Goal: Task Accomplishment & Management: Complete application form

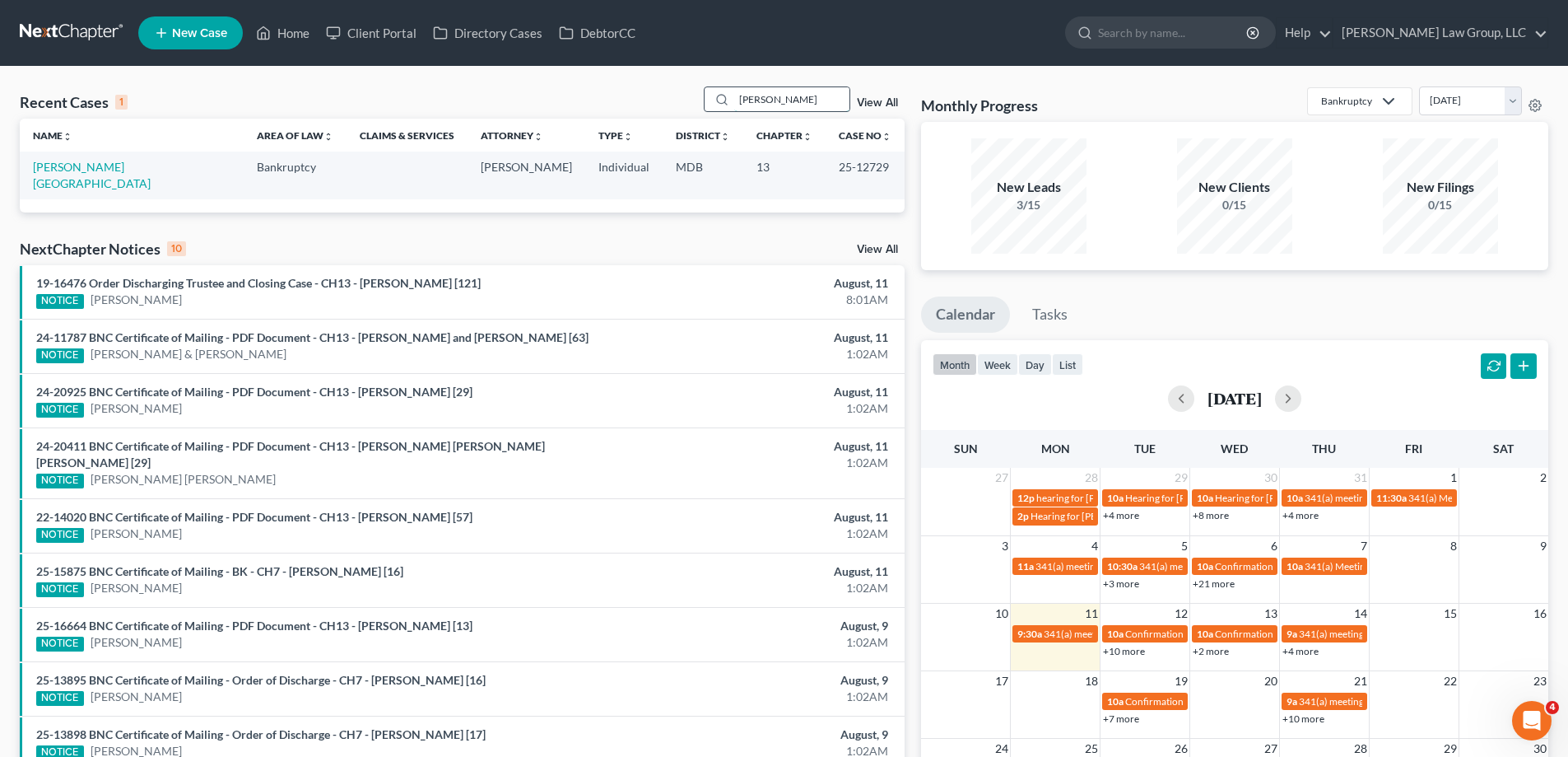
drag, startPoint x: 794, startPoint y: 101, endPoint x: 750, endPoint y: 96, distance: 44.3
click at [698, 88] on div "Recent Cases 1 [PERSON_NAME] View All" at bounding box center [461, 103] width 885 height 32
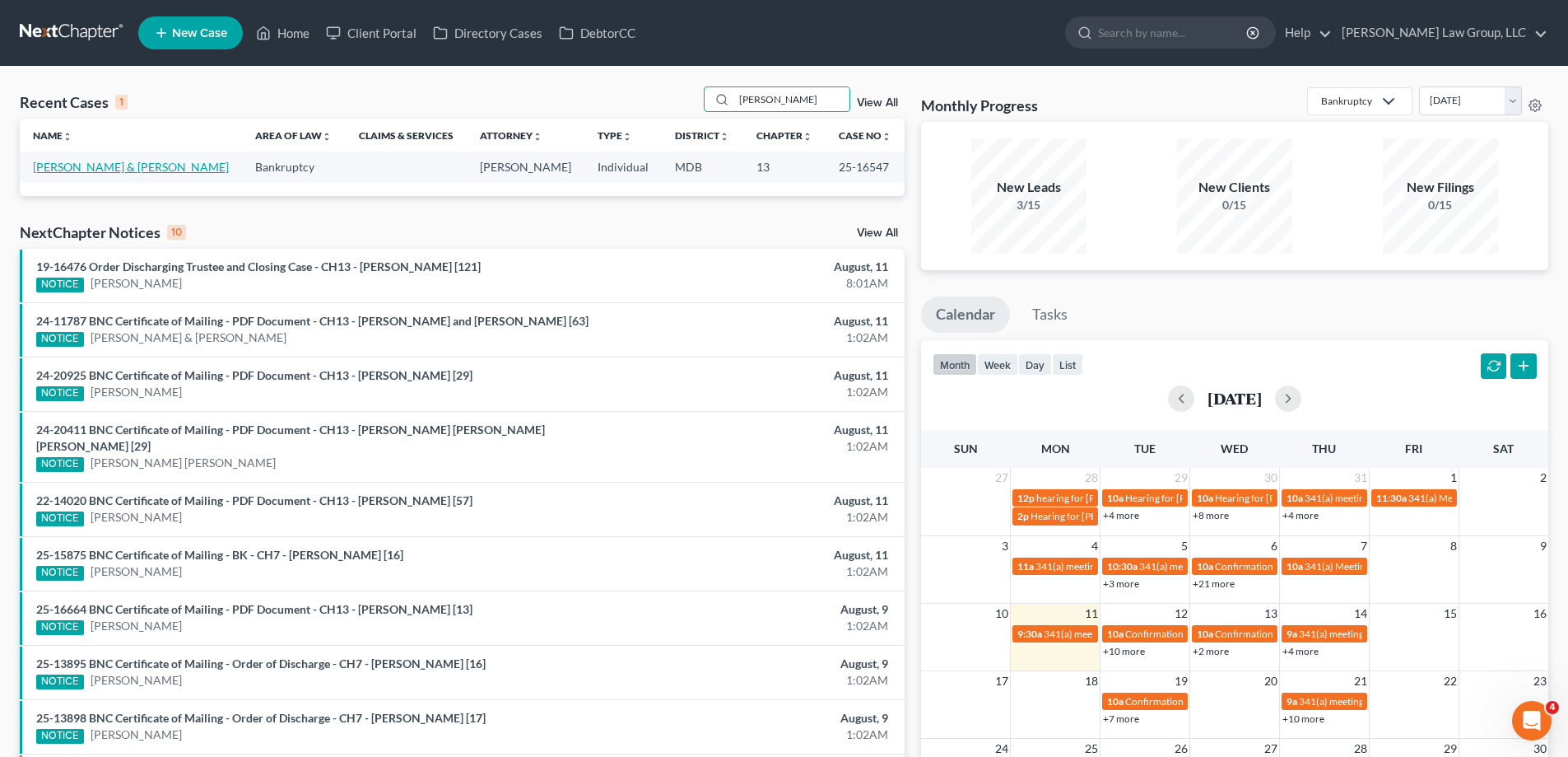
type input "[PERSON_NAME]"
click at [88, 167] on link "[PERSON_NAME] & [PERSON_NAME]" at bounding box center [131, 167] width 196 height 14
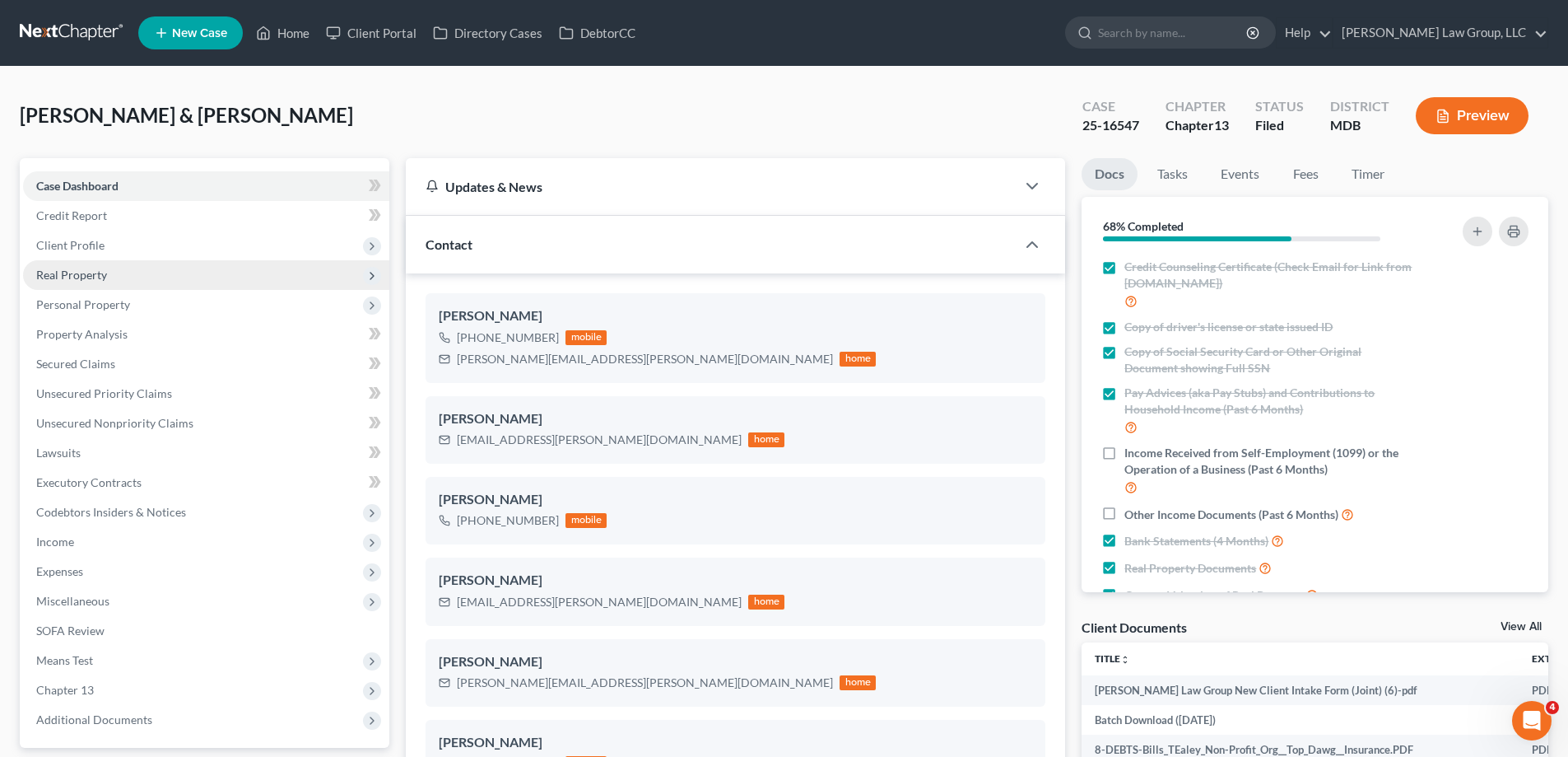
click at [126, 279] on span "Real Property" at bounding box center [206, 275] width 366 height 30
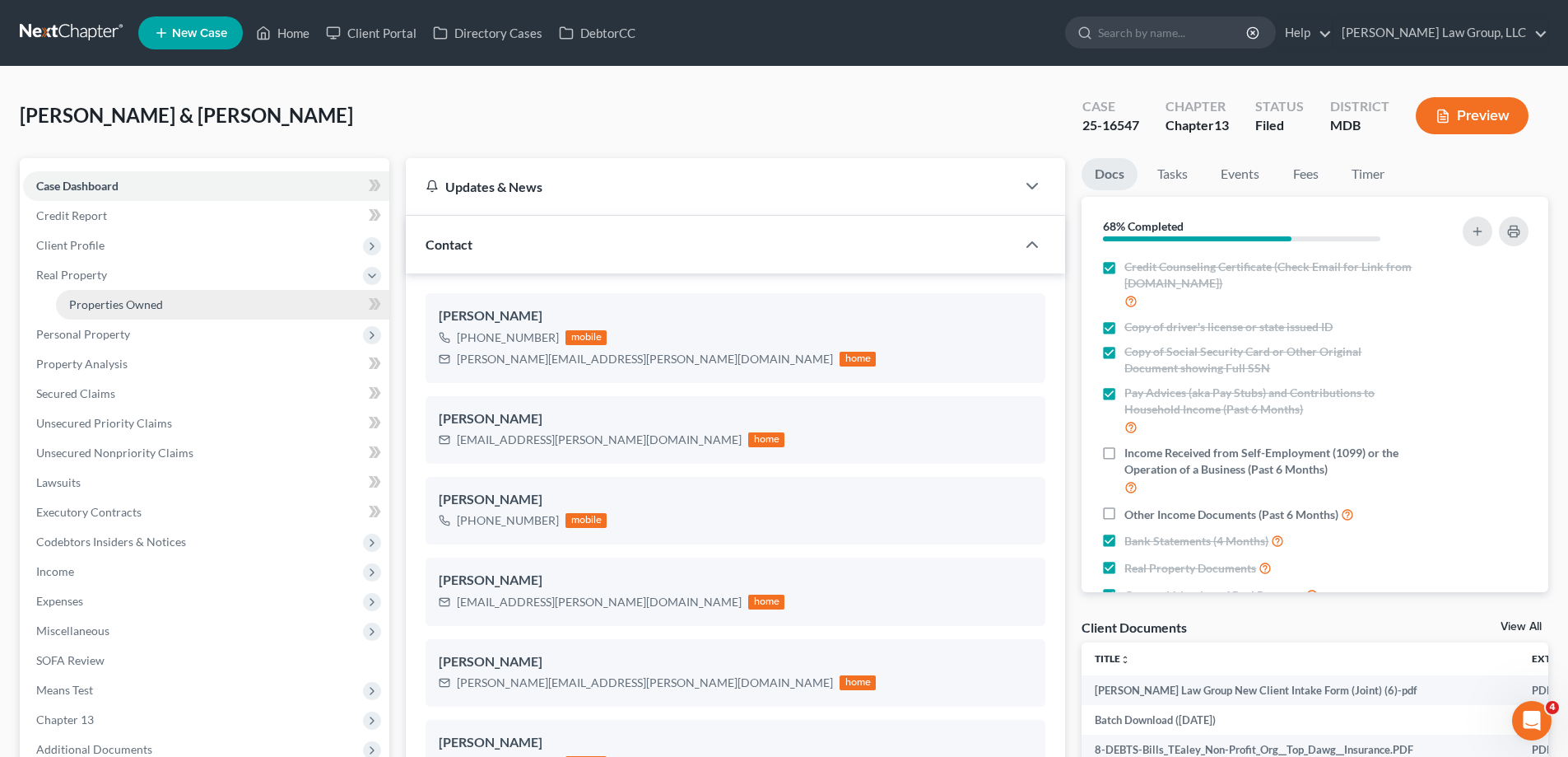
click at [132, 298] on span "Properties Owned" at bounding box center [116, 304] width 94 height 14
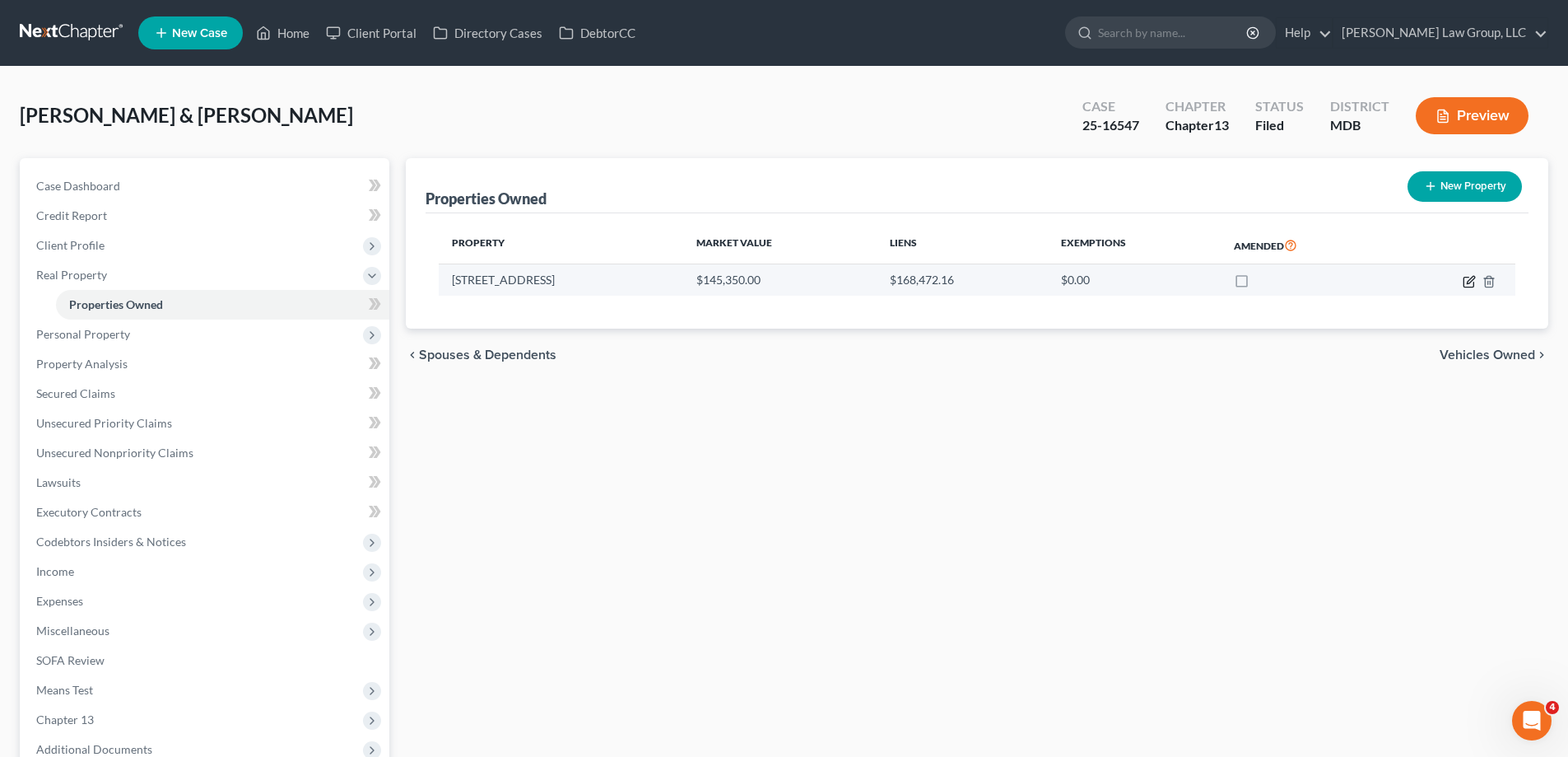
click at [1464, 282] on icon "button" at bounding box center [1467, 281] width 10 height 10
select select "21"
select select "16"
select select "0"
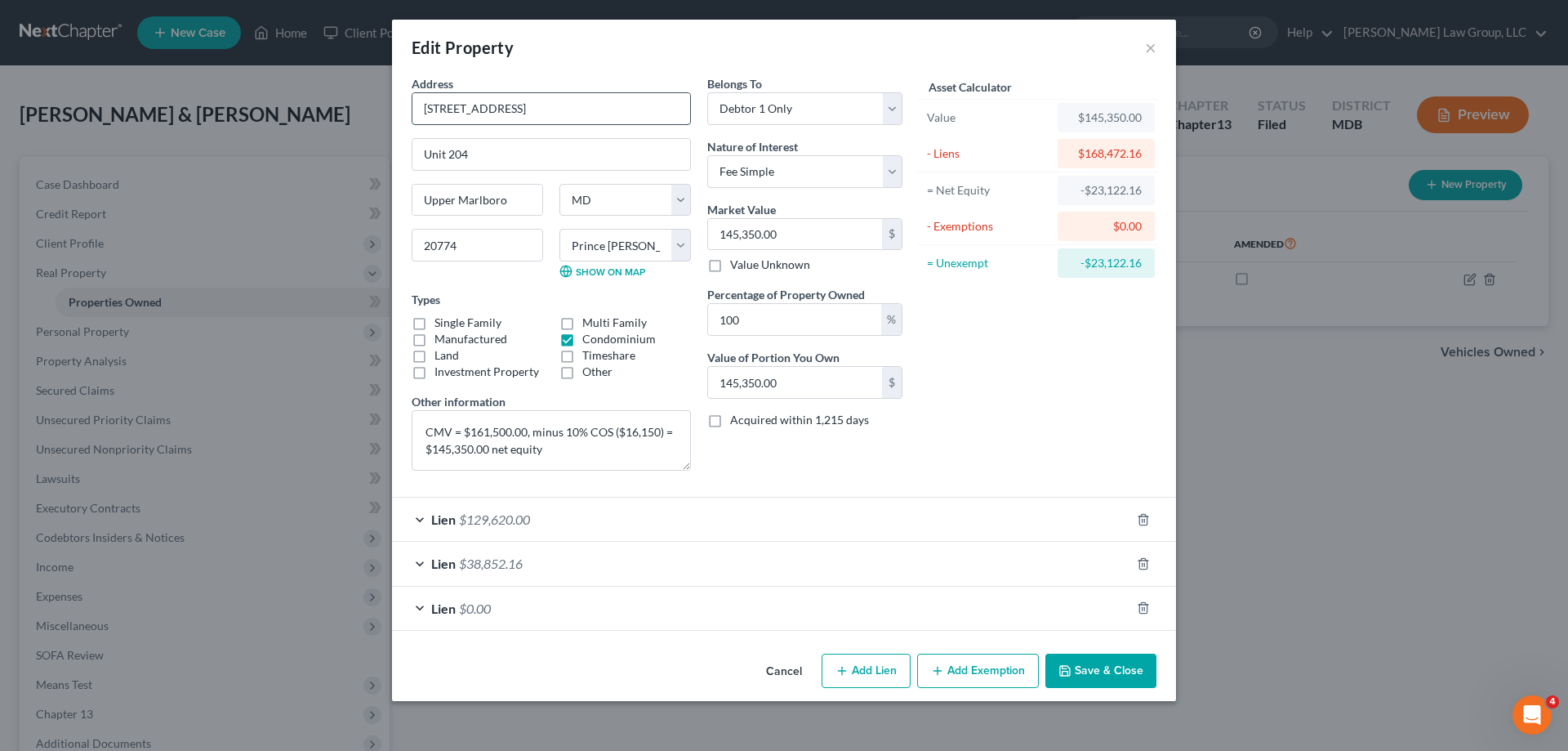
drag, startPoint x: 549, startPoint y: 112, endPoint x: 413, endPoint y: 120, distance: 136.2
click at [413, 120] on input "[STREET_ADDRESS]" at bounding box center [551, 108] width 278 height 31
drag, startPoint x: 499, startPoint y: 151, endPoint x: 417, endPoint y: 160, distance: 82.5
click at [417, 160] on input "Unit 204" at bounding box center [551, 154] width 278 height 31
click at [1093, 659] on button "Save & Close" at bounding box center [1101, 670] width 111 height 34
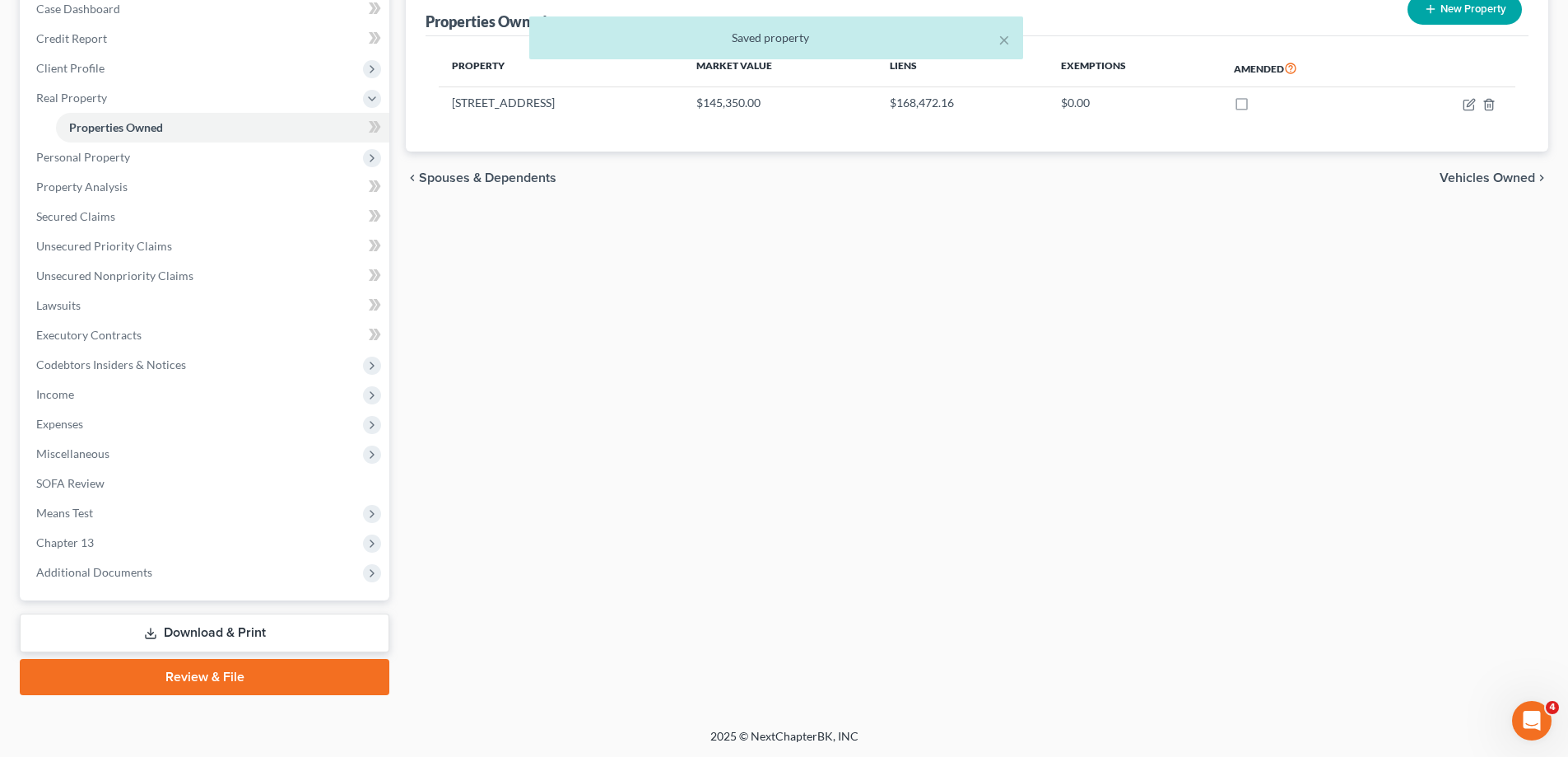
scroll to position [178, 0]
click at [151, 574] on span "Additional Documents" at bounding box center [206, 571] width 366 height 30
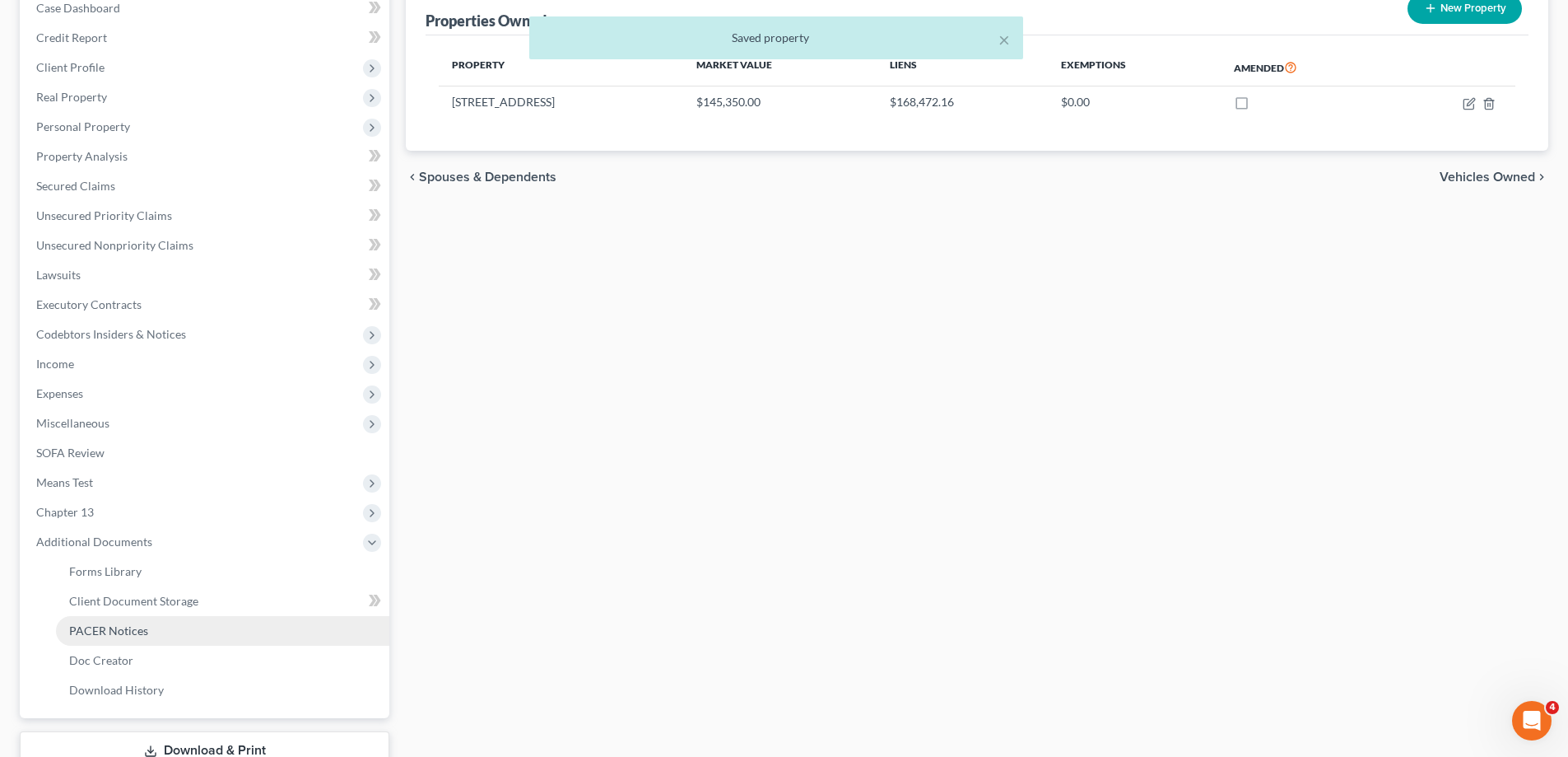
click at [189, 639] on link "PACER Notices" at bounding box center [222, 631] width 333 height 30
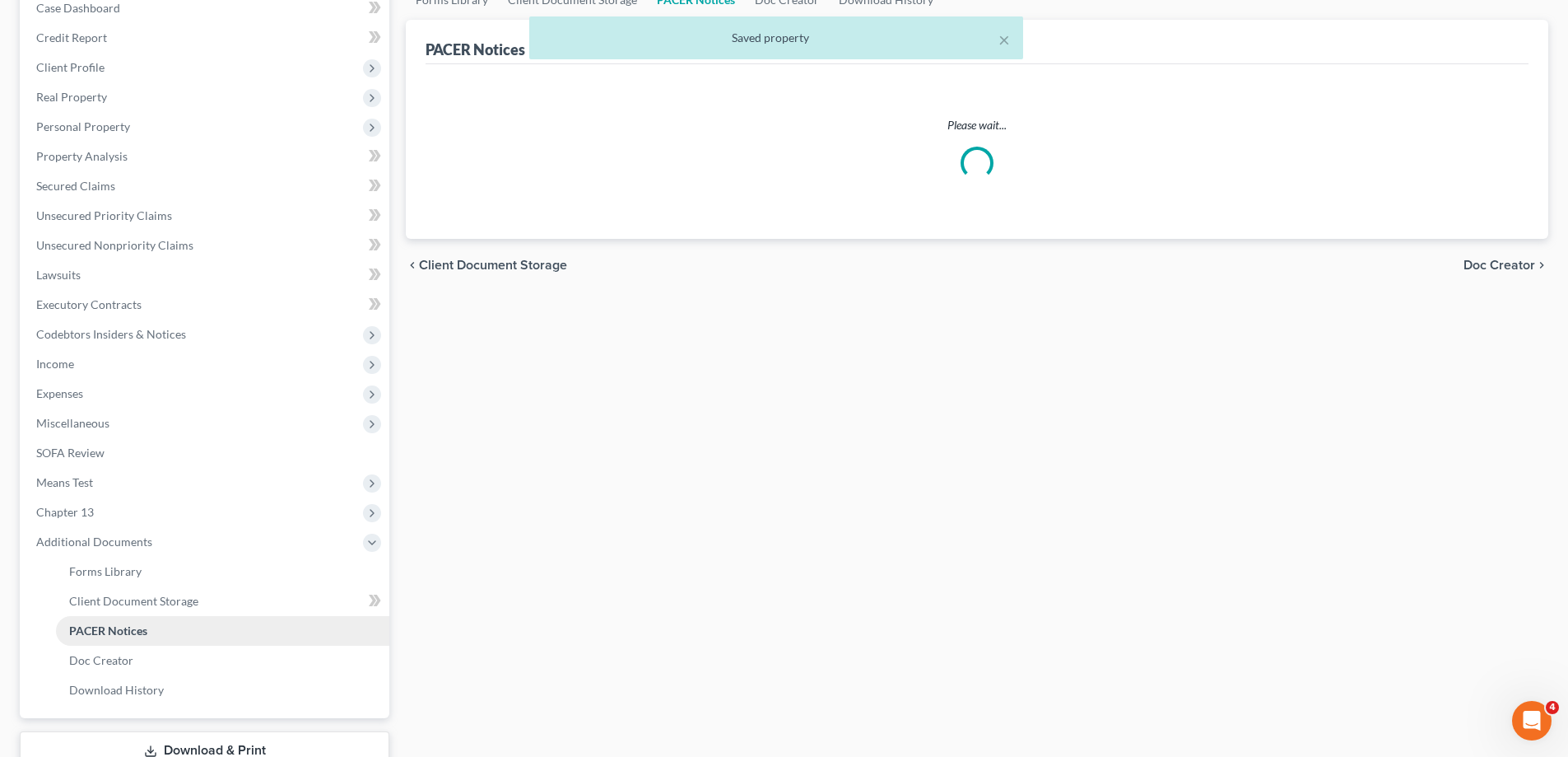
scroll to position [75, 0]
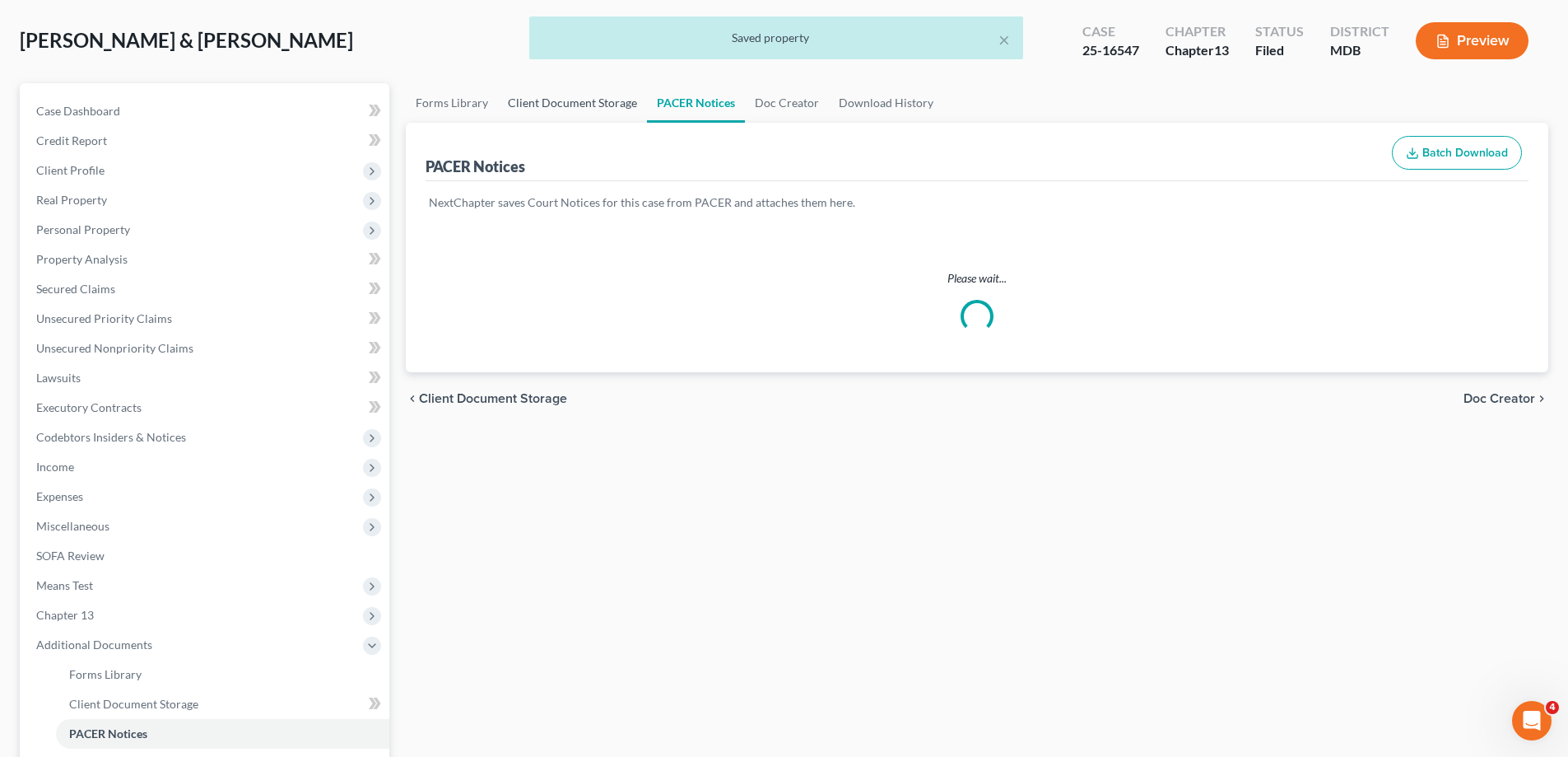
click at [584, 123] on link "Client Document Storage" at bounding box center [572, 103] width 149 height 40
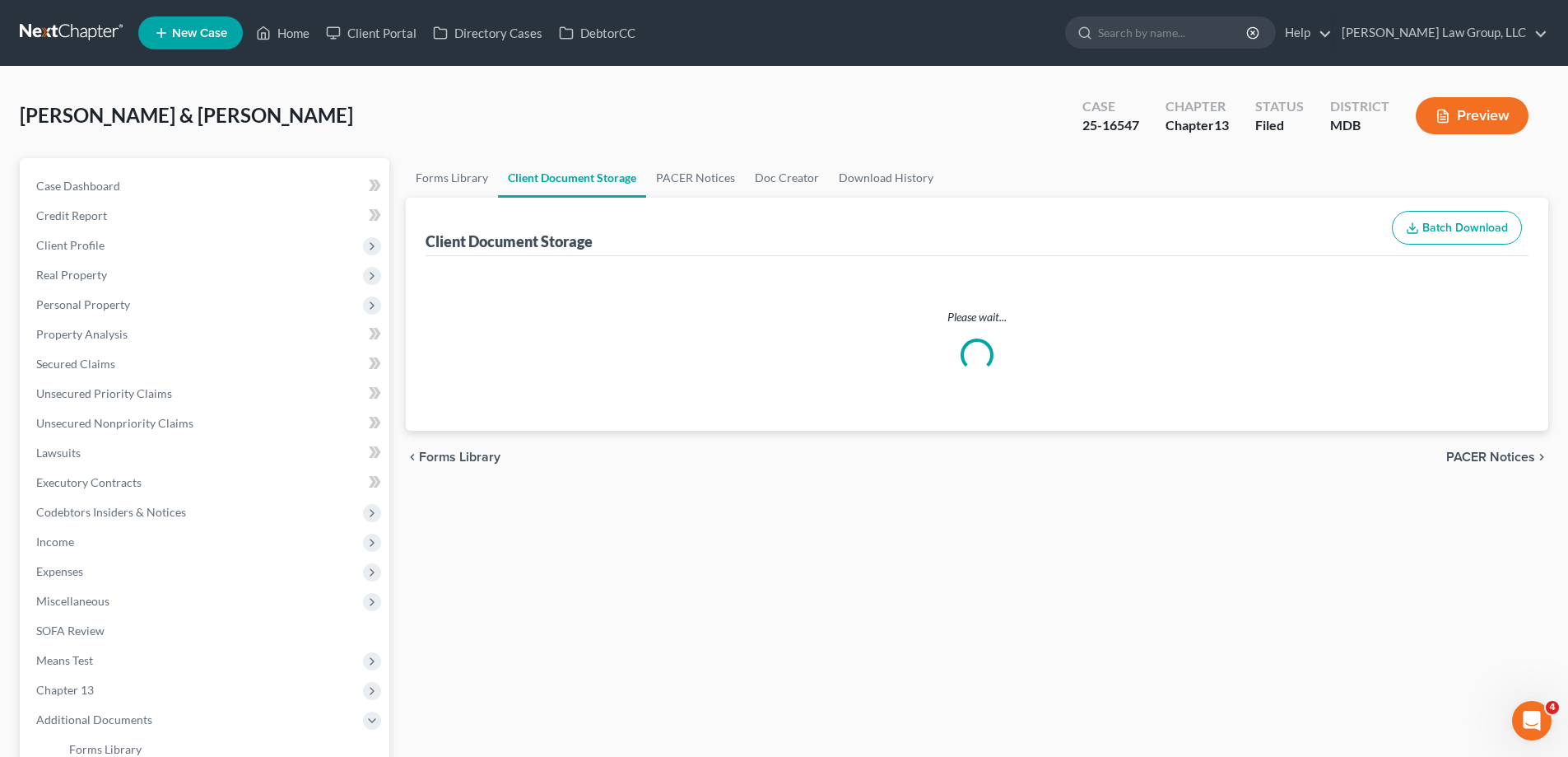
select select "14"
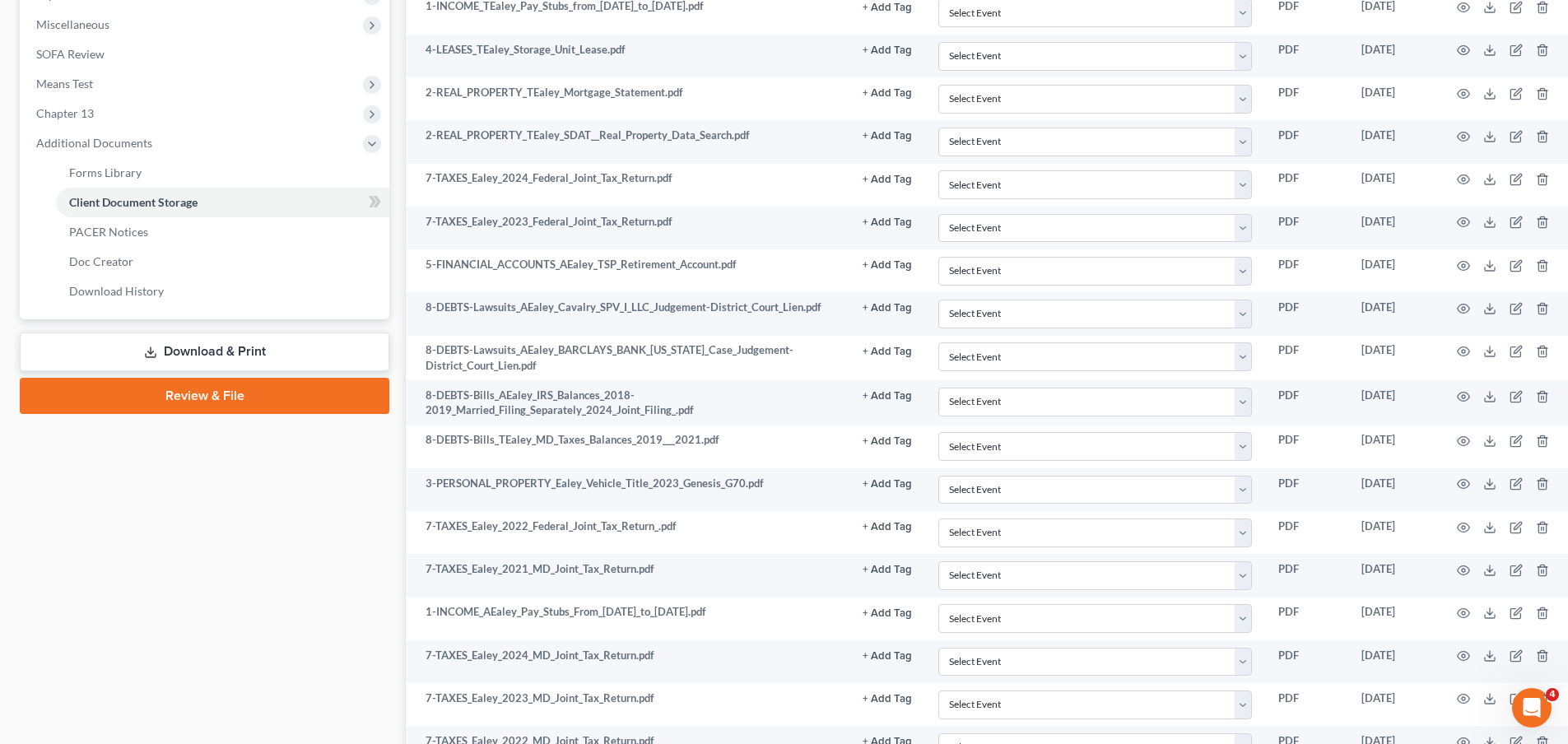
scroll to position [412, 0]
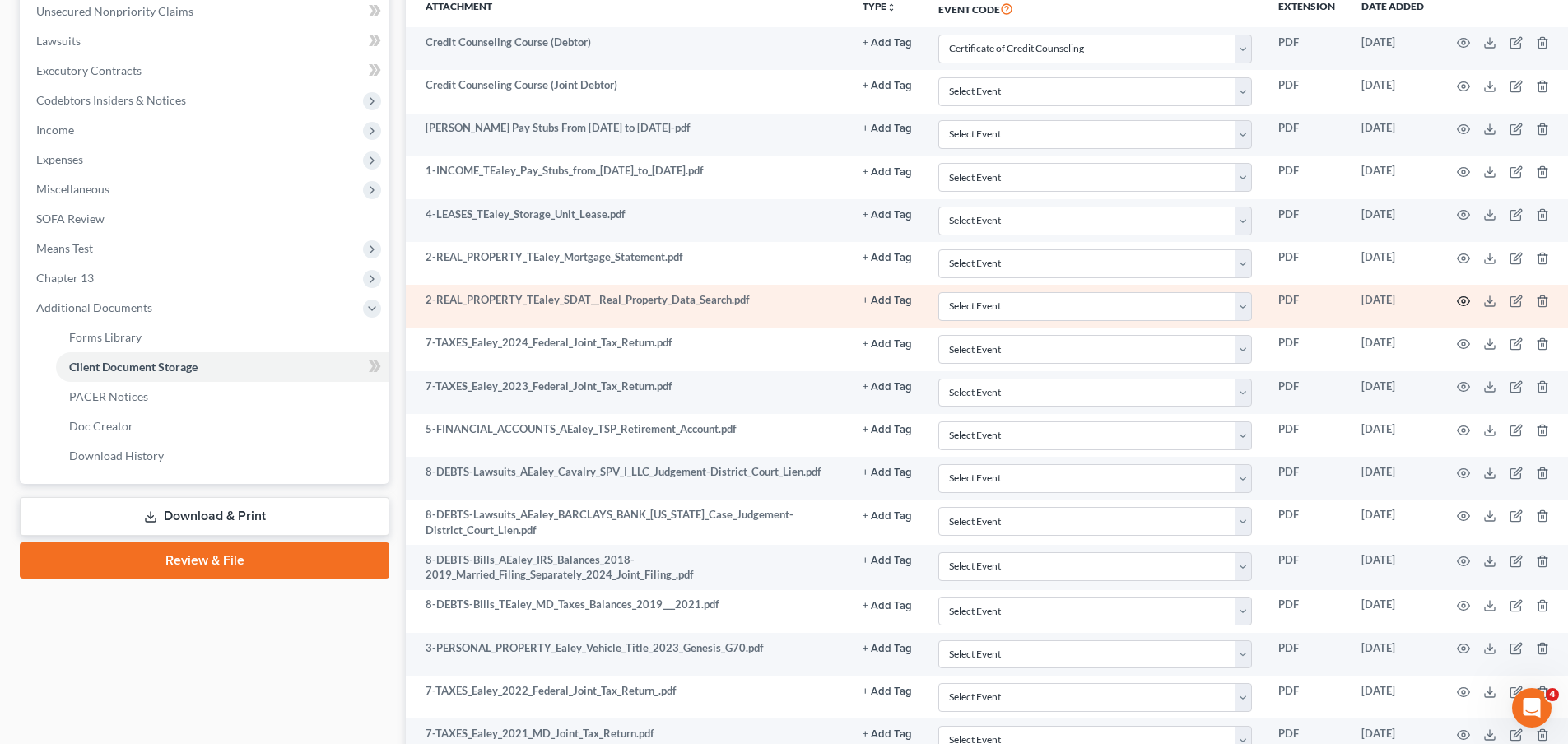
click at [1462, 302] on circle "button" at bounding box center [1464, 301] width 4 height 4
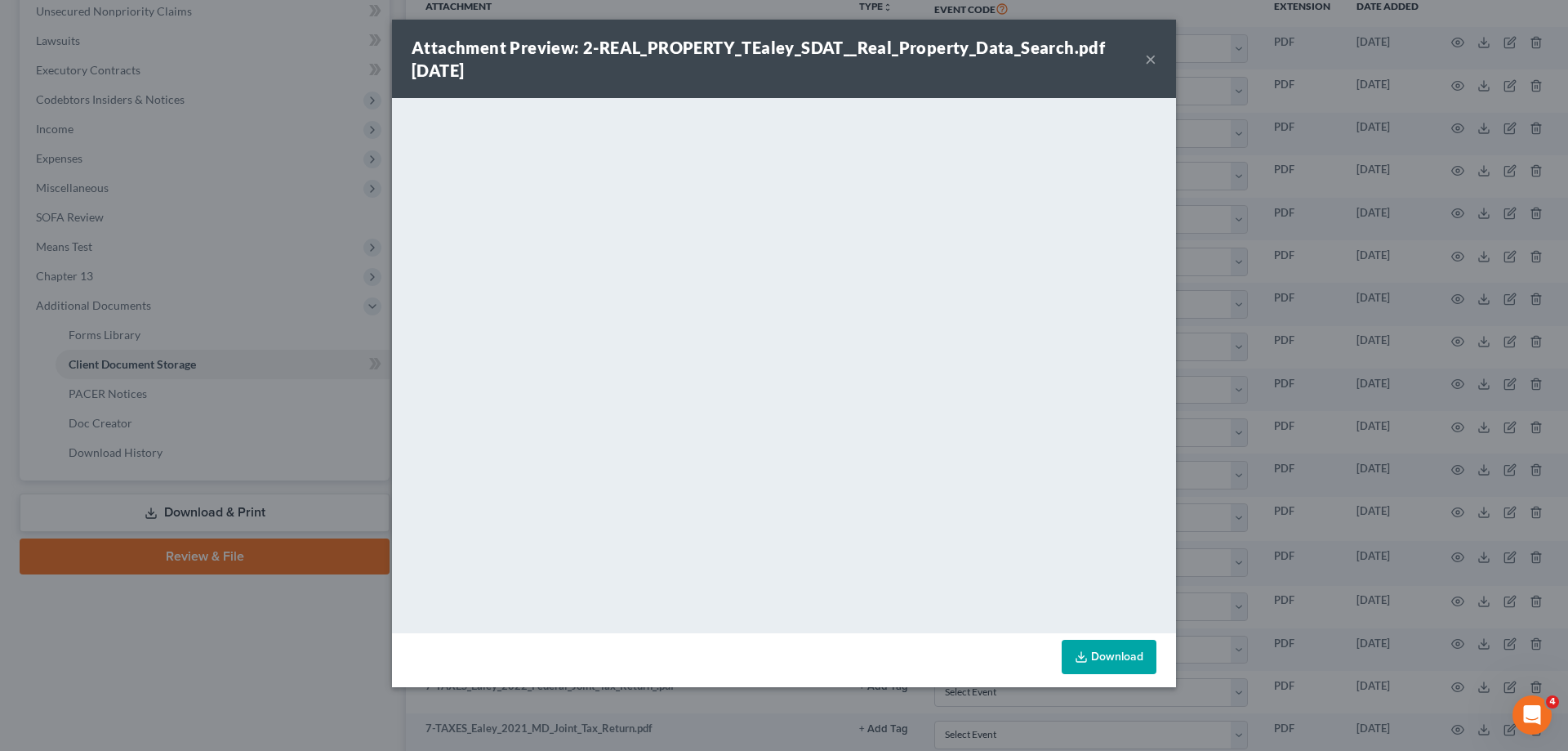
click at [1151, 52] on button "×" at bounding box center [1150, 59] width 11 height 19
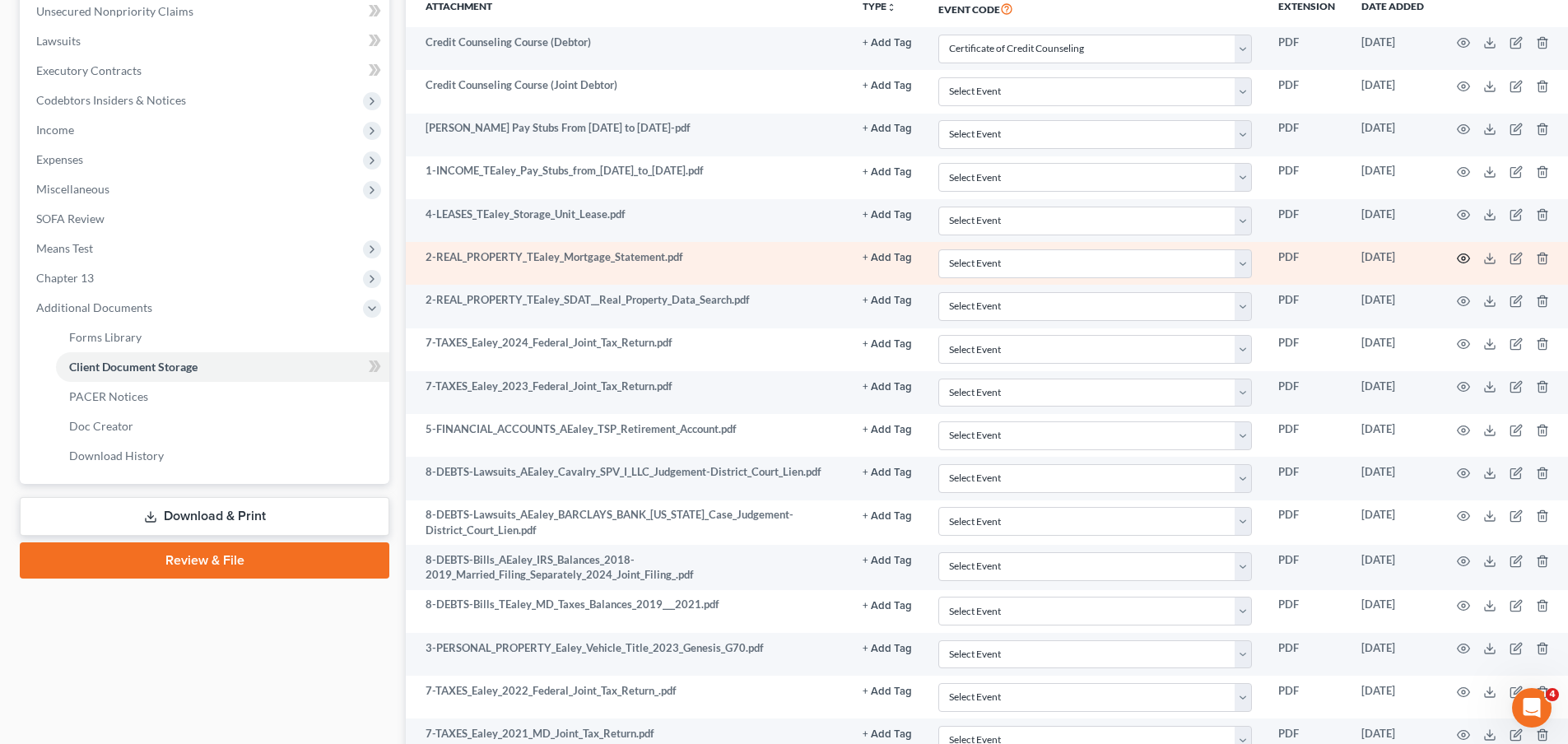
click at [1459, 257] on icon "button" at bounding box center [1463, 258] width 13 height 13
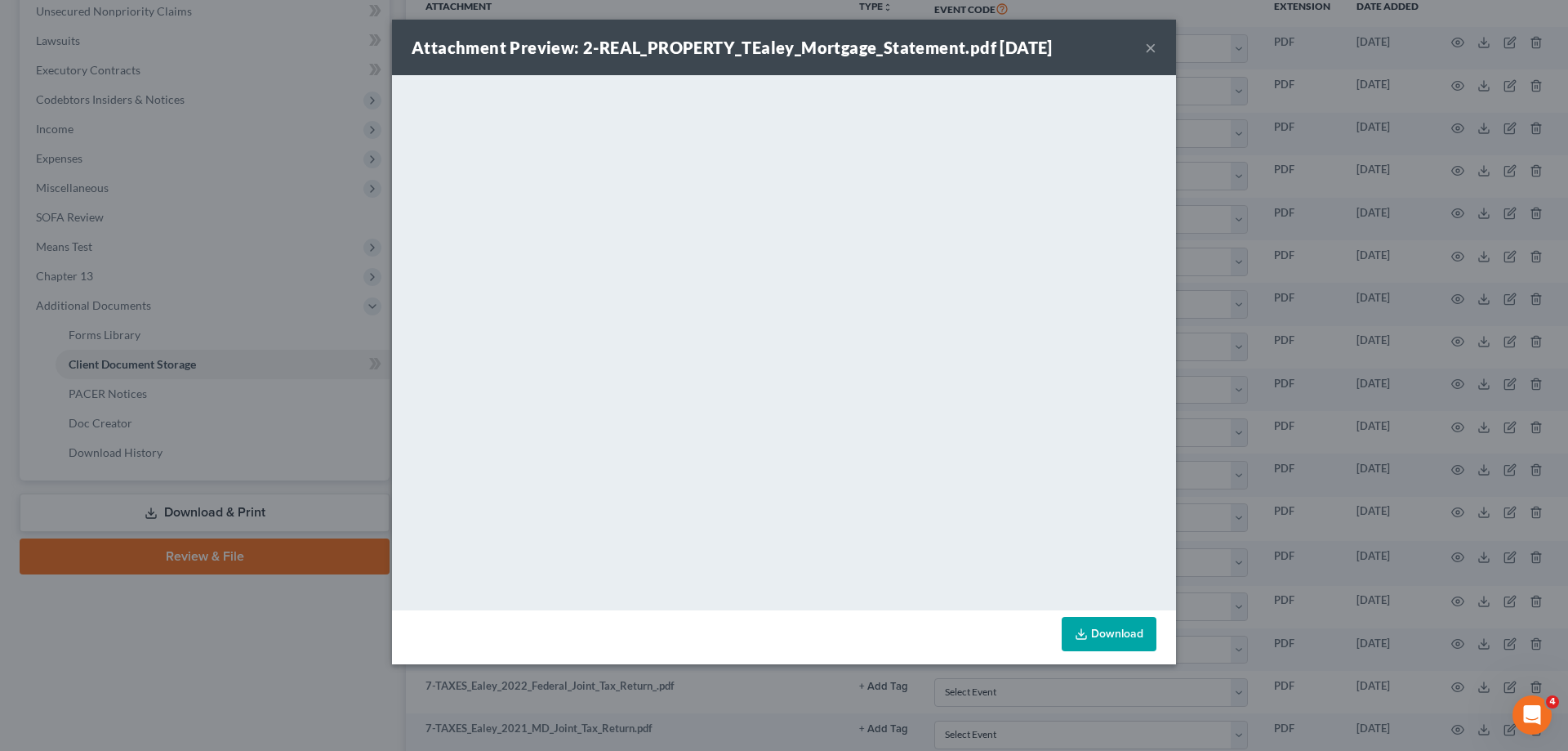
click at [1153, 46] on button "×" at bounding box center [1150, 47] width 11 height 19
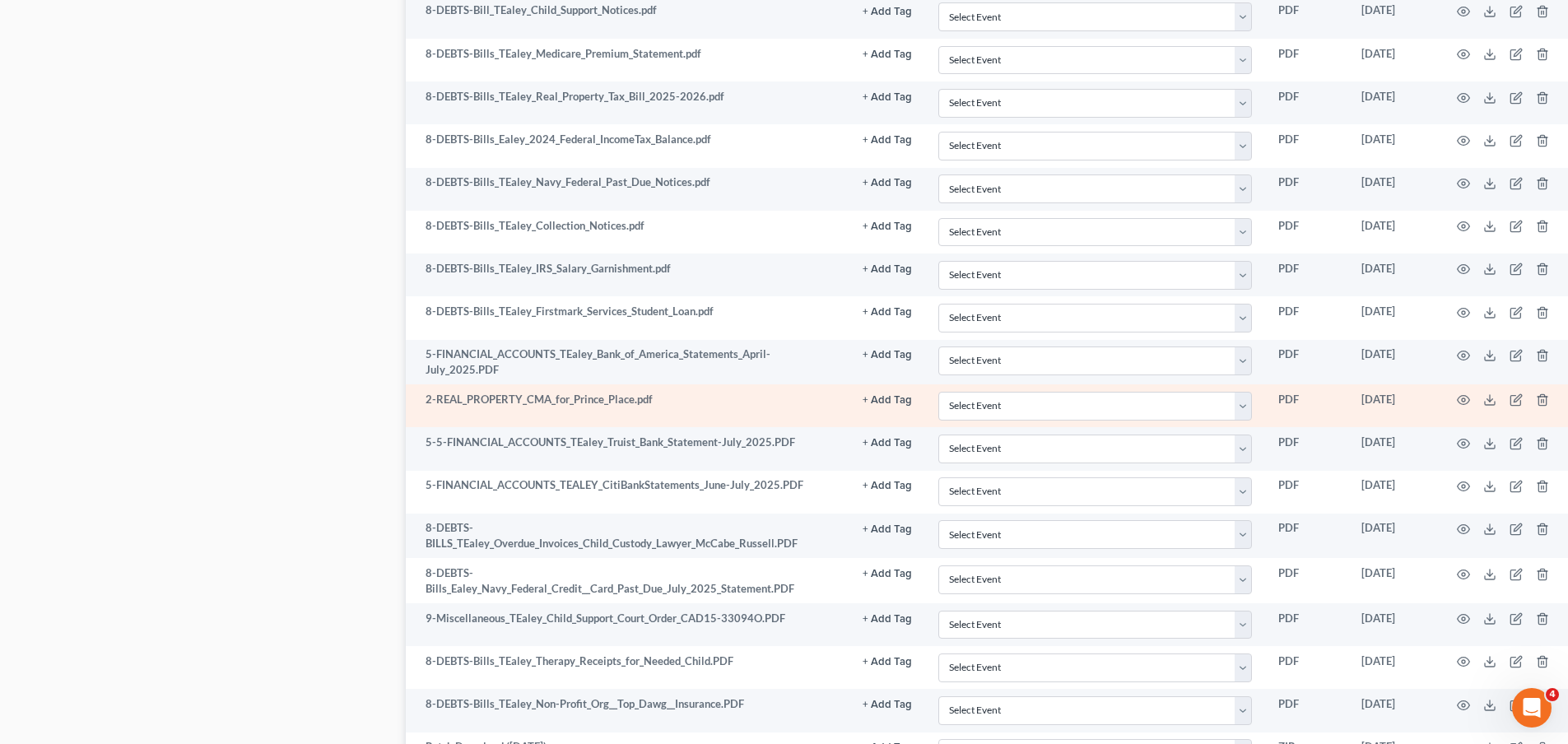
scroll to position [2814, 0]
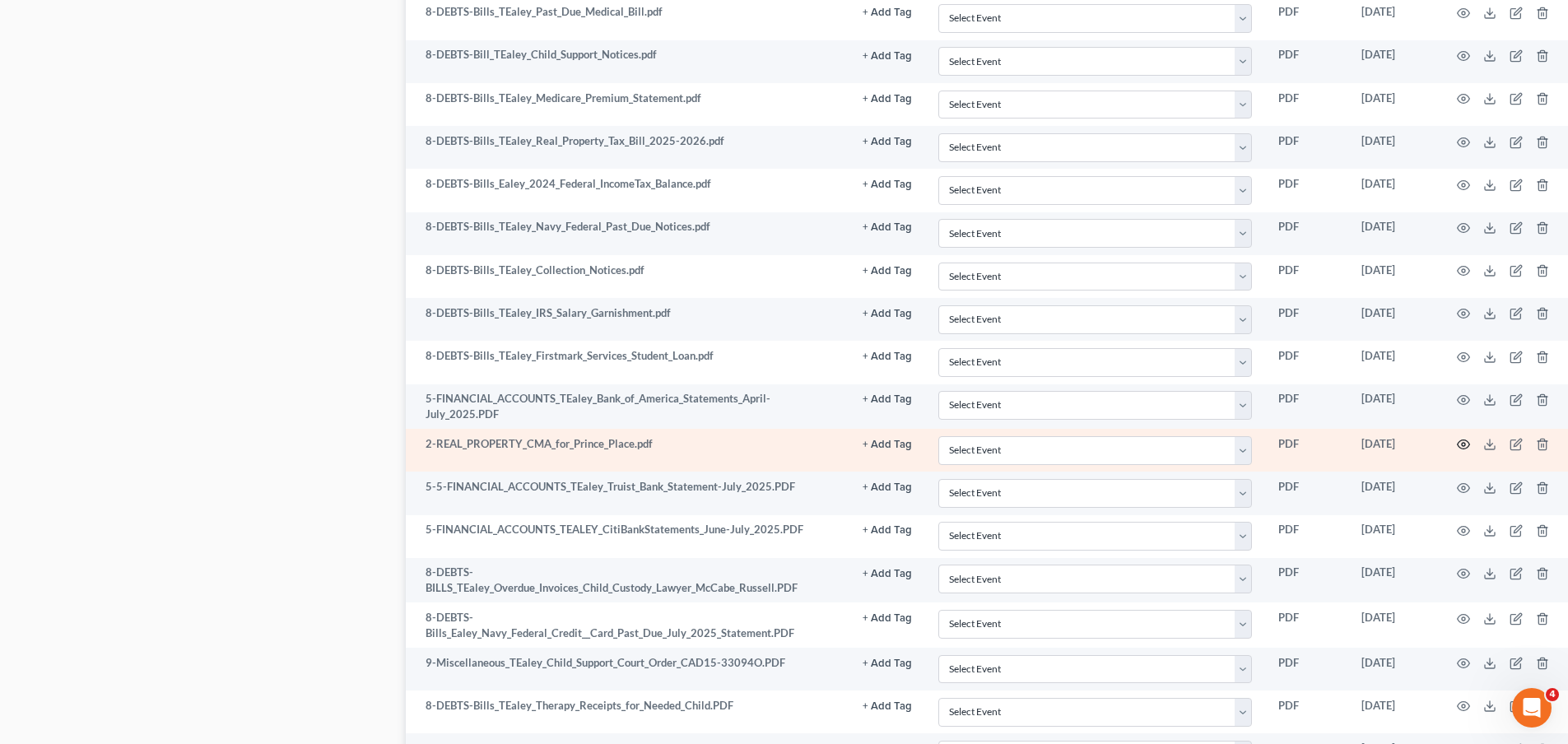
click at [1457, 440] on icon "button" at bounding box center [1463, 444] width 13 height 13
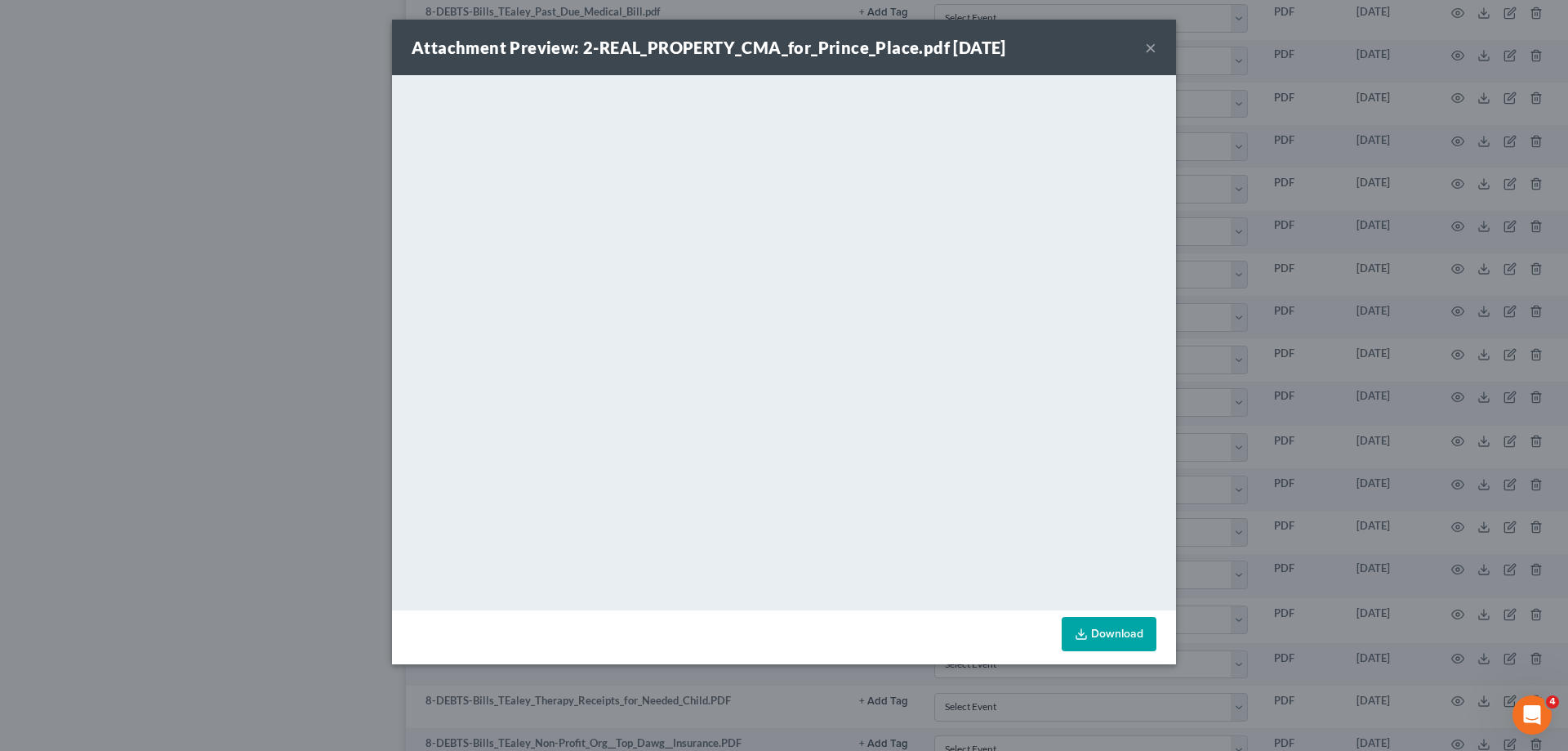
click at [1144, 48] on button "×" at bounding box center [1150, 47] width 11 height 19
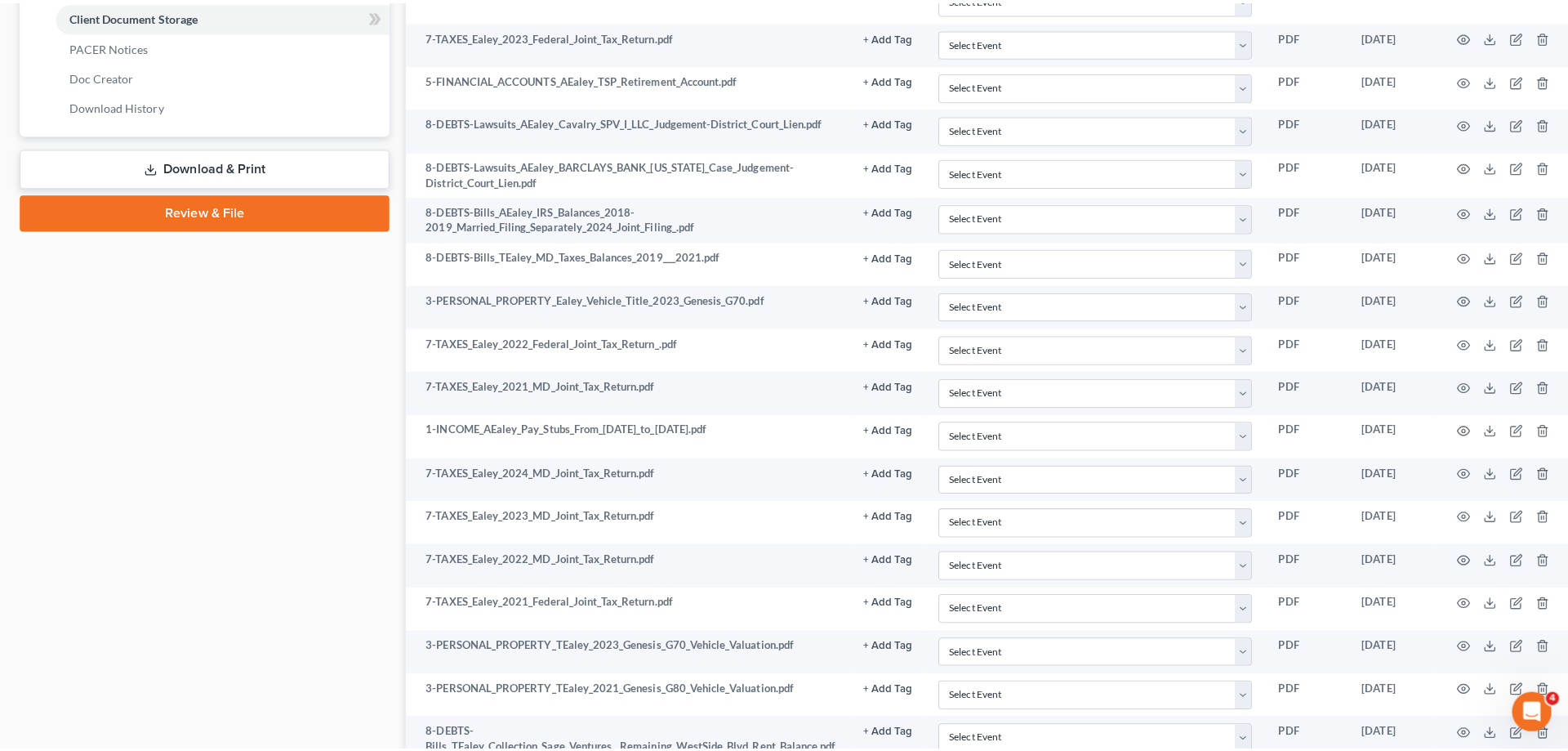
scroll to position [0, 0]
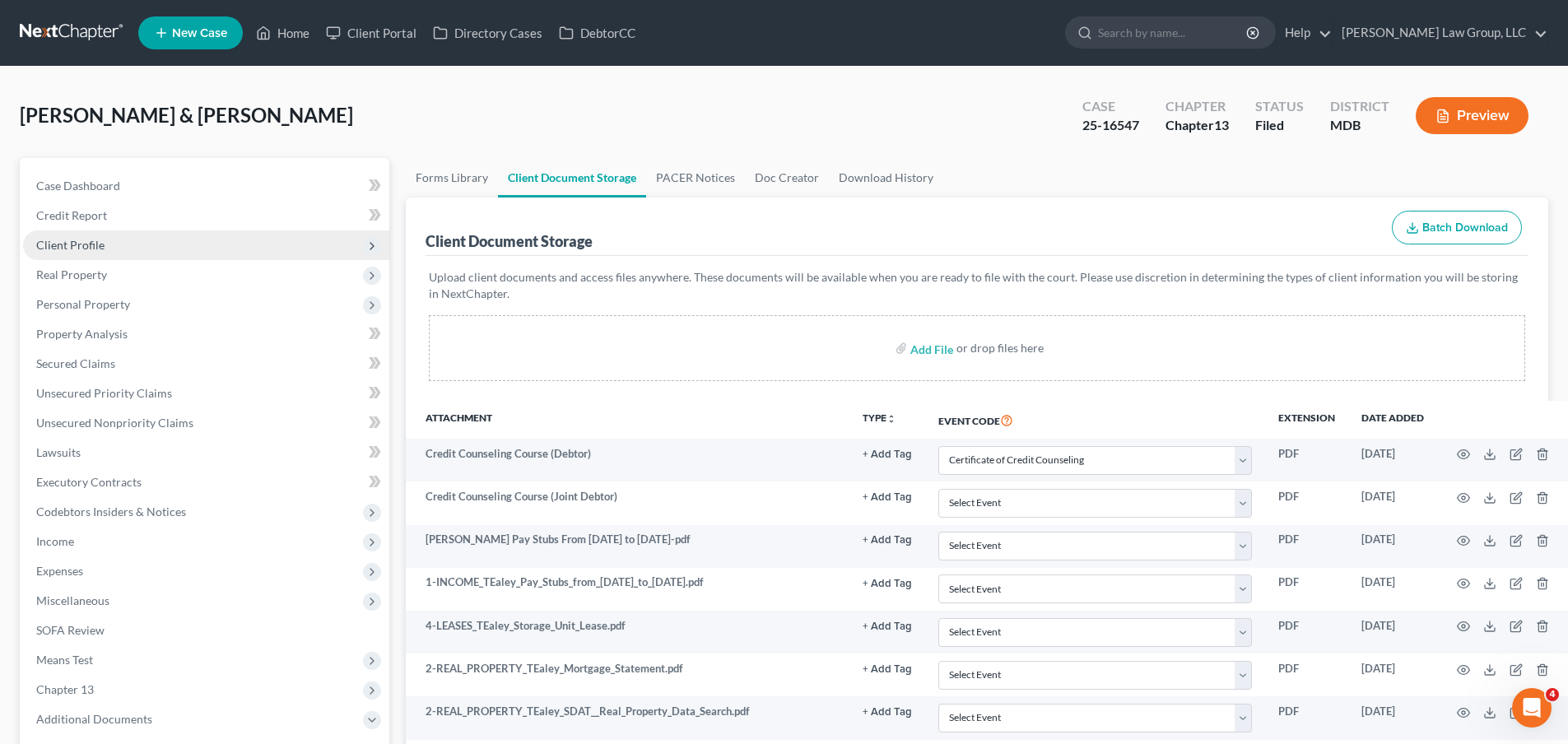
click at [147, 245] on span "Client Profile" at bounding box center [206, 246] width 366 height 30
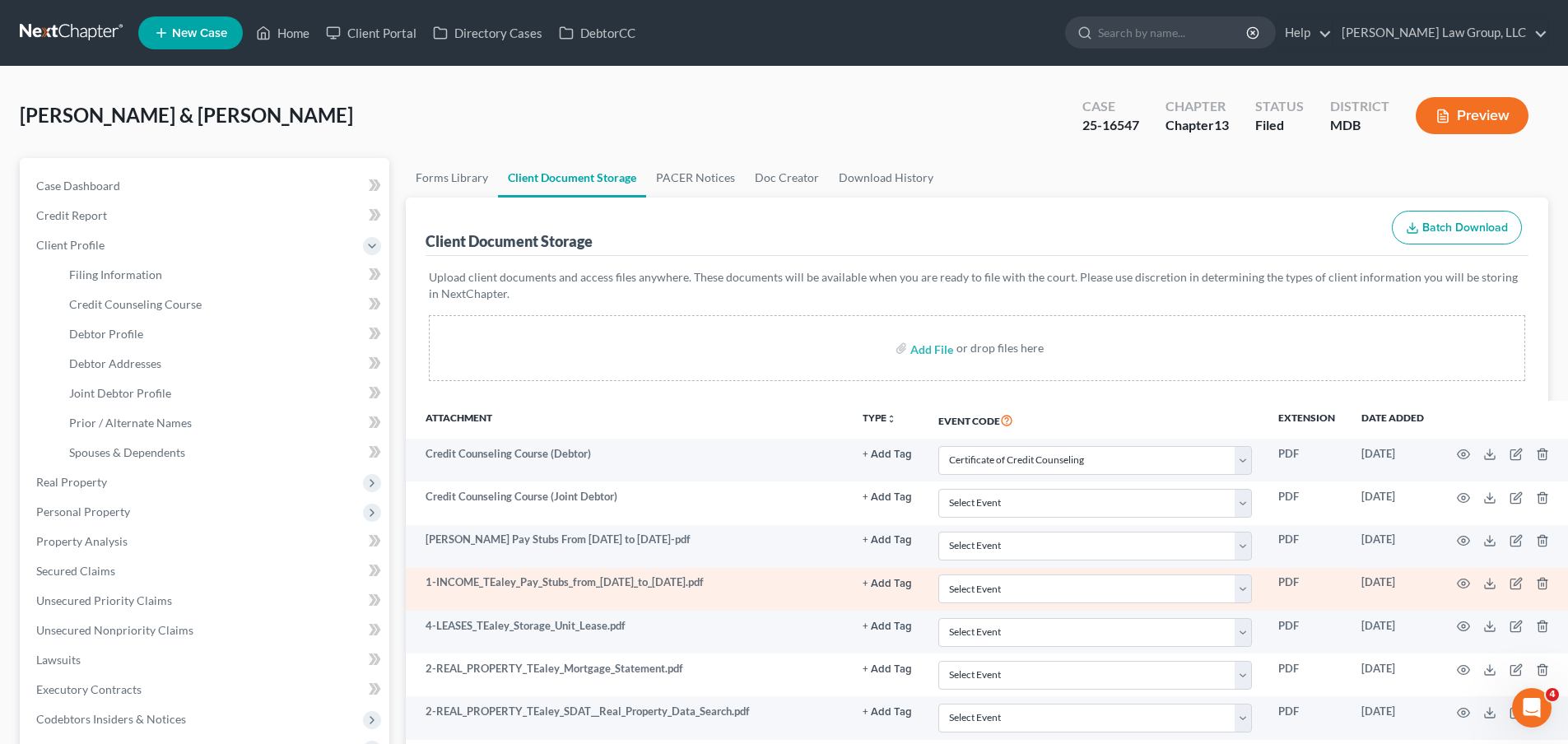
click at [226, 486] on span "Real Property" at bounding box center [206, 482] width 366 height 30
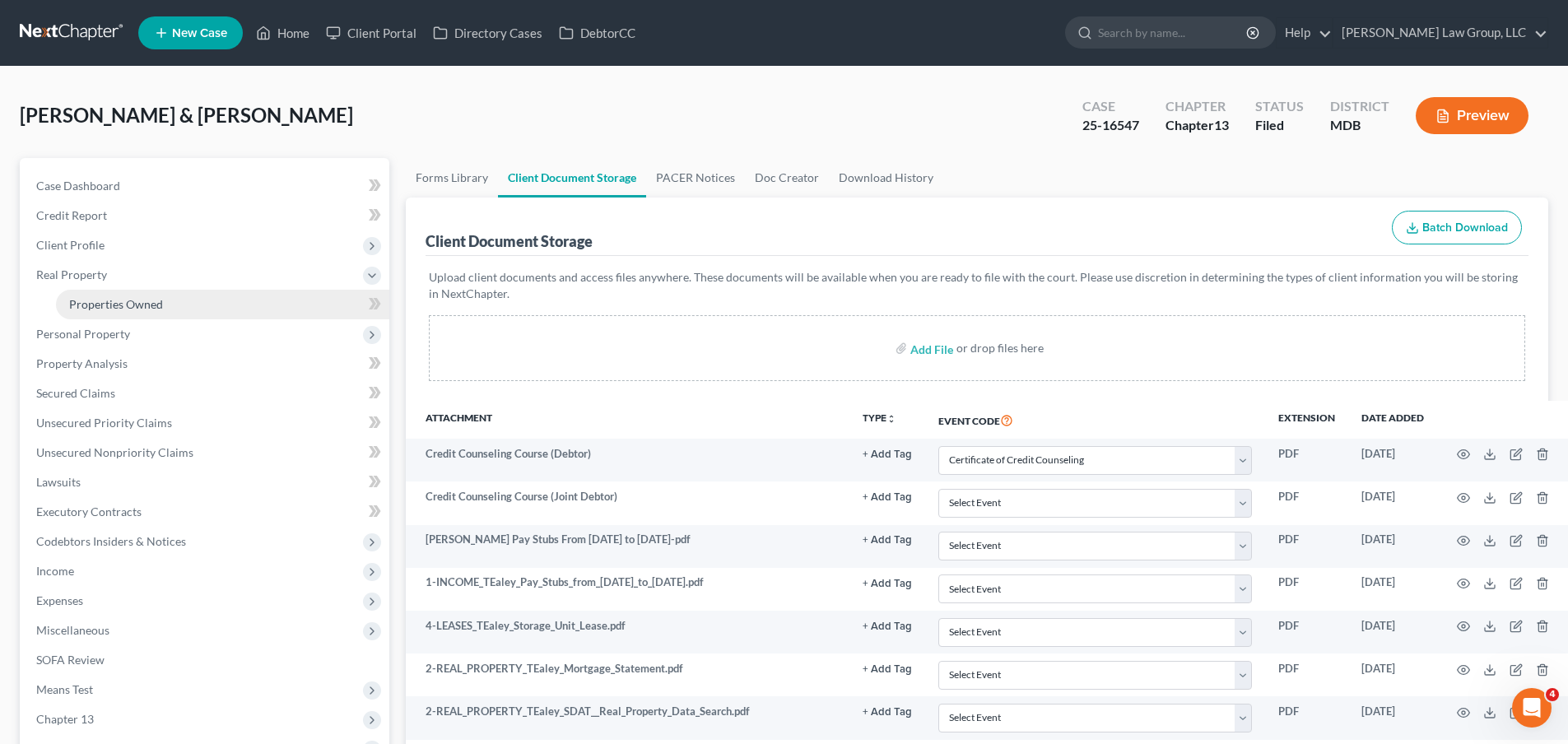
click at [113, 314] on link "Properties Owned" at bounding box center [222, 305] width 333 height 30
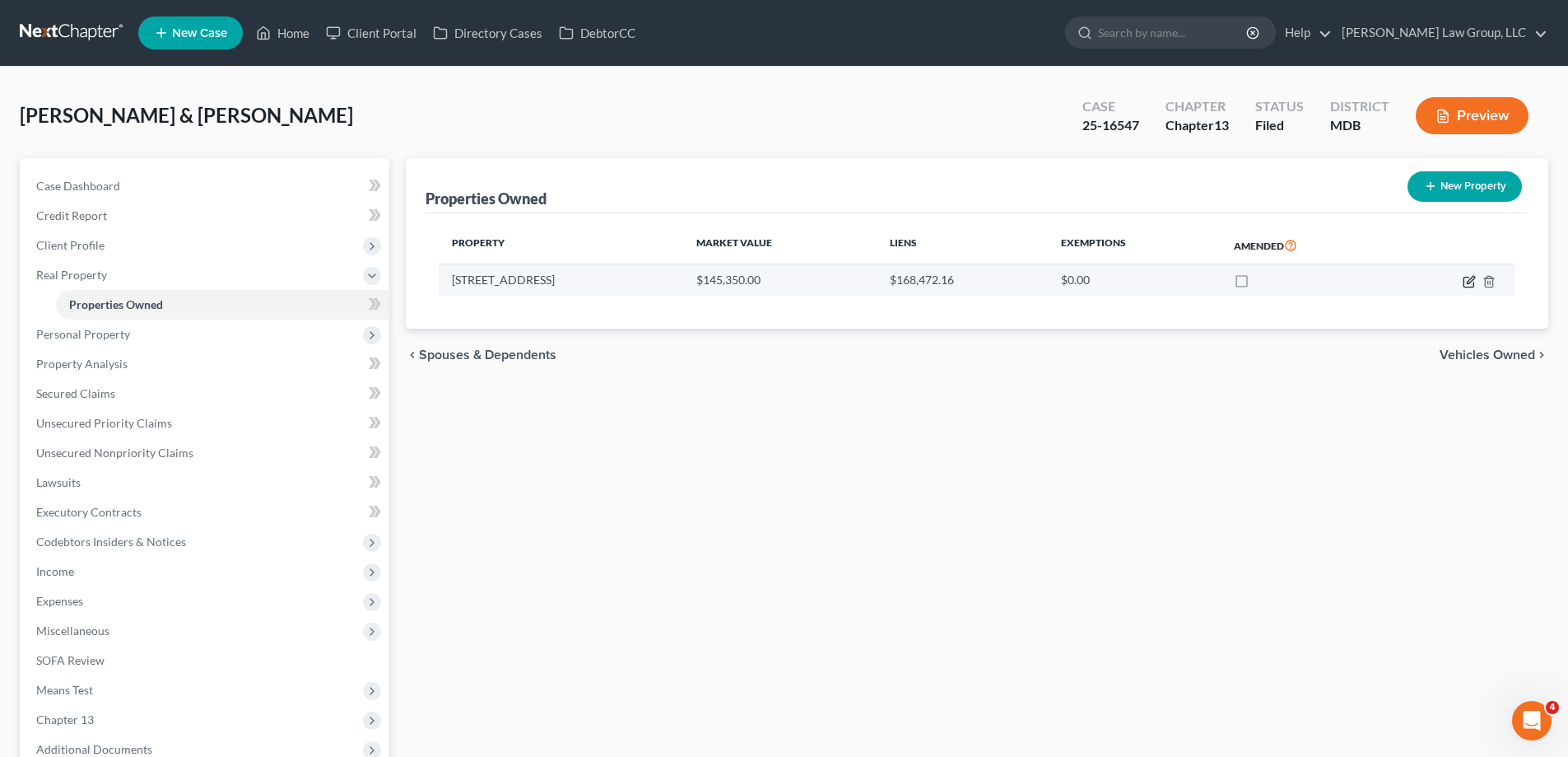
click at [1469, 282] on icon "button" at bounding box center [1470, 279] width 7 height 7
select select "21"
select select "16"
select select "0"
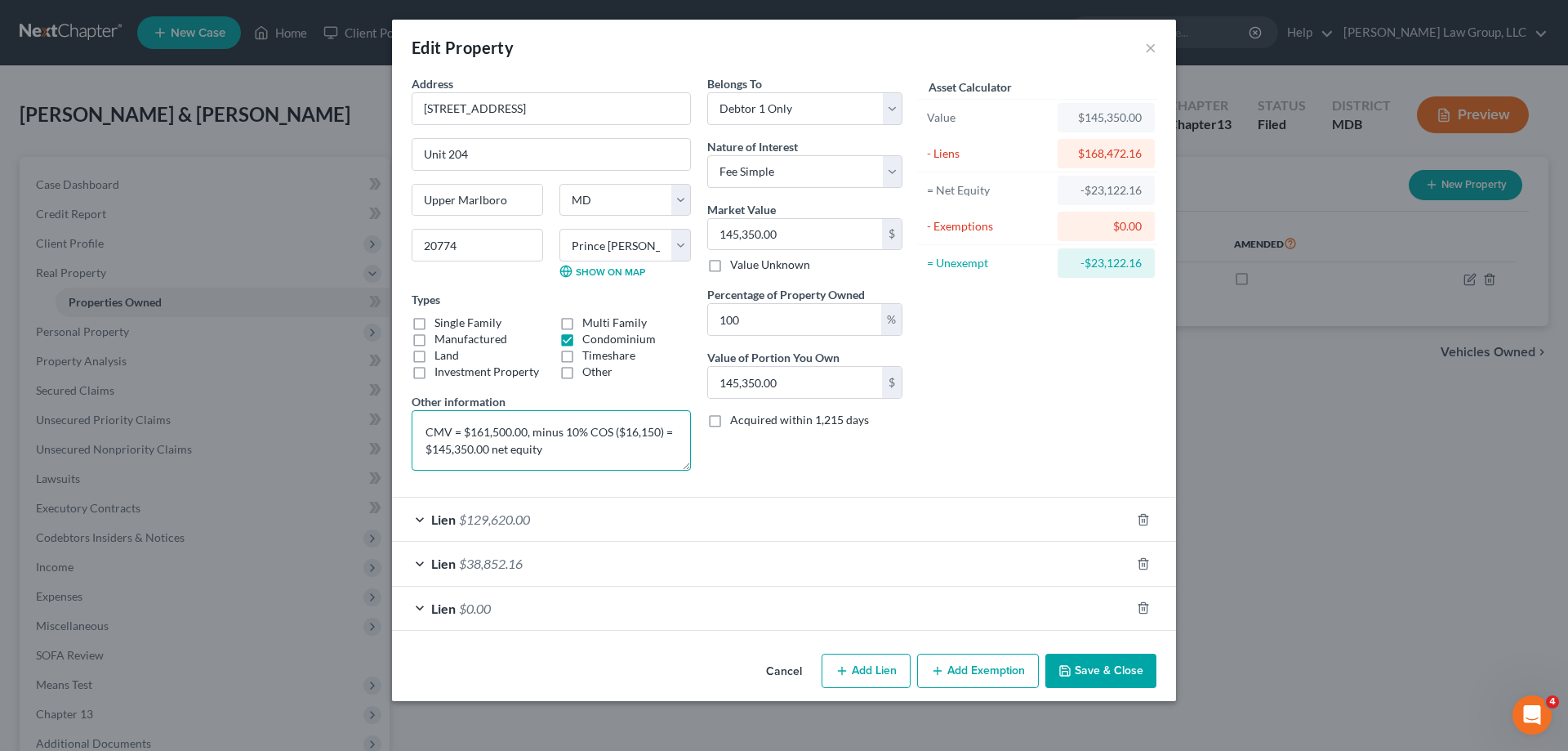
click at [528, 433] on textarea "CMV = $161,500.00, minus 10% COS ($16,150) = $145,350.00 net equity" at bounding box center [551, 440] width 279 height 61
drag, startPoint x: 525, startPoint y: 429, endPoint x: 414, endPoint y: 413, distance: 112.1
click at [414, 413] on textarea "CMV = $161,500.00, minus 10% COS ($16,150) = $145,350.00 net equity" at bounding box center [551, 440] width 279 height 61
drag, startPoint x: 612, startPoint y: 452, endPoint x: 623, endPoint y: 443, distance: 14.2
click at [612, 452] on textarea "Zillow $149,000, minus 10% COS ($16,150) = $145,350.00 net equity" at bounding box center [551, 440] width 279 height 61
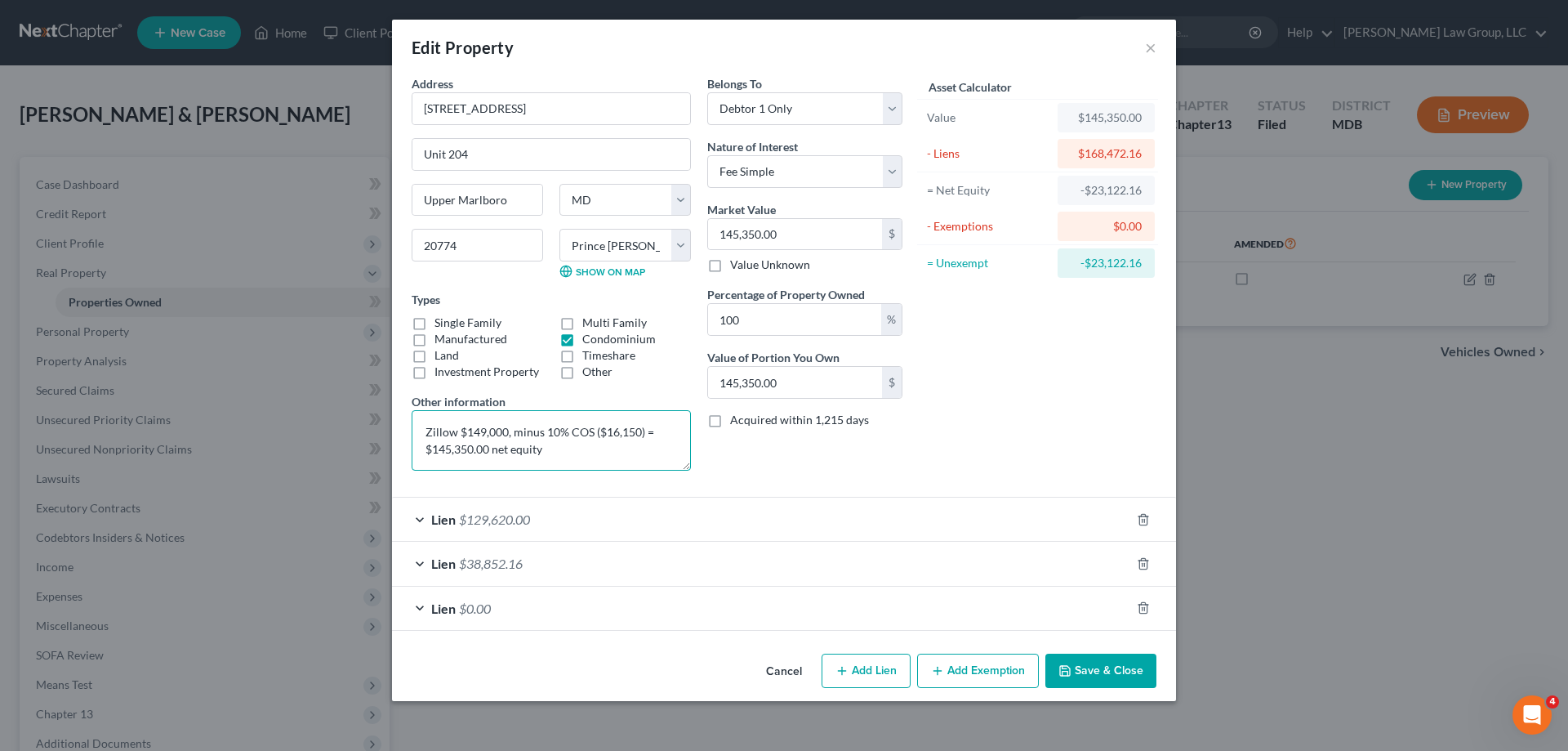
drag, startPoint x: 637, startPoint y: 433, endPoint x: 604, endPoint y: 431, distance: 33.1
click at [604, 431] on textarea "Zillow $149,000, minus 10% COS ($16,150) = $145,350.00 net equity" at bounding box center [551, 440] width 279 height 61
click at [478, 447] on textarea "Zillow $149,000, minus 10% COS ($14,900) = $145,350.00 net equity" at bounding box center [551, 440] width 279 height 61
drag, startPoint x: 473, startPoint y: 449, endPoint x: 436, endPoint y: 450, distance: 37.0
click at [436, 450] on textarea "Zillow $149,000, minus 10% COS ($14,900) = $145,350.00 net equity" at bounding box center [551, 440] width 279 height 61
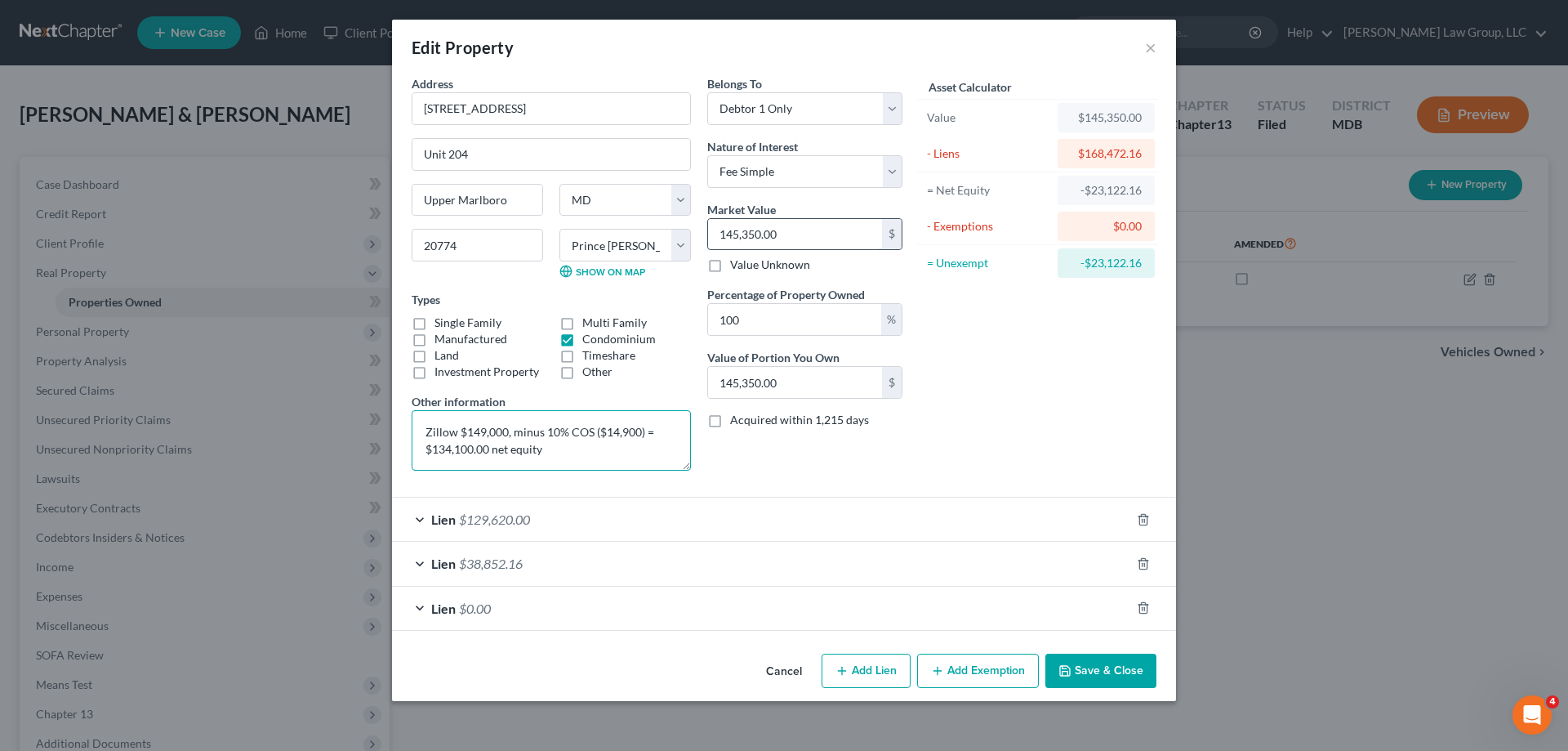
type textarea "Zillow $149,000, minus 10% COS ($14,900) = $134,100.00 net equity"
type input "1"
type input "1.00"
type input "13"
type input "13.00"
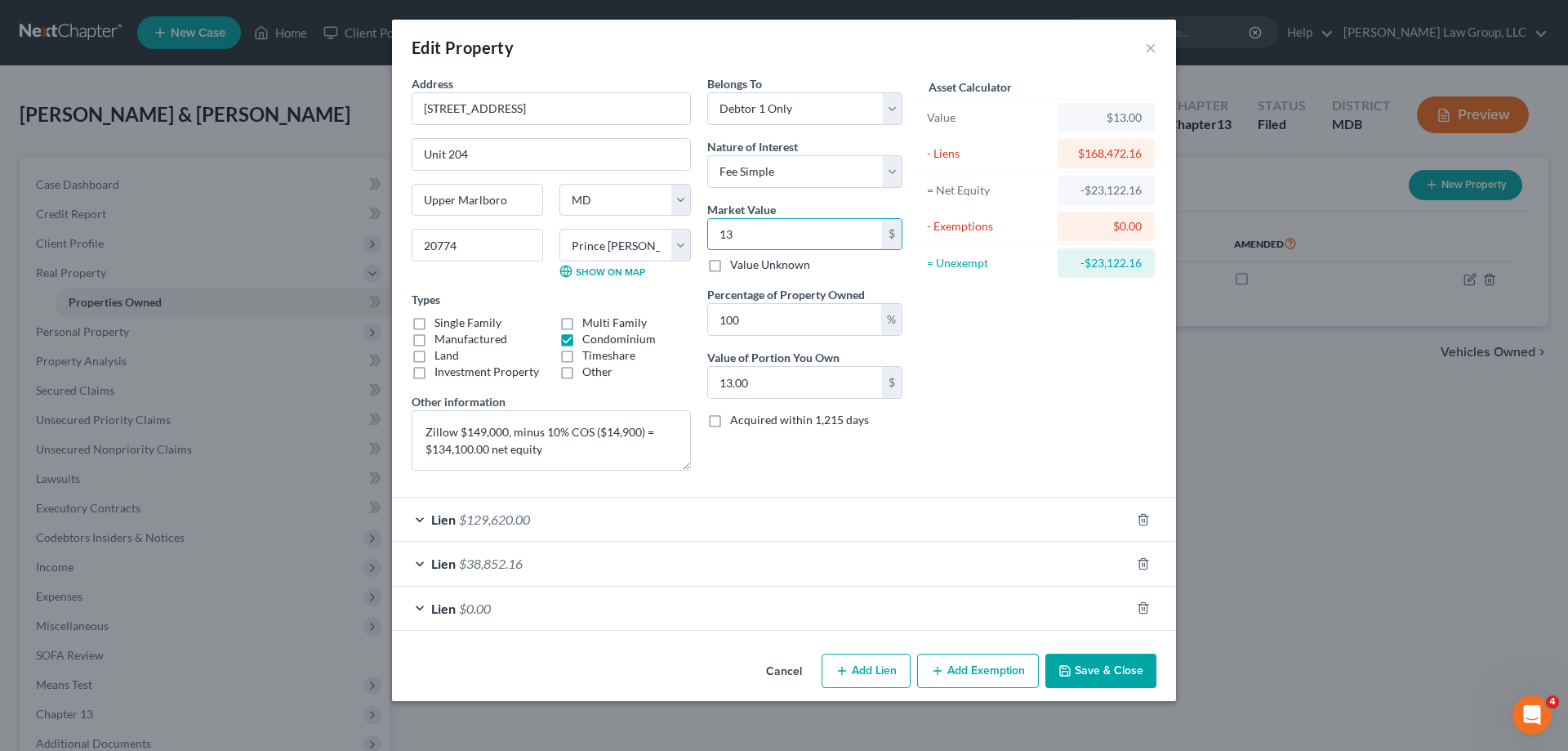
type input "134"
type input "134.00"
type input "1341"
type input "1,341.00"
type input "1,3411"
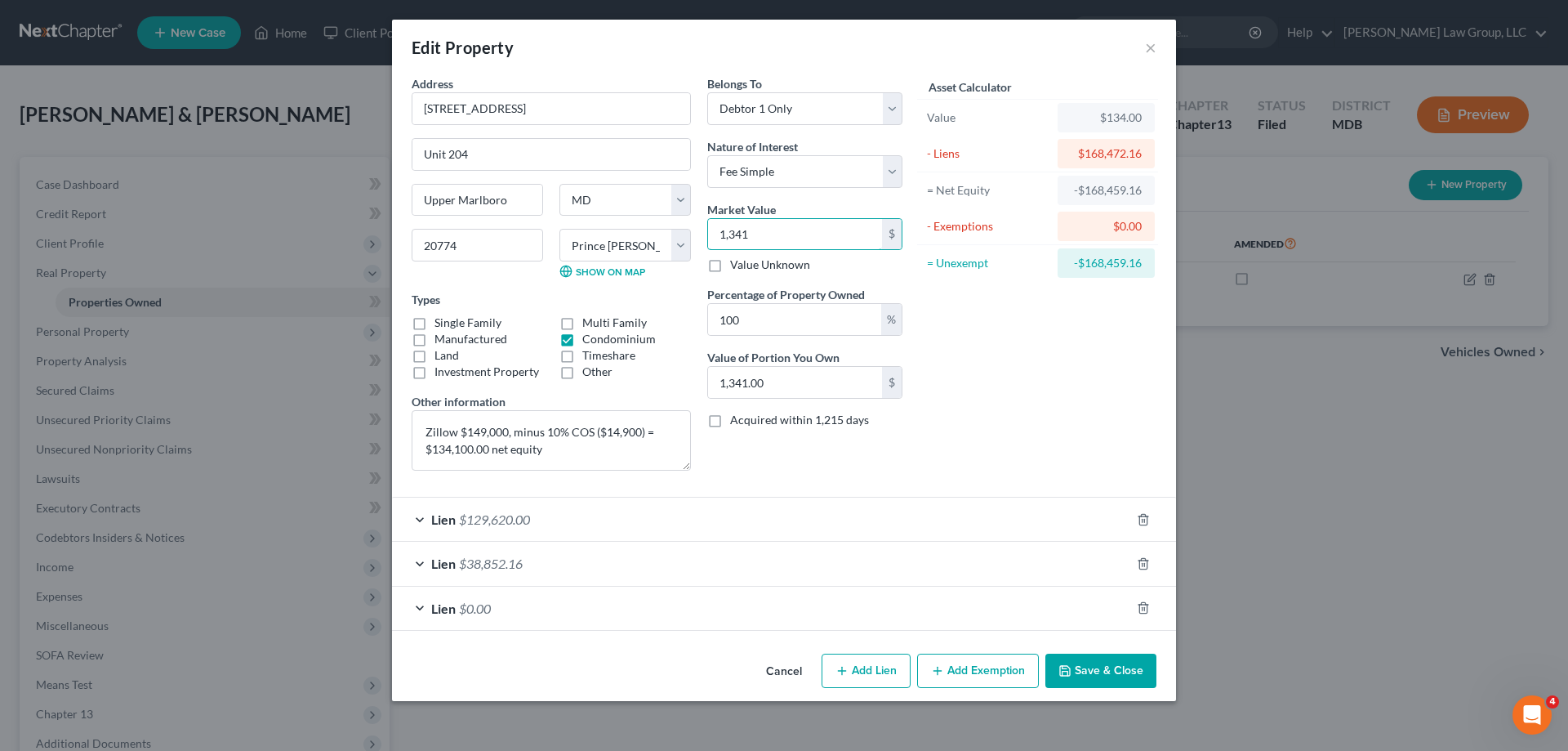
type input "13,411.00"
type input "13,41"
type input "1,341.00"
type input "1,3410"
type input "13,410.00"
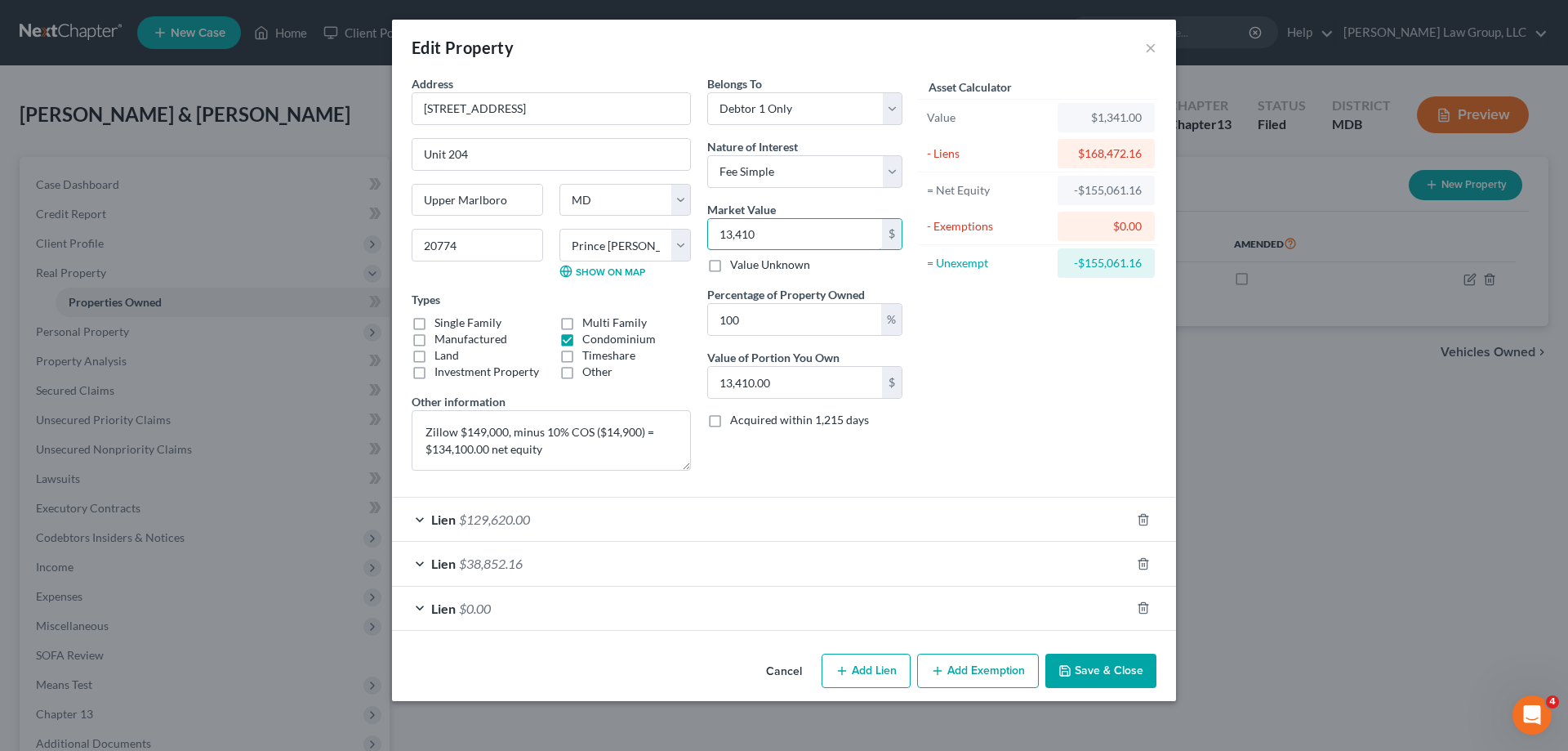
type input "13,4100"
type input "134,100.00"
click at [1066, 383] on div "Asset Calculator Value $134,100.00 - Liens $168,472.16 = Net Equity -$34,372.16…" at bounding box center [1037, 280] width 254 height 409
click at [557, 510] on div "Lien $129,620.00" at bounding box center [761, 519] width 738 height 43
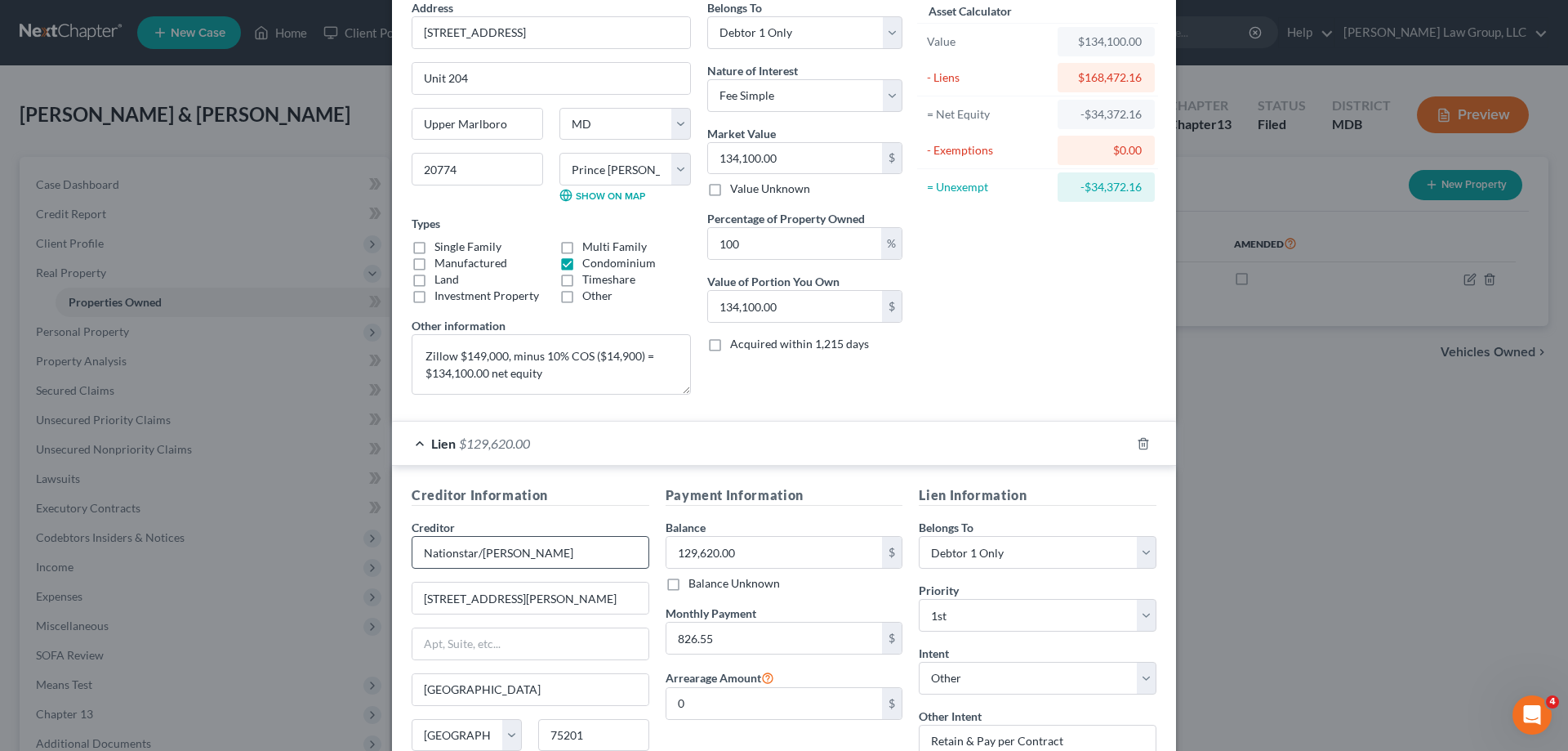
scroll to position [163, 0]
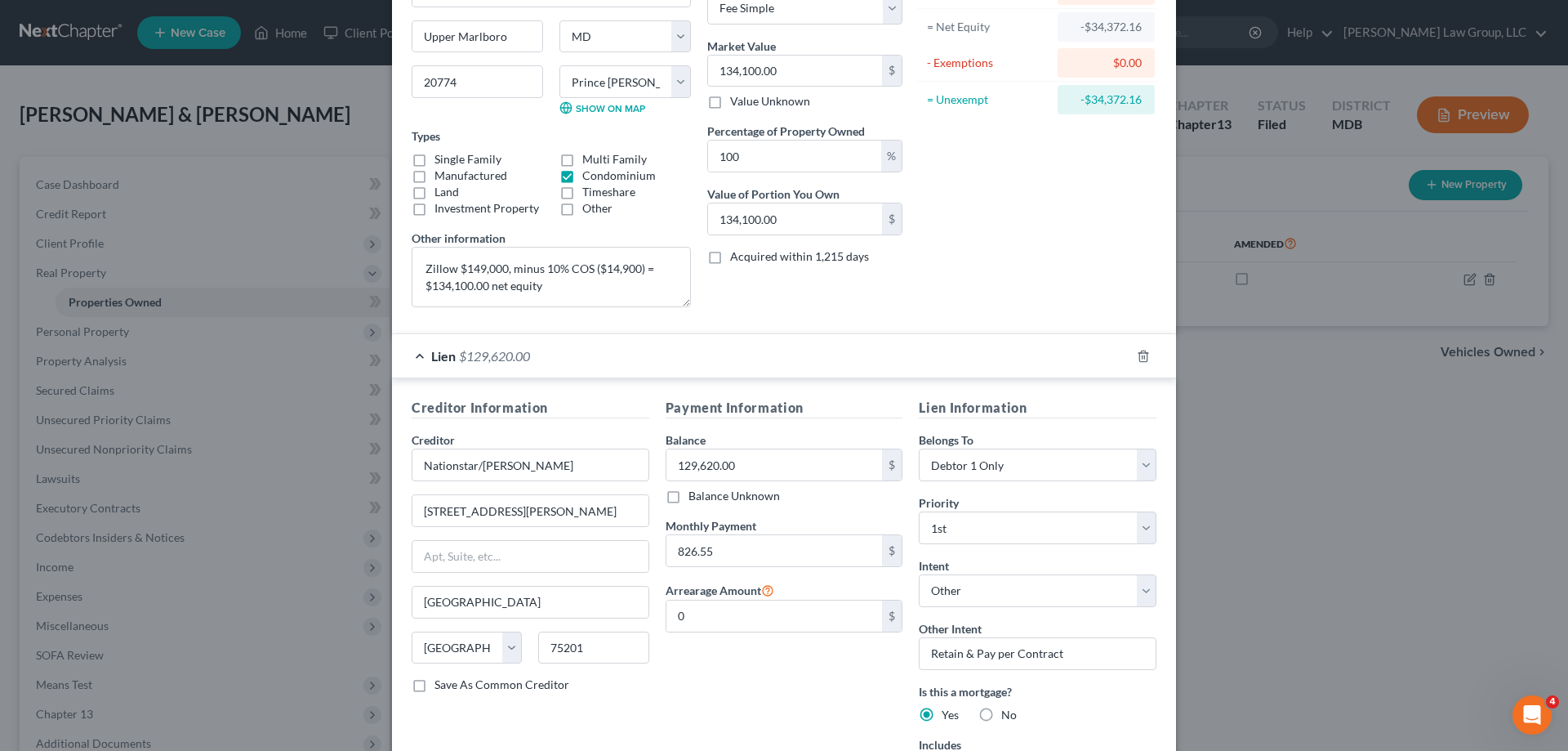
click at [480, 361] on span "$129,620.00" at bounding box center [494, 356] width 71 height 16
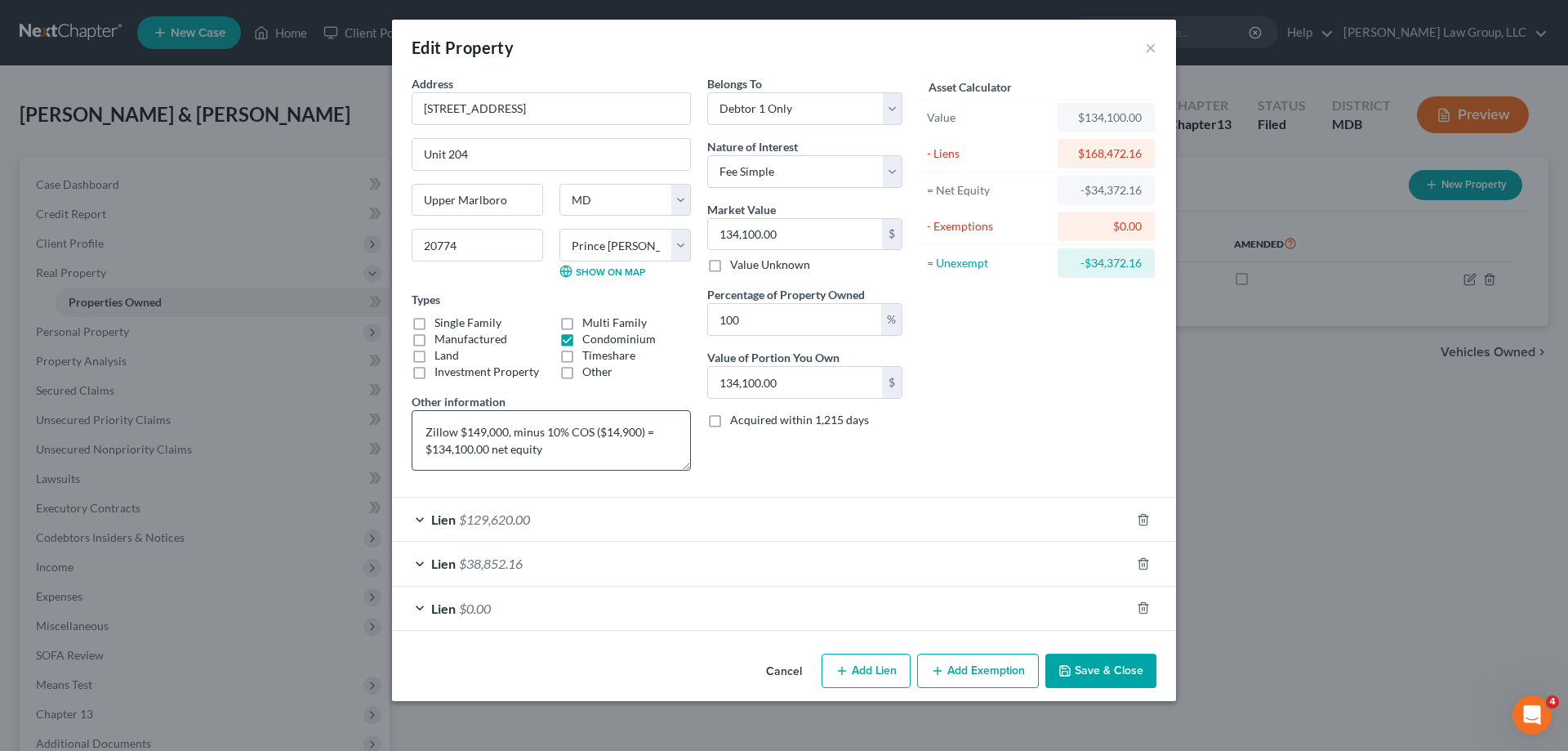
scroll to position [0, 0]
click at [571, 562] on div "Lien $38,852.16" at bounding box center [761, 562] width 738 height 43
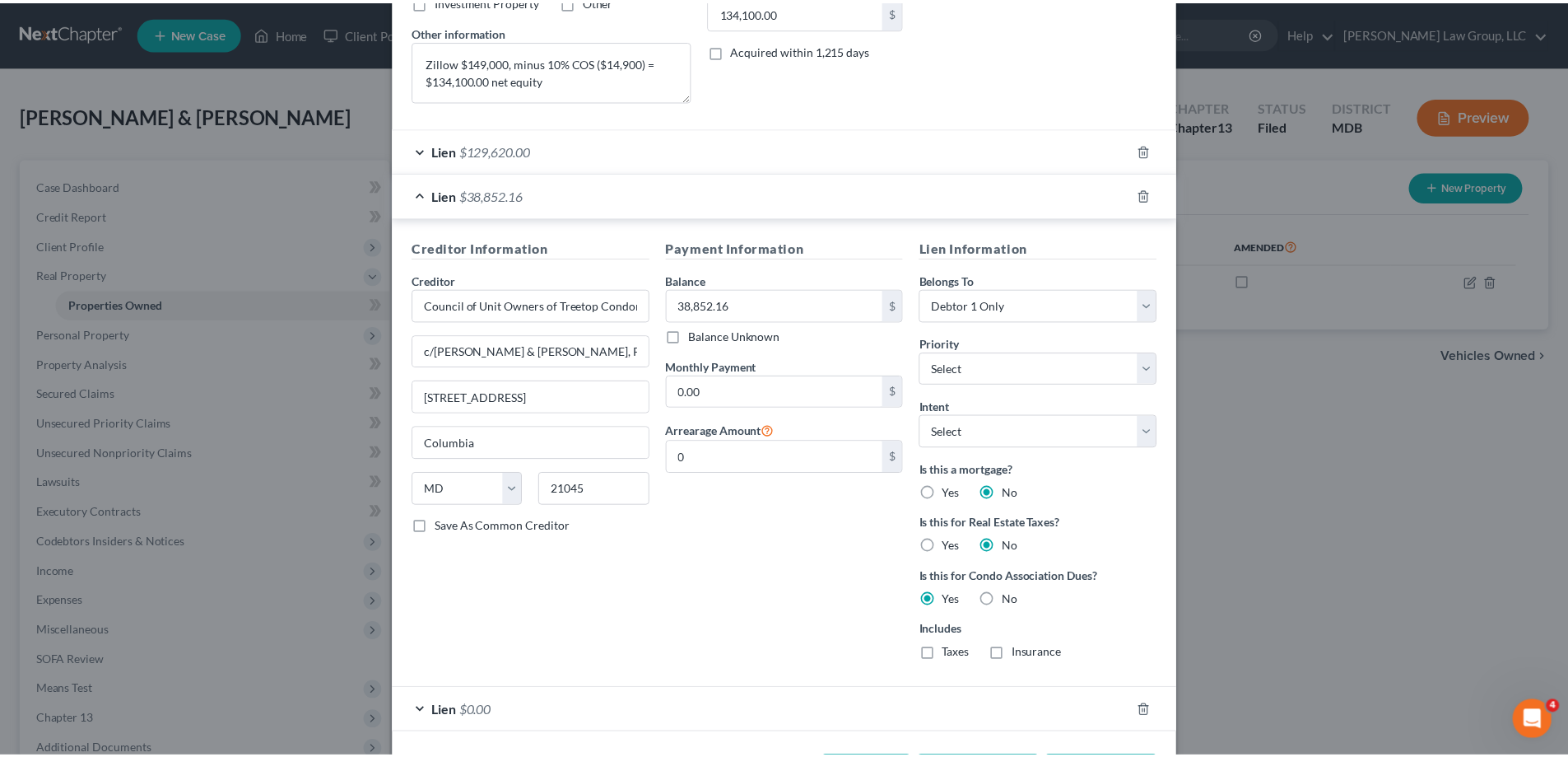
scroll to position [412, 0]
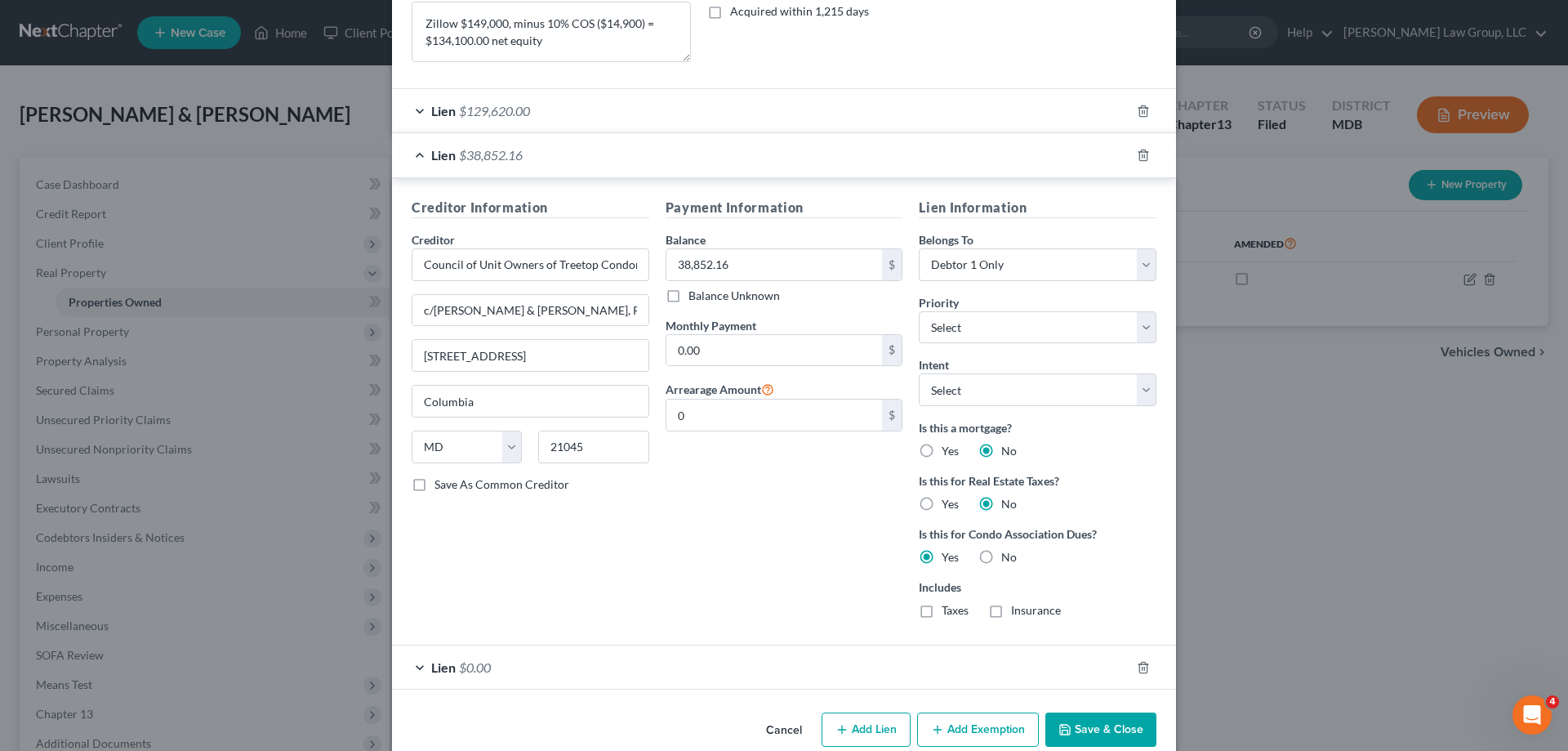
click at [1097, 718] on button "Save & Close" at bounding box center [1101, 729] width 111 height 34
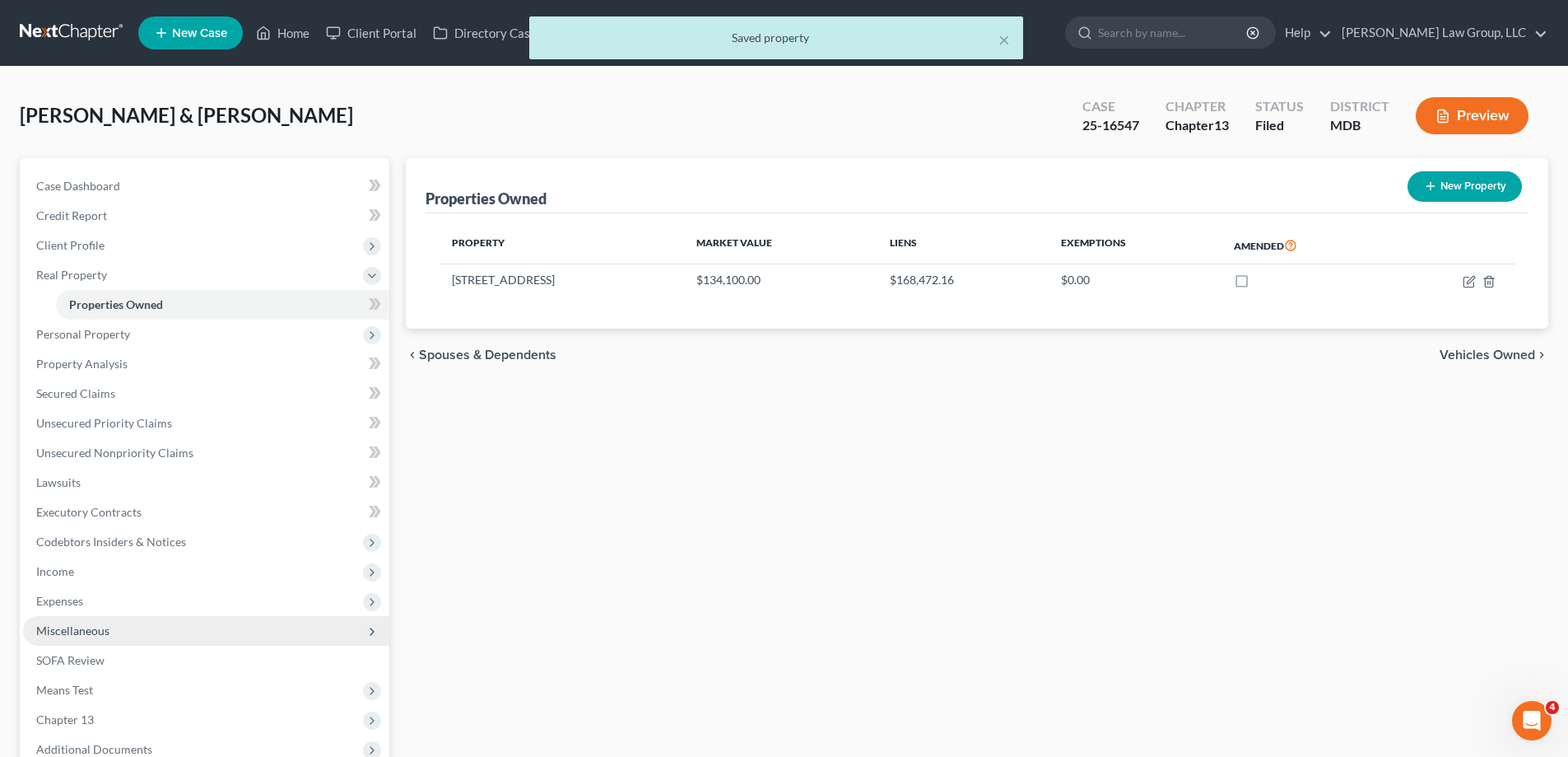
scroll to position [178, 0]
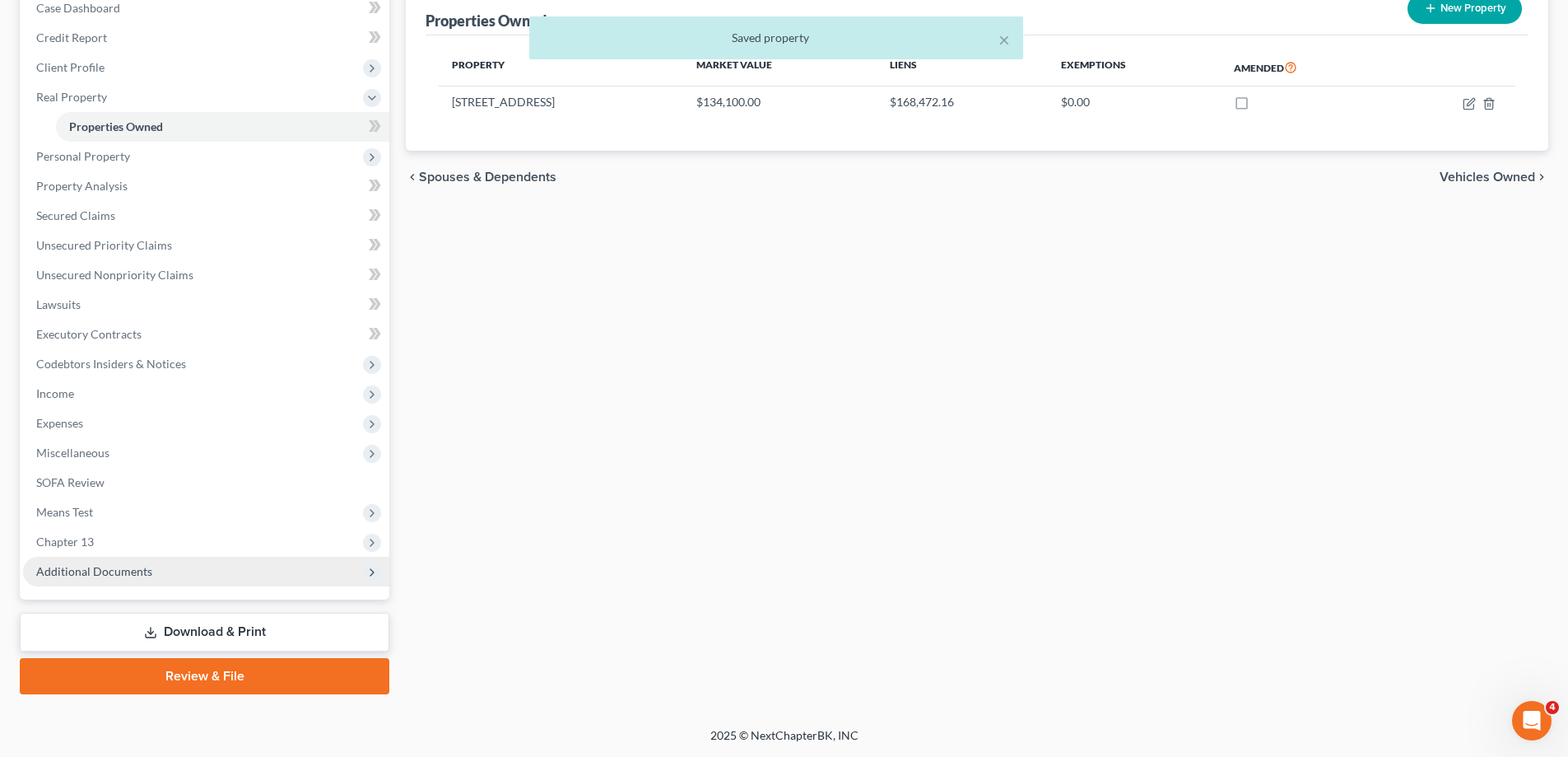
click at [254, 576] on span "Additional Documents" at bounding box center [206, 571] width 366 height 30
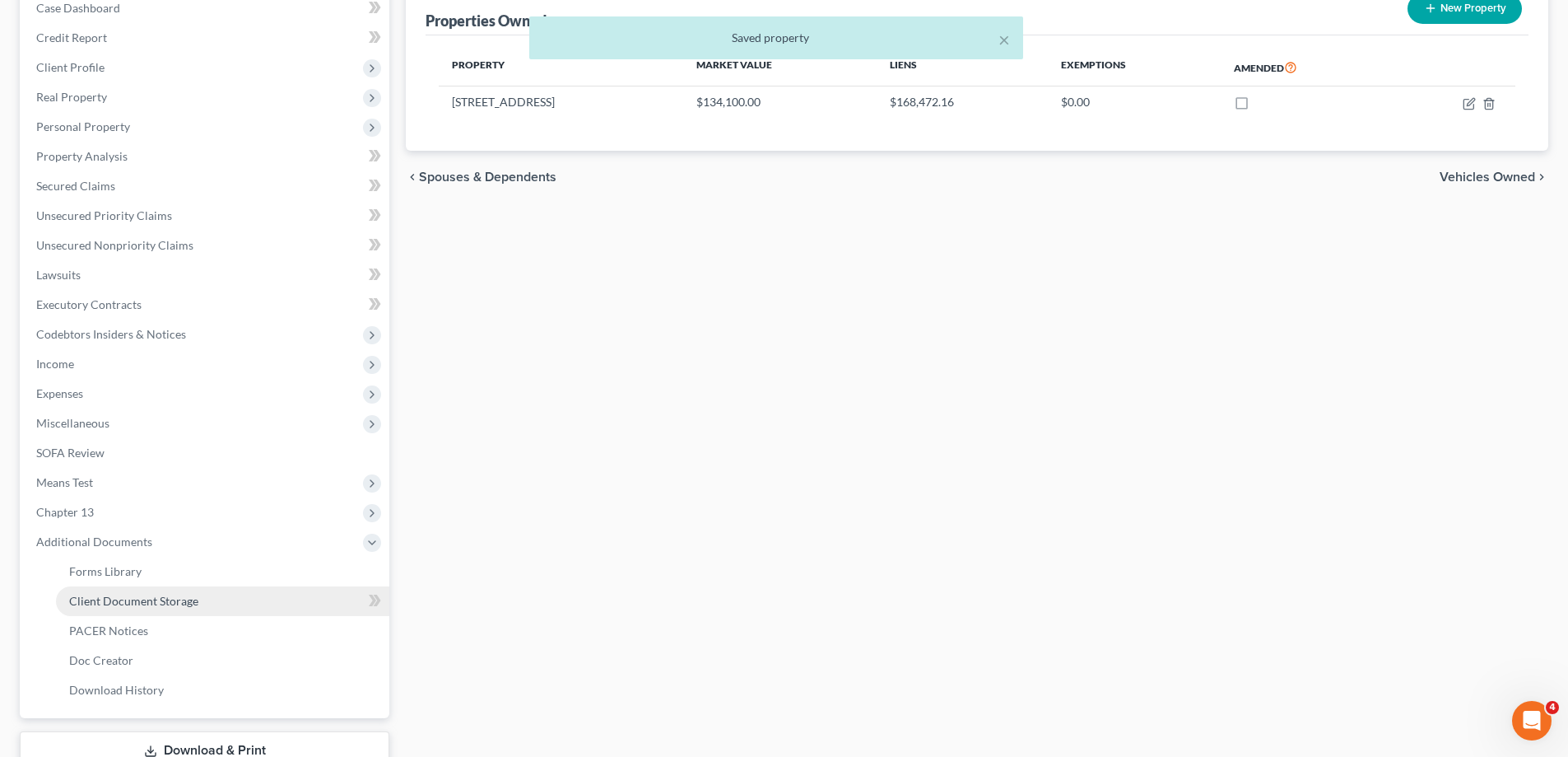
click at [215, 591] on link "Client Document Storage" at bounding box center [222, 601] width 333 height 30
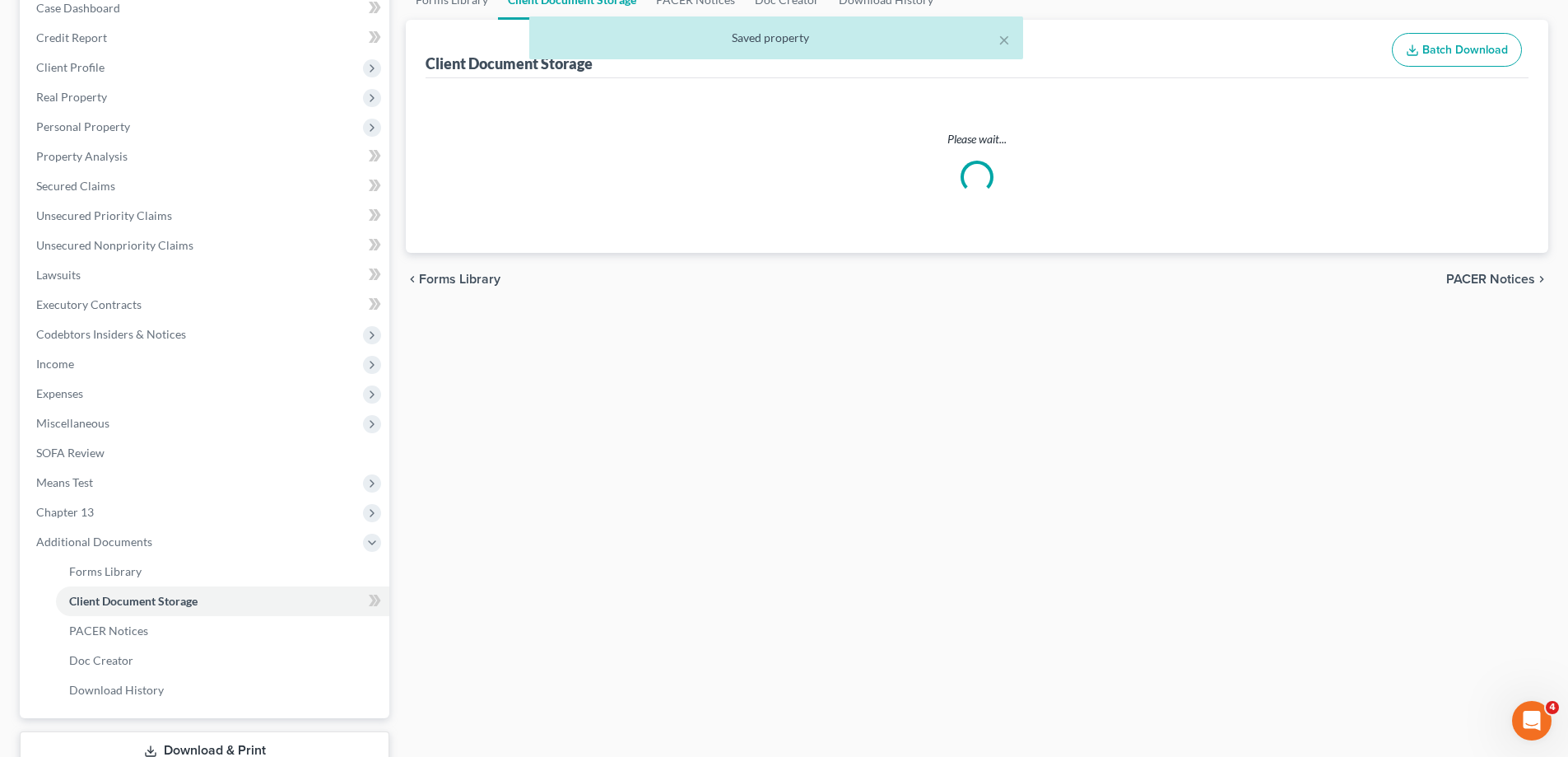
scroll to position [176, 0]
select select "14"
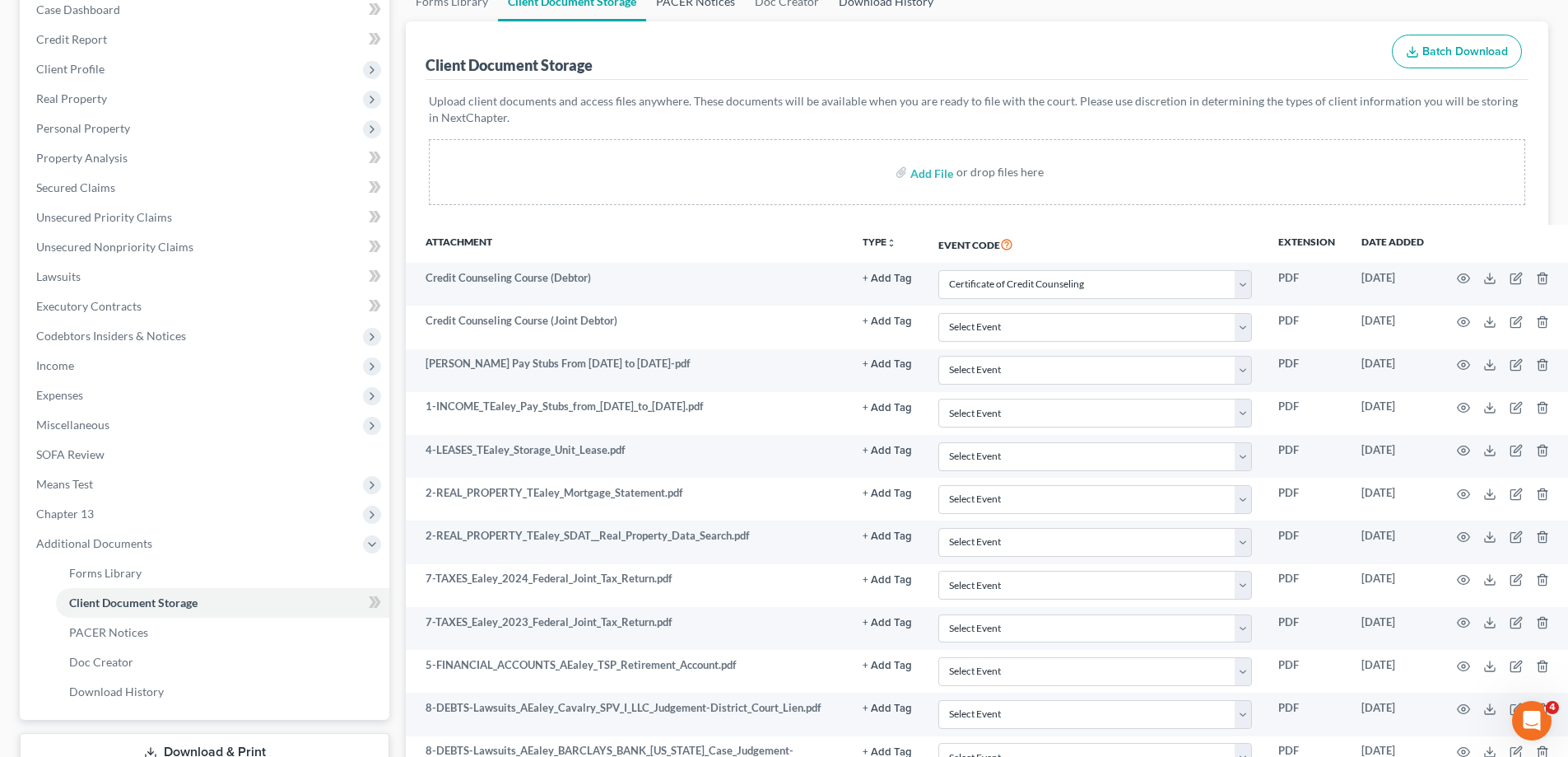
drag, startPoint x: 680, startPoint y: 174, endPoint x: 824, endPoint y: 172, distance: 144.0
click at [681, 21] on link "PACER Notices" at bounding box center [696, 2] width 99 height 40
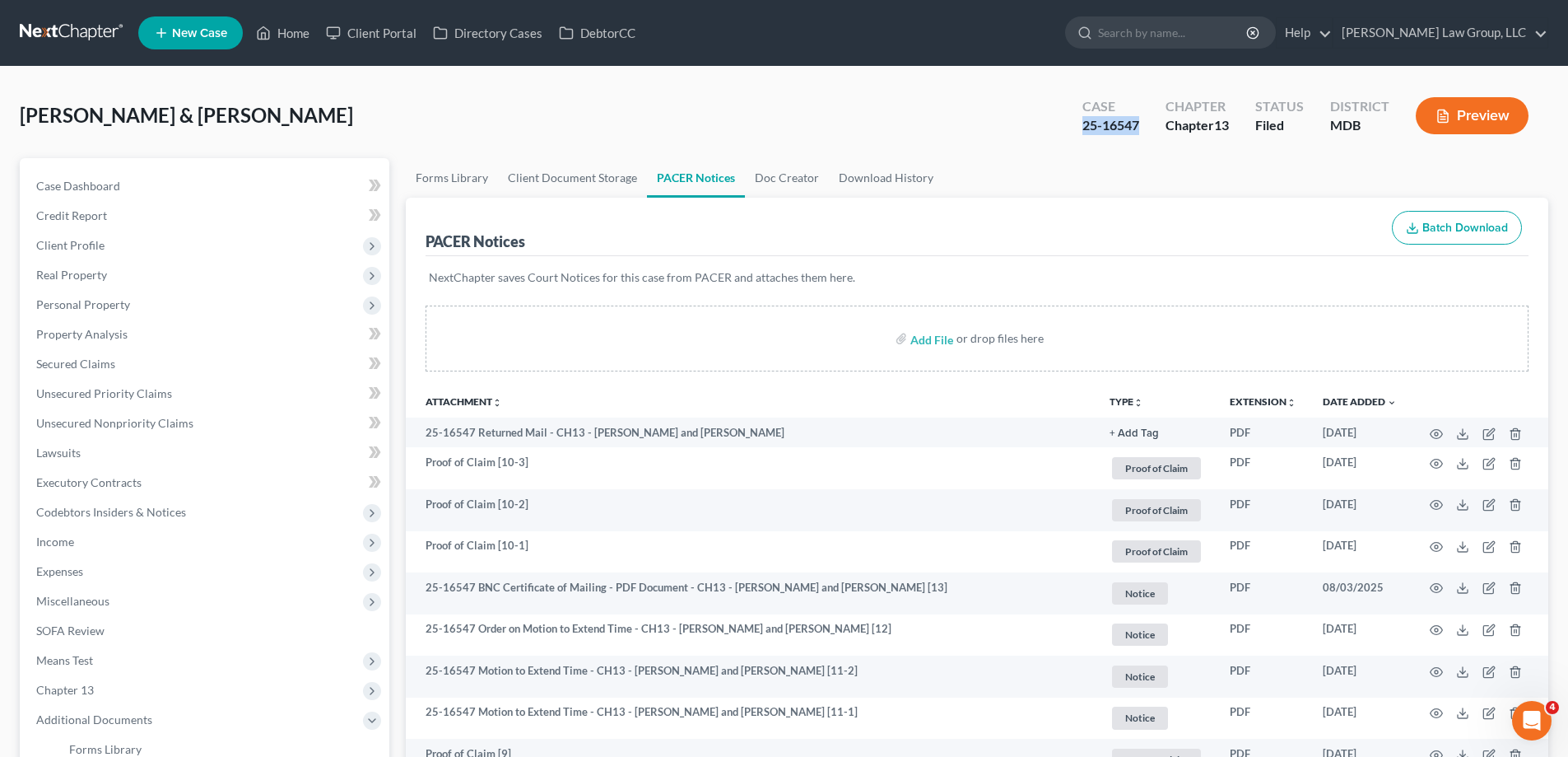
drag, startPoint x: 1145, startPoint y: 125, endPoint x: 1082, endPoint y: 137, distance: 64.1
click at [1082, 137] on div "Case 25-16547" at bounding box center [1110, 117] width 83 height 49
copy div "25-16547"
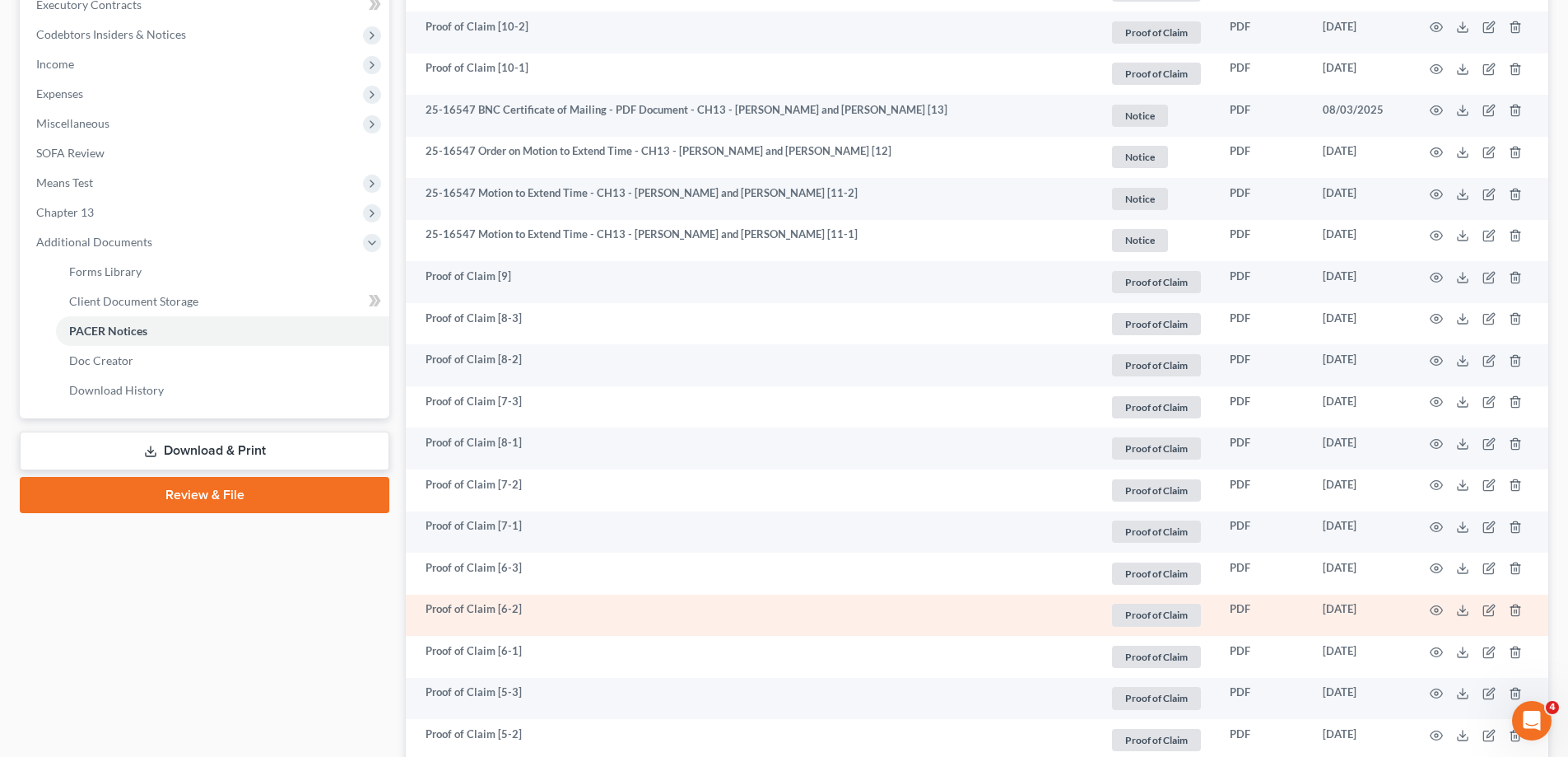
scroll to position [659, 0]
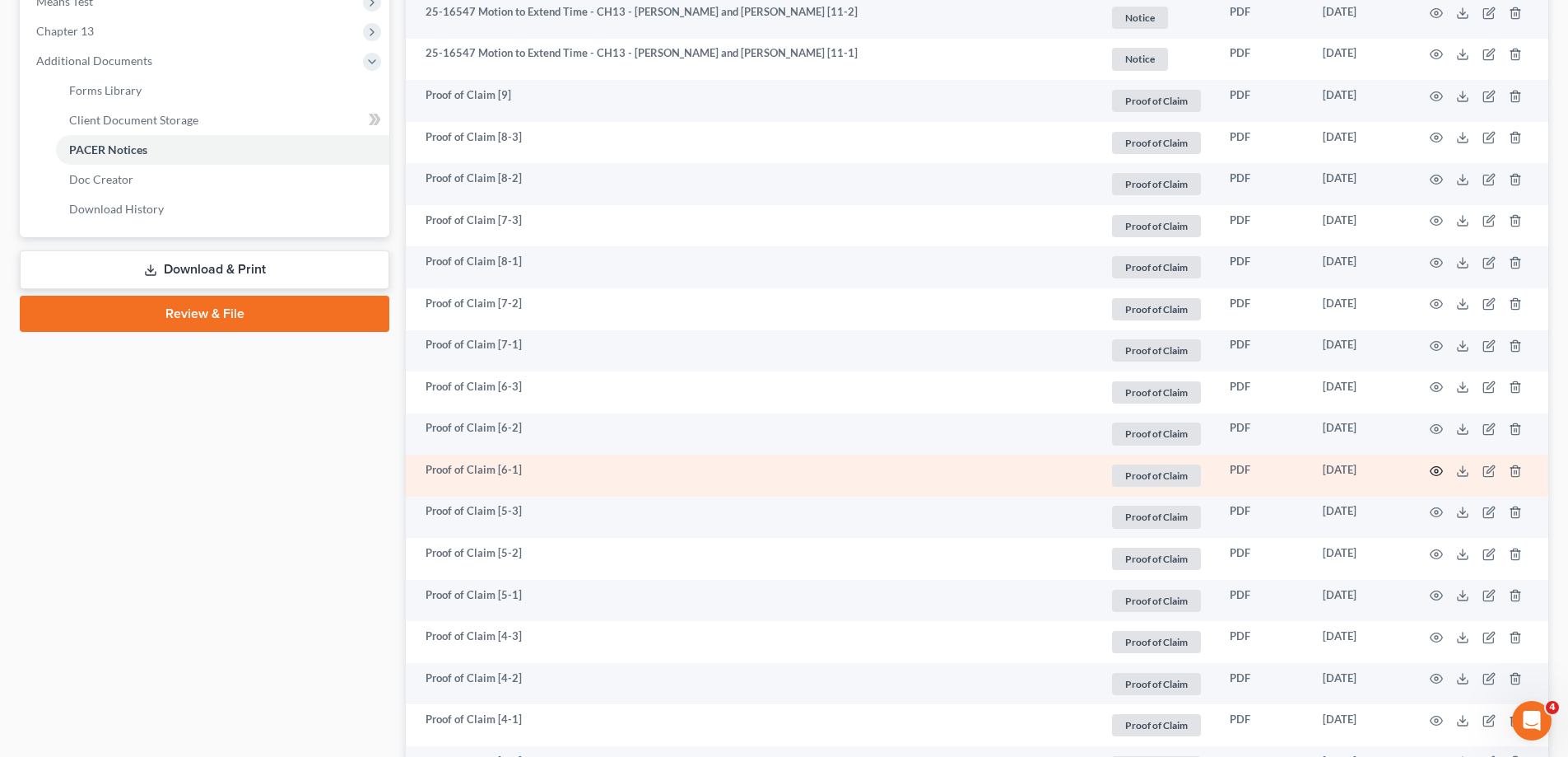
click at [1438, 472] on icon "button" at bounding box center [1435, 470] width 13 height 13
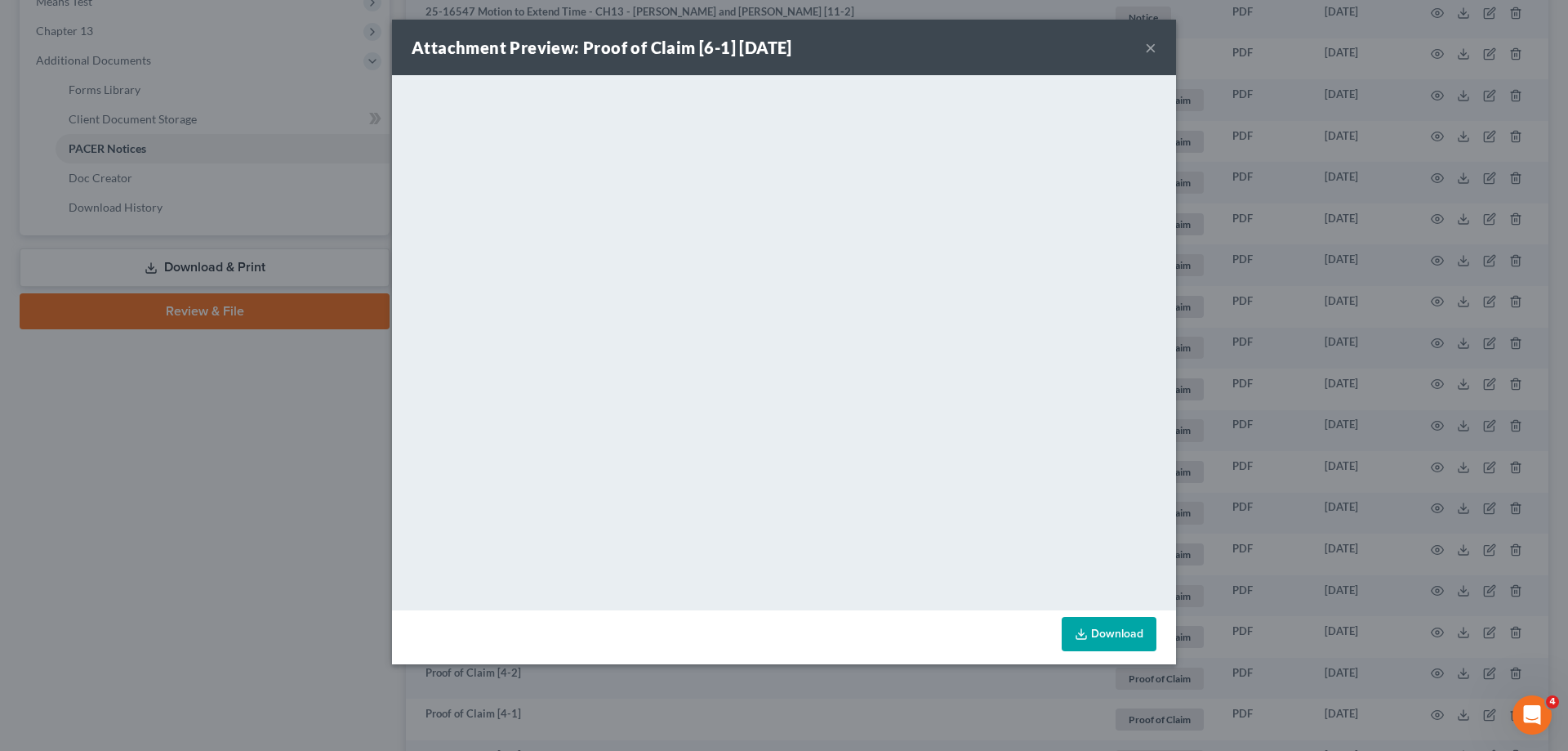
click at [1149, 47] on button "×" at bounding box center [1150, 47] width 11 height 19
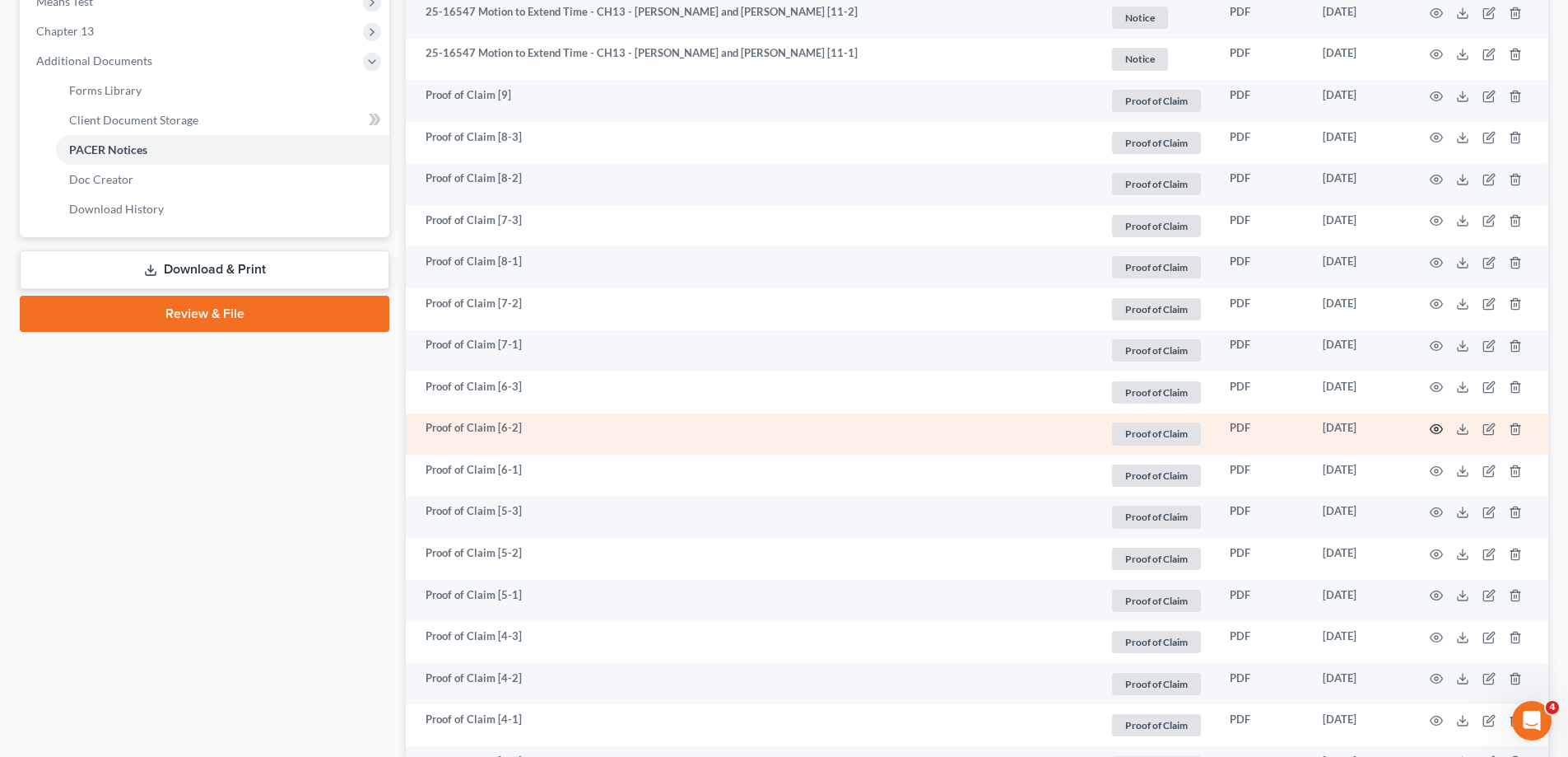
click at [1435, 428] on circle "button" at bounding box center [1436, 429] width 4 height 4
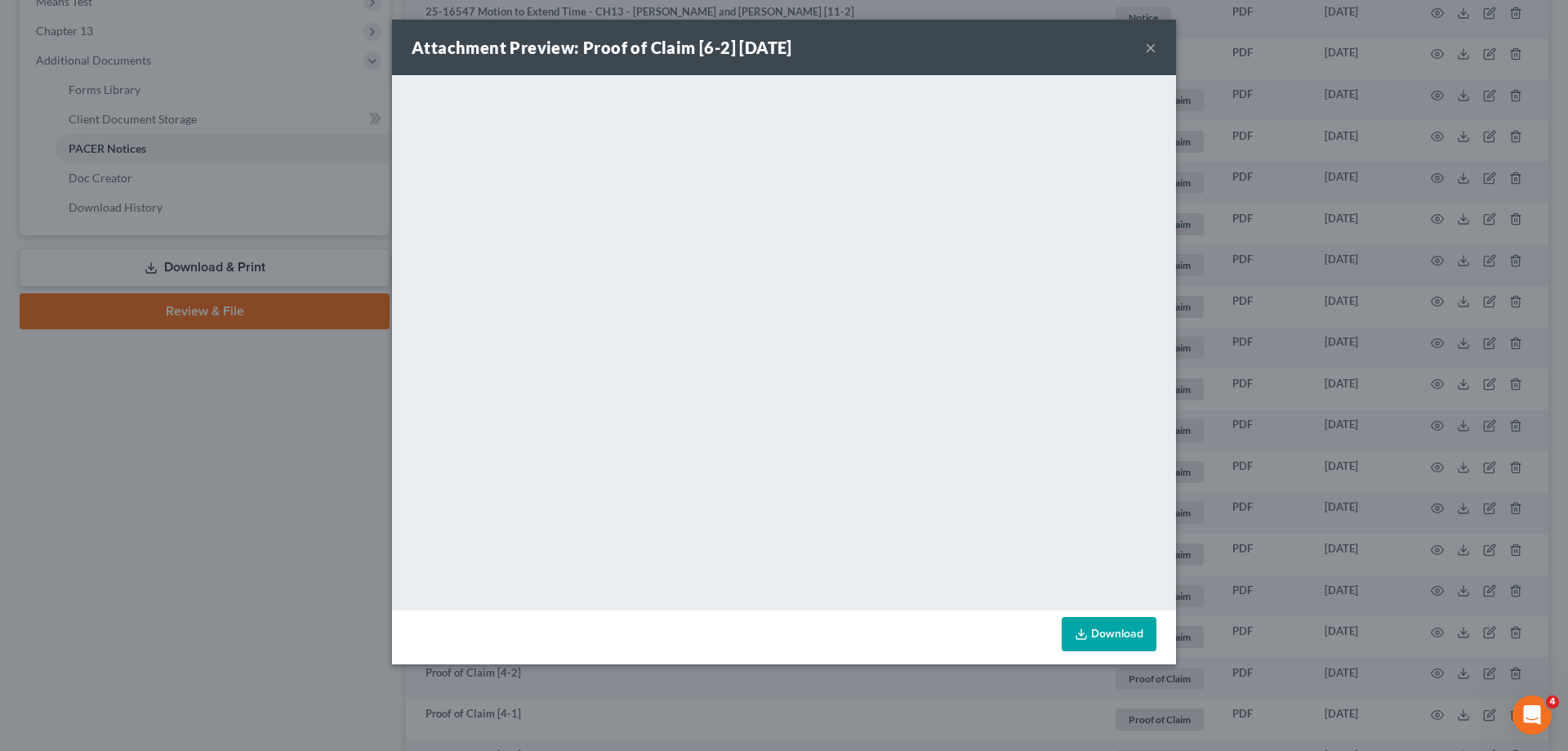
click at [1145, 47] on button "×" at bounding box center [1150, 47] width 11 height 19
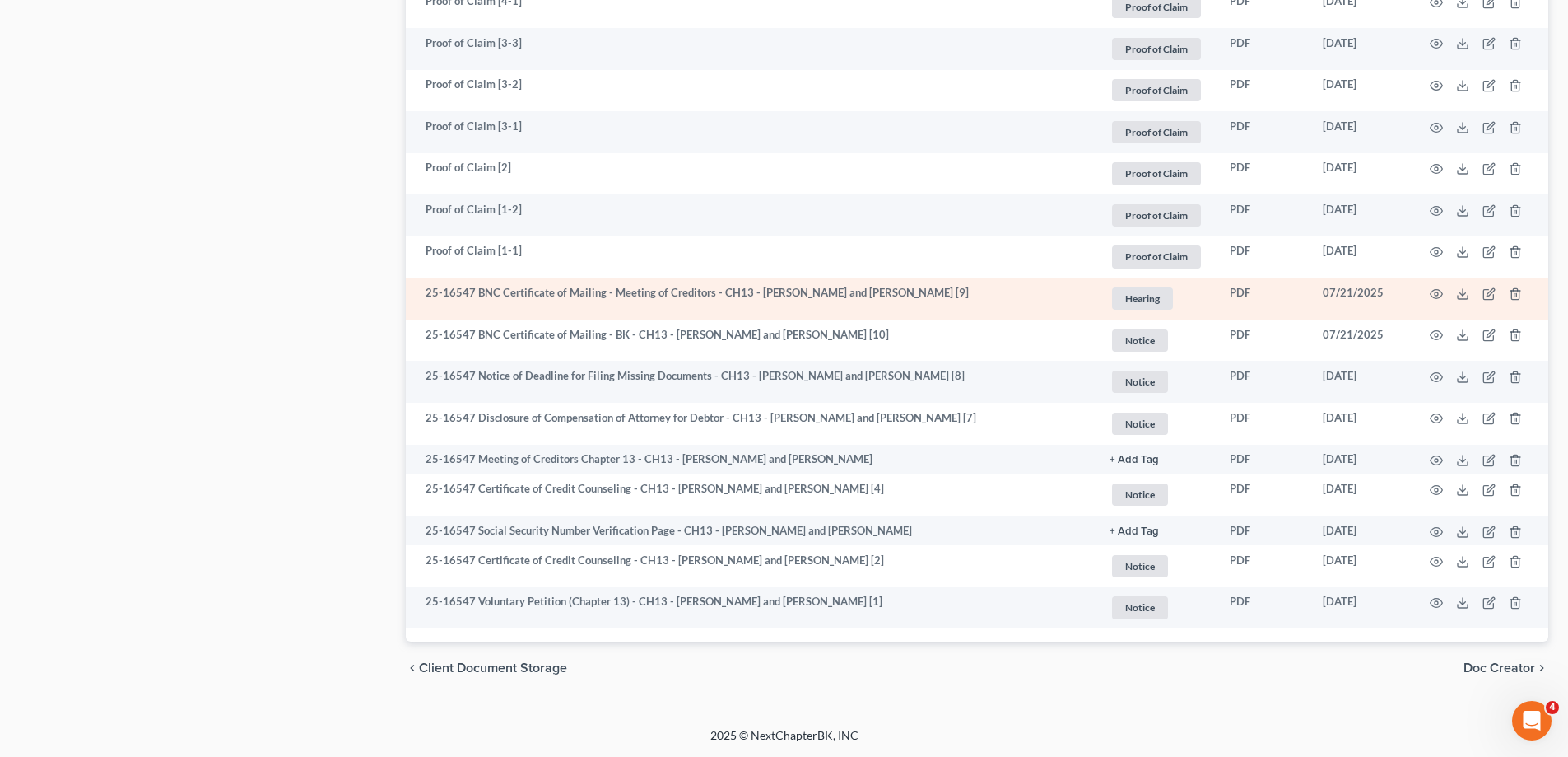
scroll to position [1212, 0]
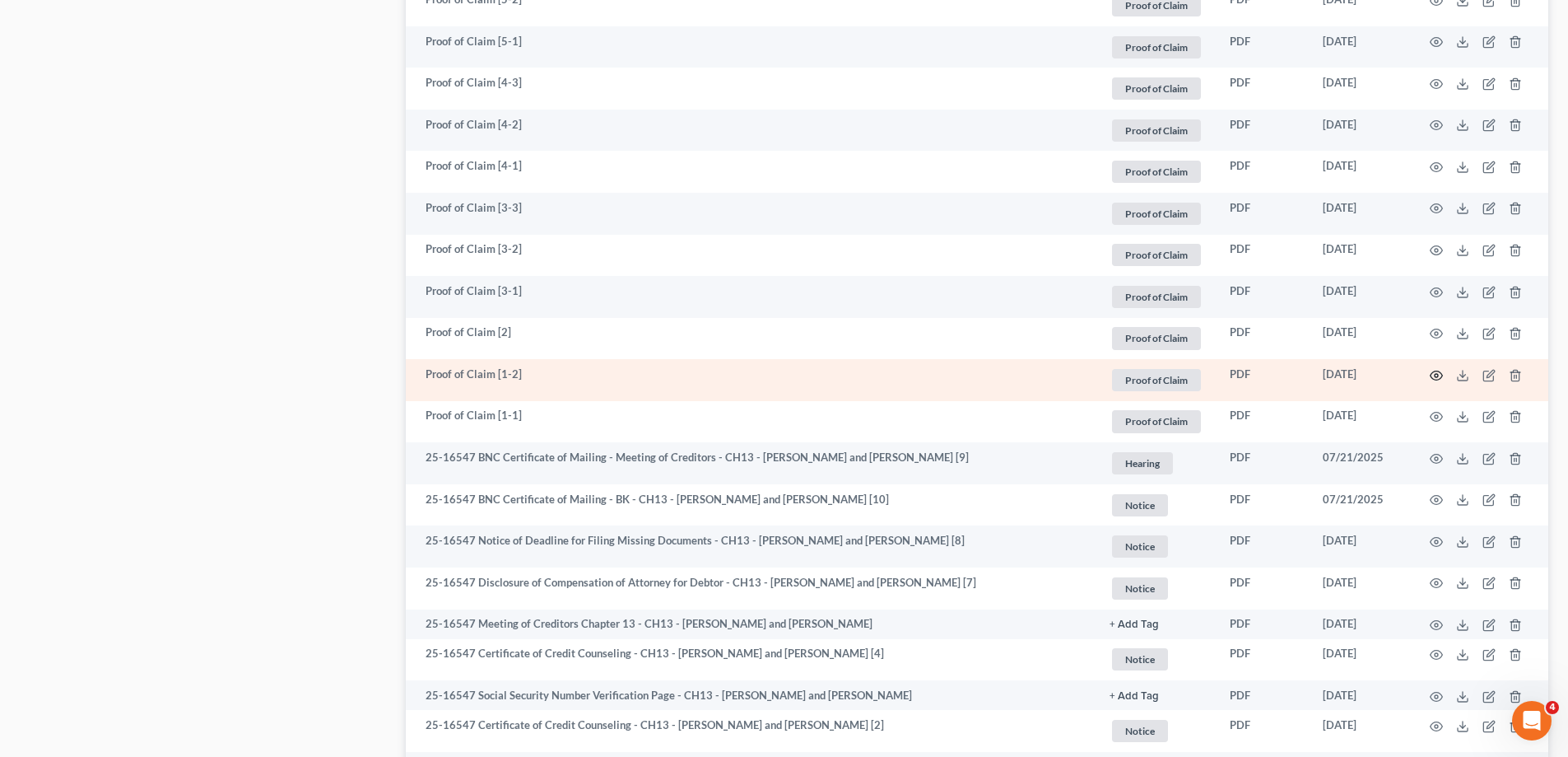
click at [1435, 375] on circle "button" at bounding box center [1436, 376] width 4 height 4
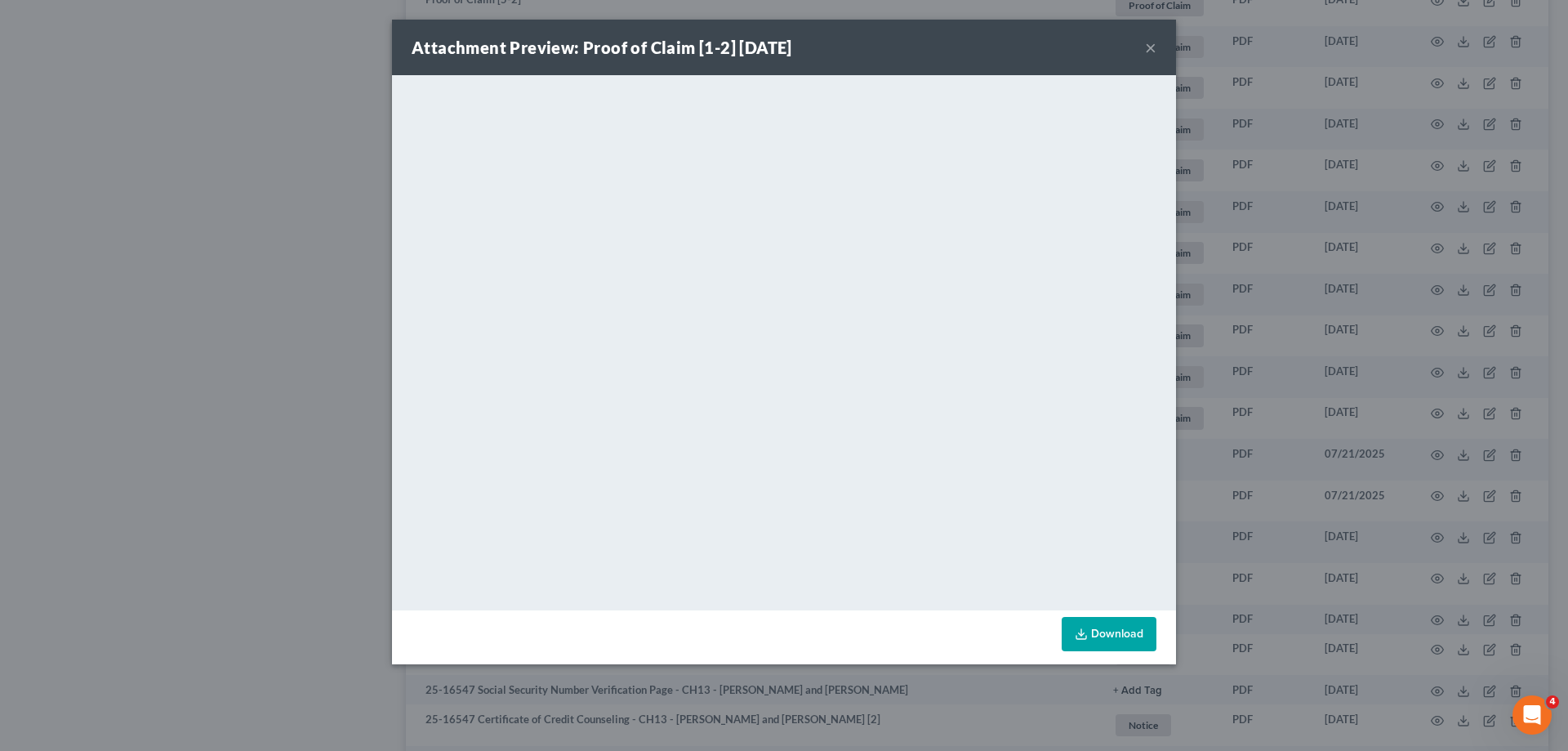
click at [1149, 46] on button "×" at bounding box center [1150, 47] width 11 height 19
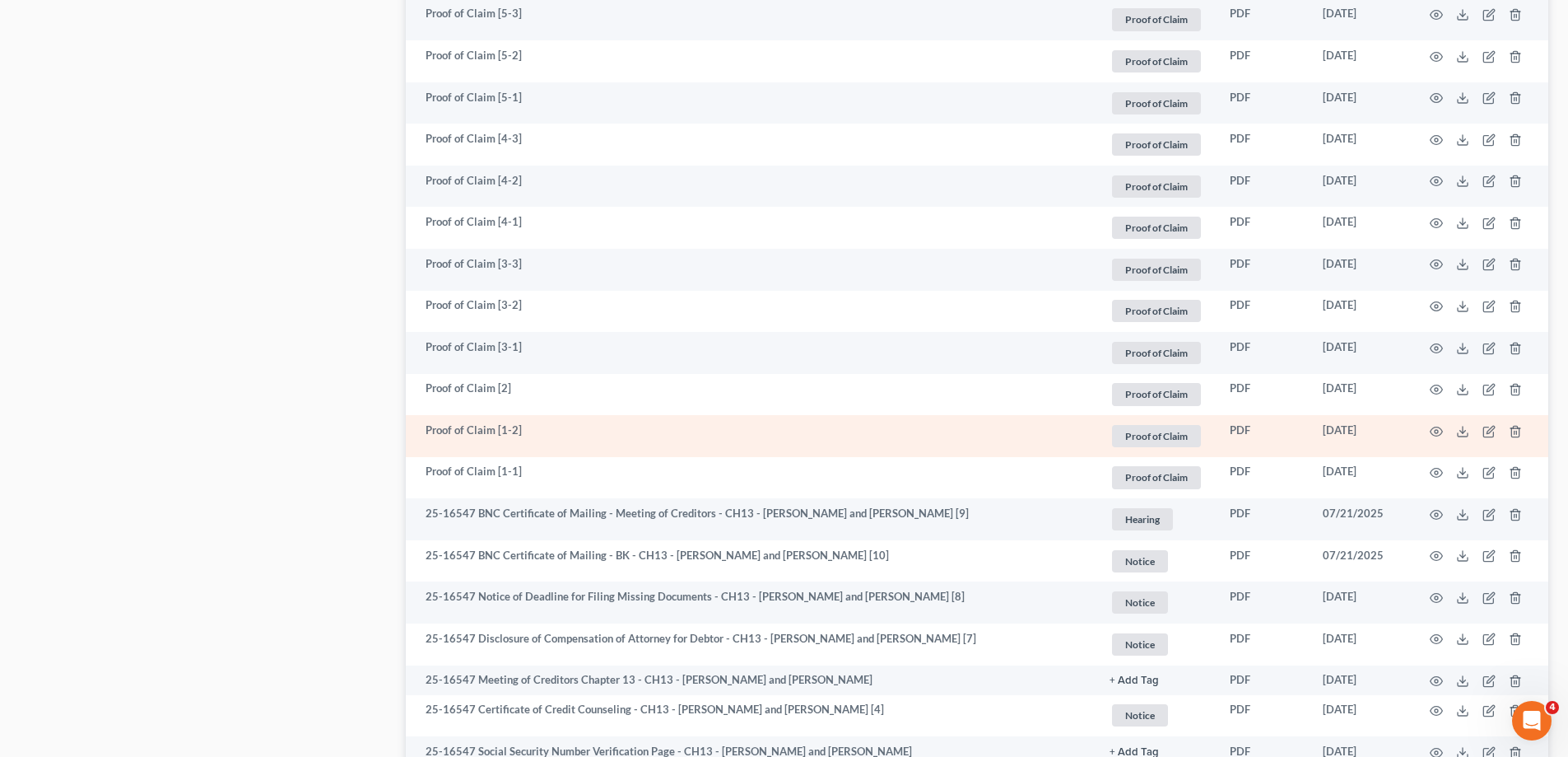
scroll to position [1129, 0]
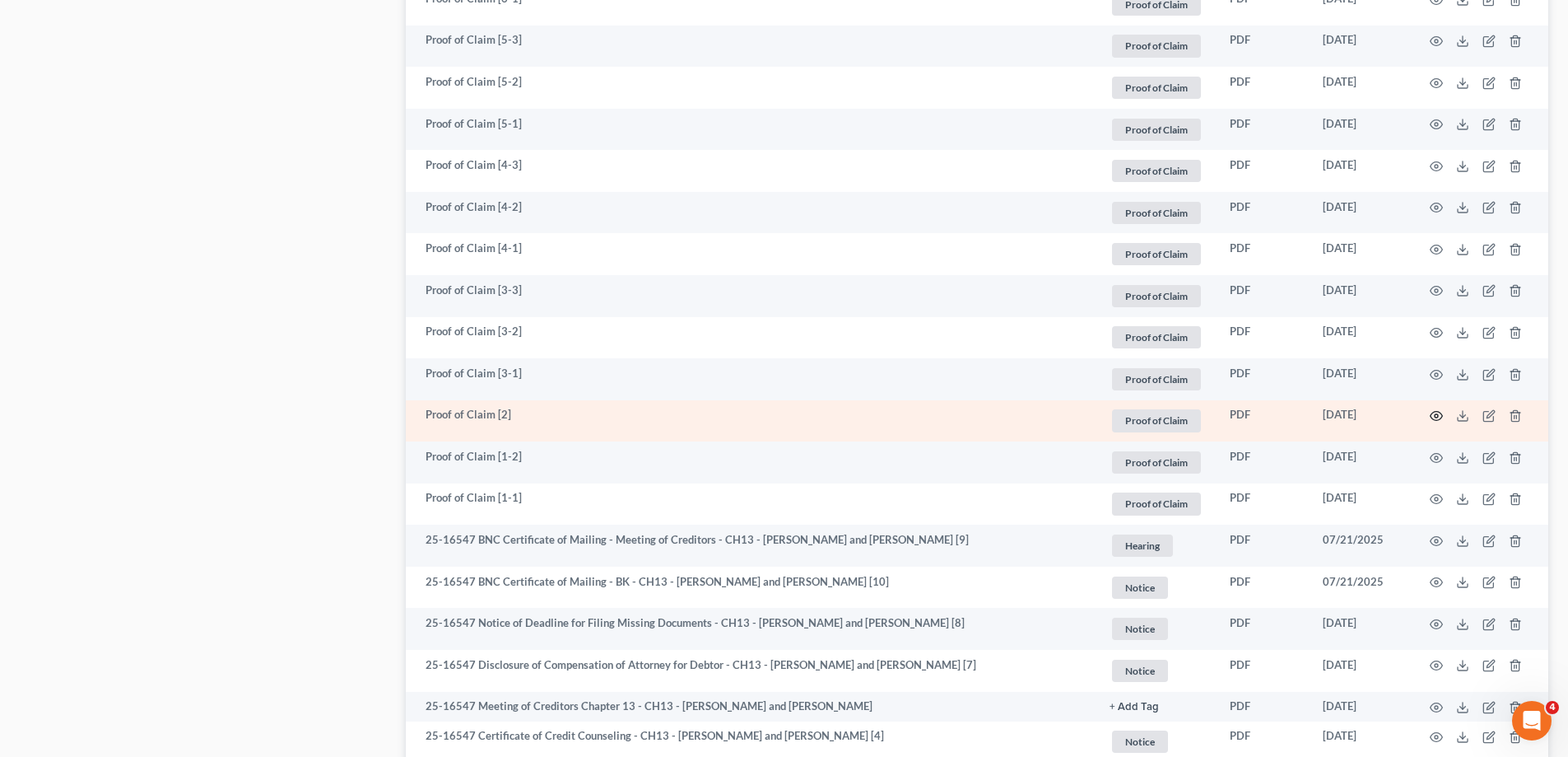
click at [1439, 411] on icon "button" at bounding box center [1435, 416] width 13 height 13
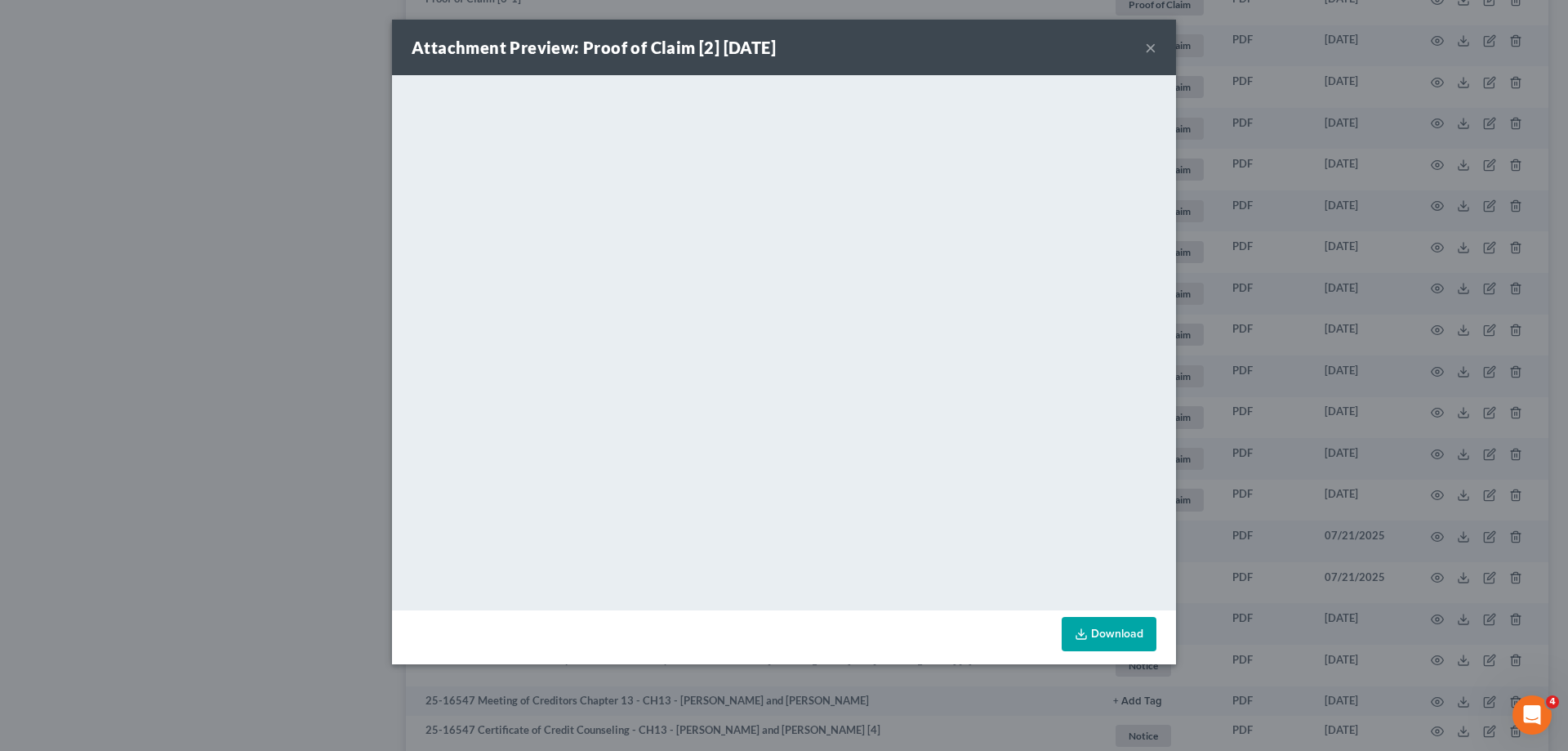
click at [1150, 46] on button "×" at bounding box center [1150, 47] width 11 height 19
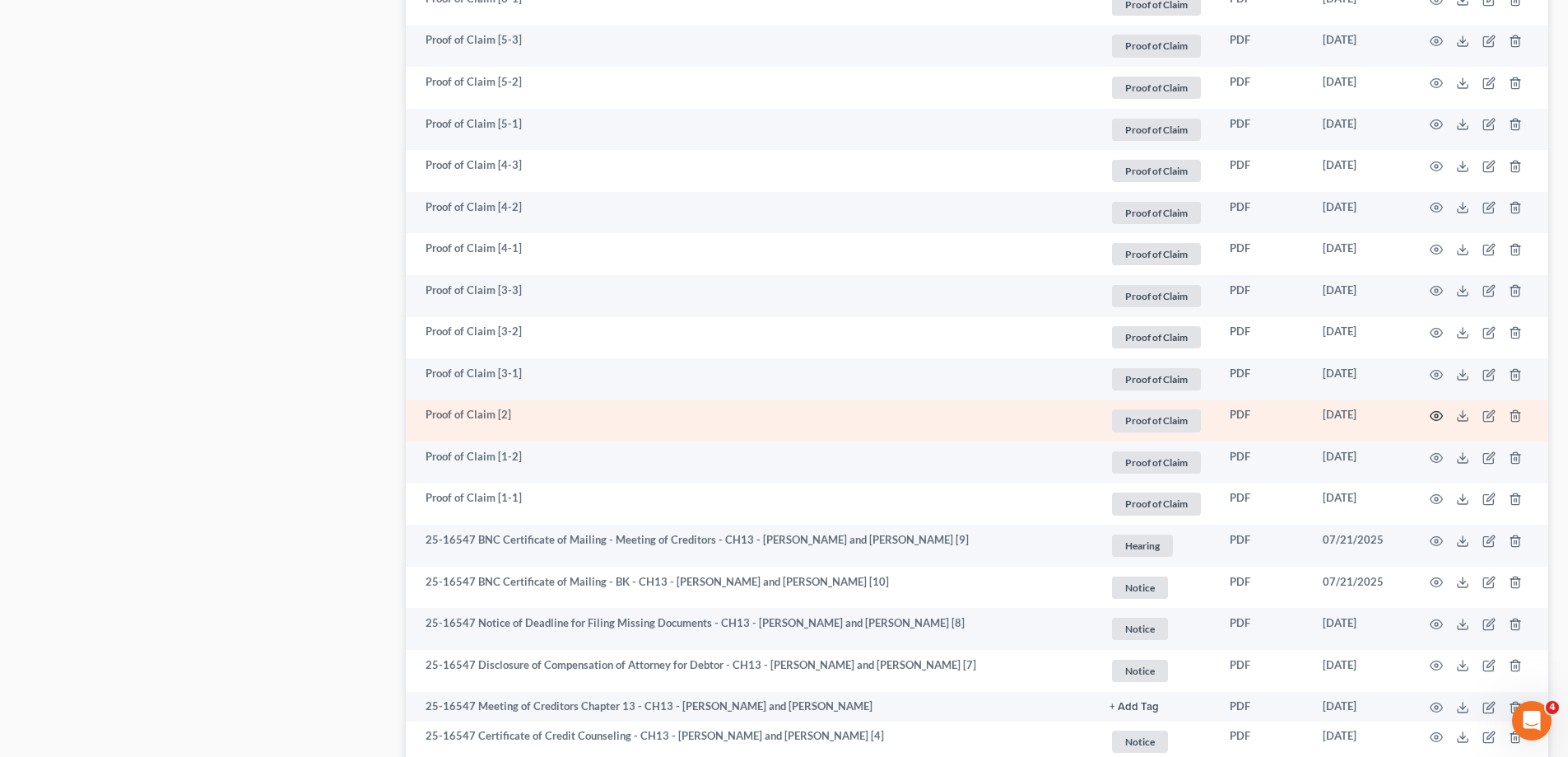
click at [1433, 412] on icon "button" at bounding box center [1436, 417] width 12 height 9
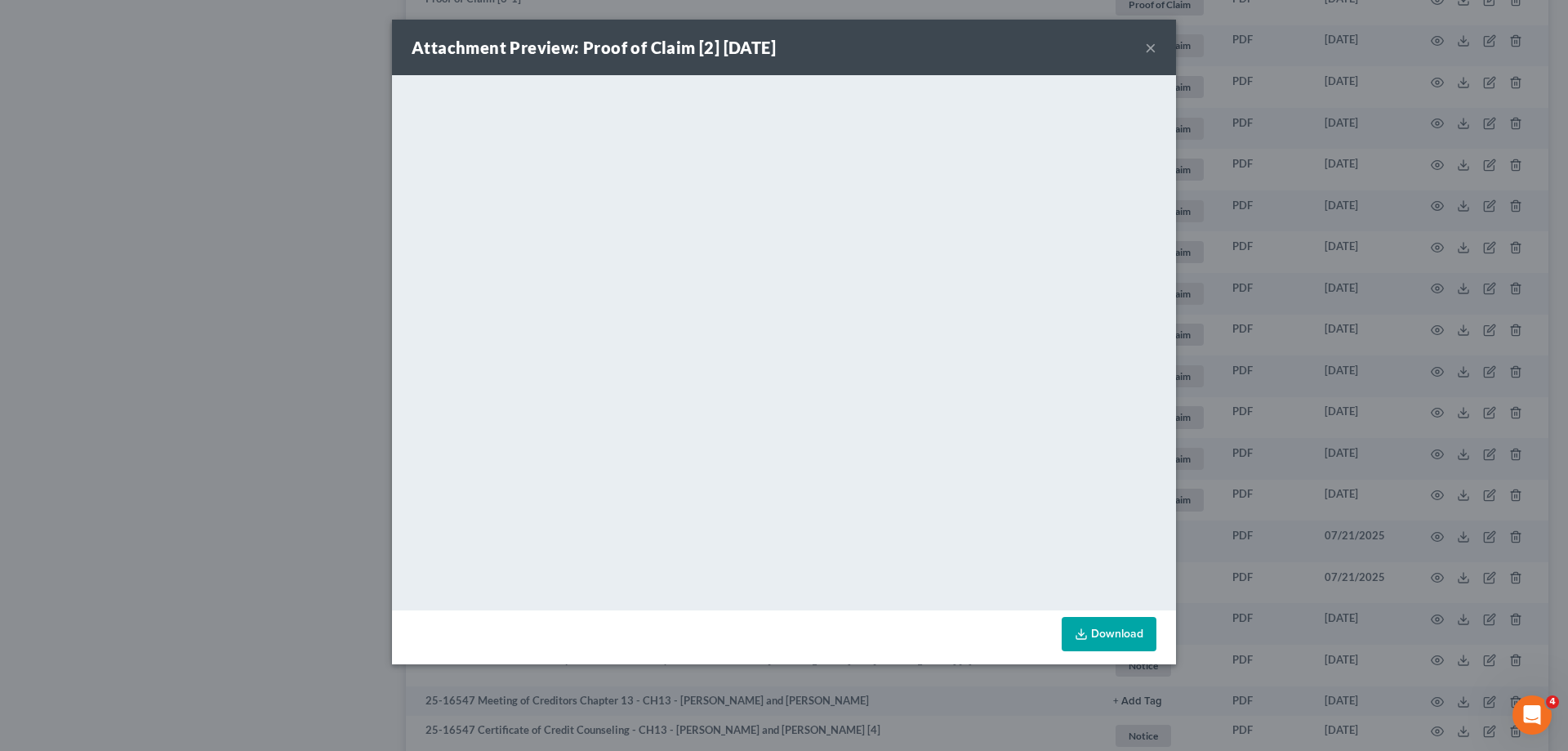
click at [1150, 46] on button "×" at bounding box center [1150, 47] width 11 height 19
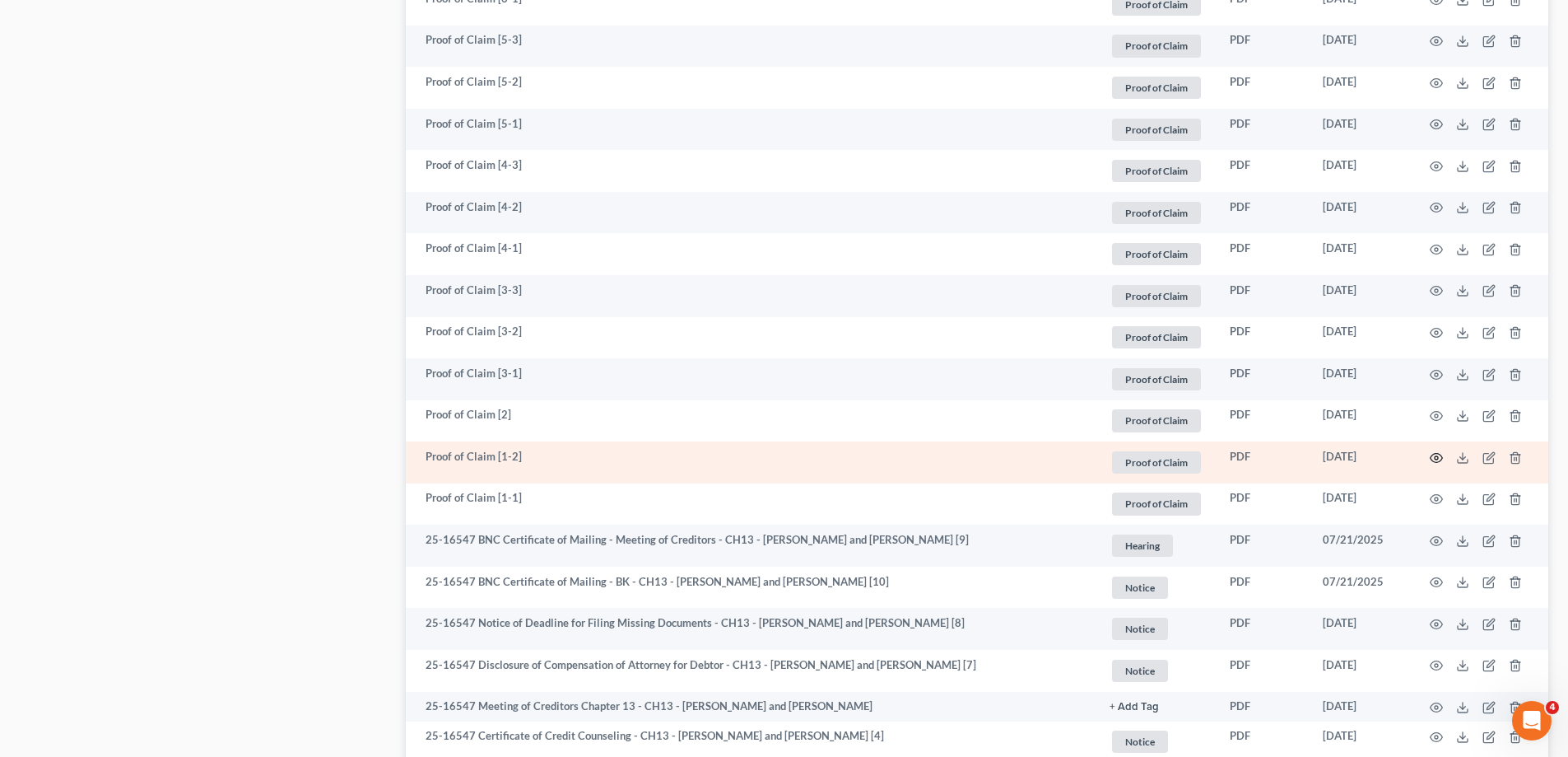
click at [1439, 452] on icon "button" at bounding box center [1435, 457] width 13 height 13
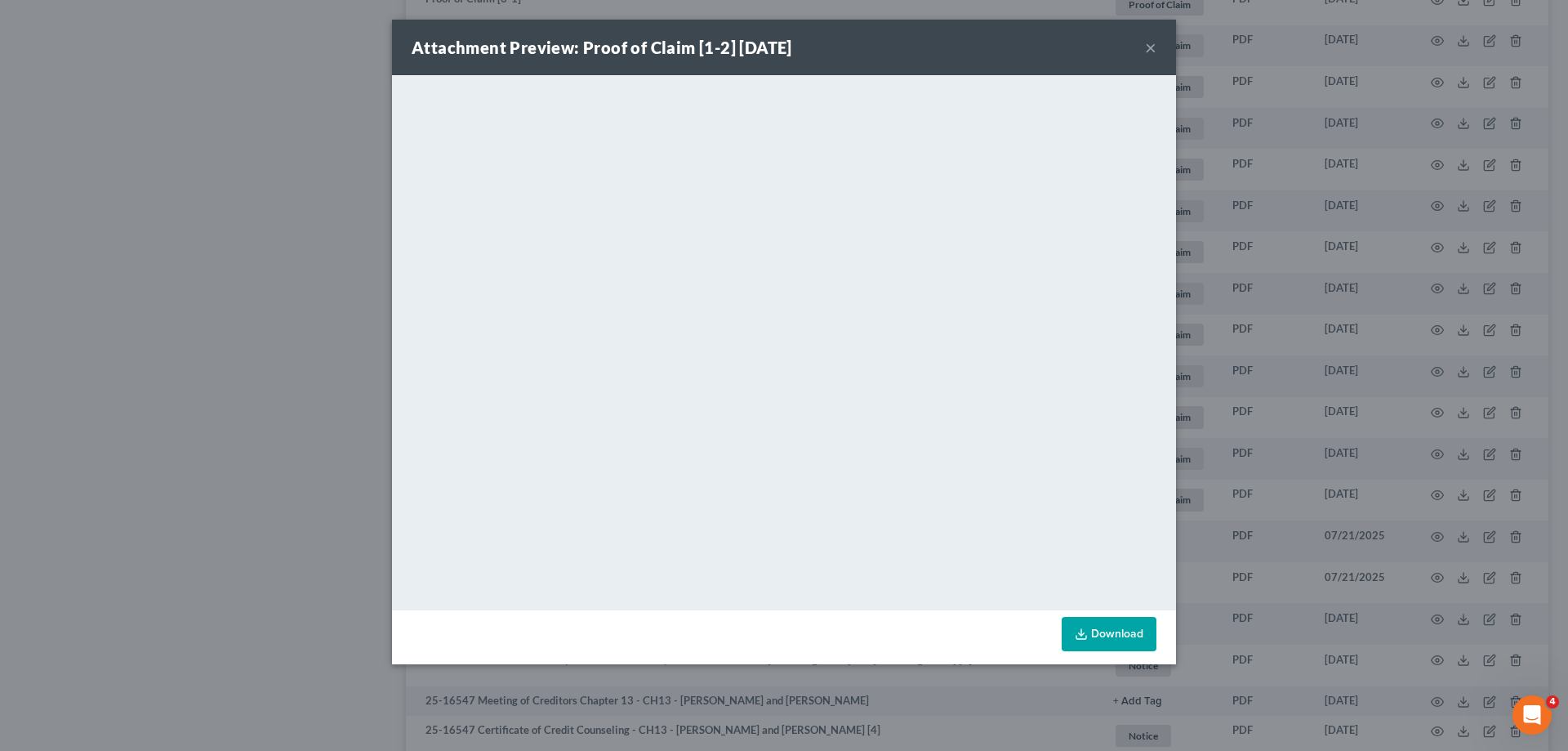
click at [1145, 46] on button "×" at bounding box center [1150, 47] width 11 height 19
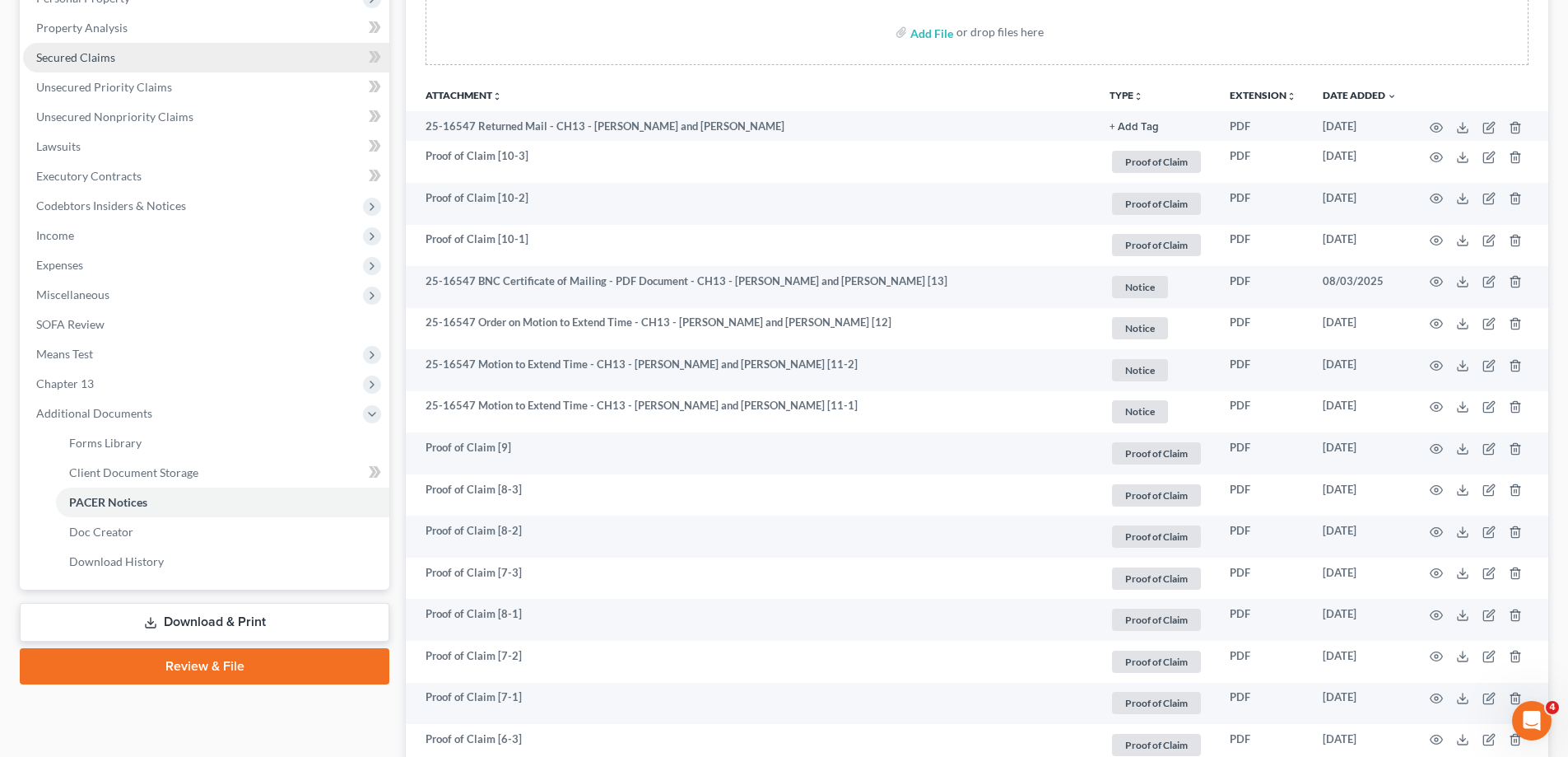
scroll to position [0, 0]
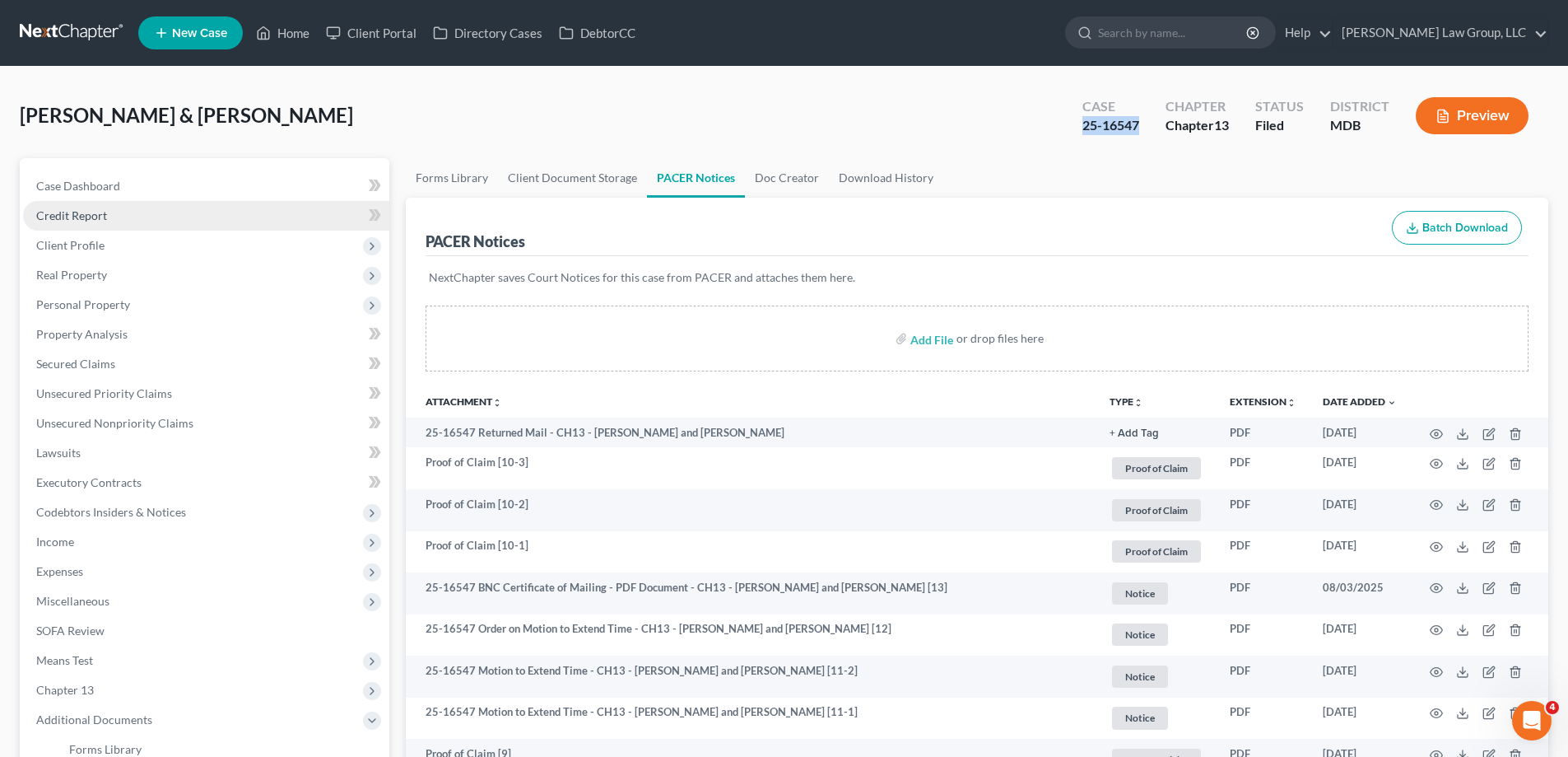
click at [95, 219] on span "Credit Report" at bounding box center [72, 216] width 71 height 14
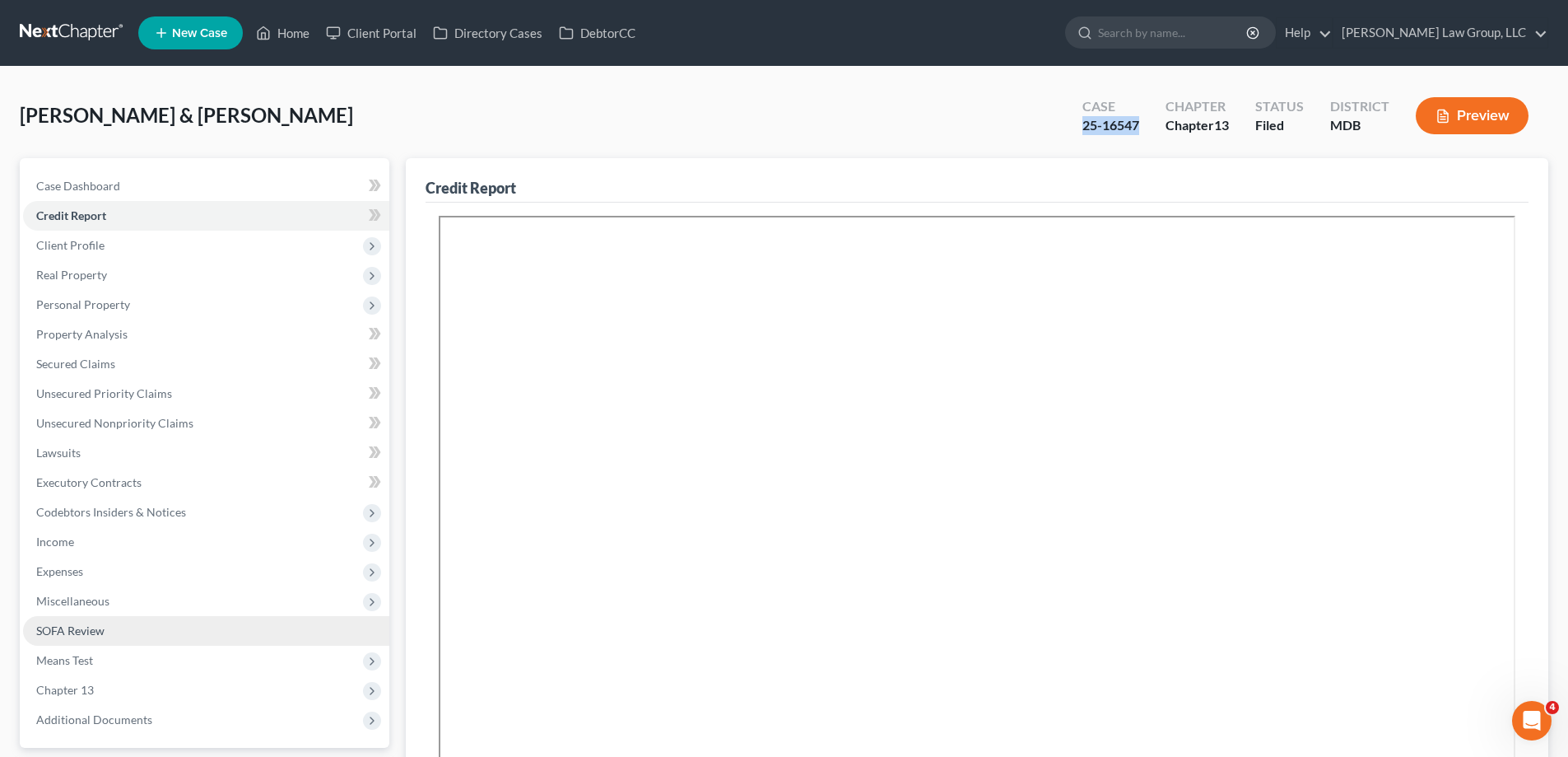
scroll to position [82, 0]
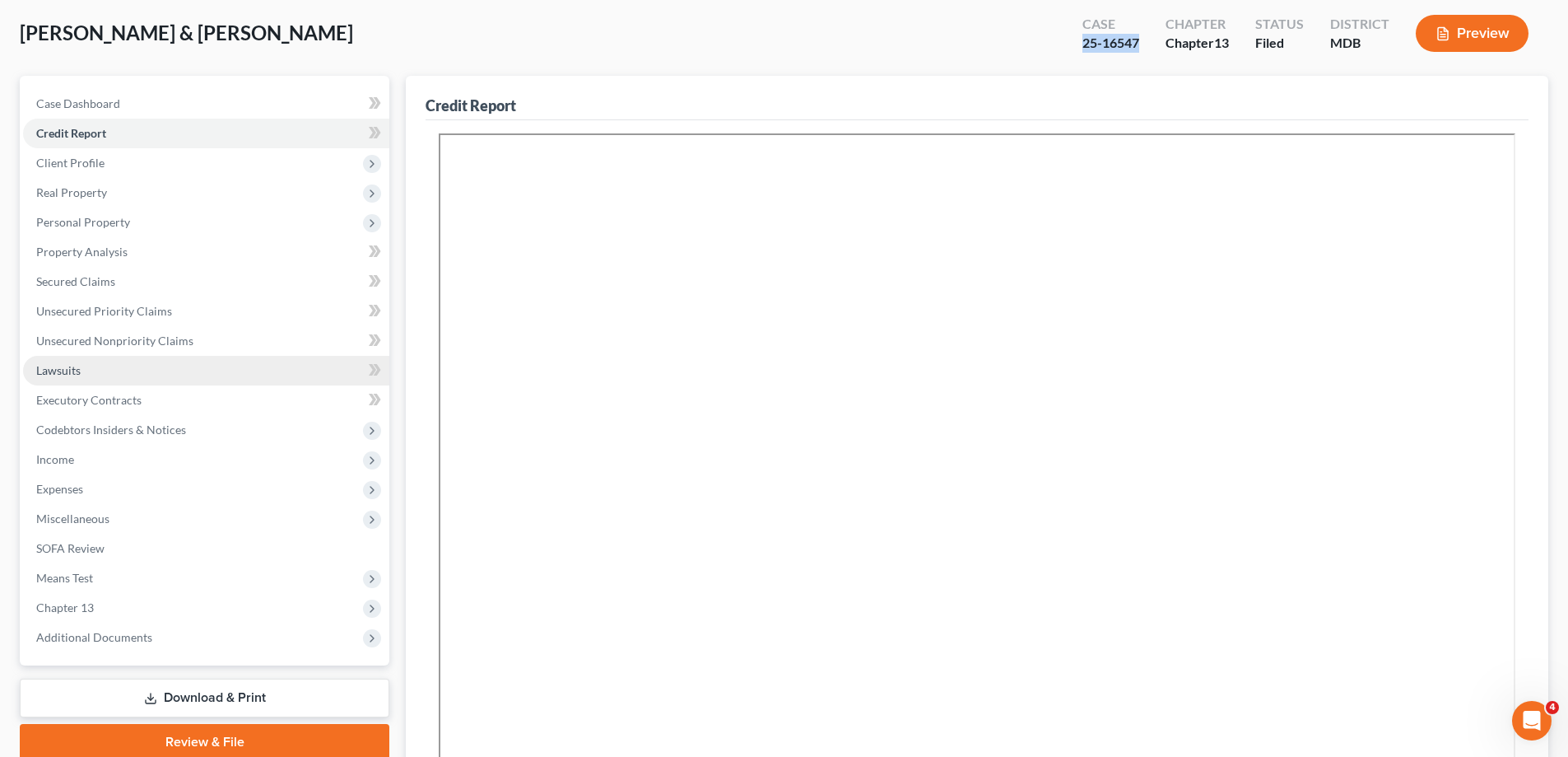
click at [100, 376] on link "Lawsuits" at bounding box center [206, 371] width 366 height 30
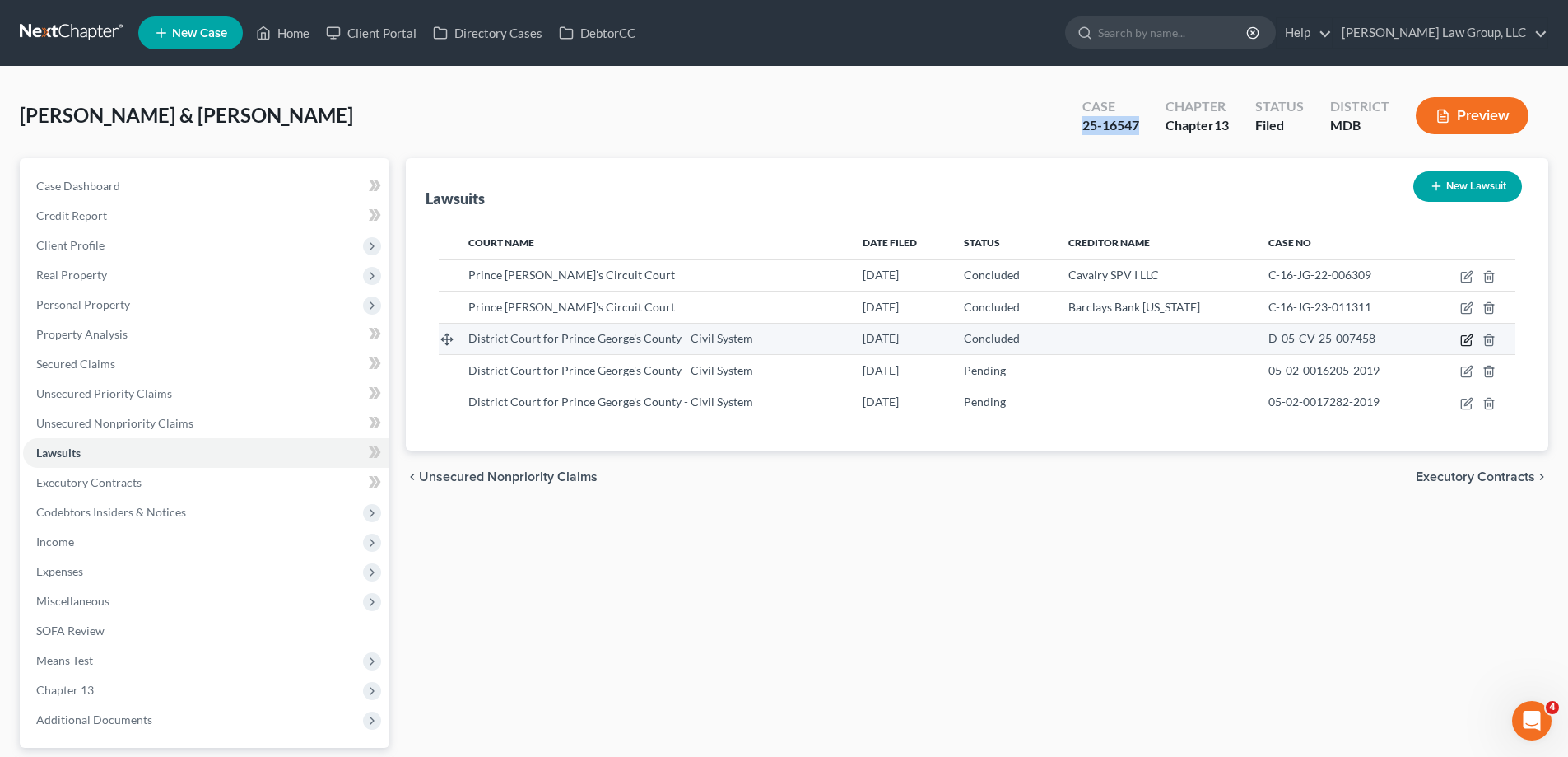
click at [1472, 338] on icon "button" at bounding box center [1466, 340] width 13 height 13
select select "21"
select select "2"
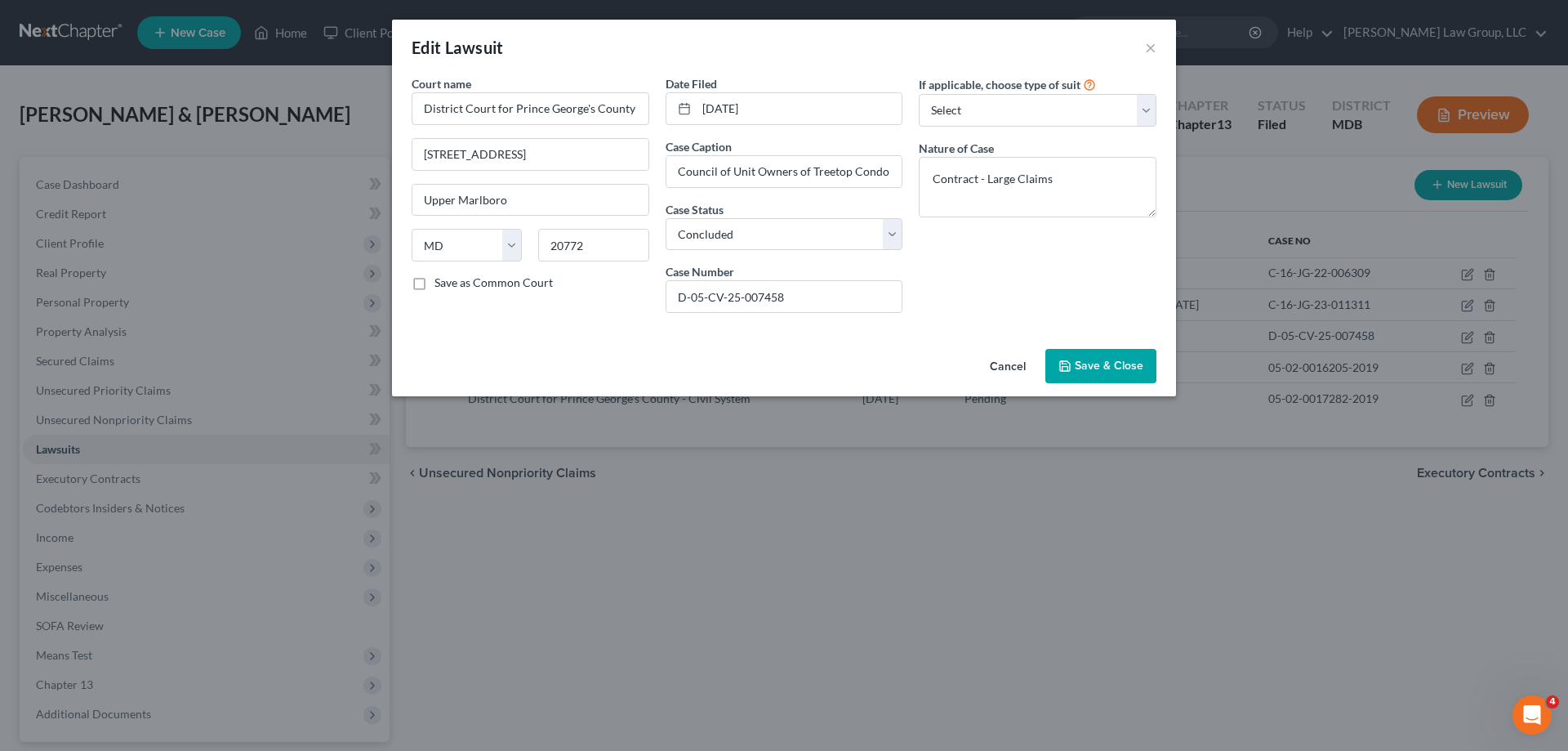
click at [1098, 368] on span "Save & Close" at bounding box center [1108, 366] width 68 height 14
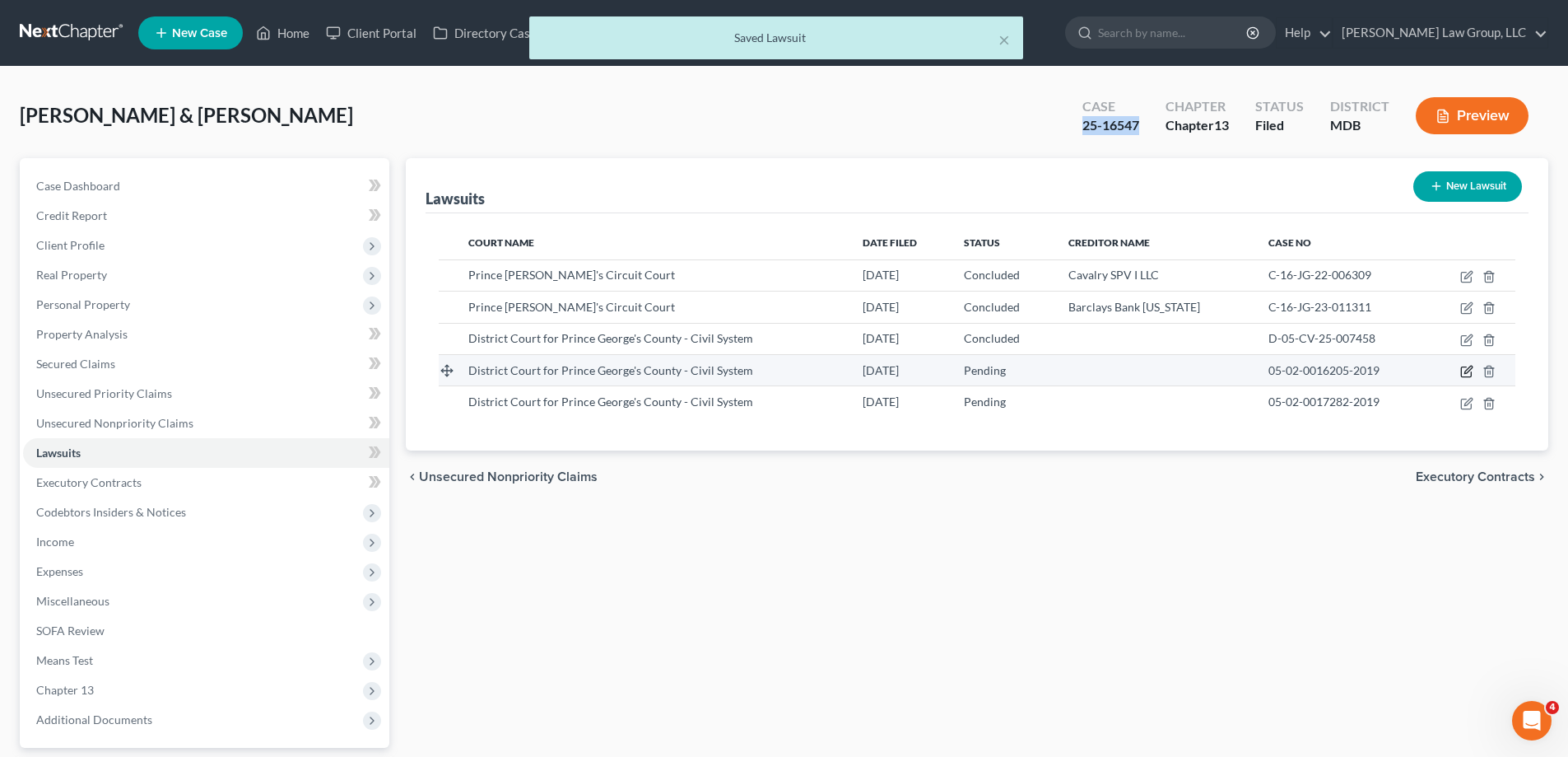
click at [1463, 370] on icon "button" at bounding box center [1466, 371] width 13 height 13
select select "21"
select select "0"
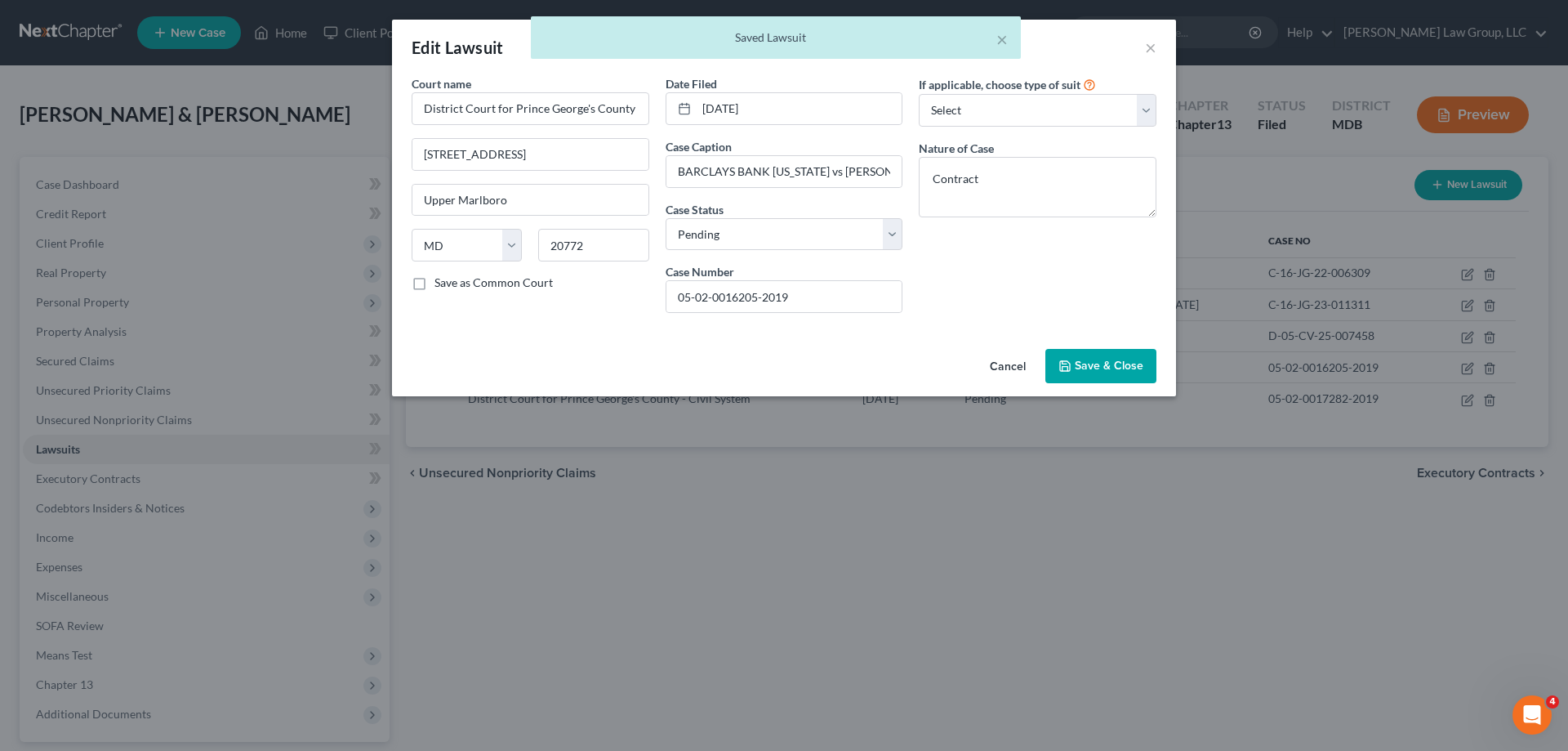
click at [1084, 361] on span "Save & Close" at bounding box center [1108, 366] width 68 height 14
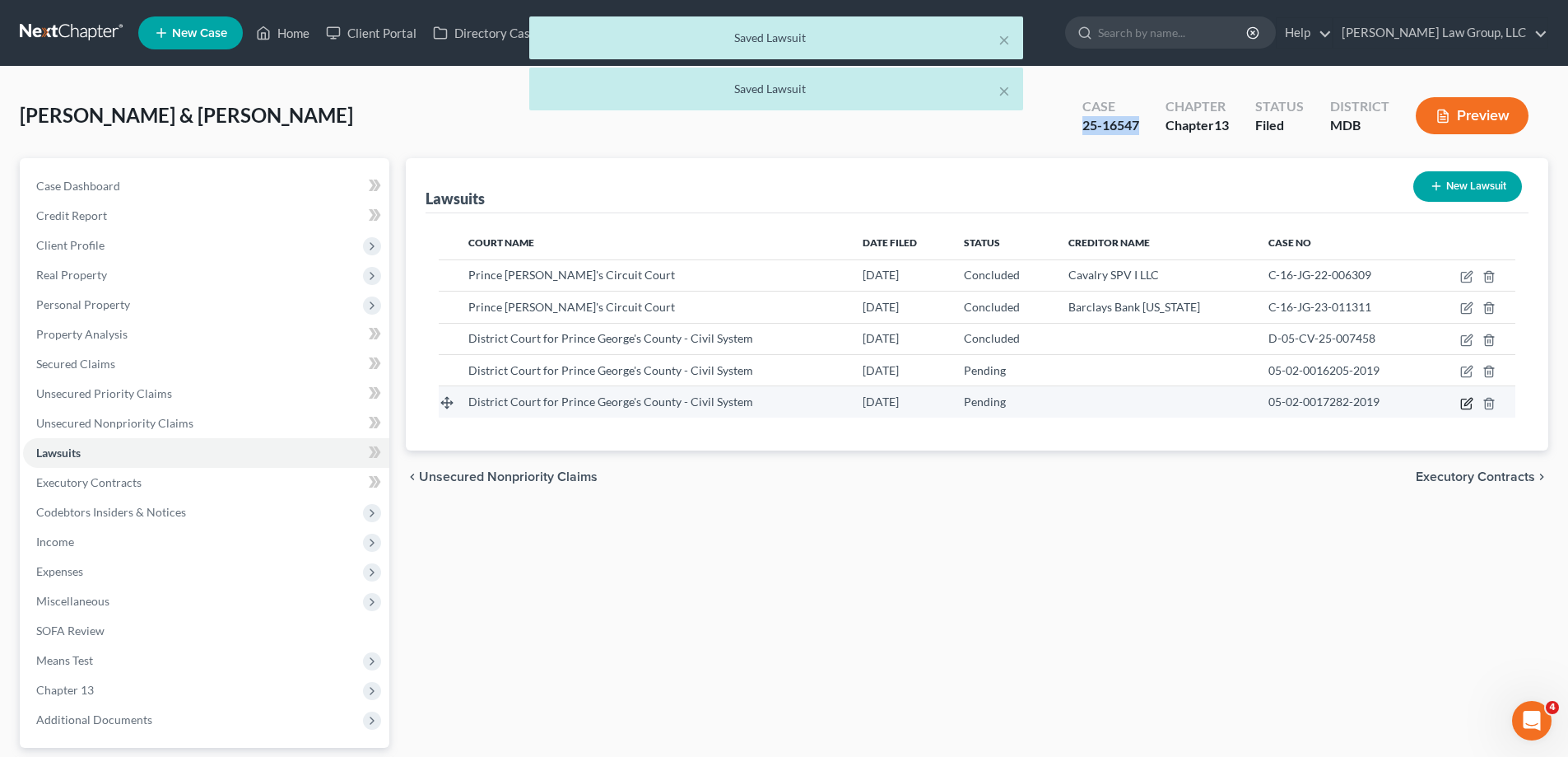
click at [1464, 401] on icon "button" at bounding box center [1466, 403] width 13 height 13
select select "21"
select select "0"
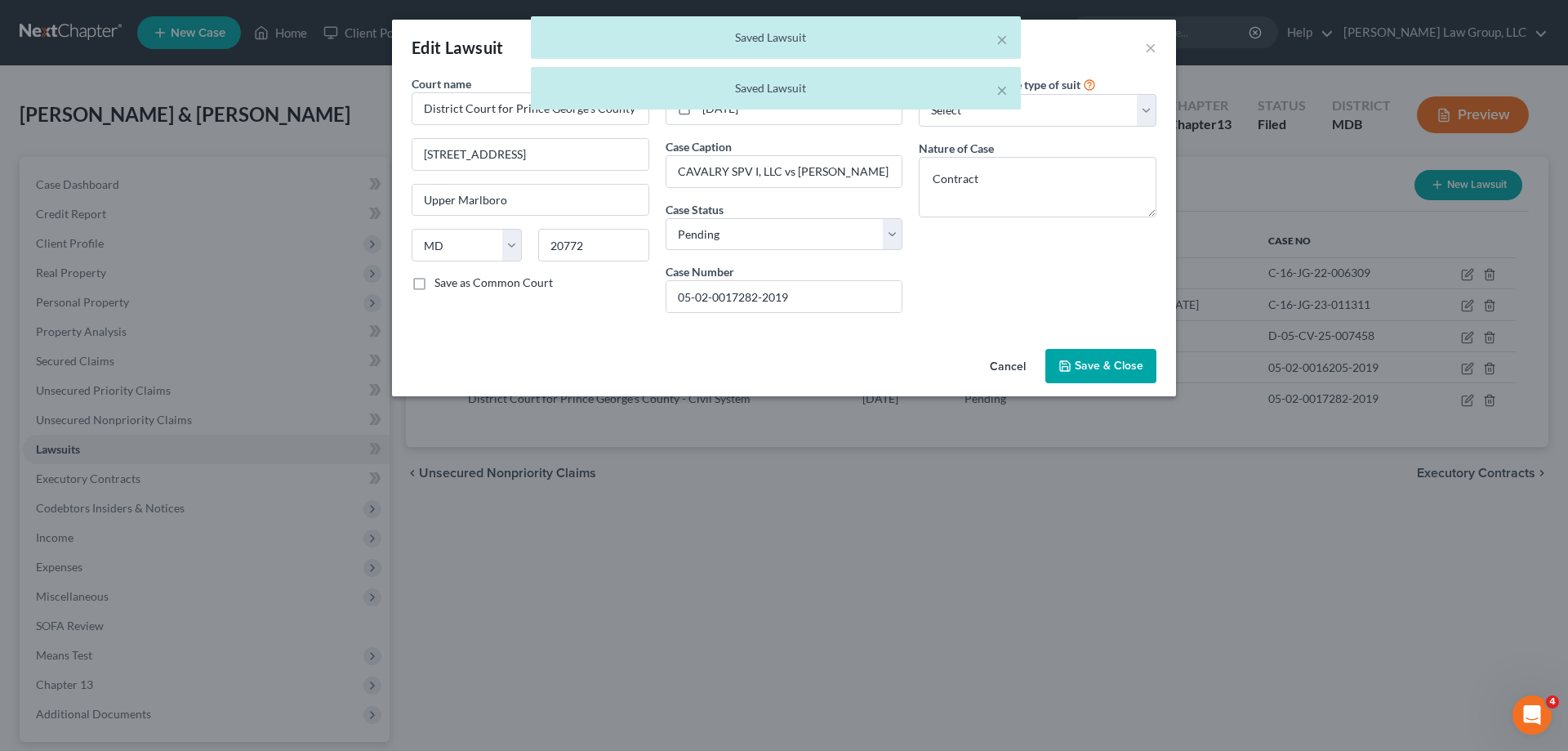
click at [1070, 354] on button "Save & Close" at bounding box center [1101, 366] width 111 height 34
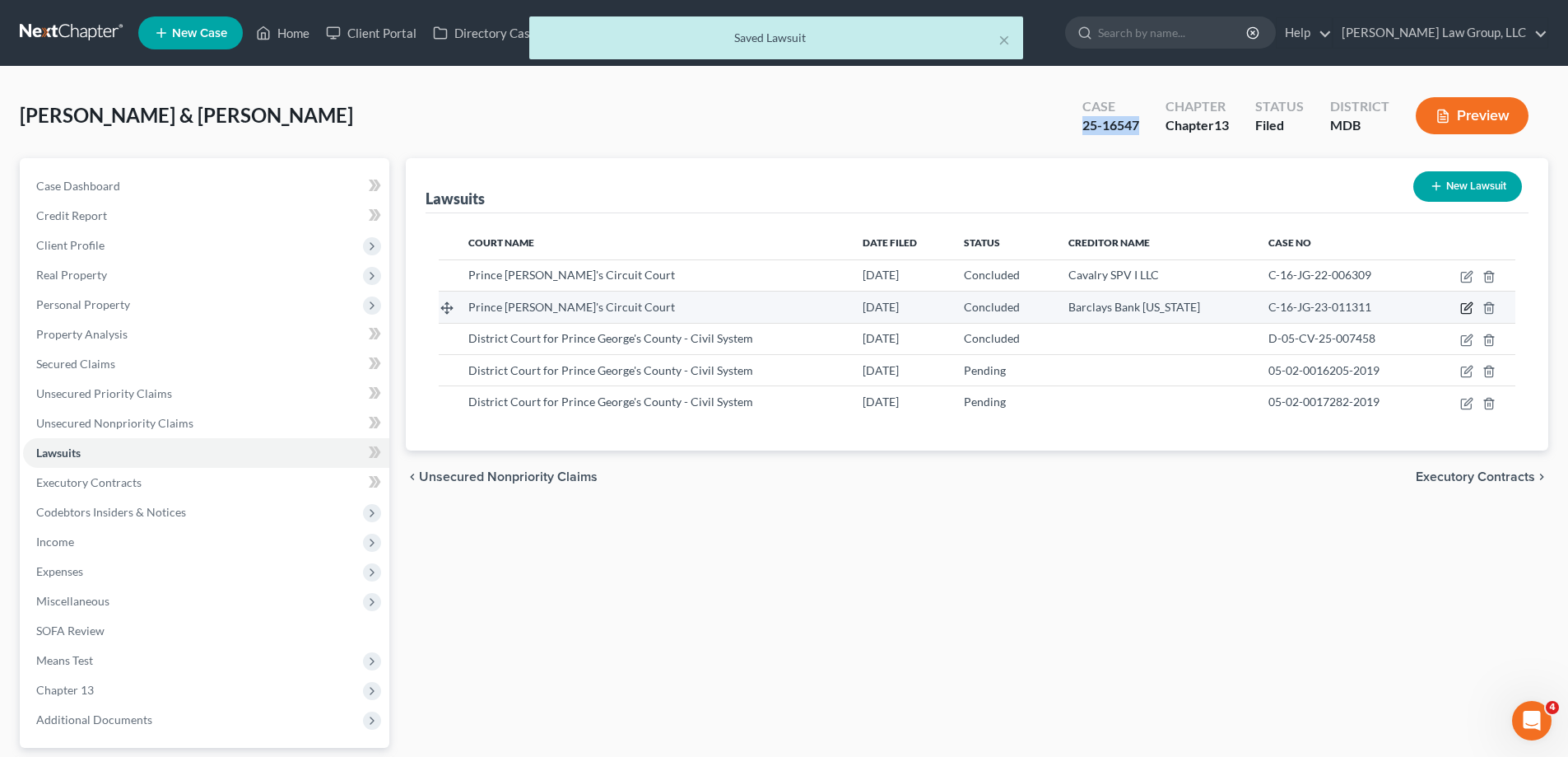
click at [1461, 309] on icon "button" at bounding box center [1465, 309] width 10 height 10
select select "21"
select select "2"
select select "3"
select select "7"
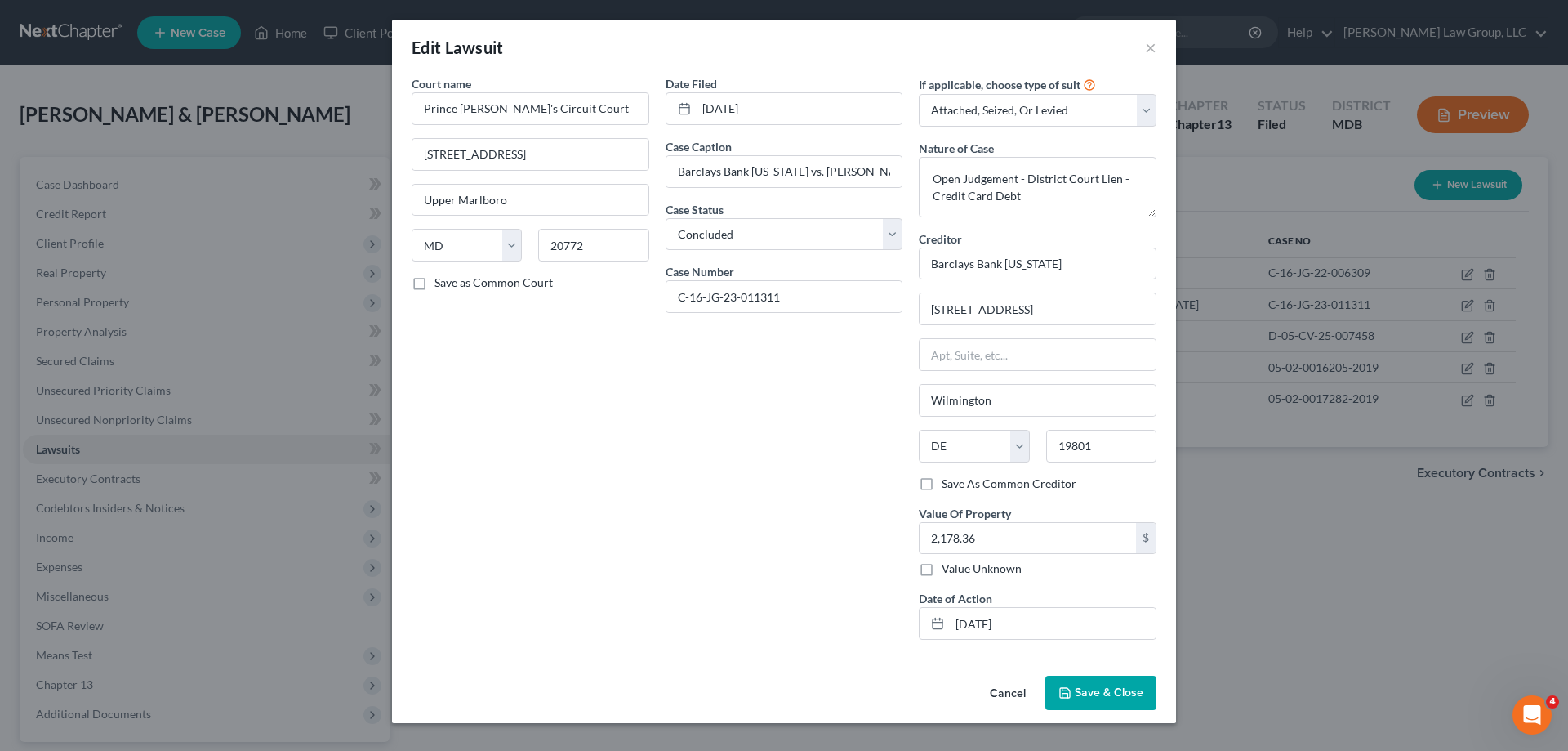
click at [1115, 685] on span "Save & Close" at bounding box center [1108, 692] width 68 height 14
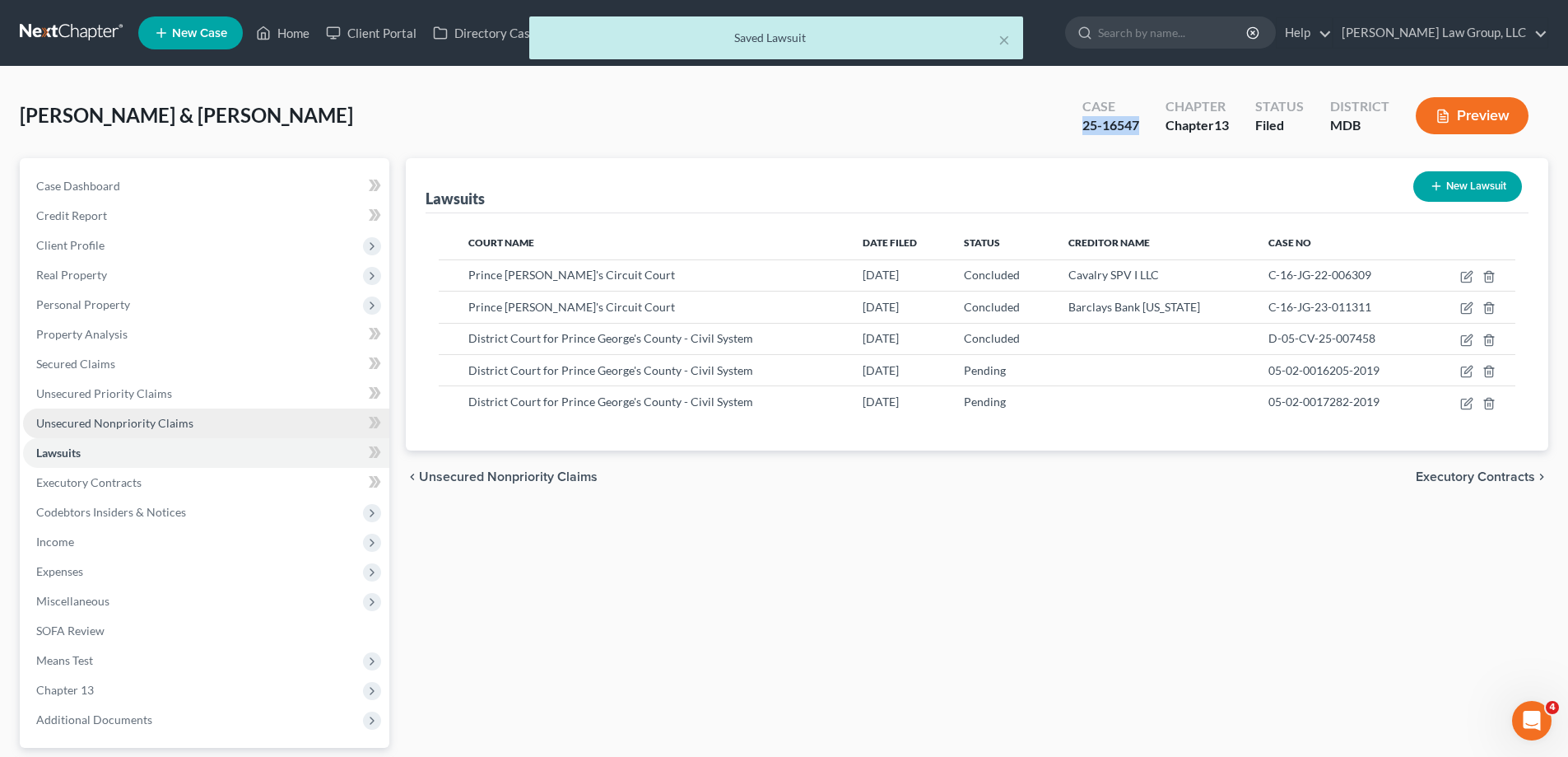
click at [145, 409] on link "Unsecured Nonpriority Claims" at bounding box center [206, 424] width 366 height 30
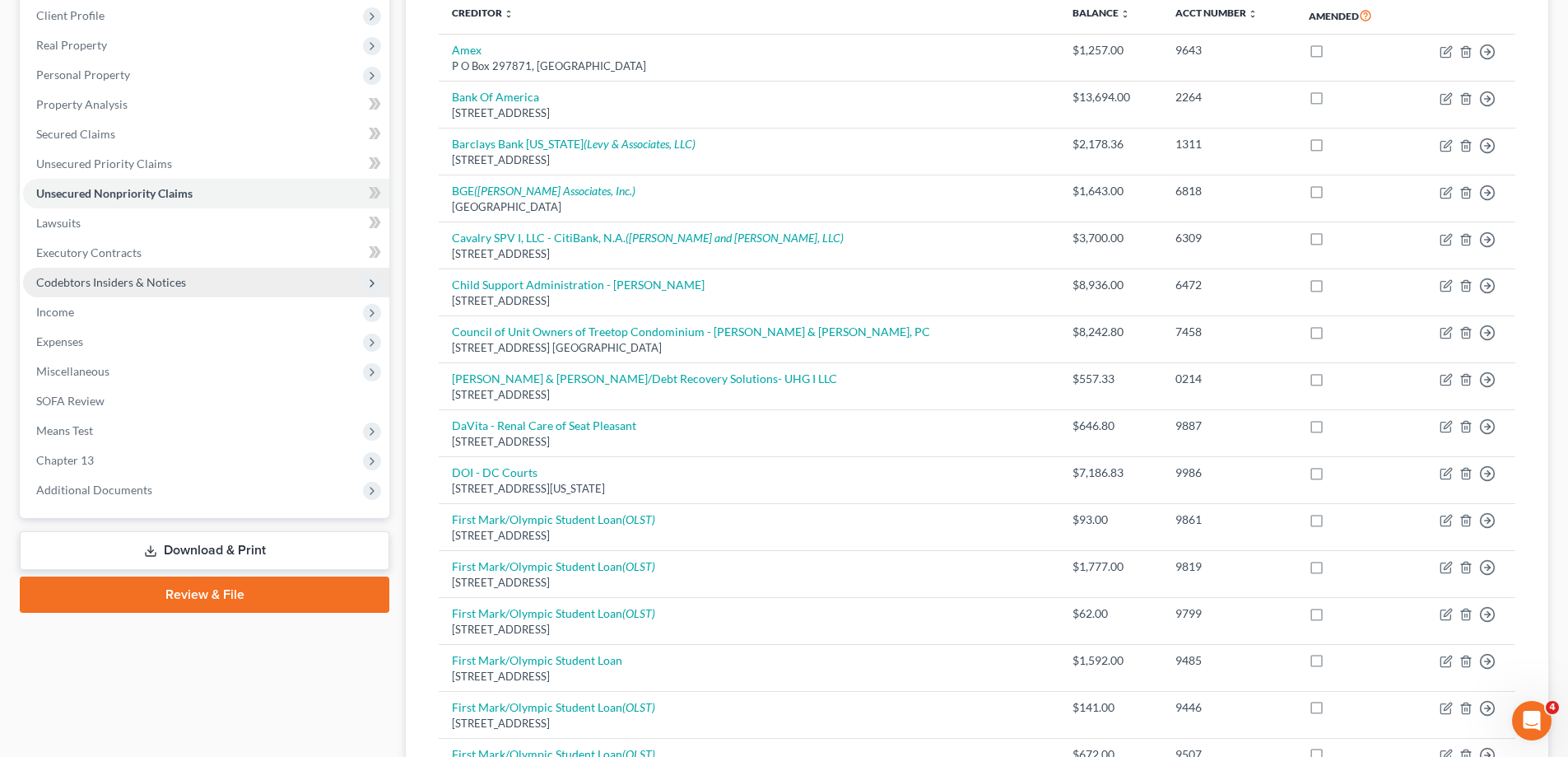
scroll to position [164, 0]
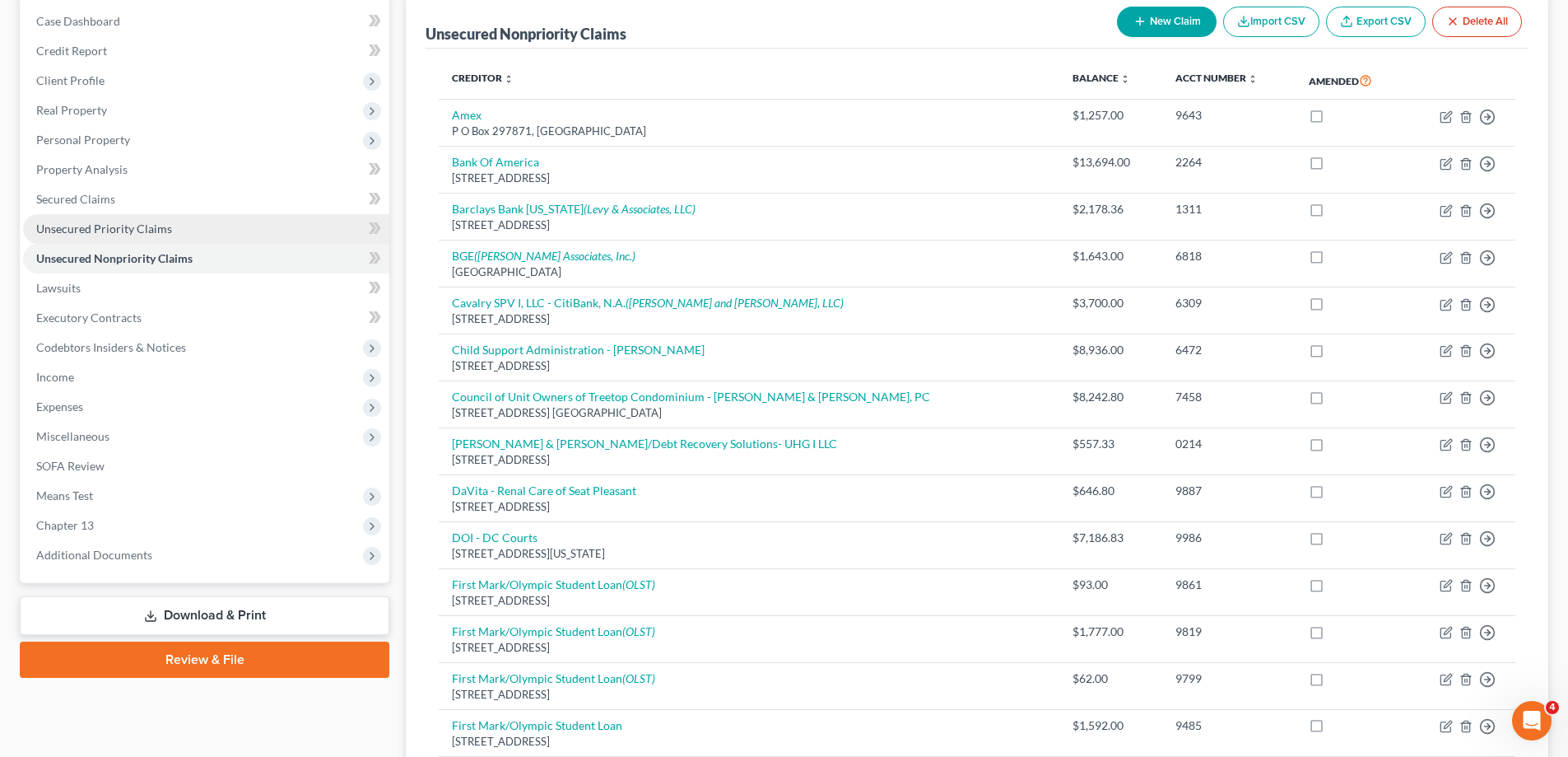
click at [124, 218] on link "Unsecured Priority Claims" at bounding box center [206, 229] width 366 height 30
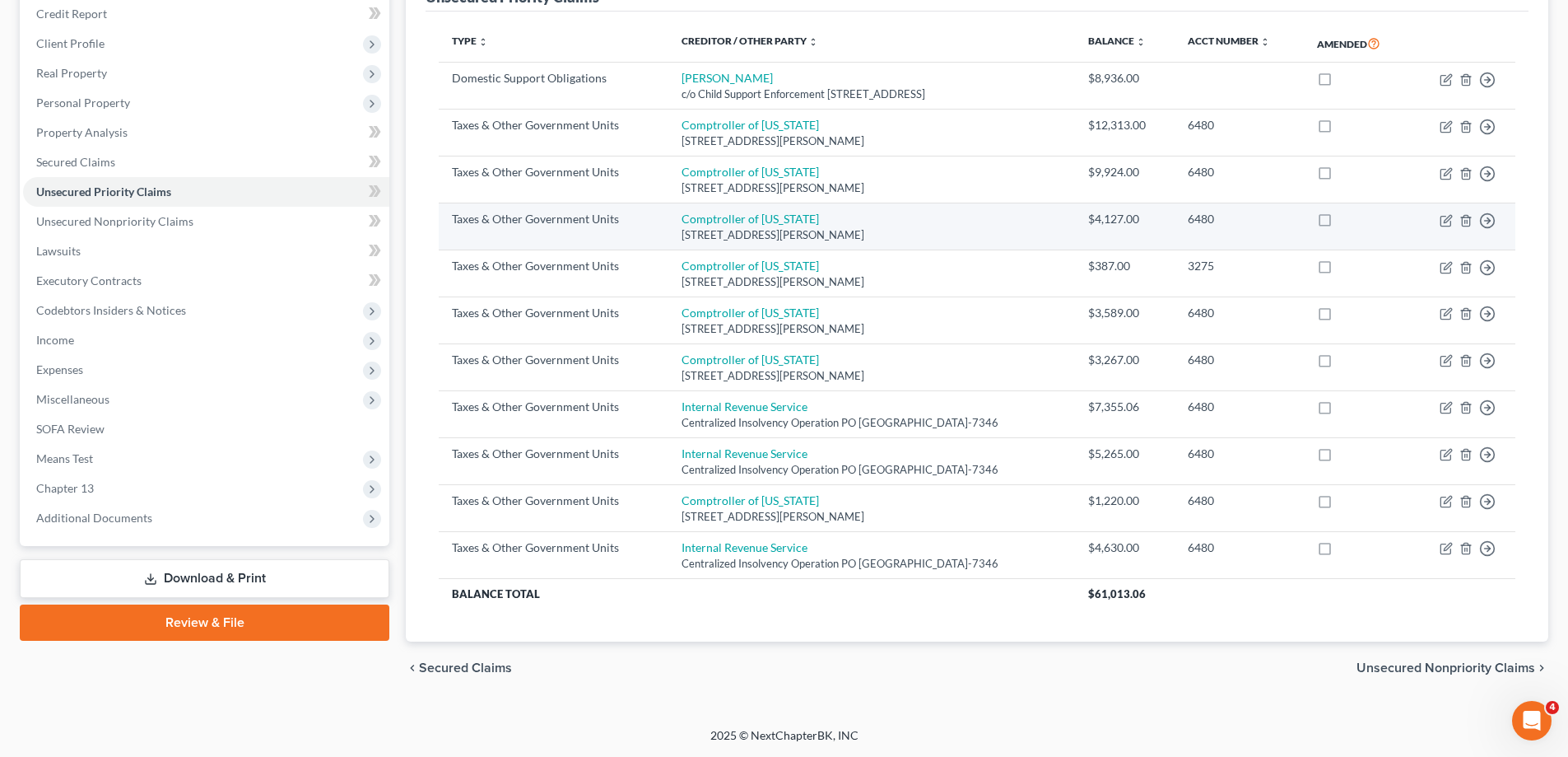
scroll to position [119, 0]
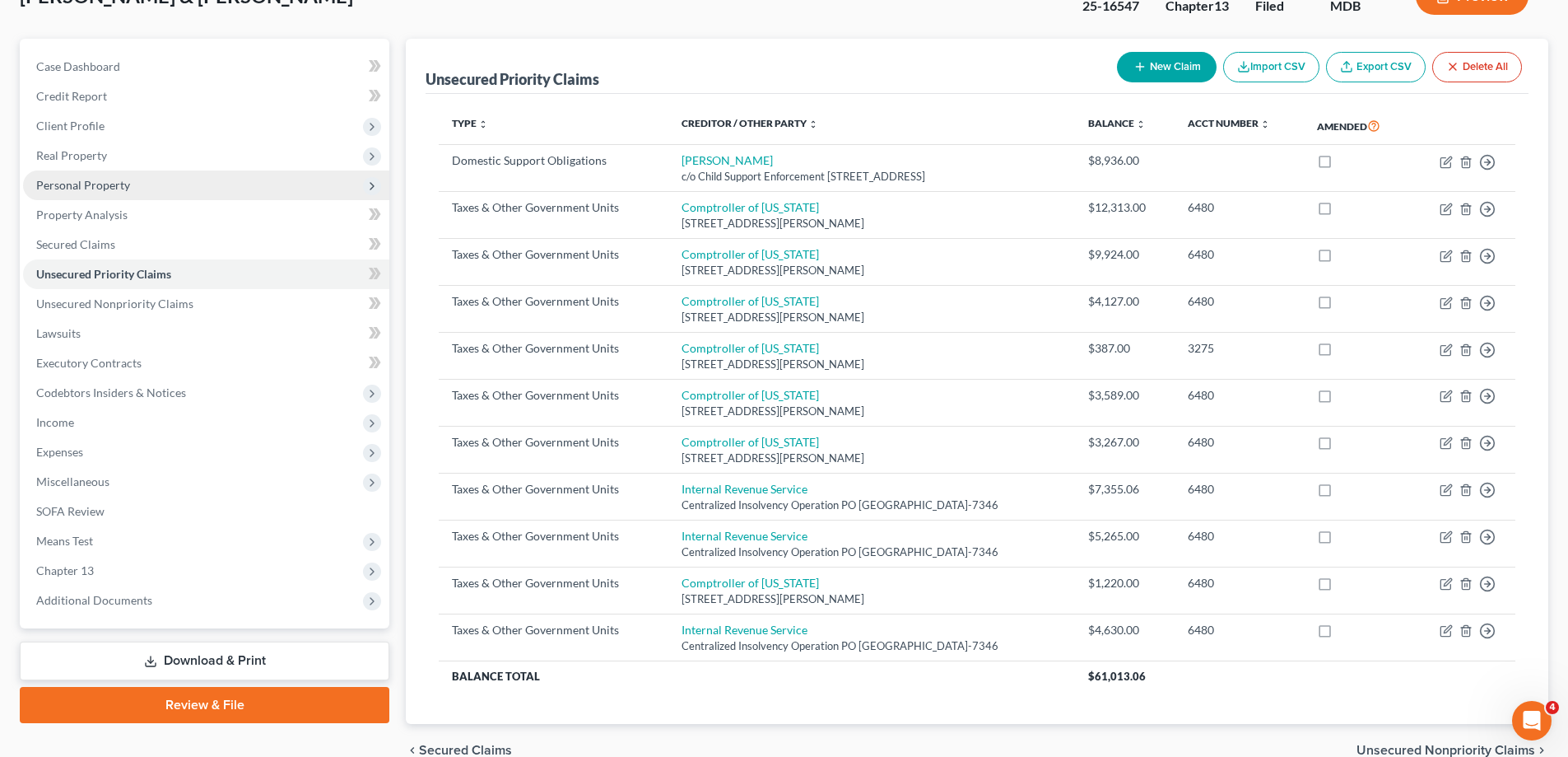
click at [144, 181] on span "Personal Property" at bounding box center [206, 186] width 366 height 30
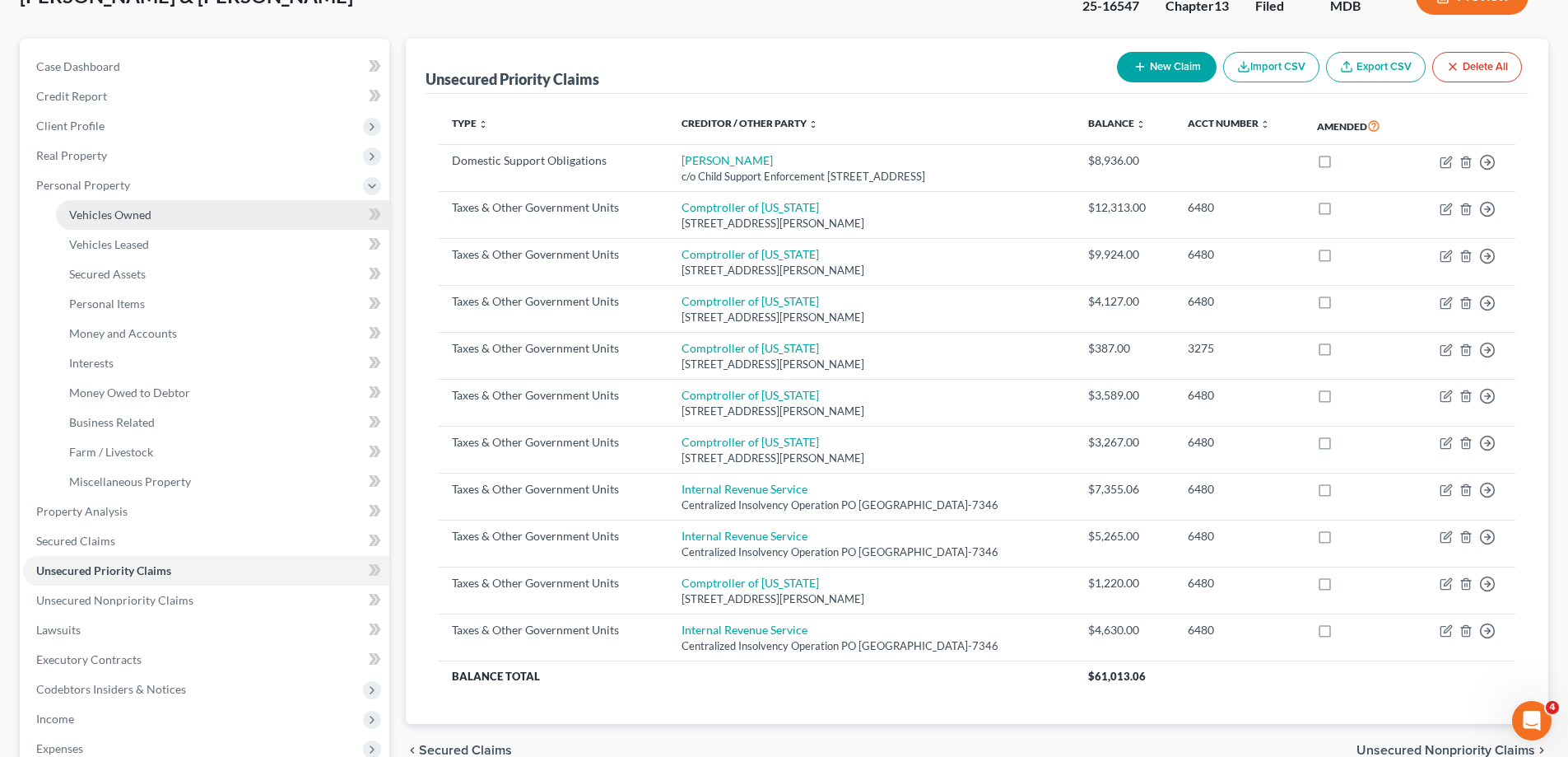
click at [138, 218] on span "Vehicles Owned" at bounding box center [110, 215] width 82 height 14
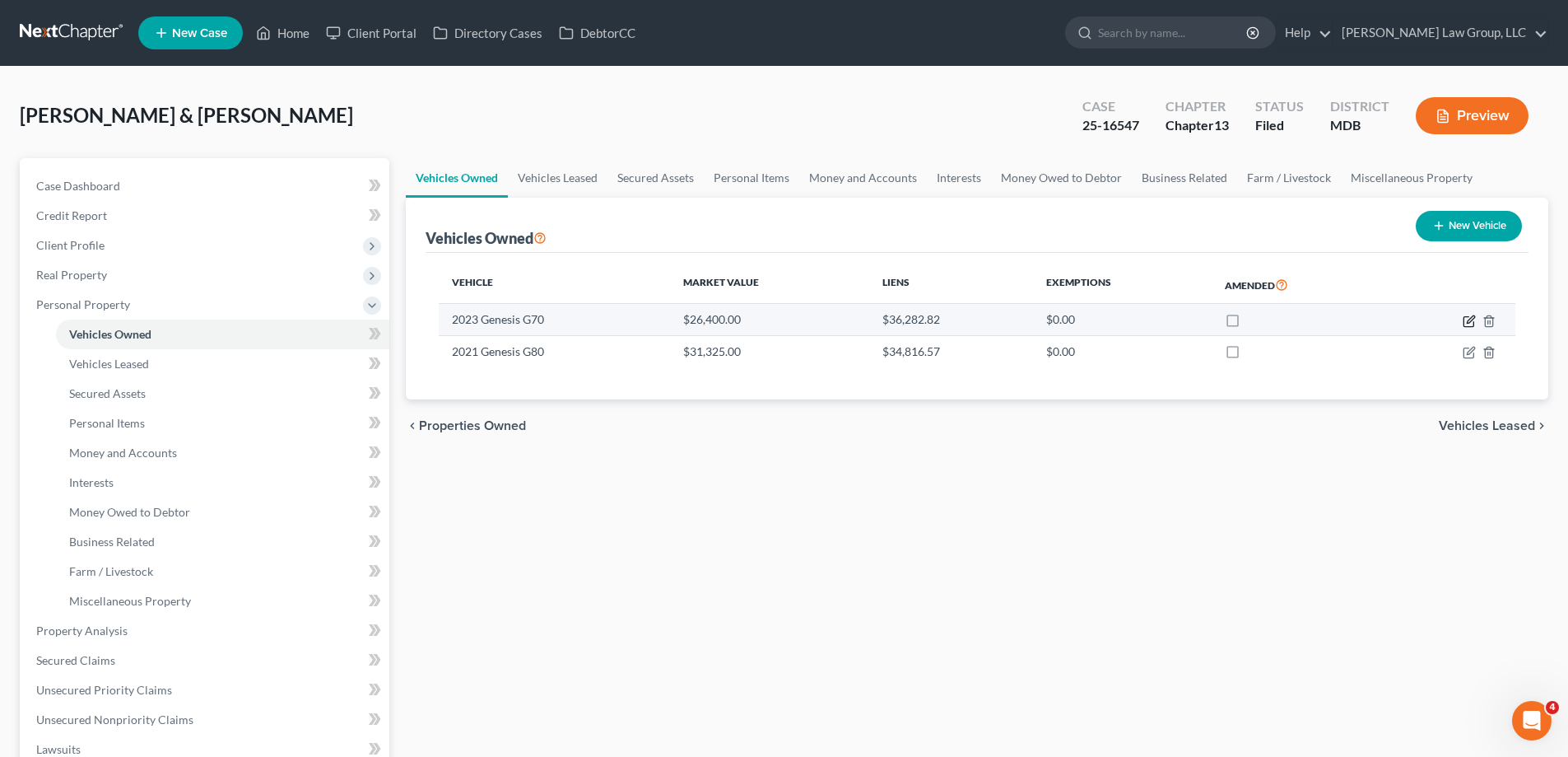
click at [1469, 321] on icon "button" at bounding box center [1469, 321] width 13 height 13
select select "0"
select select "3"
select select "2"
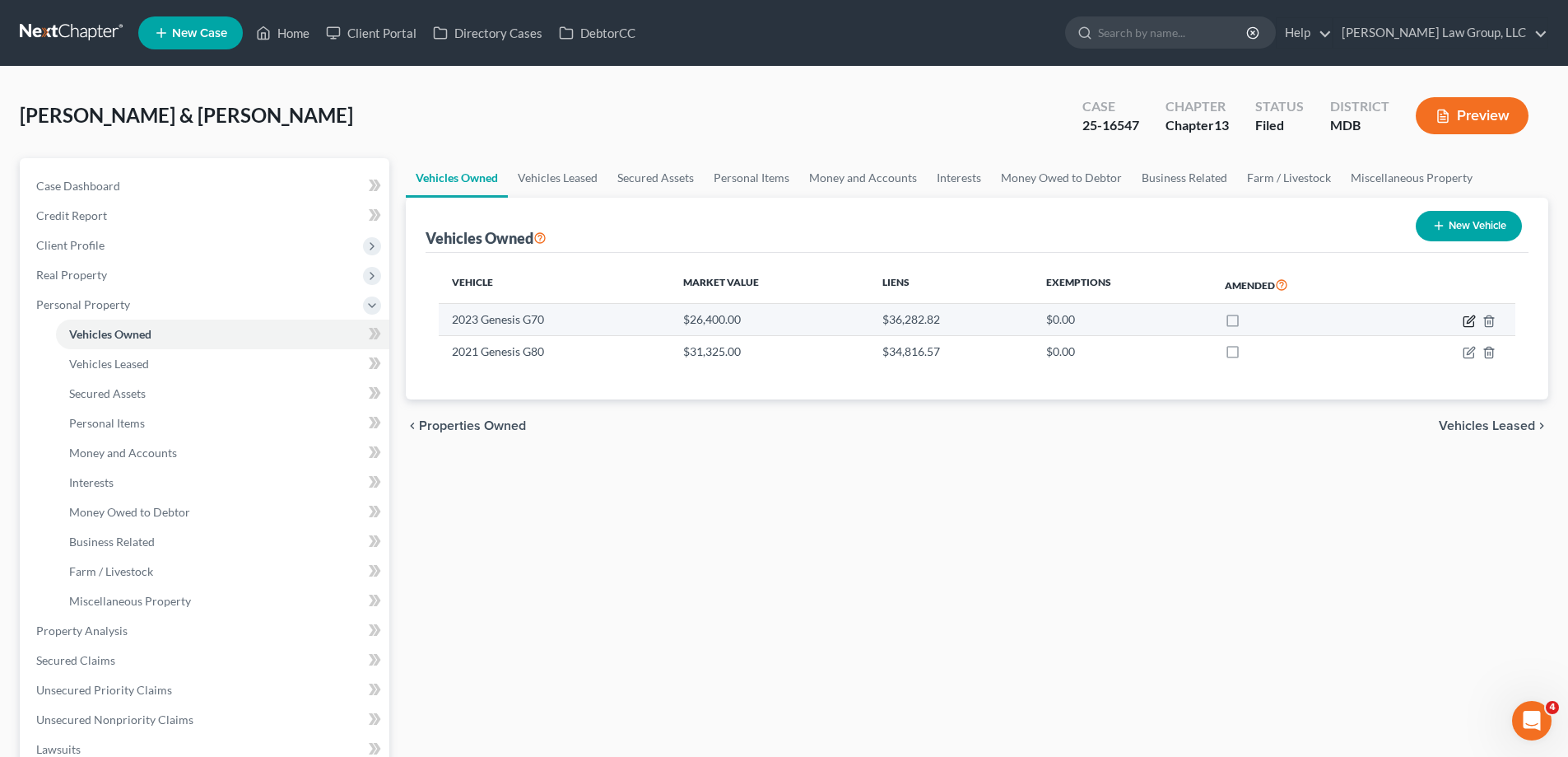
select select "48"
select select "2"
select select "0"
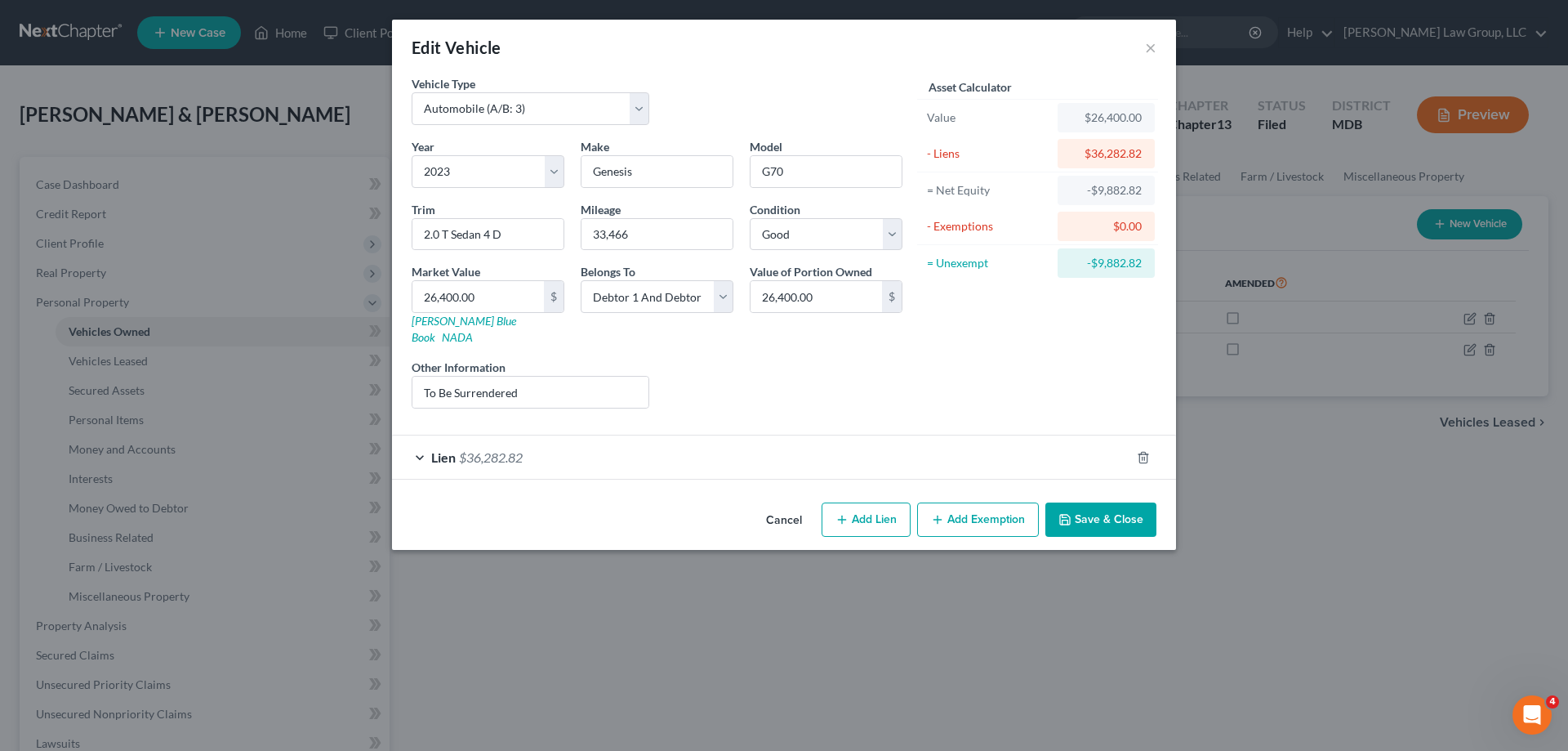
click at [503, 449] on span "$36,282.82" at bounding box center [490, 457] width 64 height 16
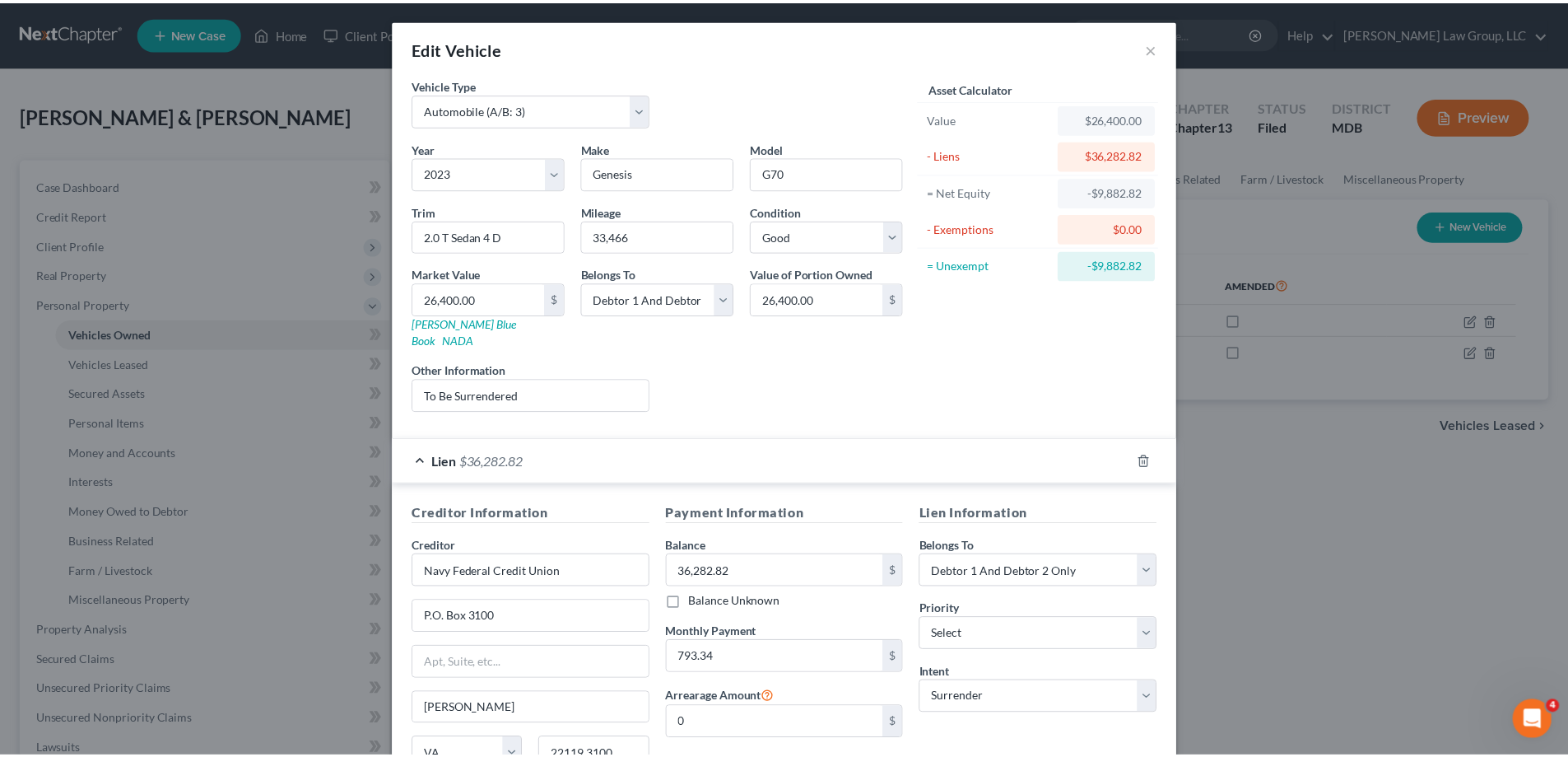
scroll to position [144, 0]
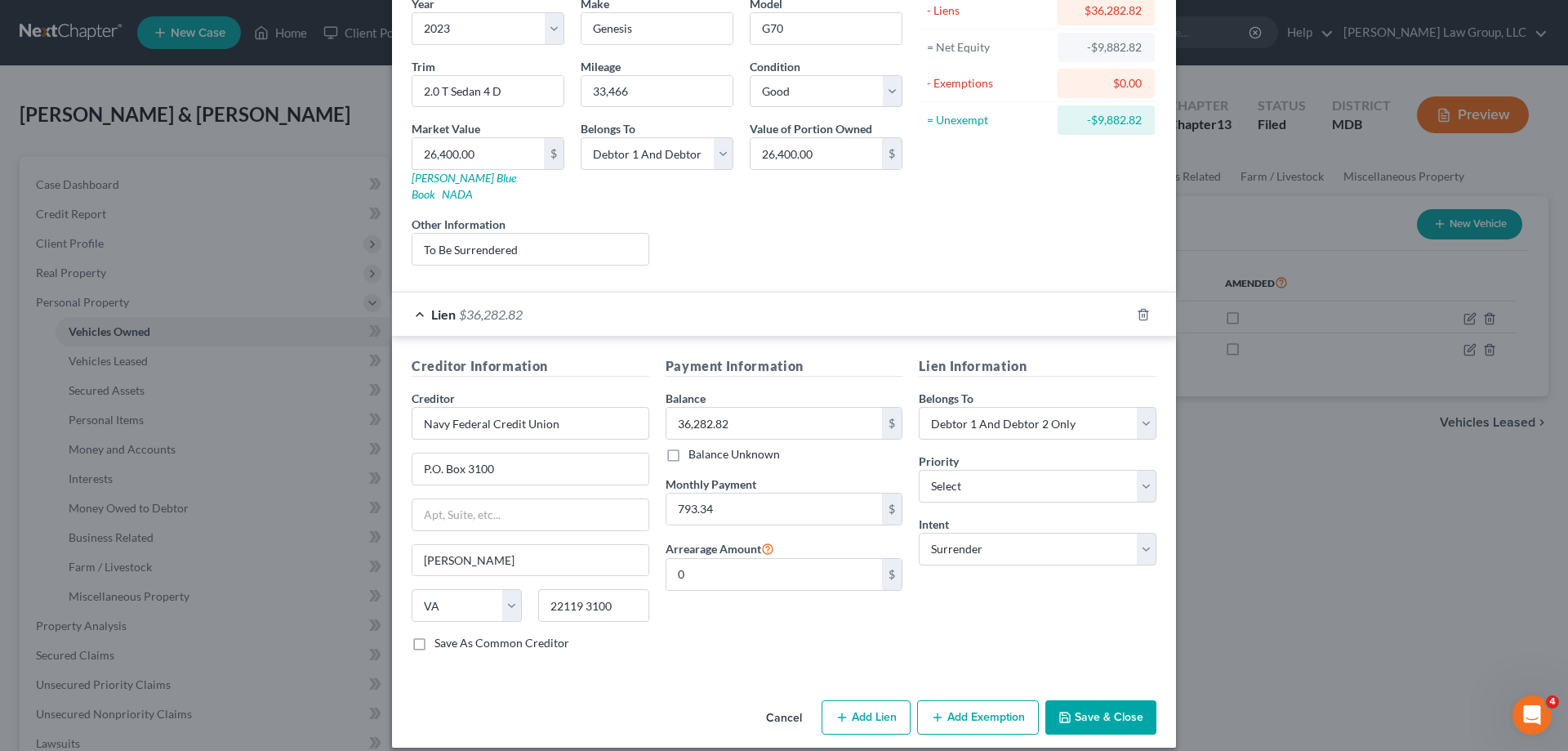
click at [1103, 703] on button "Save & Close" at bounding box center [1101, 717] width 111 height 34
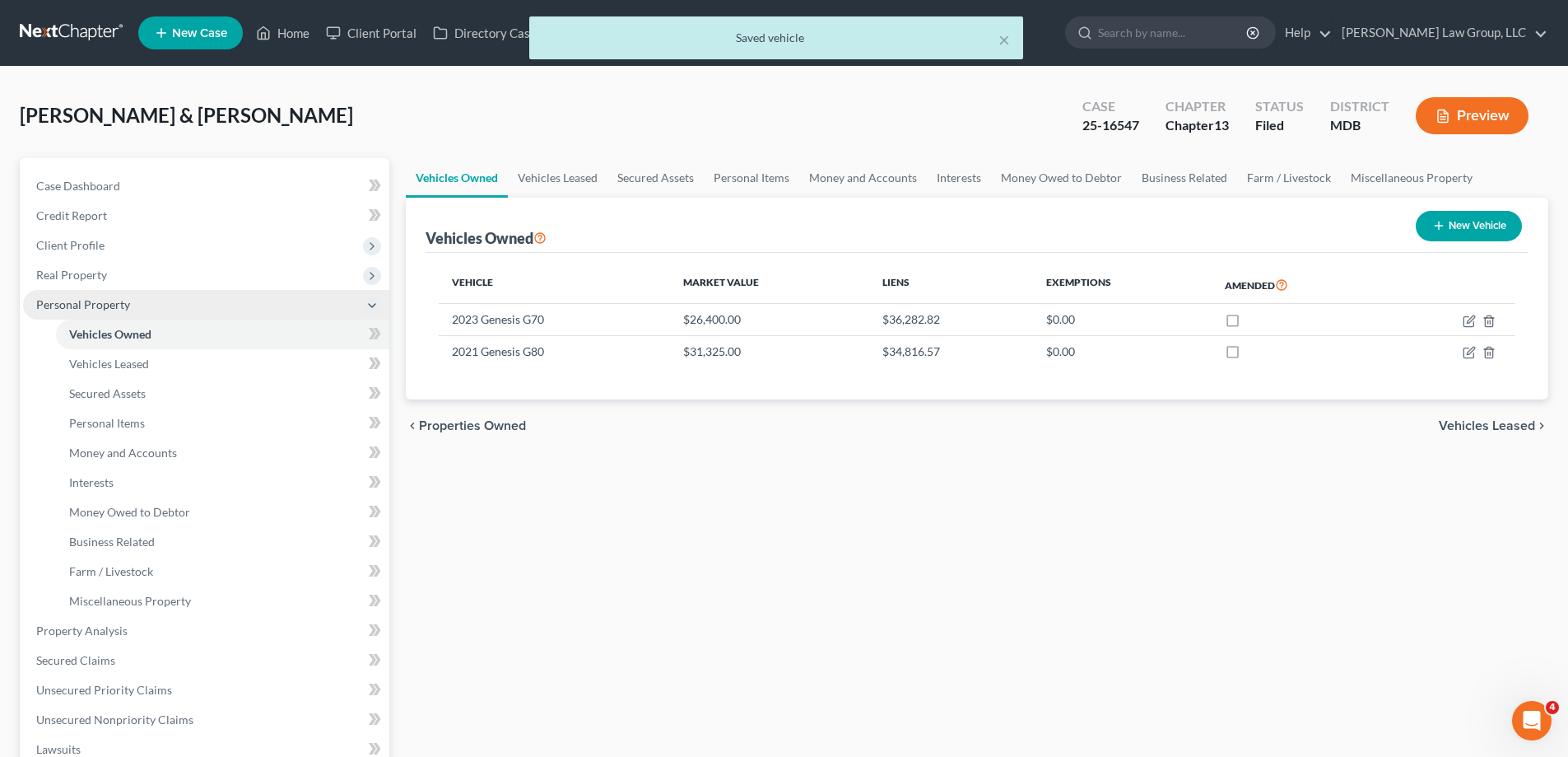
click at [100, 311] on span "Personal Property" at bounding box center [206, 305] width 366 height 30
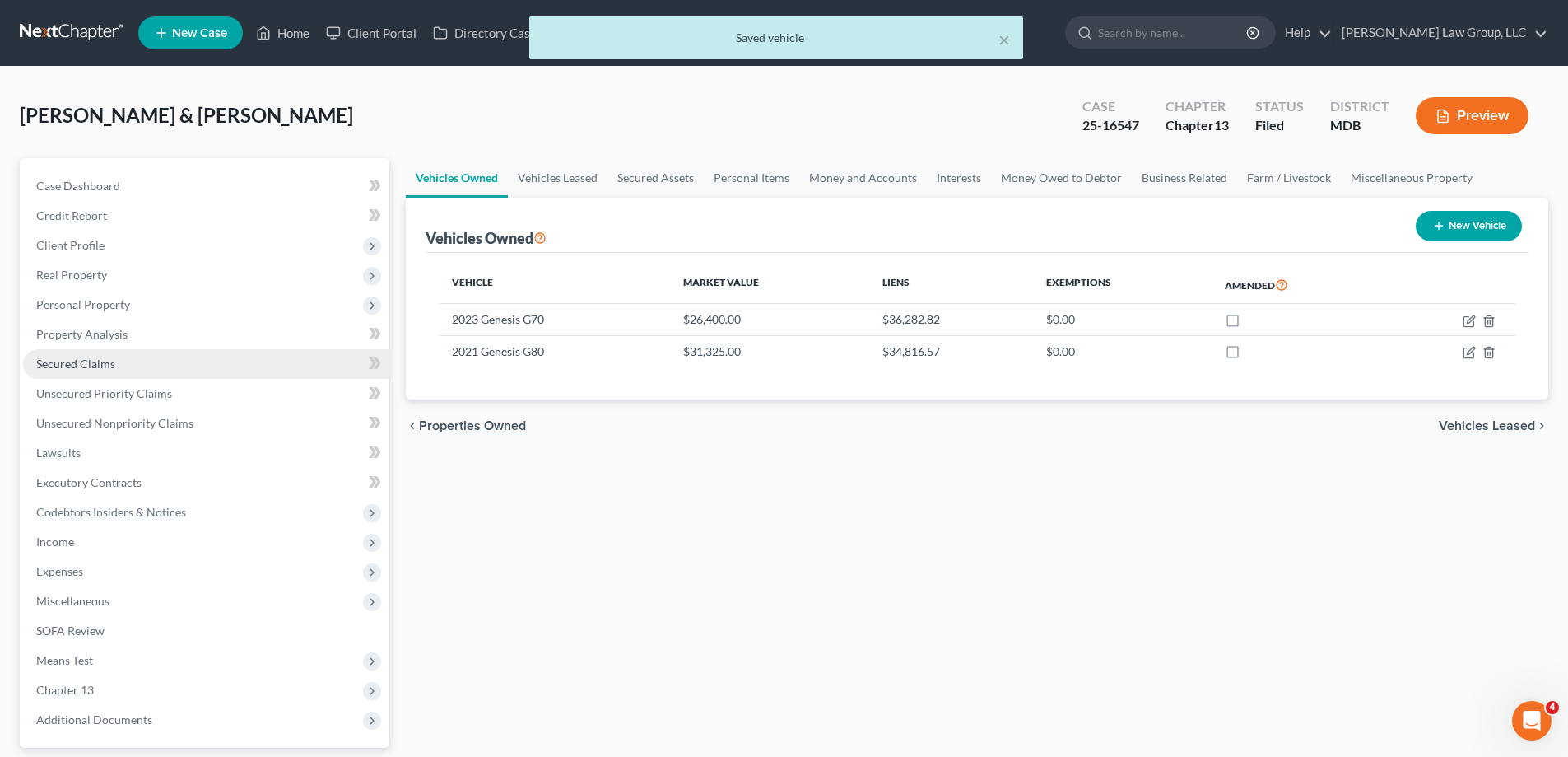
click at [182, 365] on link "Secured Claims" at bounding box center [206, 364] width 366 height 30
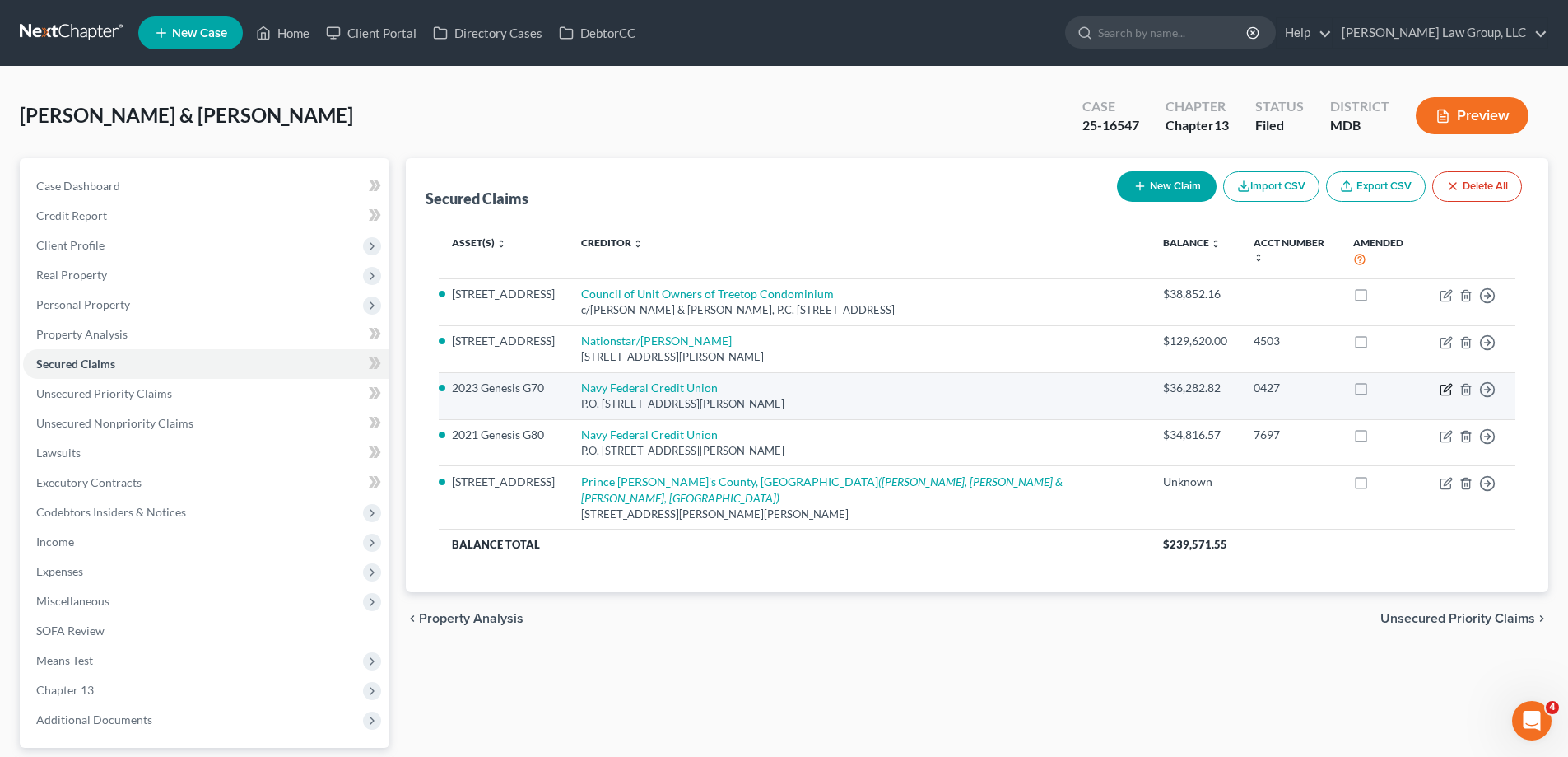
click at [1447, 383] on icon "button" at bounding box center [1445, 389] width 13 height 13
select select "48"
select select "18"
select select "0"
select select "2"
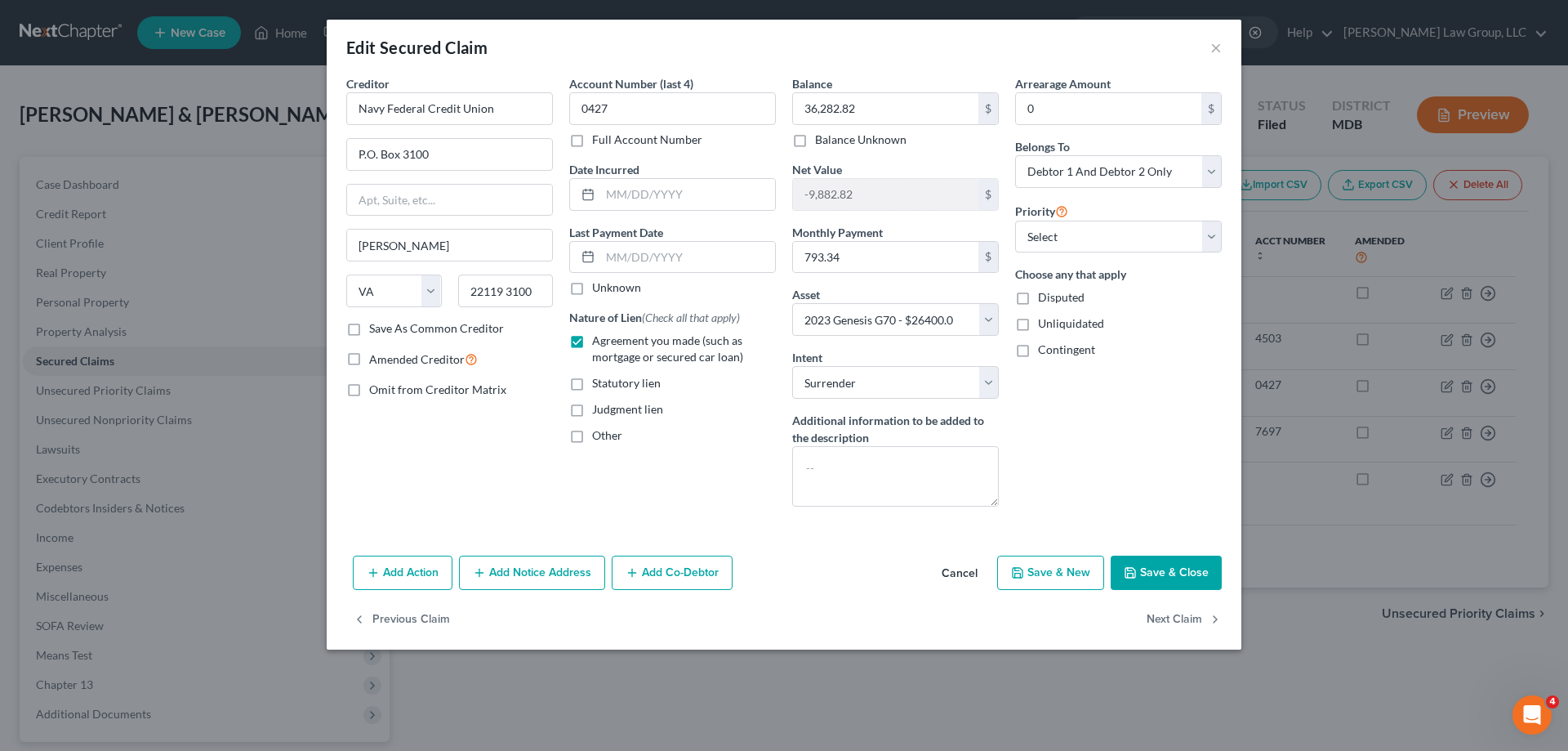
click at [1175, 572] on button "Save & Close" at bounding box center [1165, 572] width 111 height 34
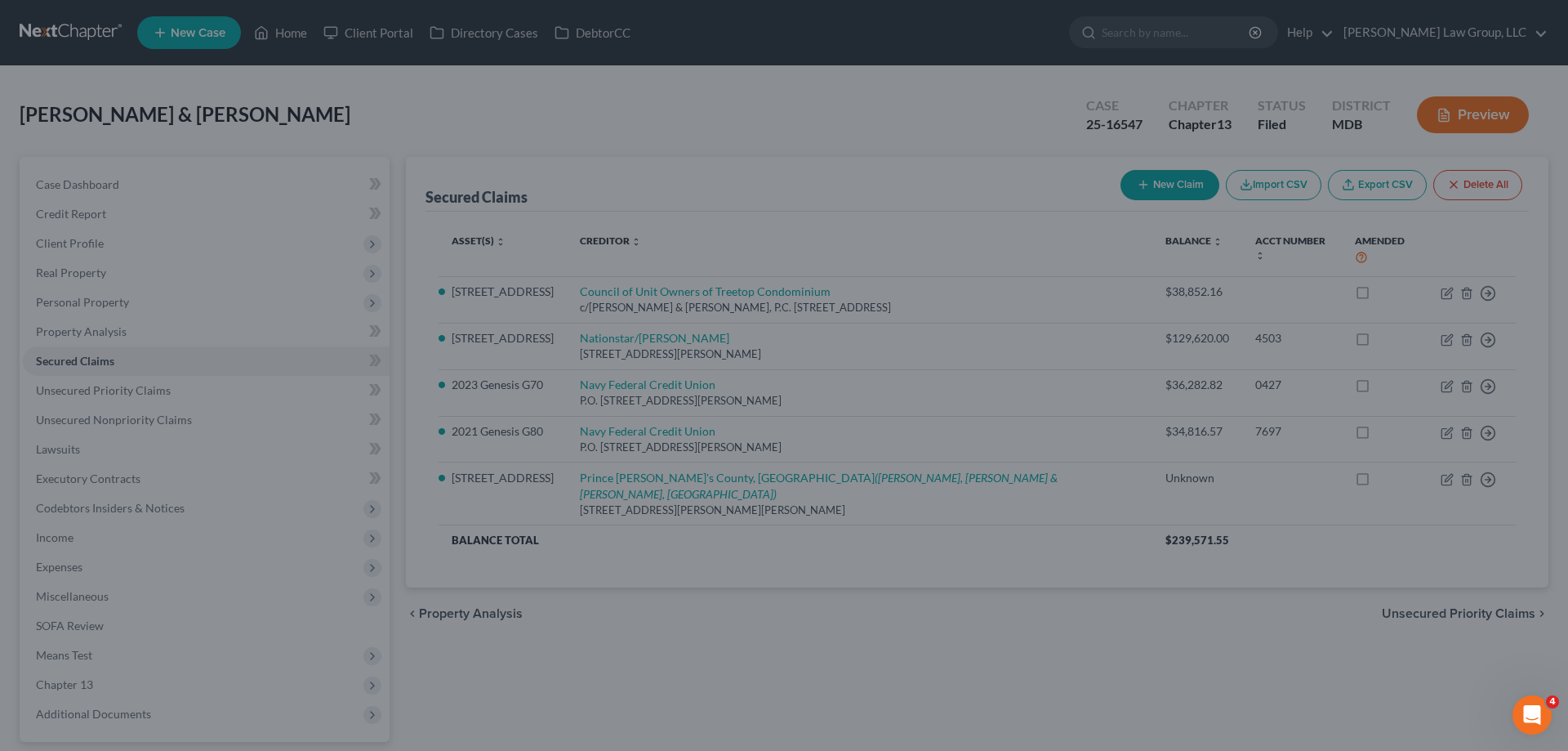
select select "18"
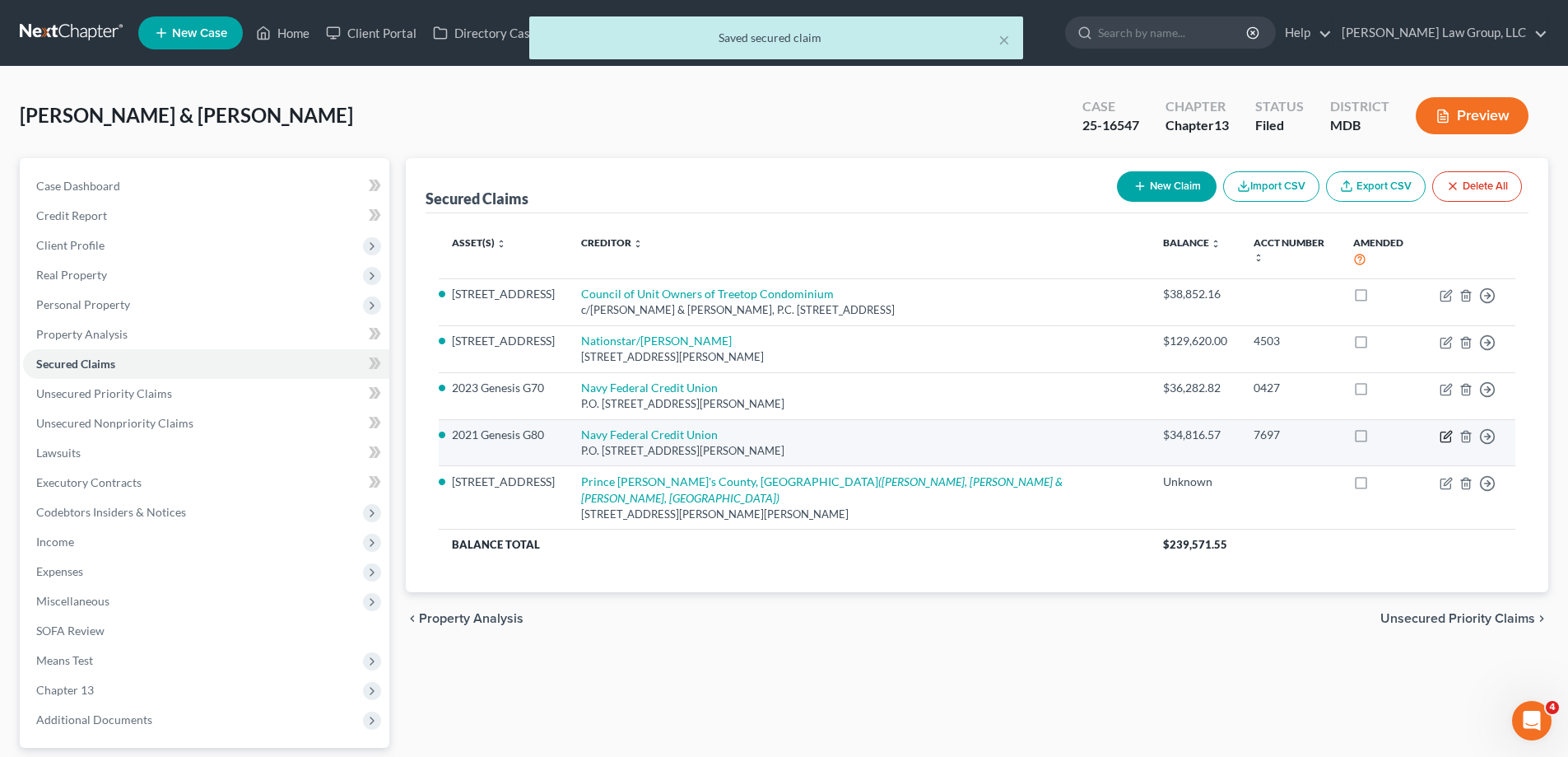
click at [1447, 430] on icon "button" at bounding box center [1445, 436] width 13 height 13
select select "48"
select select "4"
select select "0"
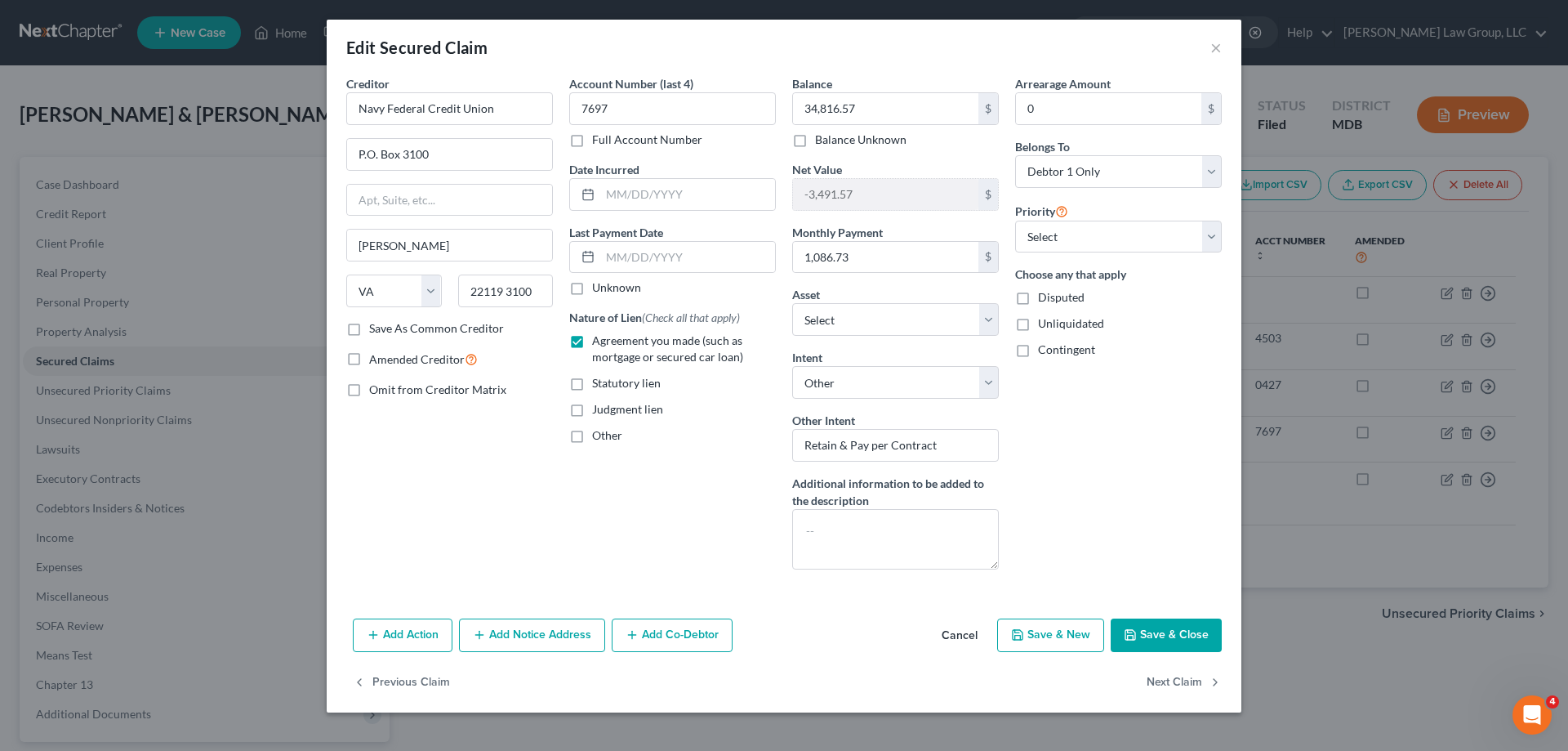
click at [1137, 634] on icon "button" at bounding box center [1130, 634] width 13 height 13
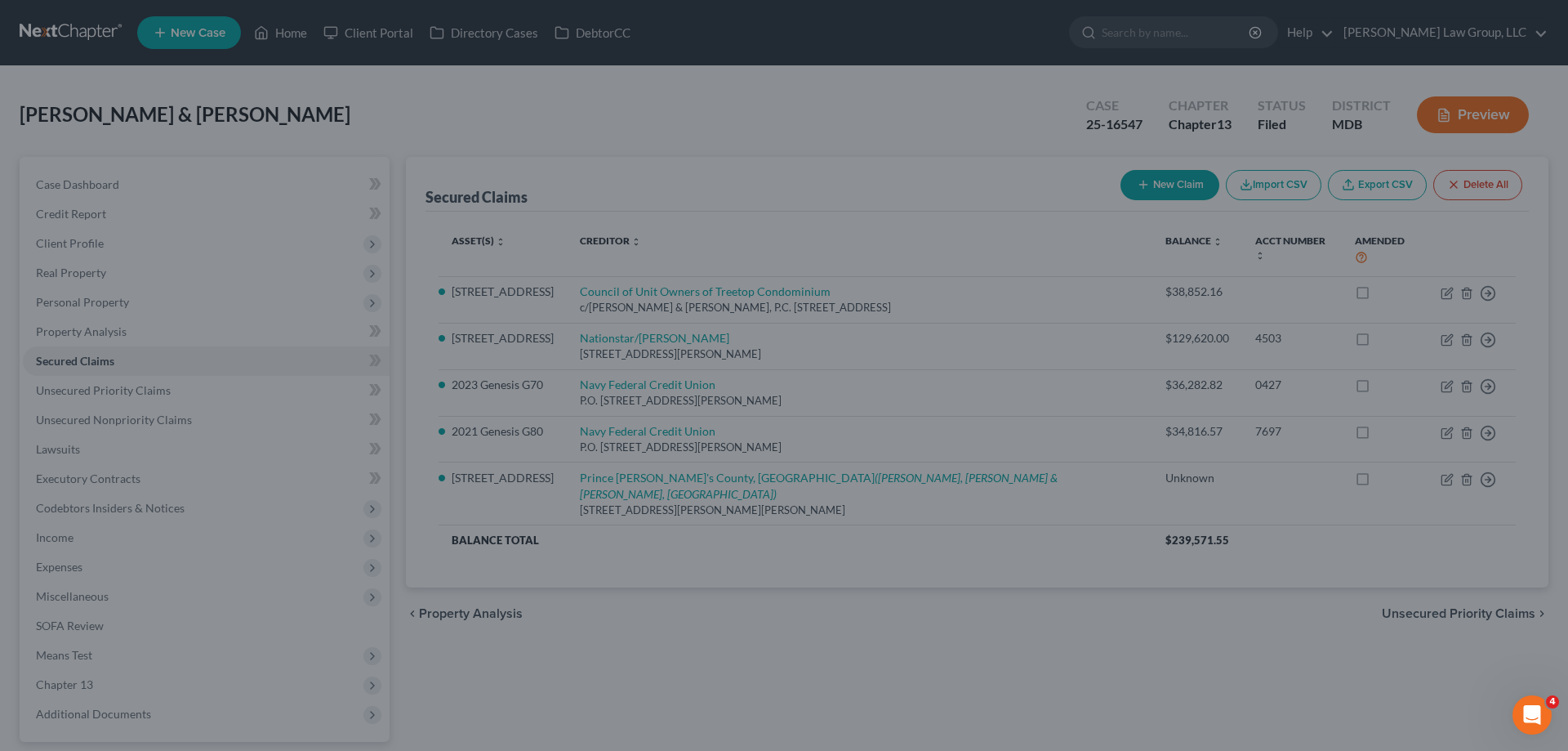
select select "19"
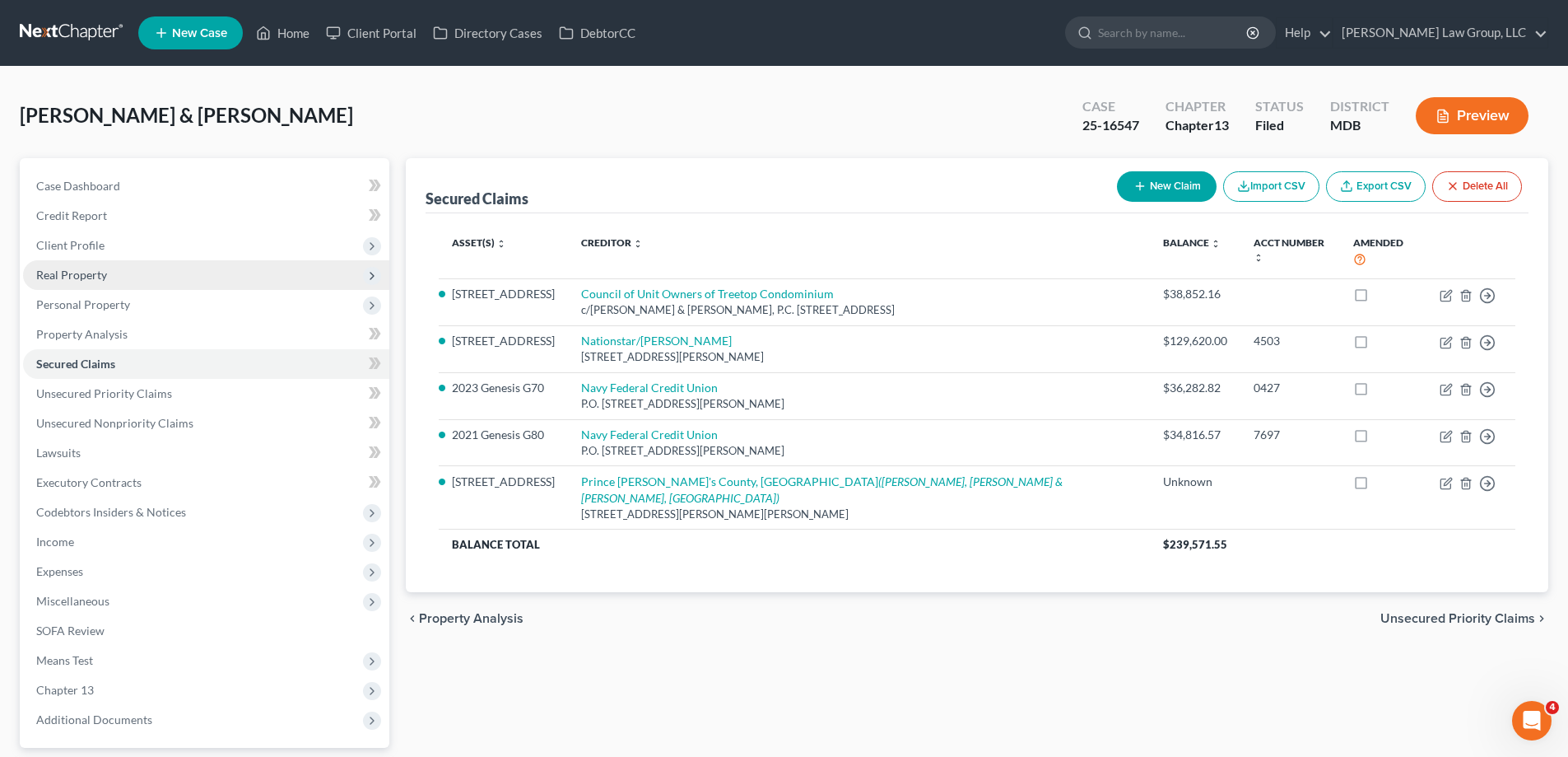
click at [112, 269] on span "Real Property" at bounding box center [206, 275] width 366 height 30
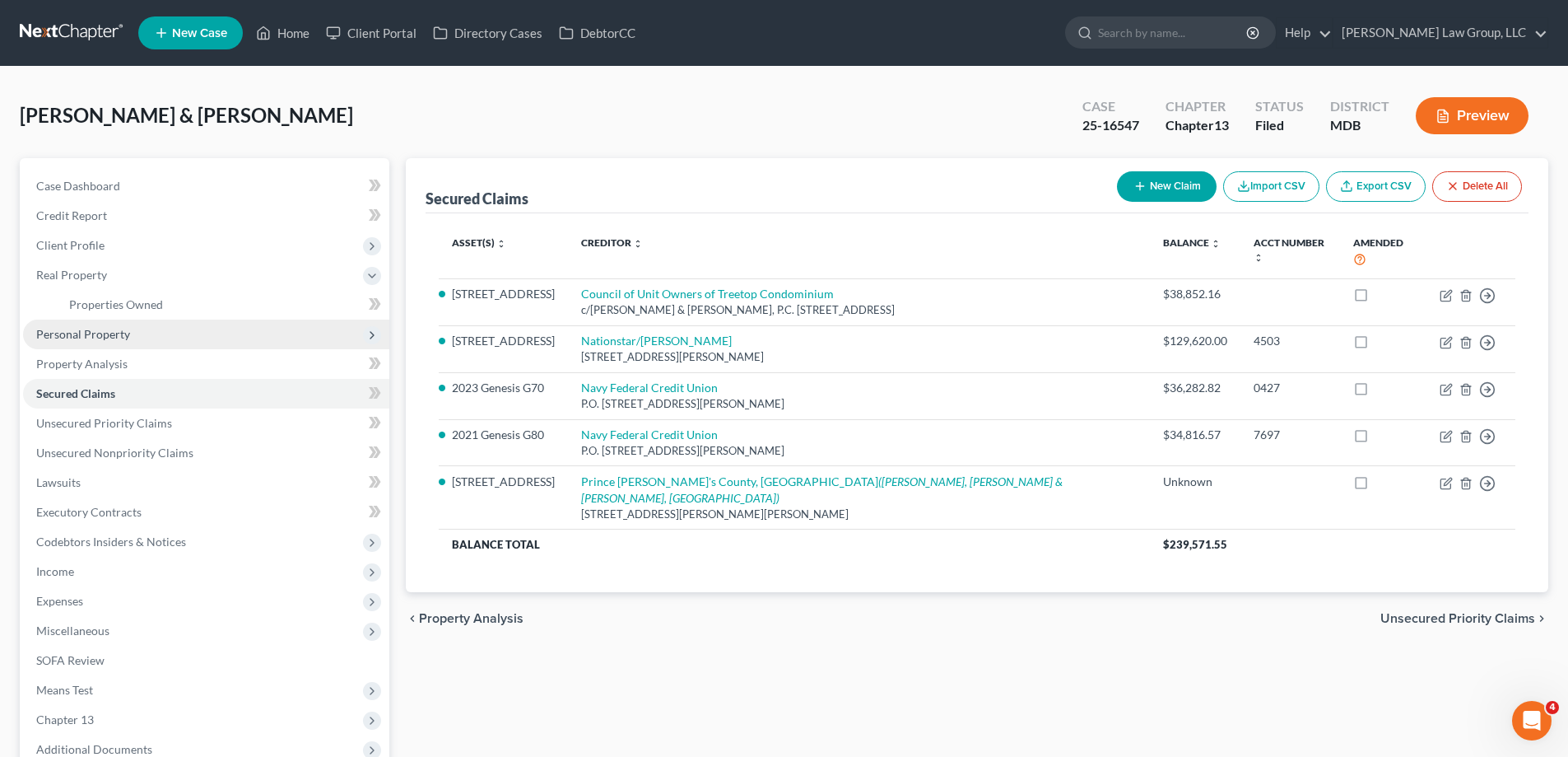
click at [149, 339] on span "Personal Property" at bounding box center [206, 334] width 366 height 30
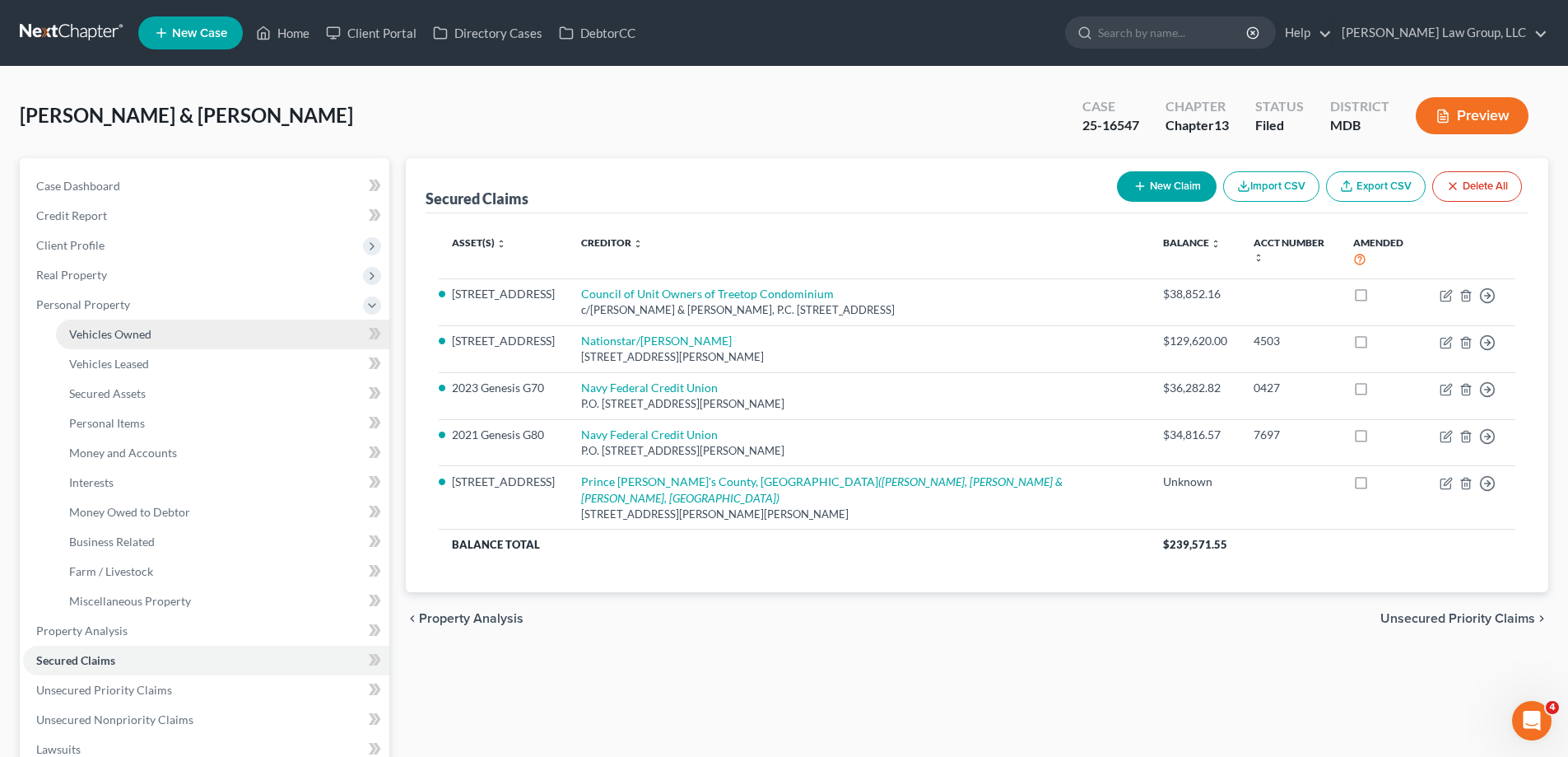
click at [164, 334] on link "Vehicles Owned" at bounding box center [222, 334] width 333 height 30
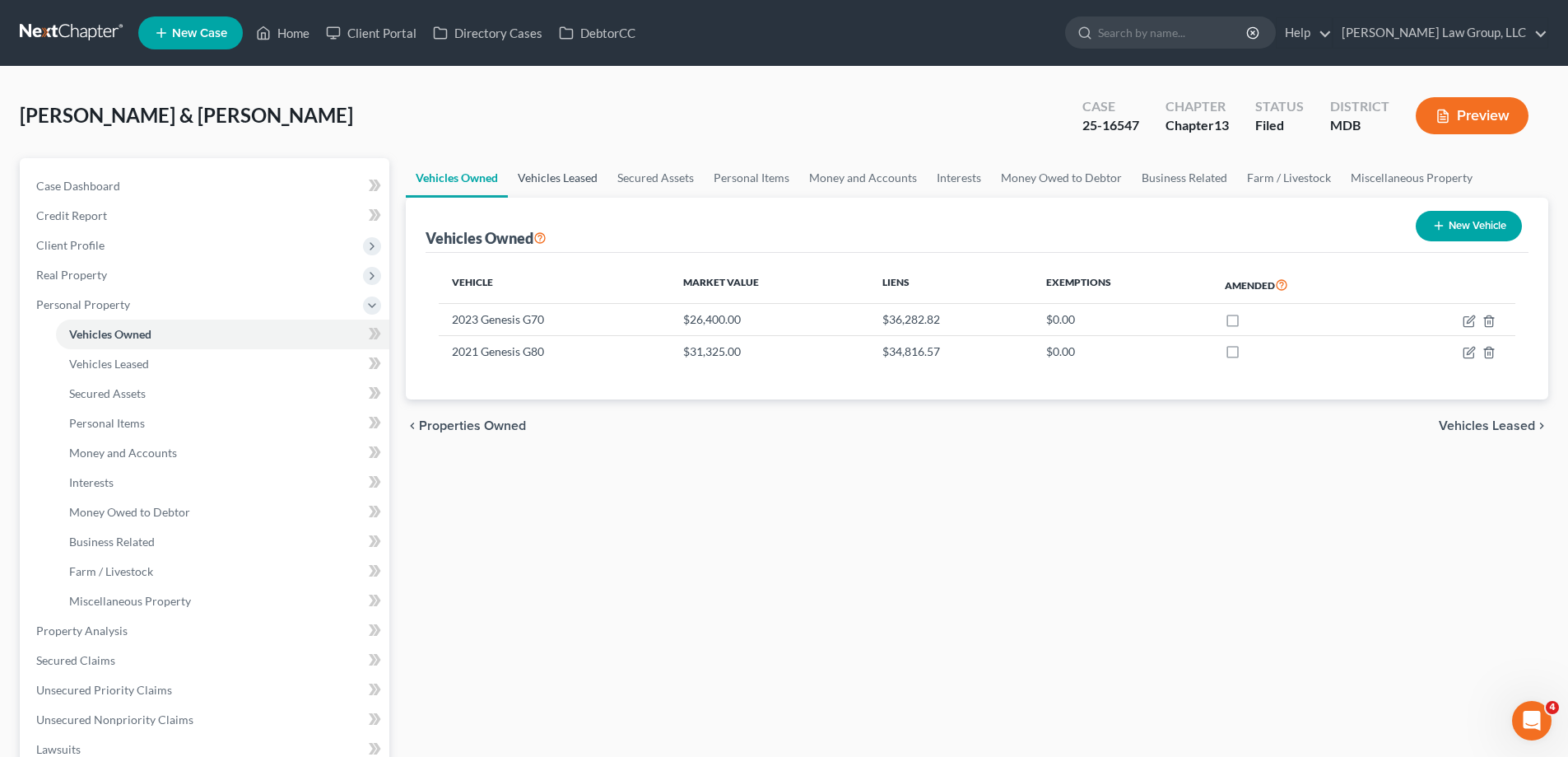
click at [570, 184] on link "Vehicles Leased" at bounding box center [557, 178] width 100 height 40
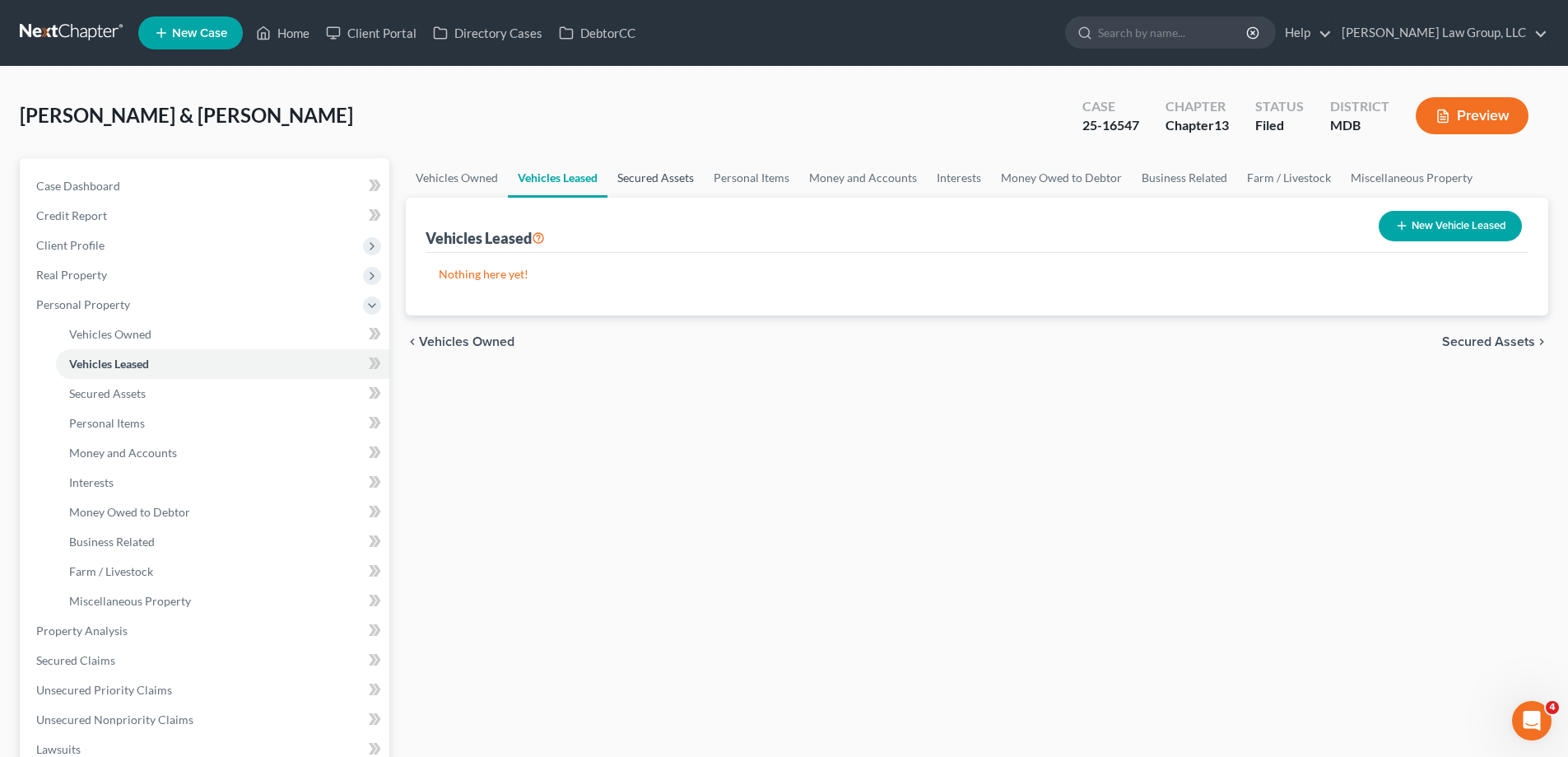
click at [660, 175] on link "Secured Assets" at bounding box center [655, 178] width 96 height 40
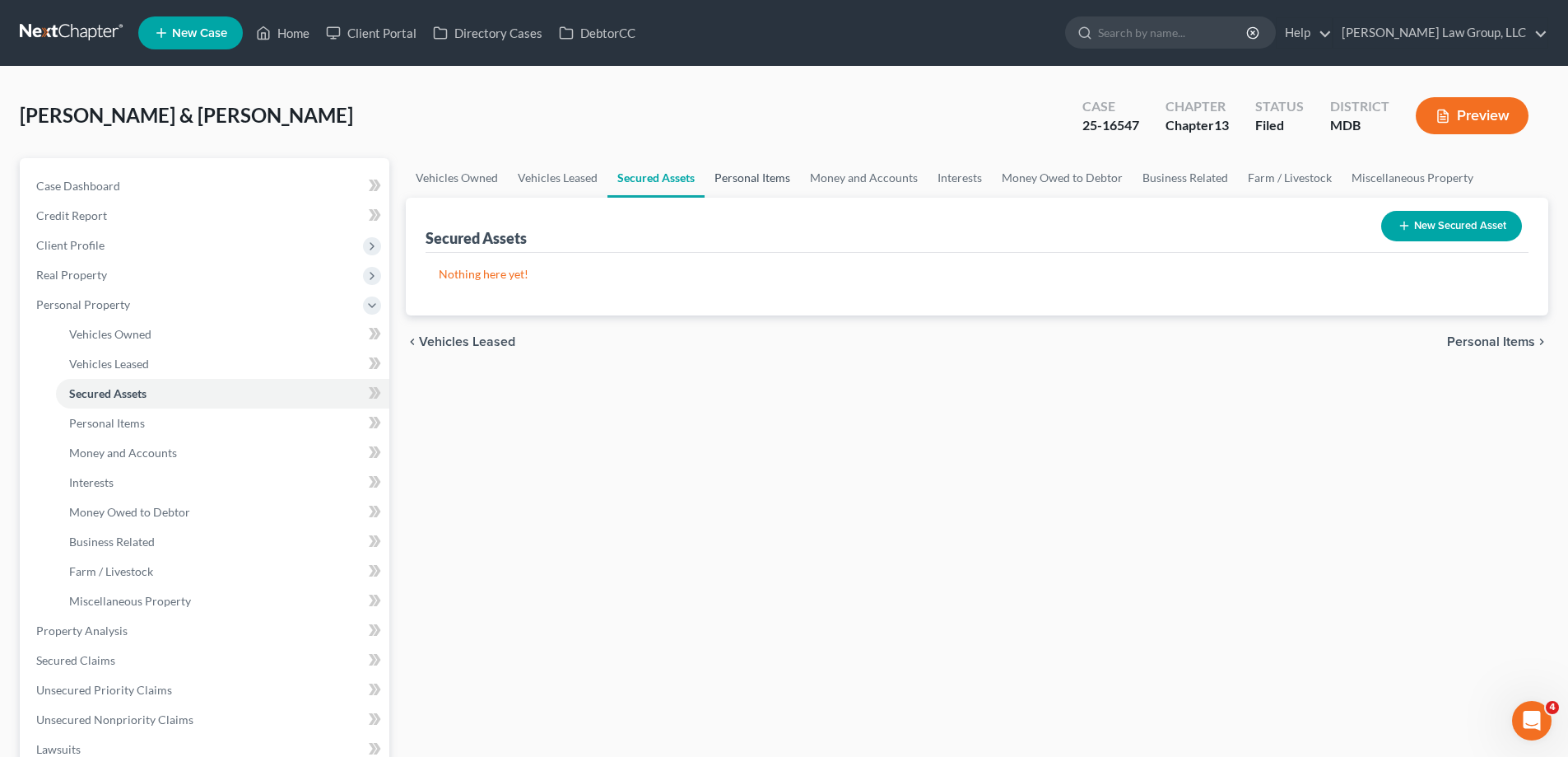
click at [743, 171] on link "Personal Items" at bounding box center [752, 178] width 95 height 40
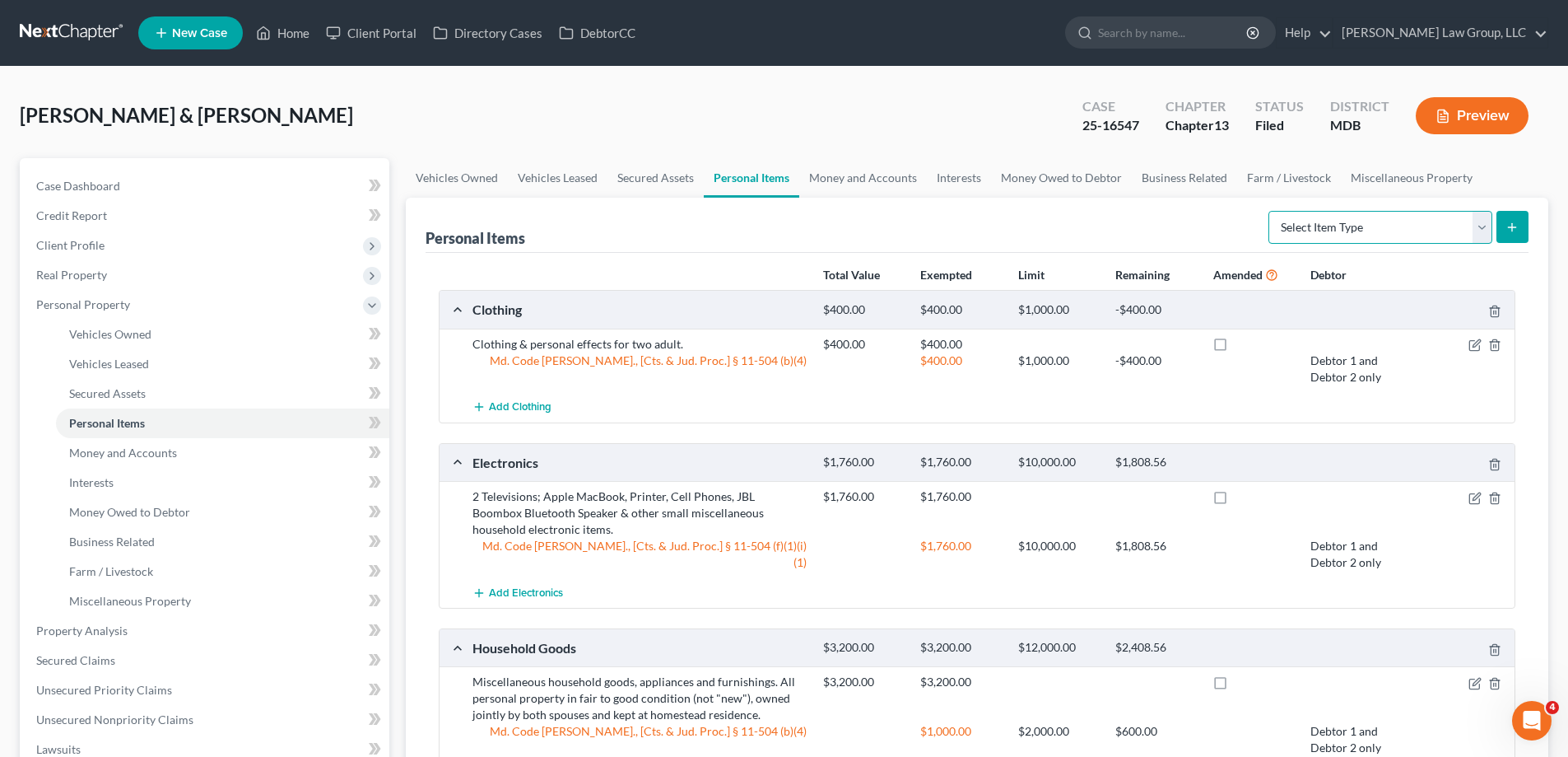
click at [1318, 233] on select "Select Item Type Clothing (A/B: 11) Collectibles Of Value (A/B: 8) Electronics …" at bounding box center [1380, 226] width 224 height 33
click at [168, 623] on link "Property Analysis" at bounding box center [206, 631] width 366 height 30
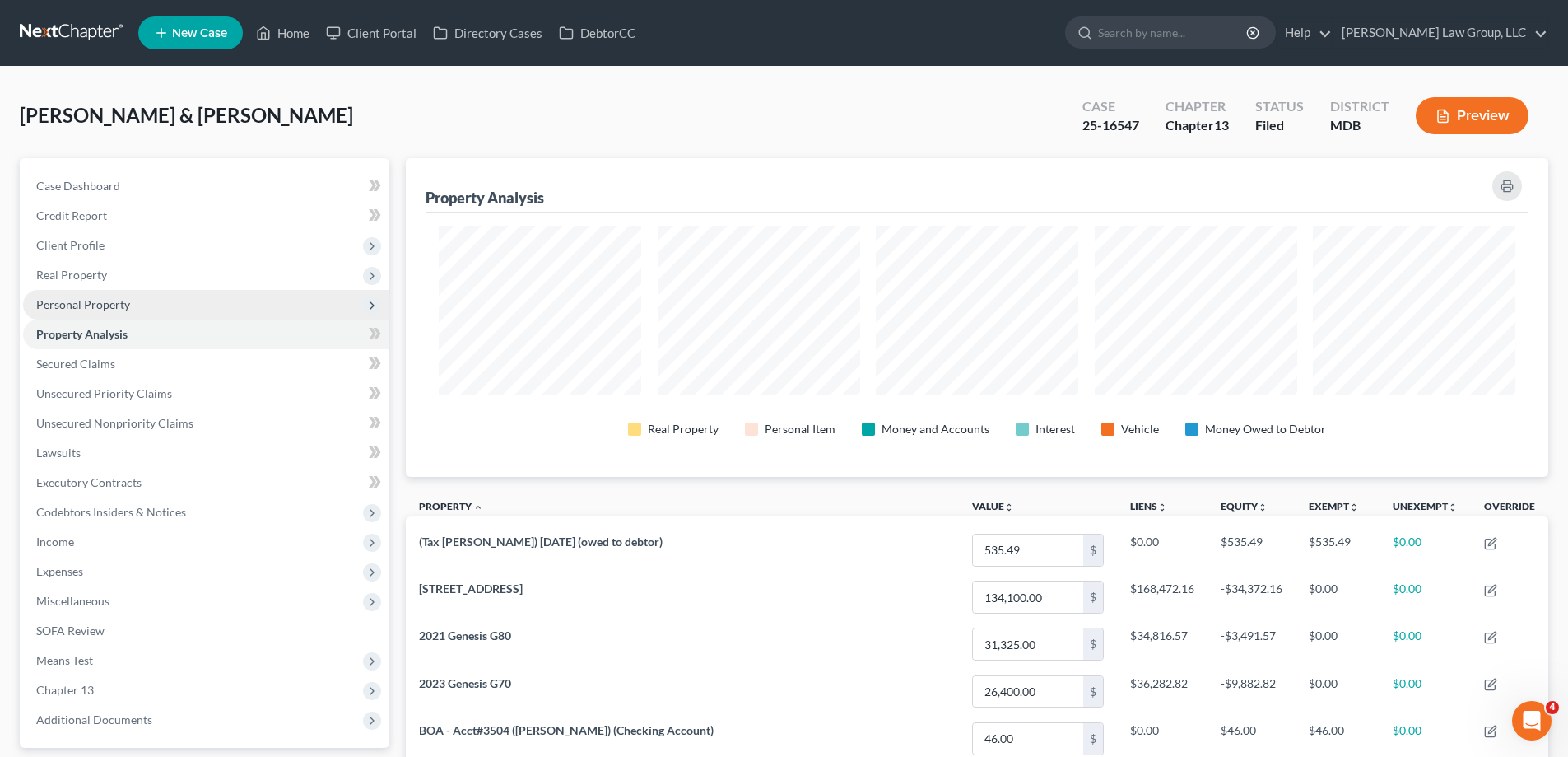
click at [120, 305] on span "Personal Property" at bounding box center [83, 304] width 94 height 14
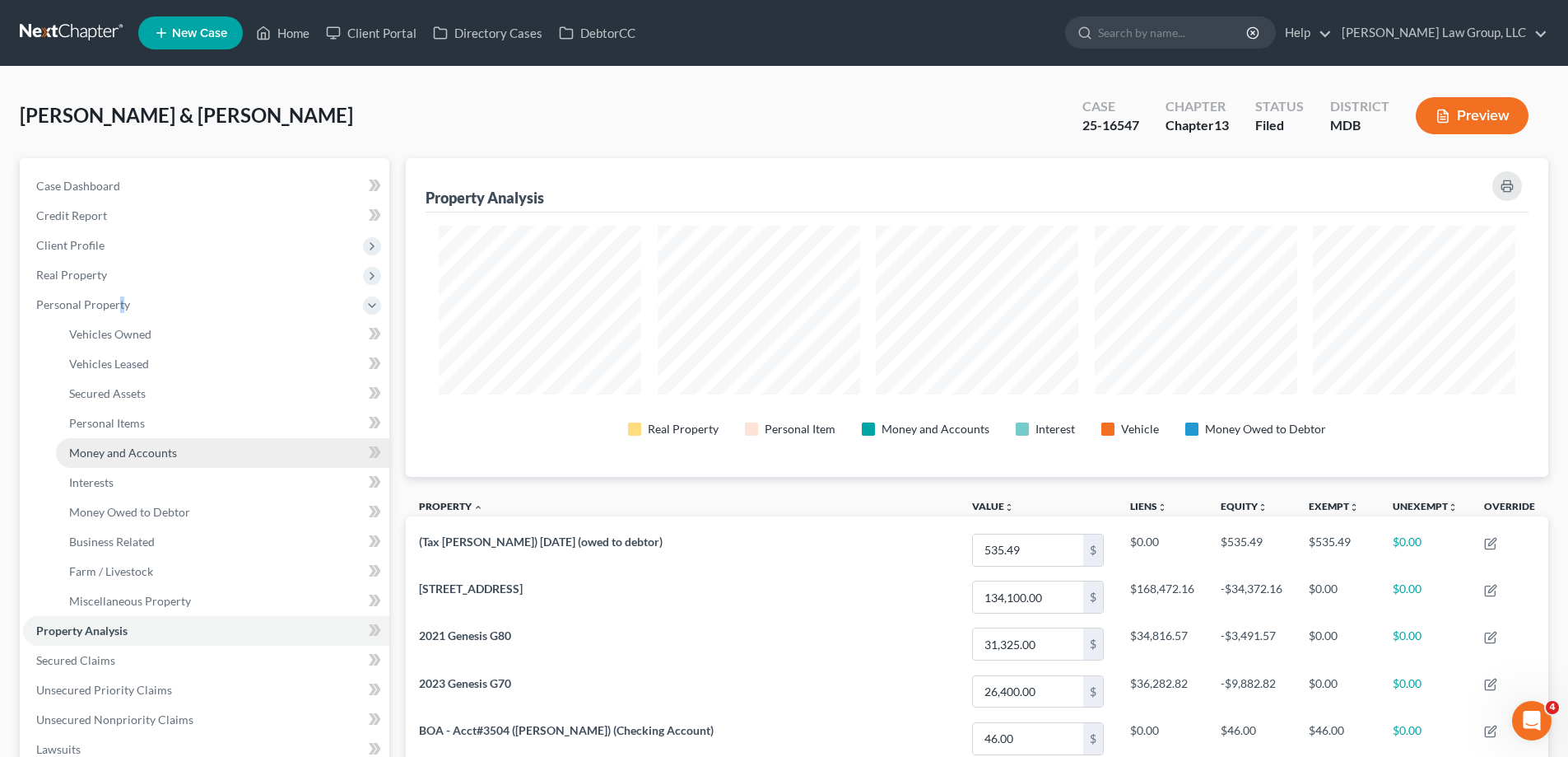
click at [167, 452] on span "Money and Accounts" at bounding box center [123, 453] width 108 height 14
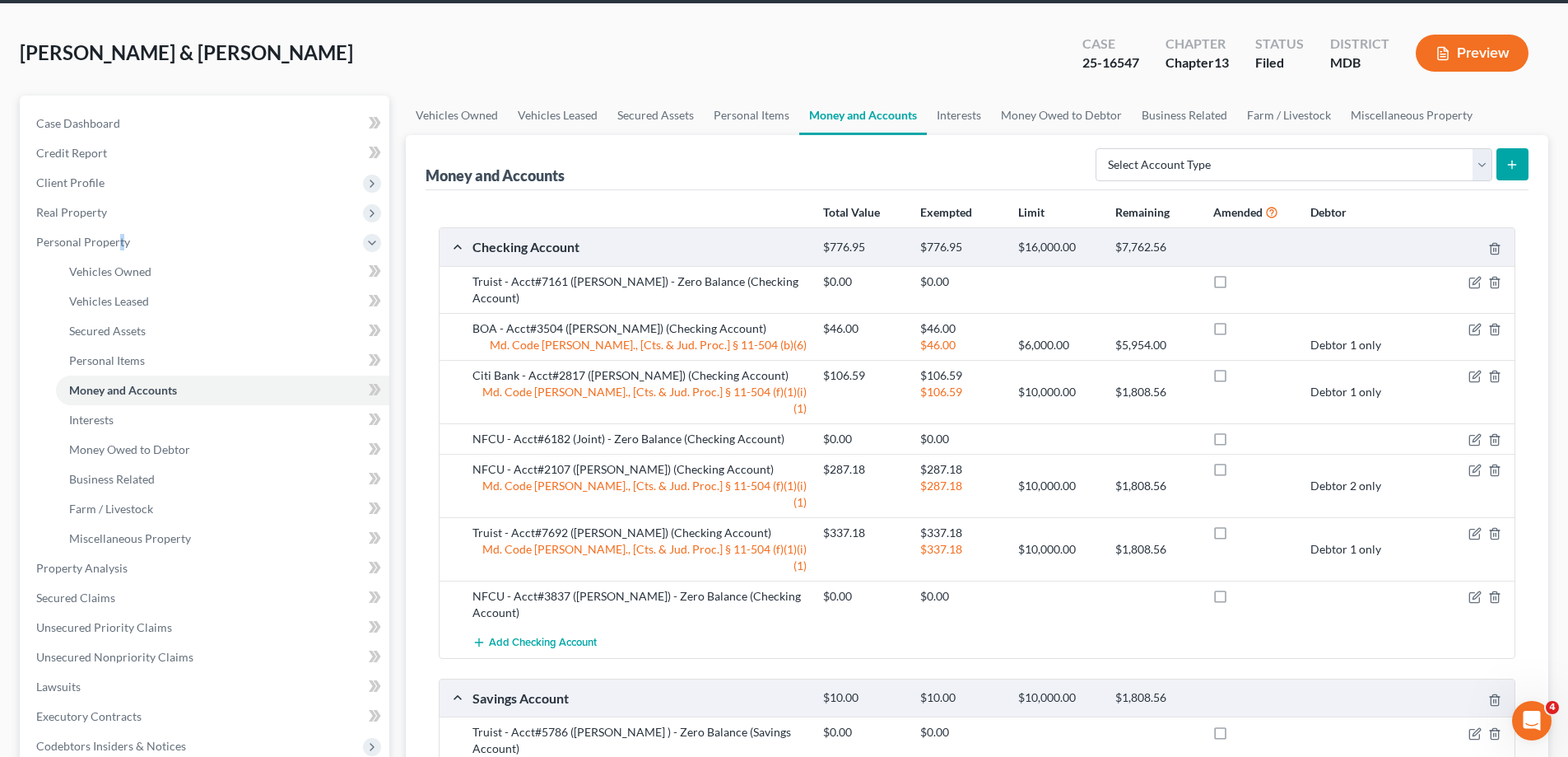
scroll to position [33, 0]
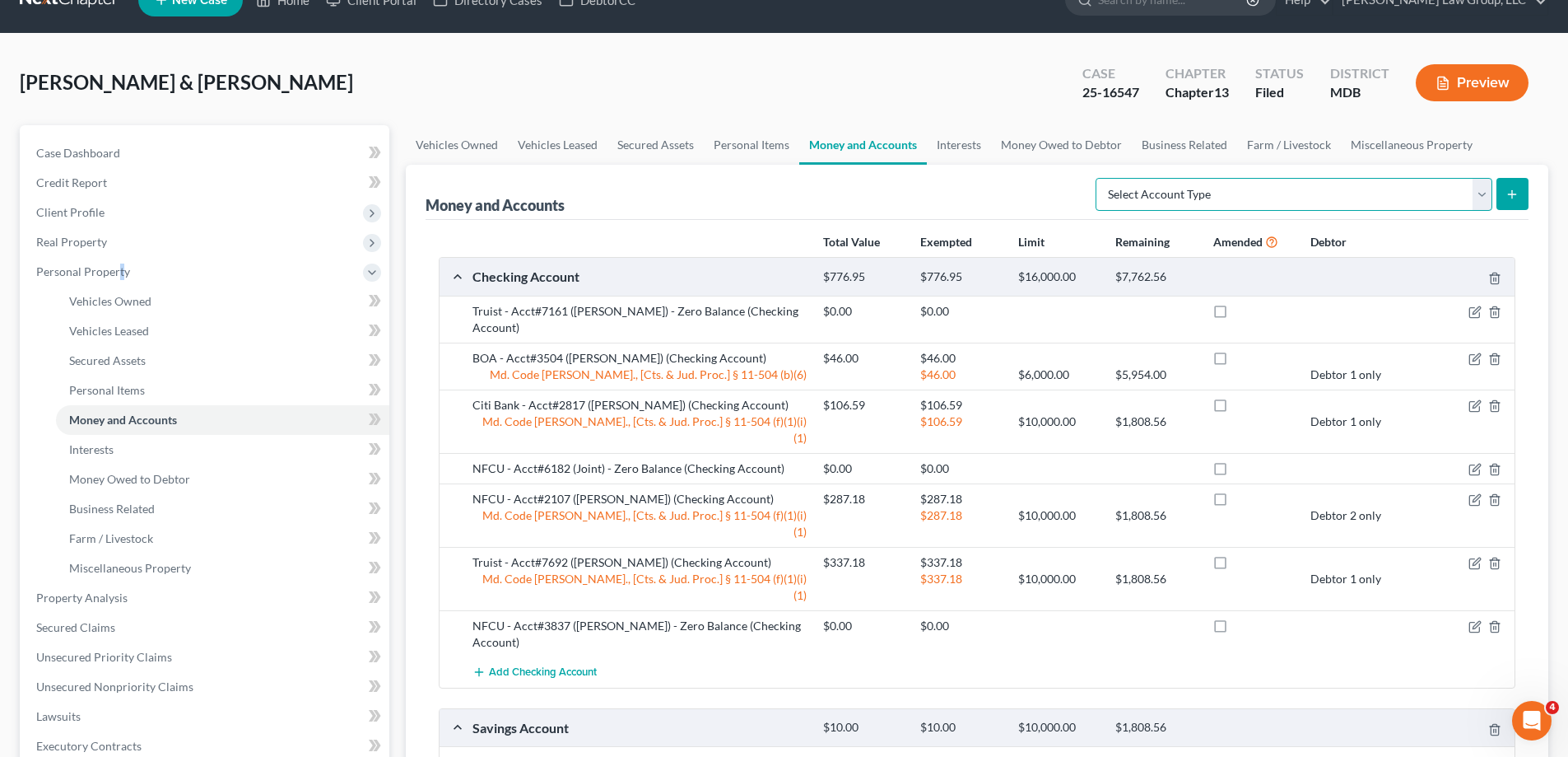
click at [1158, 194] on select "Select Account Type Brokerage (A/B: 18, SOFA: 20) Cash on Hand (A/B: 16) Certif…" at bounding box center [1293, 194] width 397 height 33
click at [966, 149] on link "Interests" at bounding box center [958, 145] width 65 height 40
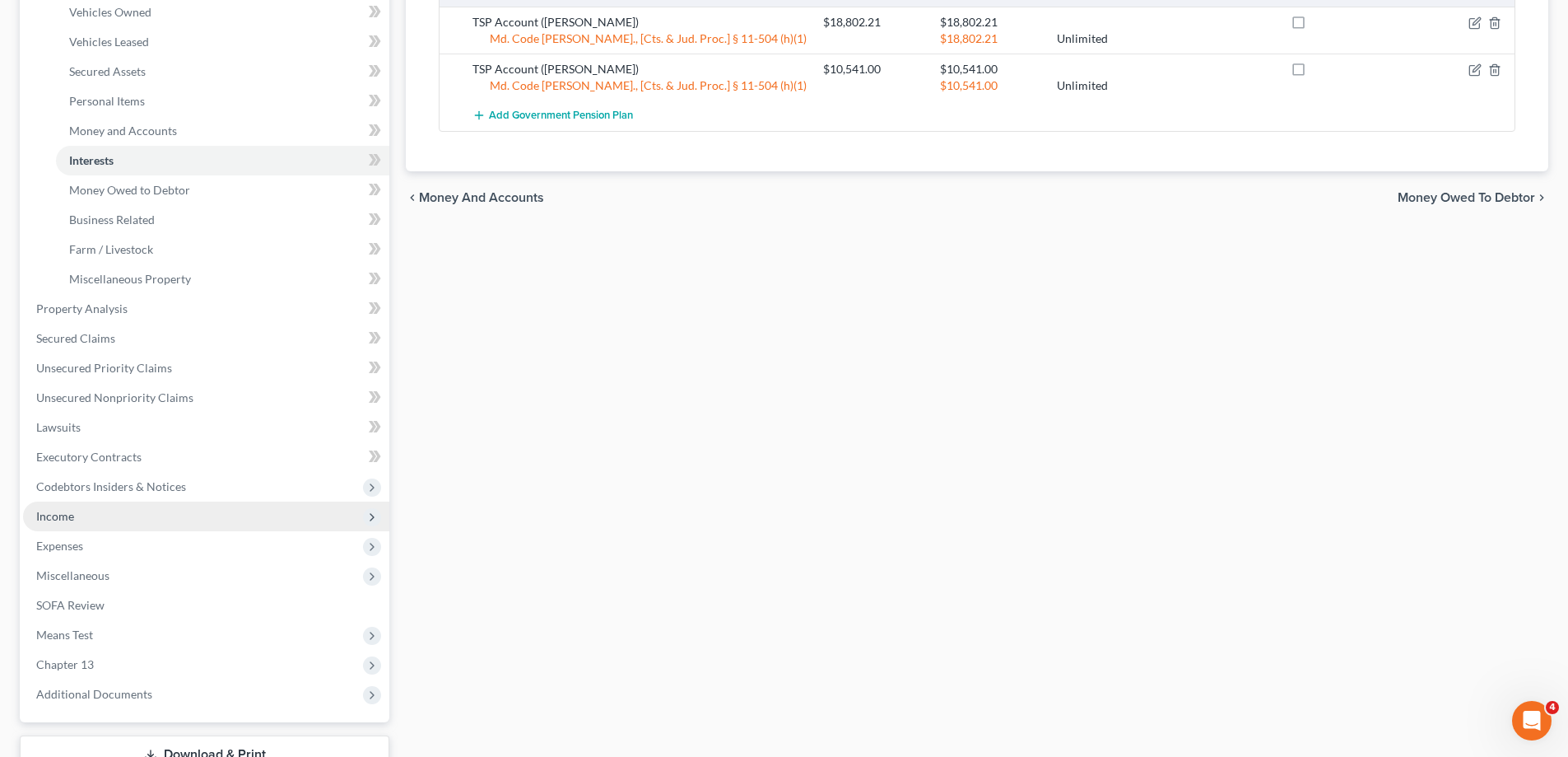
scroll to position [445, 0]
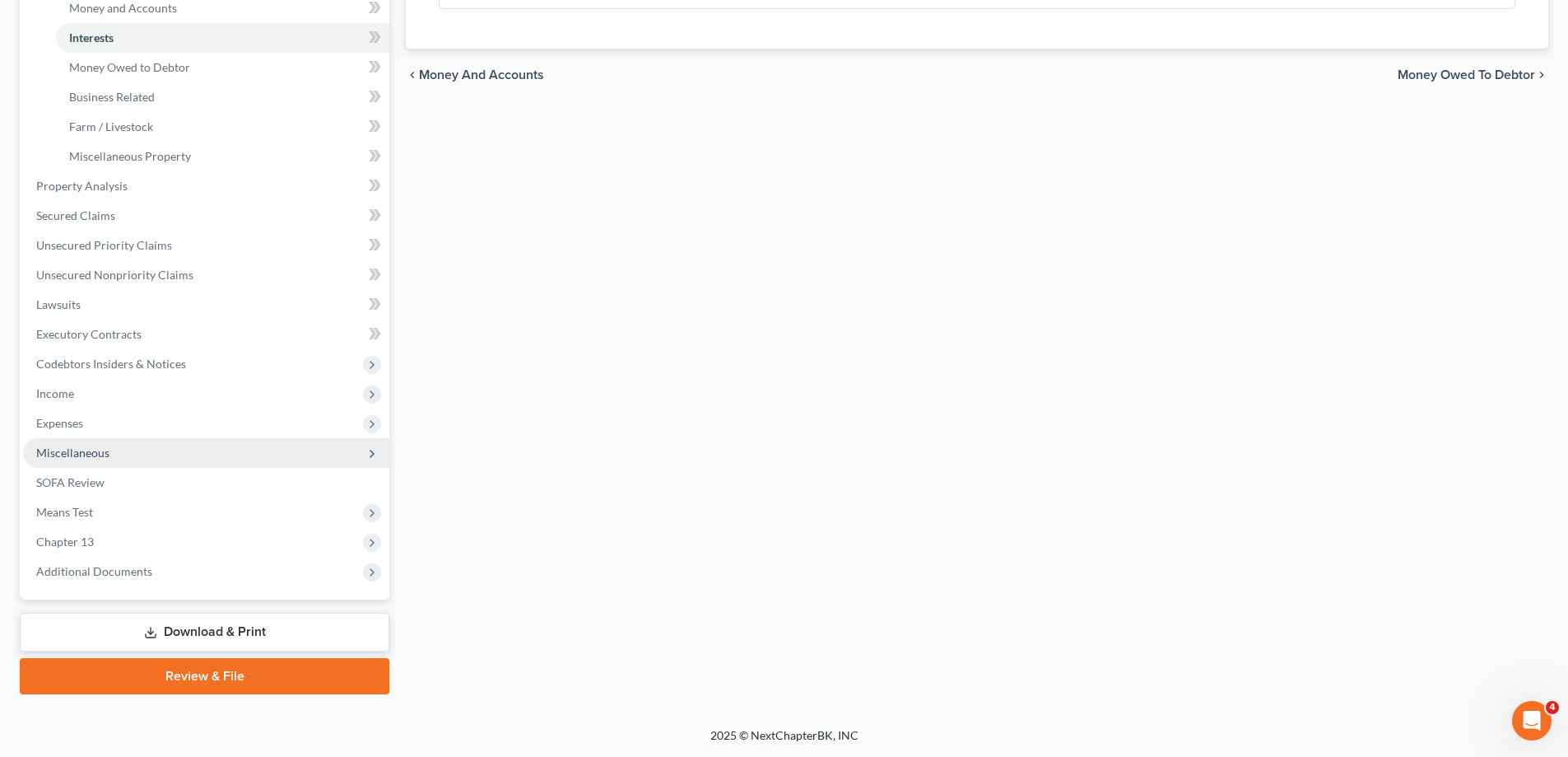
click at [136, 463] on span "Miscellaneous" at bounding box center [206, 453] width 366 height 30
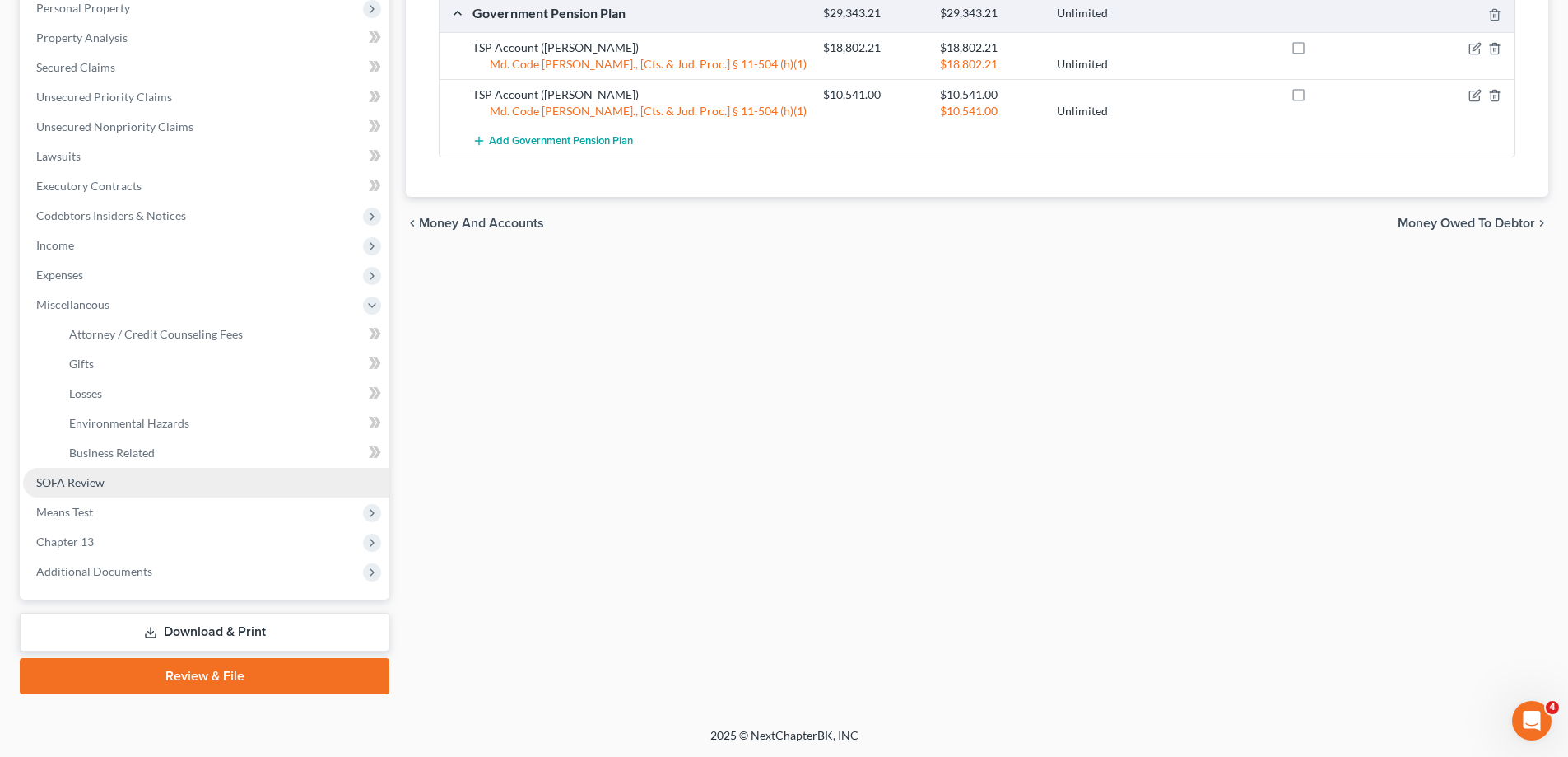
scroll to position [296, 0]
click at [161, 447] on link "Business Related" at bounding box center [222, 453] width 333 height 30
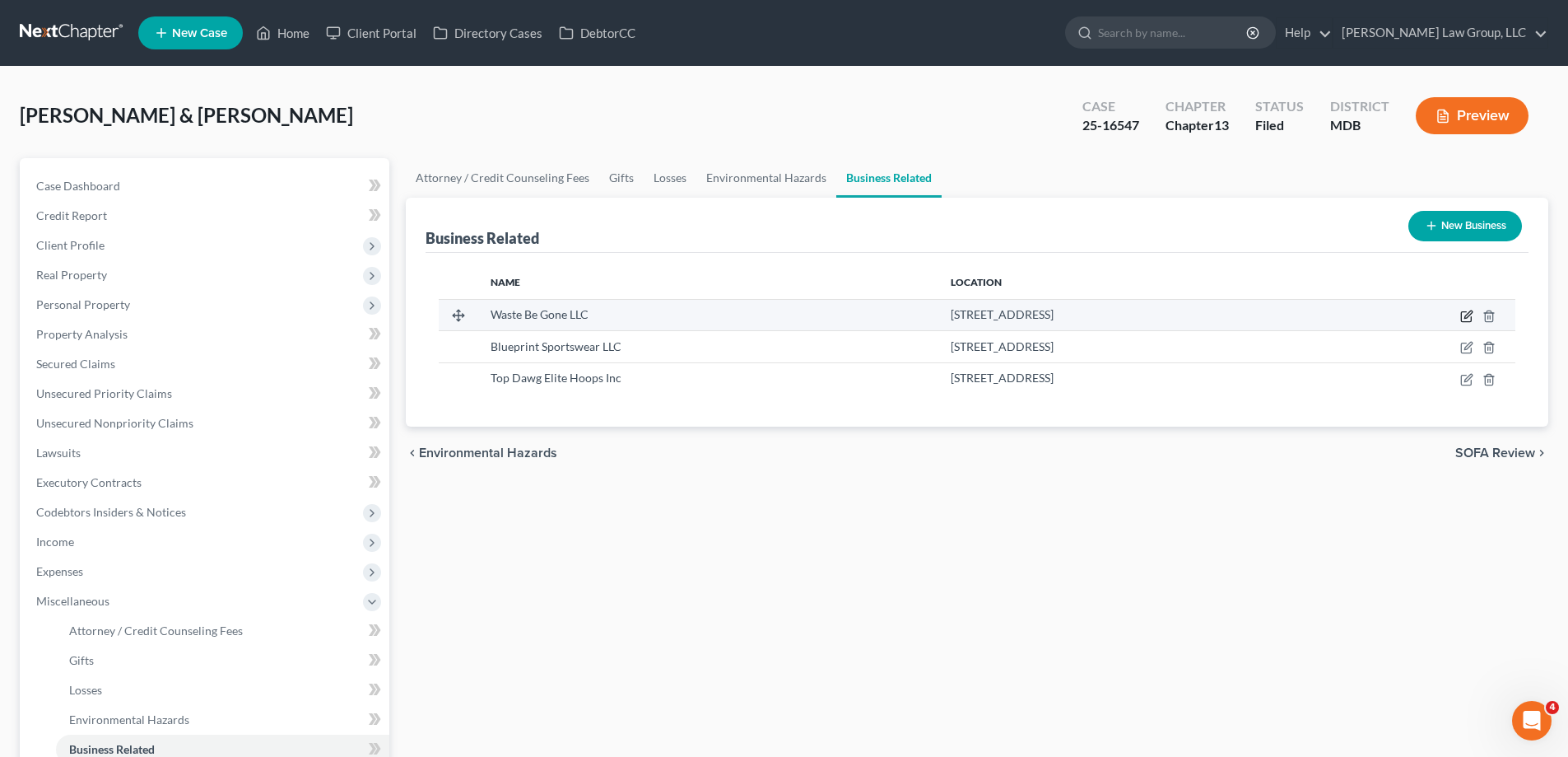
click at [1466, 316] on icon "button" at bounding box center [1467, 314] width 7 height 7
select select "sole_proprietor"
select select "21"
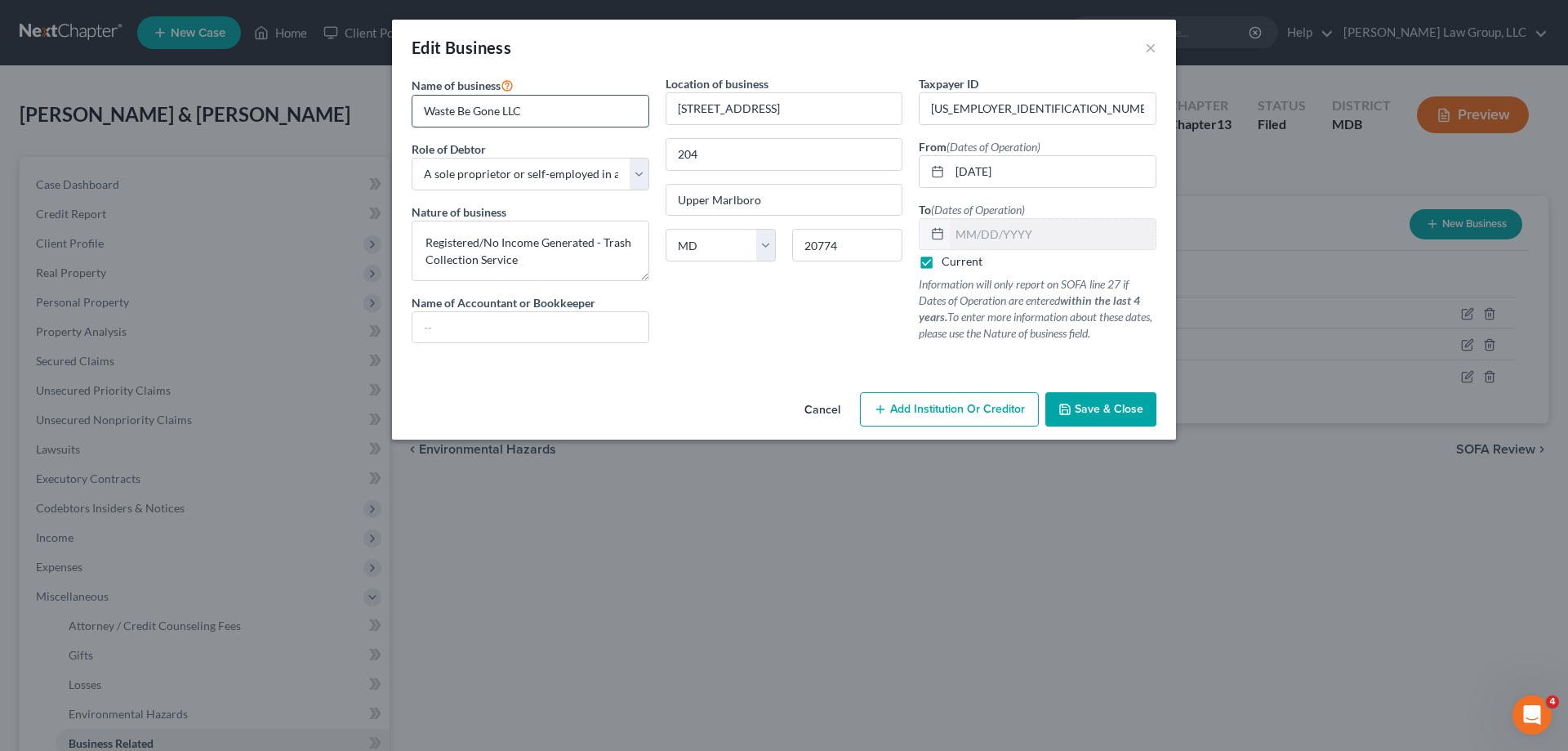
drag, startPoint x: 552, startPoint y: 115, endPoint x: 426, endPoint y: 102, distance: 126.7
click at [426, 102] on input "Waste Be Gone LLC" at bounding box center [530, 111] width 236 height 31
click at [1090, 401] on button "Save & Close" at bounding box center [1101, 409] width 111 height 34
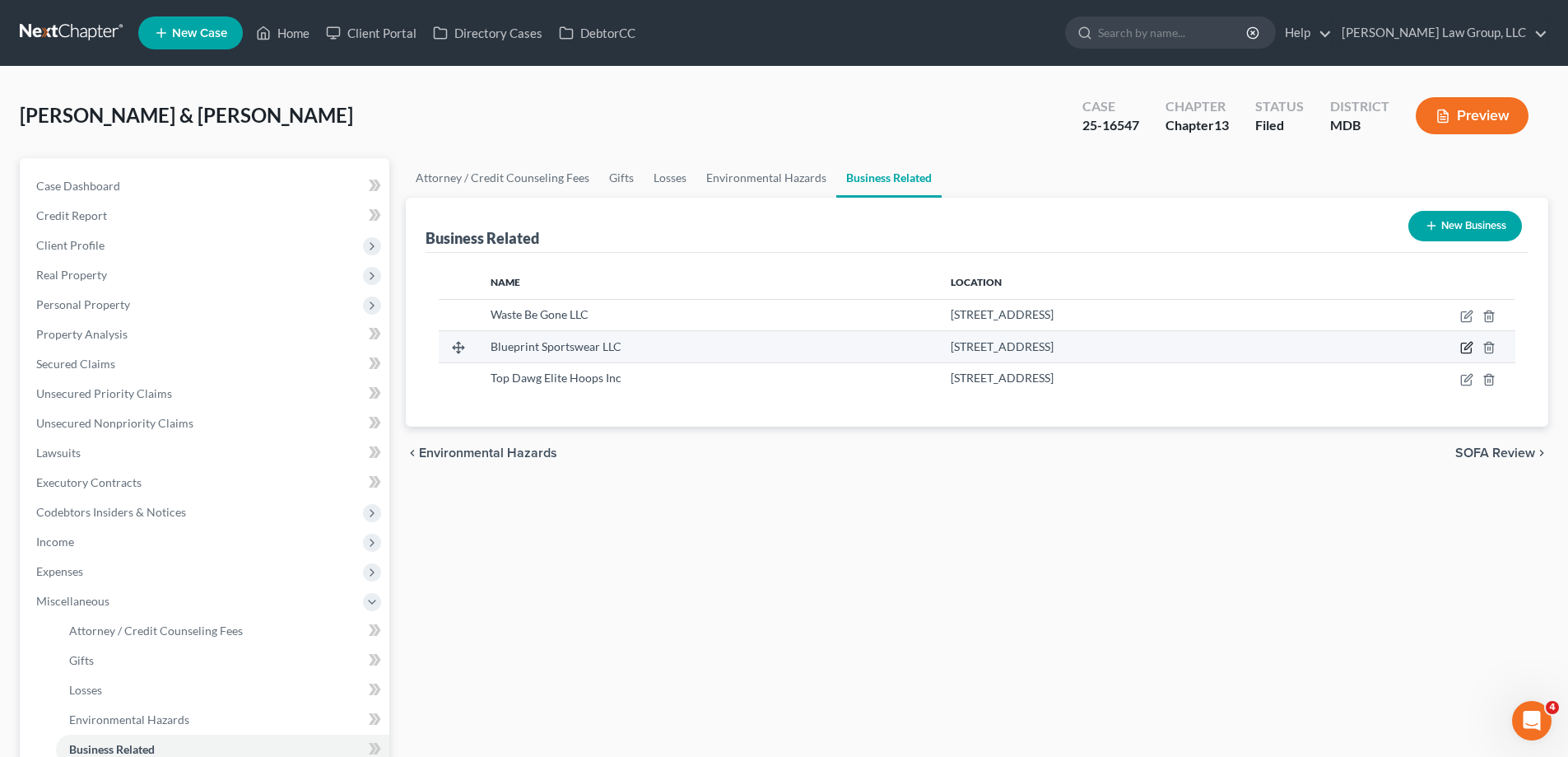
click at [1465, 346] on icon "button" at bounding box center [1466, 347] width 13 height 13
select select "sole_proprietor"
select select "21"
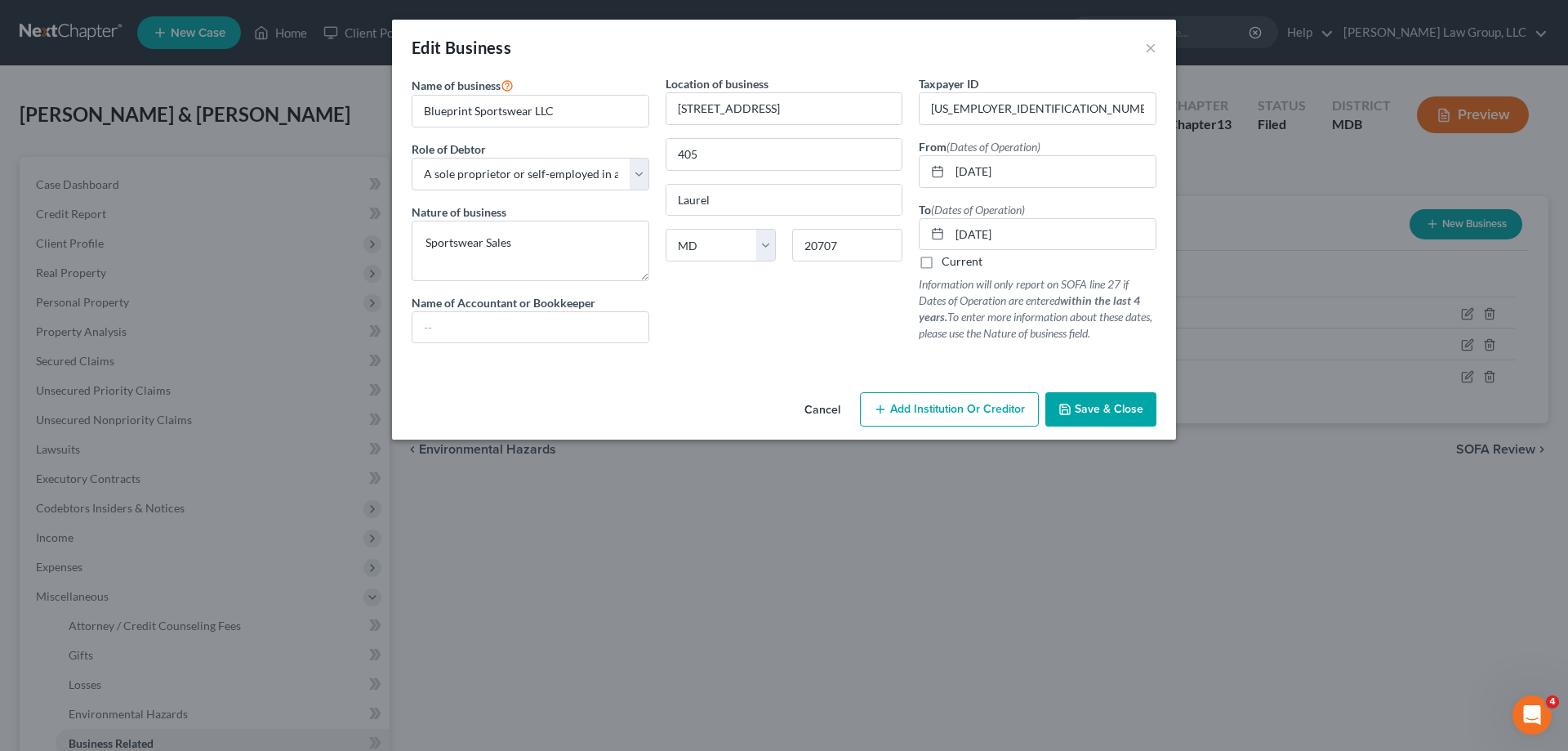
click at [1096, 408] on span "Save & Close" at bounding box center [1108, 409] width 68 height 14
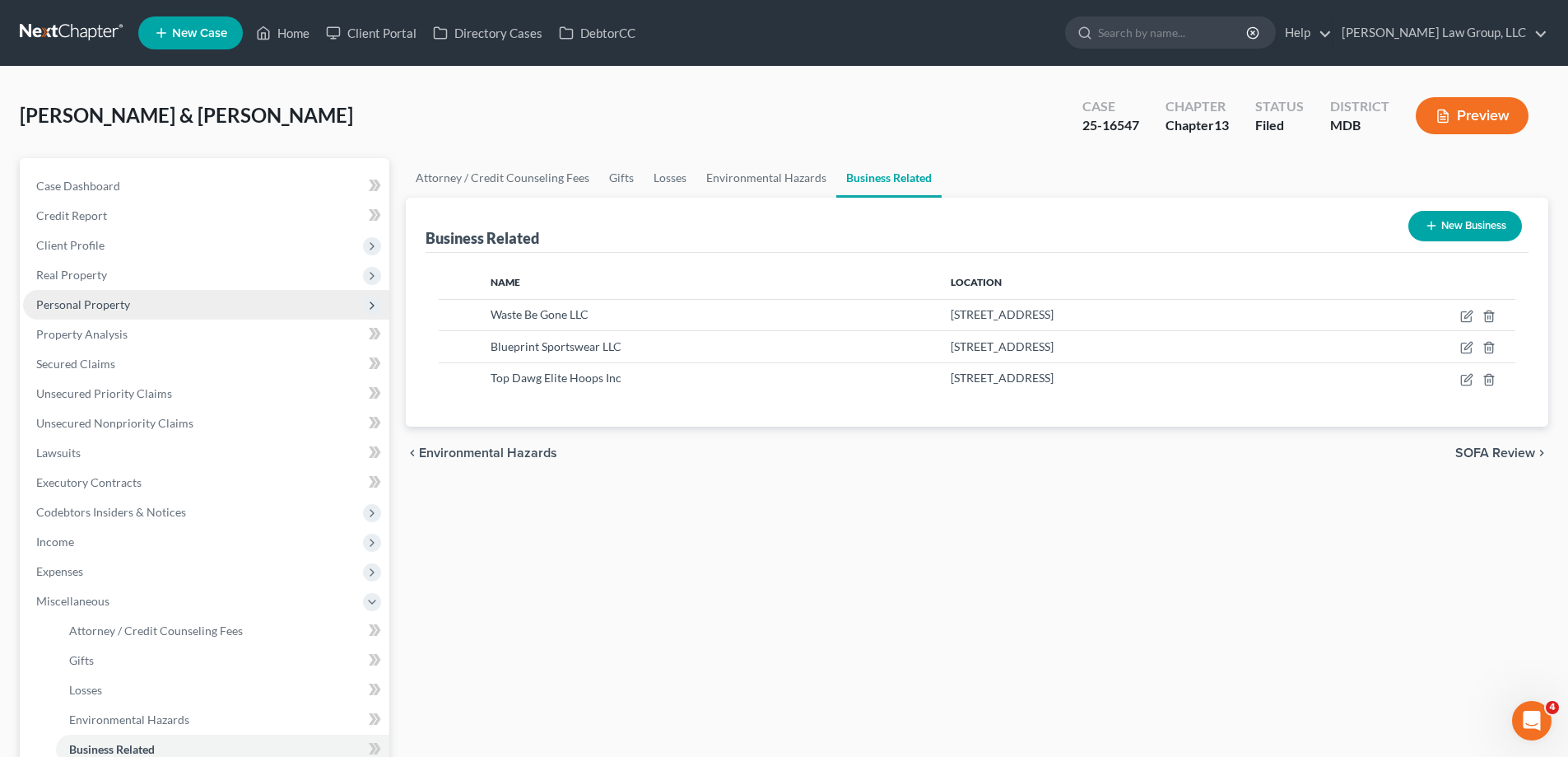
click at [219, 305] on span "Personal Property" at bounding box center [206, 305] width 366 height 30
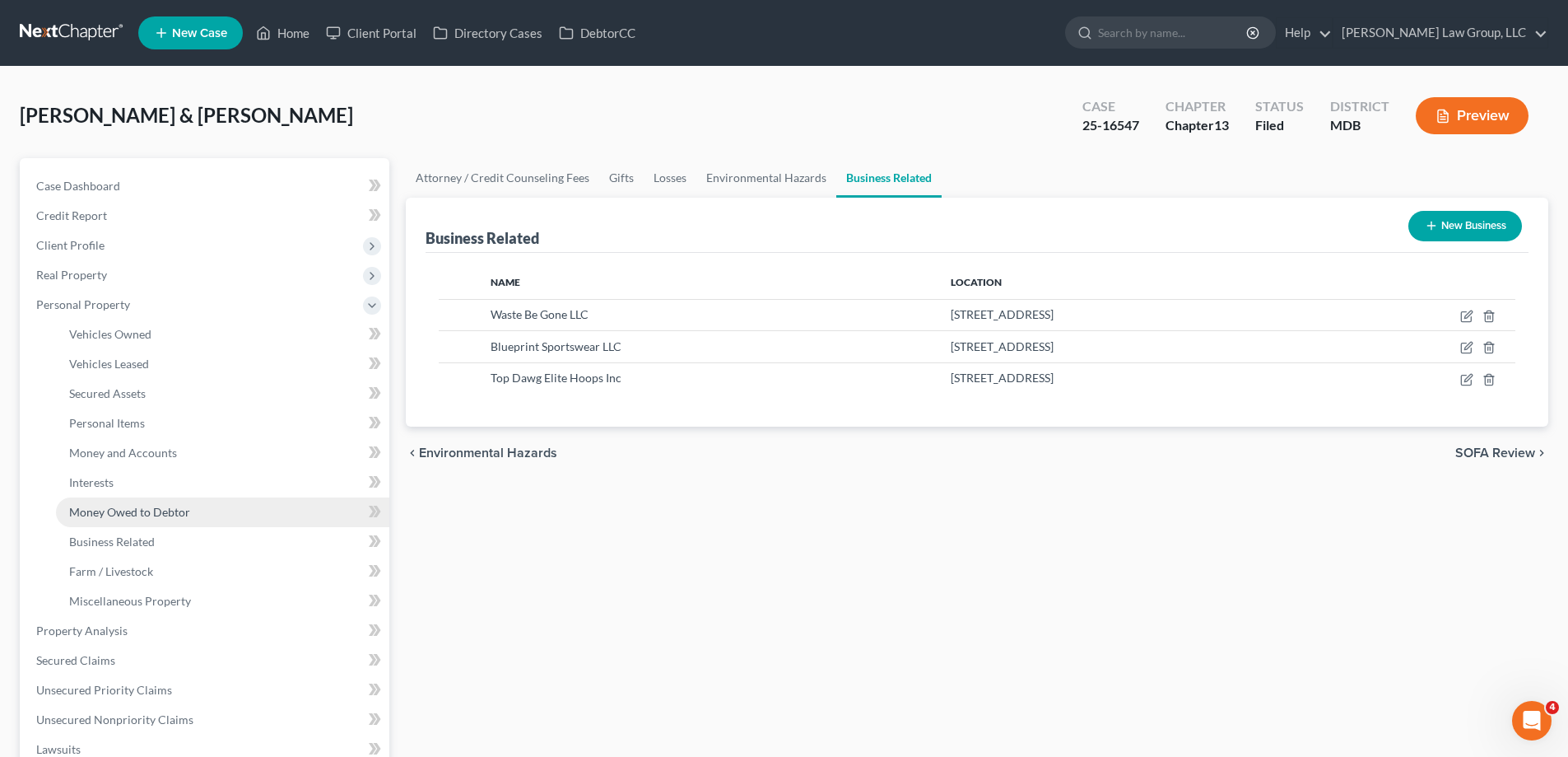
click at [198, 520] on link "Money Owed to Debtor" at bounding box center [222, 512] width 333 height 30
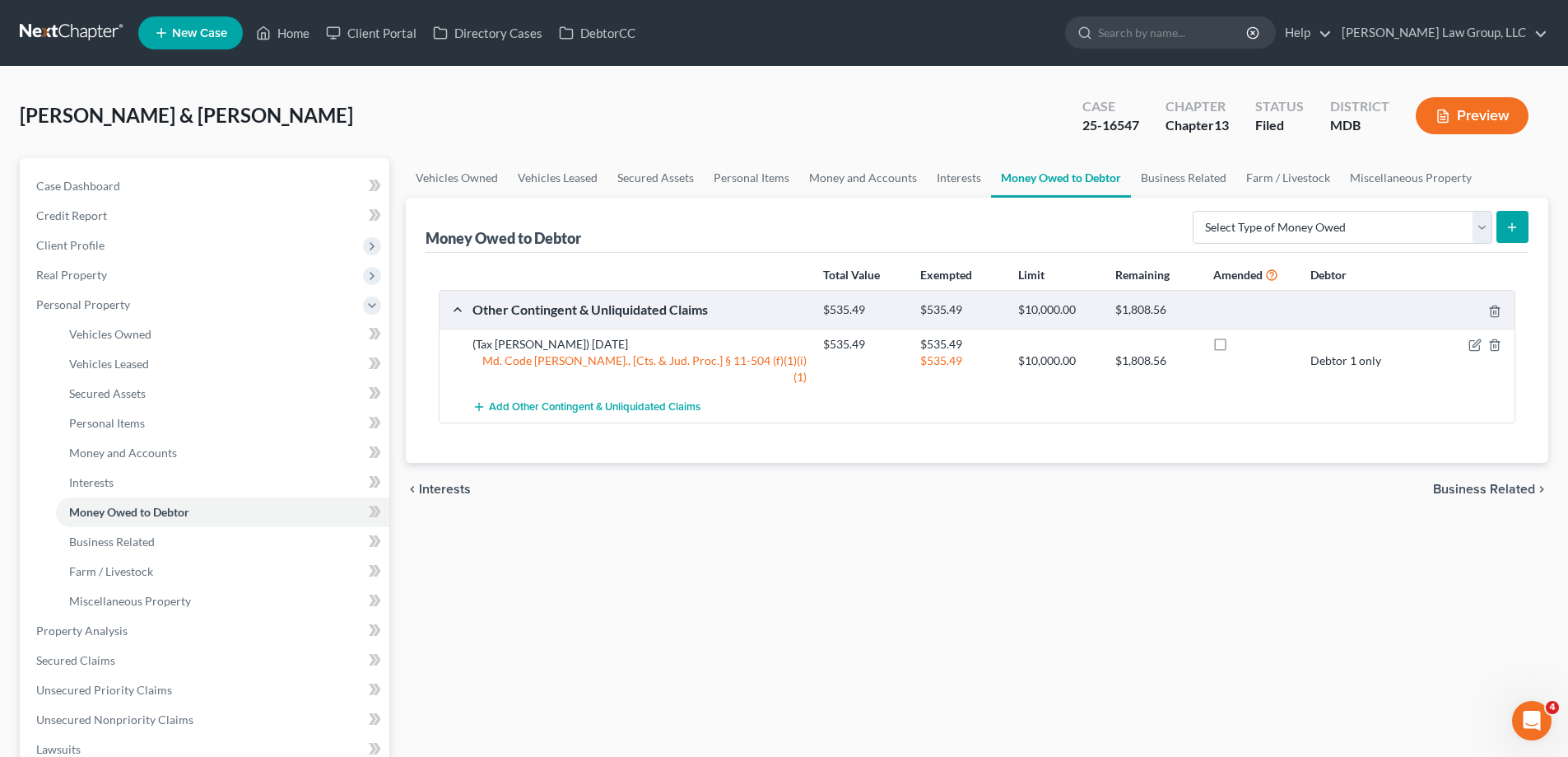
click at [991, 191] on link "Money Owed to Debtor" at bounding box center [1061, 178] width 140 height 40
click at [955, 181] on link "Interests" at bounding box center [958, 178] width 65 height 40
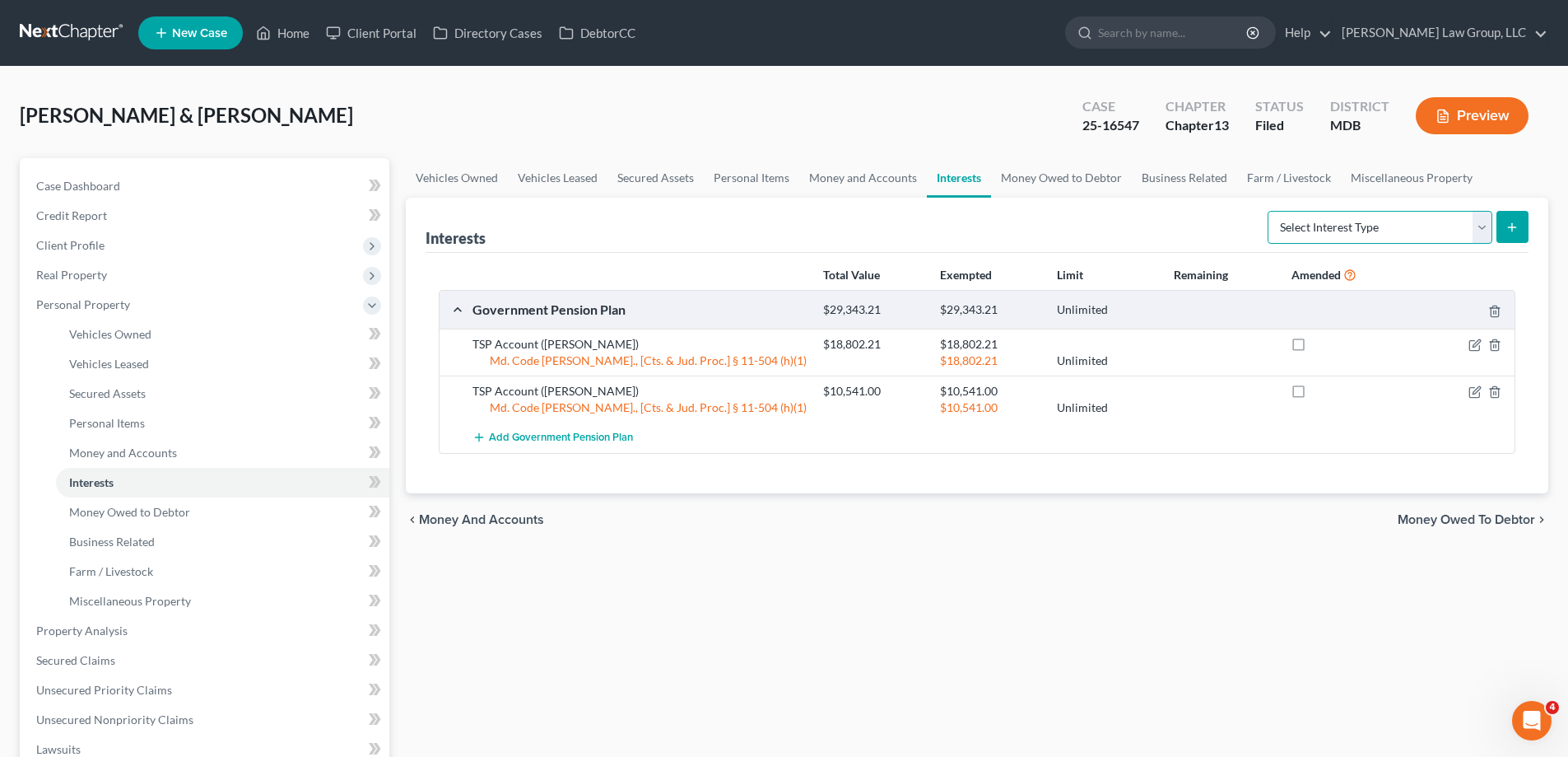
click at [1313, 243] on select "Select Interest Type 401K (A/B: 21) Annuity (A/B: 23) Bond (A/B: 18) Education …" at bounding box center [1380, 226] width 225 height 33
click at [1270, 210] on select "Select Interest Type 401K (A/B: 21) Annuity (A/B: 23) Bond (A/B: 18) Education …" at bounding box center [1380, 226] width 225 height 33
click at [1509, 230] on icon "submit" at bounding box center [1511, 227] width 13 height 13
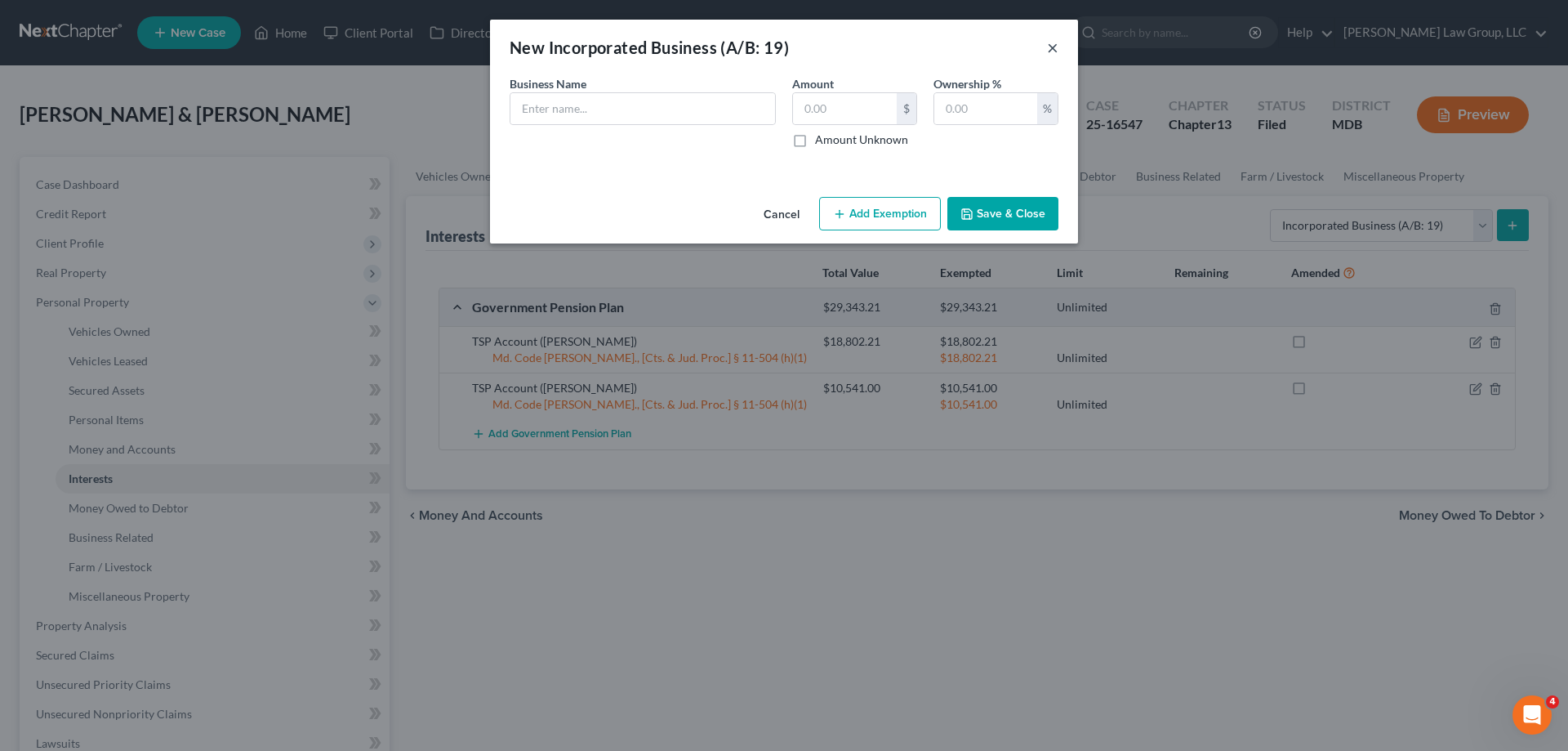
click at [1052, 47] on button "×" at bounding box center [1052, 47] width 11 height 19
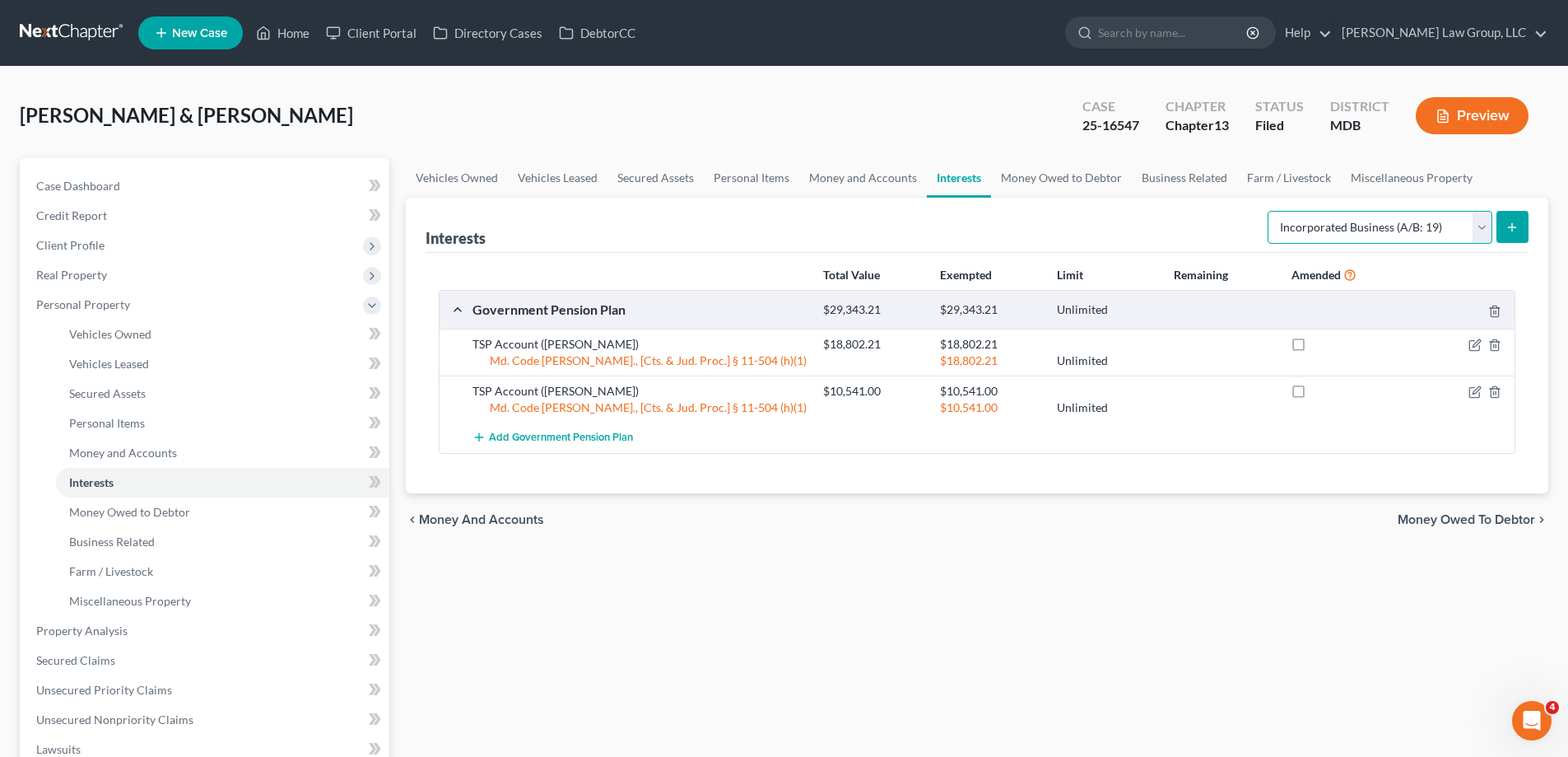
click at [1297, 230] on select "Select Interest Type 401K (A/B: 21) Annuity (A/B: 23) Bond (A/B: 18) Education …" at bounding box center [1380, 226] width 225 height 33
select select "unincorporated_business"
click at [1270, 210] on select "Select Interest Type 401K (A/B: 21) Annuity (A/B: 23) Bond (A/B: 18) Education …" at bounding box center [1380, 226] width 225 height 33
click at [1515, 238] on button "submit" at bounding box center [1512, 226] width 32 height 32
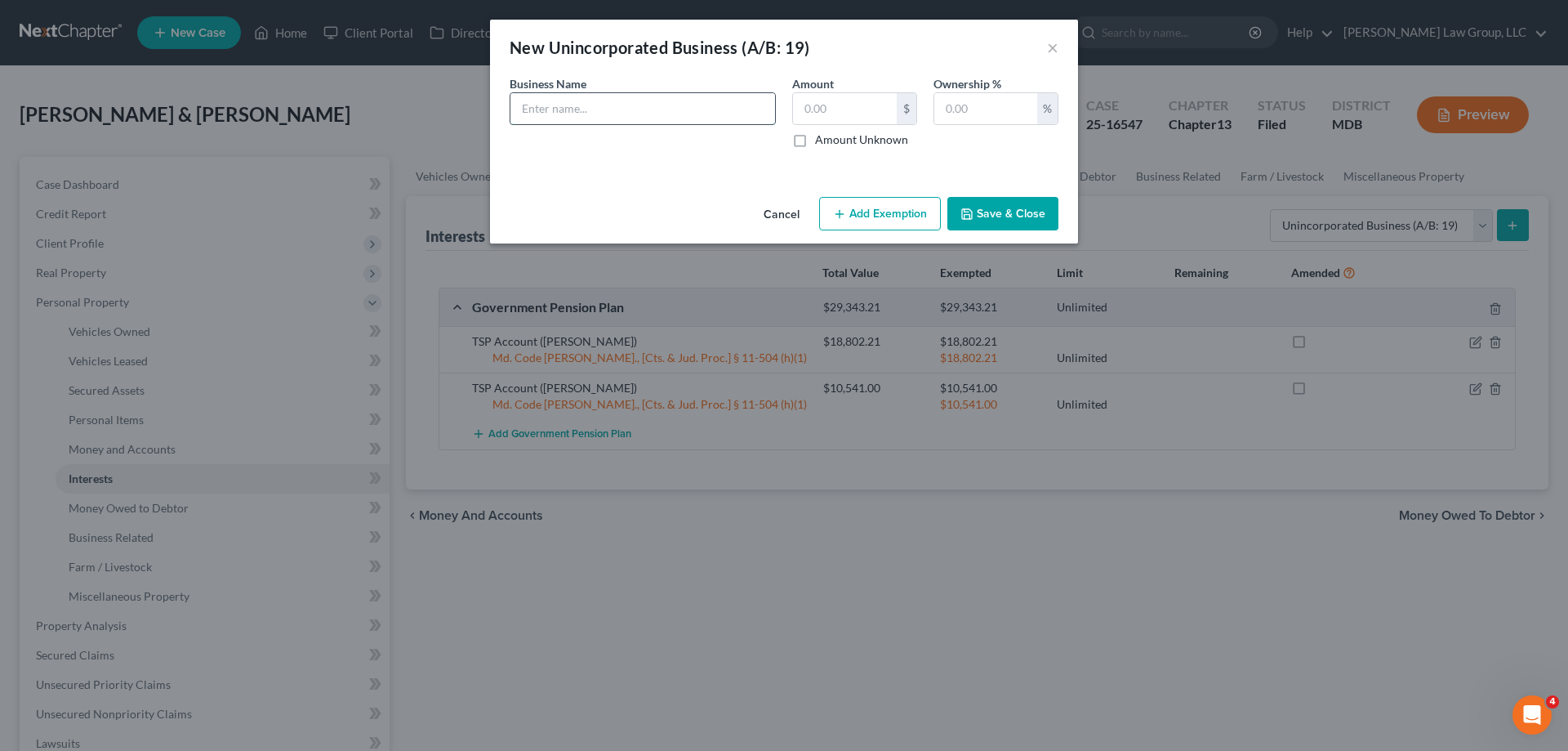
click at [674, 103] on input "text" at bounding box center [643, 108] width 265 height 31
paste input "Waste Be Gone LLC"
type input "Waste Be Gone LLC - Wife's Business - Business has name - not operational"
click at [981, 109] on input "text" at bounding box center [985, 108] width 103 height 31
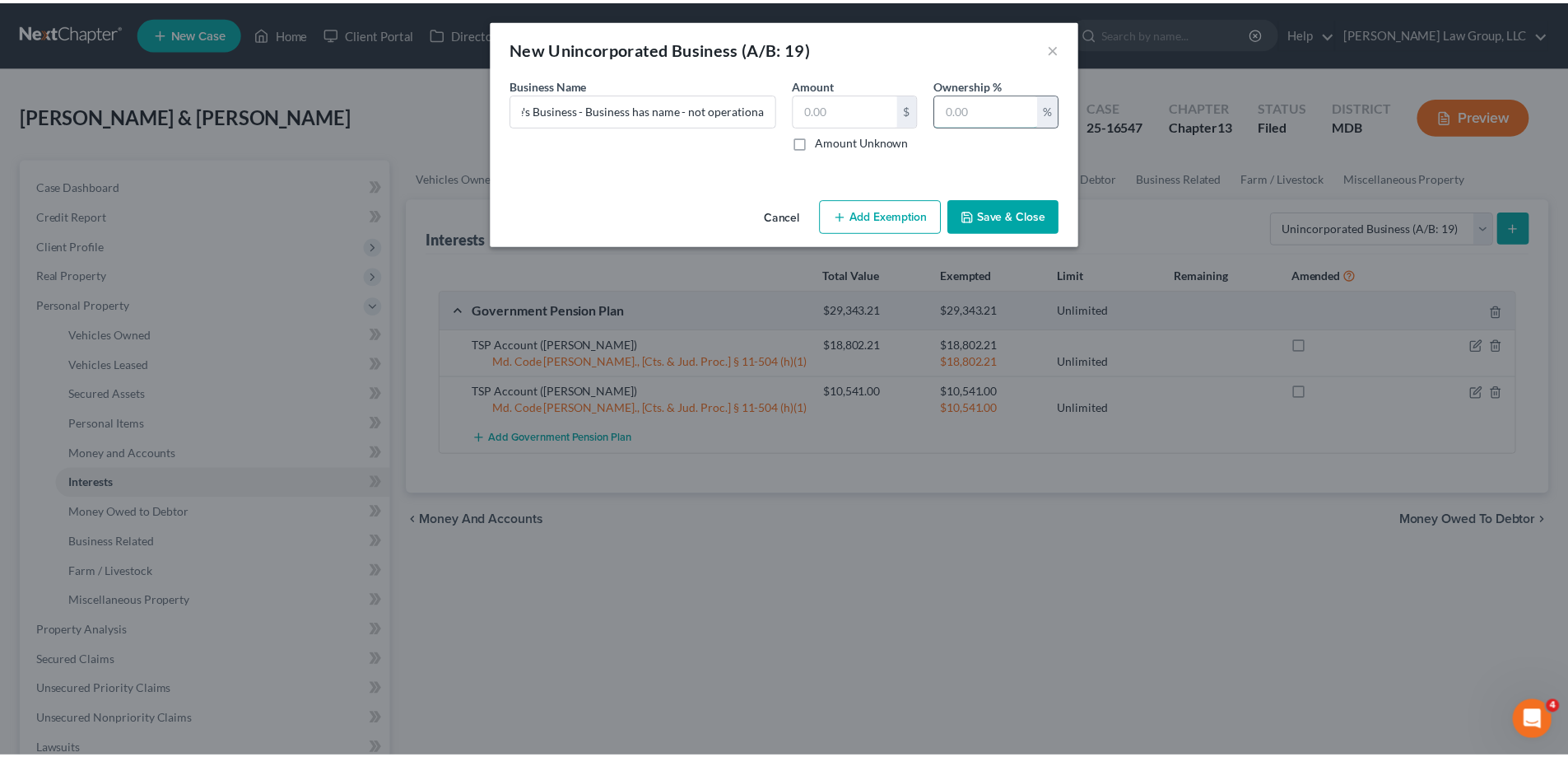
scroll to position [0, 0]
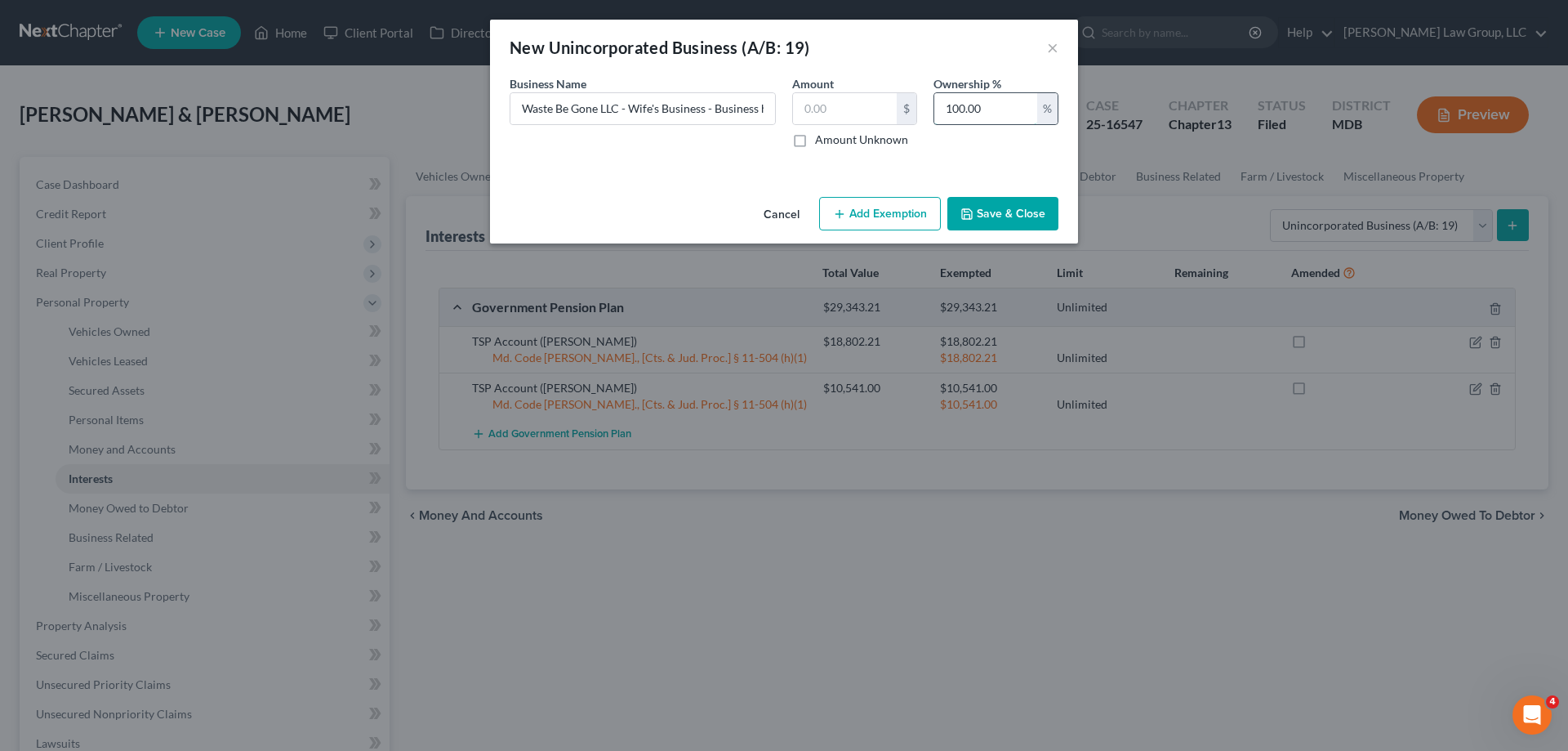
drag, startPoint x: 991, startPoint y: 106, endPoint x: 966, endPoint y: 94, distance: 27.7
click at [966, 99] on input "100.00" at bounding box center [985, 108] width 103 height 31
type input "100"
click at [729, 113] on input "Waste Be Gone LLC - Wife's Business - Business has name - not operational" at bounding box center [643, 108] width 265 height 31
click at [1003, 211] on button "Save & Close" at bounding box center [1002, 213] width 111 height 34
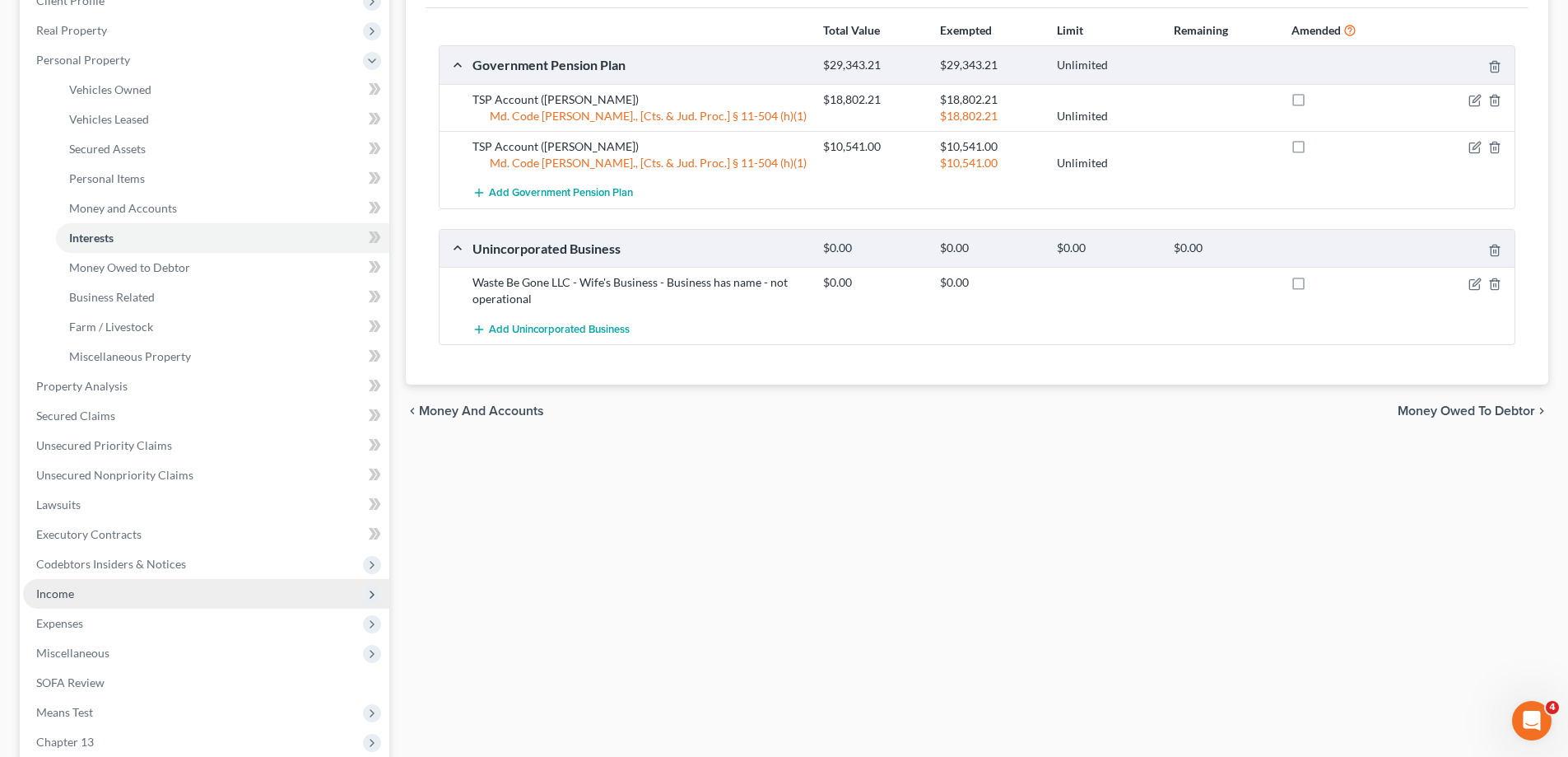
scroll to position [247, 0]
click at [137, 652] on span "Miscellaneous" at bounding box center [206, 651] width 366 height 30
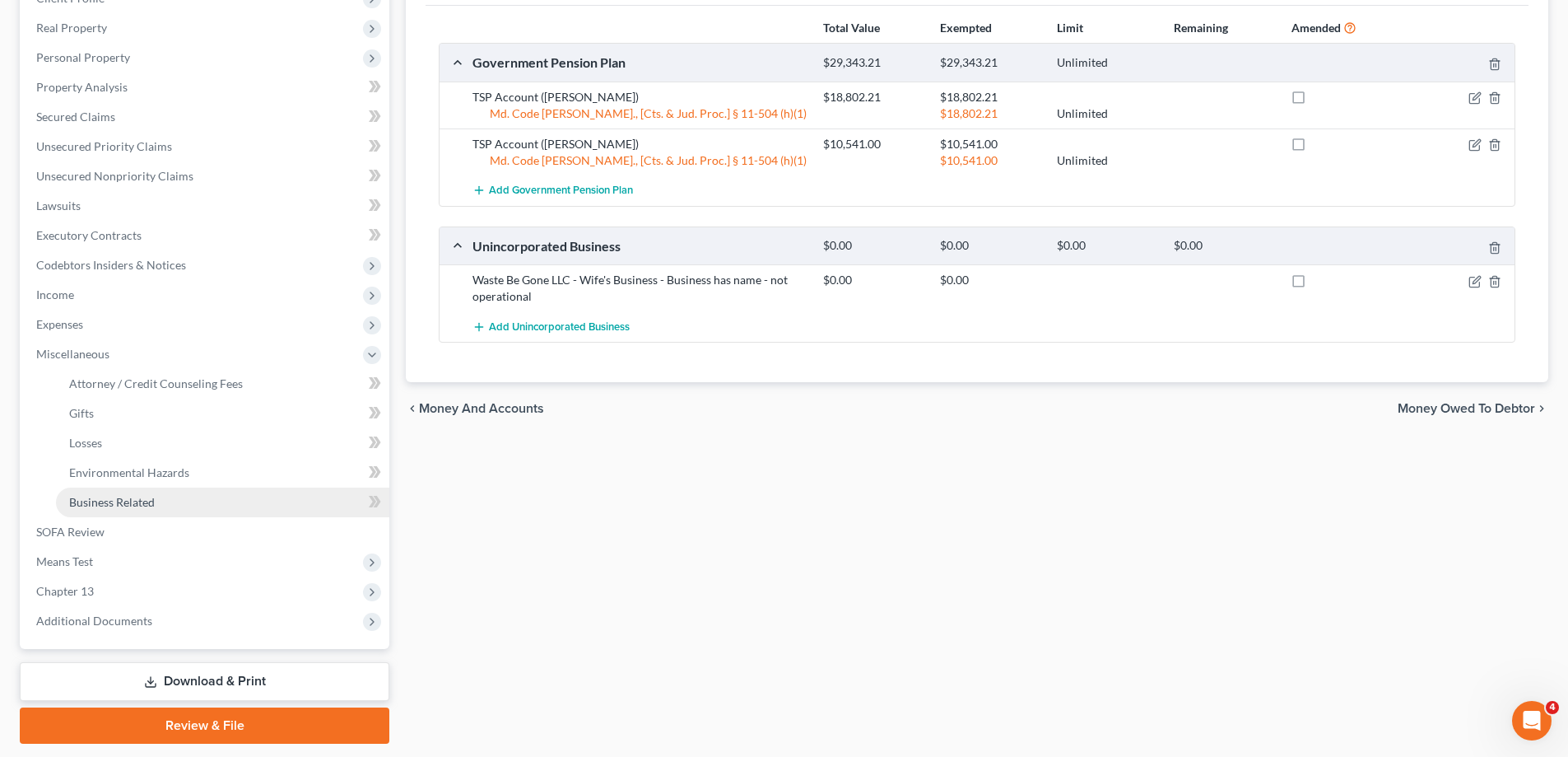
click at [175, 503] on link "Business Related" at bounding box center [222, 502] width 333 height 30
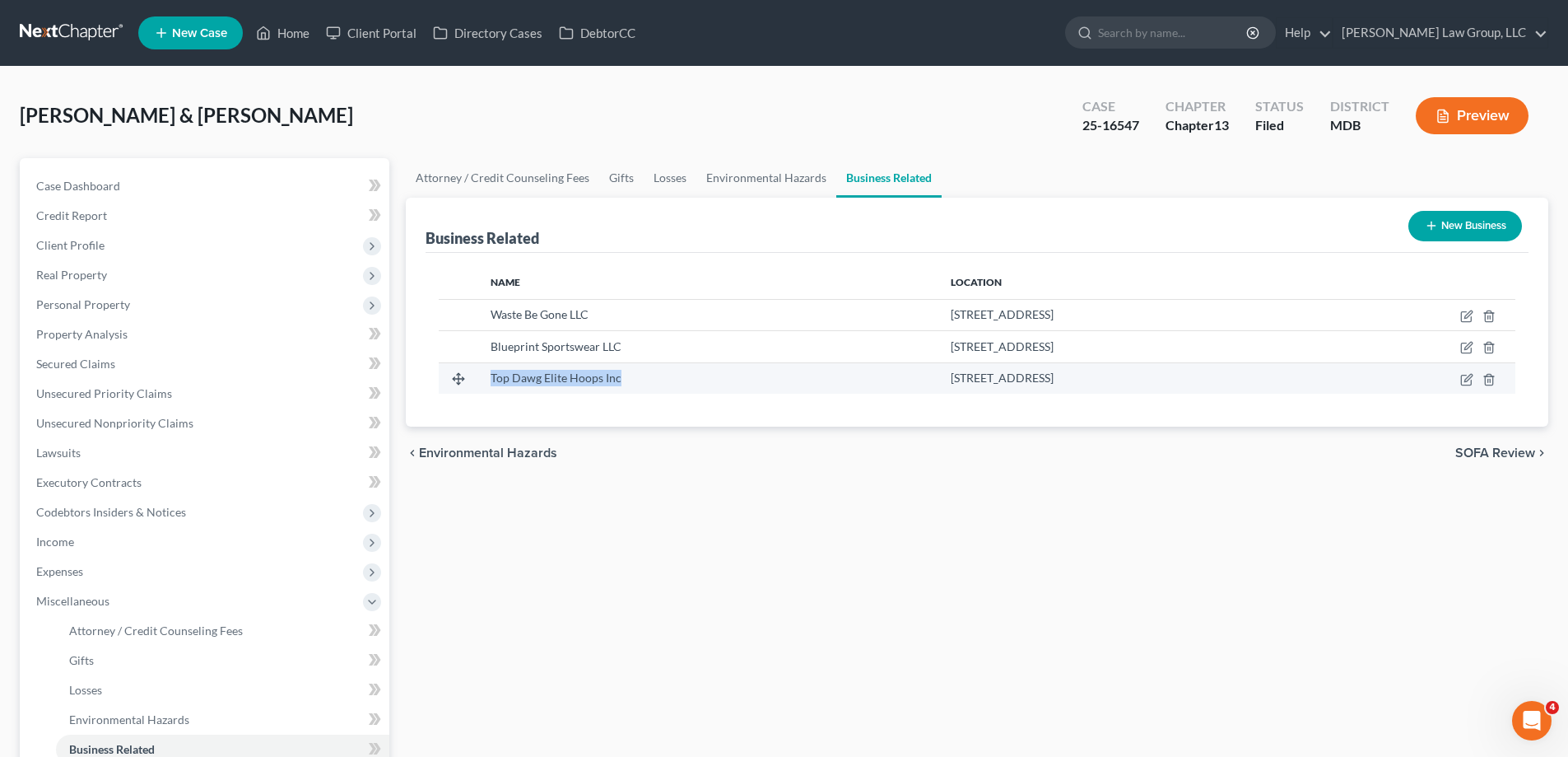
drag, startPoint x: 613, startPoint y: 382, endPoint x: 482, endPoint y: 383, distance: 131.0
click at [491, 383] on div "Top Dawg Elite Hoops Inc" at bounding box center [707, 378] width 434 height 17
copy span "Top Dawg Elite Hoops Inc"
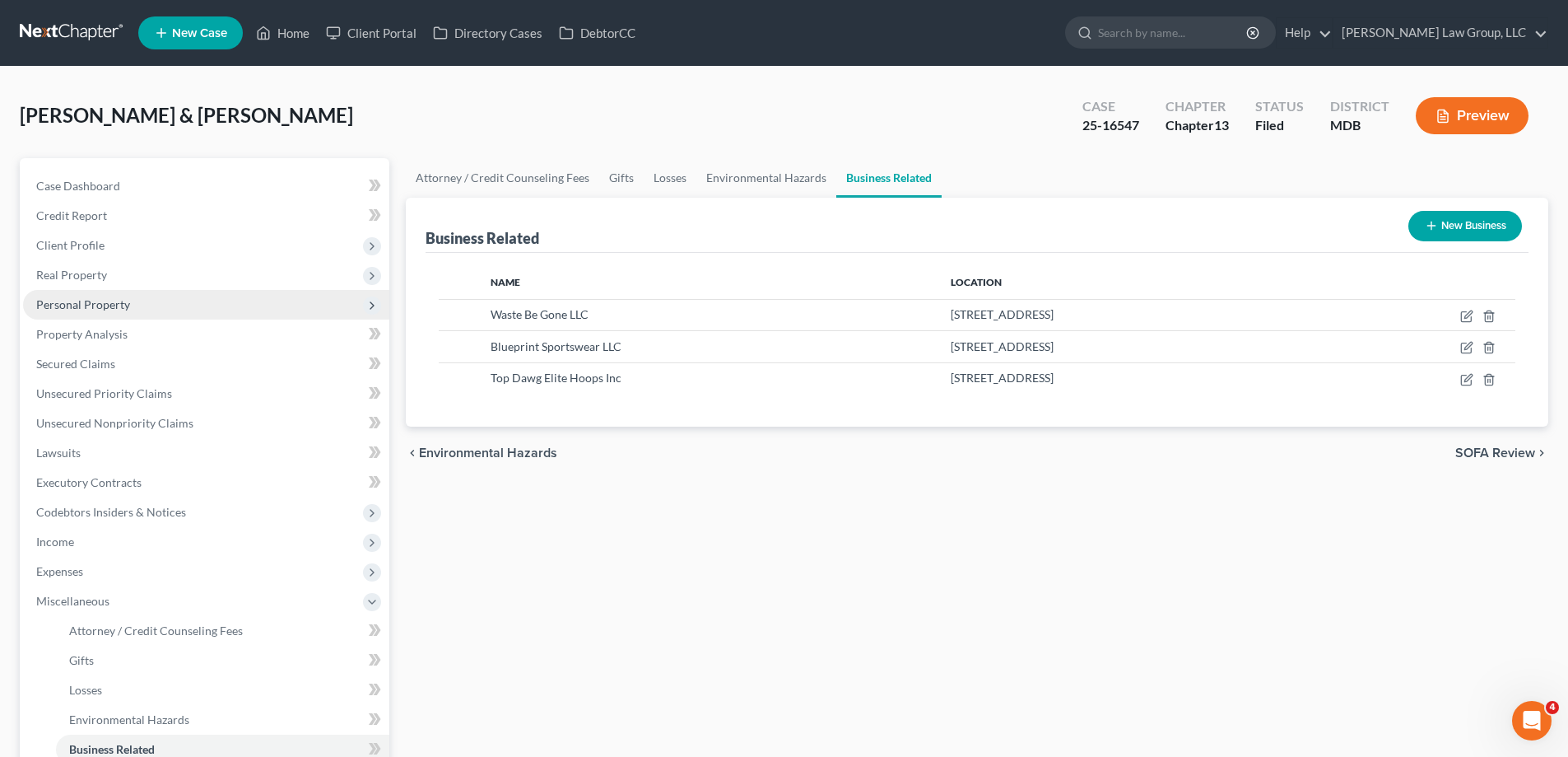
click at [141, 304] on span "Personal Property" at bounding box center [206, 305] width 366 height 30
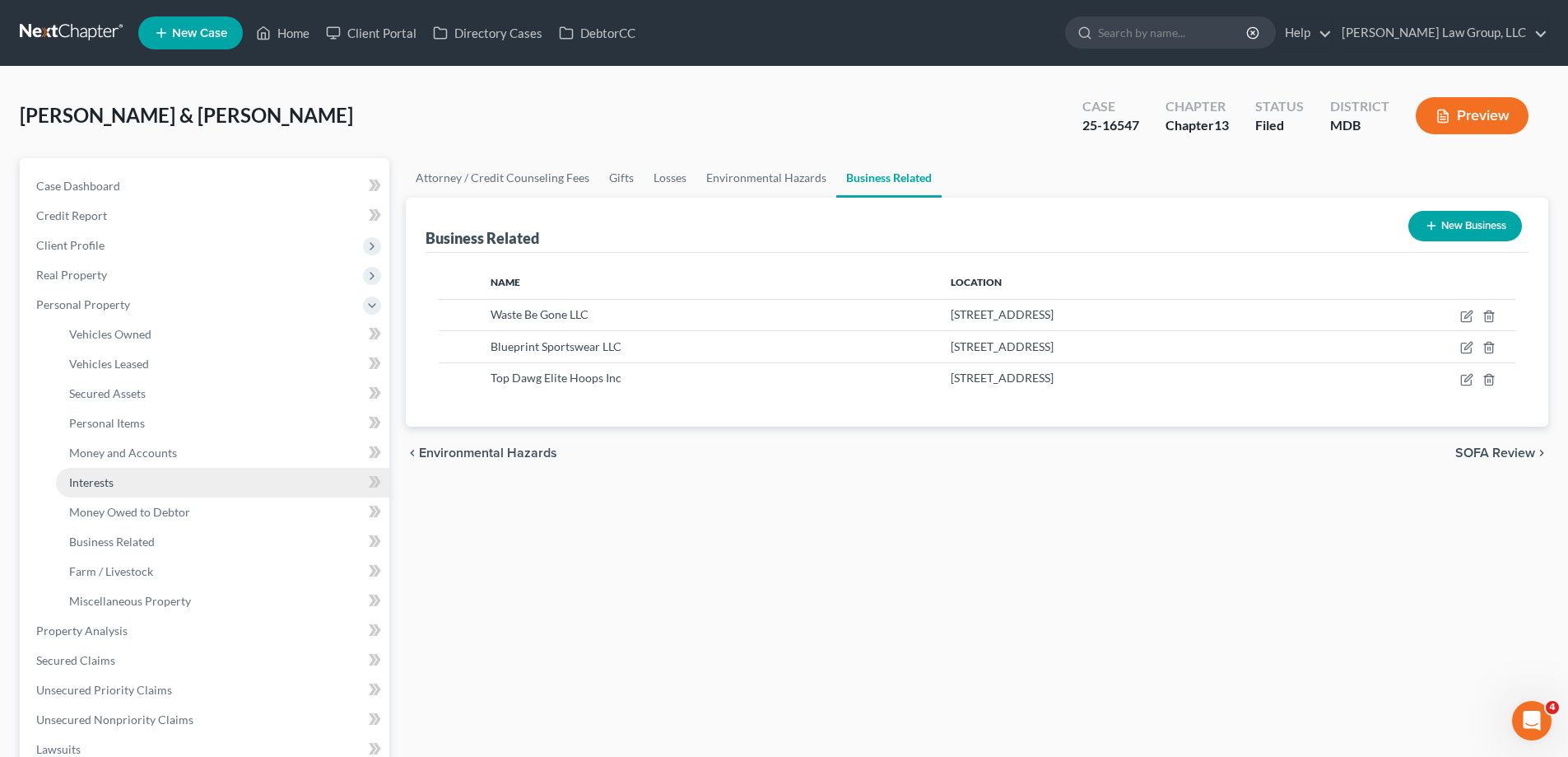
click at [114, 484] on link "Interests" at bounding box center [222, 483] width 333 height 30
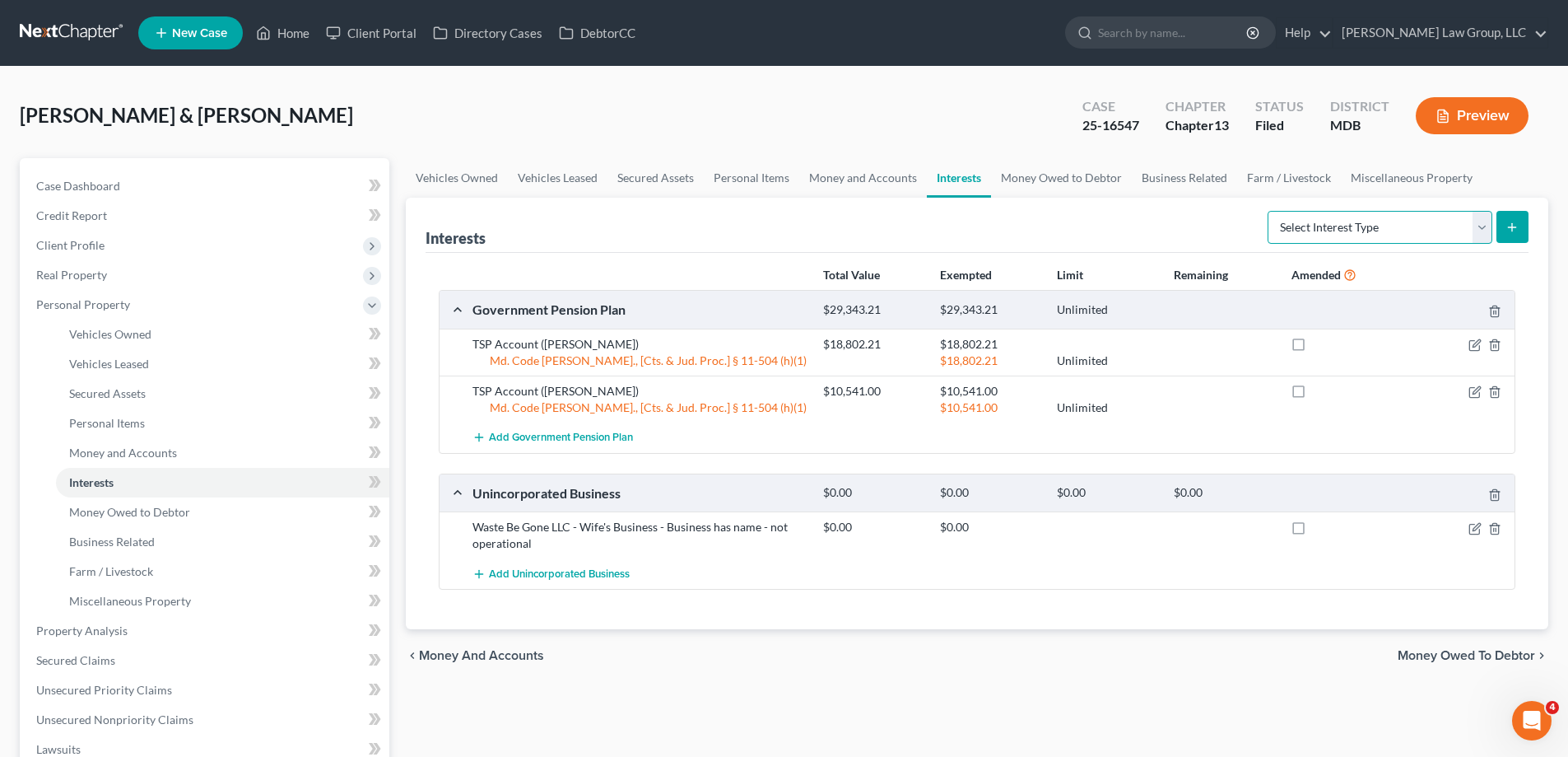
click at [1299, 229] on select "Select Interest Type 401K (A/B: 21) Annuity (A/B: 23) Bond (A/B: 18) Education …" at bounding box center [1380, 226] width 225 height 33
select select "incorporated_business"
click at [1270, 210] on select "Select Interest Type 401K (A/B: 21) Annuity (A/B: 23) Bond (A/B: 18) Education …" at bounding box center [1380, 226] width 225 height 33
click at [1517, 234] on button "submit" at bounding box center [1512, 226] width 32 height 32
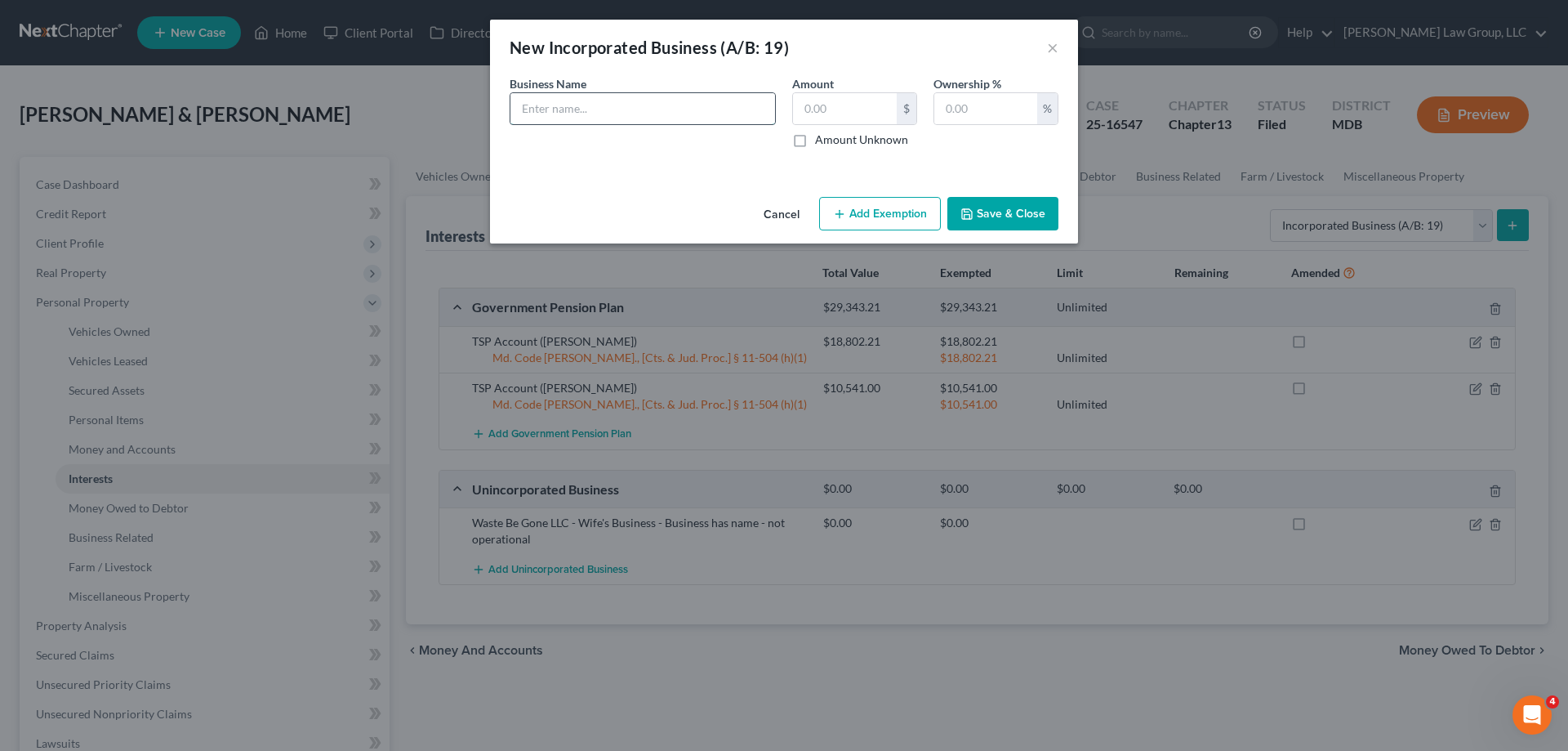
click at [598, 97] on input "text" at bounding box center [643, 108] width 265 height 31
paste input "Top Dawg Elite Hoops Inc"
type input "Top Dawg Elite Hoops Inc - Non-profit - not generating income"
click at [973, 106] on input "text" at bounding box center [985, 108] width 103 height 31
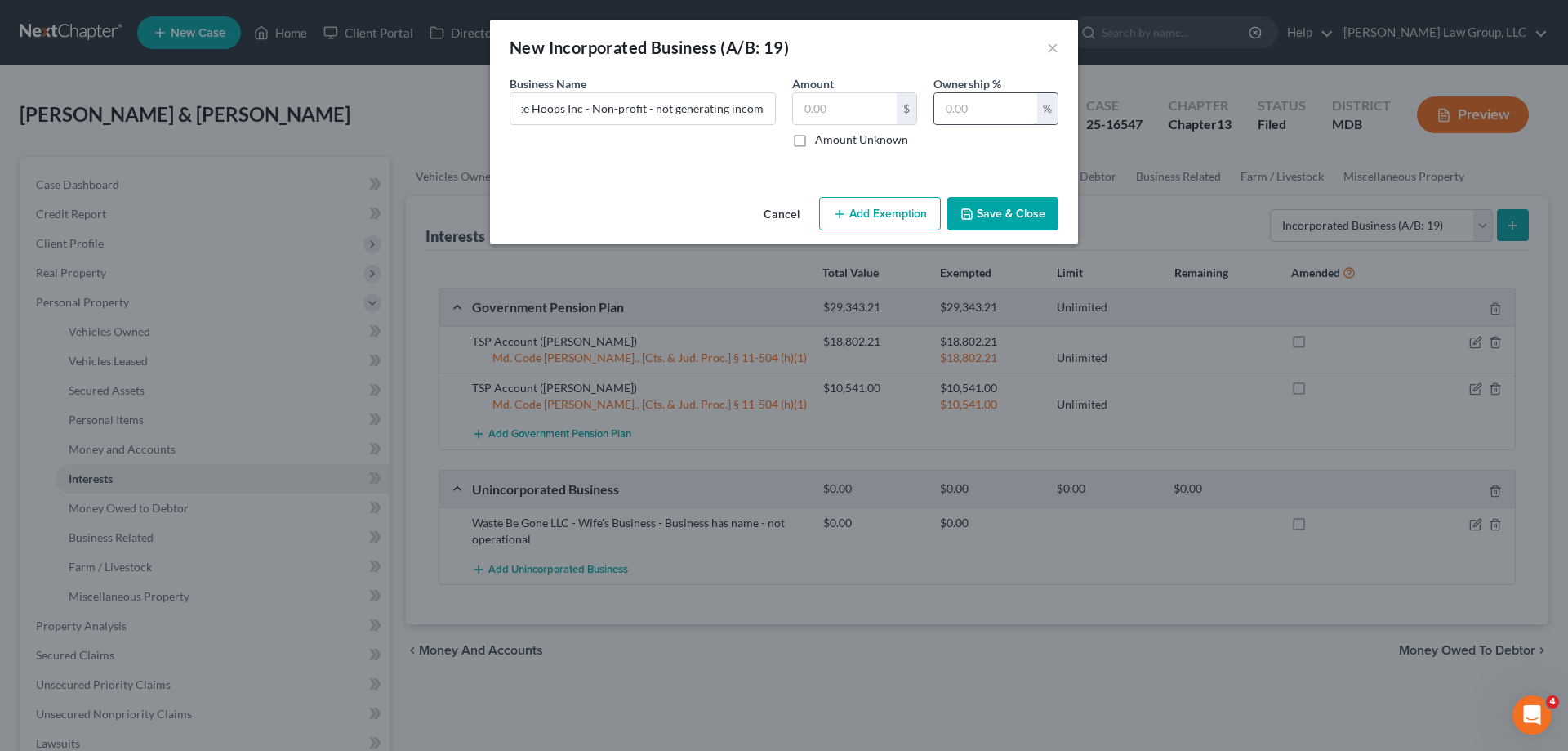
scroll to position [0, 0]
type input "100.00"
click at [751, 109] on input "Top Dawg Elite Hoops Inc - Non-profit - not generating income" at bounding box center [643, 108] width 265 height 31
click at [658, 102] on input "Top Dawg Elite Hoops Inc - Non-profit - not generating income" at bounding box center [643, 108] width 265 height 31
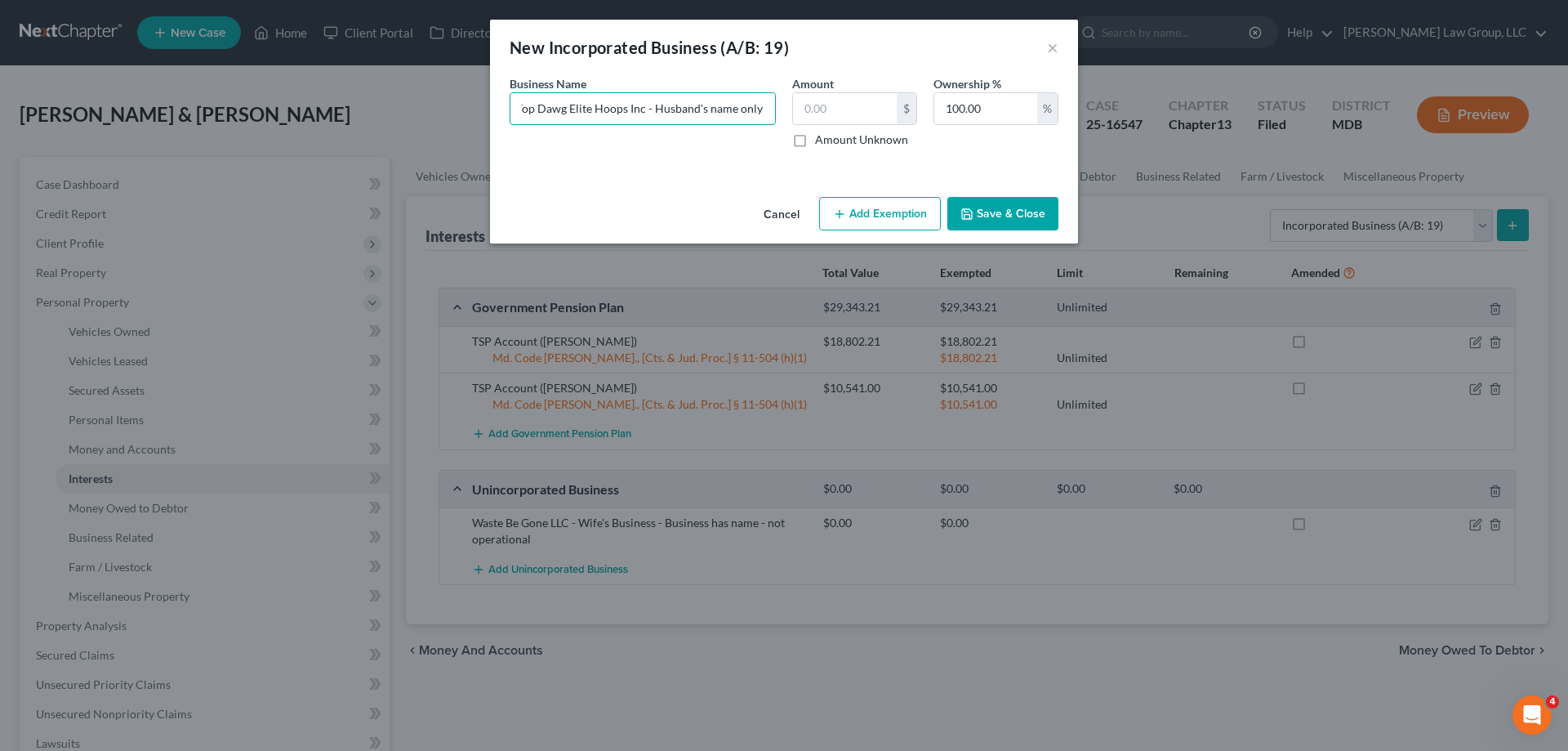
type input "Top Dawg Elite Hoops Inc - Husband's name only -Non-profit - not generating inc…"
click at [1003, 219] on button "Save & Close" at bounding box center [1002, 213] width 111 height 34
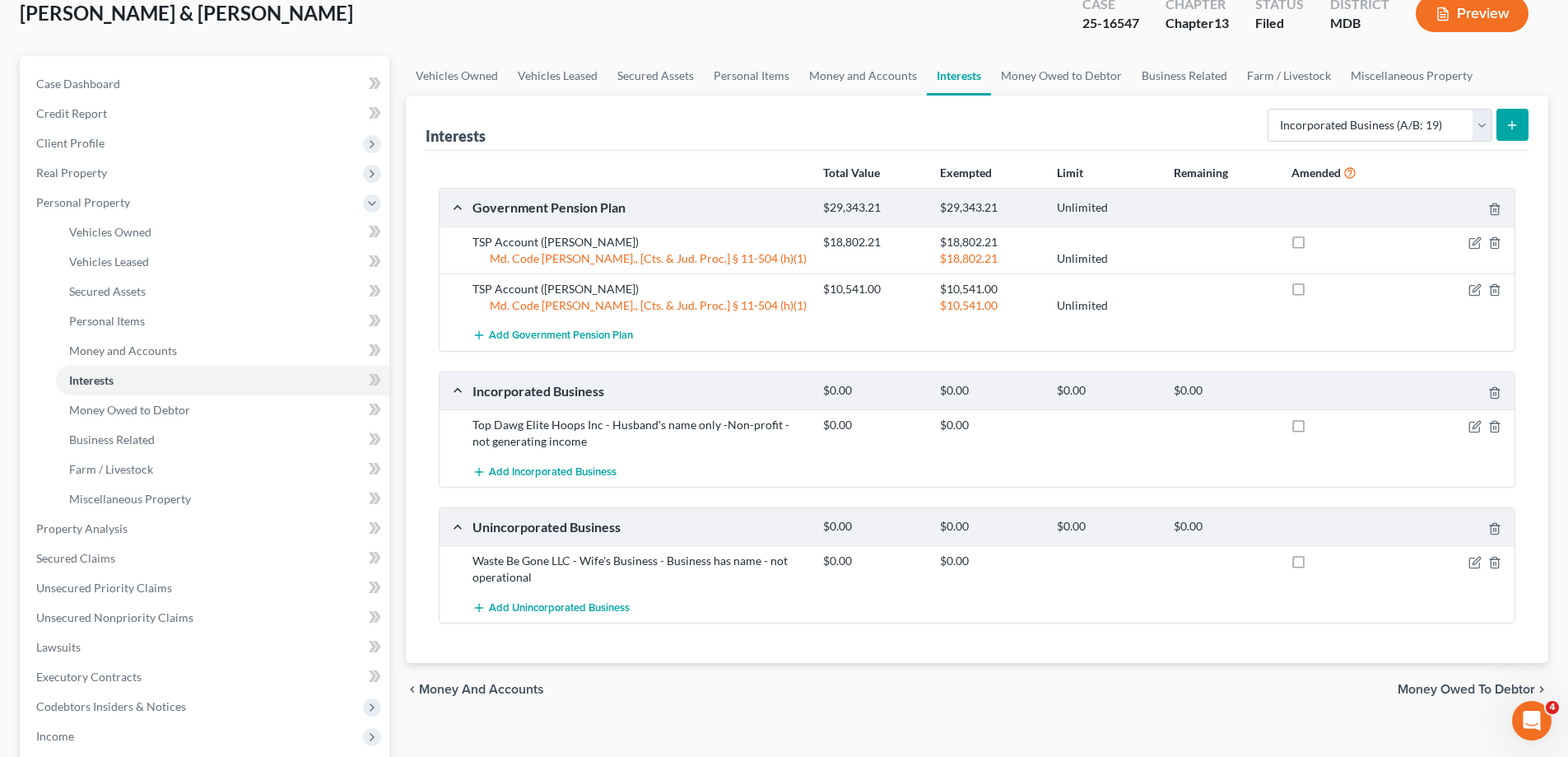
scroll to position [0, 0]
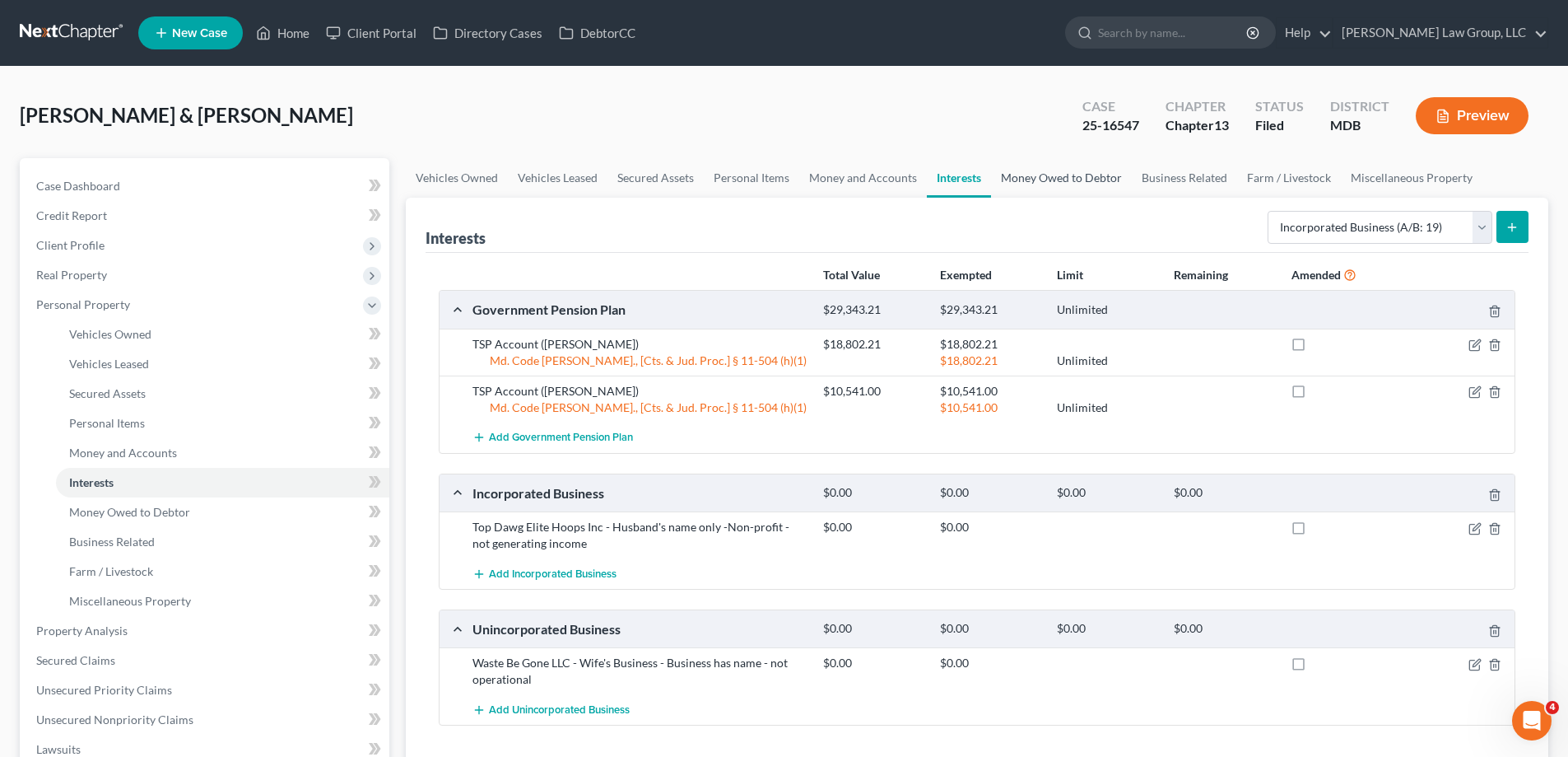
click at [1024, 175] on link "Money Owed to Debtor" at bounding box center [1061, 178] width 141 height 40
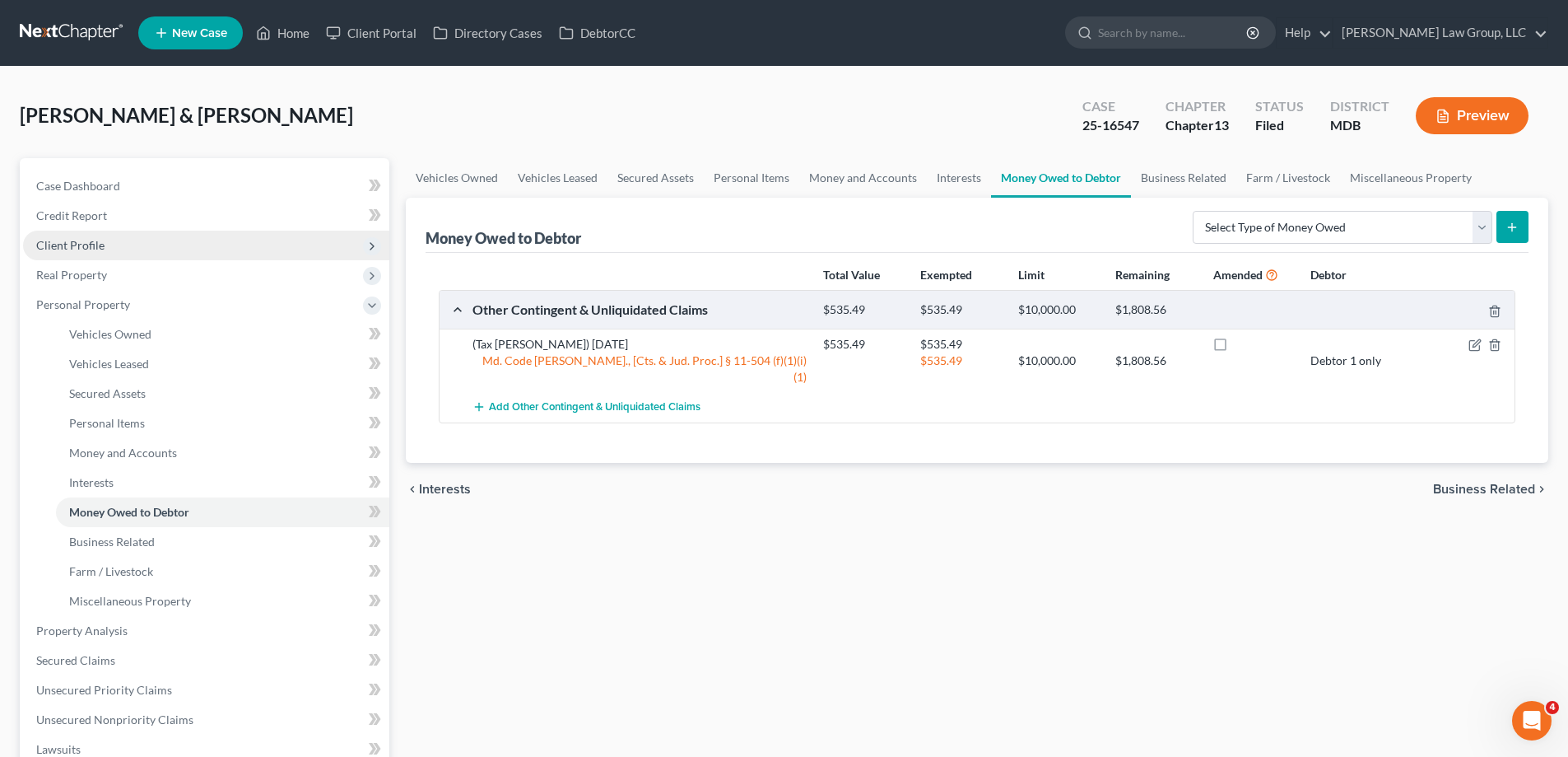
click at [160, 254] on span "Client Profile" at bounding box center [206, 246] width 366 height 30
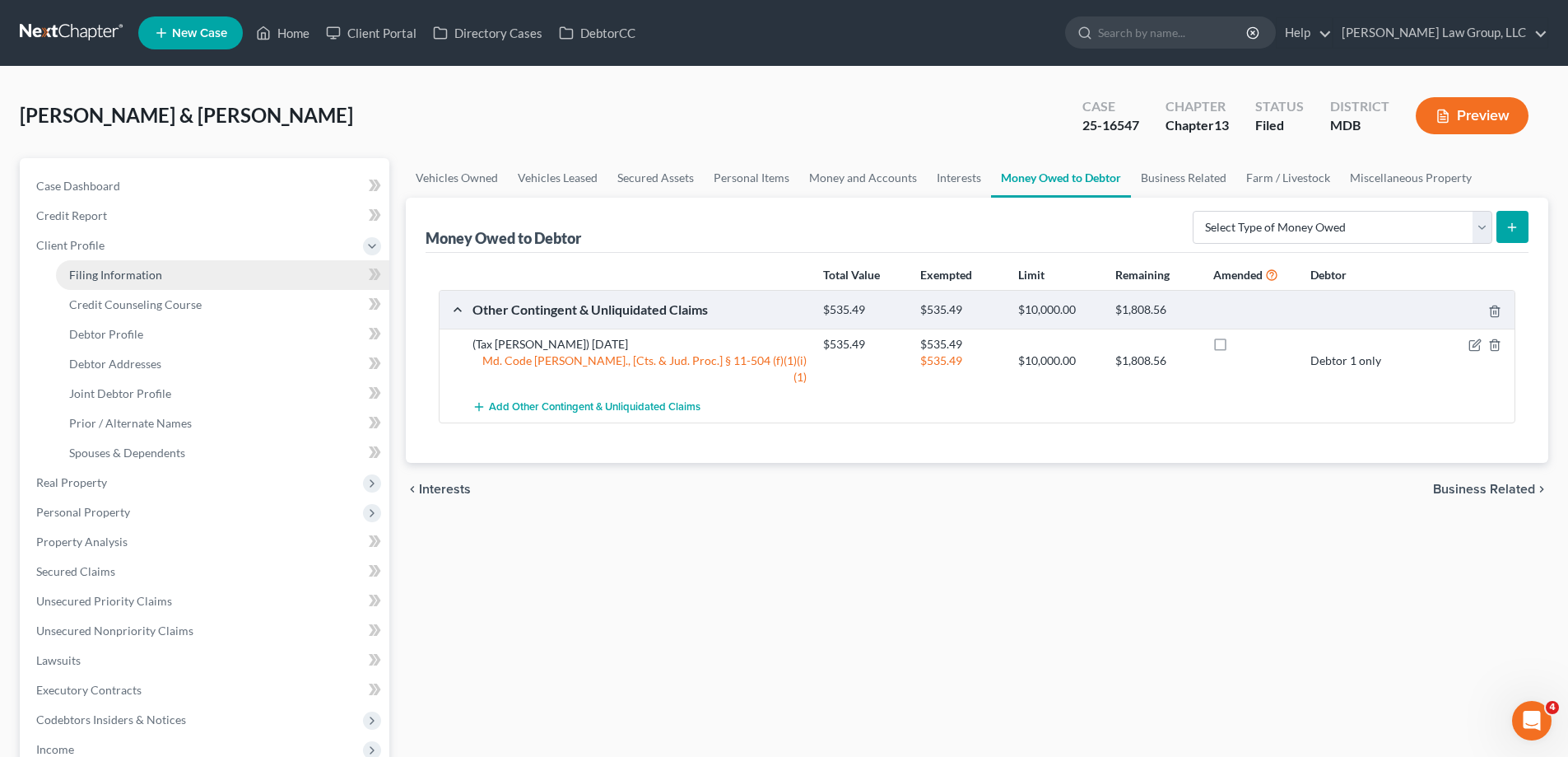
click at [171, 277] on link "Filing Information" at bounding box center [222, 275] width 333 height 30
select select "1"
select select "3"
select select "21"
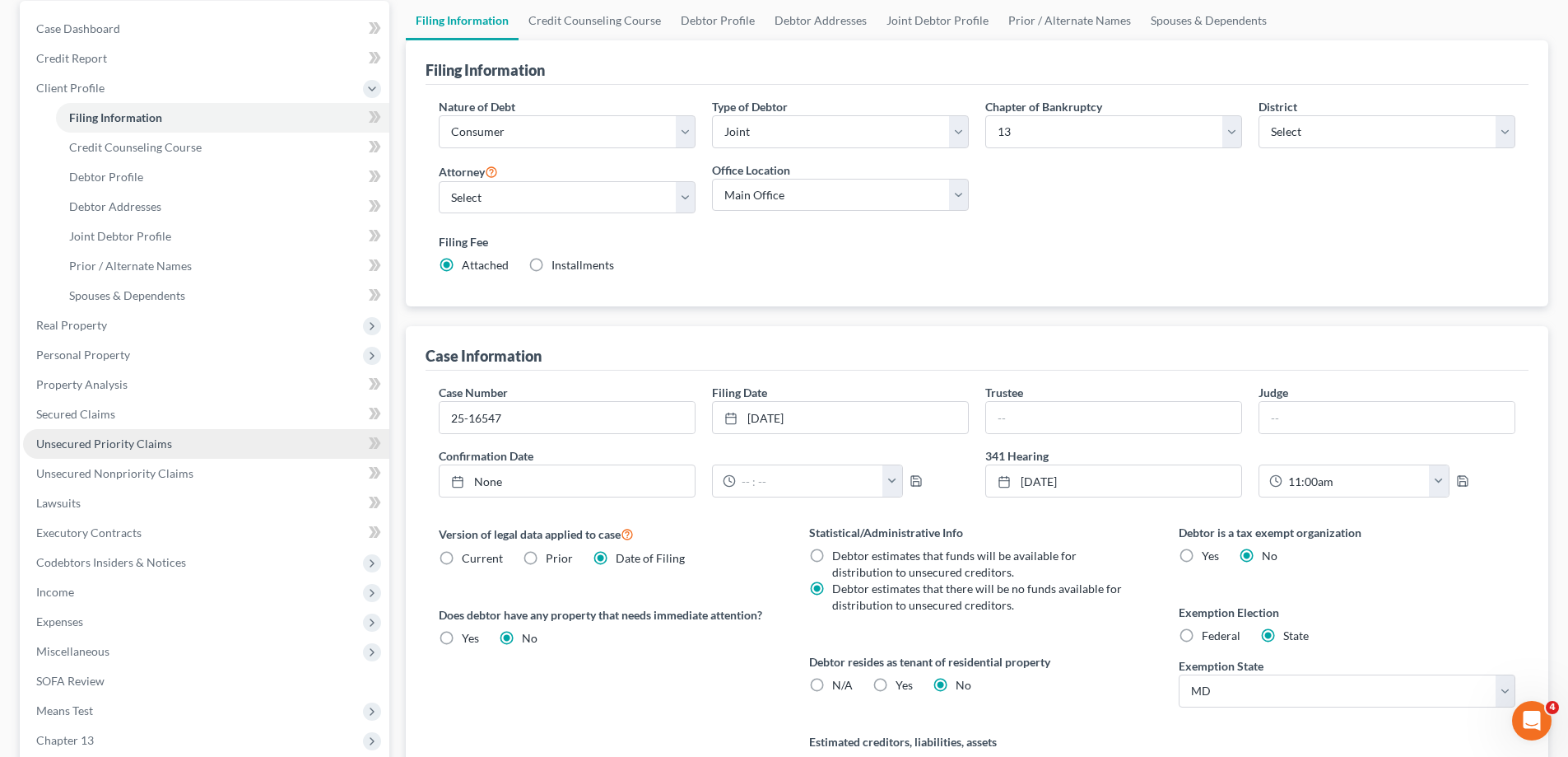
scroll to position [164, 0]
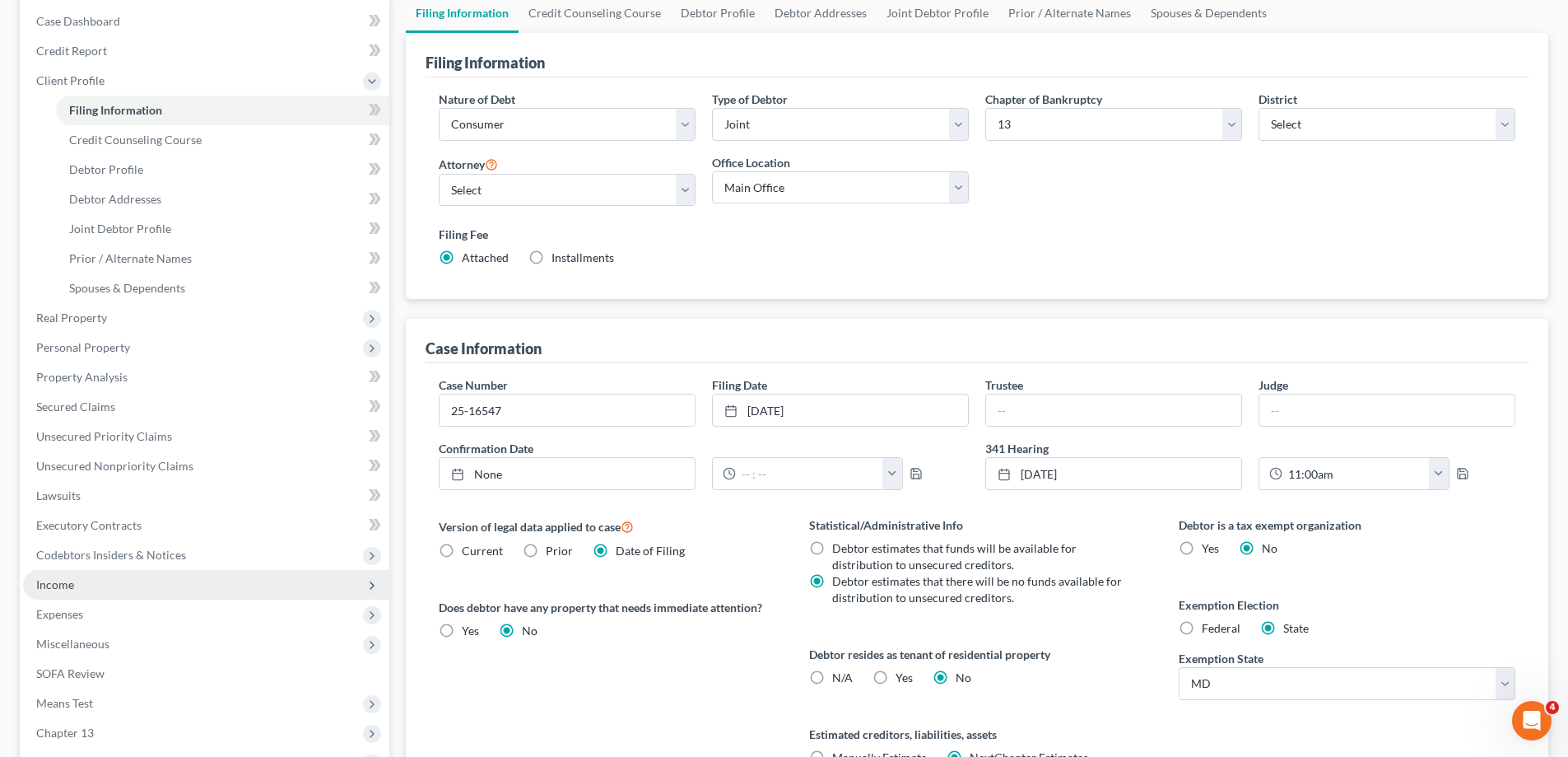
click at [111, 594] on span "Income" at bounding box center [206, 585] width 366 height 30
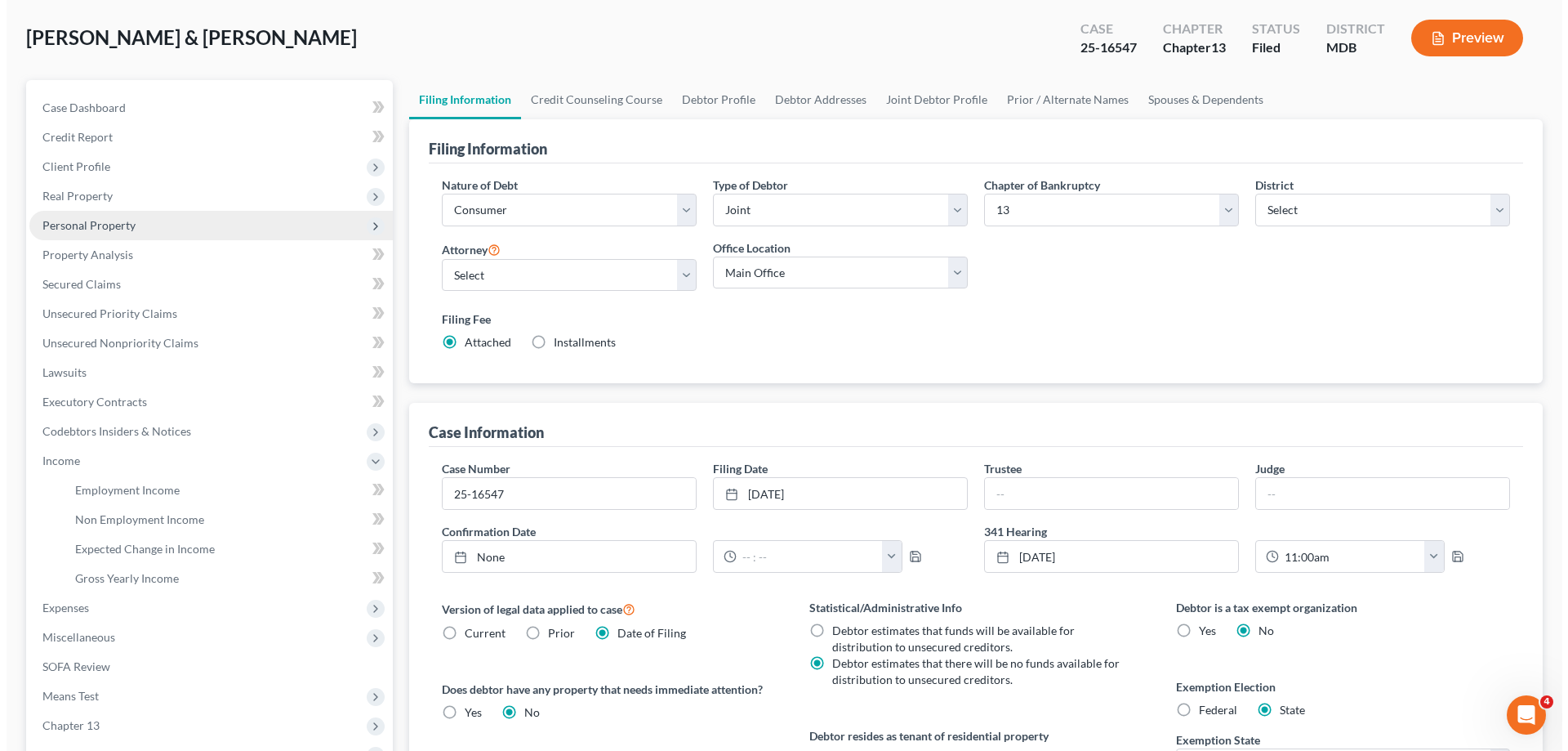
scroll to position [0, 0]
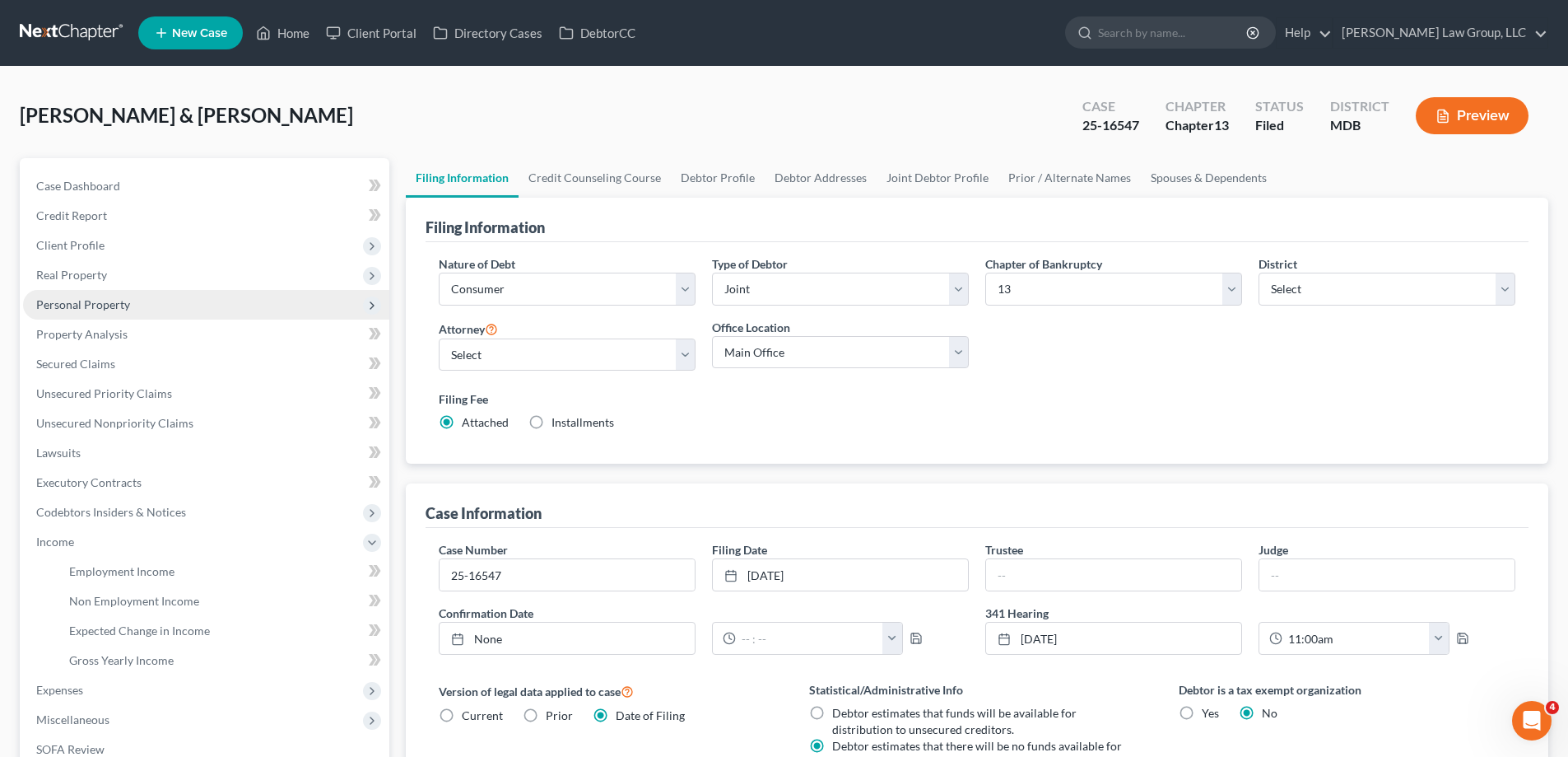
click at [137, 307] on span "Personal Property" at bounding box center [206, 305] width 366 height 30
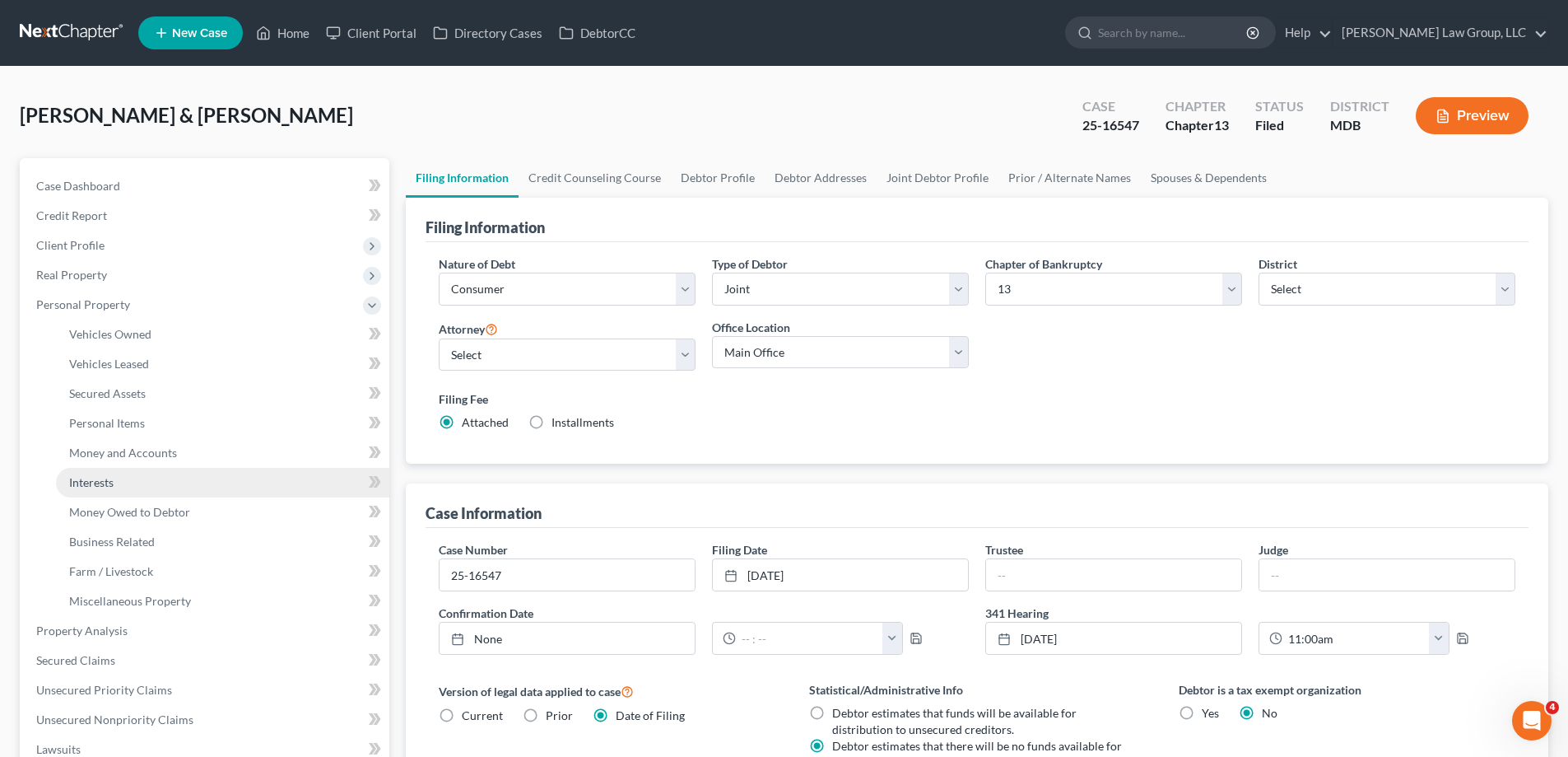
click at [146, 487] on link "Interests" at bounding box center [222, 483] width 333 height 30
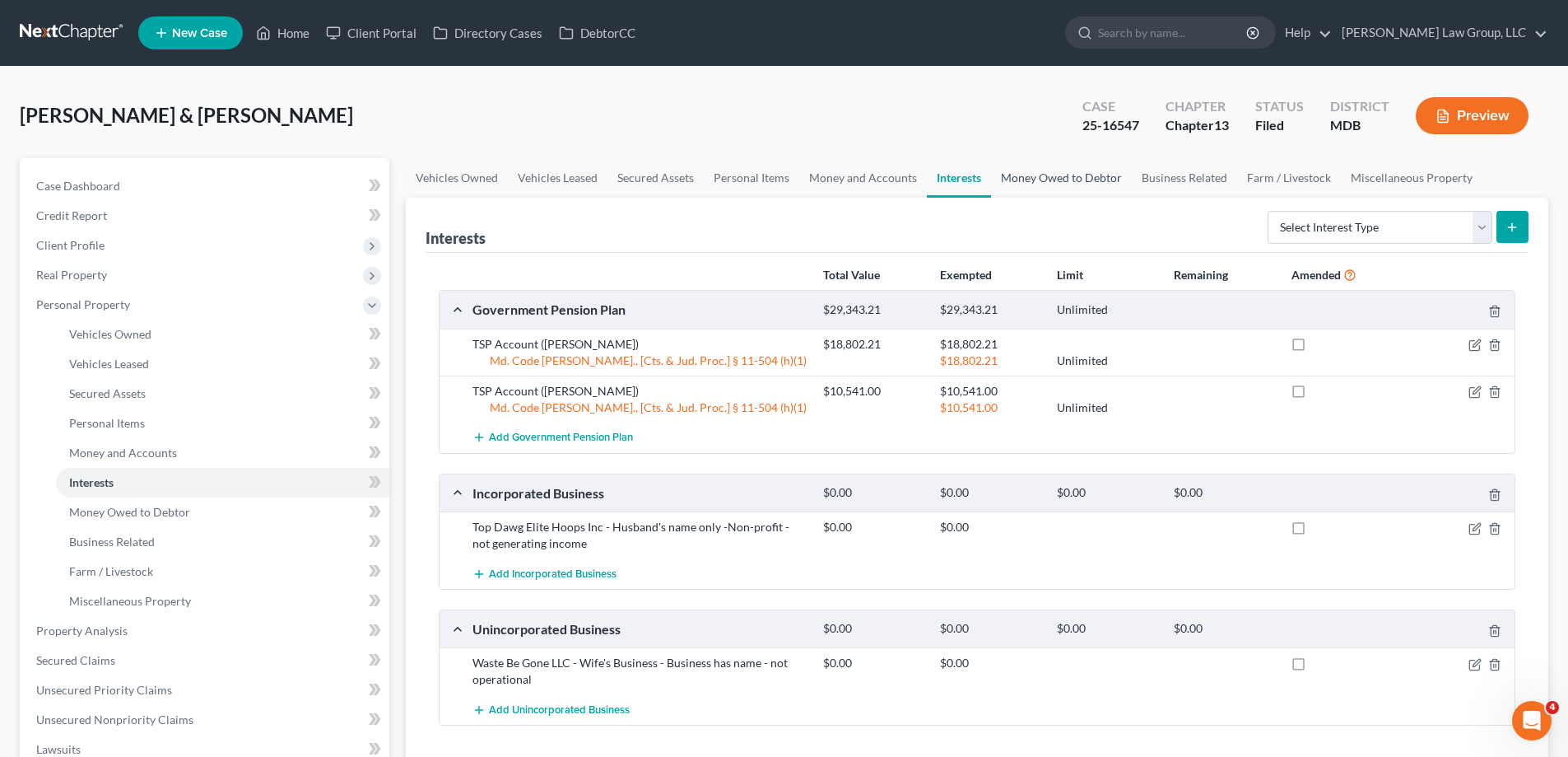
click at [1016, 172] on link "Money Owed to Debtor" at bounding box center [1061, 178] width 141 height 40
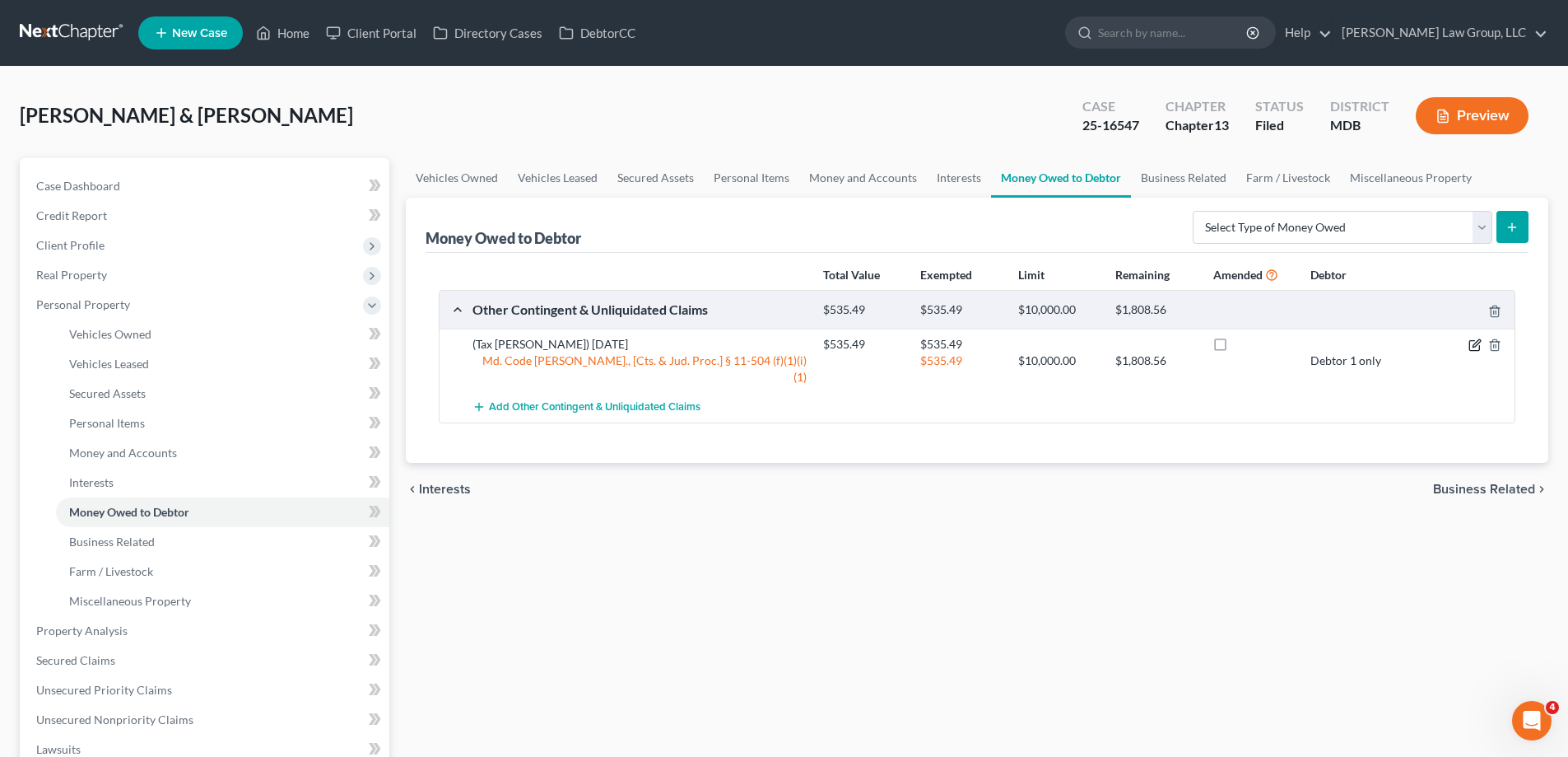
click at [1475, 347] on icon "button" at bounding box center [1476, 343] width 7 height 7
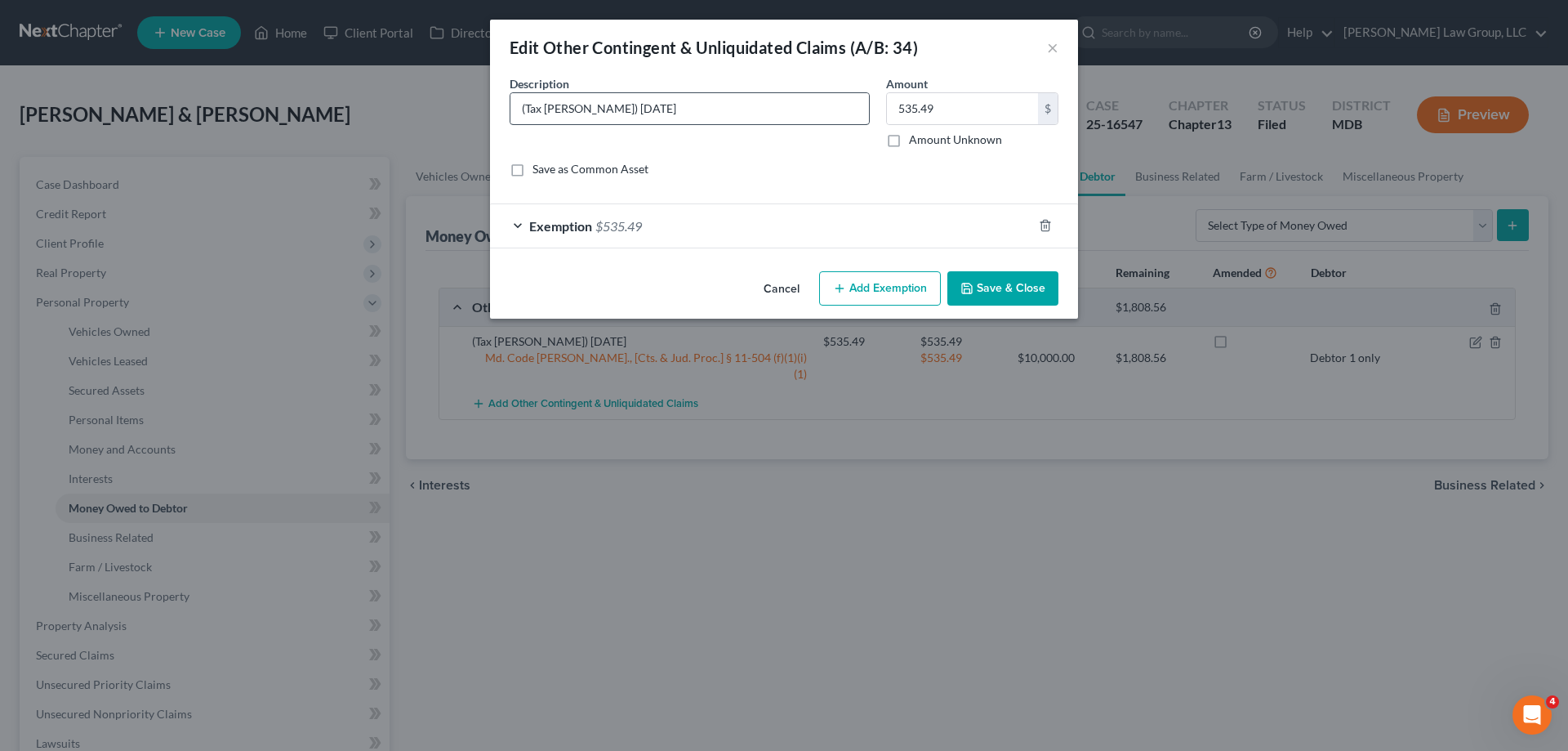
click at [694, 125] on div "Description * (Tax [PERSON_NAME]) [DATE]" at bounding box center [689, 111] width 376 height 73
click at [698, 106] on input "(Tax [PERSON_NAME]) [DATE]" at bounding box center [689, 108] width 359 height 31
click at [822, 112] on input "(Tax [PERSON_NAME]) [DATE] (money taken after case was filed - Debtor is allowe…" at bounding box center [689, 108] width 359 height 31
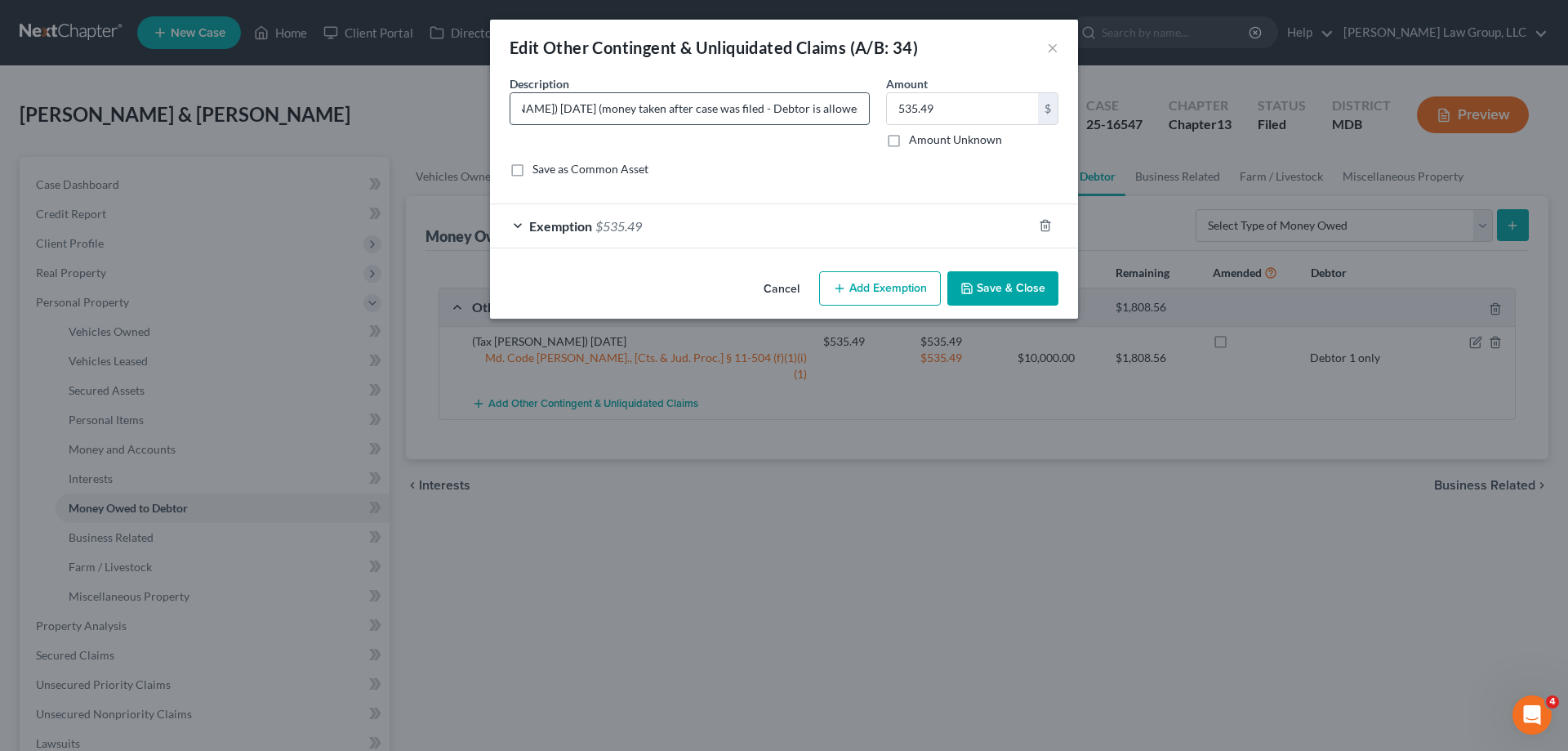
drag, startPoint x: 852, startPoint y: 109, endPoint x: 814, endPoint y: 106, distance: 38.1
click at [814, 106] on input "(Tax [PERSON_NAME]) [DATE] (money taken after case was filed - Debtor is allowe…" at bounding box center [689, 108] width 359 height 31
drag, startPoint x: 855, startPoint y: 110, endPoint x: 820, endPoint y: 108, distance: 35.1
click at [820, 108] on input "(Tax [PERSON_NAME]) [DATE] (money taken after case was filed - Debtor is allowe…" at bounding box center [689, 108] width 359 height 31
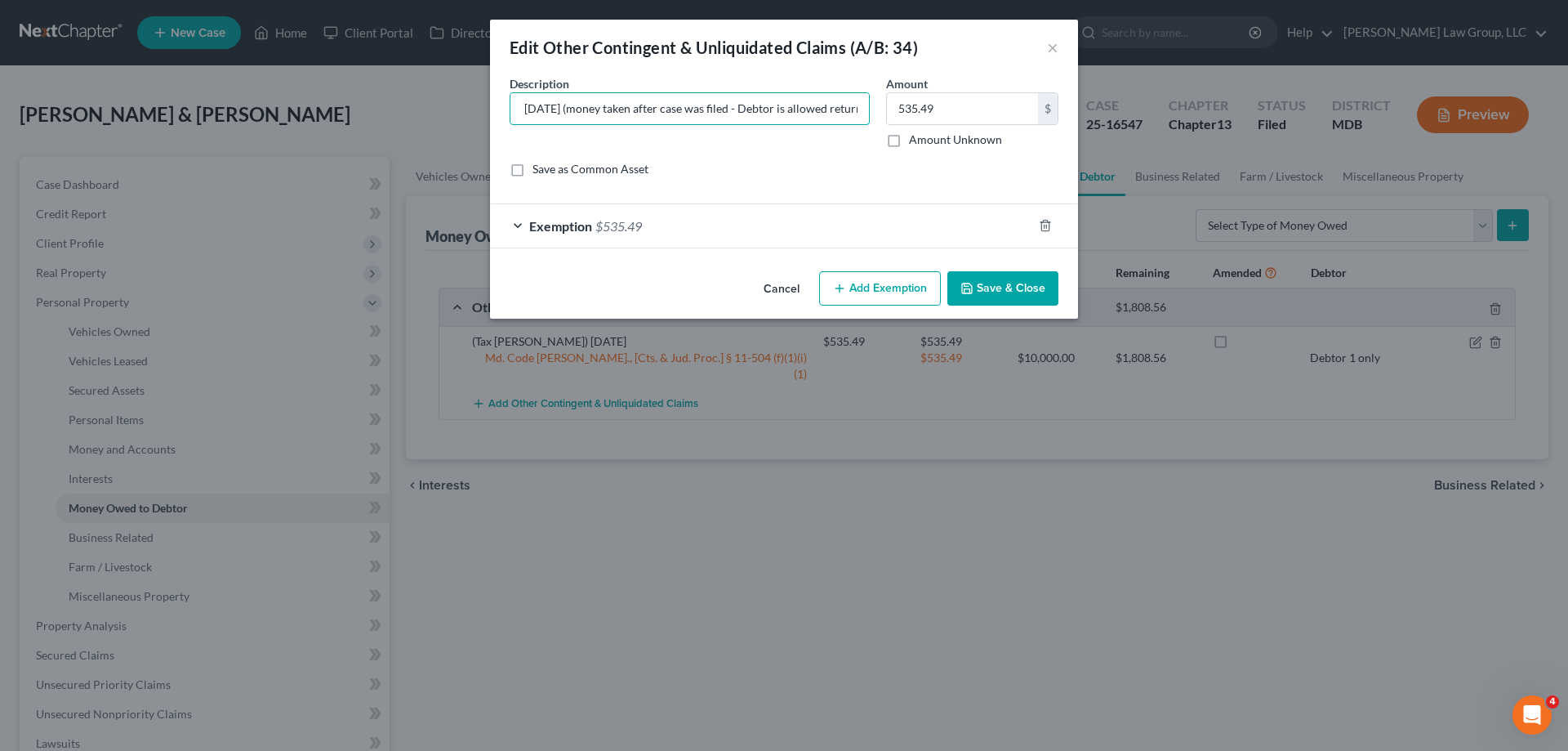
scroll to position [0, 121]
type input "(Tax [PERSON_NAME]) [DATE] (money taken after case was filed - Debtor is allowe…"
click at [1012, 263] on div "An exemption set must first be selected from the Filing Information section. Co…" at bounding box center [784, 170] width 588 height 190
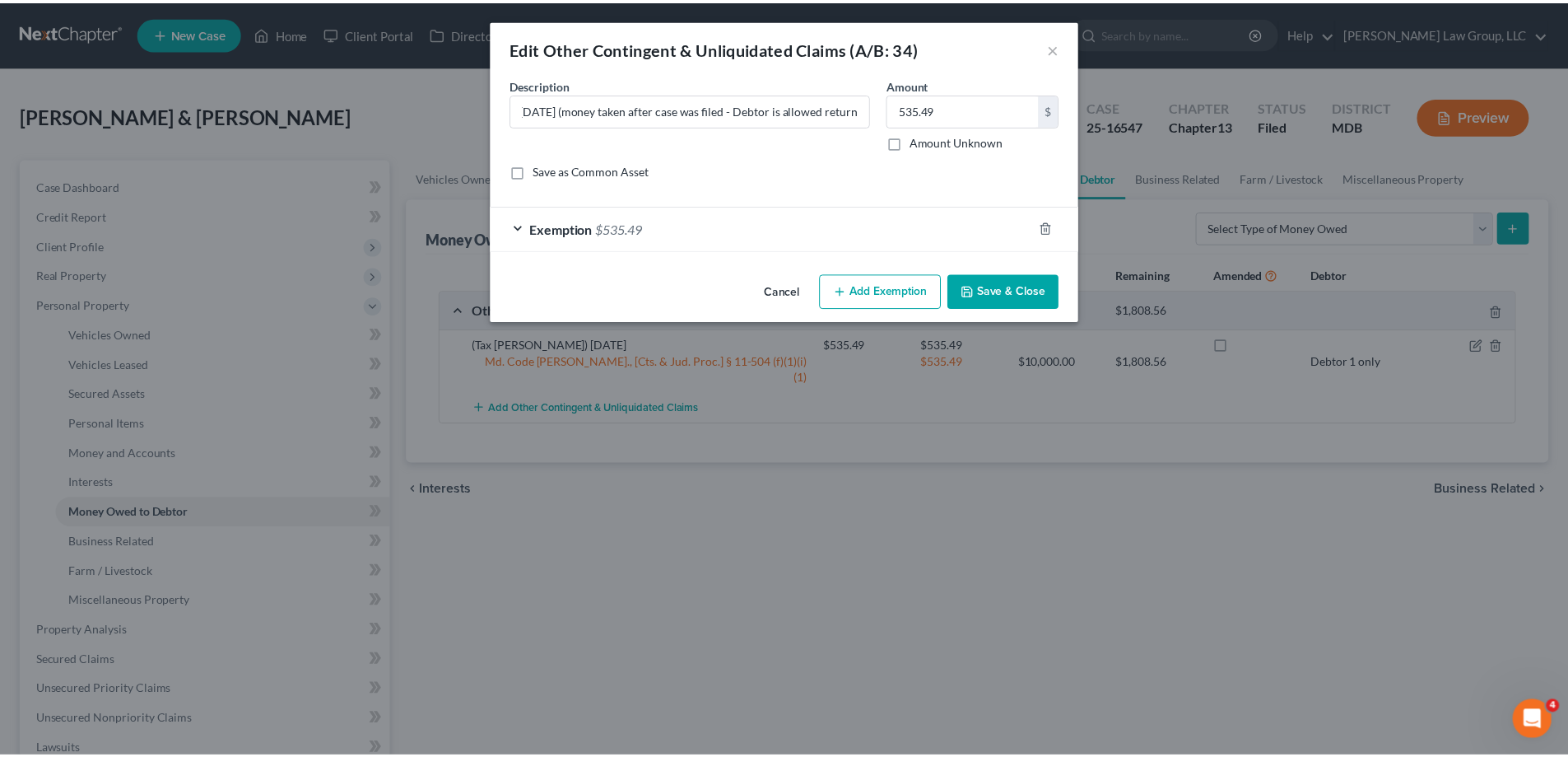
scroll to position [0, 0]
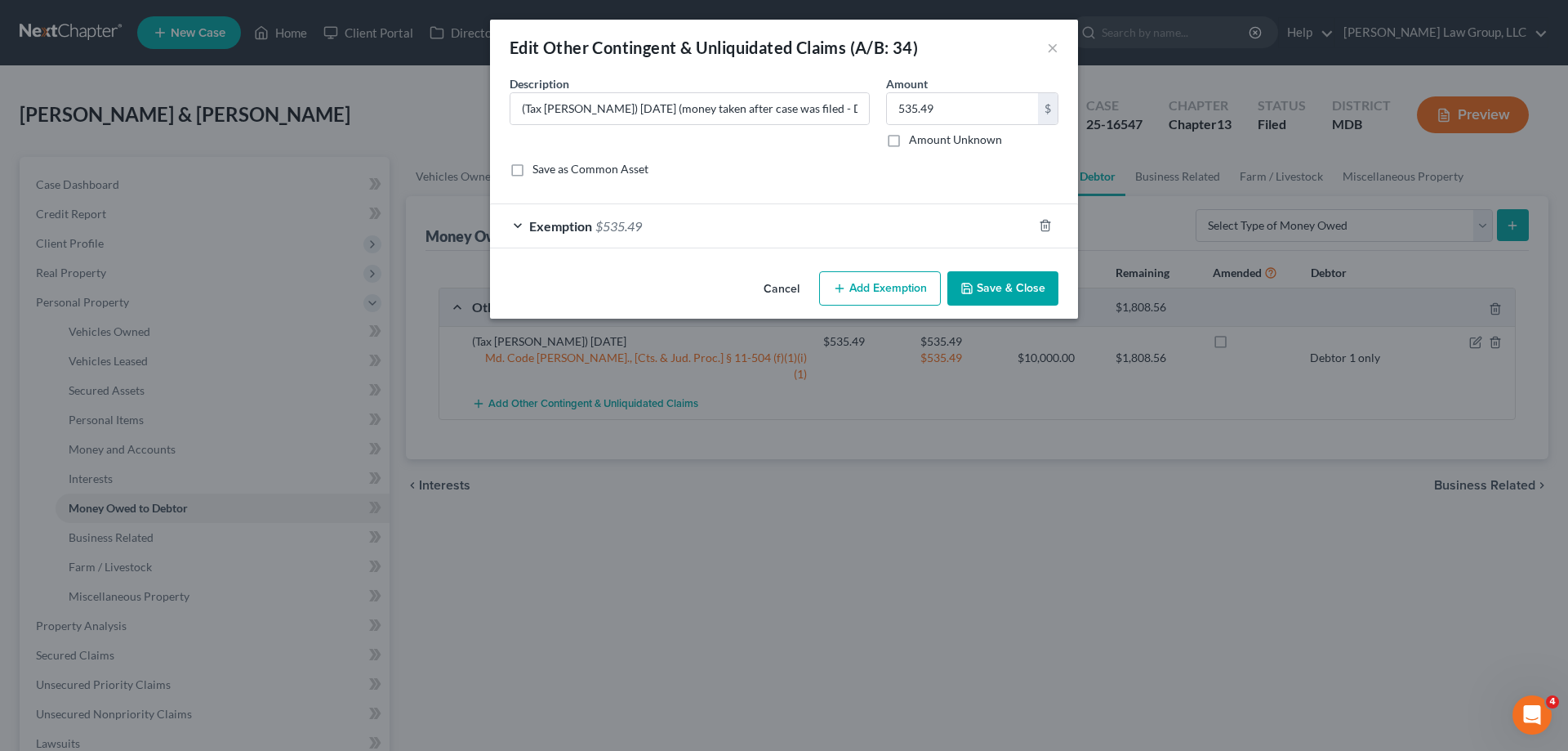
click at [1001, 290] on button "Save & Close" at bounding box center [1002, 288] width 111 height 34
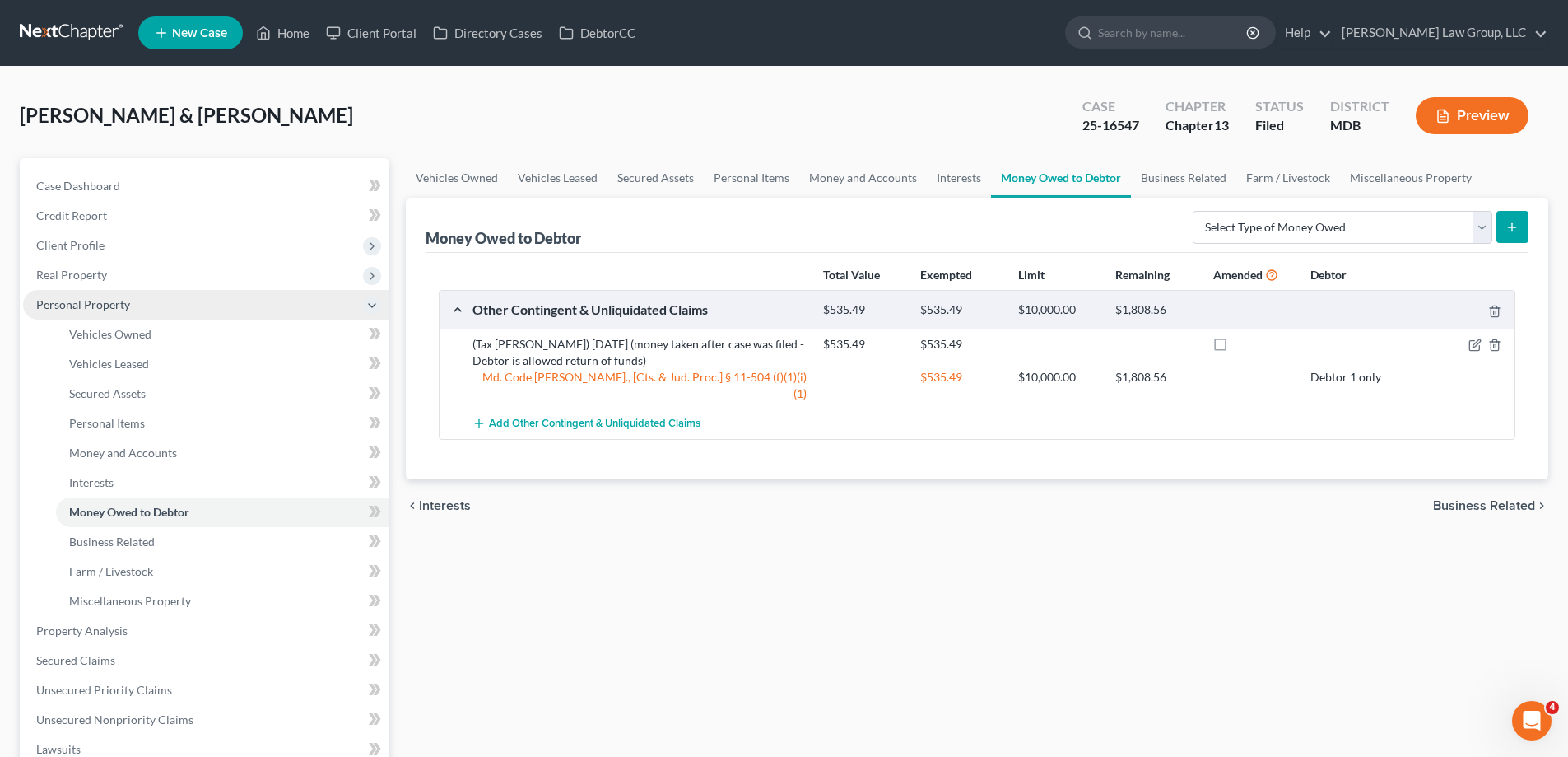
click at [64, 305] on span "Personal Property" at bounding box center [83, 304] width 94 height 14
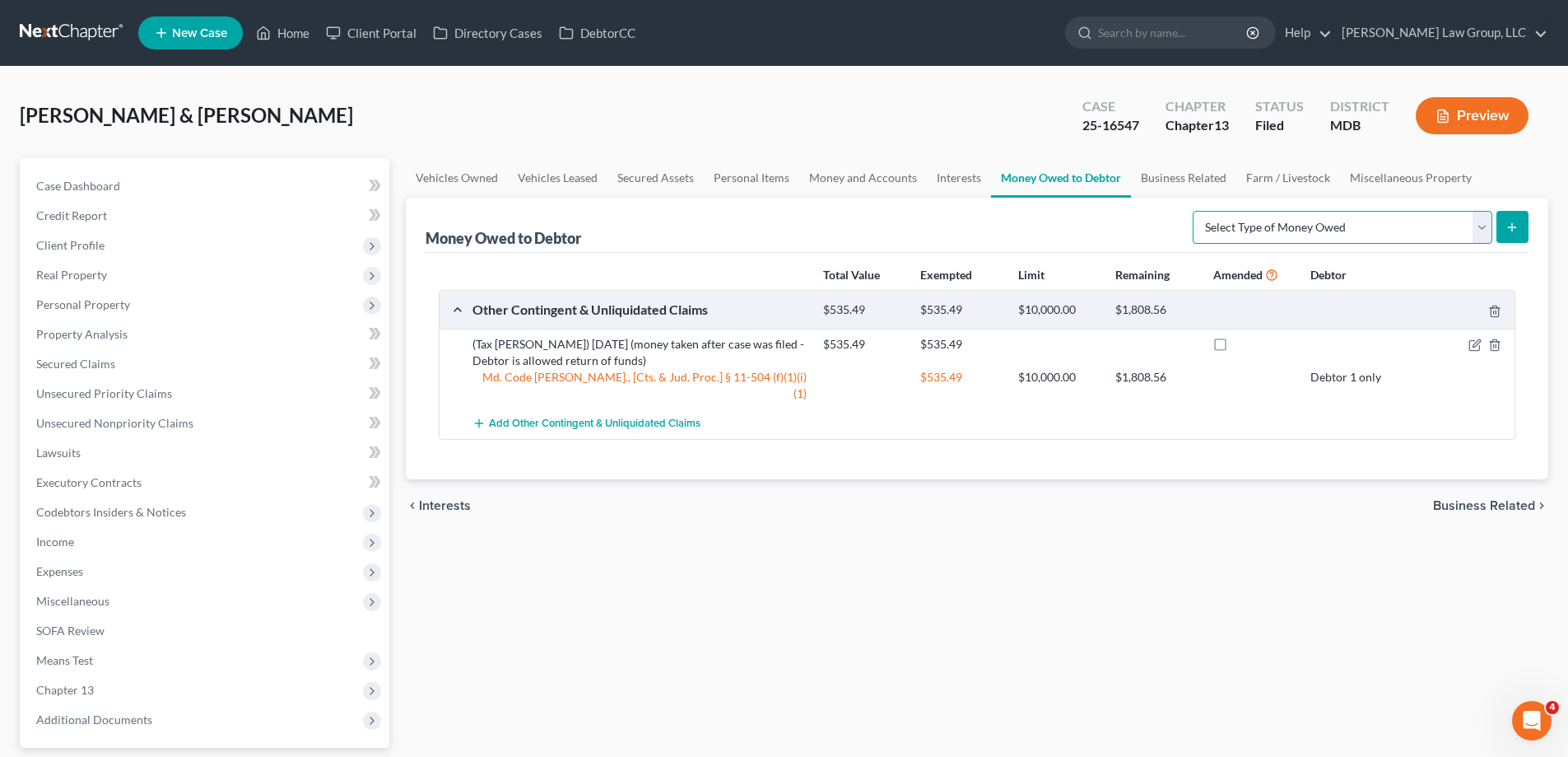
click at [1222, 233] on select "Select Type of Money Owed Accounts Receivable (A/B: 38) Alimony (A/B: 29) Child…" at bounding box center [1342, 226] width 300 height 33
click at [930, 588] on div "Vehicles Owned Vehicles Leased Secured Assets Personal Items Money and Accounts…" at bounding box center [977, 501] width 1159 height 684
click at [1244, 229] on select "Select Type of Money Owed Accounts Receivable (A/B: 38) Alimony (A/B: 29) Child…" at bounding box center [1342, 226] width 300 height 33
click at [1169, 175] on link "Business Related" at bounding box center [1183, 178] width 105 height 40
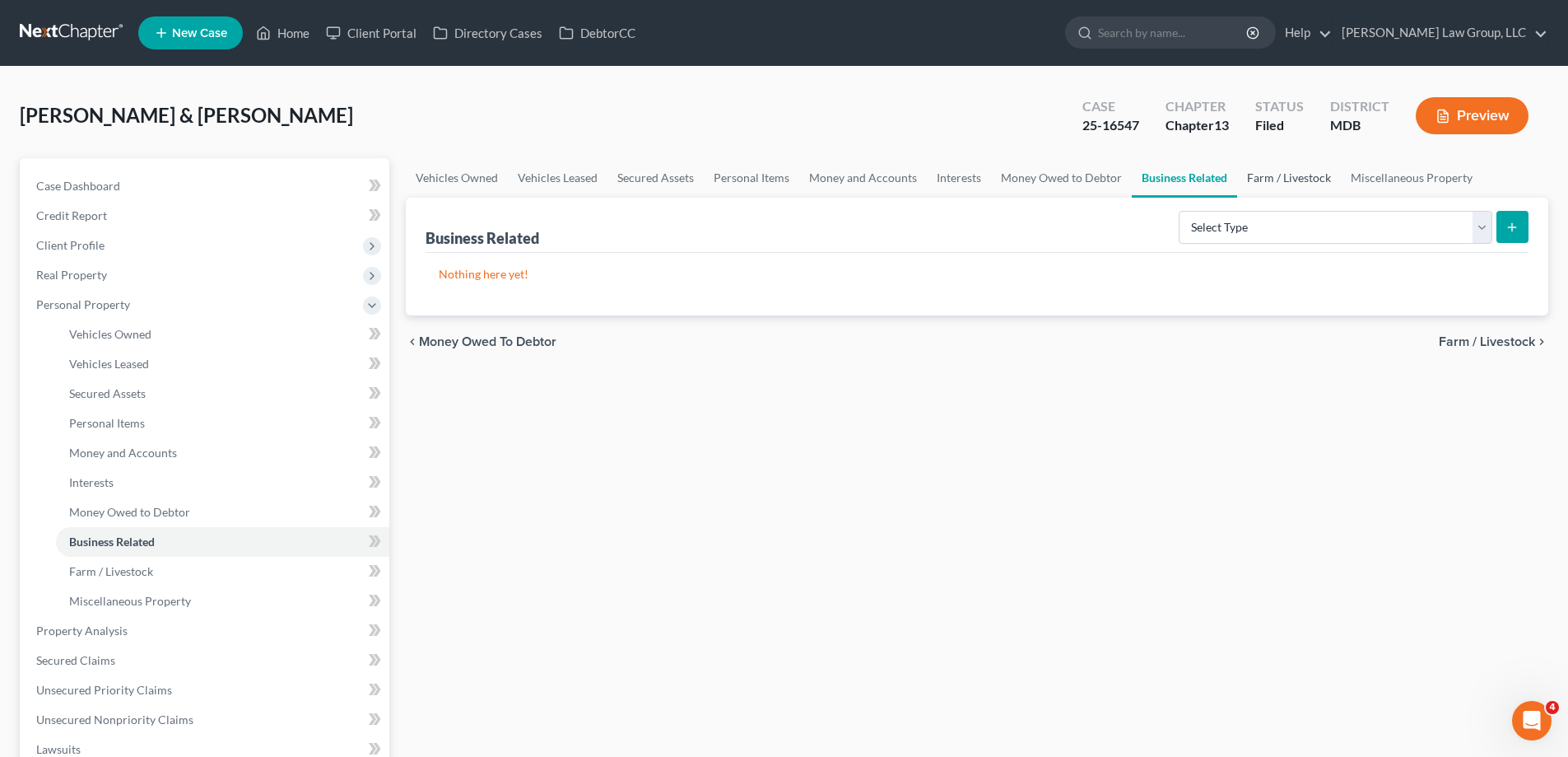
click at [1274, 176] on link "Farm / Livestock" at bounding box center [1288, 178] width 103 height 40
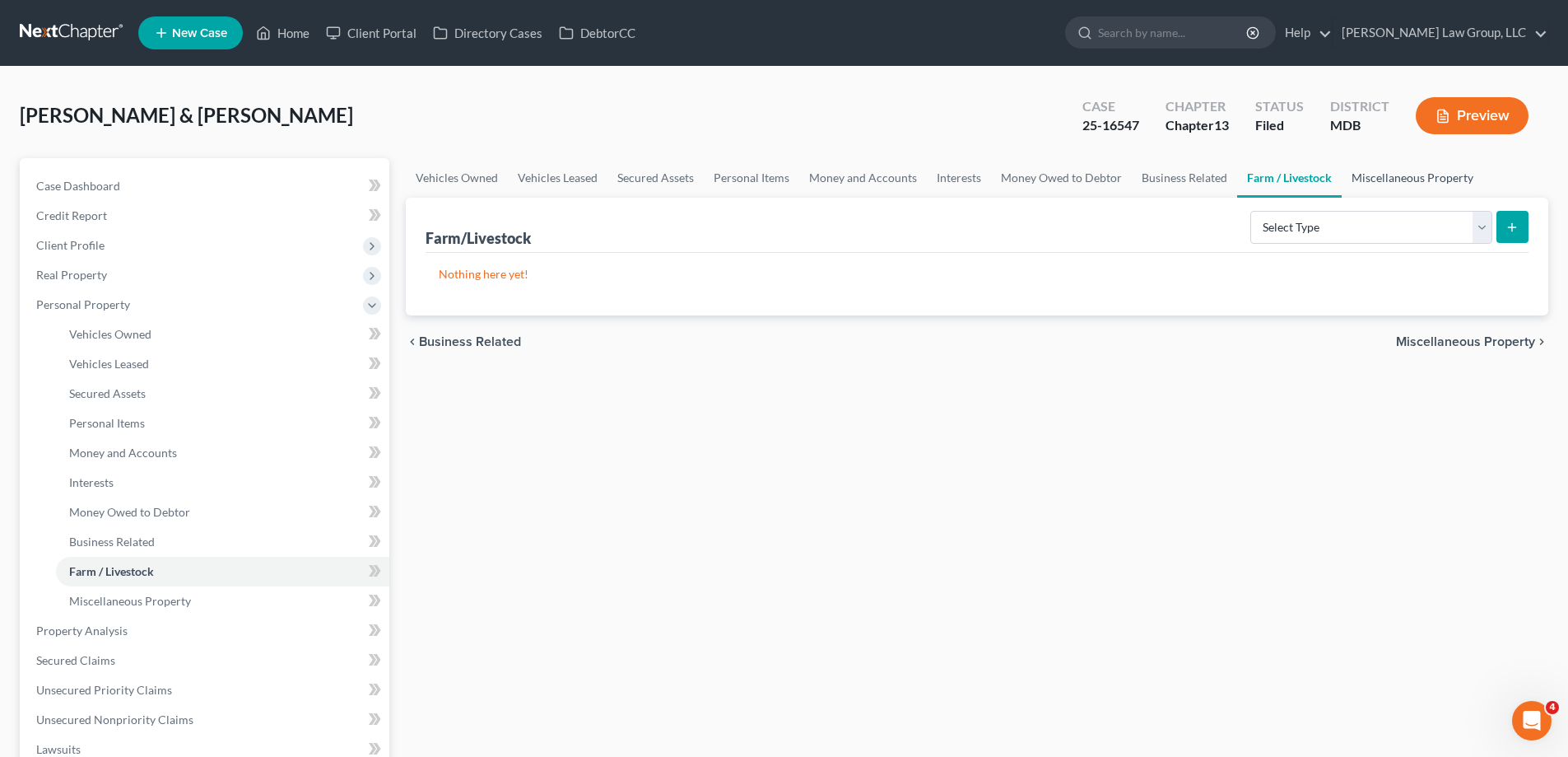
drag, startPoint x: 1401, startPoint y: 189, endPoint x: 1416, endPoint y: 203, distance: 20.5
click at [1401, 188] on link "Miscellaneous Property" at bounding box center [1412, 178] width 141 height 40
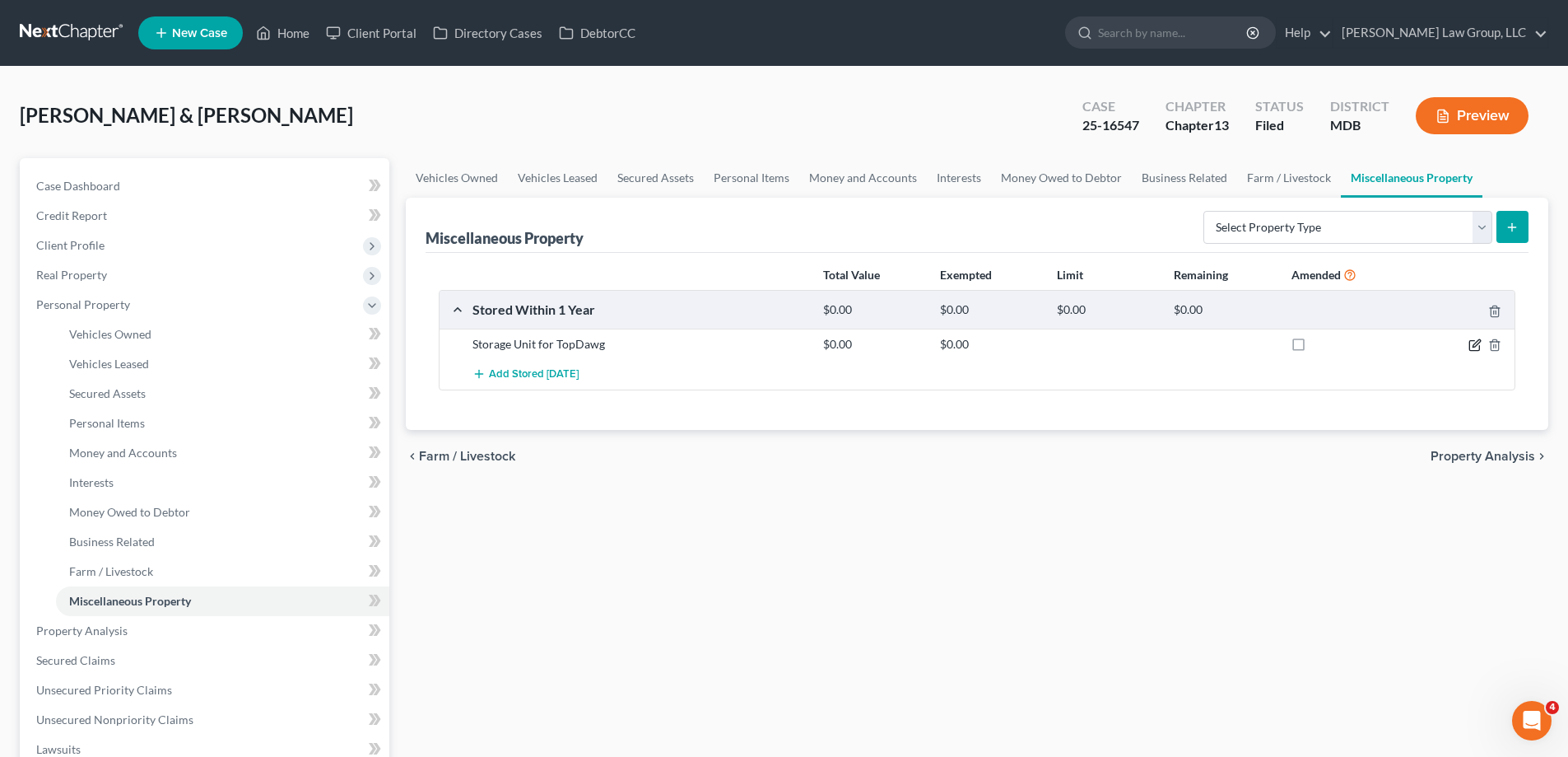
click at [1472, 344] on icon "button" at bounding box center [1474, 345] width 13 height 13
select select "21"
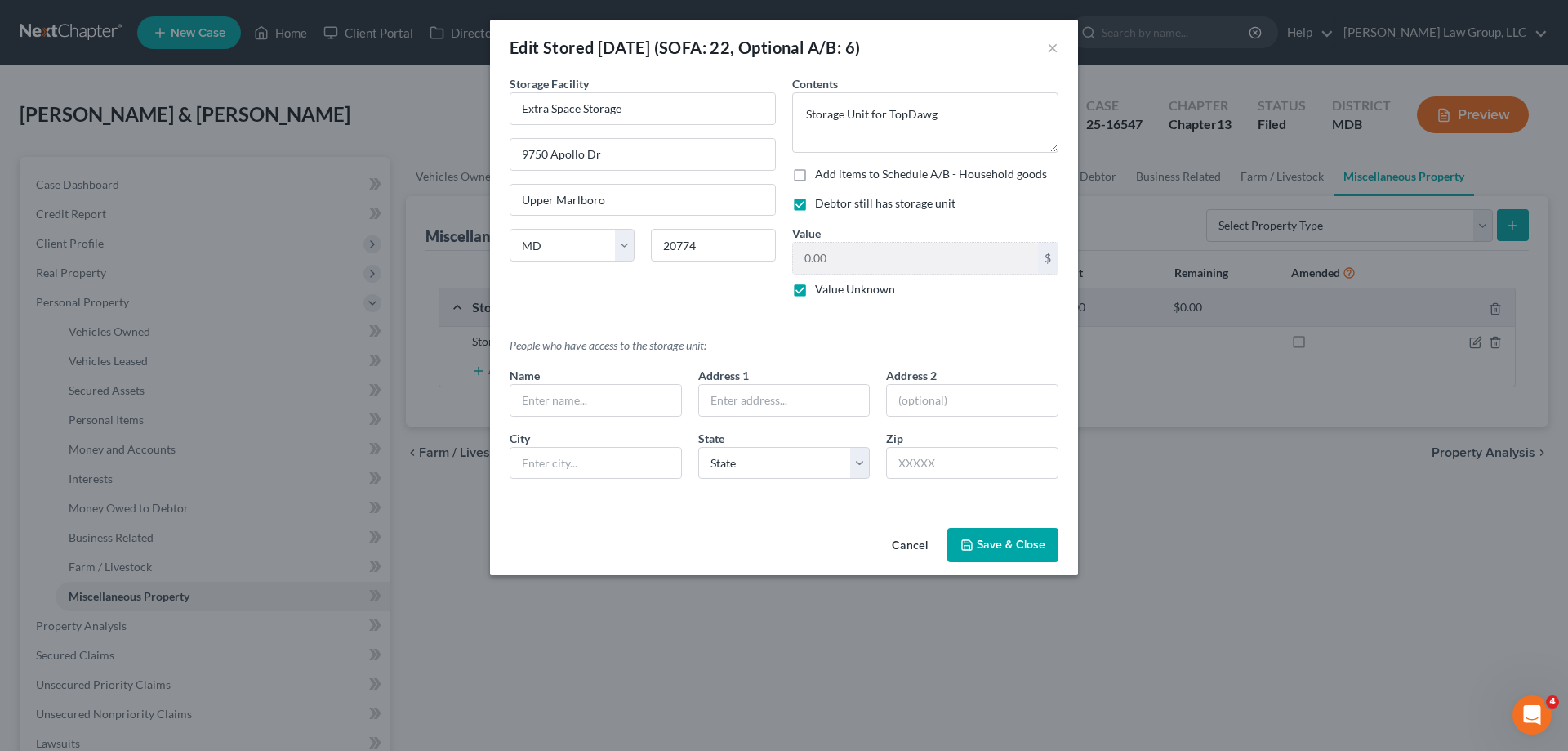
click at [998, 536] on button "Save & Close" at bounding box center [1002, 544] width 111 height 34
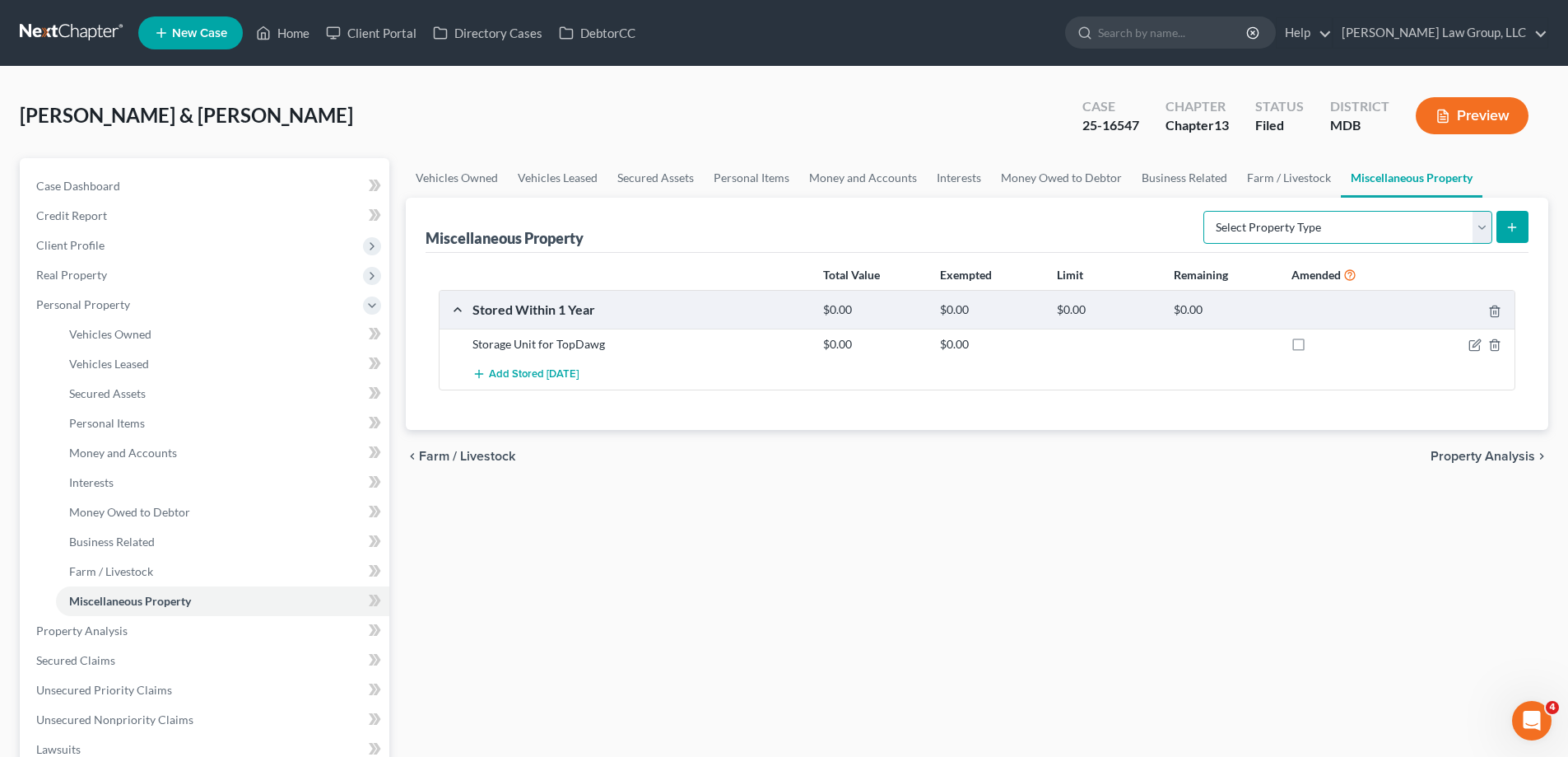
drag, startPoint x: 1259, startPoint y: 211, endPoint x: 1261, endPoint y: 220, distance: 9.2
click at [1259, 211] on select "Select Property Type Assigned for Creditor Benefit [DATE] (SOFA: 12) Holding fo…" at bounding box center [1347, 226] width 289 height 33
drag, startPoint x: 1229, startPoint y: 519, endPoint x: 1262, endPoint y: 487, distance: 46.0
click at [1229, 518] on div "Vehicles Owned Vehicles Leased Secured Assets Personal Items Money and Accounts…" at bounding box center [977, 648] width 1159 height 981
click at [1472, 345] on icon "button" at bounding box center [1474, 345] width 13 height 13
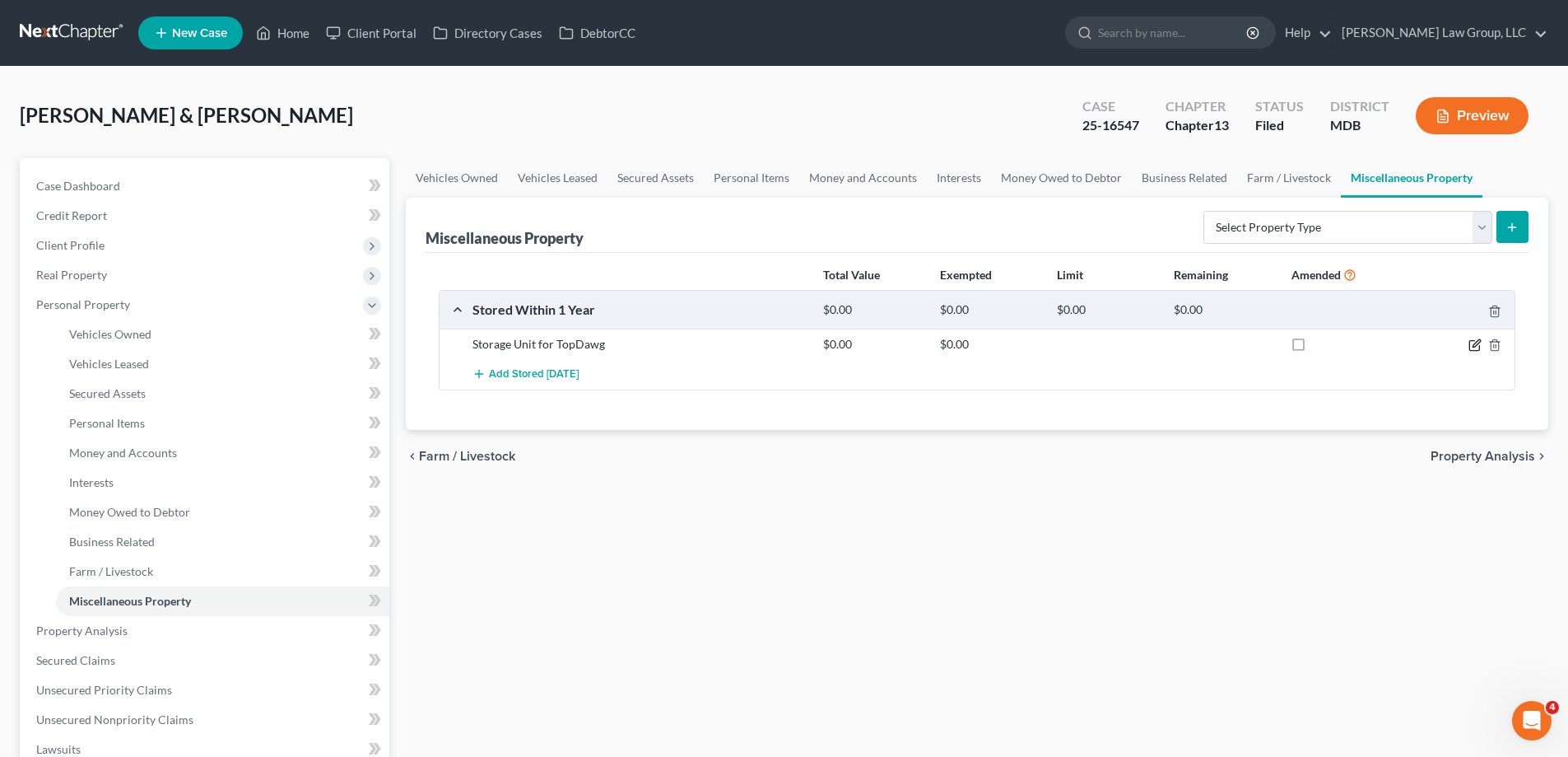
select select "21"
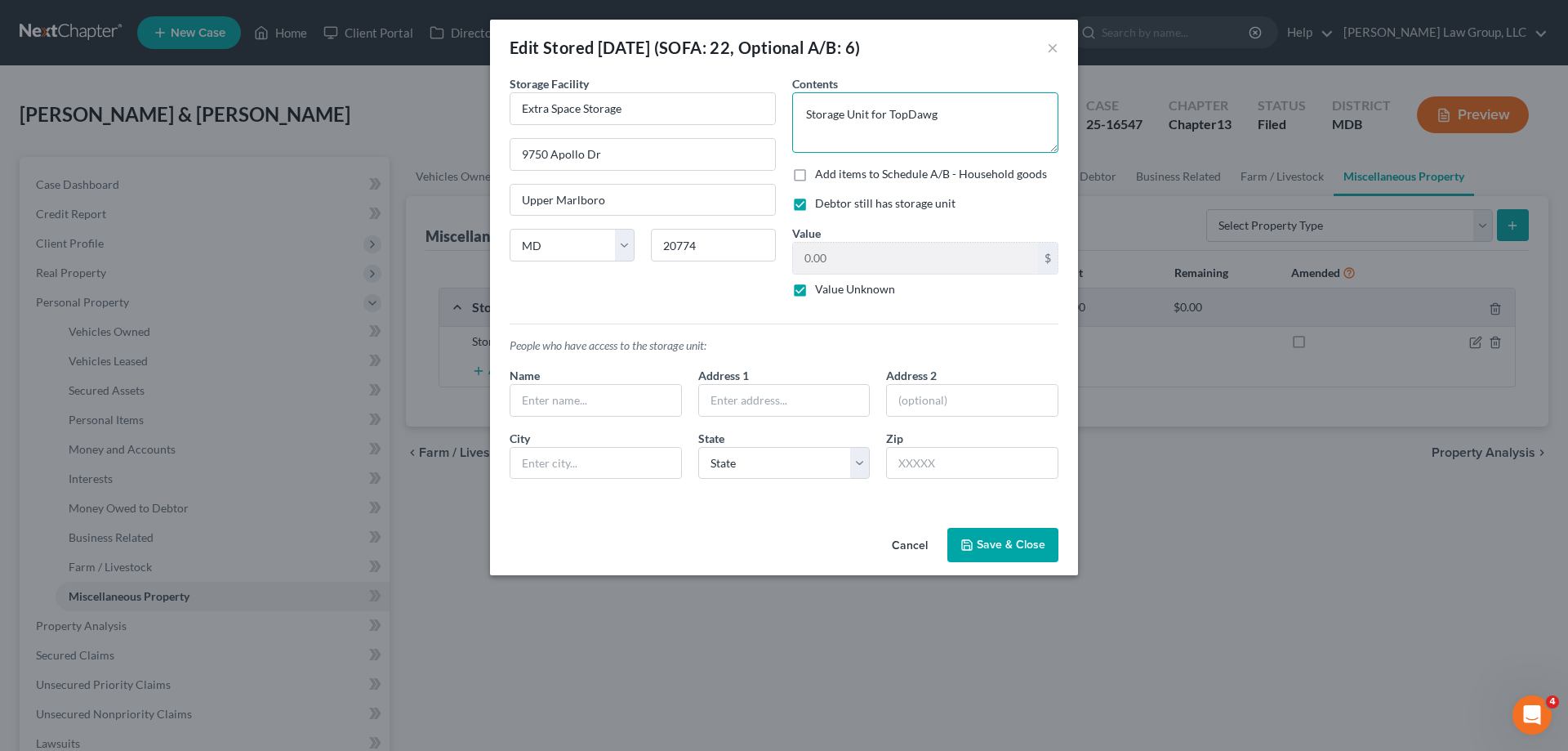
click at [982, 107] on textarea "Storage Unit for TopDawg" at bounding box center [925, 122] width 267 height 61
drag, startPoint x: 968, startPoint y: 131, endPoint x: 803, endPoint y: 125, distance: 165.1
click at [803, 125] on textarea "Storage Unit for TopDawg" at bounding box center [925, 122] width 267 height 61
type textarea "Medical Supplies and kids clothes"
click at [995, 551] on button "Save & Close" at bounding box center [1002, 544] width 111 height 34
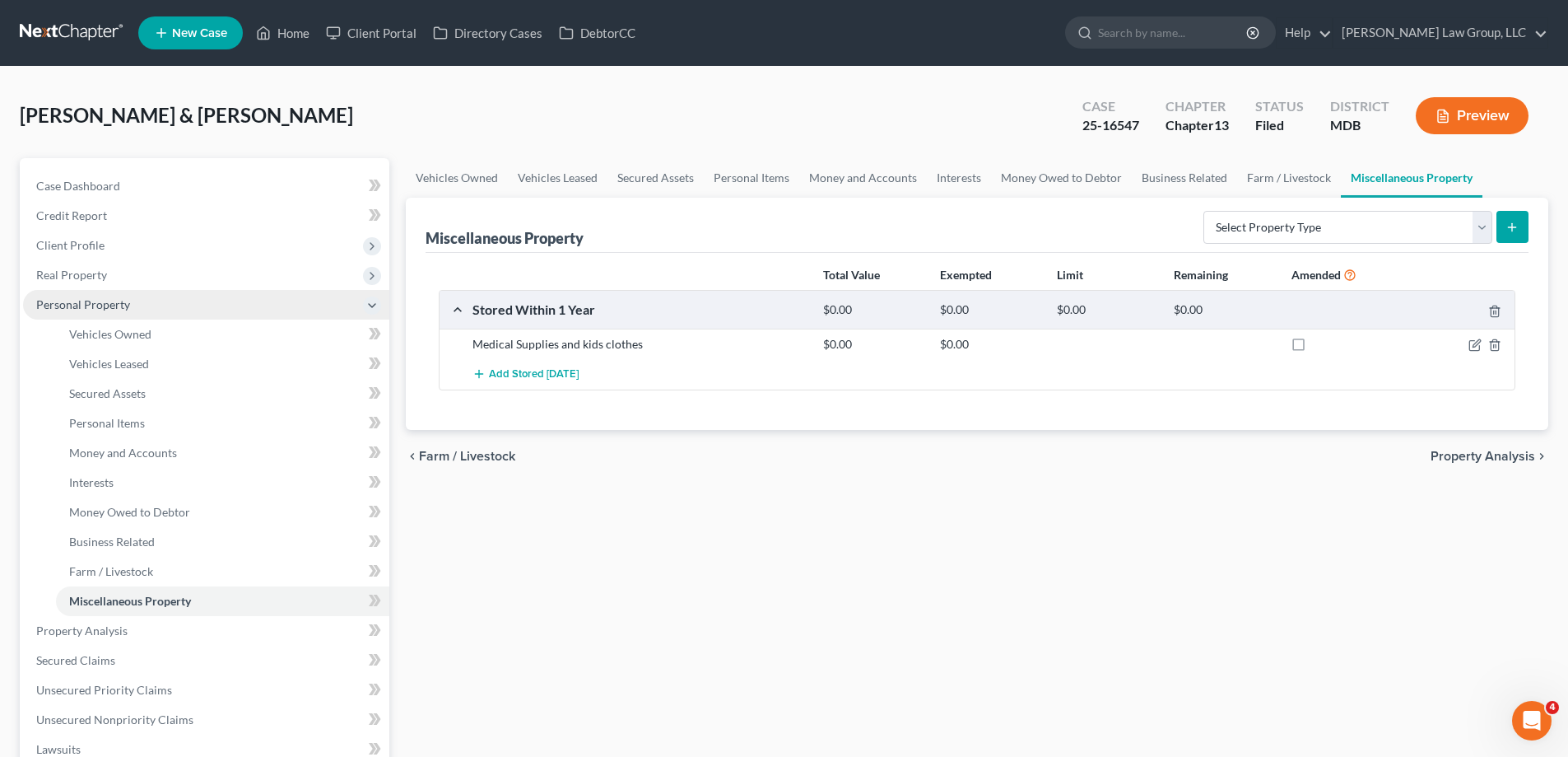
click at [60, 308] on span "Personal Property" at bounding box center [83, 304] width 94 height 14
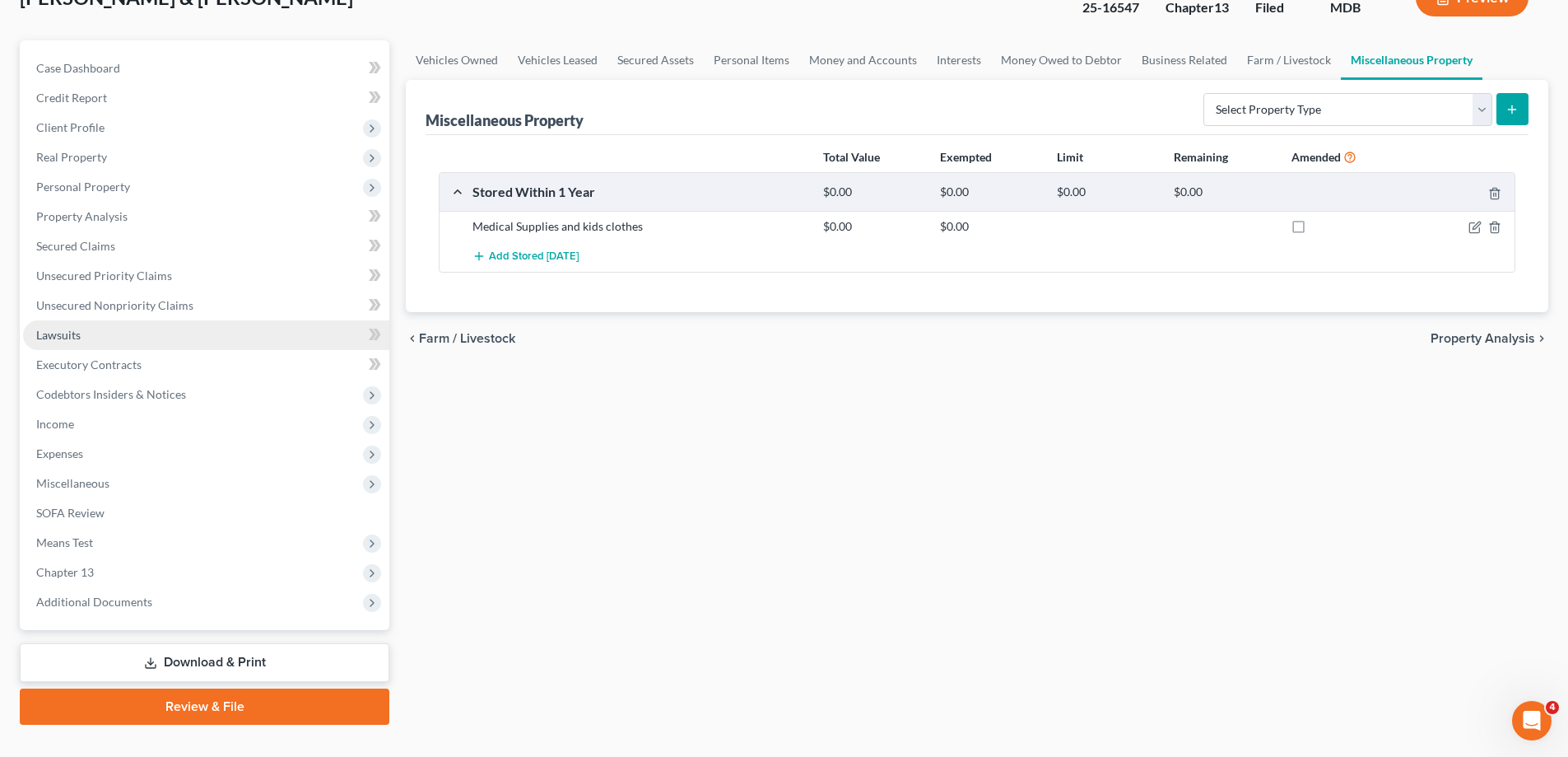
scroll to position [149, 0]
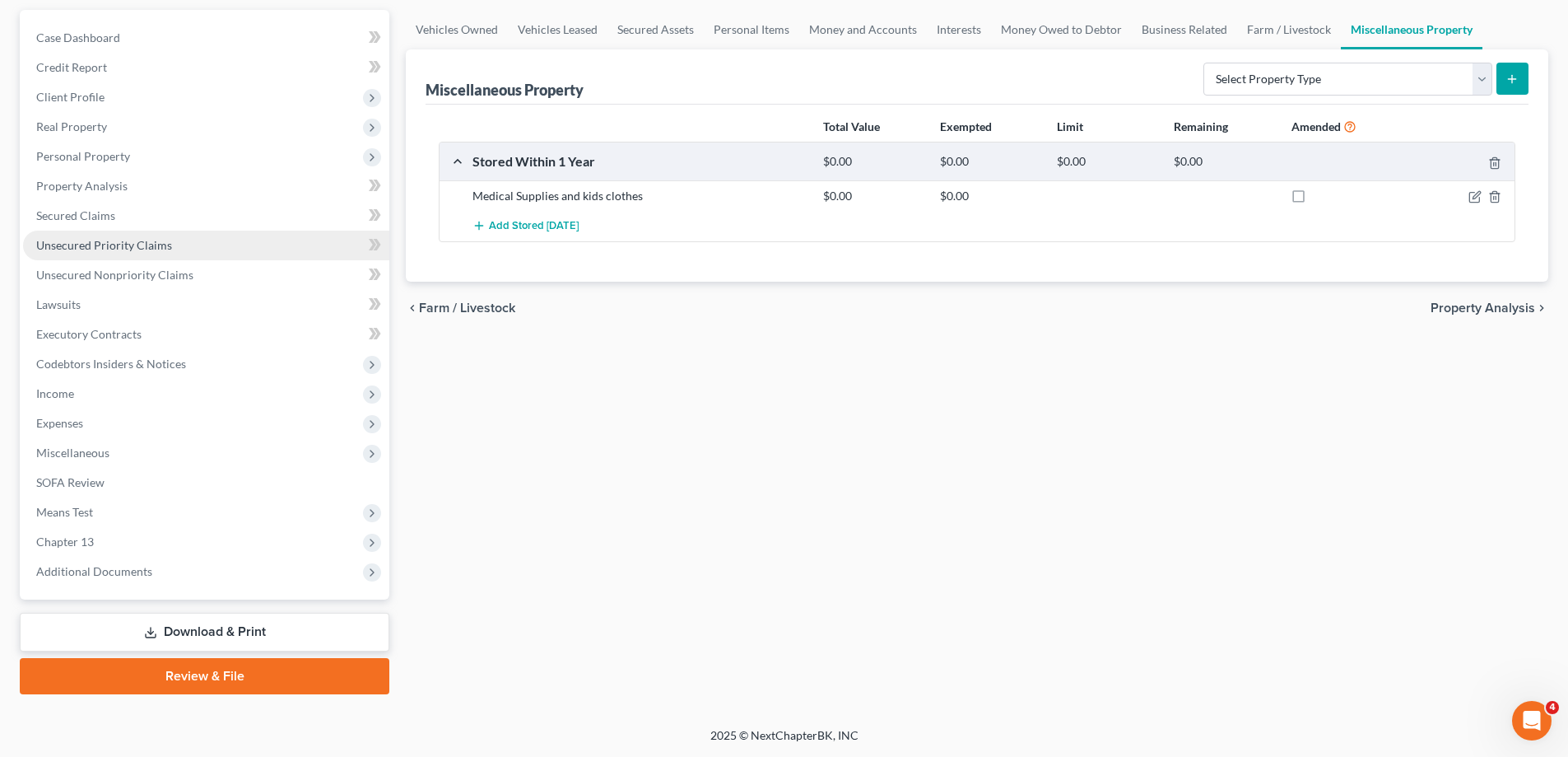
click at [161, 253] on link "Unsecured Priority Claims" at bounding box center [206, 246] width 366 height 30
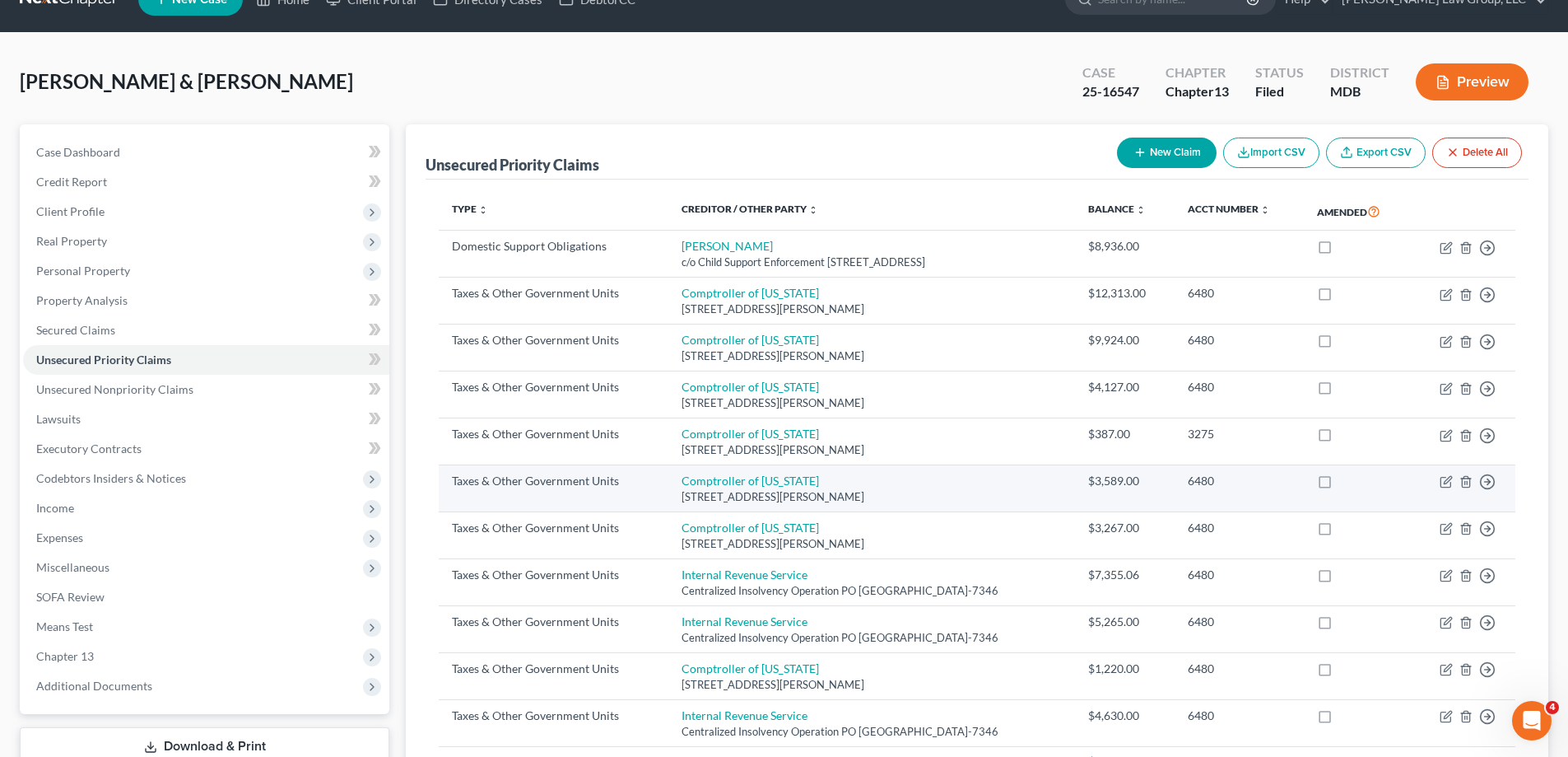
scroll to position [202, 0]
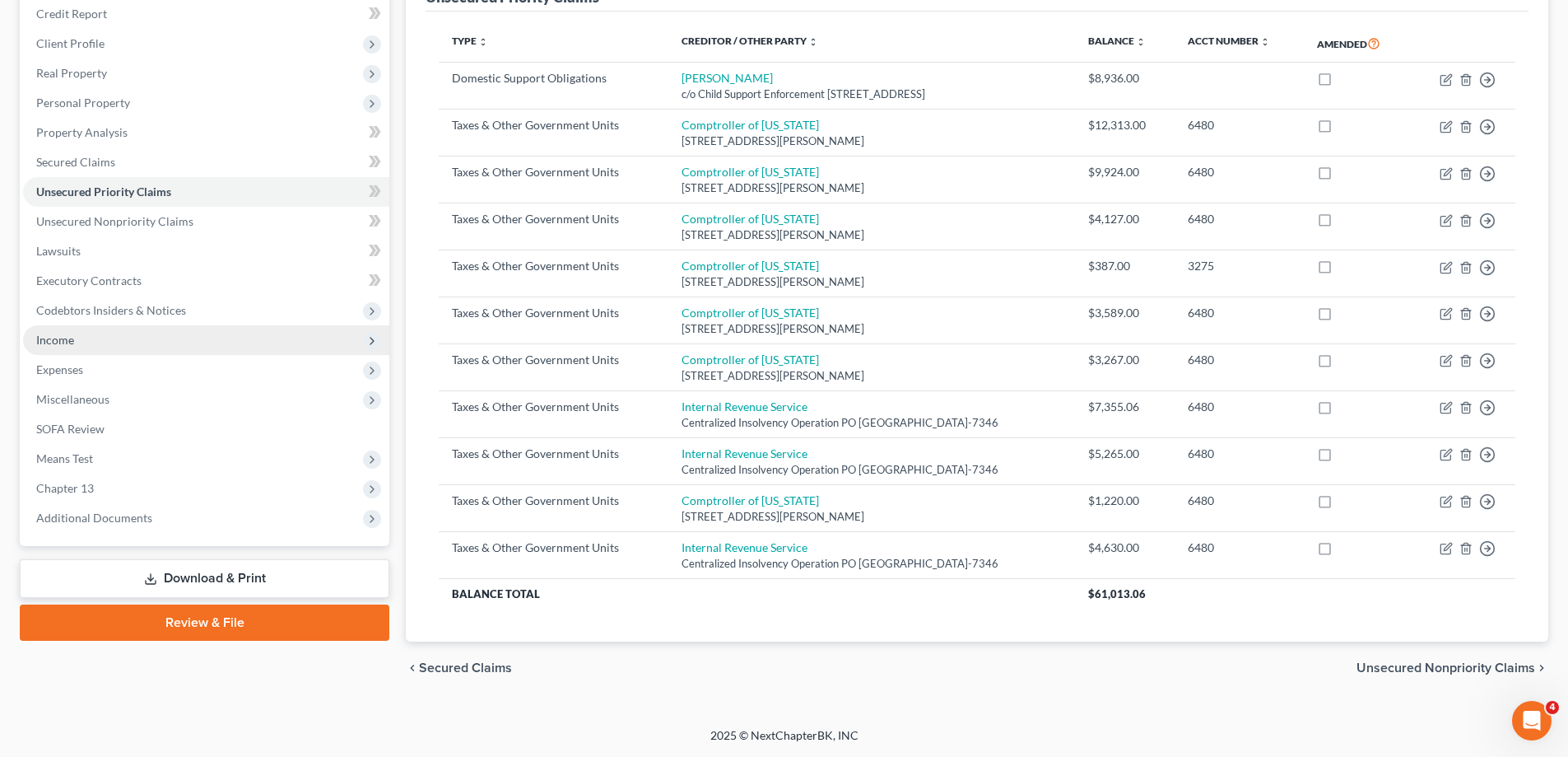
click at [105, 347] on span "Income" at bounding box center [206, 340] width 366 height 30
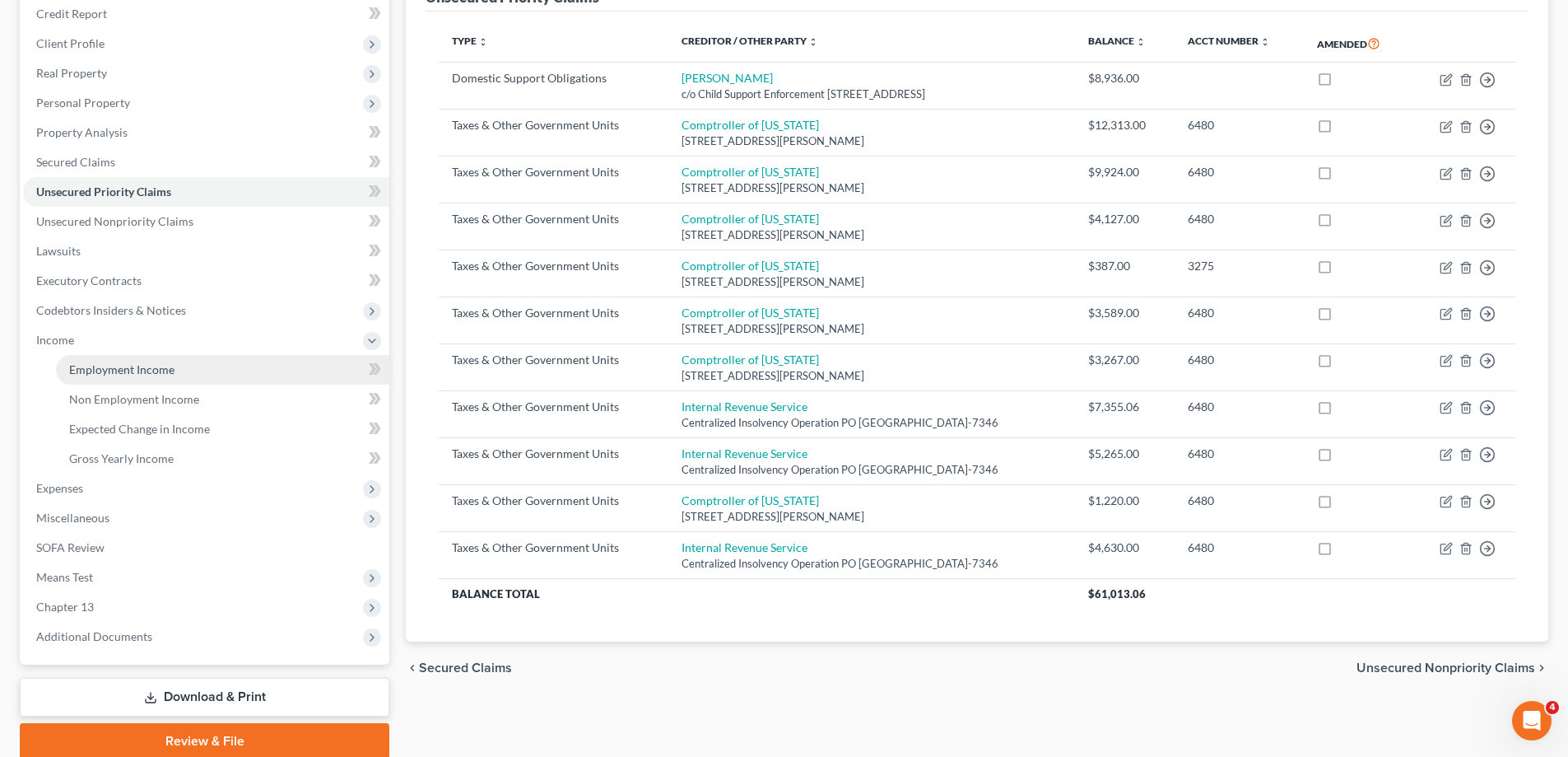
click at [115, 375] on span "Employment Income" at bounding box center [121, 370] width 105 height 14
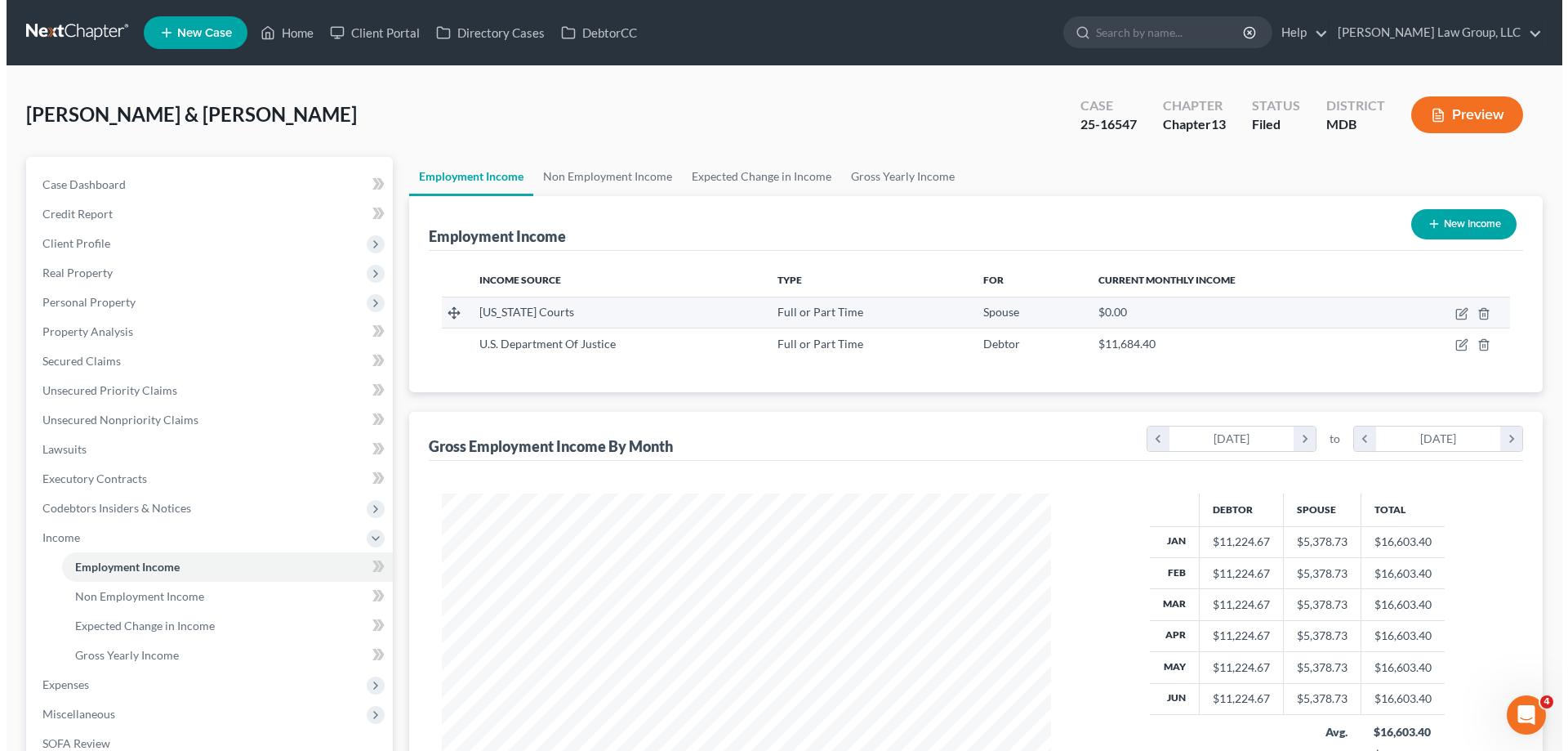
scroll to position [304, 642]
click at [1453, 318] on icon "button" at bounding box center [1455, 313] width 13 height 13
select select "0"
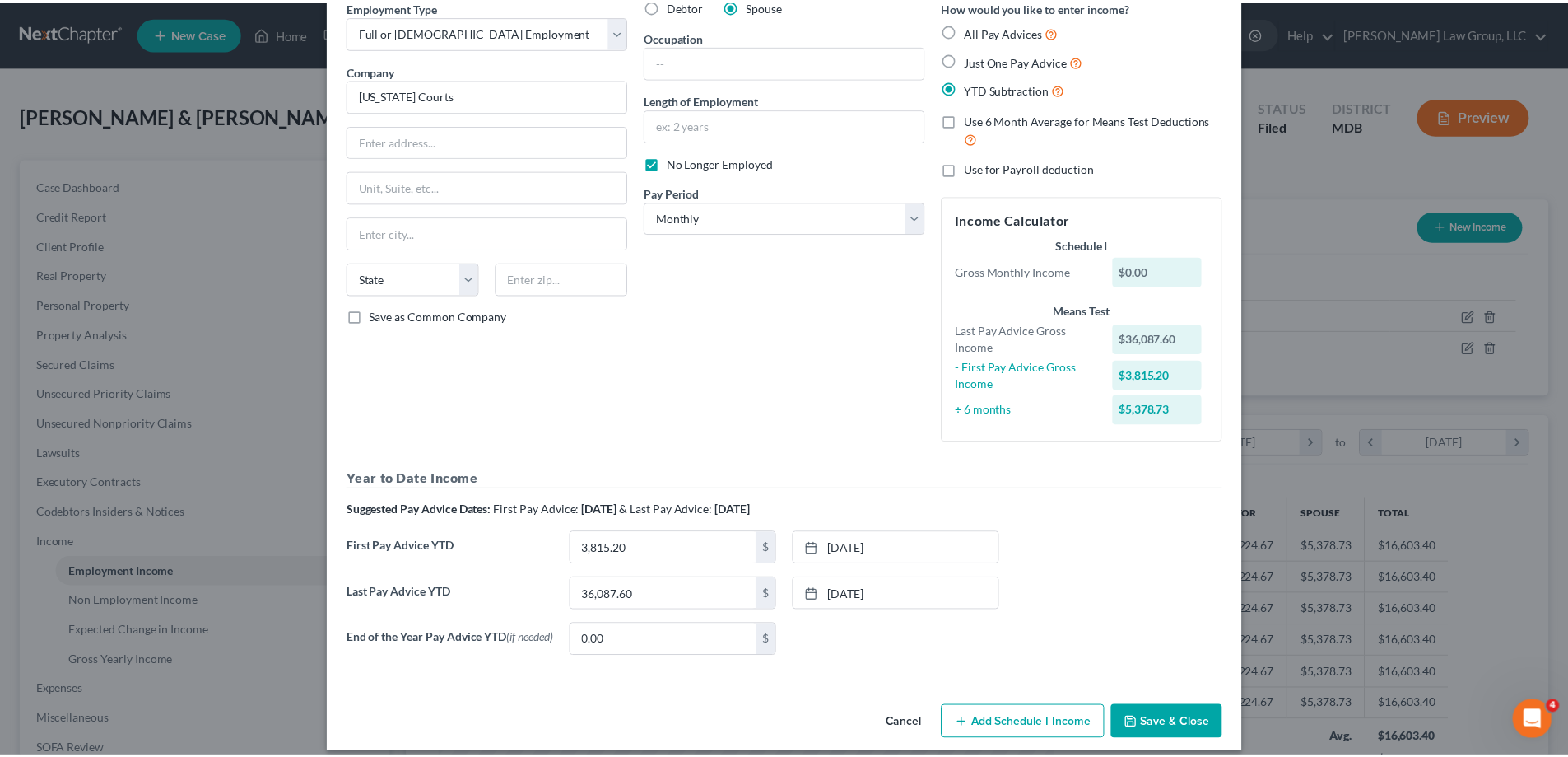
scroll to position [98, 0]
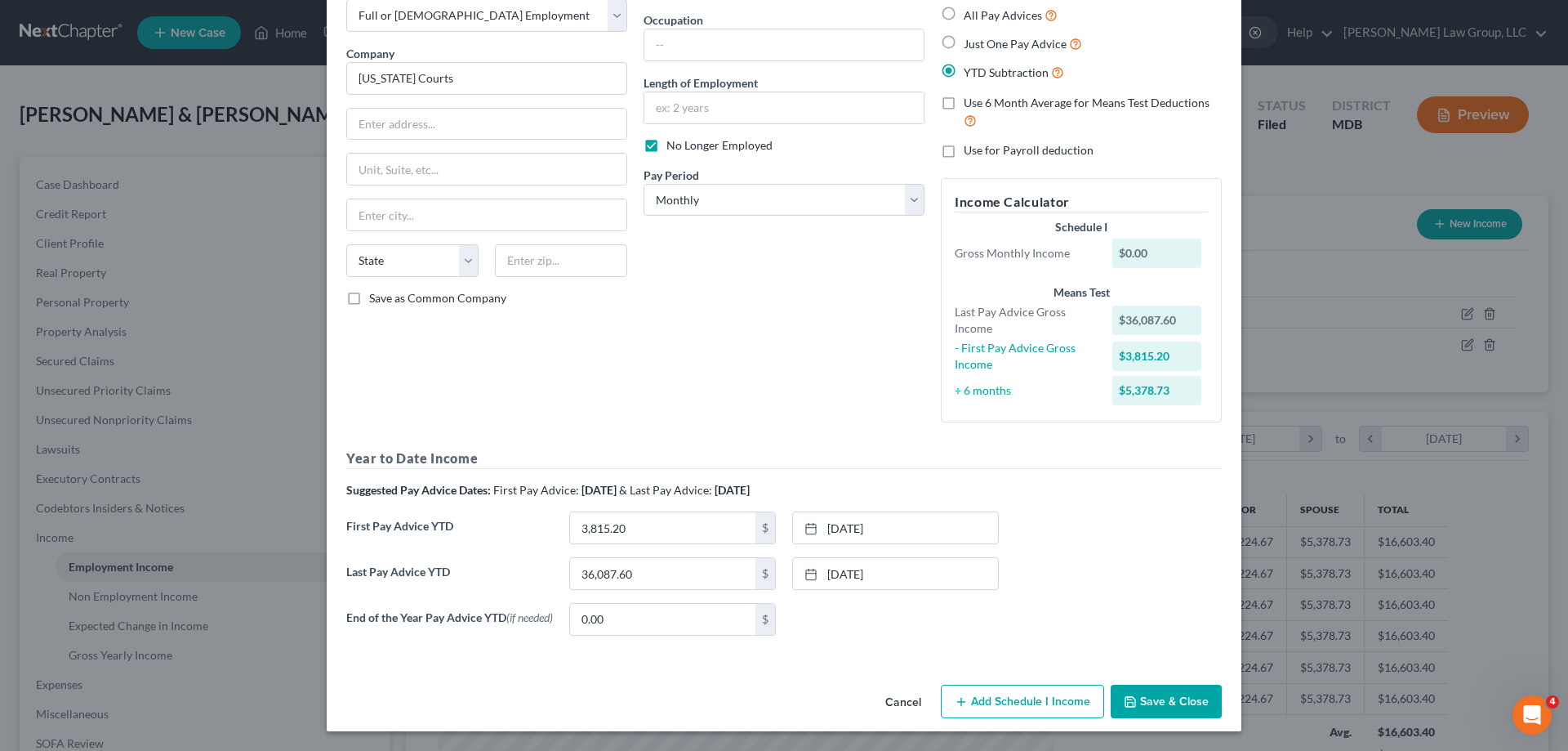
click at [1189, 700] on button "Save & Close" at bounding box center [1165, 701] width 111 height 34
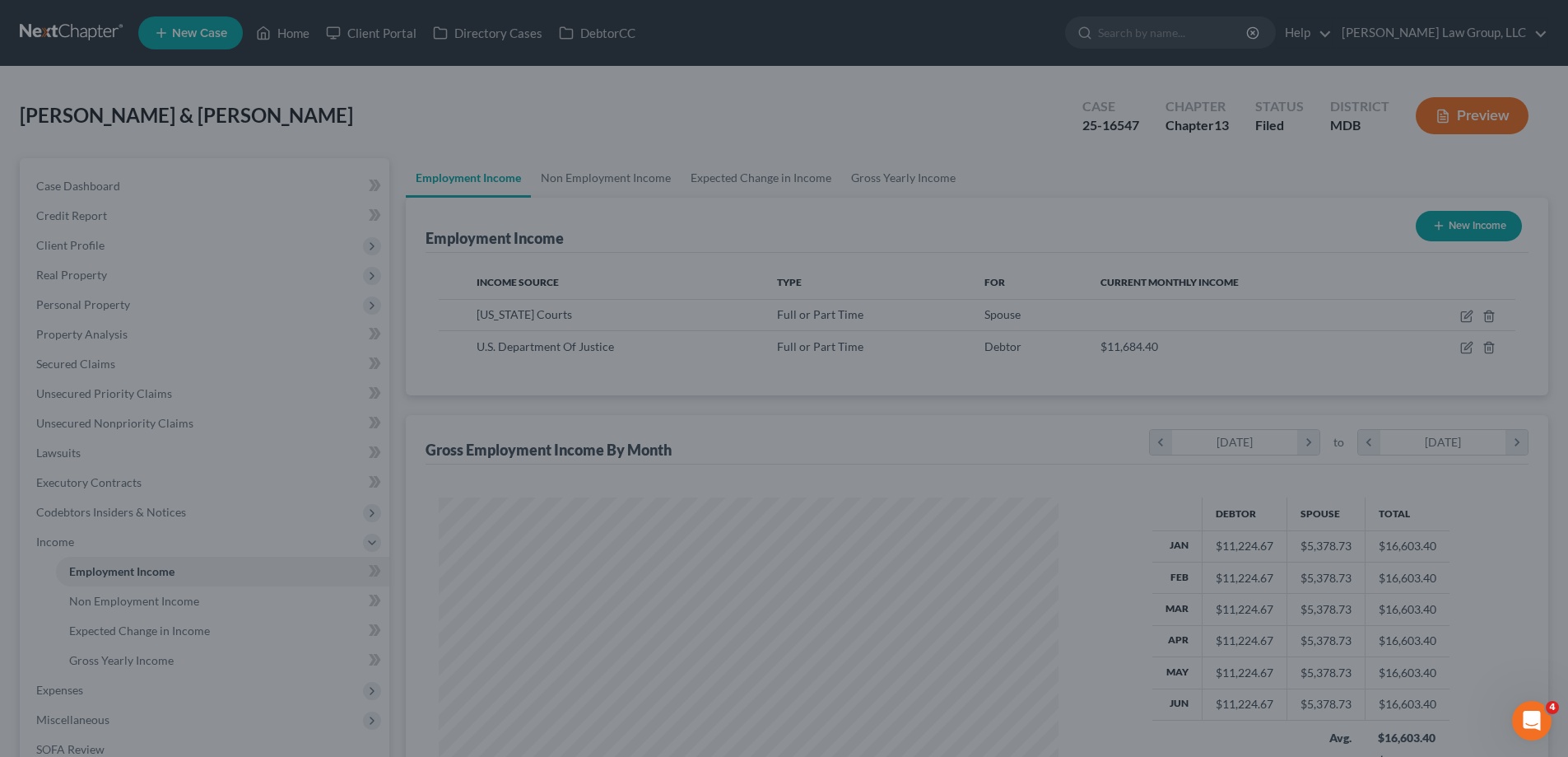
scroll to position [823107, 822332]
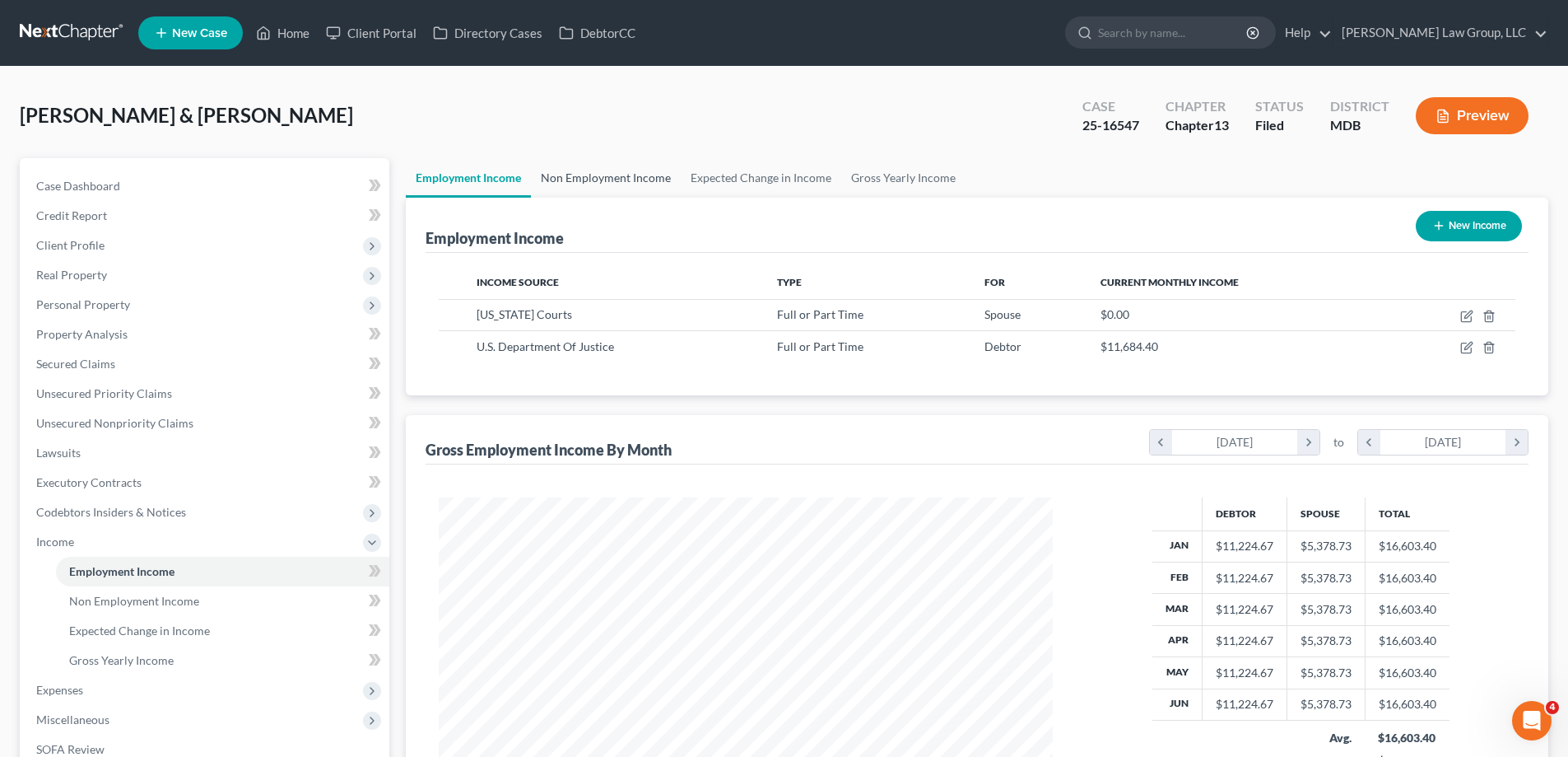
click at [617, 172] on link "Non Employment Income" at bounding box center [605, 178] width 149 height 40
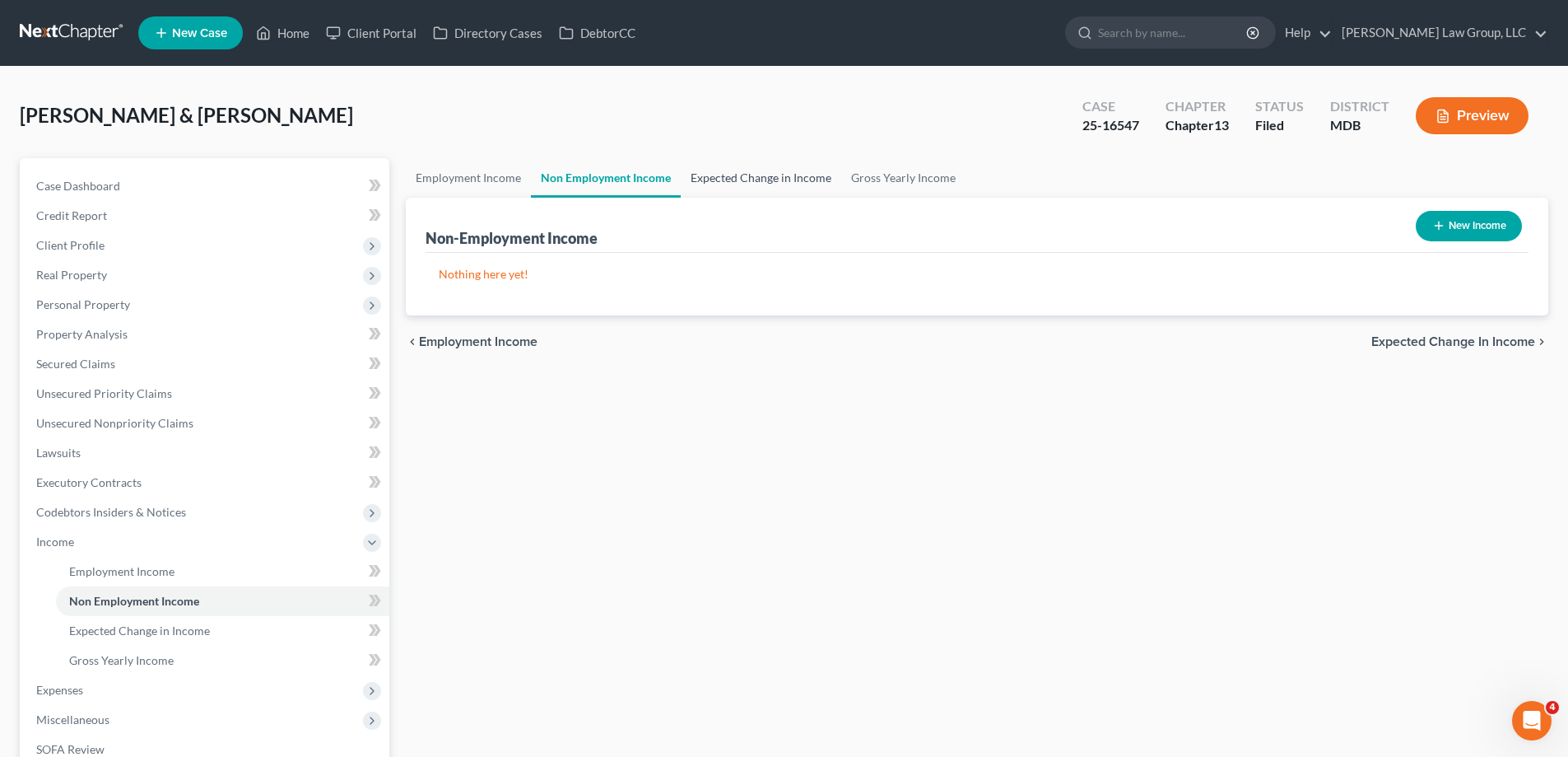
click at [744, 193] on link "Expected Change in Income" at bounding box center [761, 178] width 161 height 40
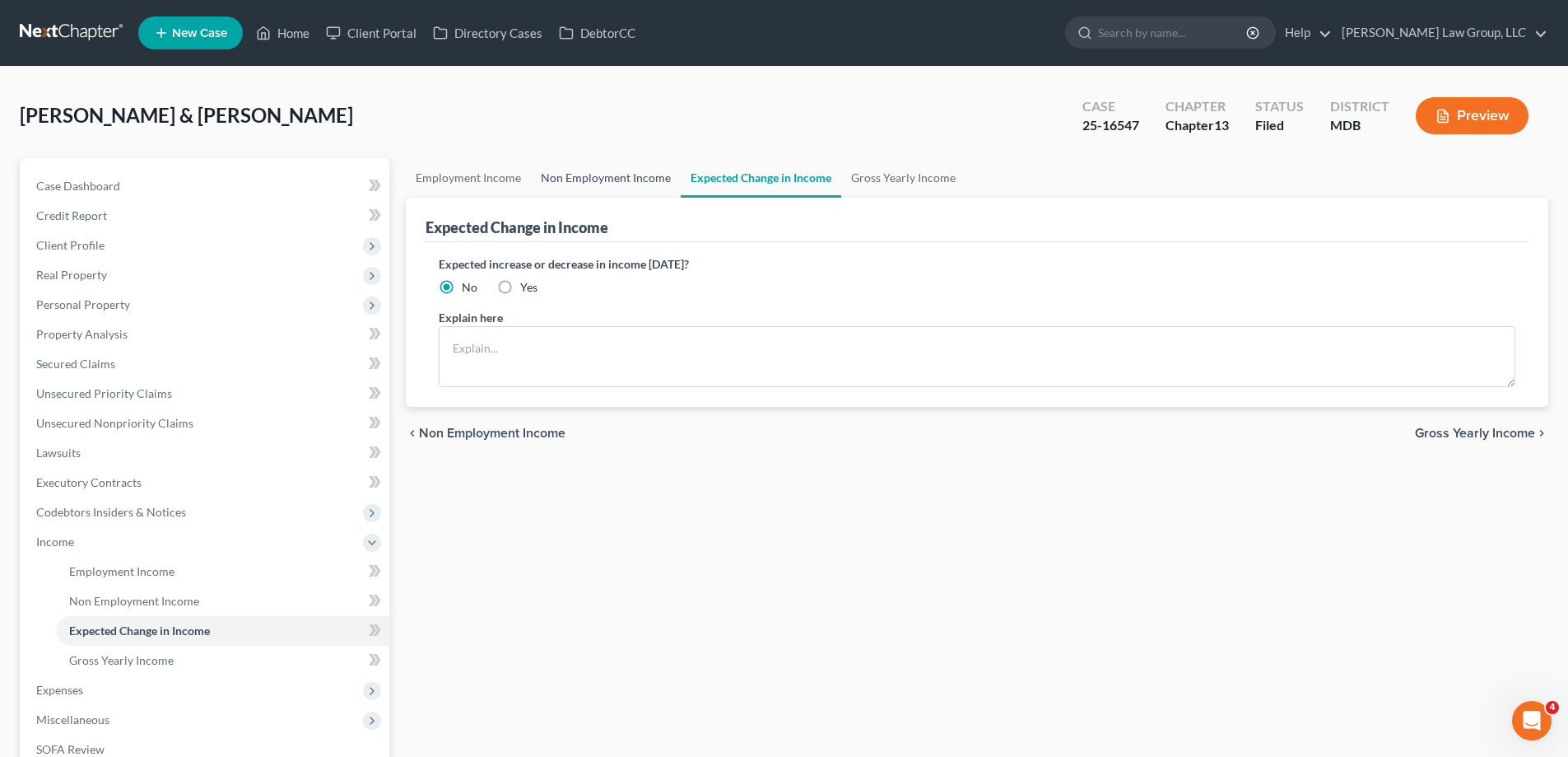
click at [601, 179] on link "Non Employment Income" at bounding box center [605, 178] width 149 height 40
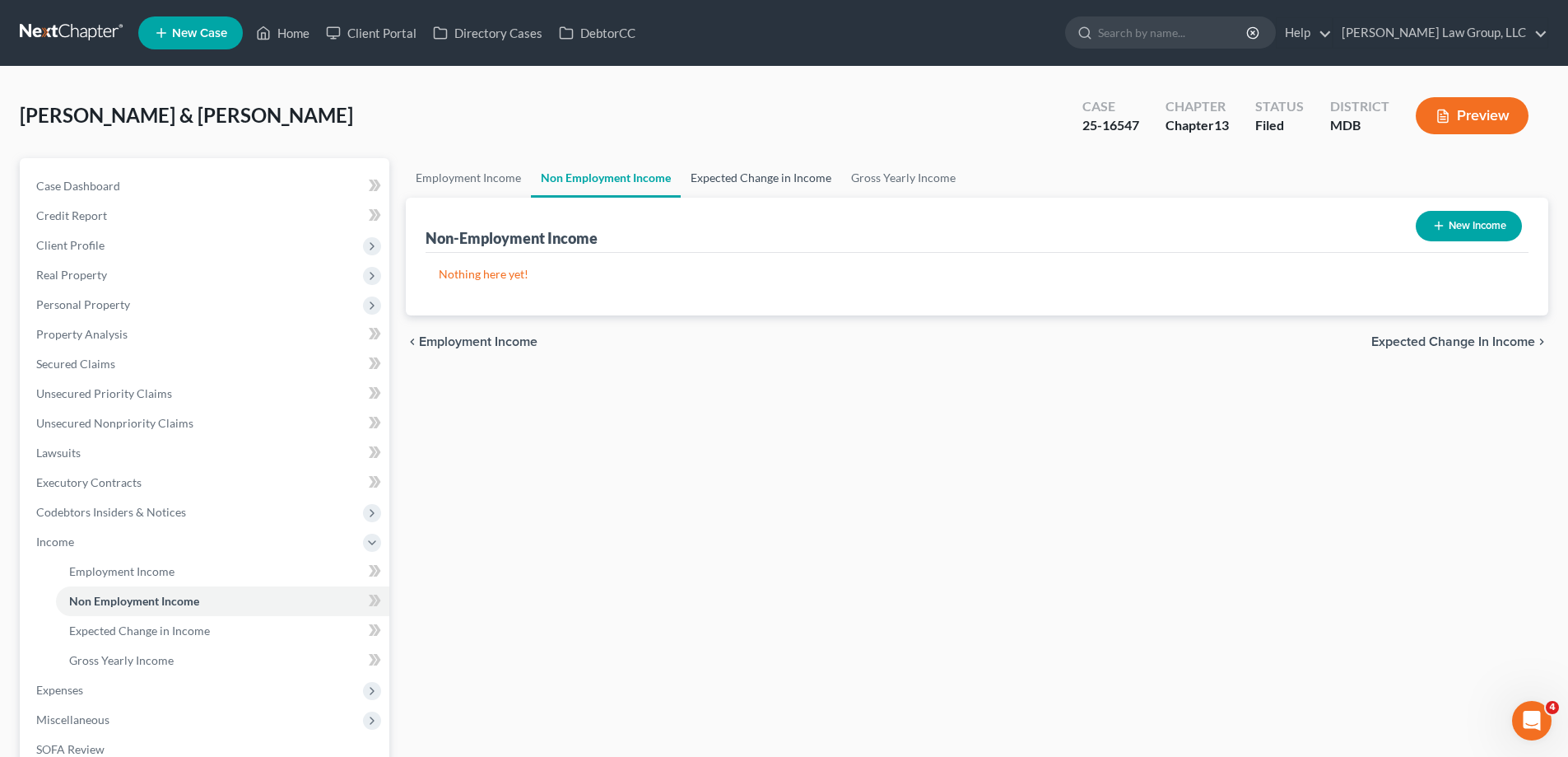
click at [712, 183] on link "Expected Change in Income" at bounding box center [761, 178] width 161 height 40
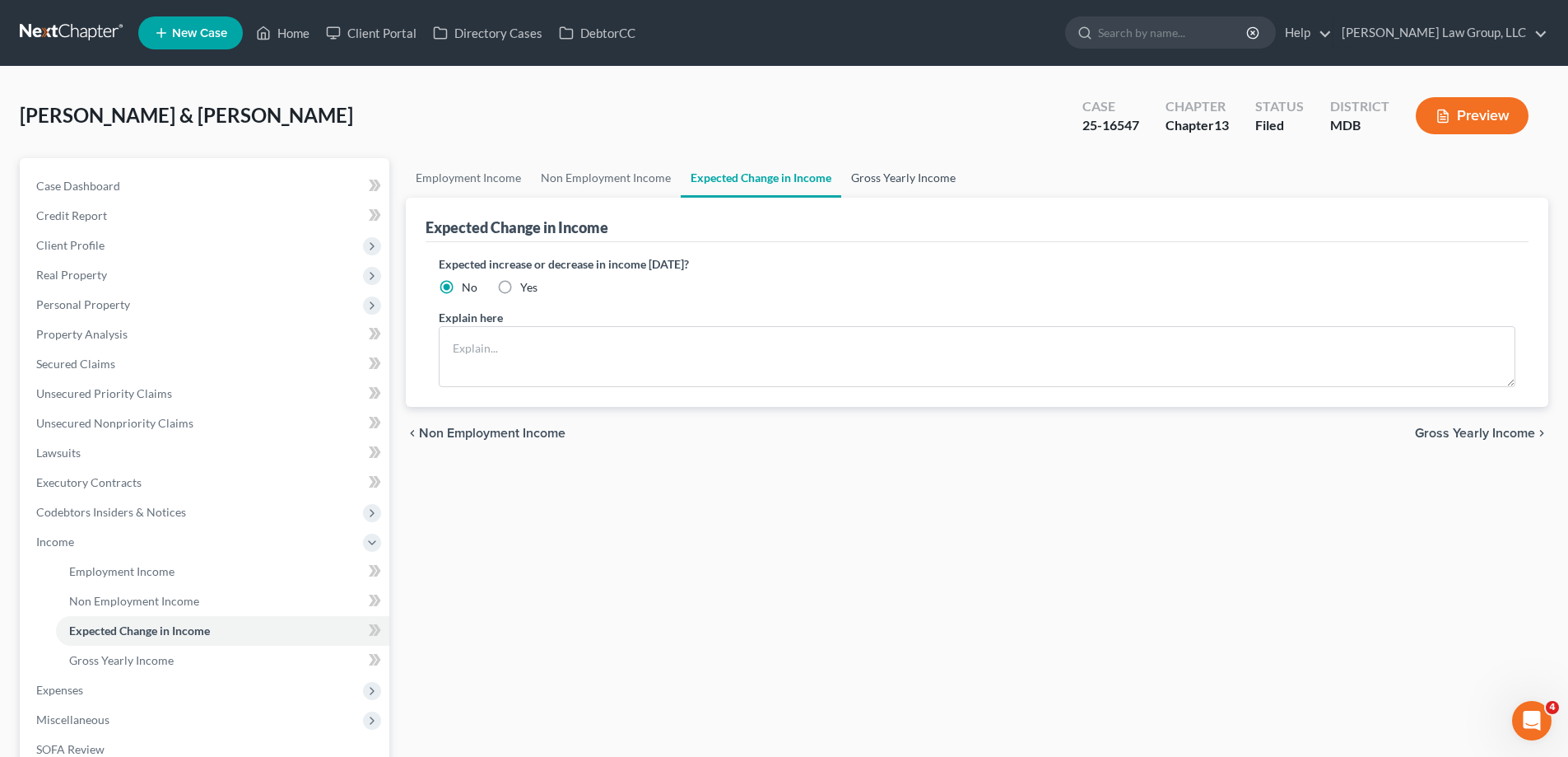
click at [949, 186] on link "Gross Yearly Income" at bounding box center [903, 178] width 125 height 40
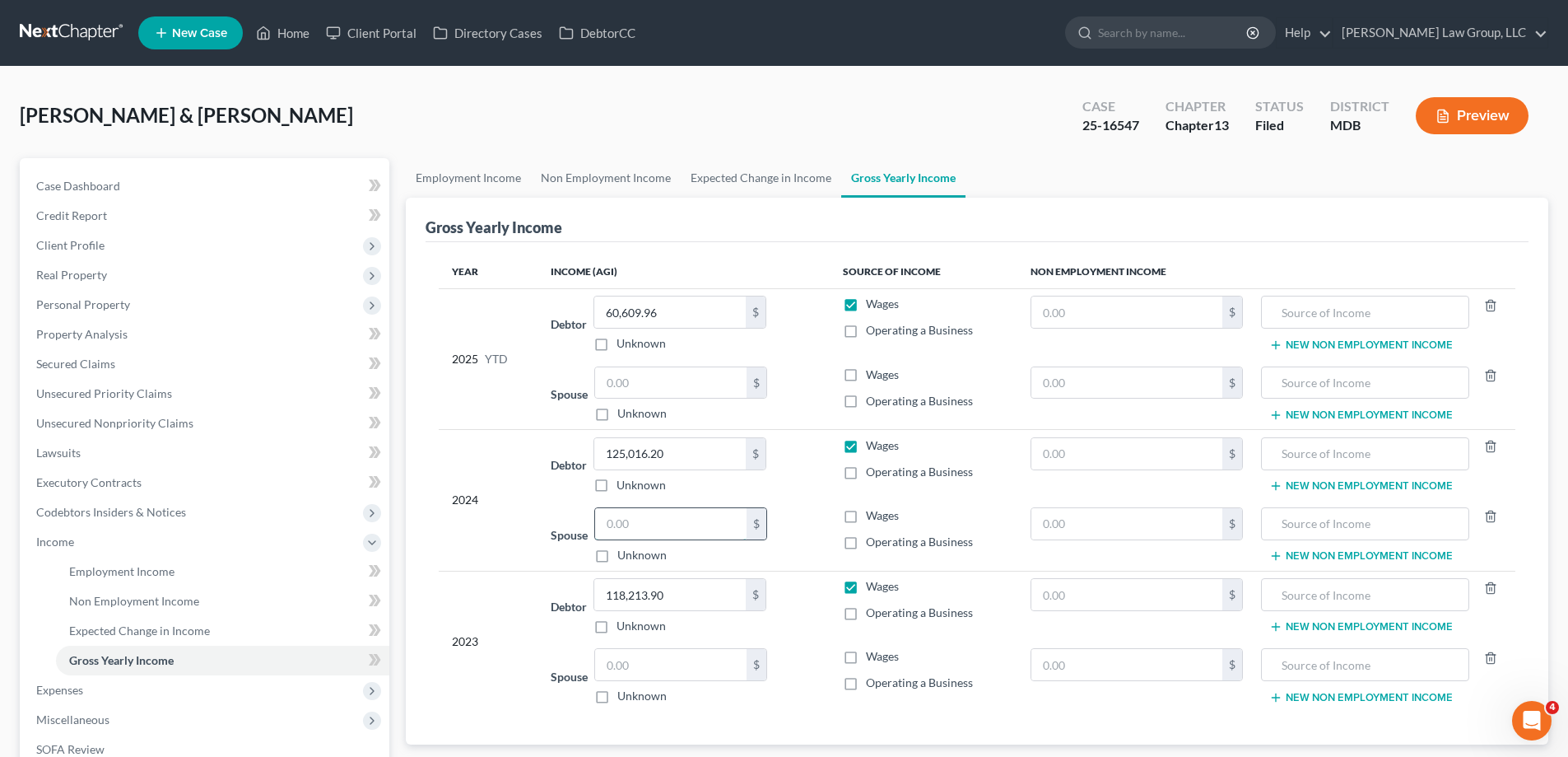
click at [661, 525] on input "text" at bounding box center [670, 523] width 151 height 31
click at [660, 377] on input "text" at bounding box center [670, 382] width 151 height 31
click at [728, 532] on input "text" at bounding box center [670, 523] width 151 height 31
click at [710, 375] on input "text" at bounding box center [670, 382] width 151 height 31
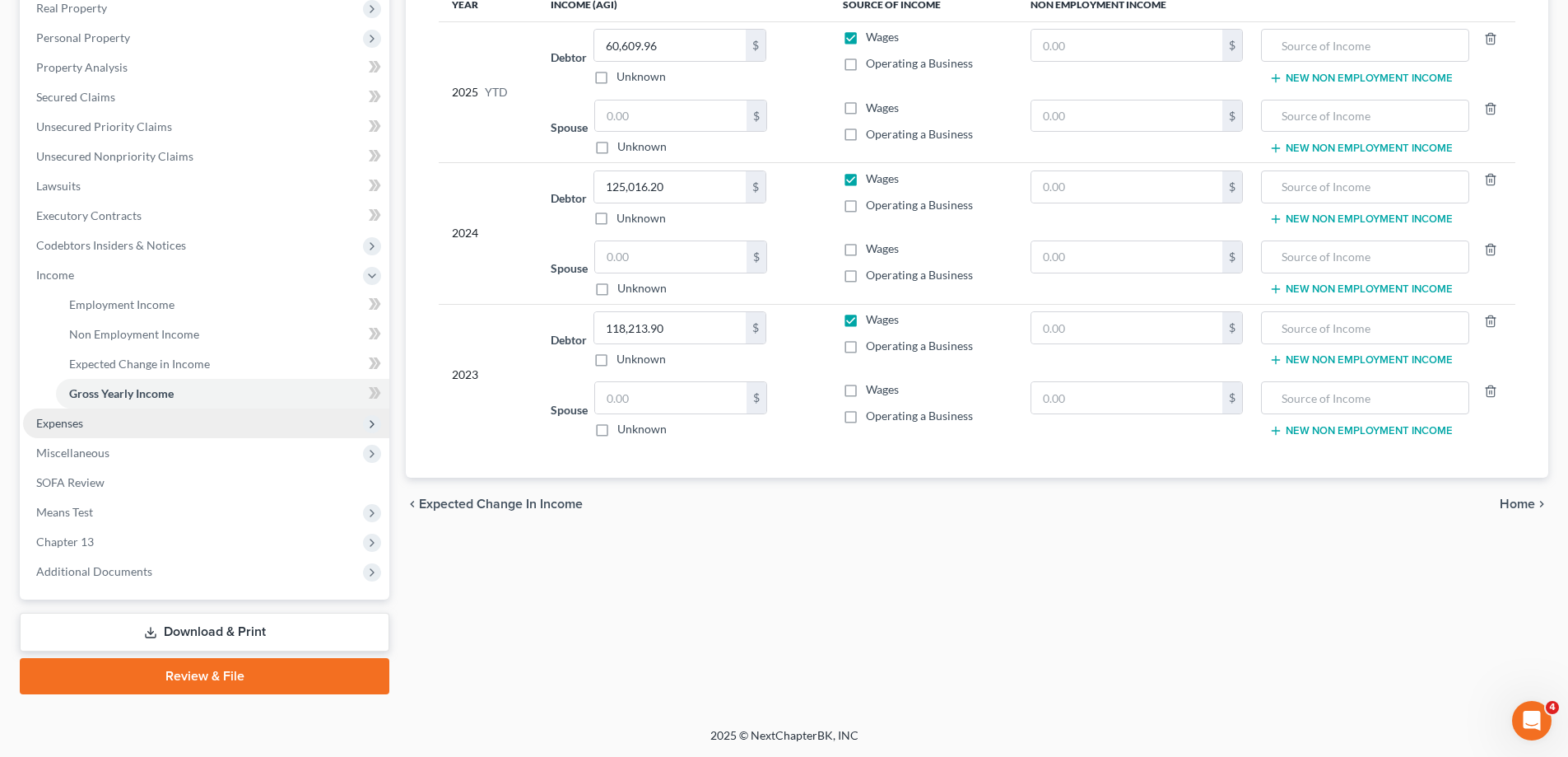
click at [113, 432] on span "Expenses" at bounding box center [206, 424] width 366 height 30
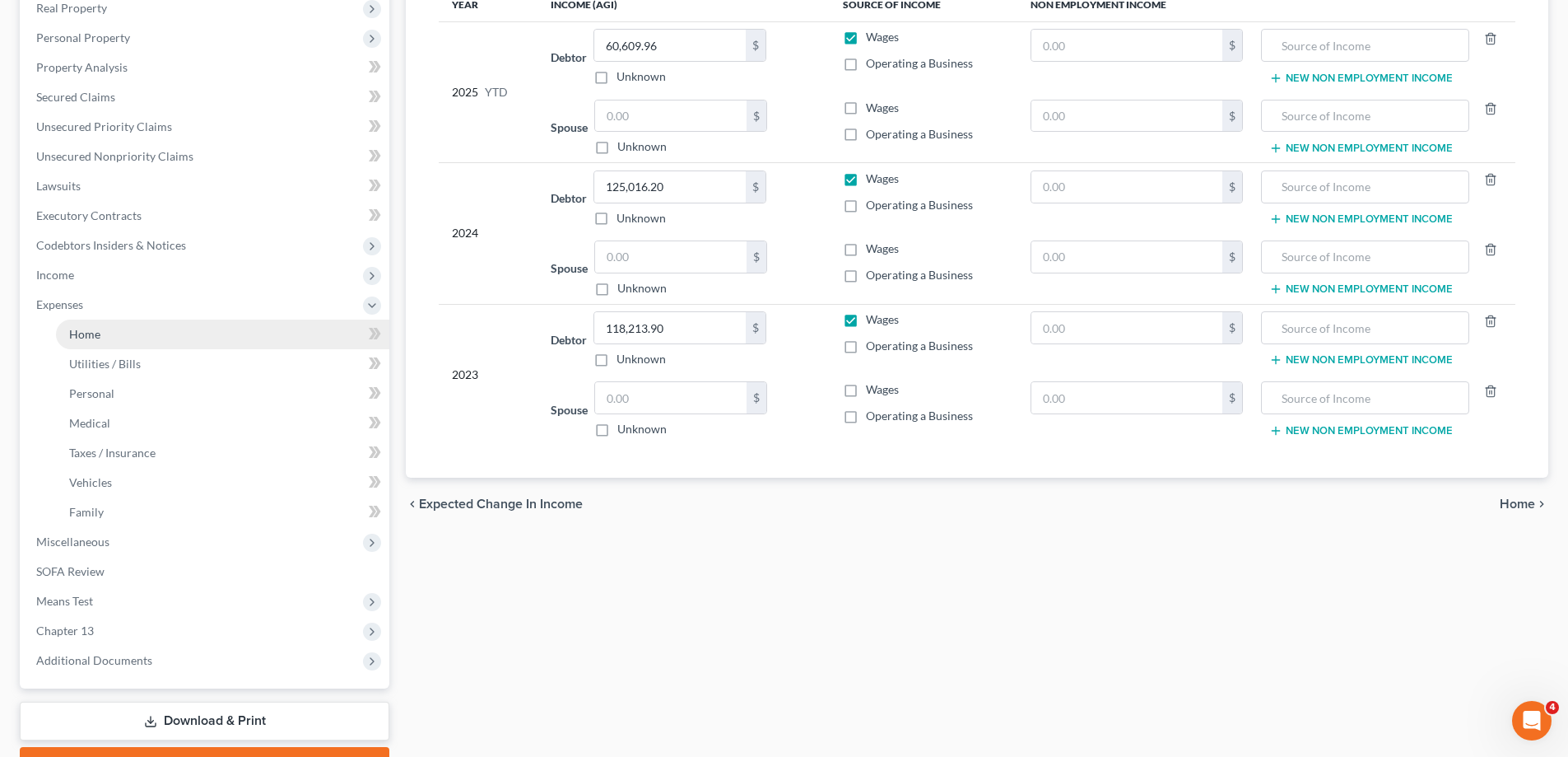
click at [97, 325] on link "Home" at bounding box center [222, 334] width 333 height 30
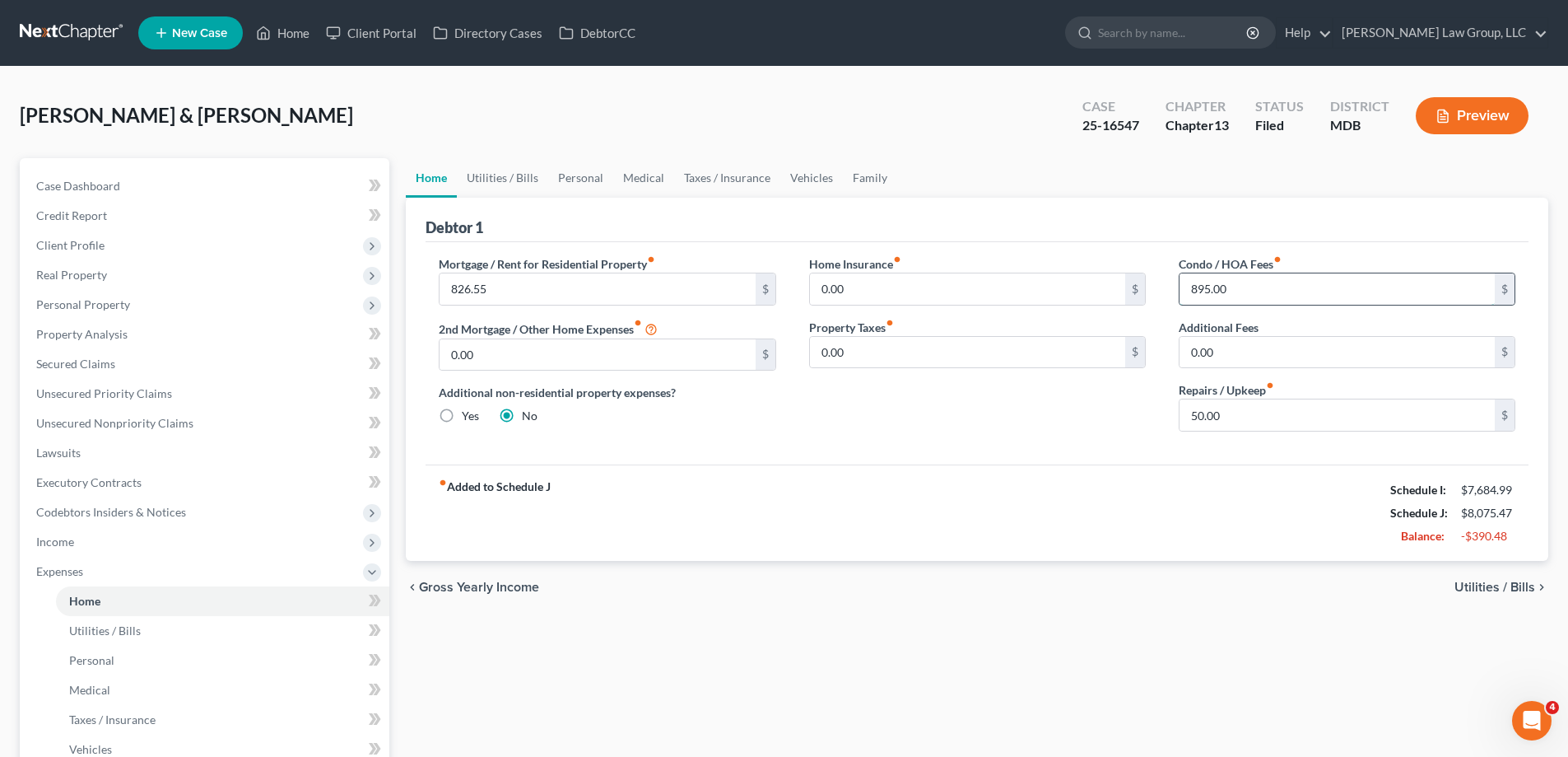
click at [1315, 282] on input "895.00" at bounding box center [1336, 288] width 316 height 31
type input "538.00"
click at [914, 420] on div "Home Insurance fiber_manual_record 0.00 $ Property Taxes fiber_manual_record 0.…" at bounding box center [978, 350] width 369 height 189
click at [1367, 424] on input "50.00" at bounding box center [1336, 415] width 316 height 31
click at [878, 453] on div "Mortgage / Rent for Residential Property fiber_manual_record 826.55 $ 2nd Mortg…" at bounding box center [977, 353] width 1103 height 222
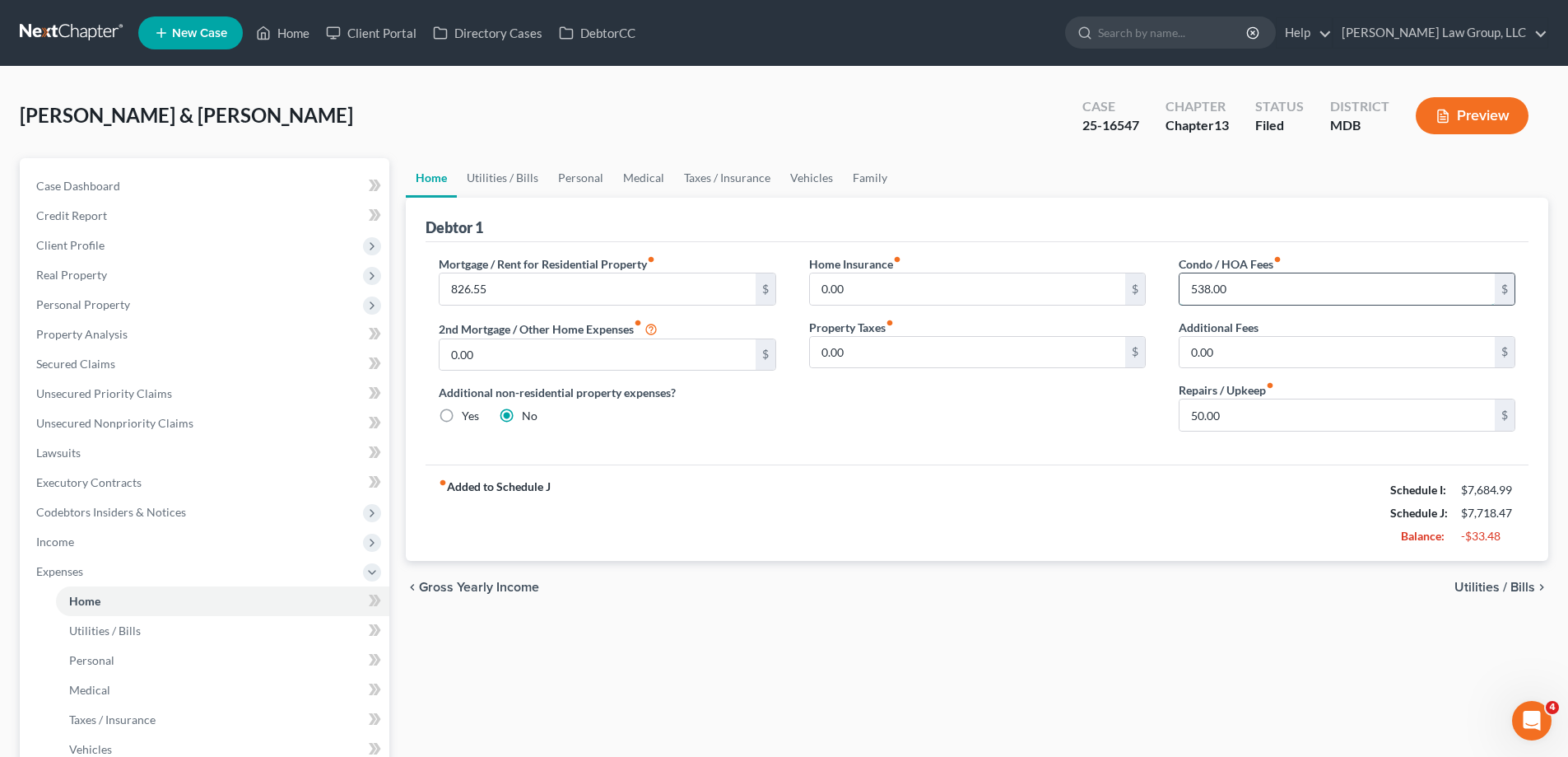
click at [1290, 283] on input "538.00" at bounding box center [1336, 288] width 316 height 31
click at [997, 226] on div "Debtor 1" at bounding box center [977, 219] width 1103 height 44
click at [507, 180] on link "Utilities / Bills" at bounding box center [502, 178] width 91 height 40
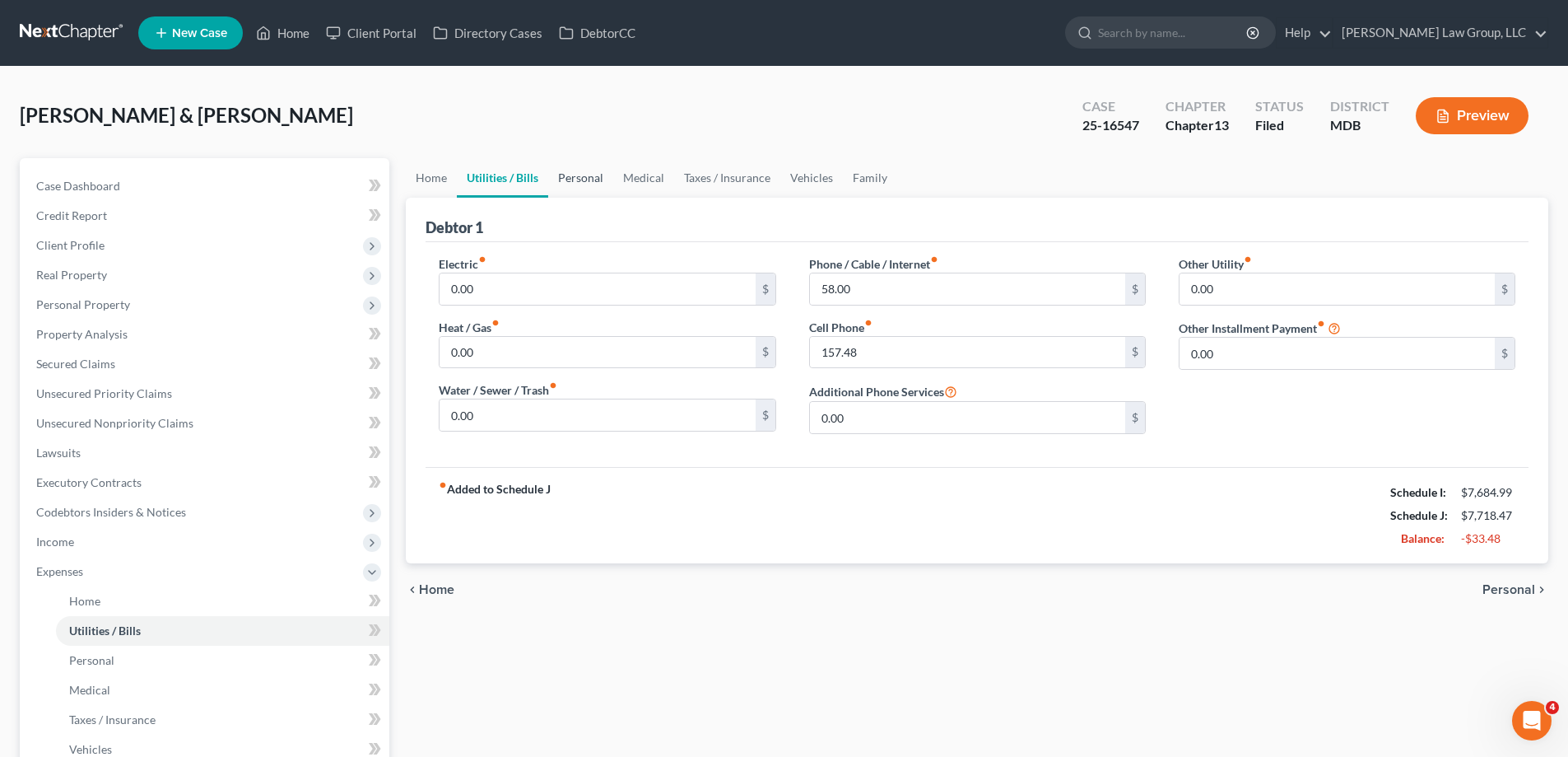
click at [600, 174] on link "Personal" at bounding box center [581, 178] width 65 height 40
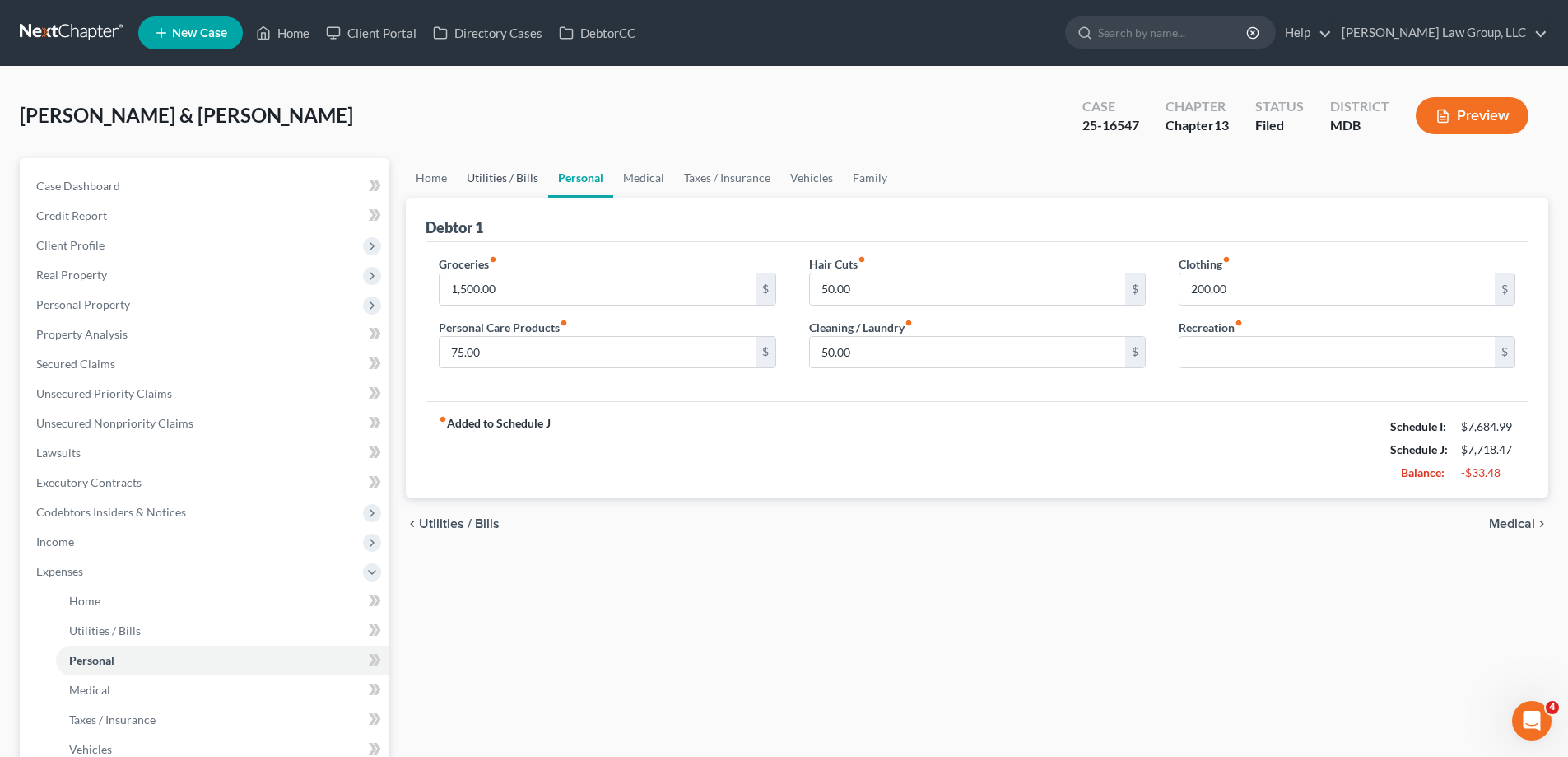
click at [532, 185] on link "Utilities / Bills" at bounding box center [502, 178] width 91 height 40
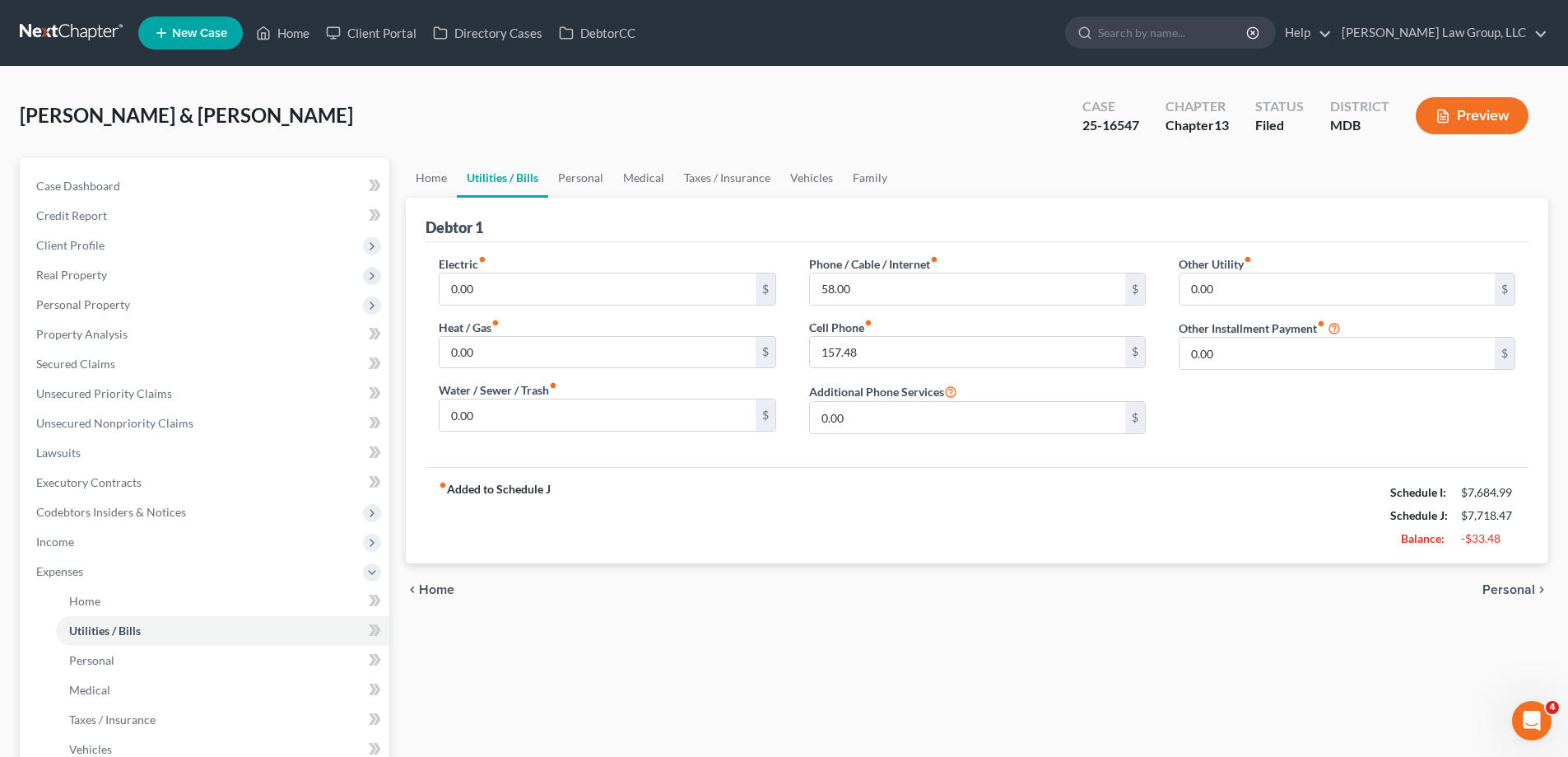
click at [933, 305] on div "Phone / Cable / Internet fiber_manual_record 58.00 $ Cell Phone fiber_manual_re…" at bounding box center [978, 351] width 369 height 192
click at [934, 299] on input "58.00" at bounding box center [967, 288] width 316 height 31
type input "90.00"
click at [968, 472] on div "fiber_manual_record Added to Schedule J Schedule I: $7,684.99 Schedule J: $7,75…" at bounding box center [977, 515] width 1103 height 96
click at [596, 182] on link "Personal" at bounding box center [581, 178] width 65 height 40
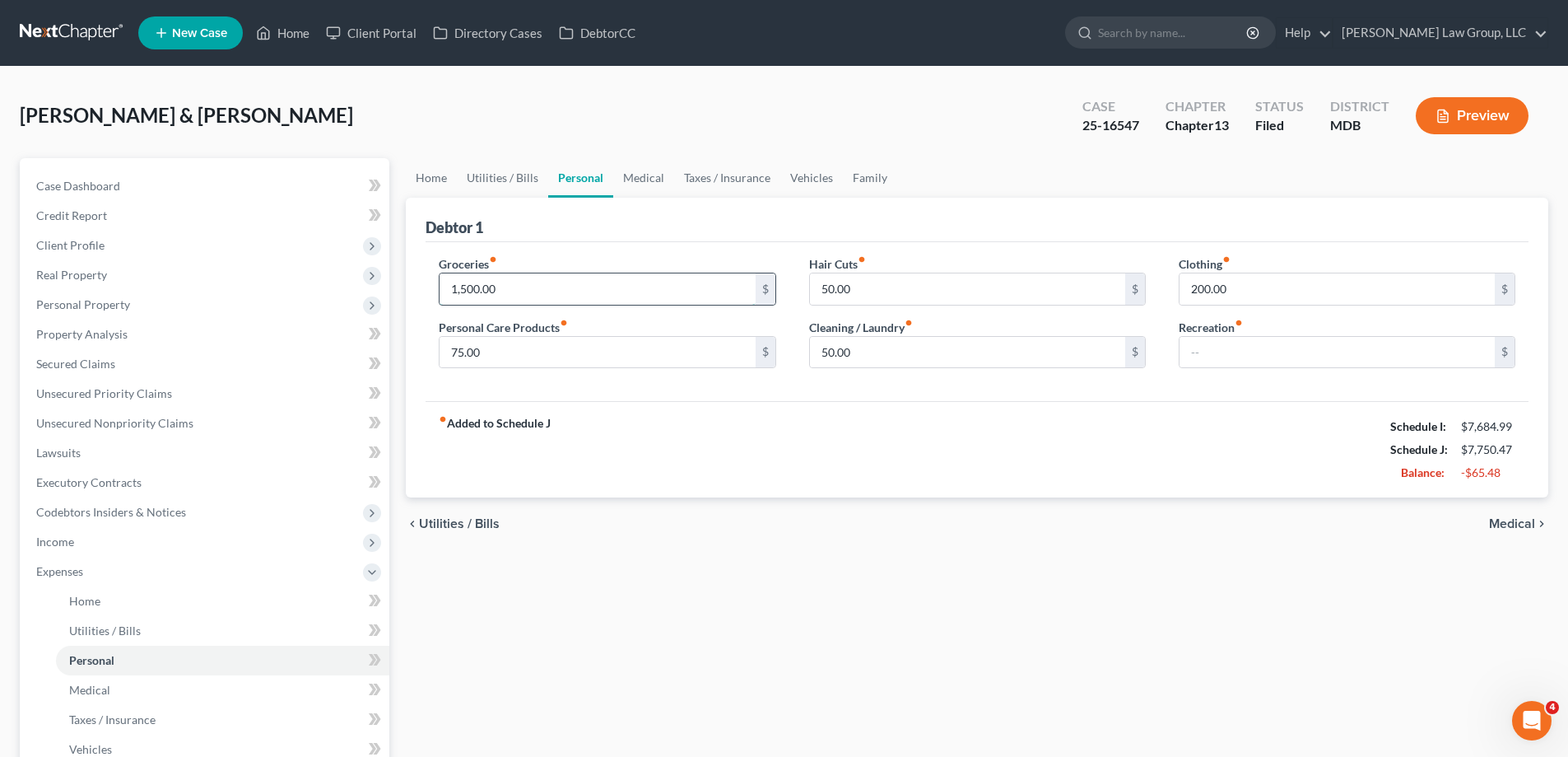
click at [516, 281] on input "1,500.00" at bounding box center [597, 288] width 316 height 31
click at [677, 430] on div "fiber_manual_record Added to Schedule J Schedule I: $7,684.99 Schedule J: $7,05…" at bounding box center [977, 448] width 1103 height 96
click at [555, 289] on input "800.00" at bounding box center [597, 288] width 316 height 31
type input "950.00"
click at [636, 173] on link "Medical" at bounding box center [643, 178] width 61 height 40
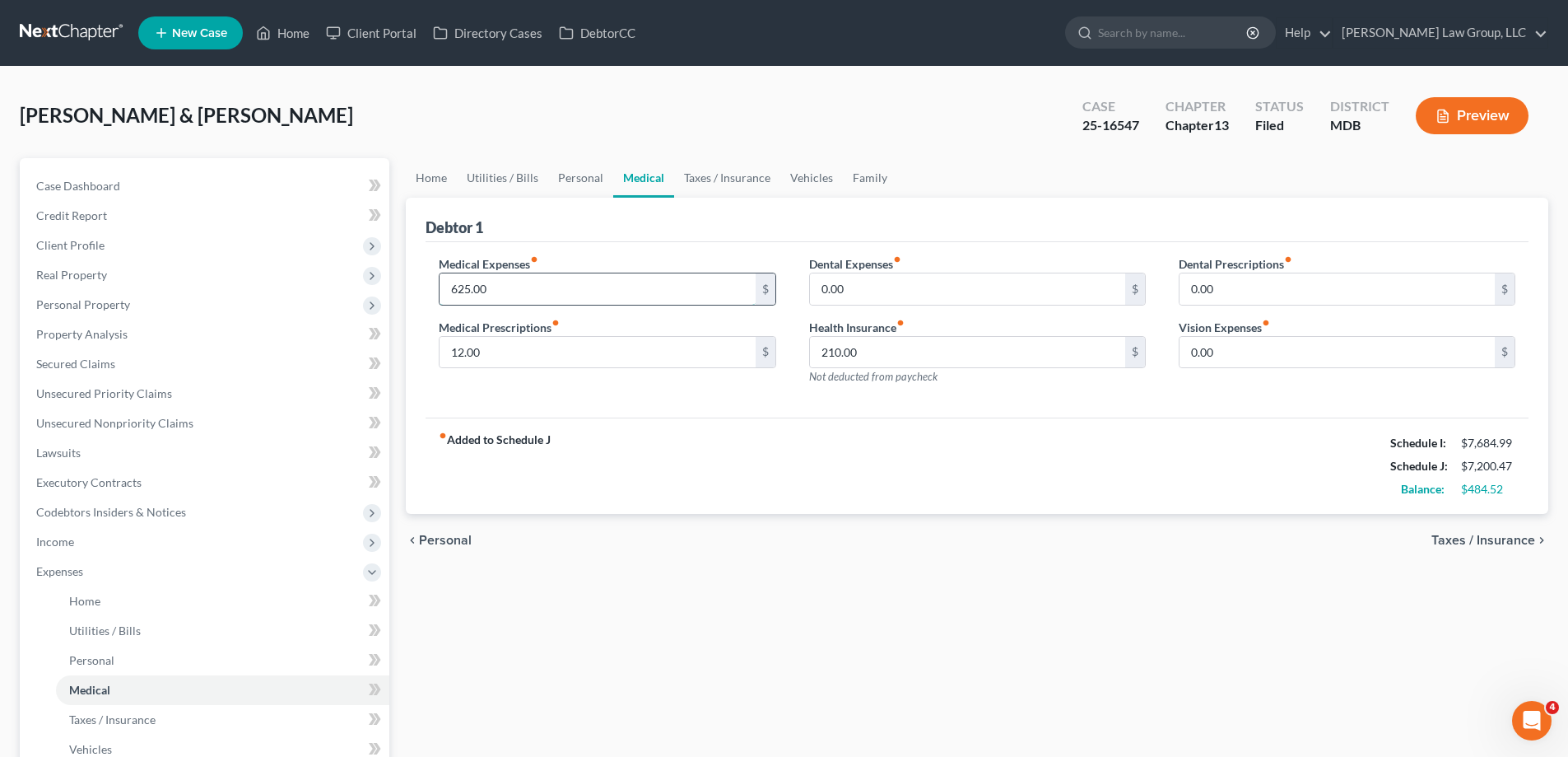
click at [473, 292] on input "625.00" at bounding box center [597, 288] width 316 height 31
type input "650.00"
click at [663, 474] on div "fiber_manual_record Added to Schedule J Schedule I: $7,684.99 Schedule J: $7,22…" at bounding box center [977, 465] width 1103 height 96
click at [517, 289] on input "650.00" at bounding box center [597, 288] width 316 height 31
click at [1249, 359] on input "26.25" at bounding box center [1336, 352] width 316 height 31
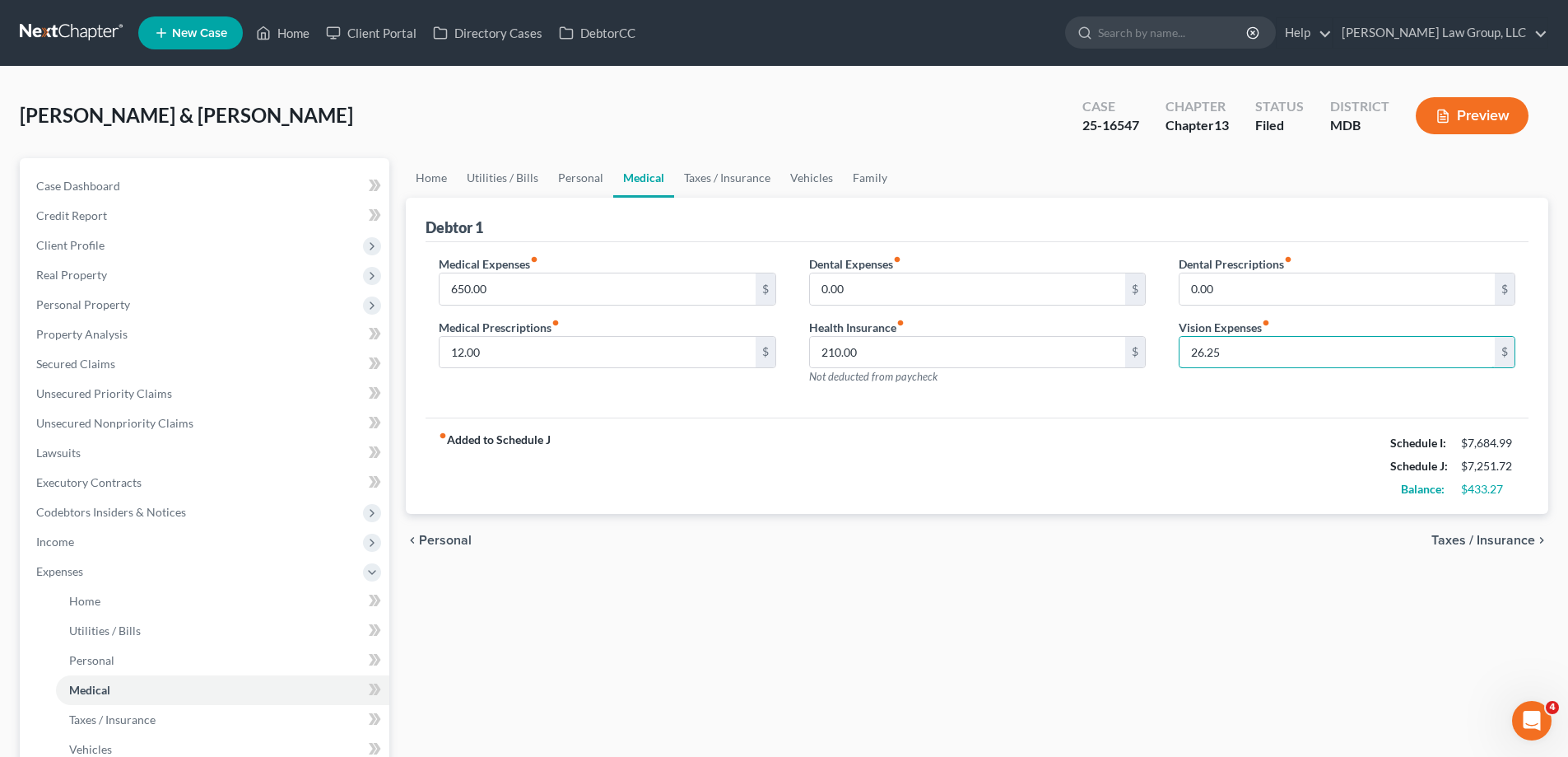
drag, startPoint x: 1249, startPoint y: 359, endPoint x: 1148, endPoint y: 364, distance: 101.1
click at [1148, 364] on div "Medical Expenses fiber_manual_record 650.00 $ Medical Prescriptions fiber_manua…" at bounding box center [977, 327] width 1109 height 143
type input "35.00"
click at [1162, 407] on div "Medical Expenses fiber_manual_record 650.00 $ Medical Prescriptions fiber_manua…" at bounding box center [977, 330] width 1103 height 176
click at [909, 569] on div "Home Utilities / Bills Personal Medical Taxes / Insurance Vehicles Family Debto…" at bounding box center [977, 604] width 1159 height 891
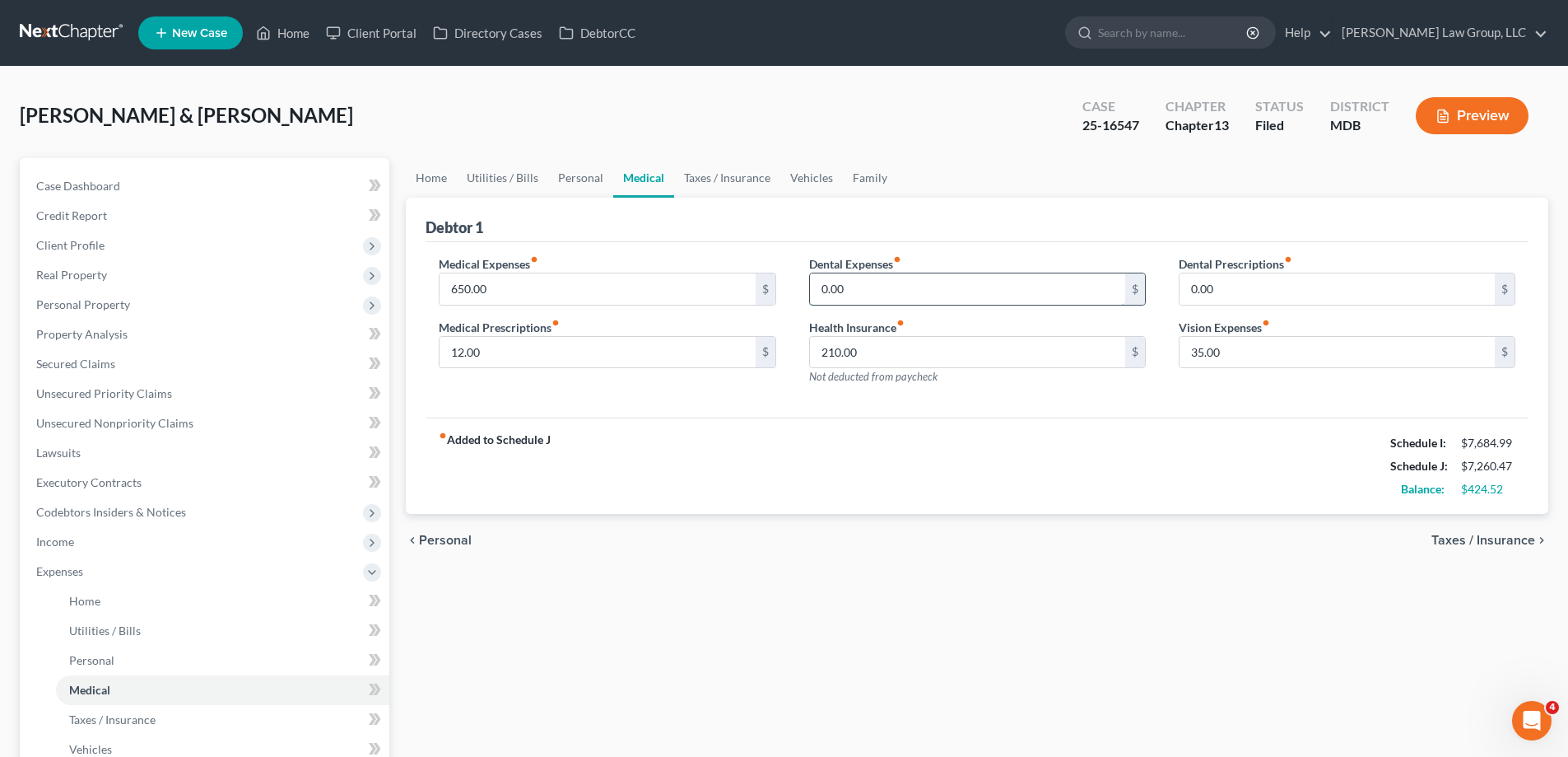
click at [867, 292] on input "0.00" at bounding box center [967, 288] width 316 height 31
type input "100.00"
click at [984, 224] on div "Debtor 1" at bounding box center [977, 219] width 1103 height 44
click at [730, 175] on link "Taxes / Insurance" at bounding box center [727, 178] width 106 height 40
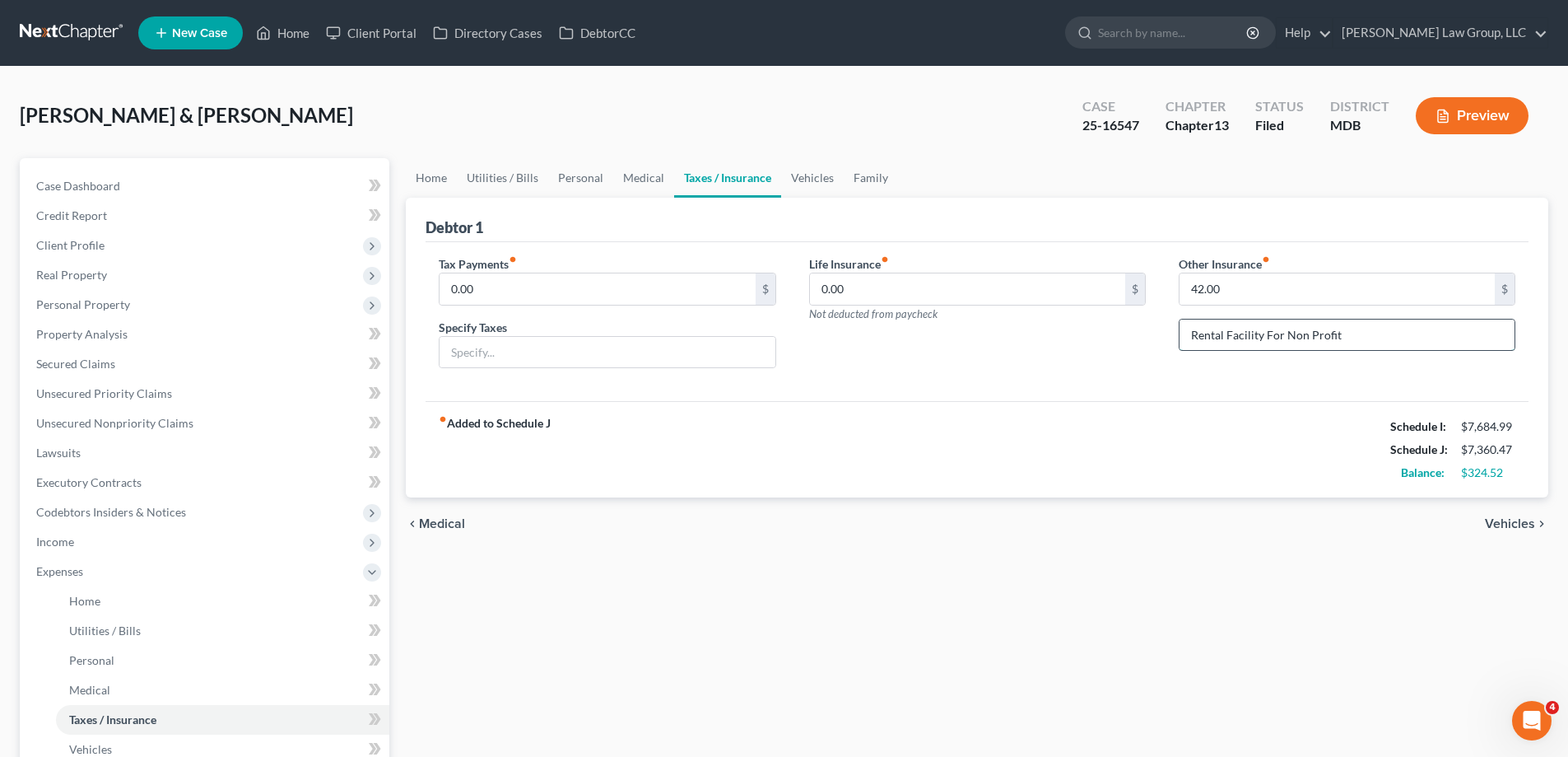
click at [1359, 335] on input "Rental Facility For Non Profit" at bounding box center [1346, 334] width 335 height 31
drag, startPoint x: 1357, startPoint y: 336, endPoint x: 1189, endPoint y: 340, distance: 168.0
click at [1189, 340] on input "Rental Facility For Non Profit" at bounding box center [1346, 334] width 335 height 31
type input "Insurance for Non-Profit"
click at [811, 191] on link "Vehicles" at bounding box center [812, 178] width 63 height 40
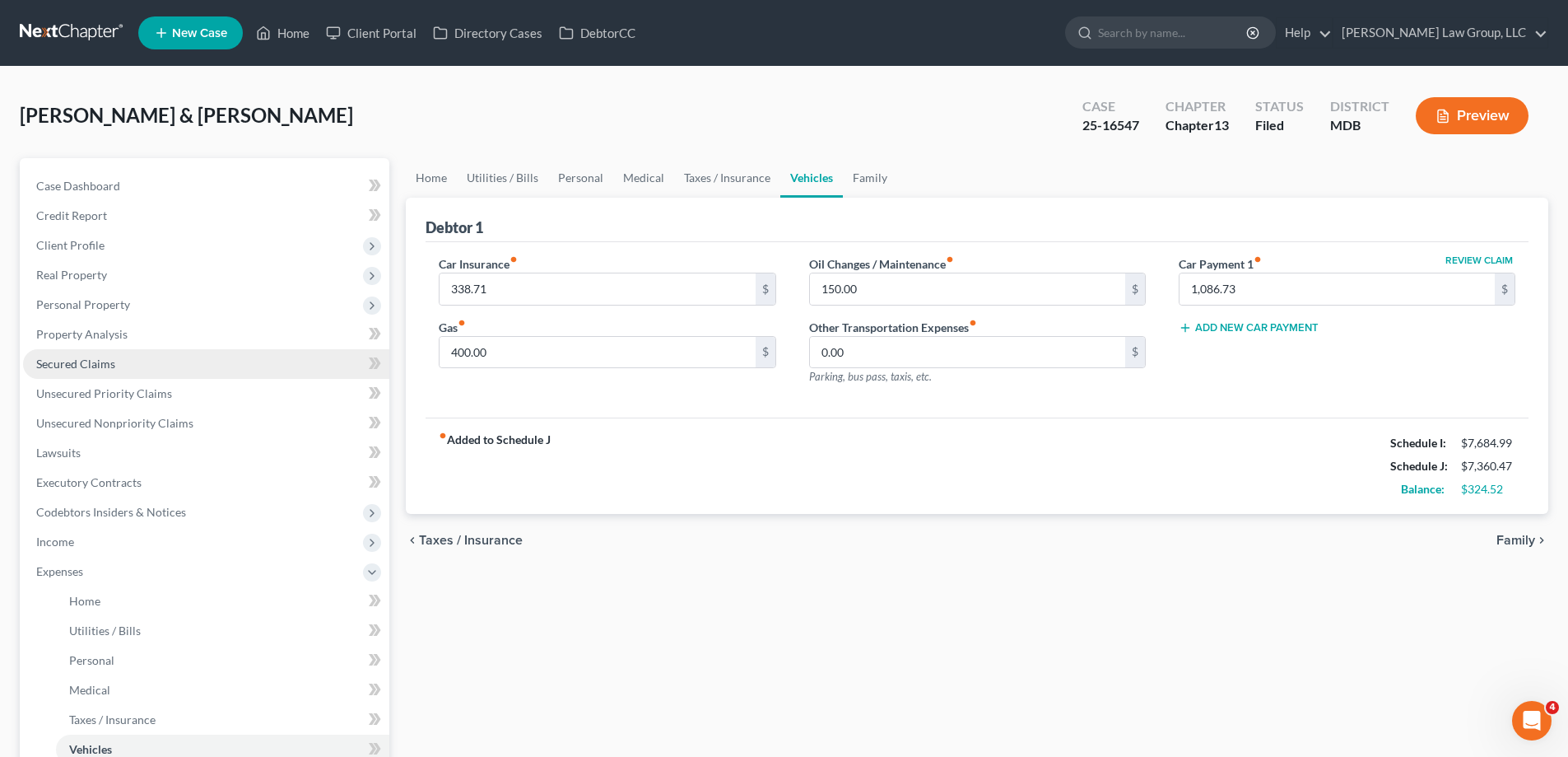
click at [99, 370] on span "Secured Claims" at bounding box center [75, 363] width 79 height 14
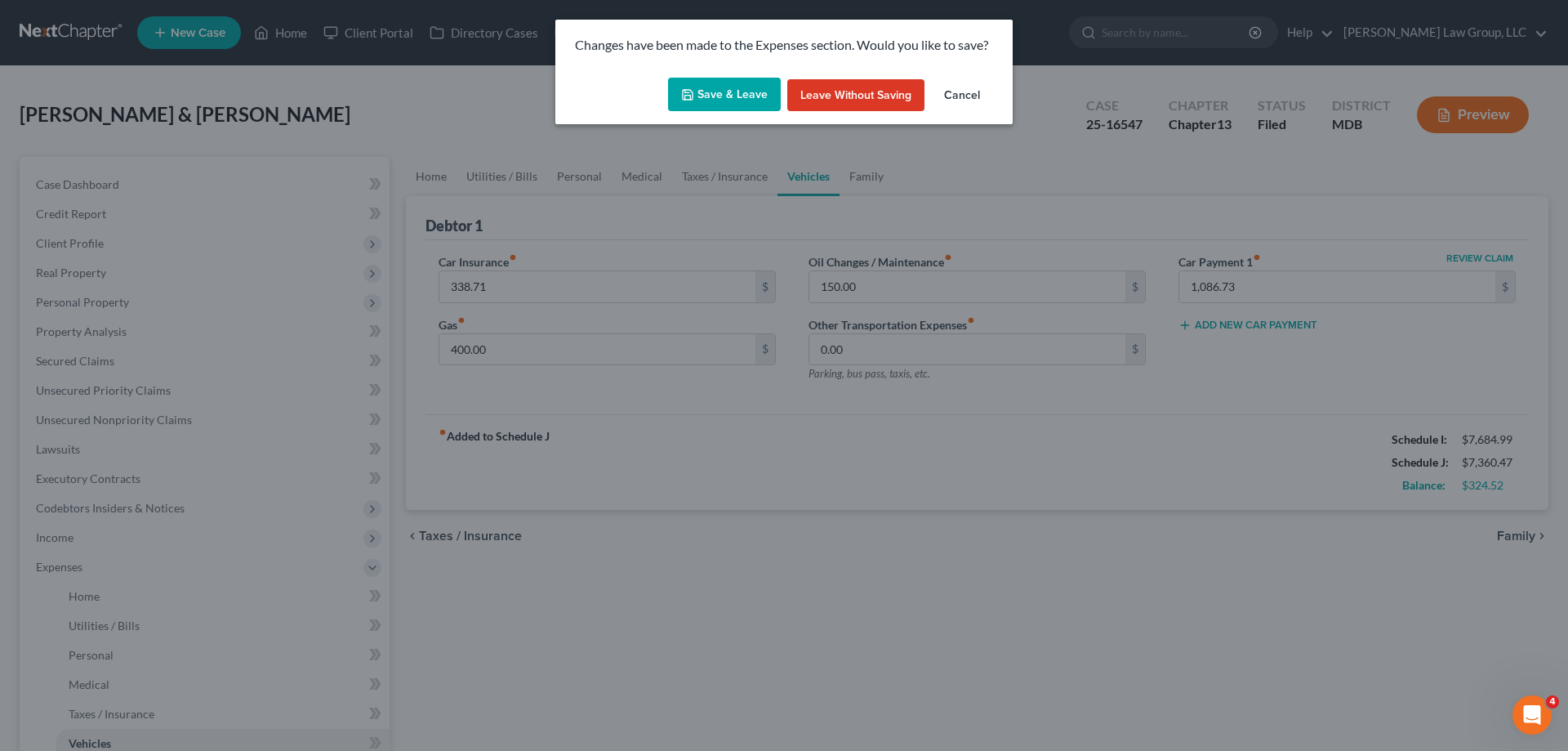
click at [727, 105] on button "Save & Leave" at bounding box center [724, 94] width 112 height 34
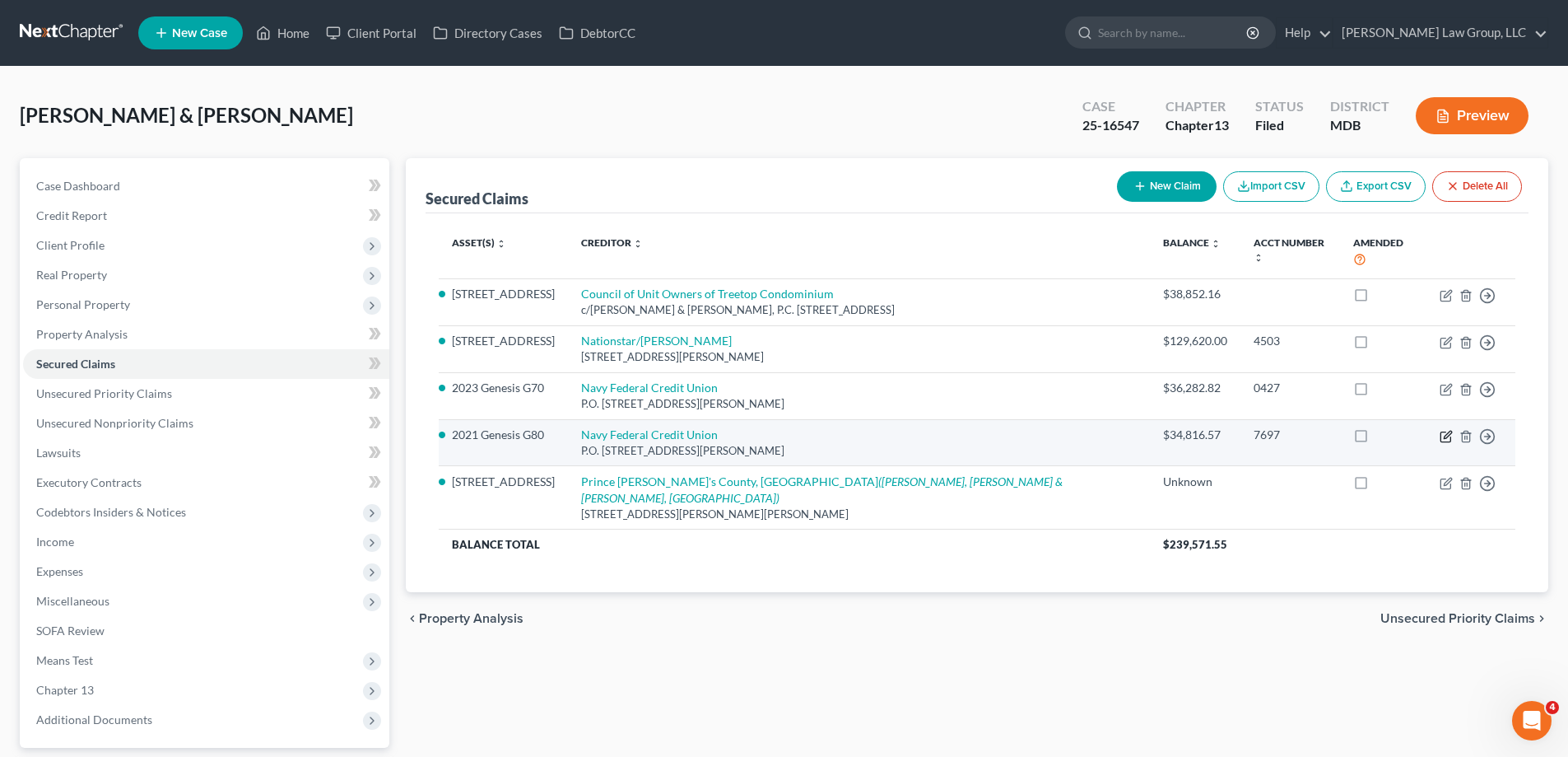
click at [1446, 430] on icon "button" at bounding box center [1445, 436] width 13 height 13
select select "48"
select select "18"
select select "4"
select select "0"
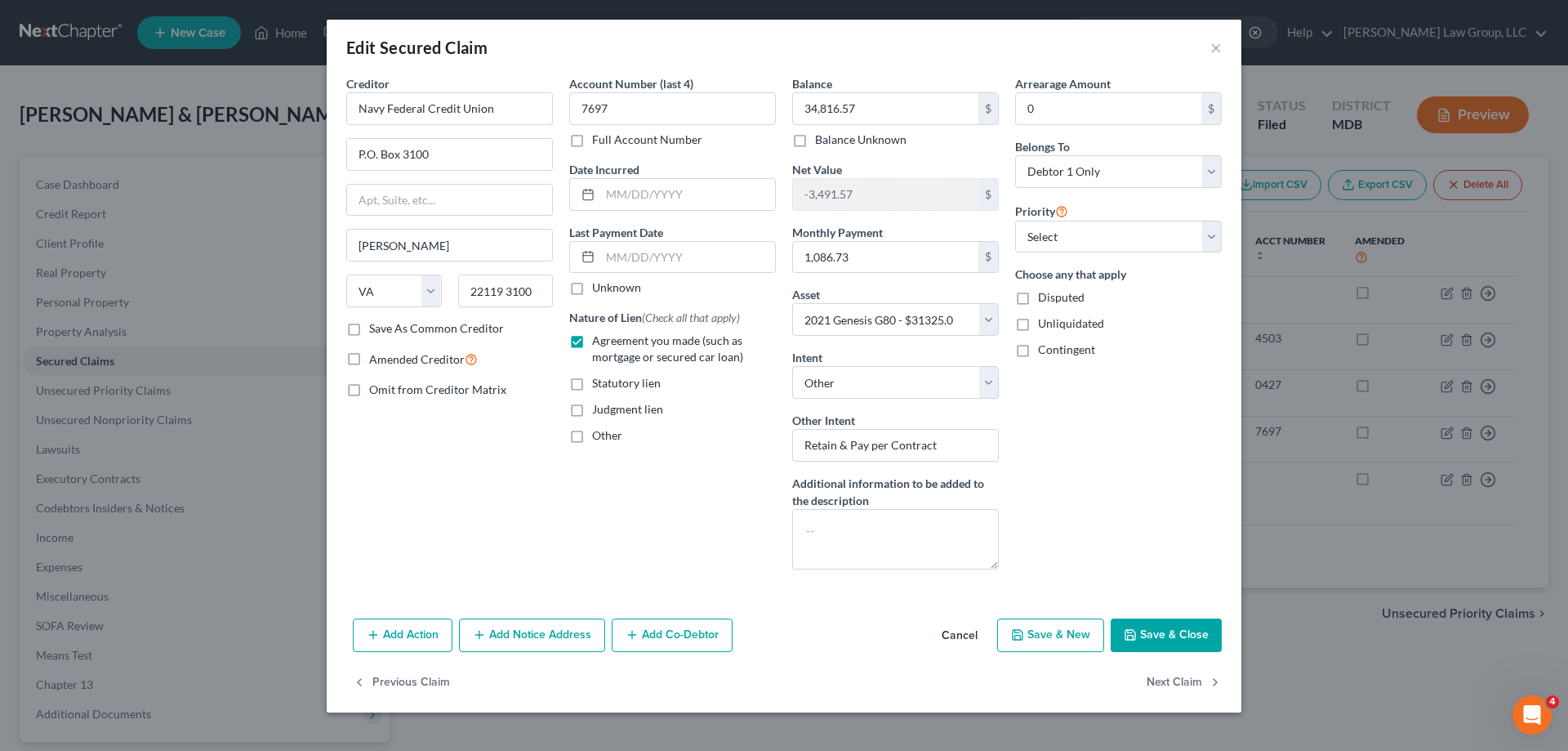
click at [1145, 634] on button "Save & Close" at bounding box center [1165, 635] width 111 height 34
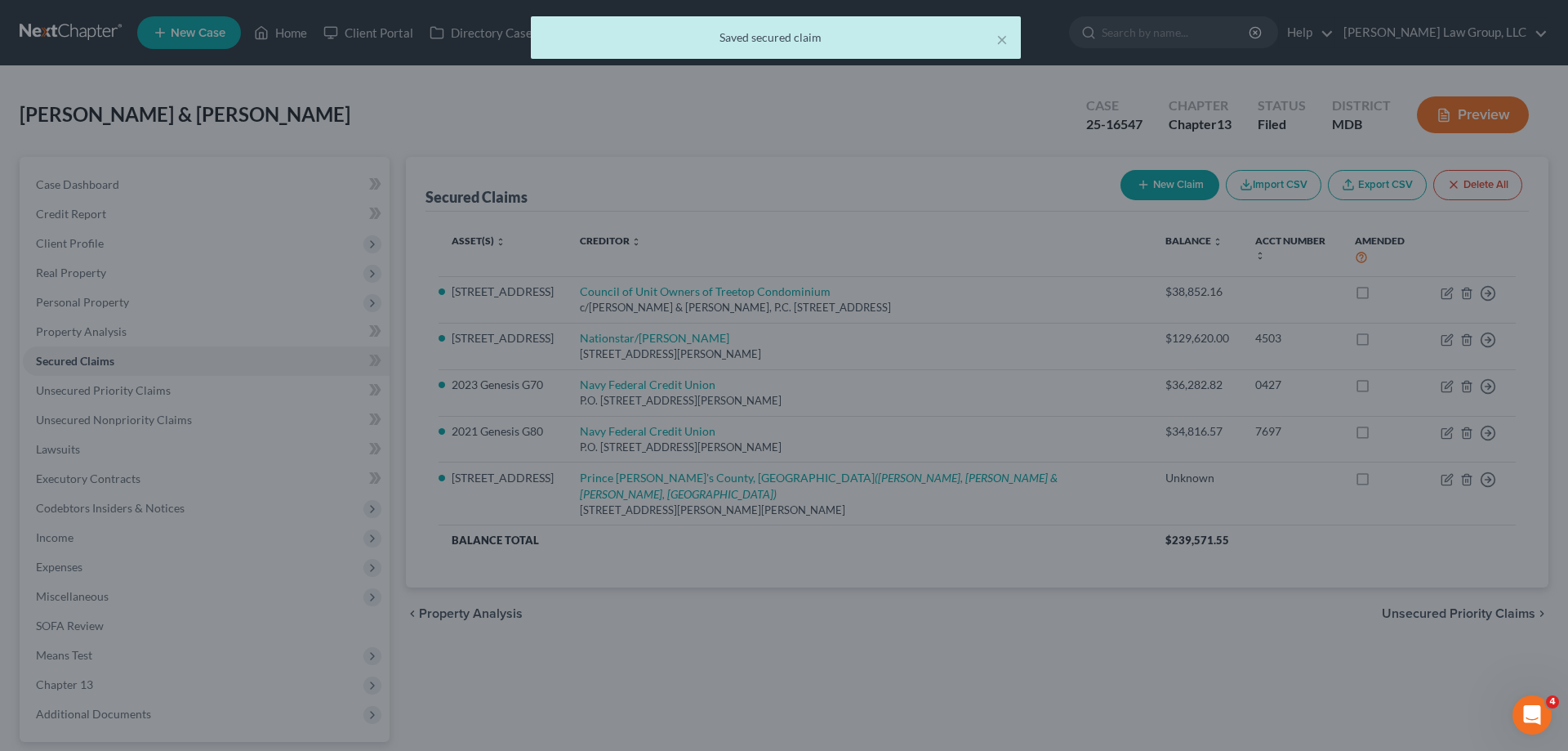
select select "18"
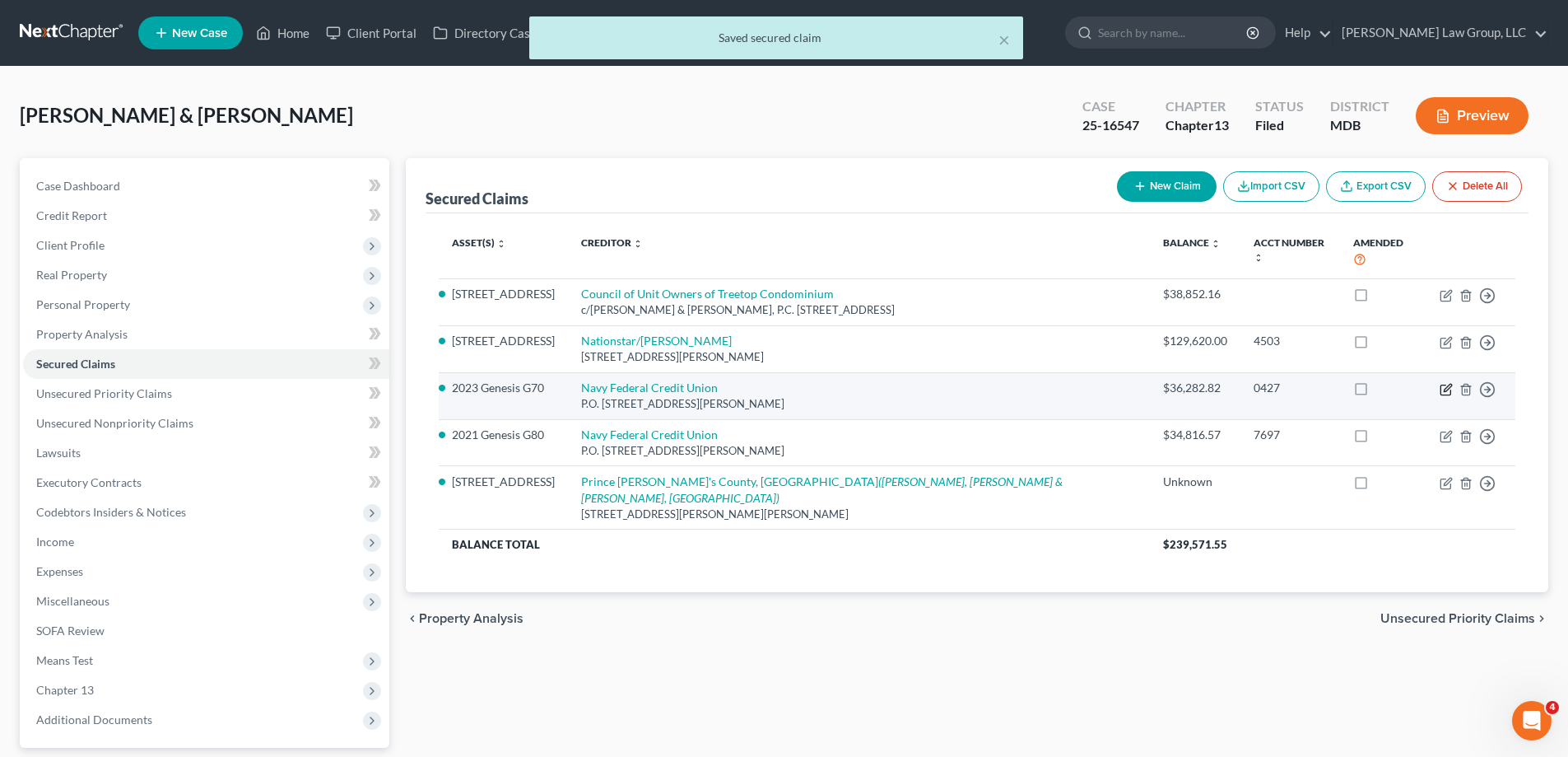
click at [1440, 385] on icon "button" at bounding box center [1444, 389] width 10 height 10
select select "48"
select select "17"
select select "0"
select select "2"
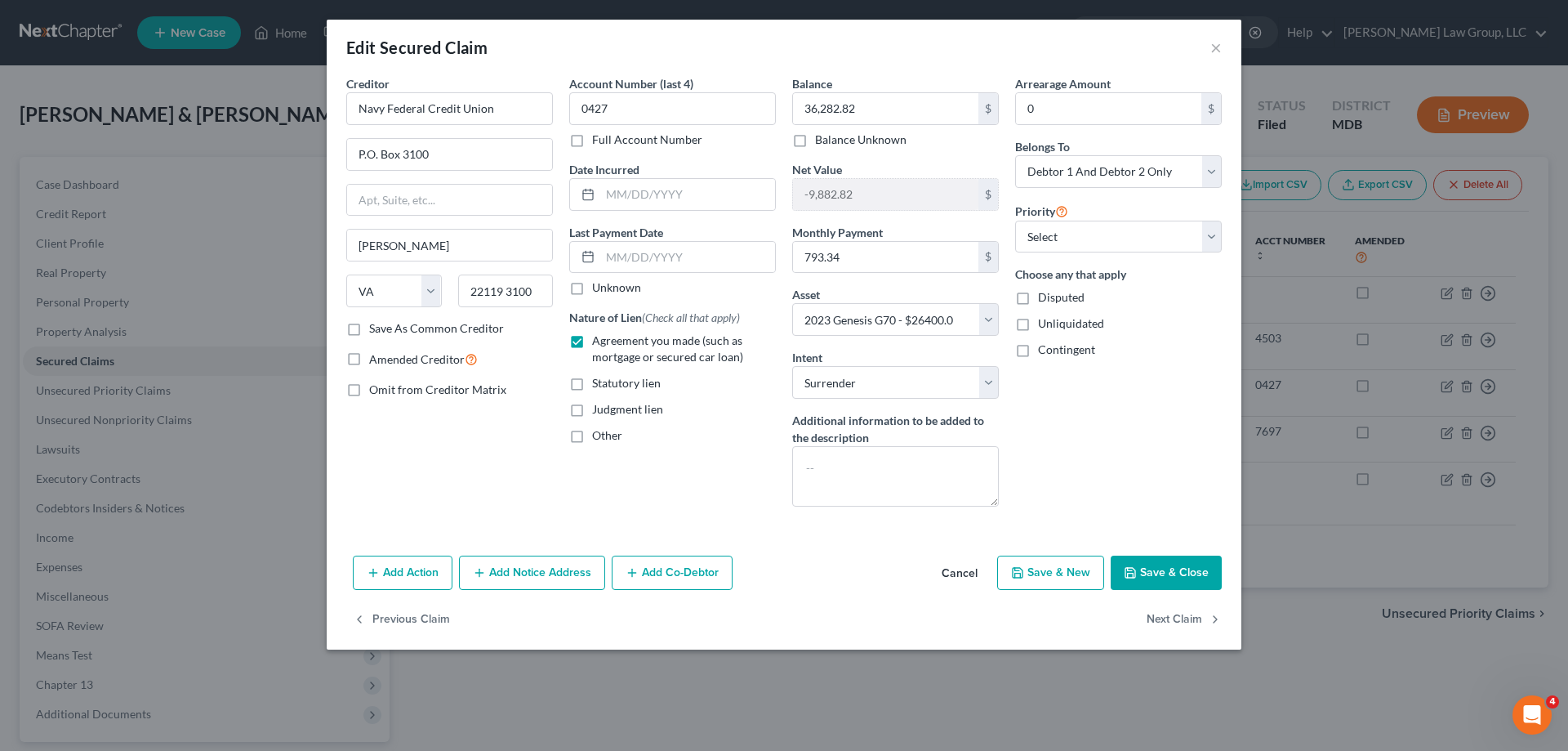
click at [1165, 575] on button "Save & Close" at bounding box center [1165, 572] width 111 height 34
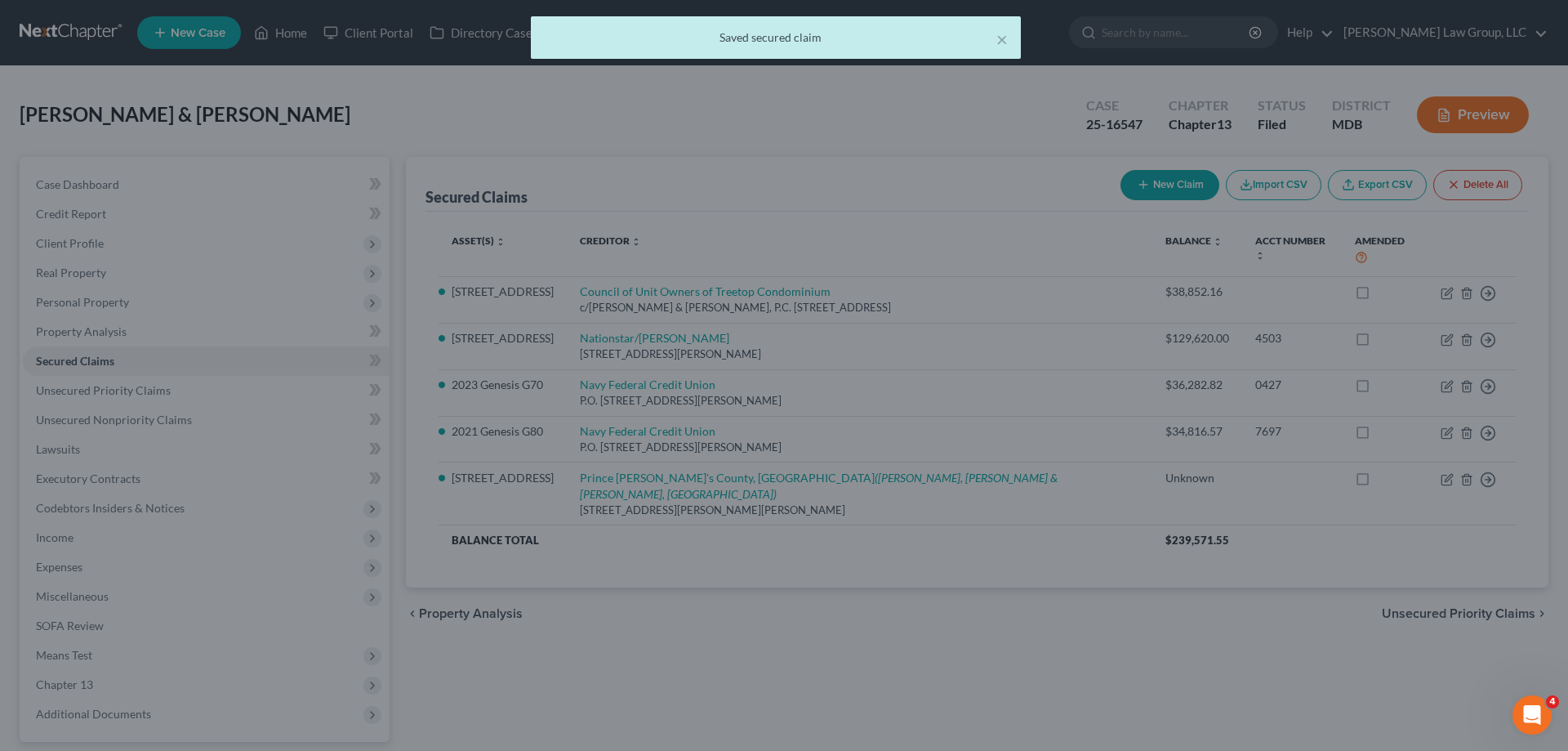
select select "17"
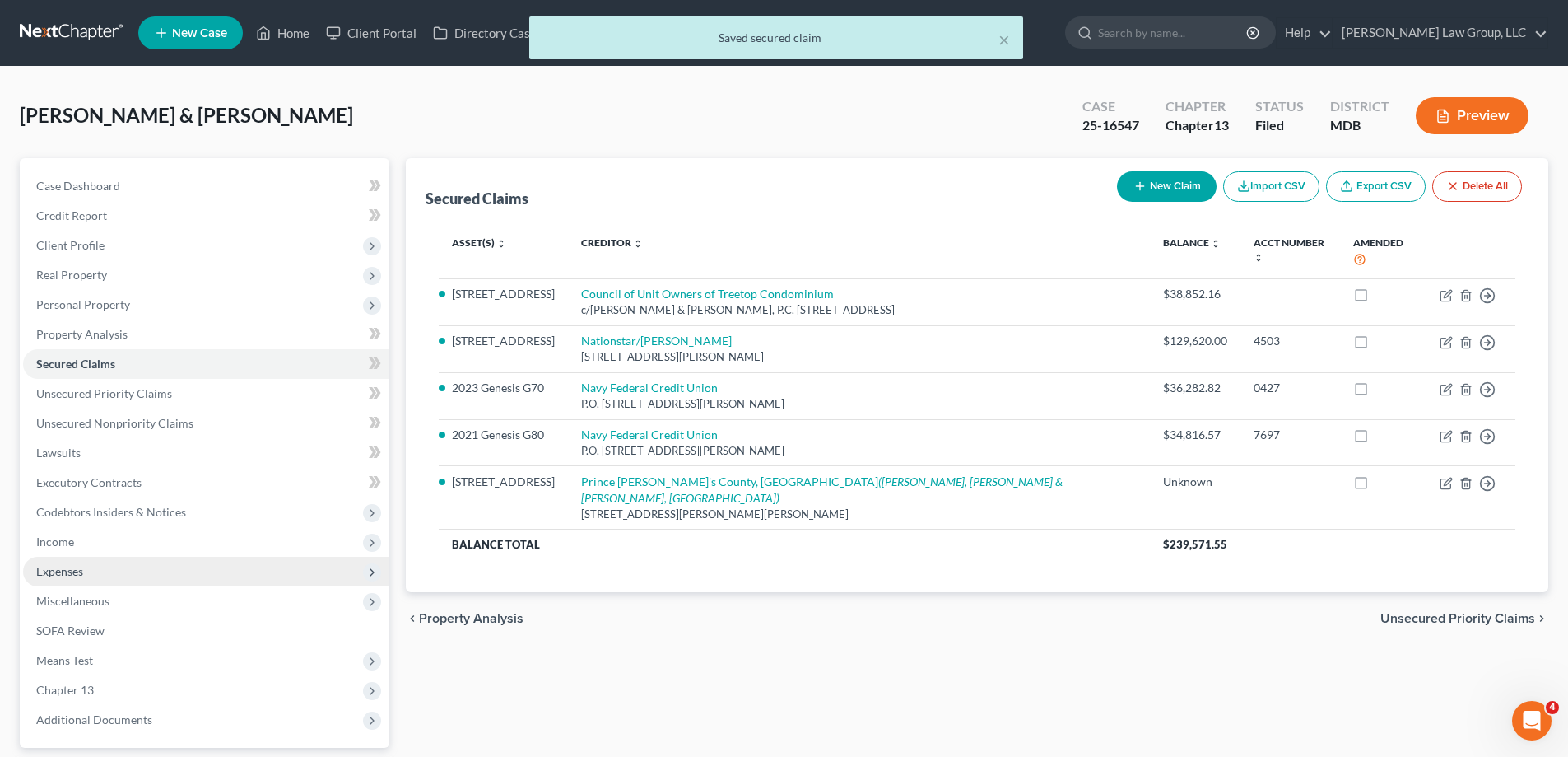
click at [123, 563] on span "Expenses" at bounding box center [206, 571] width 366 height 30
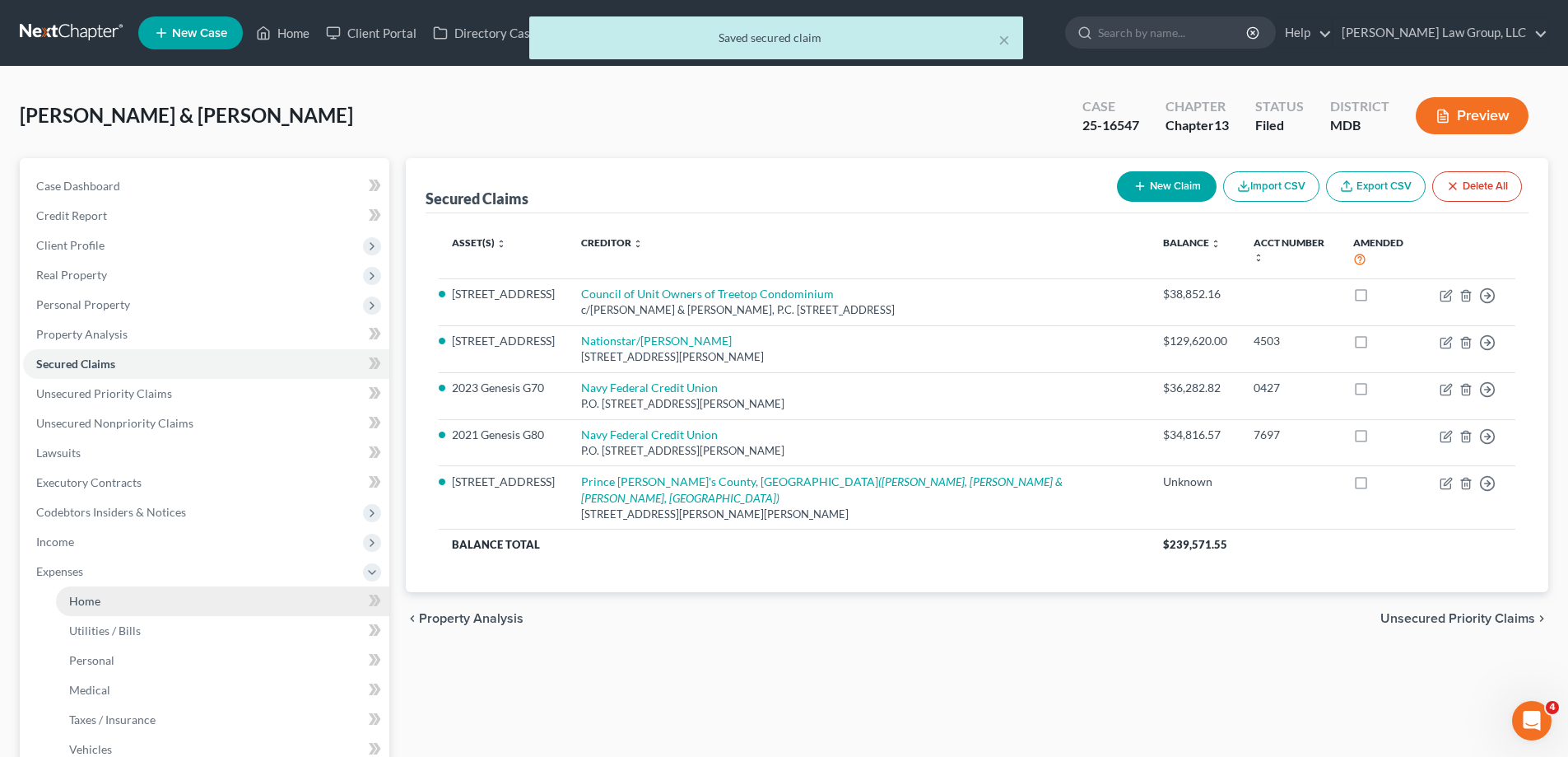
click at [81, 596] on span "Home" at bounding box center [84, 600] width 31 height 14
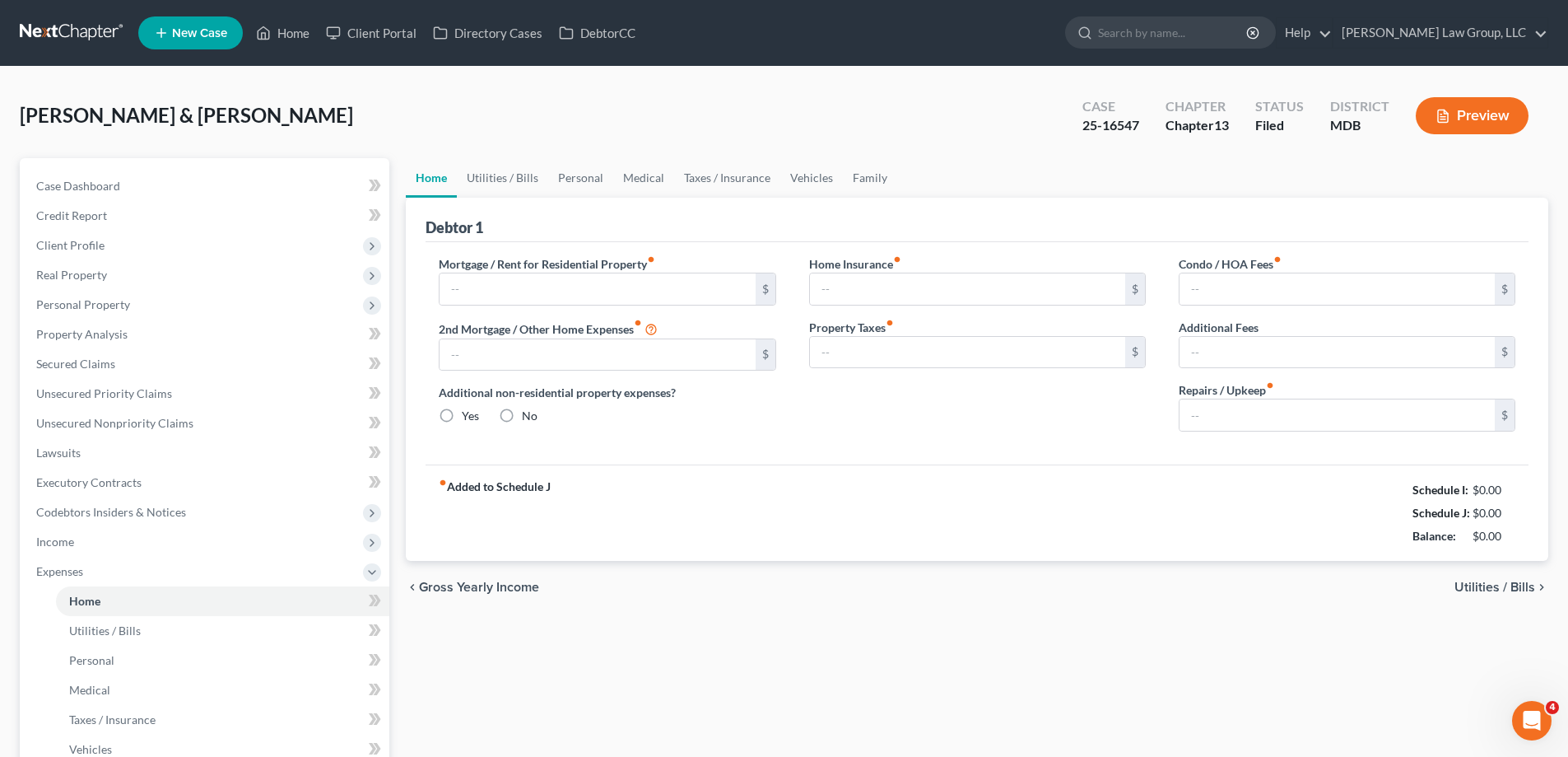
type input "826.55"
type input "0.00"
radio input "true"
type input "0.00"
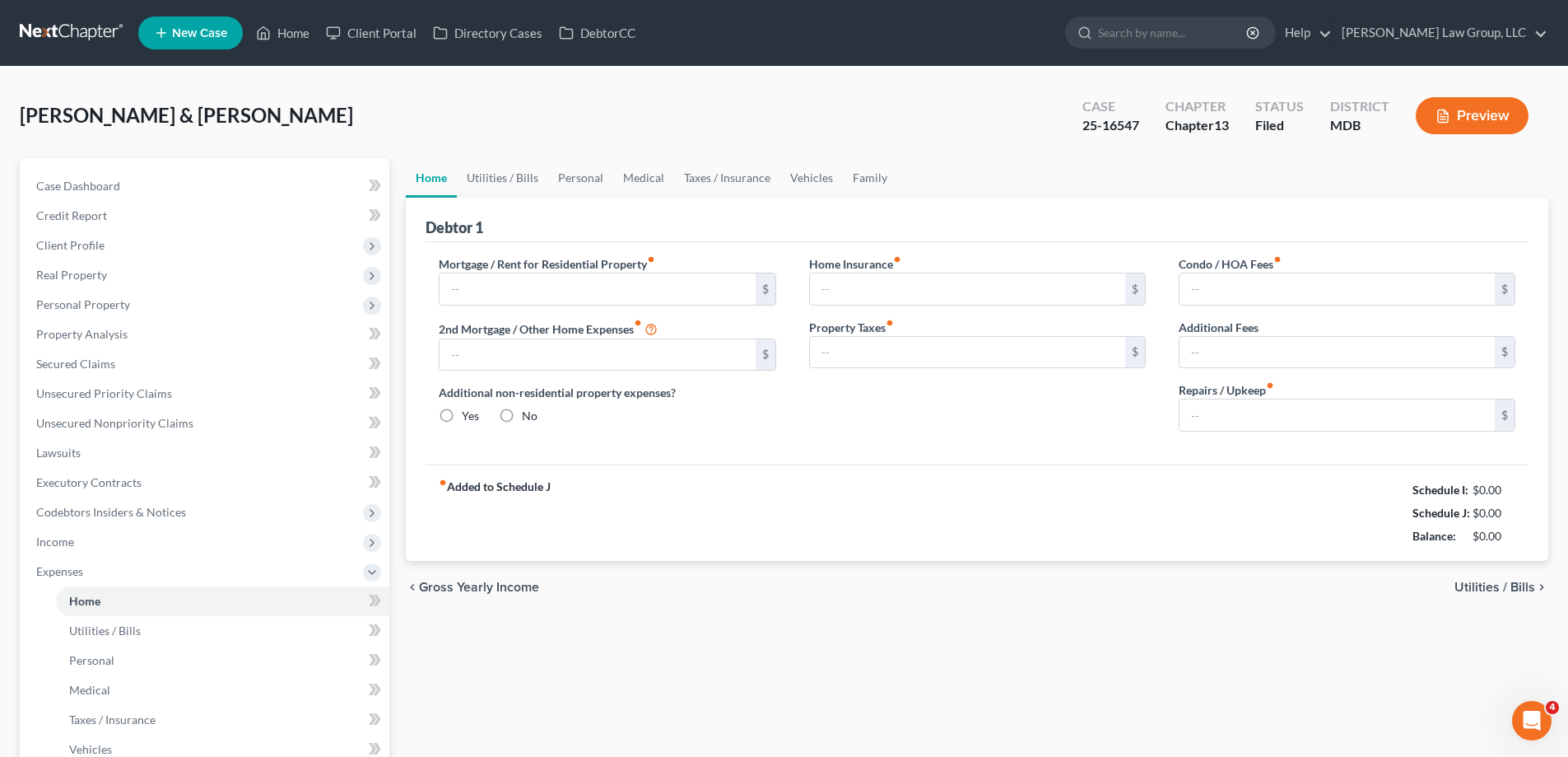
type input "538.00"
type input "0.00"
type input "50.00"
click at [818, 180] on link "Vehicles" at bounding box center [811, 178] width 63 height 40
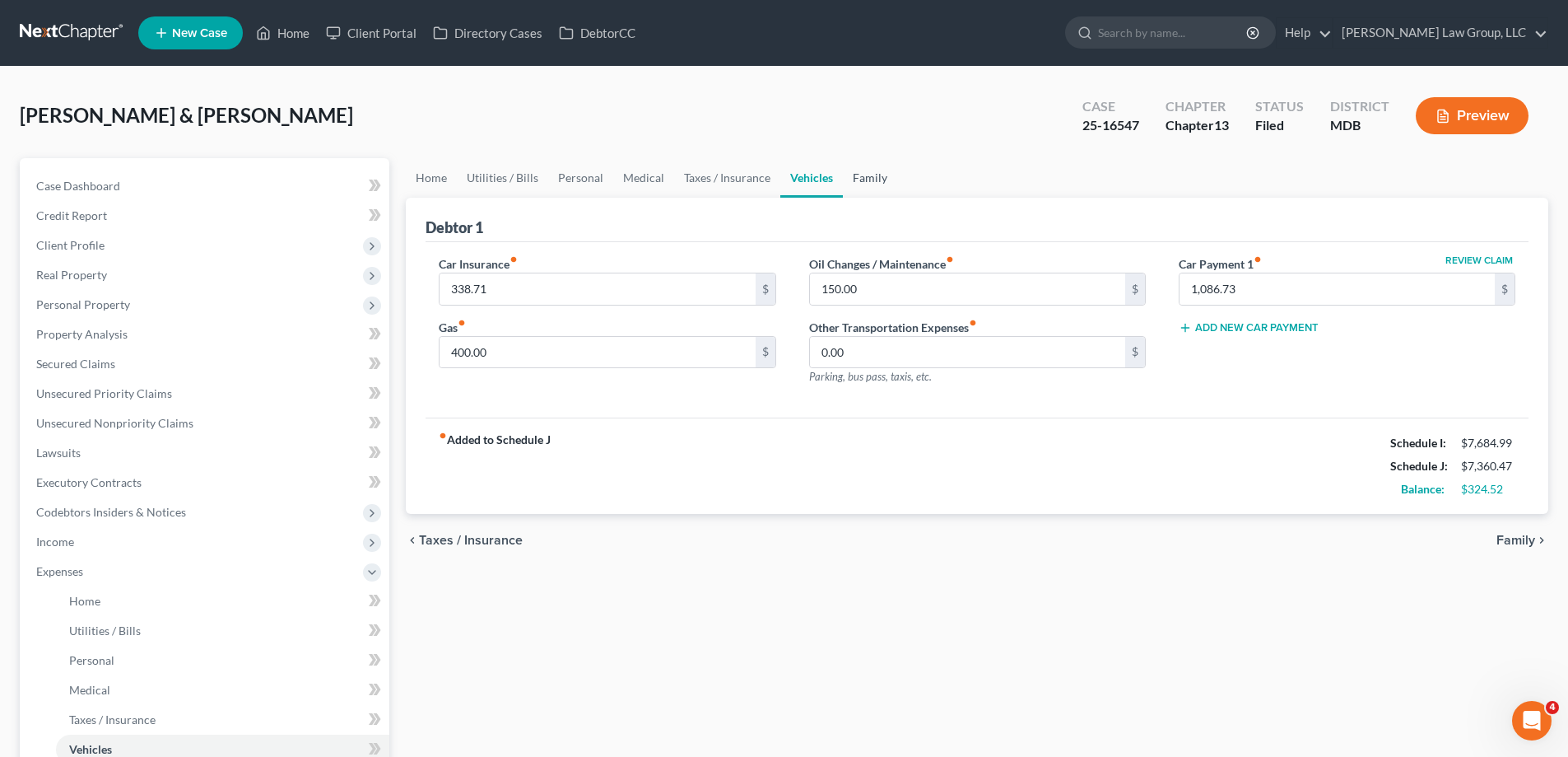
click at [854, 184] on link "Family" at bounding box center [869, 178] width 54 height 40
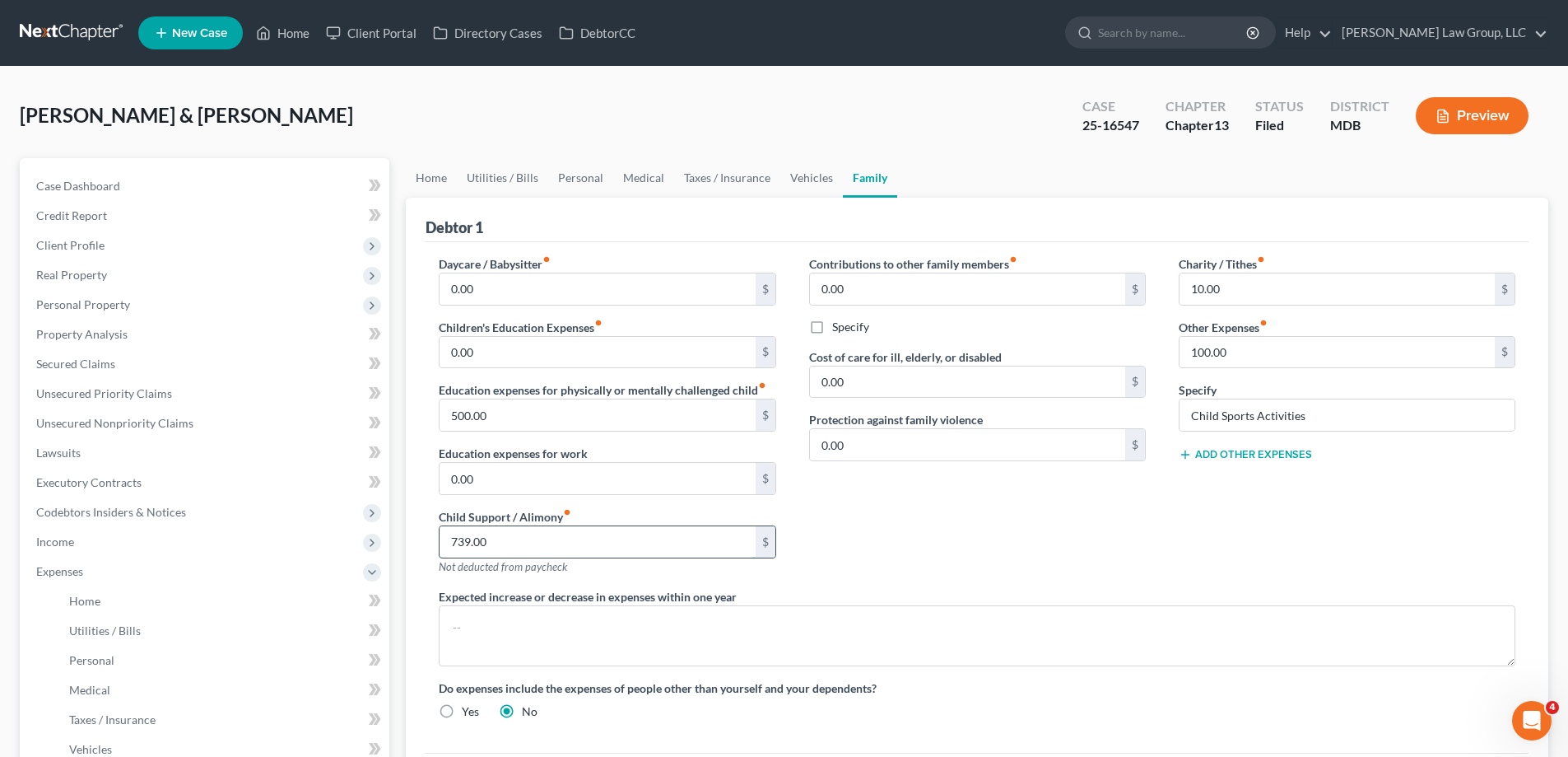
click at [526, 540] on input "739.00" at bounding box center [597, 541] width 316 height 31
click at [522, 544] on input "739.00" at bounding box center [597, 541] width 316 height 31
click at [508, 548] on input "739.00" at bounding box center [597, 541] width 316 height 31
click at [96, 392] on span "Unsecured Priority Claims" at bounding box center [104, 394] width 136 height 14
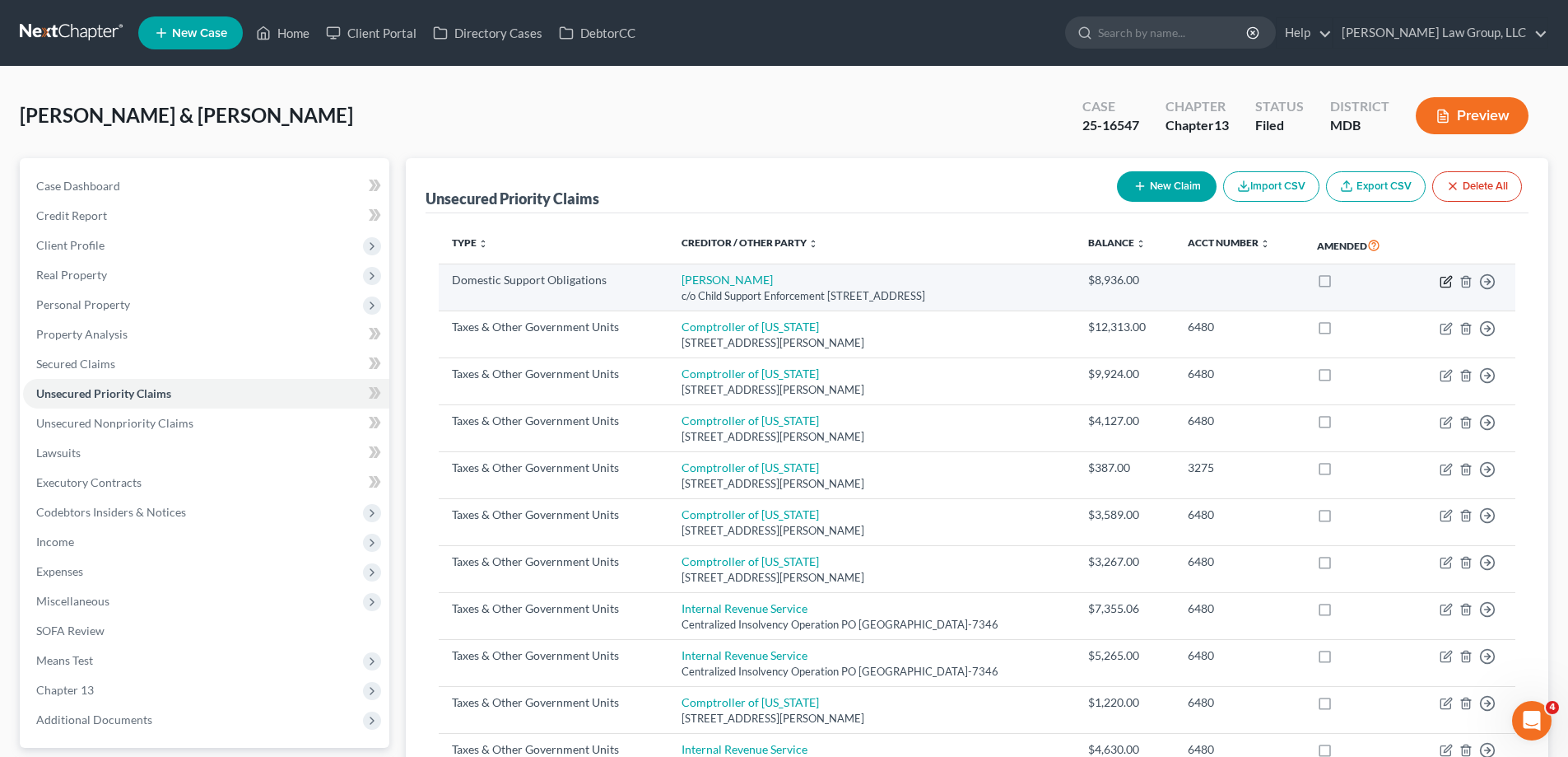
click at [1448, 285] on icon "button" at bounding box center [1445, 281] width 13 height 13
select select "21"
select select "0"
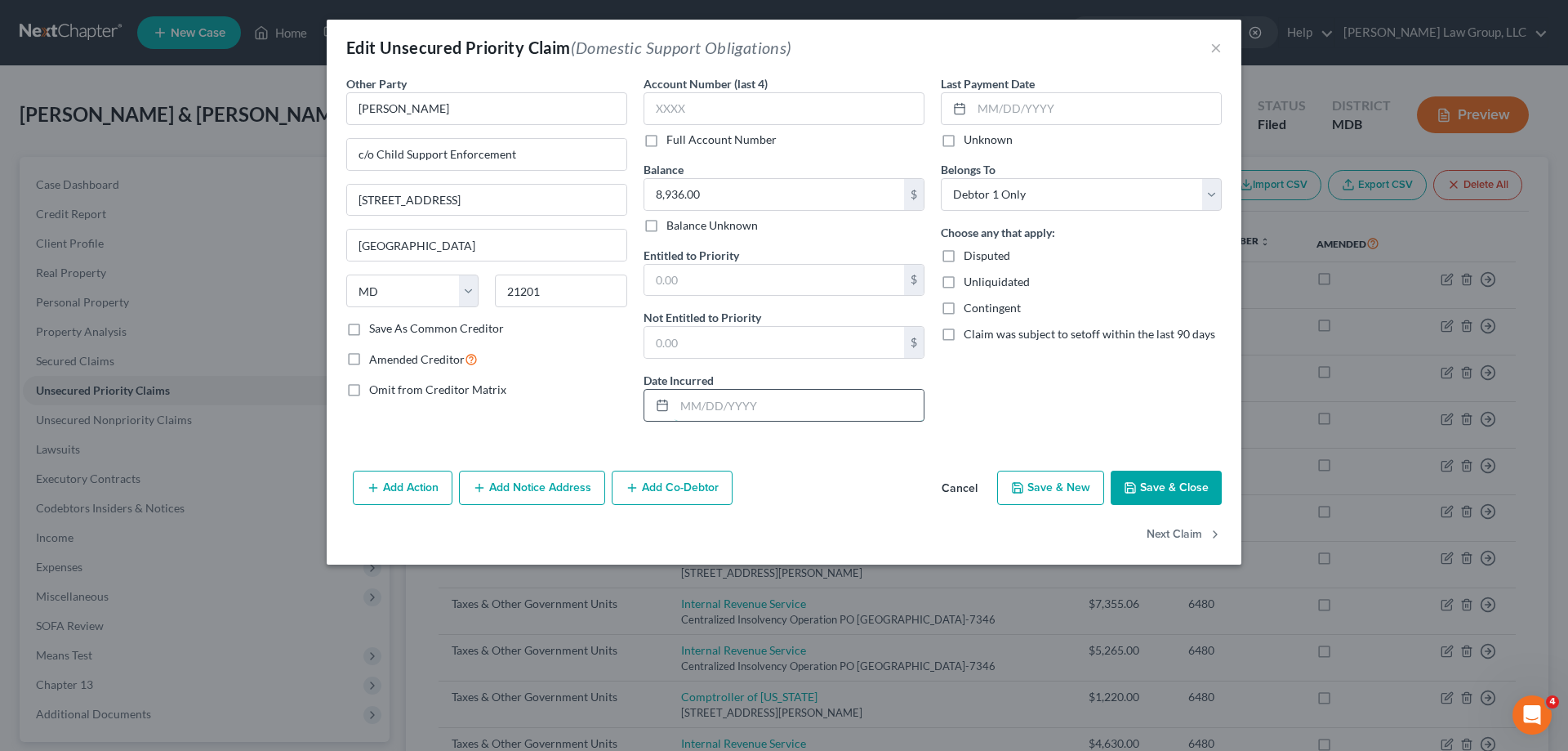
click at [773, 403] on input "text" at bounding box center [799, 404] width 249 height 31
drag, startPoint x: 731, startPoint y: 230, endPoint x: 732, endPoint y: 290, distance: 60.0
click at [731, 230] on label "Balance Unknown" at bounding box center [712, 225] width 91 height 17
click at [683, 228] on input "Balance Unknown" at bounding box center [678, 223] width 11 height 11
checkbox input "true"
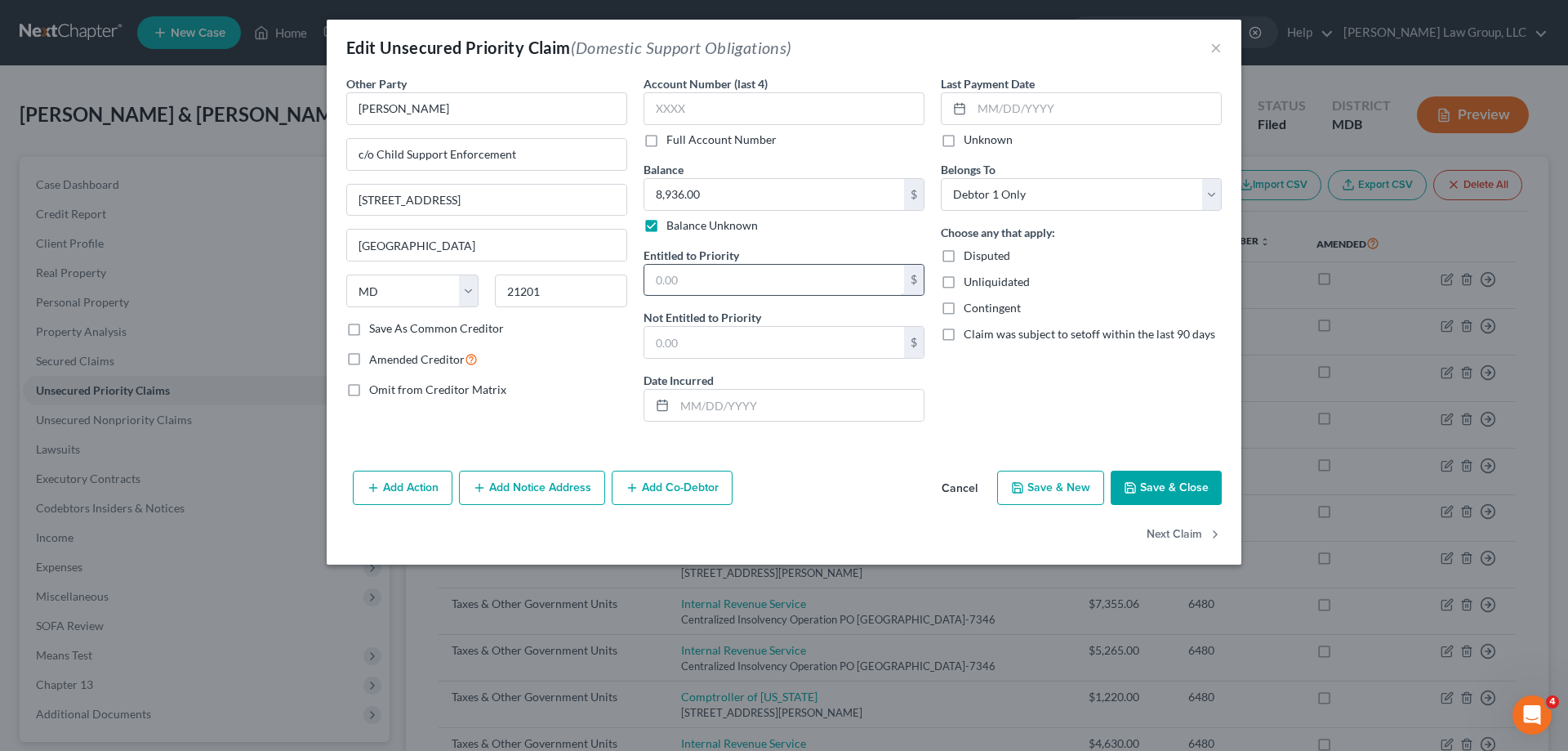
type input "0.00"
click at [732, 290] on input "text" at bounding box center [774, 280] width 260 height 31
click at [666, 218] on label "Balance Unknown" at bounding box center [712, 225] width 91 height 17
click at [673, 218] on input "Balance Unknown" at bounding box center [678, 223] width 11 height 11
checkbox input "false"
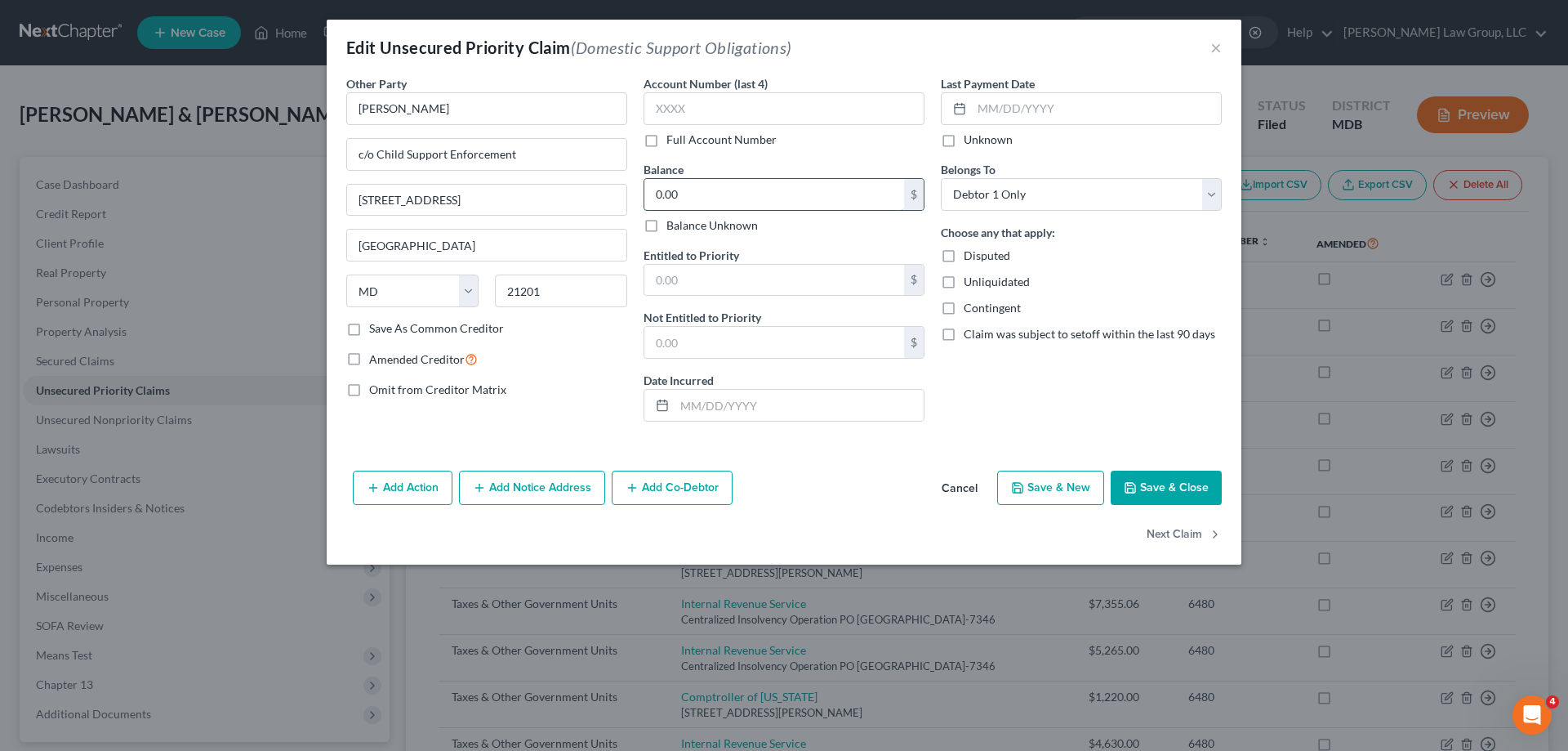
click at [695, 198] on input "0.00" at bounding box center [774, 194] width 260 height 31
click at [955, 489] on button "Cancel" at bounding box center [959, 488] width 62 height 32
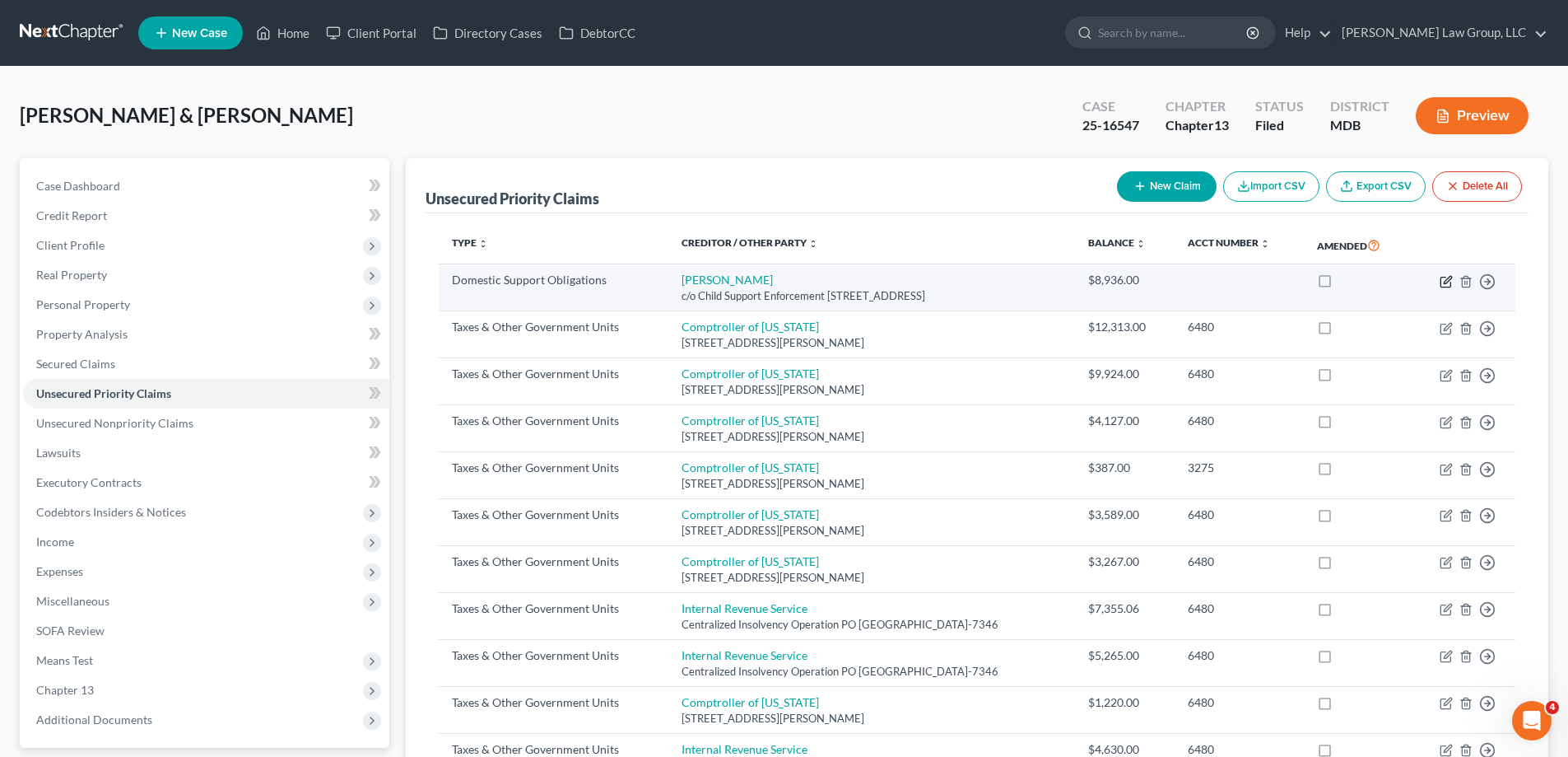
click at [1444, 282] on icon "button" at bounding box center [1447, 279] width 7 height 7
select select "21"
select select "0"
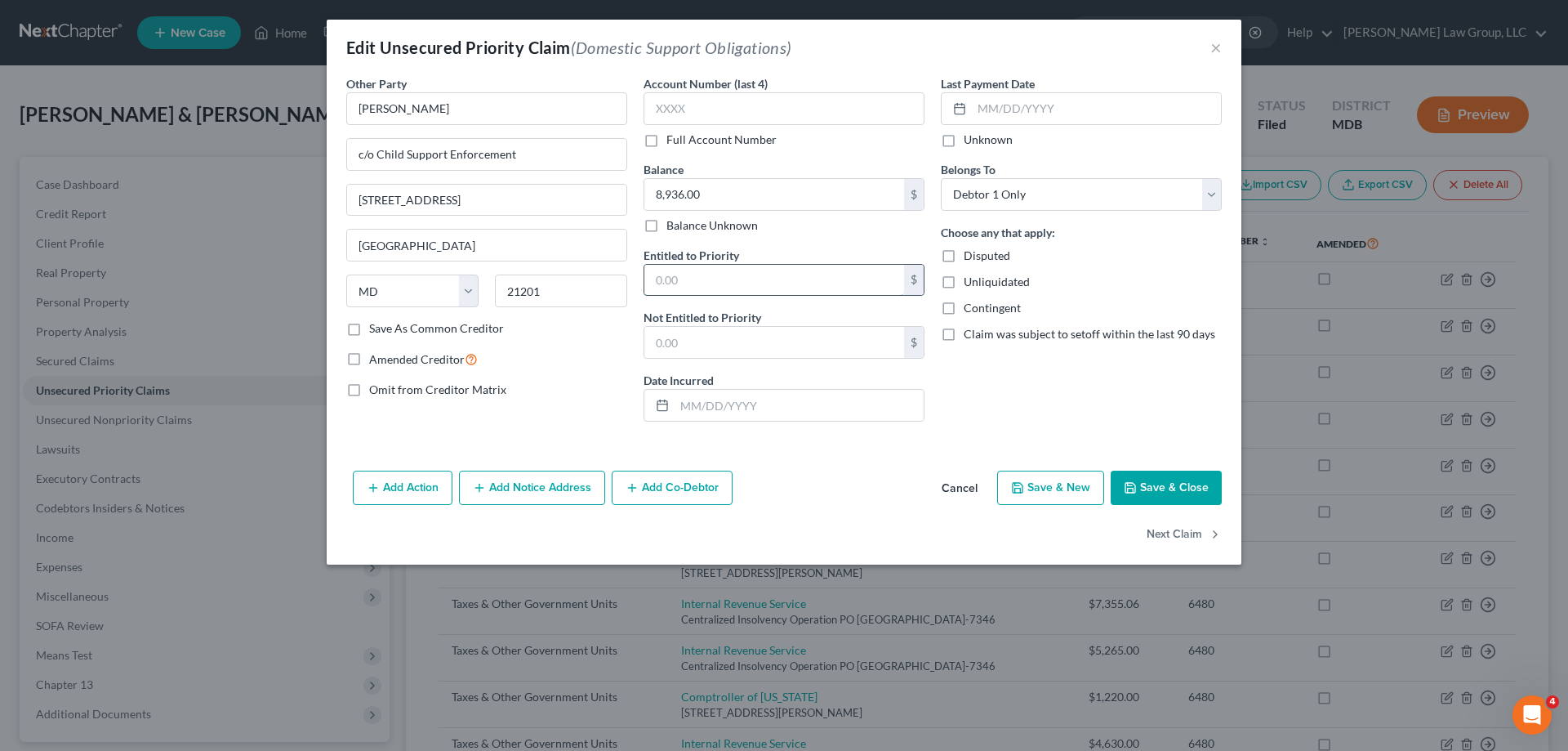
click at [685, 283] on input "text" at bounding box center [774, 280] width 260 height 31
click at [1174, 494] on button "Save & Close" at bounding box center [1165, 487] width 111 height 34
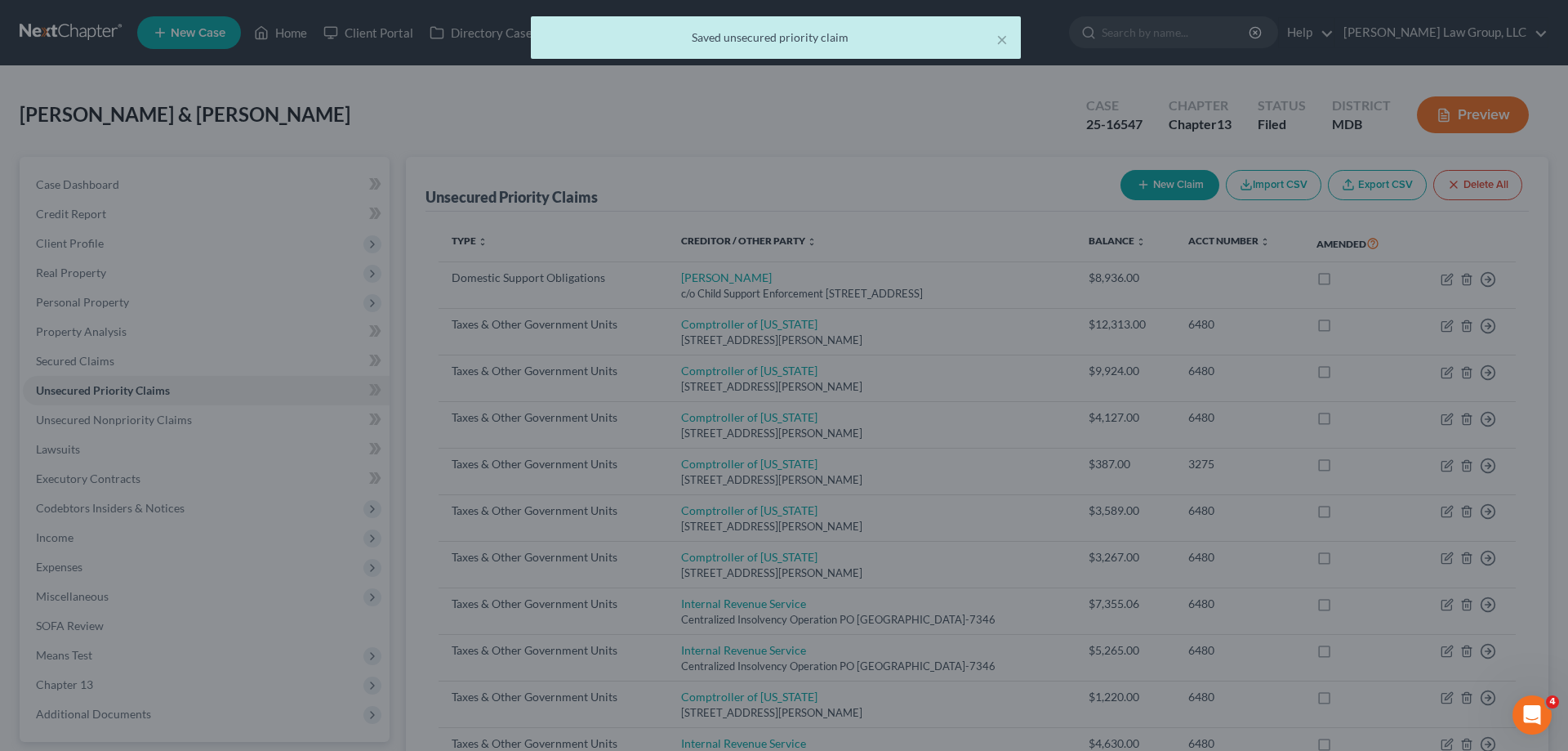
type input "0"
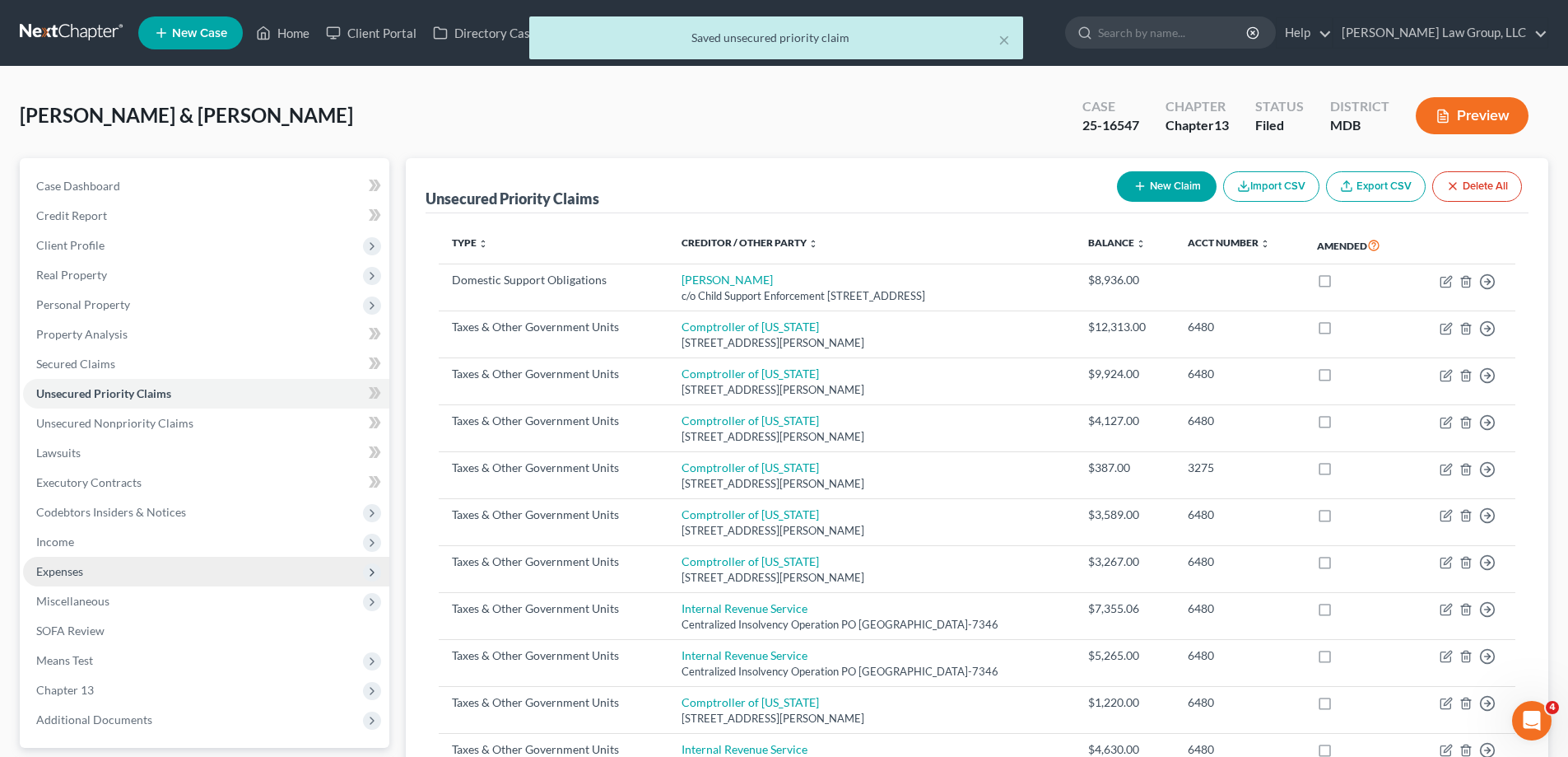
click at [132, 575] on span "Expenses" at bounding box center [206, 571] width 366 height 30
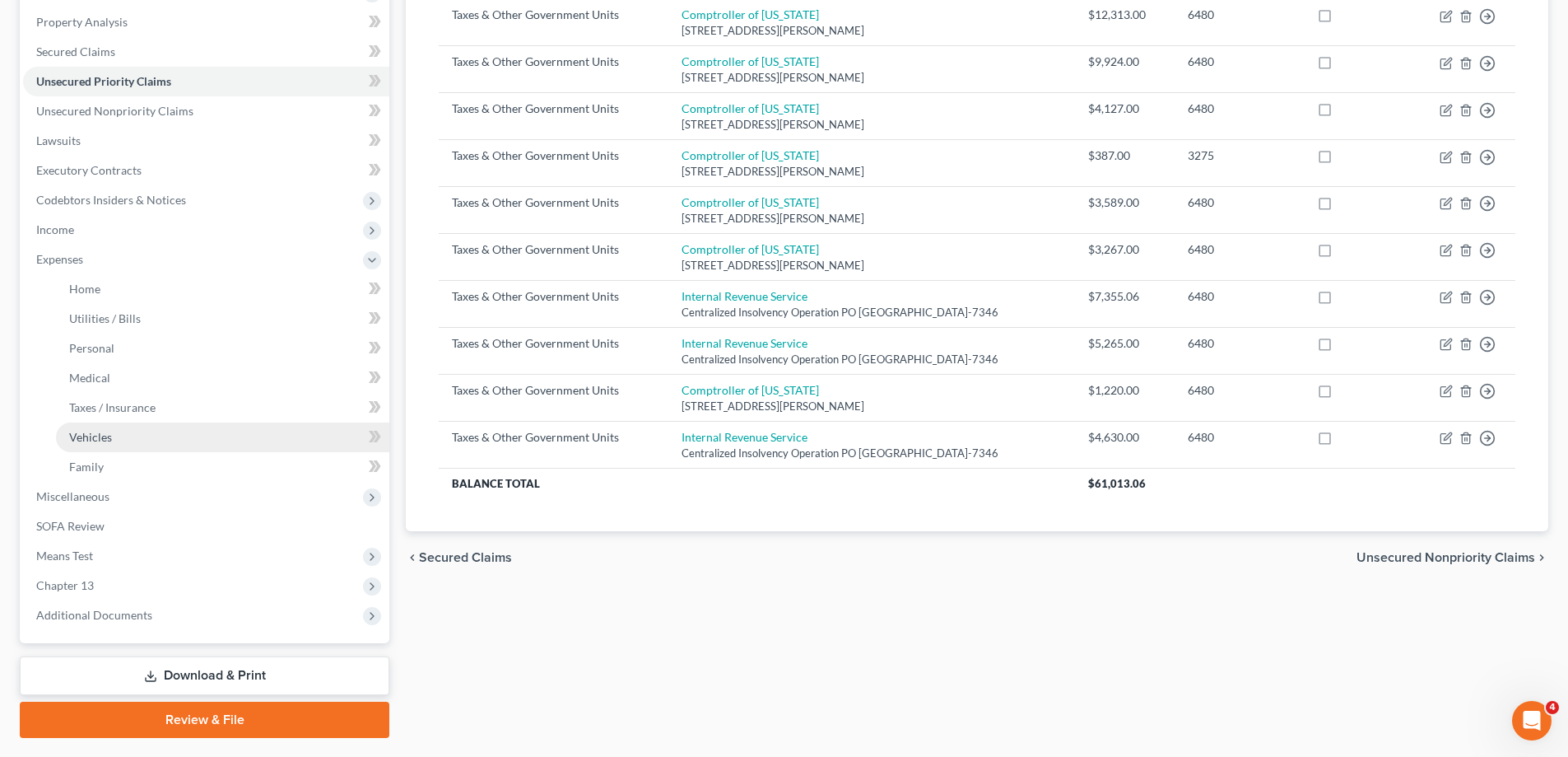
scroll to position [273, 0]
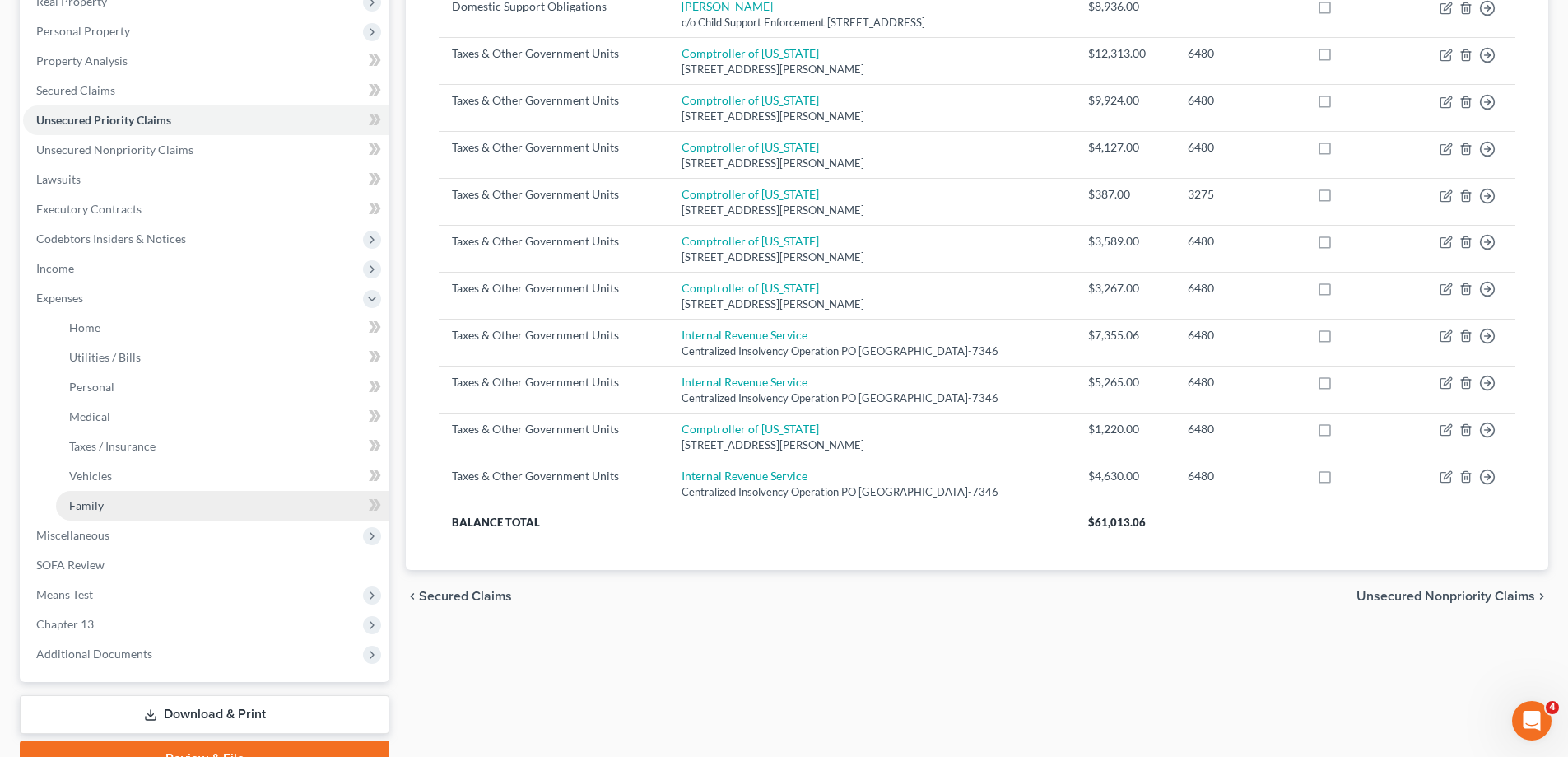
click at [129, 491] on link "Family" at bounding box center [222, 506] width 333 height 30
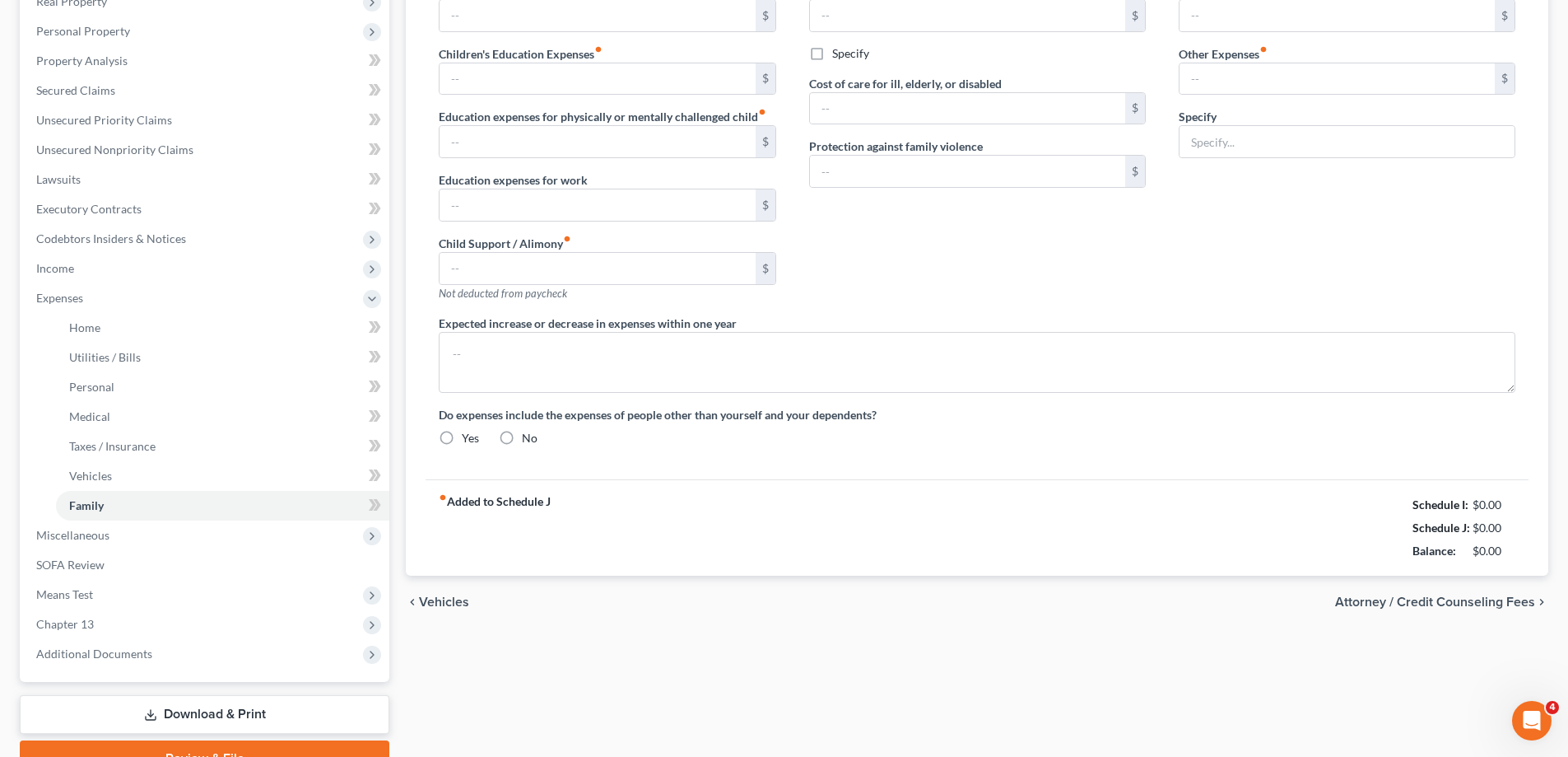
type input "0.00"
type input "500.00"
type input "0.00"
type input "739.00"
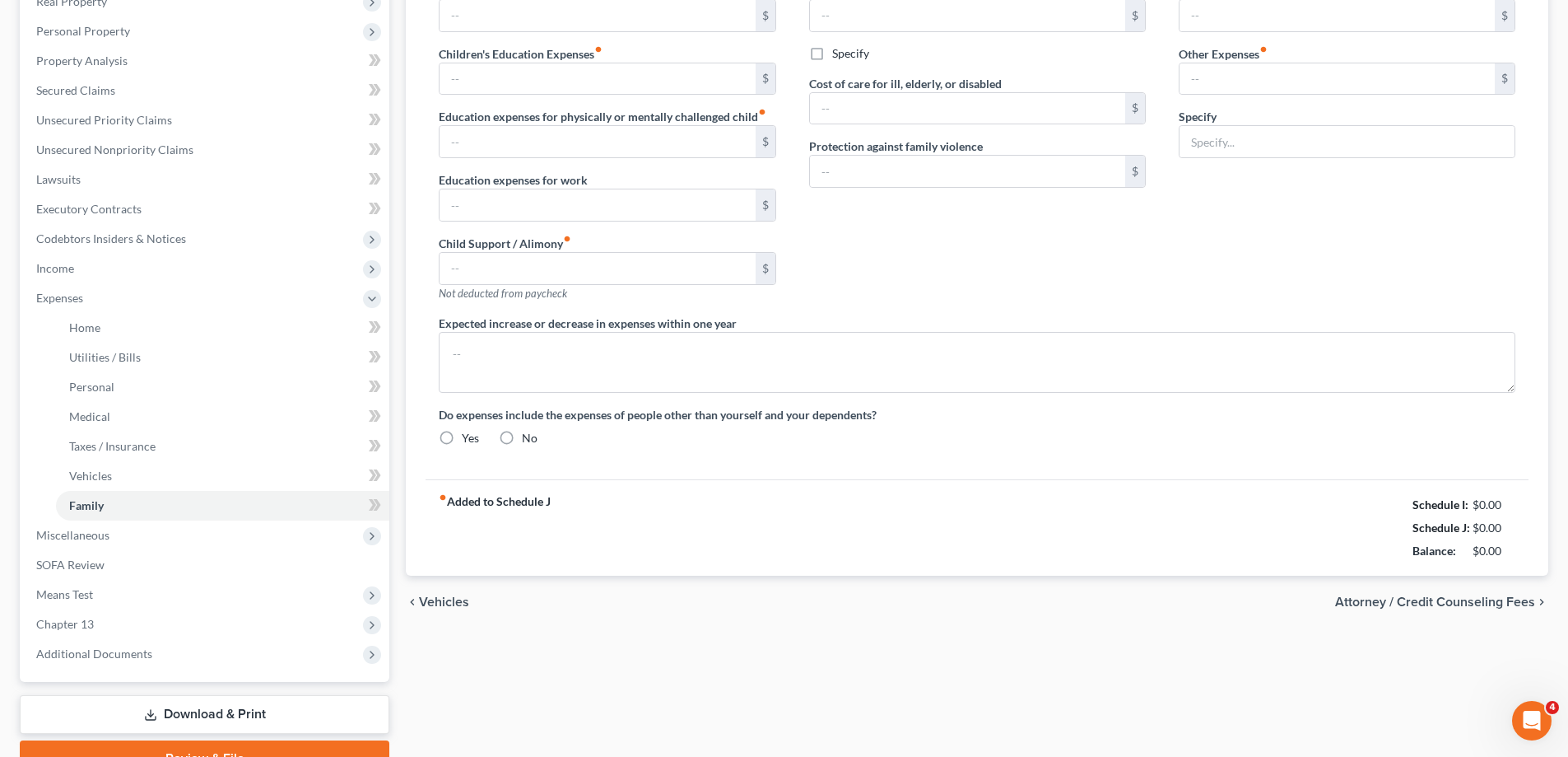
type input "0.00"
type input "10.00"
type input "100.00"
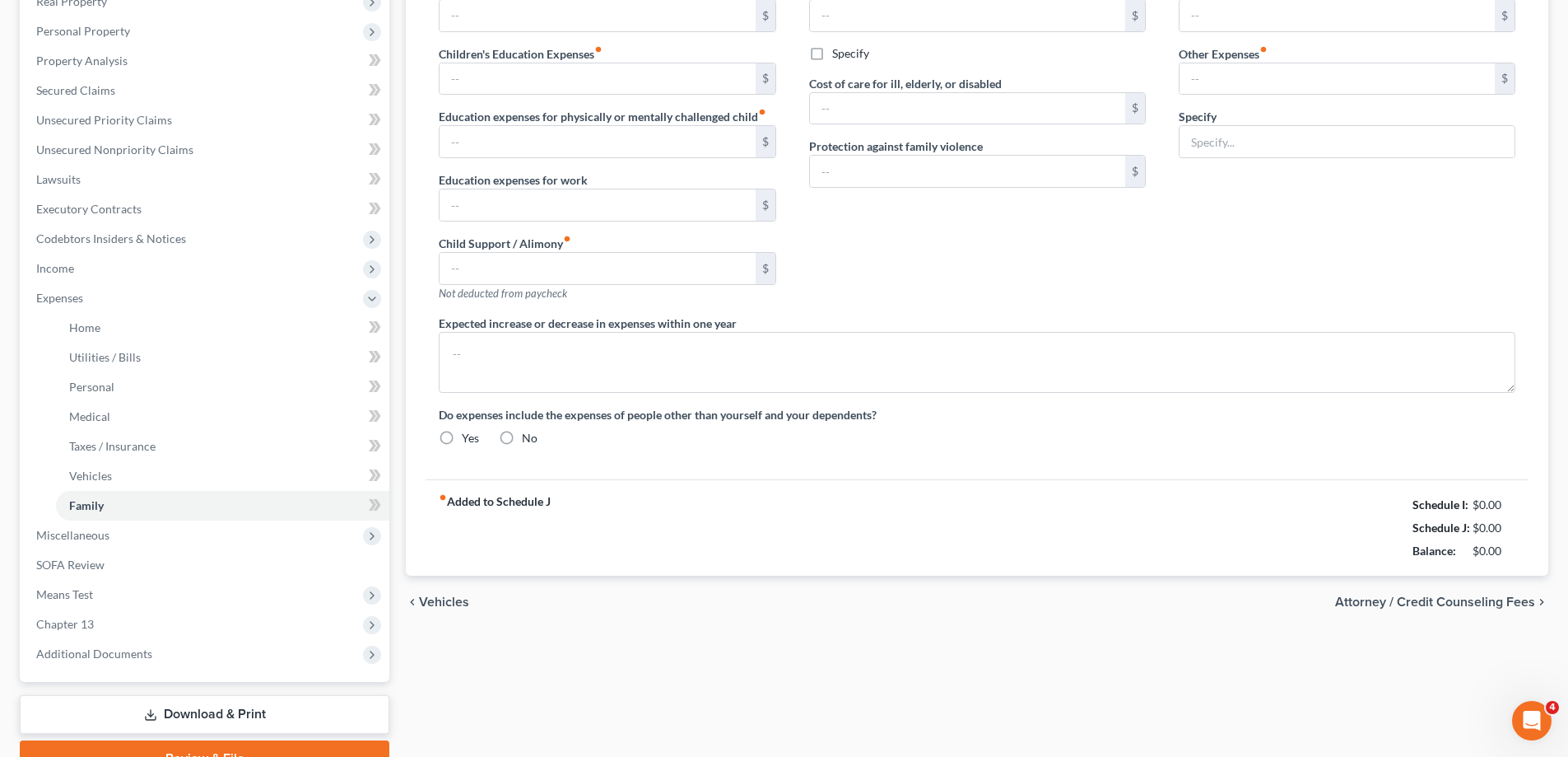
type input "Child Sports Activities"
radio input "true"
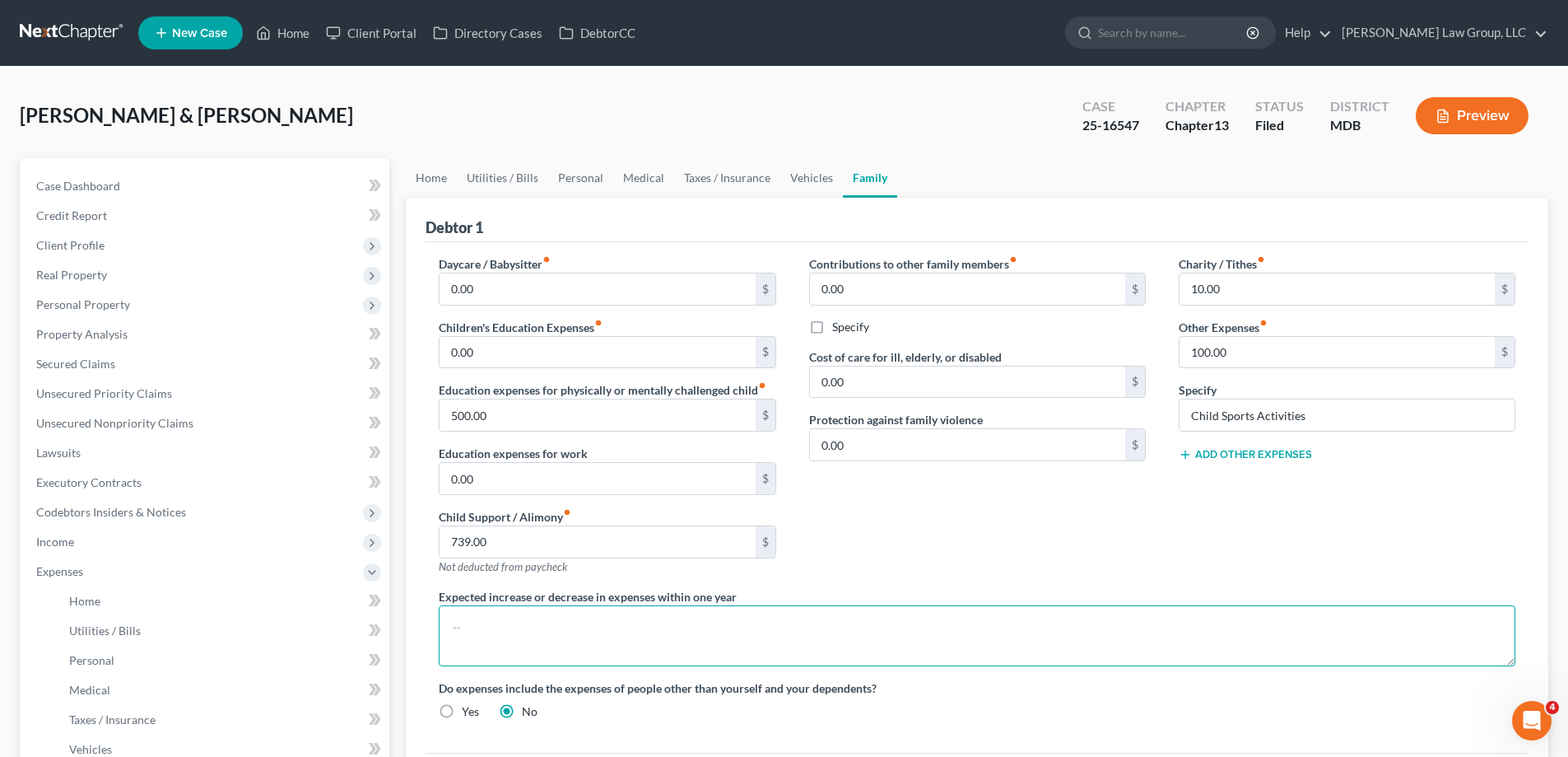
click at [727, 625] on textarea at bounding box center [977, 635] width 1077 height 61
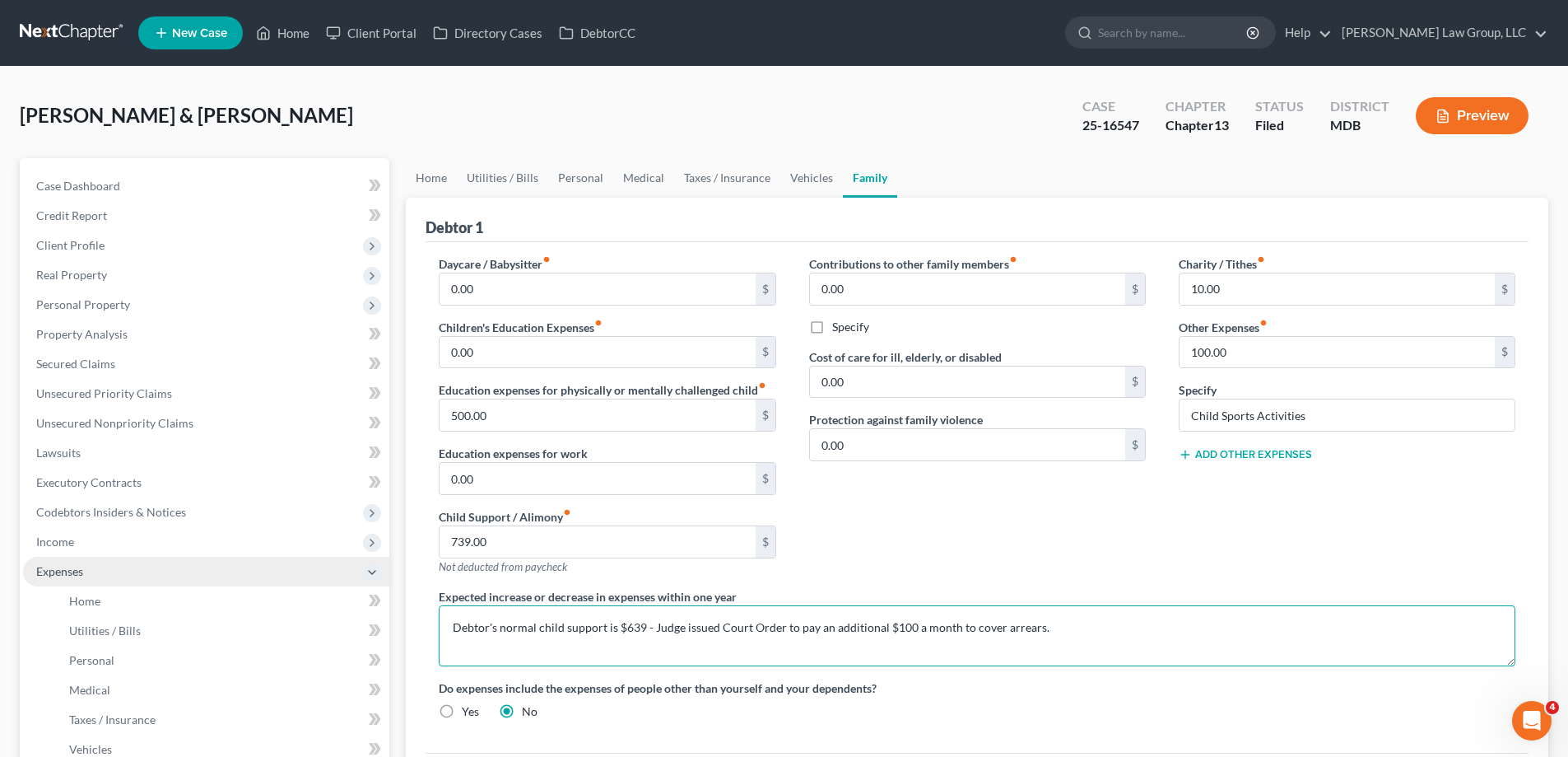
type textarea "Debtor's normal child support is $639 - Judge issued Court Order to pay an addi…"
click at [113, 571] on span "Expenses" at bounding box center [206, 571] width 366 height 30
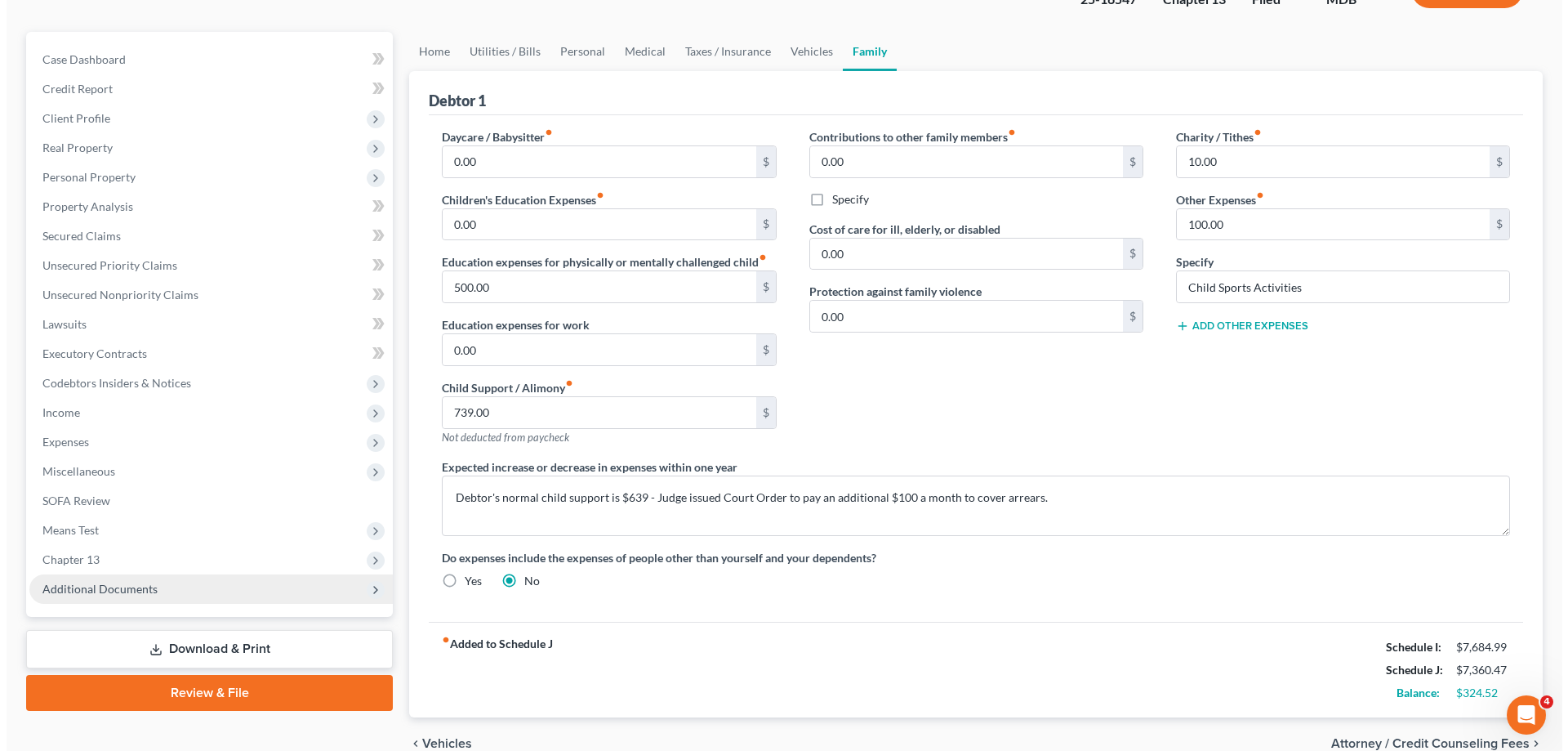
scroll to position [206, 0]
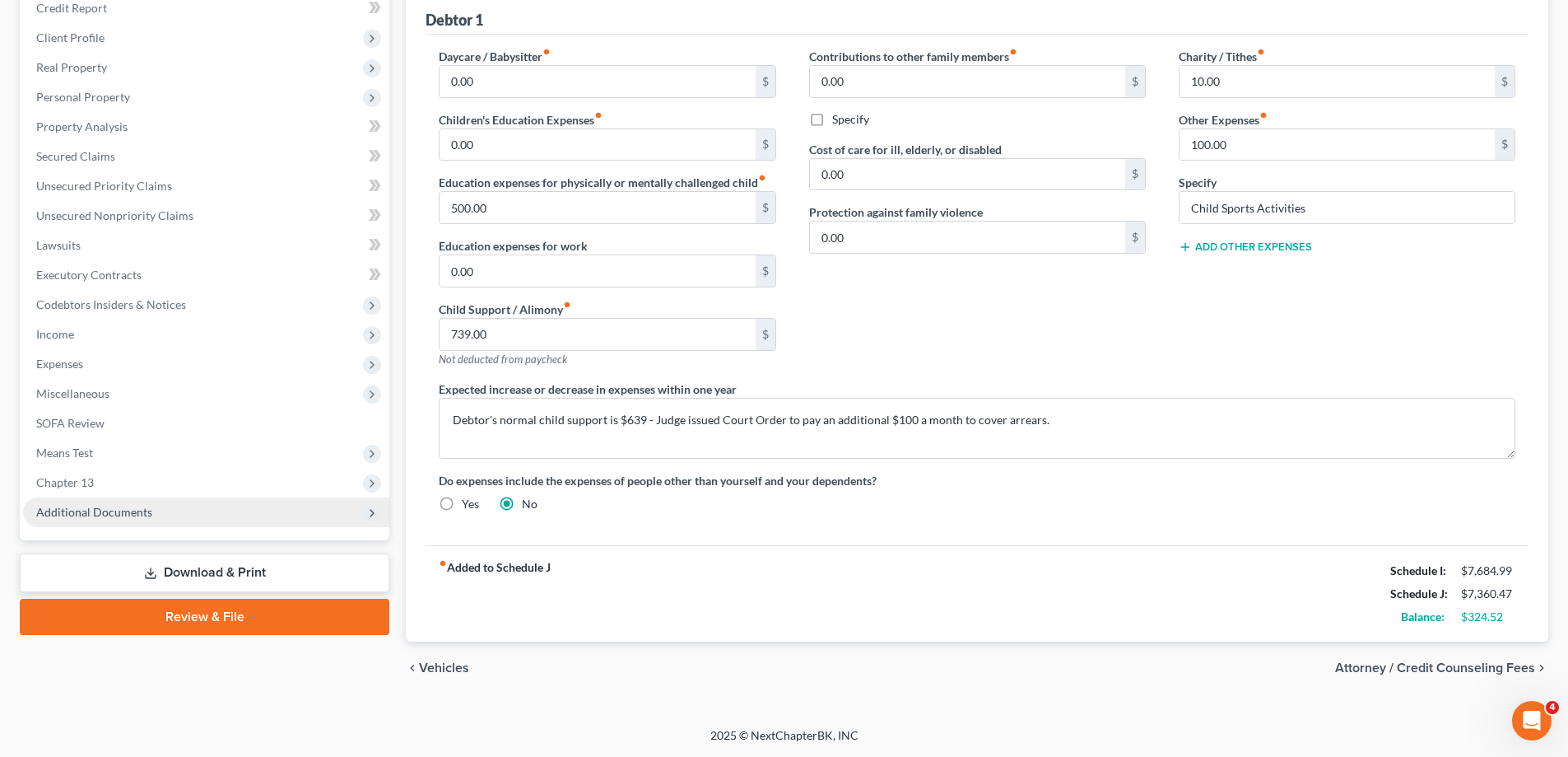
drag, startPoint x: 182, startPoint y: 515, endPoint x: 216, endPoint y: 518, distance: 34.1
click at [185, 515] on span "Additional Documents" at bounding box center [206, 512] width 366 height 30
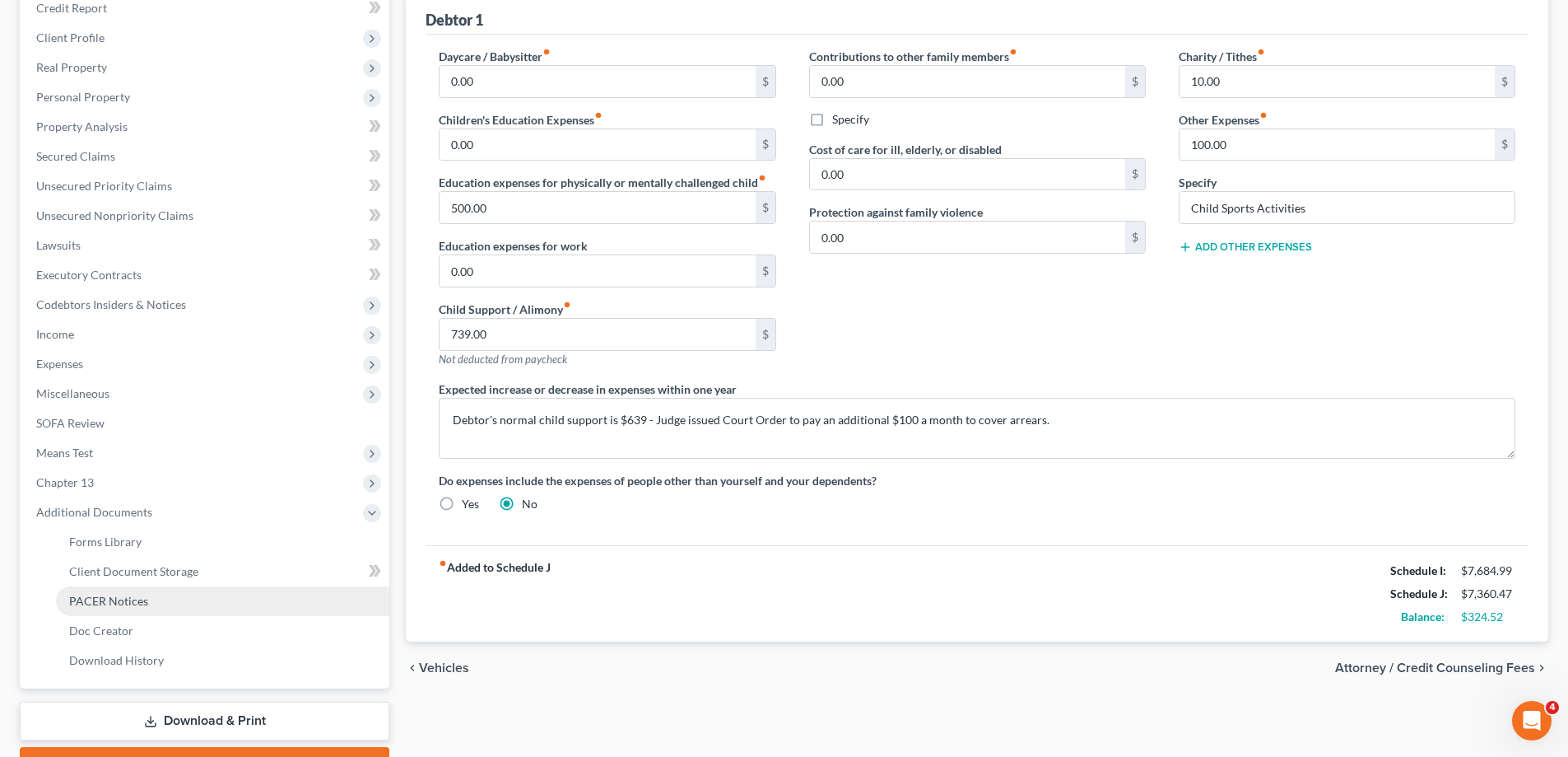
click at [211, 597] on link "PACER Notices" at bounding box center [222, 601] width 333 height 30
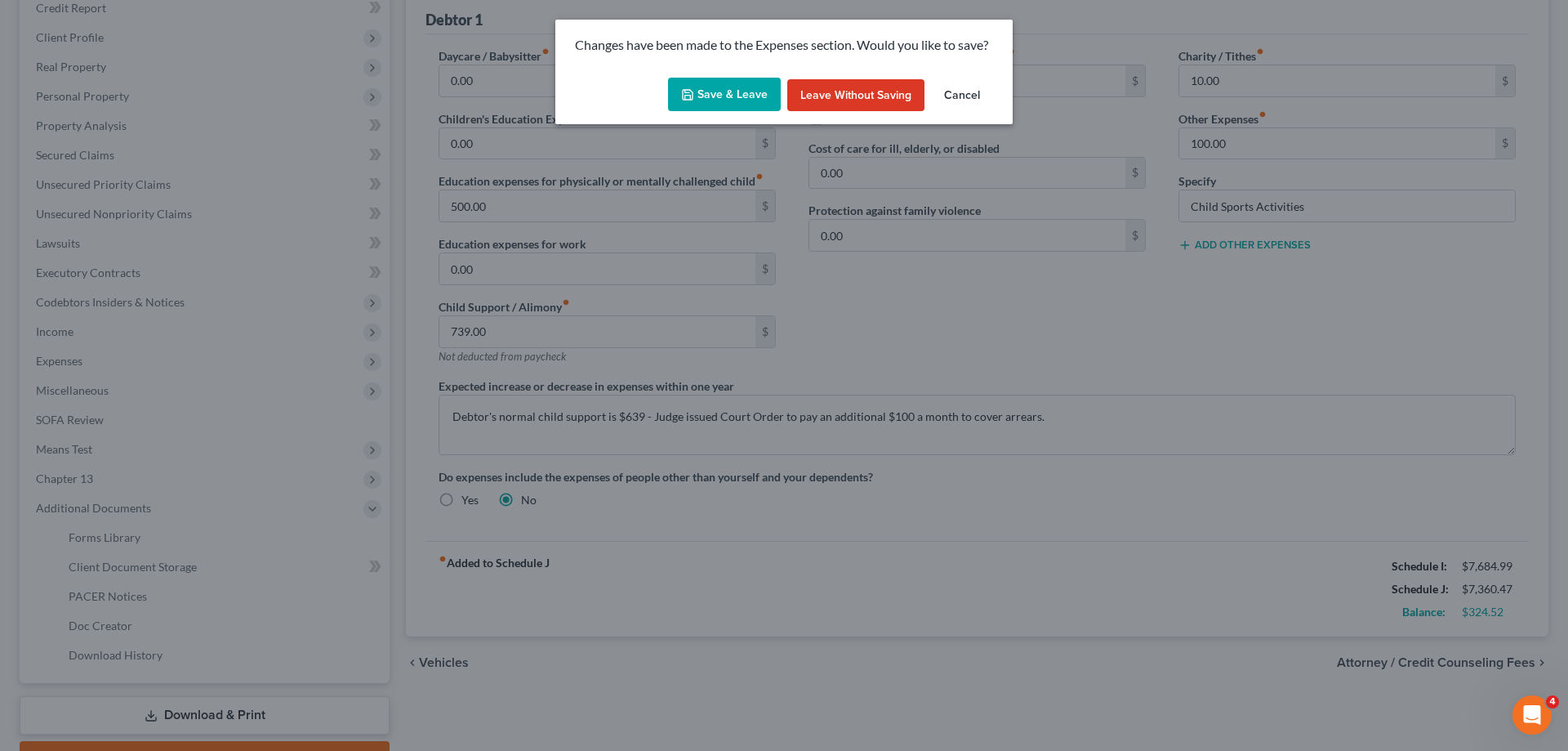
click at [738, 83] on button "Save & Leave" at bounding box center [724, 94] width 112 height 34
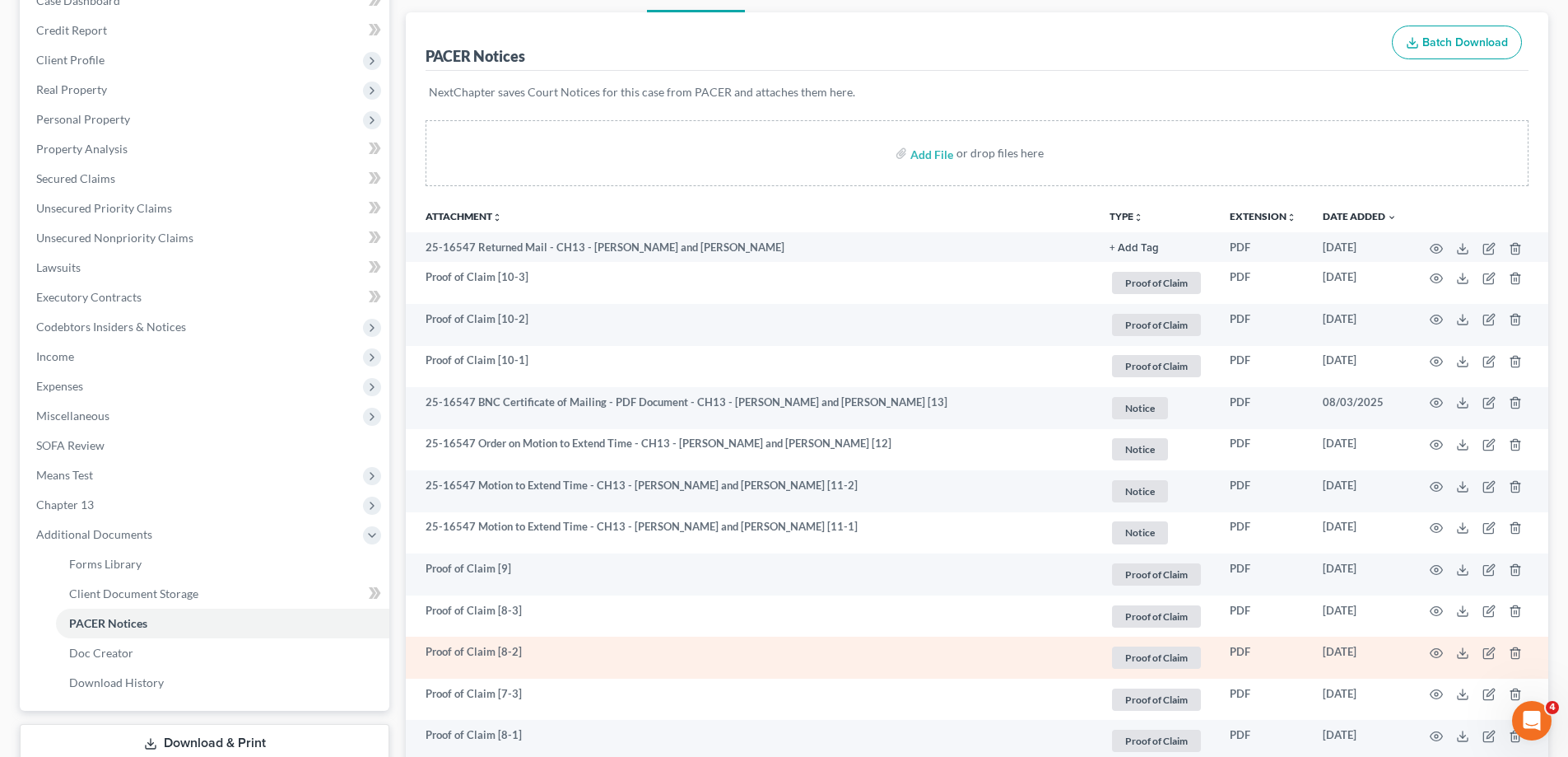
scroll to position [329, 0]
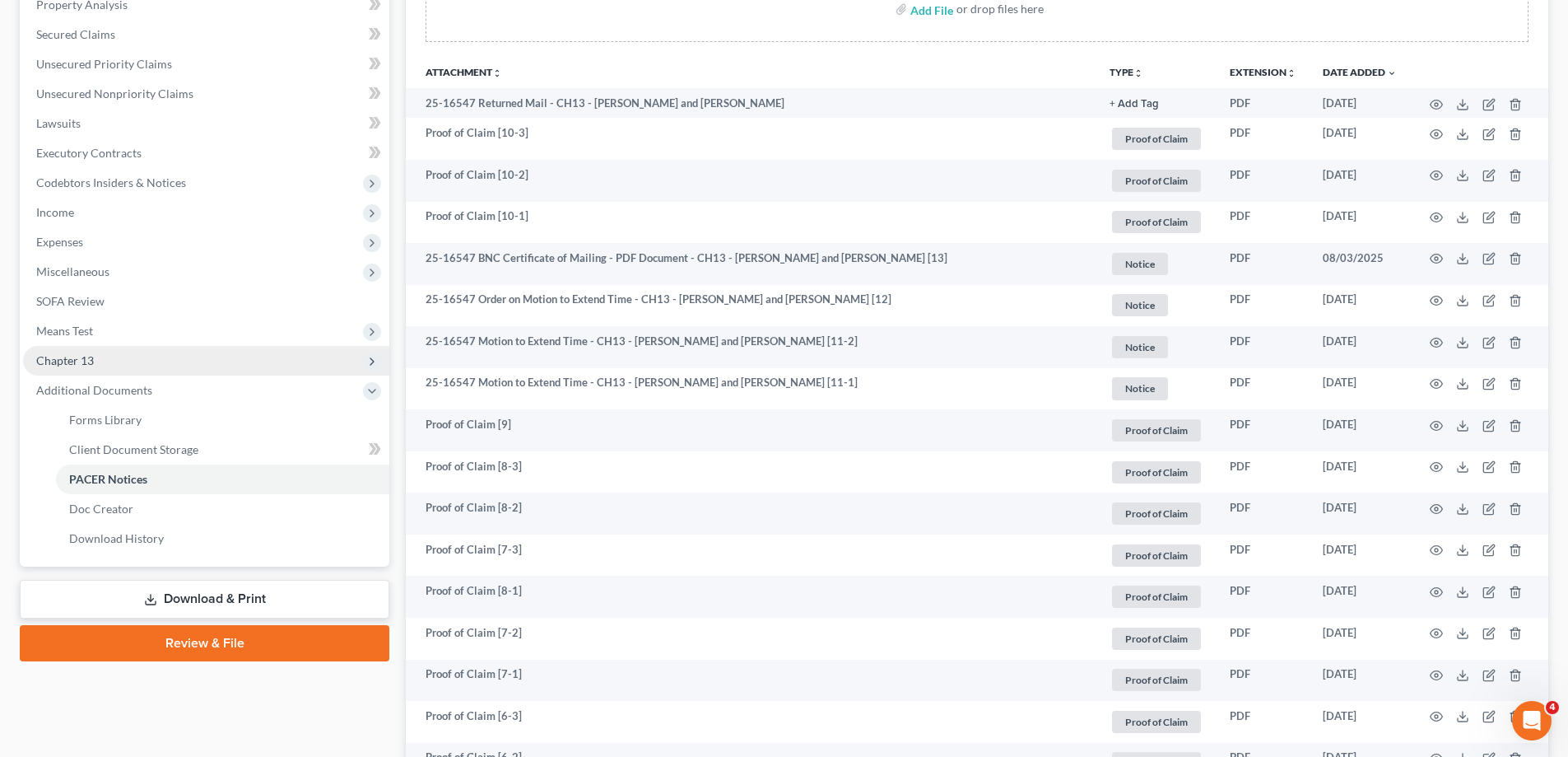
click at [139, 369] on span "Chapter 13" at bounding box center [206, 361] width 366 height 30
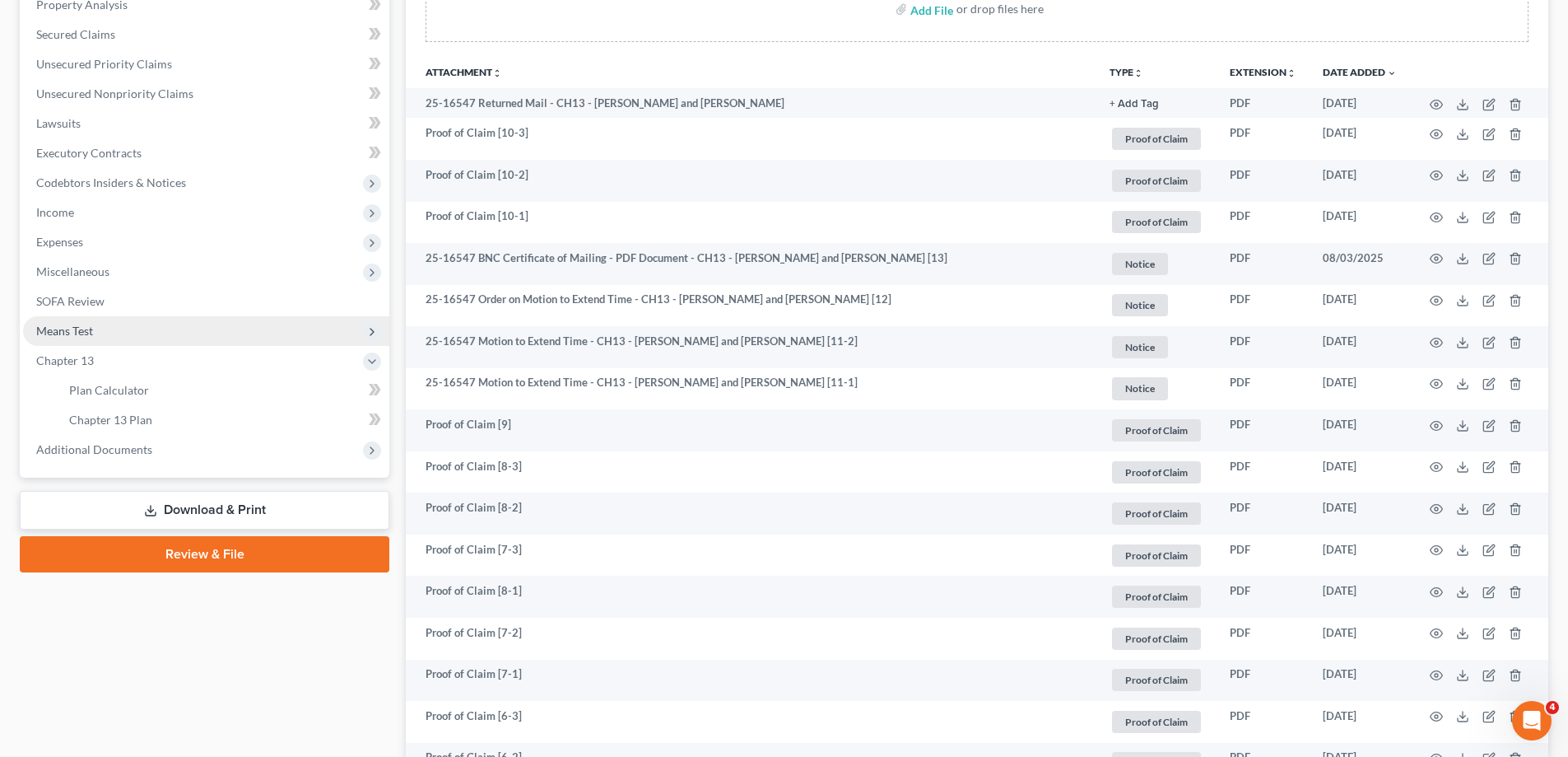
click at [113, 329] on span "Means Test" at bounding box center [206, 332] width 366 height 30
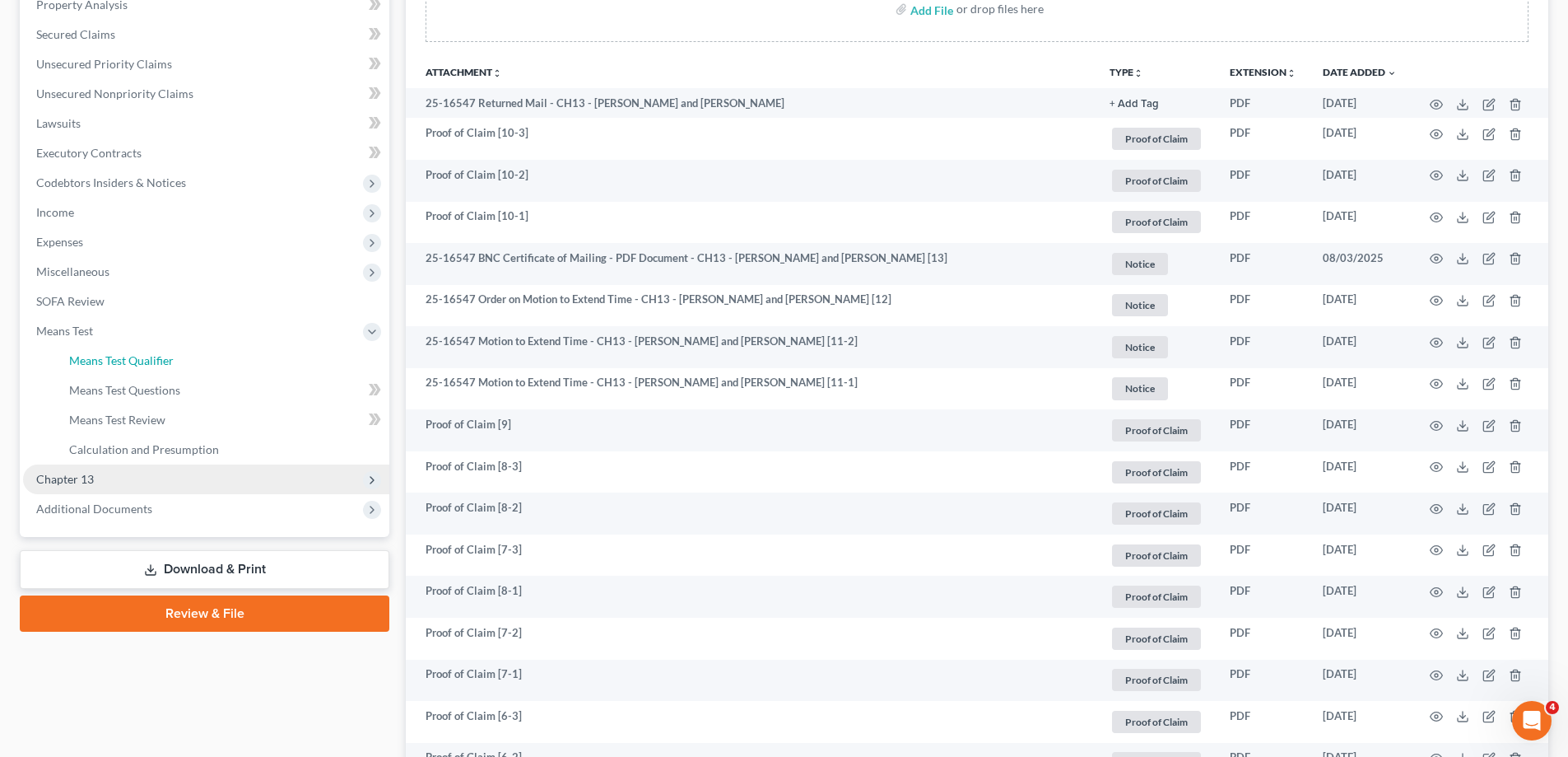
click at [140, 362] on span "Means Test Qualifier" at bounding box center [121, 360] width 104 height 14
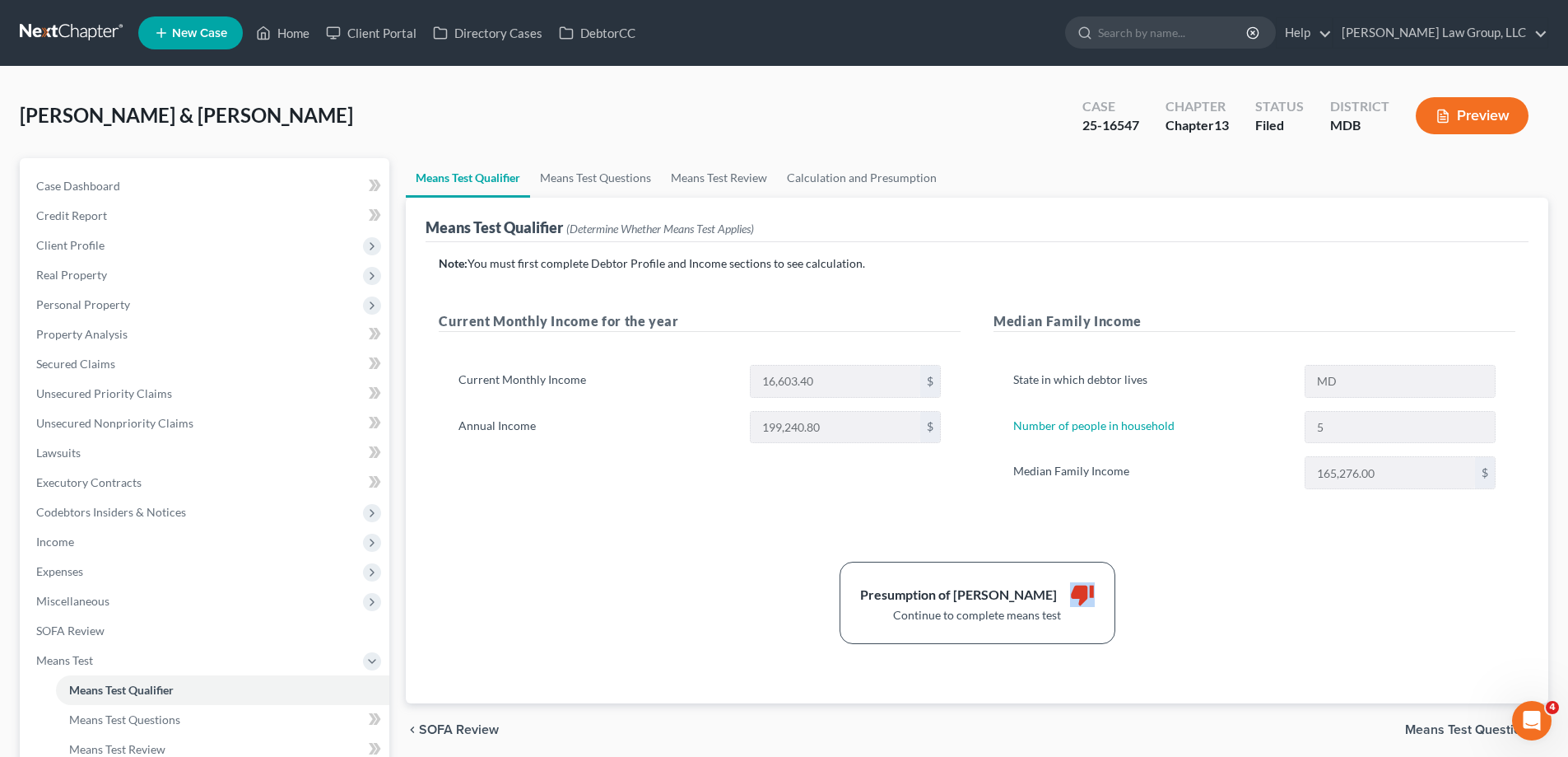
drag, startPoint x: 1062, startPoint y: 592, endPoint x: 1051, endPoint y: 591, distance: 11.0
click at [1051, 591] on div "Presumption of Abuse Arises thumb_down Continue to complete means test" at bounding box center [978, 602] width 276 height 82
click at [1222, 609] on div "Presumption of Abuse Arises thumb_down Continue to complete means test" at bounding box center [977, 602] width 1093 height 82
click at [65, 577] on span "Expenses" at bounding box center [59, 571] width 47 height 14
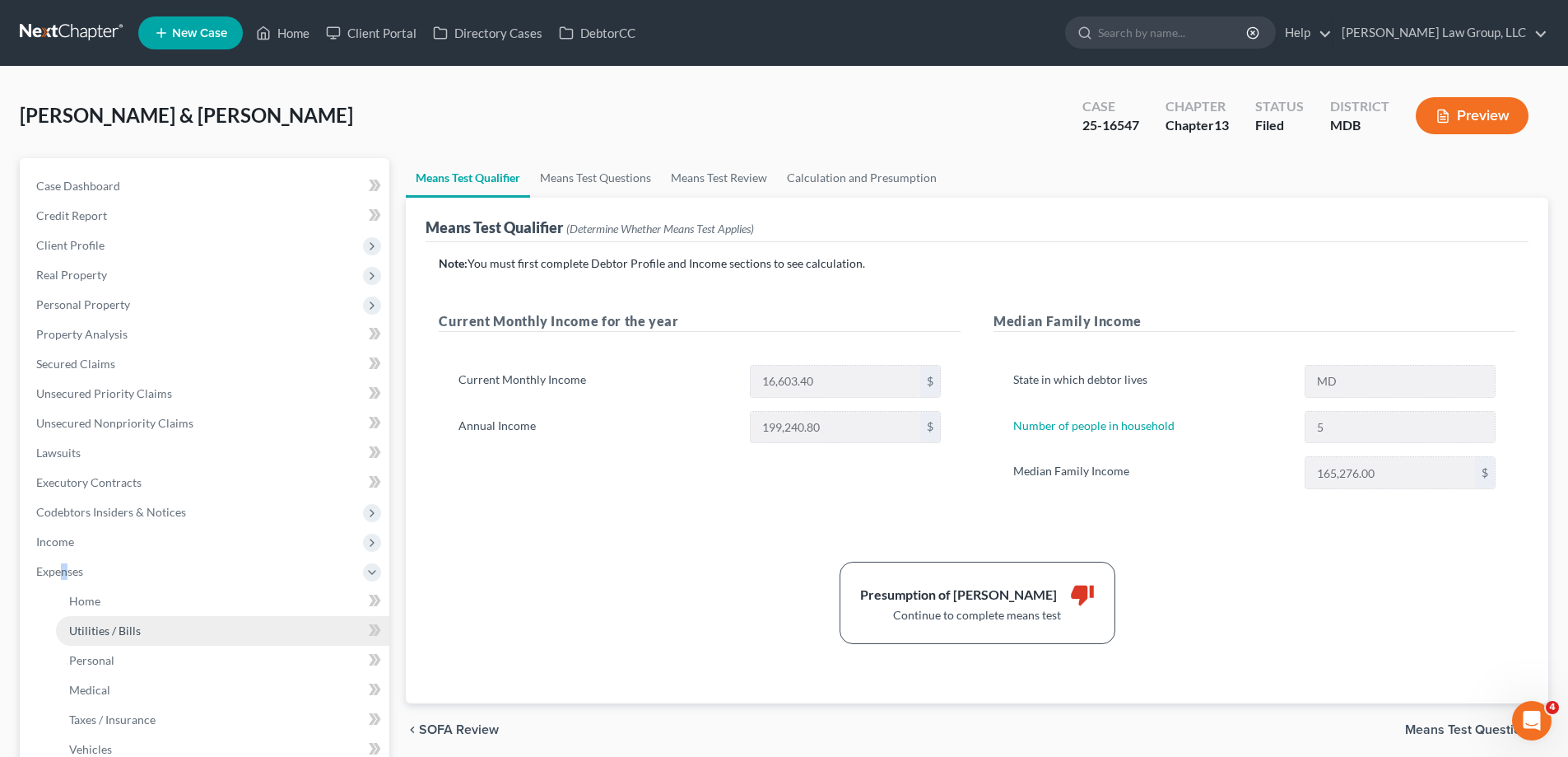
click at [152, 627] on link "Utilities / Bills" at bounding box center [222, 631] width 333 height 30
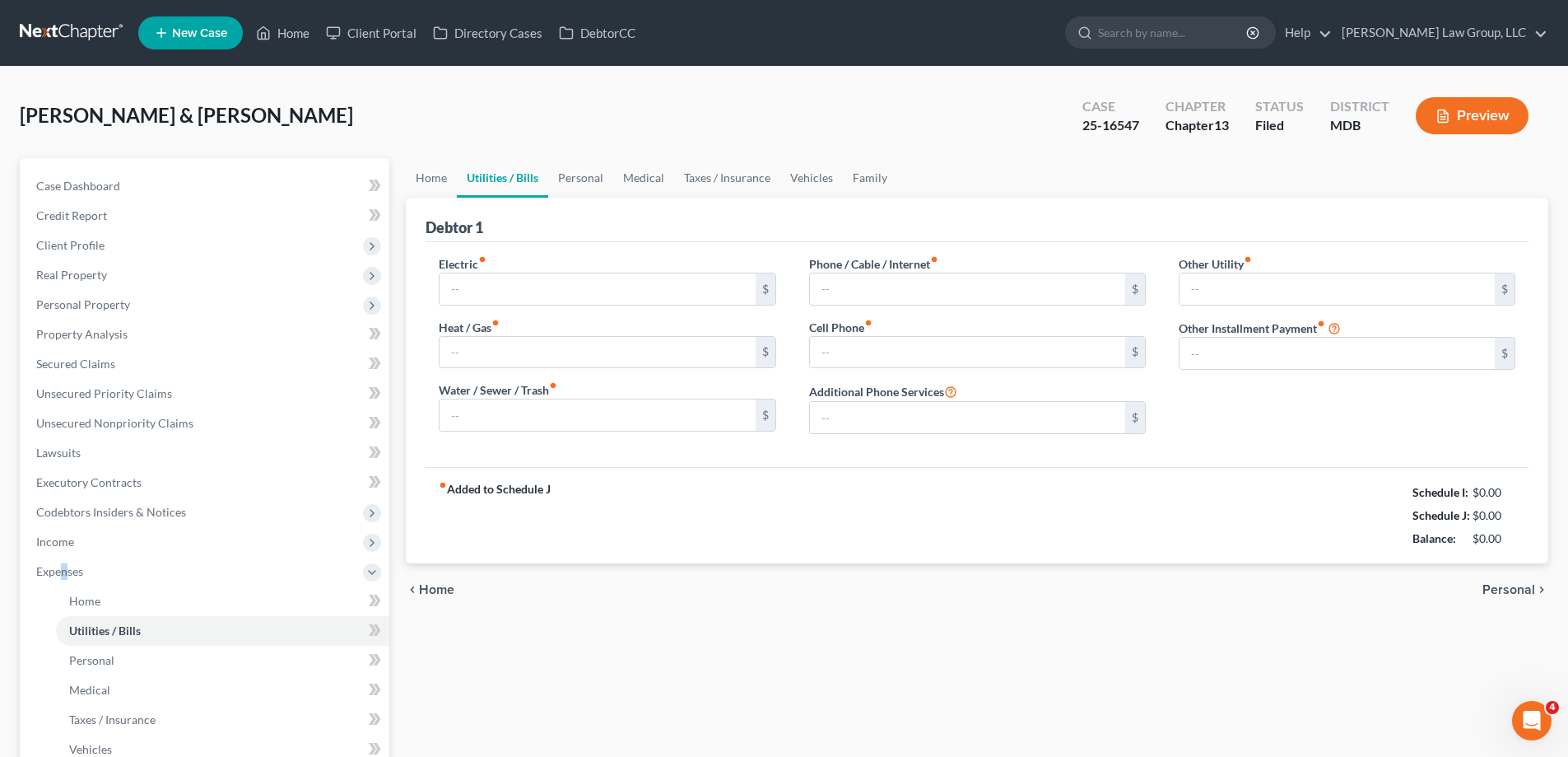
type input "0.00"
type input "90.00"
type input "157.48"
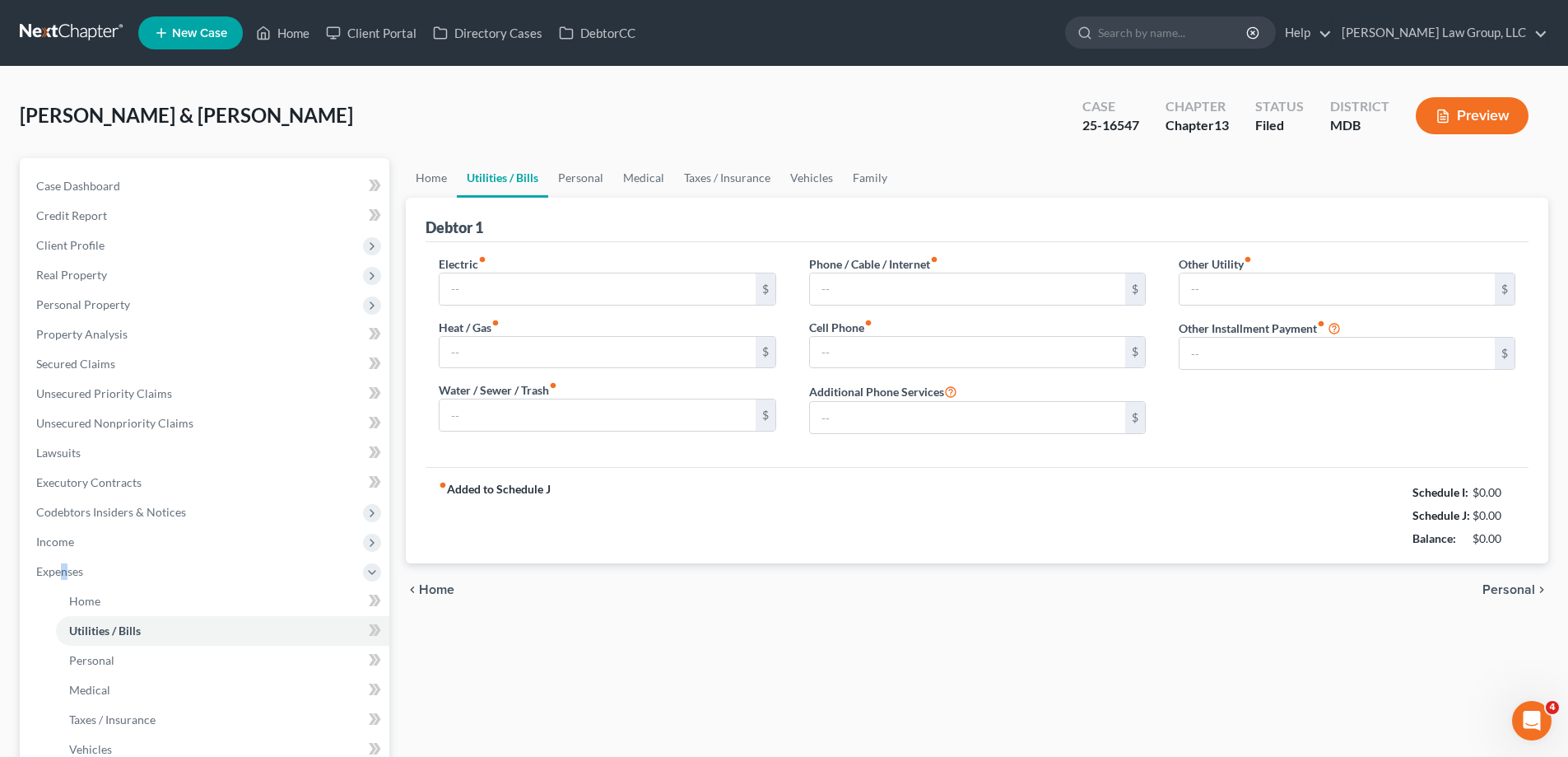
type input "0.00"
drag, startPoint x: 1513, startPoint y: 547, endPoint x: 1456, endPoint y: 549, distance: 57.0
click at [1456, 549] on div "Balance: $324.52" at bounding box center [1452, 539] width 141 height 23
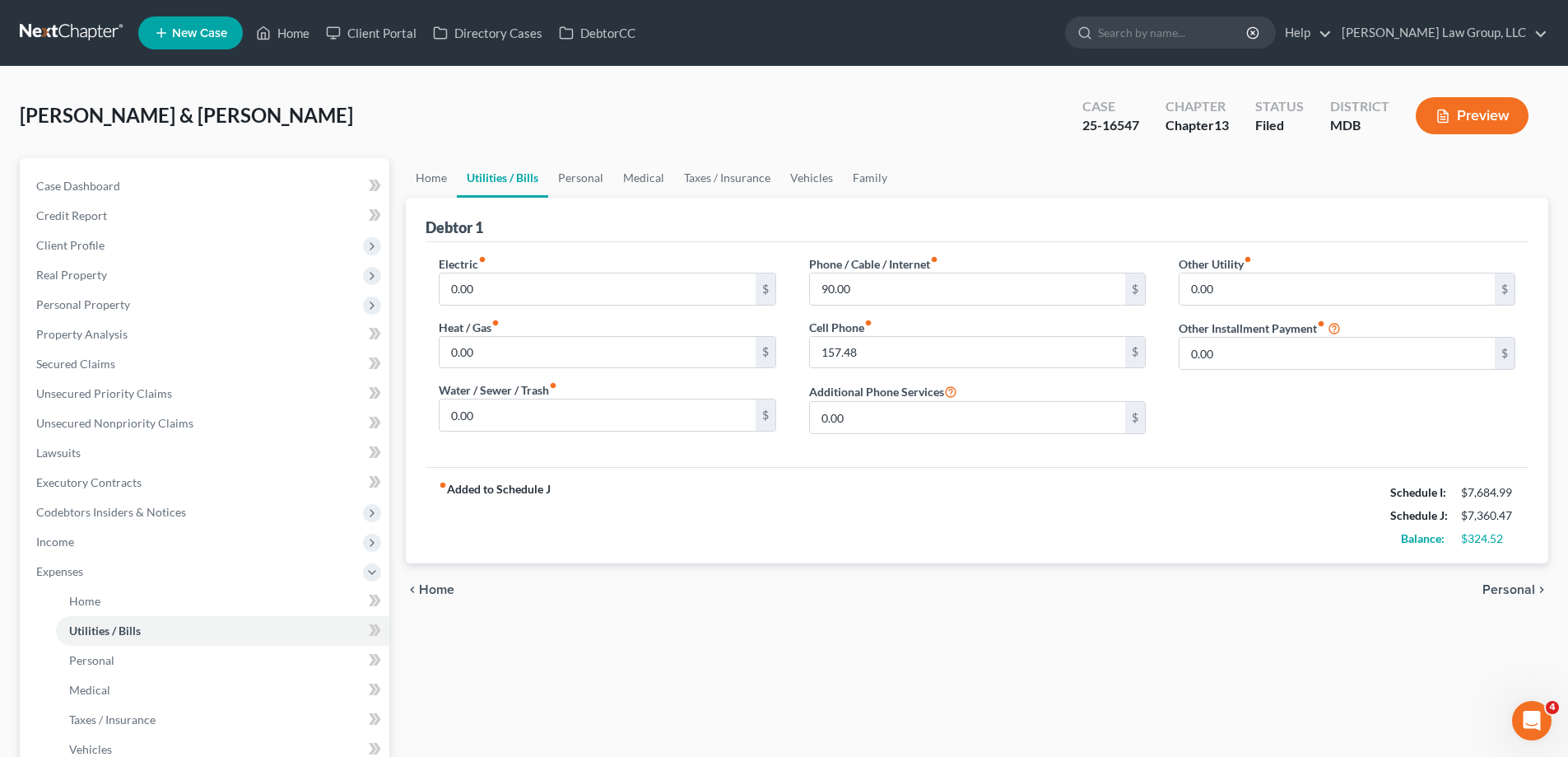
drag, startPoint x: 1438, startPoint y: 591, endPoint x: 1435, endPoint y: 600, distance: 9.5
click at [1438, 592] on div "chevron_left Home Personal chevron_right" at bounding box center [977, 590] width 1142 height 53
click at [711, 189] on link "Taxes / Insurance" at bounding box center [727, 178] width 106 height 40
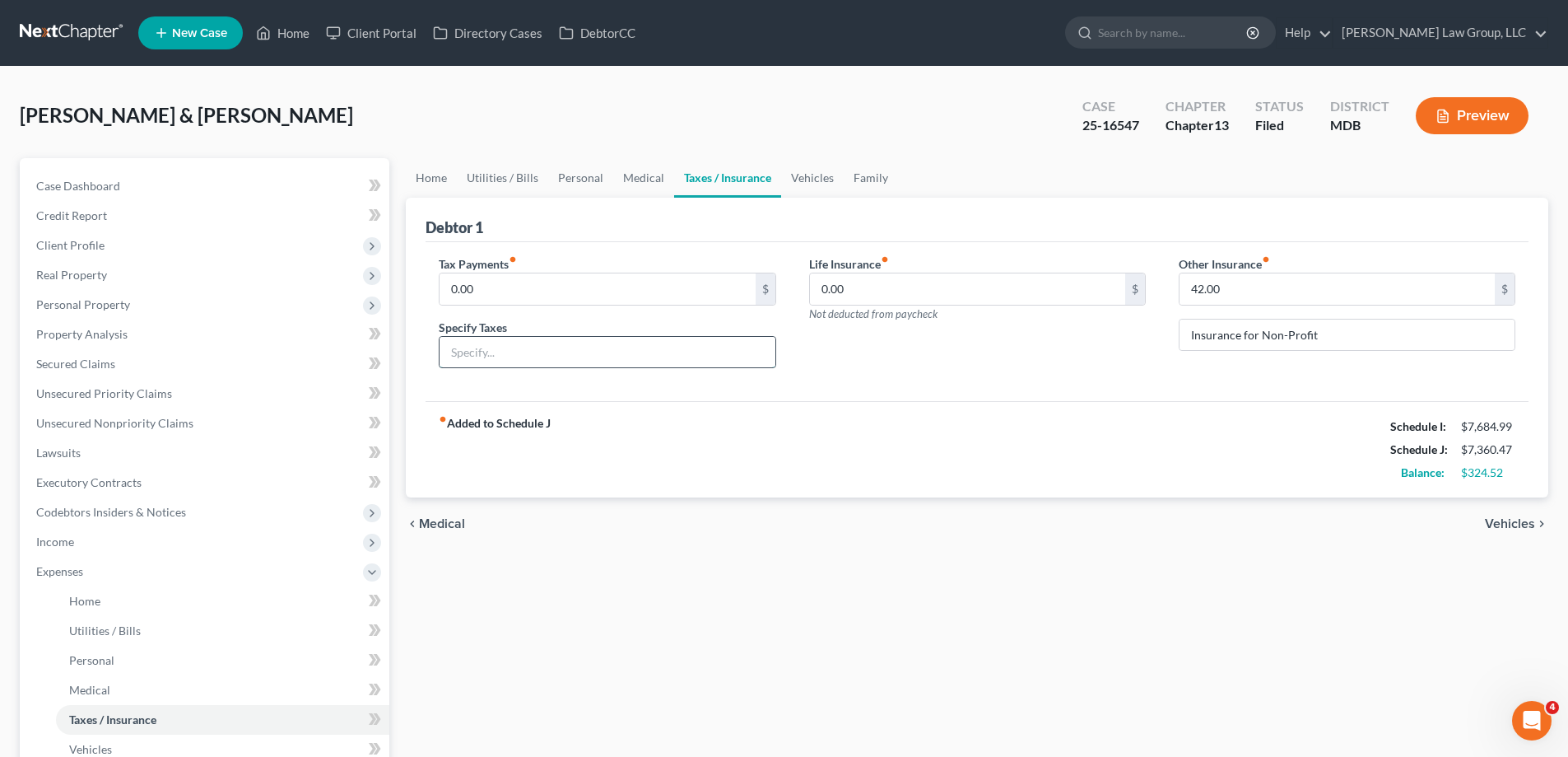
click at [525, 363] on input "text" at bounding box center [606, 352] width 335 height 31
click at [600, 356] on input "text" at bounding box center [606, 352] width 335 height 31
click at [902, 424] on div "fiber_manual_record Added to Schedule J Schedule I: $7,684.99 Schedule J: $7,36…" at bounding box center [977, 448] width 1103 height 96
click at [172, 420] on span "Unsecured Nonpriority Claims" at bounding box center [115, 423] width 157 height 14
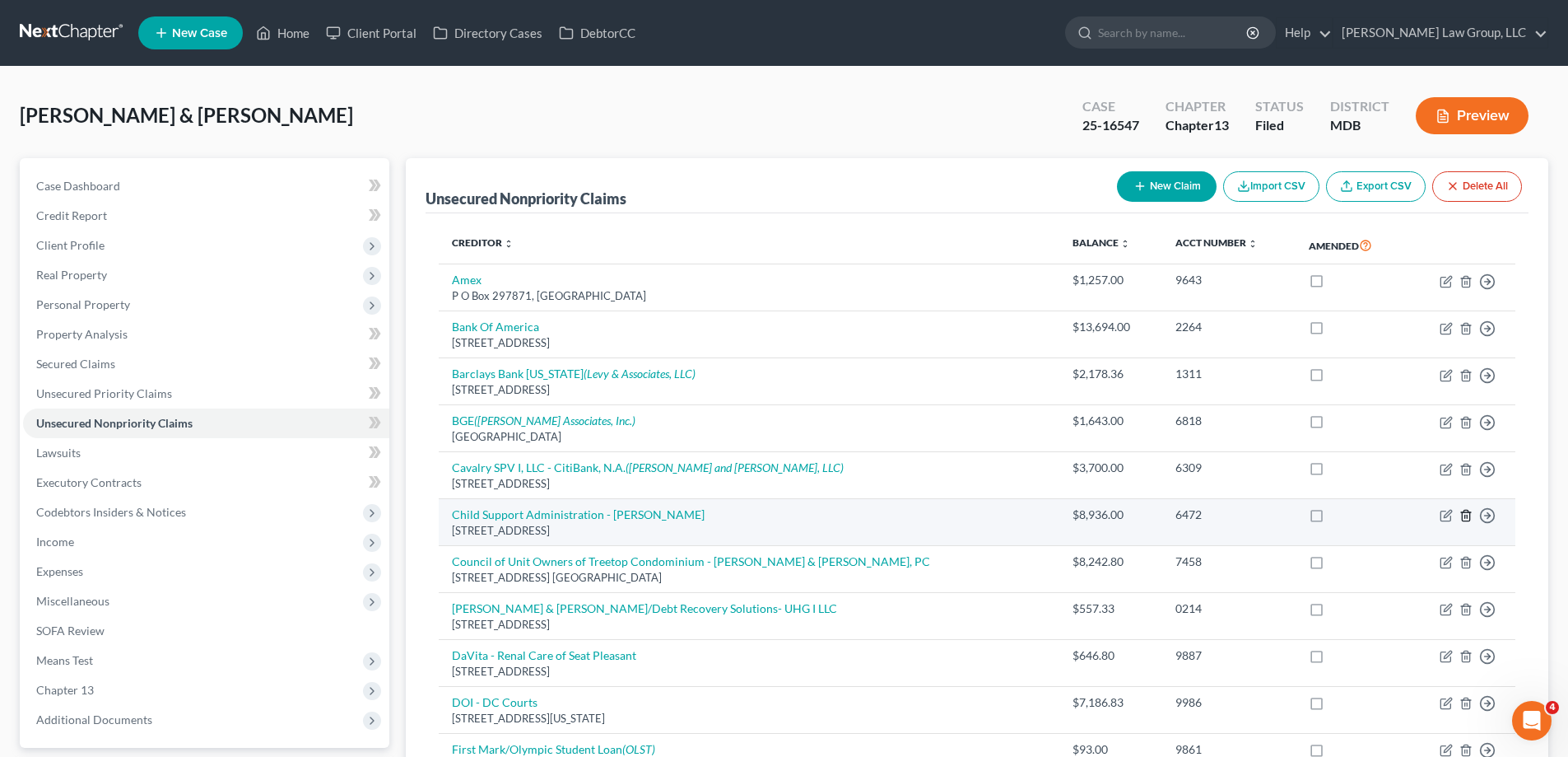
click at [1465, 519] on icon "button" at bounding box center [1465, 515] width 13 height 13
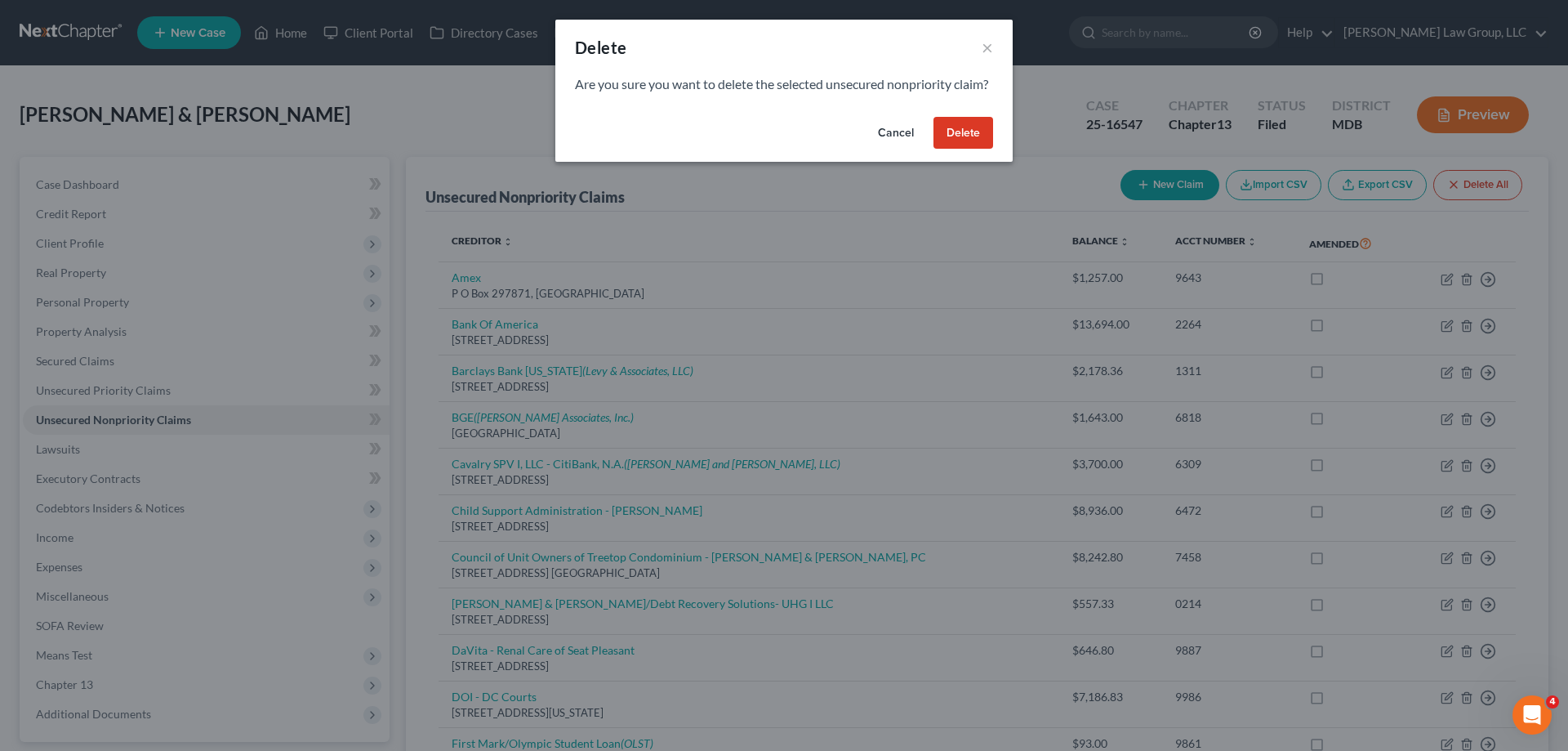
click at [956, 140] on button "Delete" at bounding box center [963, 132] width 60 height 32
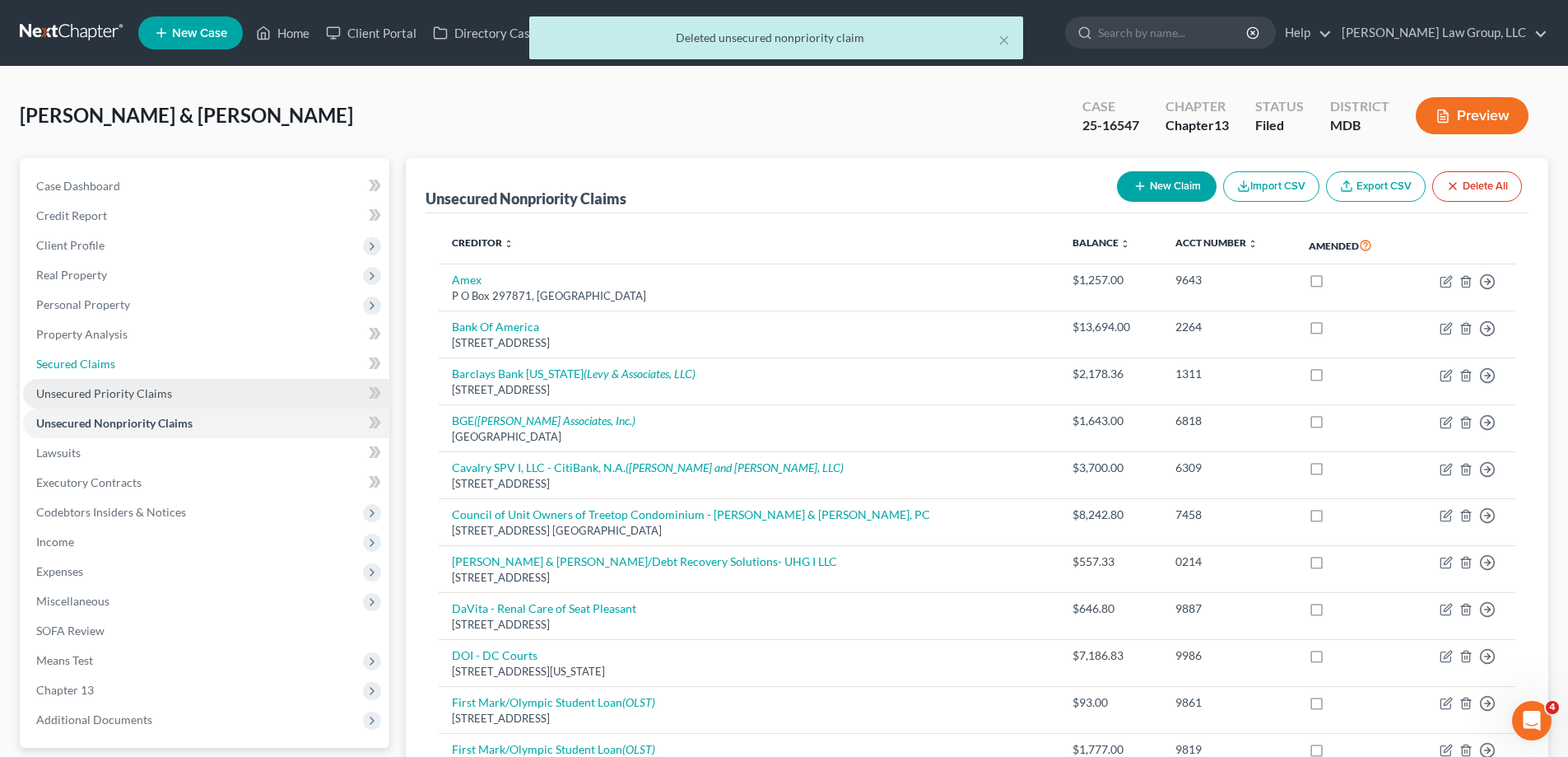
click at [166, 367] on link "Secured Claims" at bounding box center [206, 364] width 366 height 30
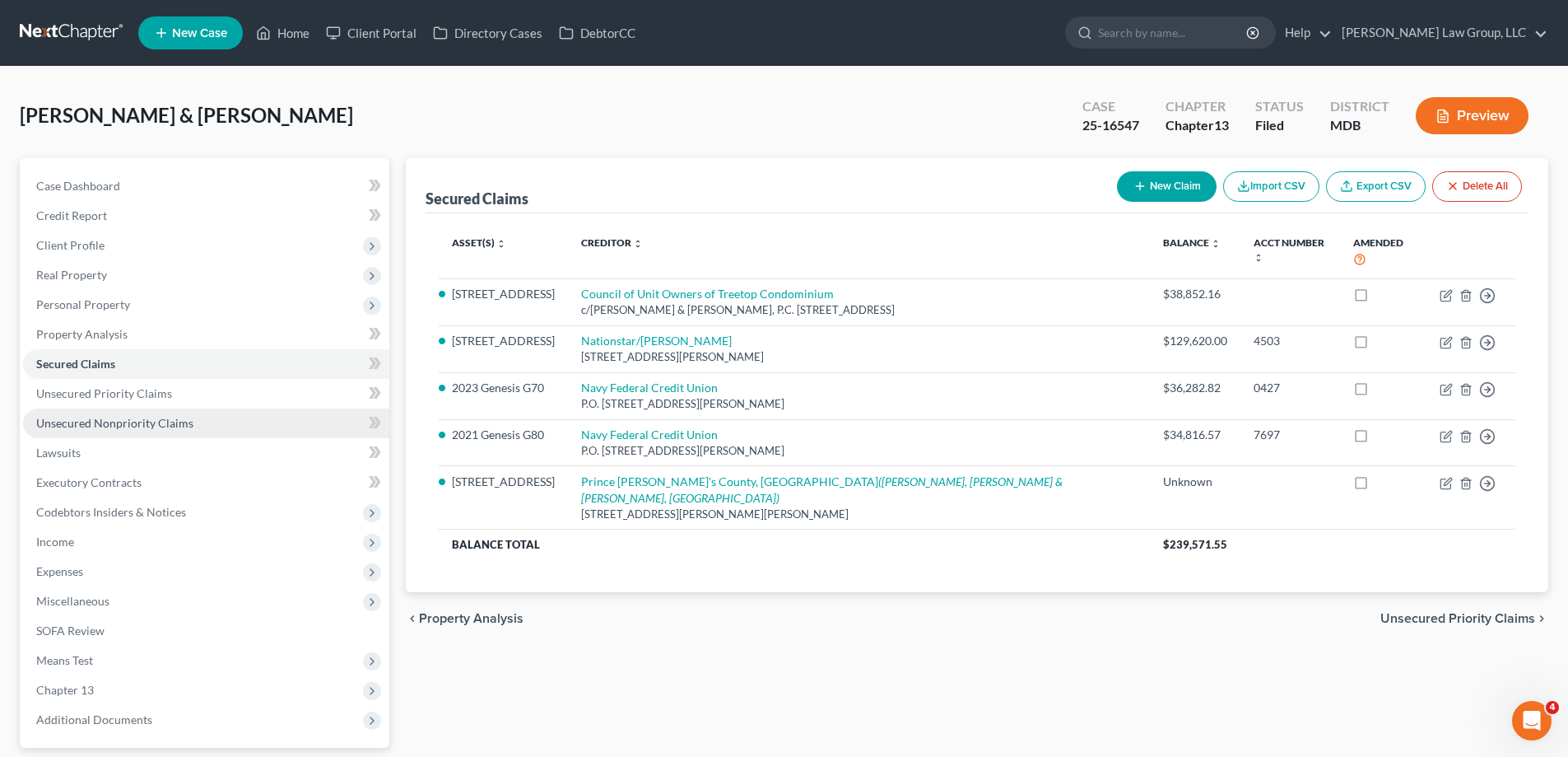
click at [137, 427] on span "Unsecured Nonpriority Claims" at bounding box center [115, 423] width 157 height 14
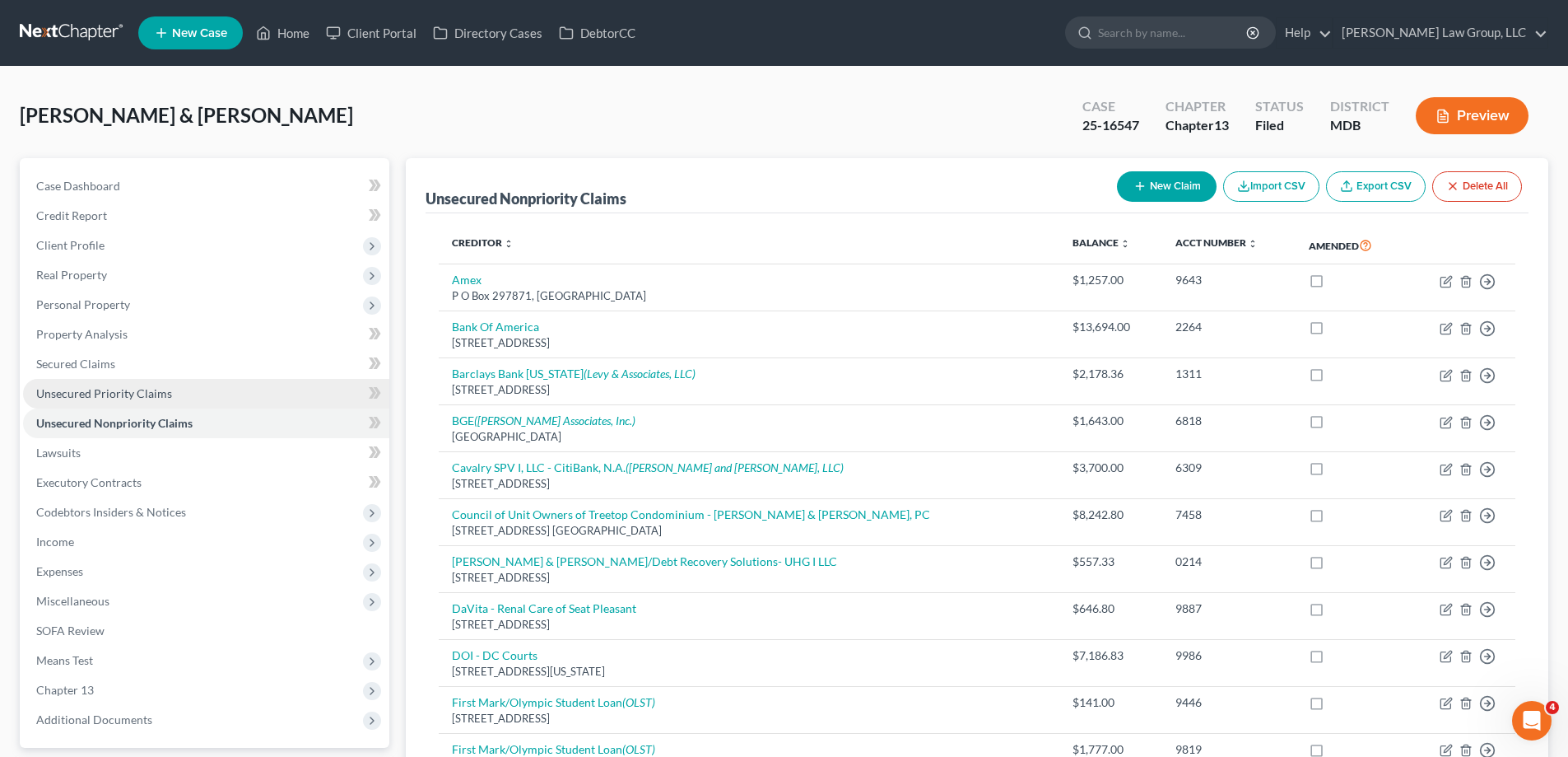
click at [168, 397] on span "Unsecured Priority Claims" at bounding box center [104, 394] width 136 height 14
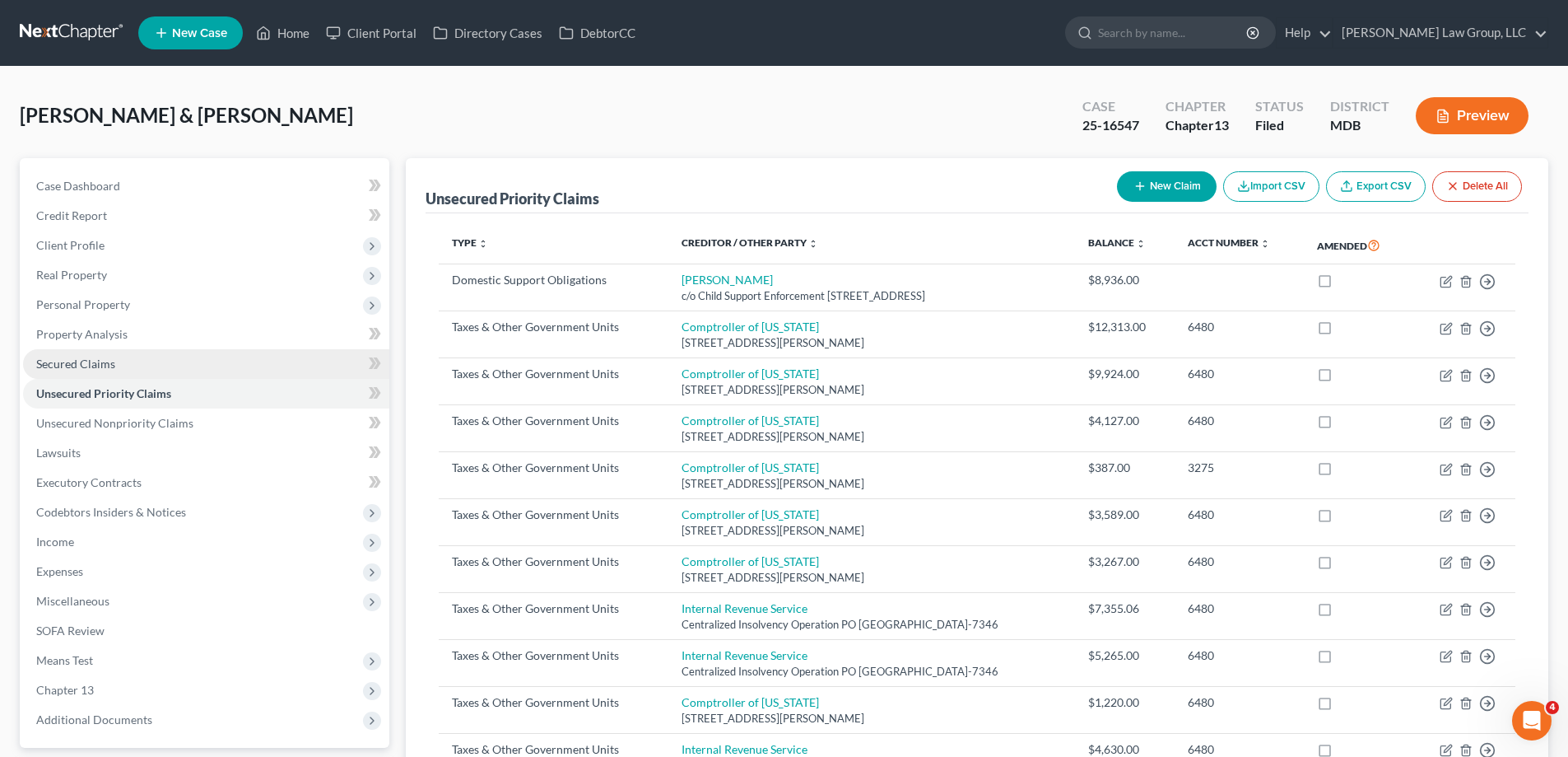
click at [147, 364] on link "Secured Claims" at bounding box center [206, 364] width 366 height 30
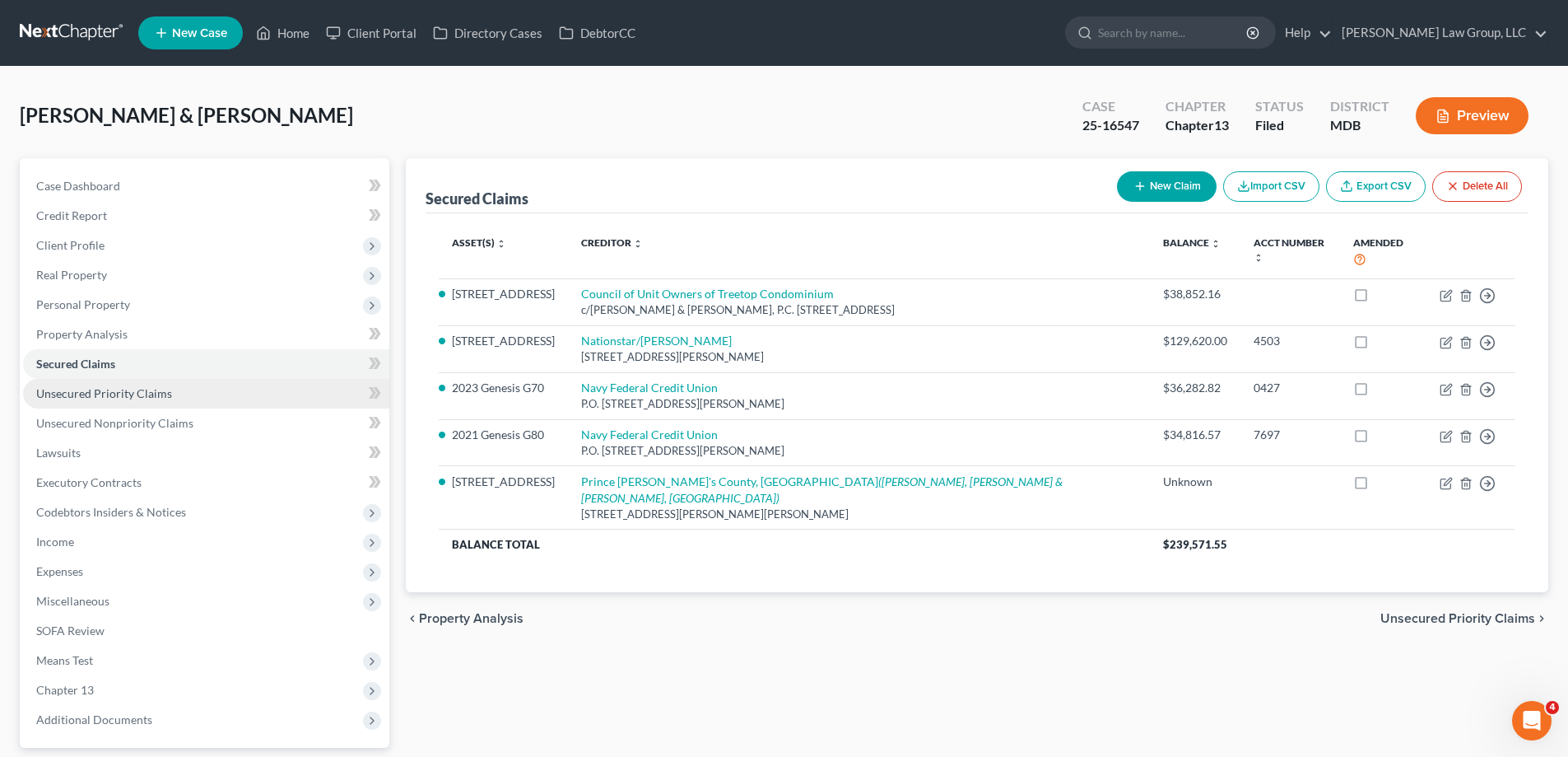
click at [179, 392] on link "Unsecured Priority Claims" at bounding box center [206, 394] width 366 height 30
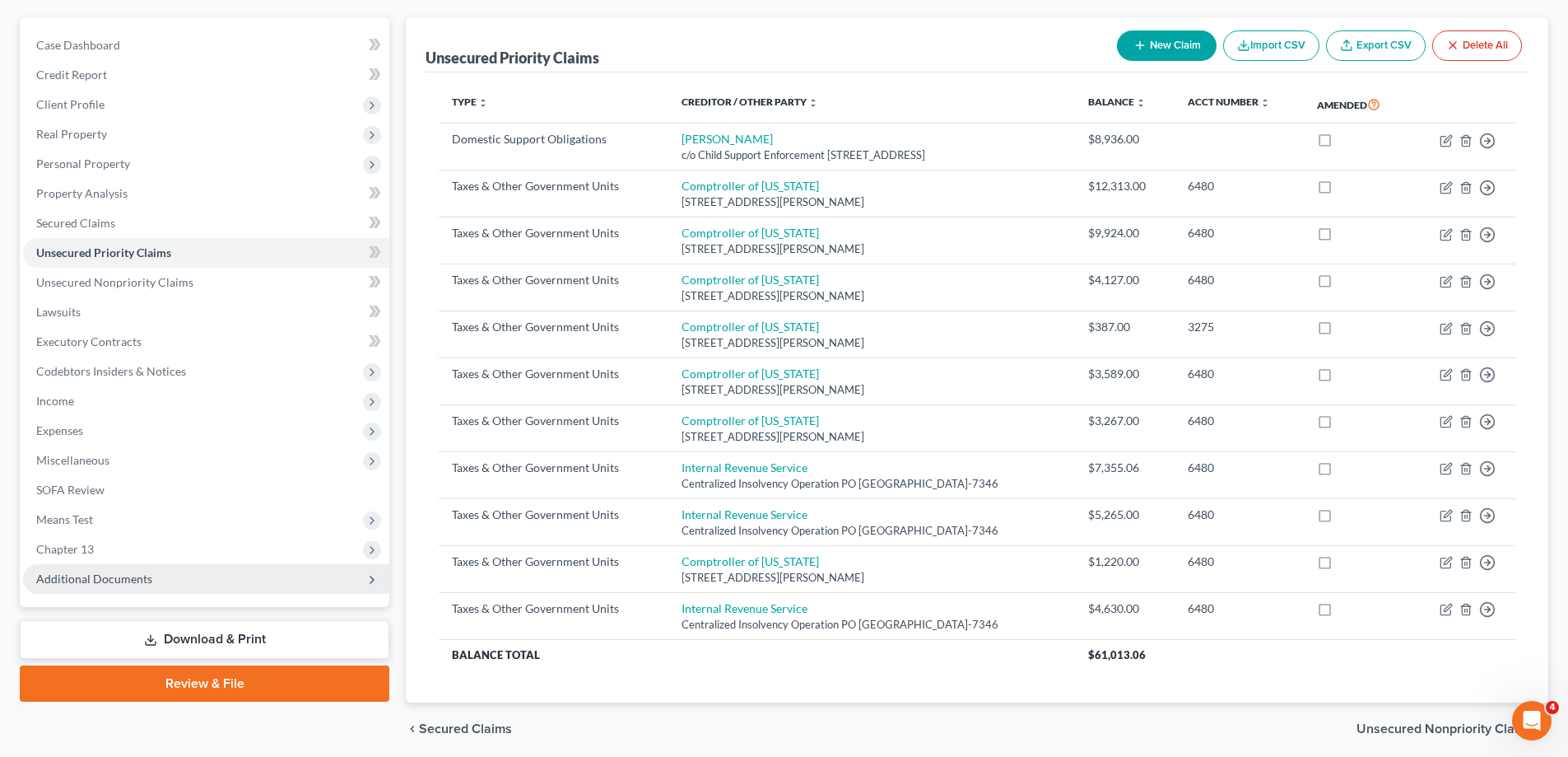
scroll to position [202, 0]
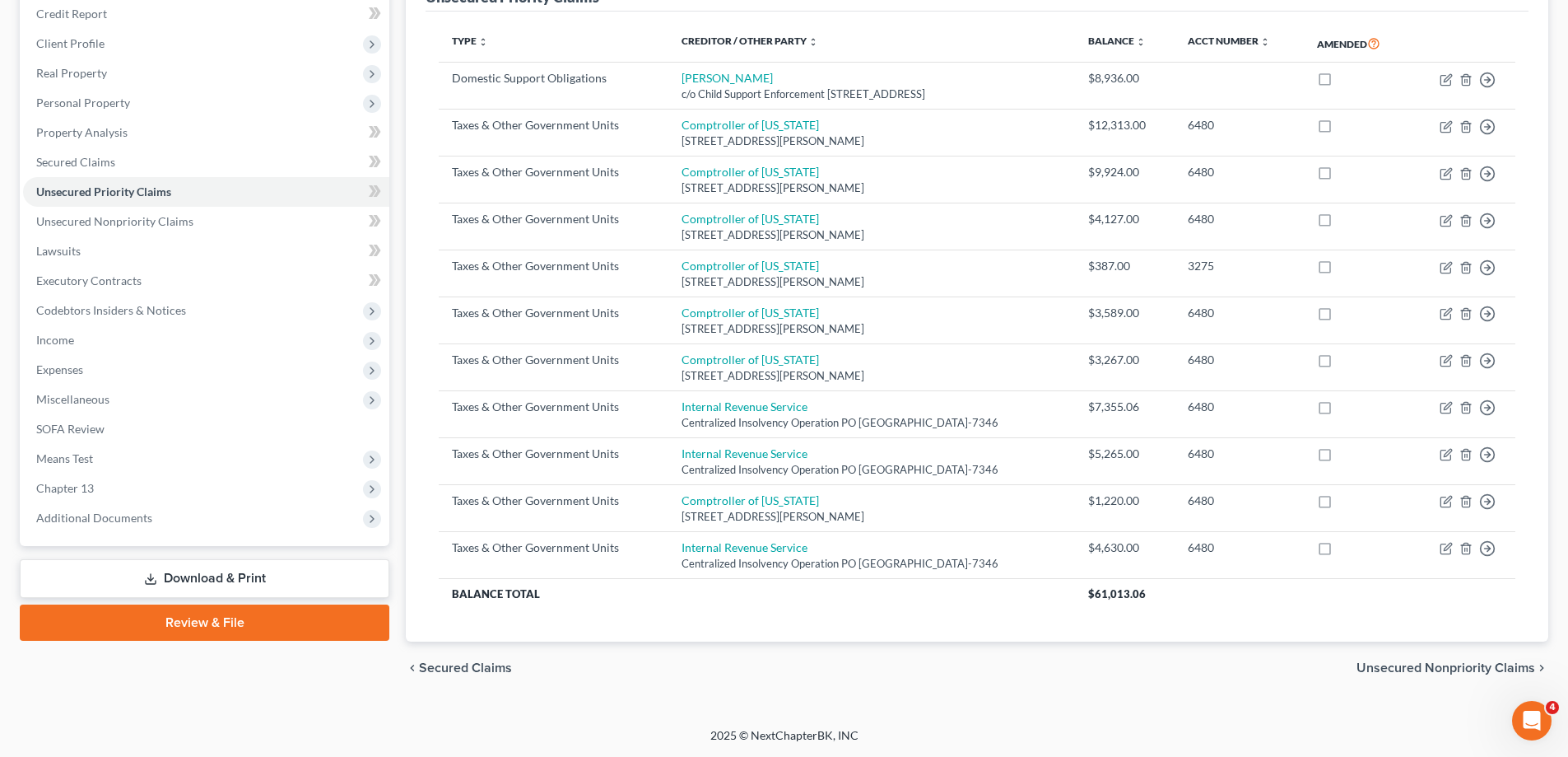
click at [163, 517] on span "Additional Documents" at bounding box center [206, 518] width 366 height 30
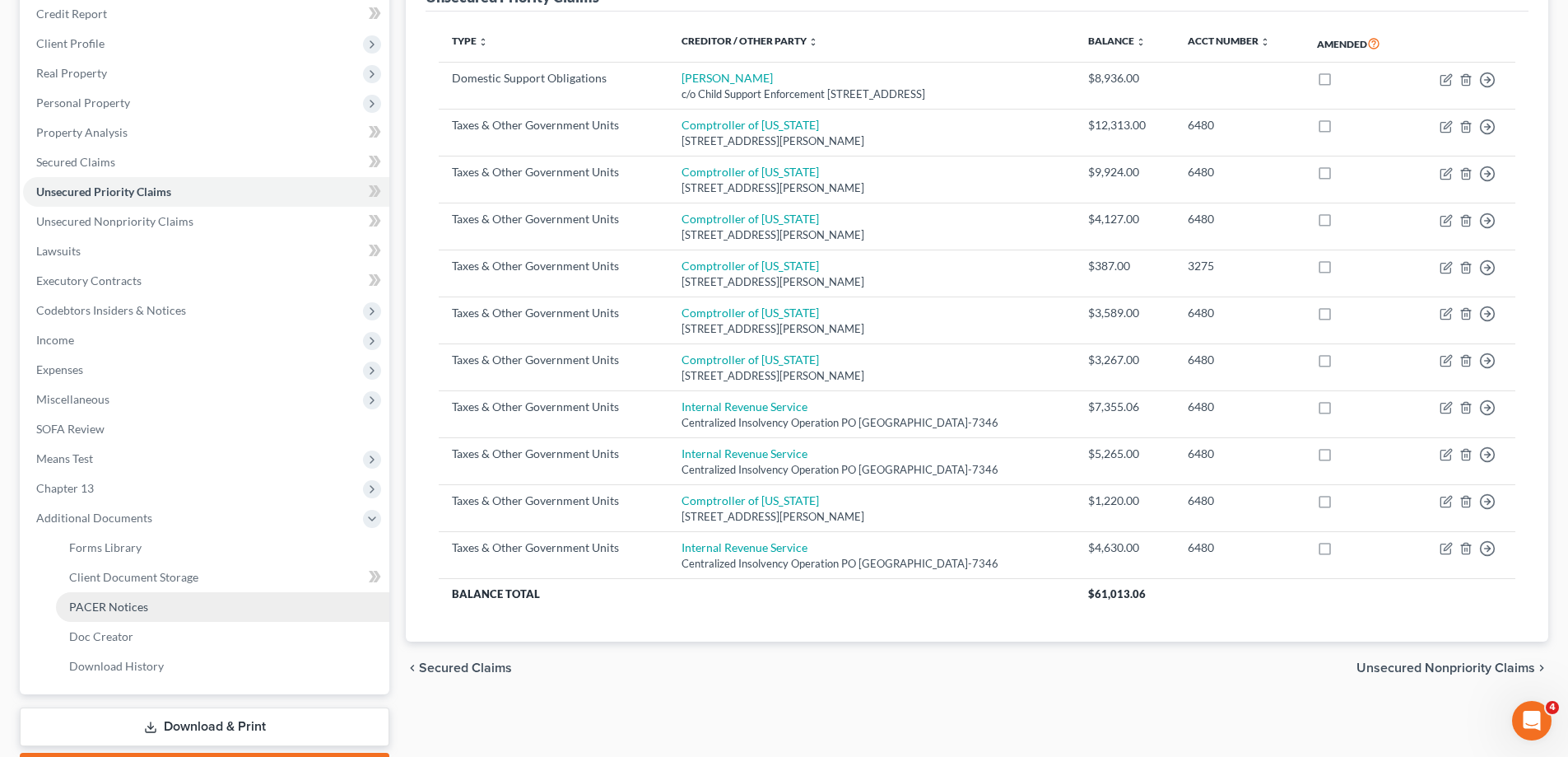
click at [167, 599] on link "PACER Notices" at bounding box center [222, 607] width 333 height 30
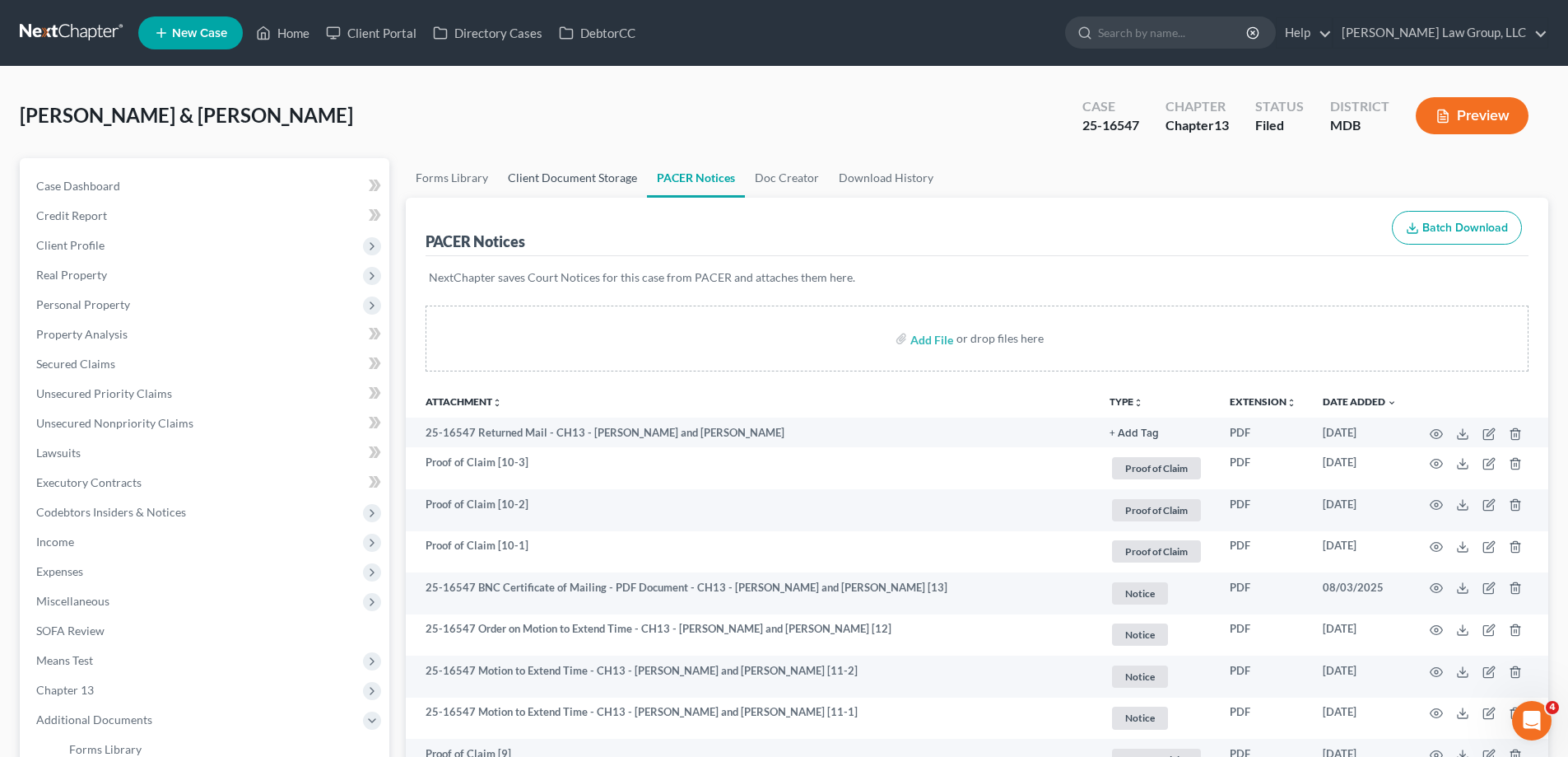
click at [592, 172] on link "Client Document Storage" at bounding box center [572, 178] width 149 height 40
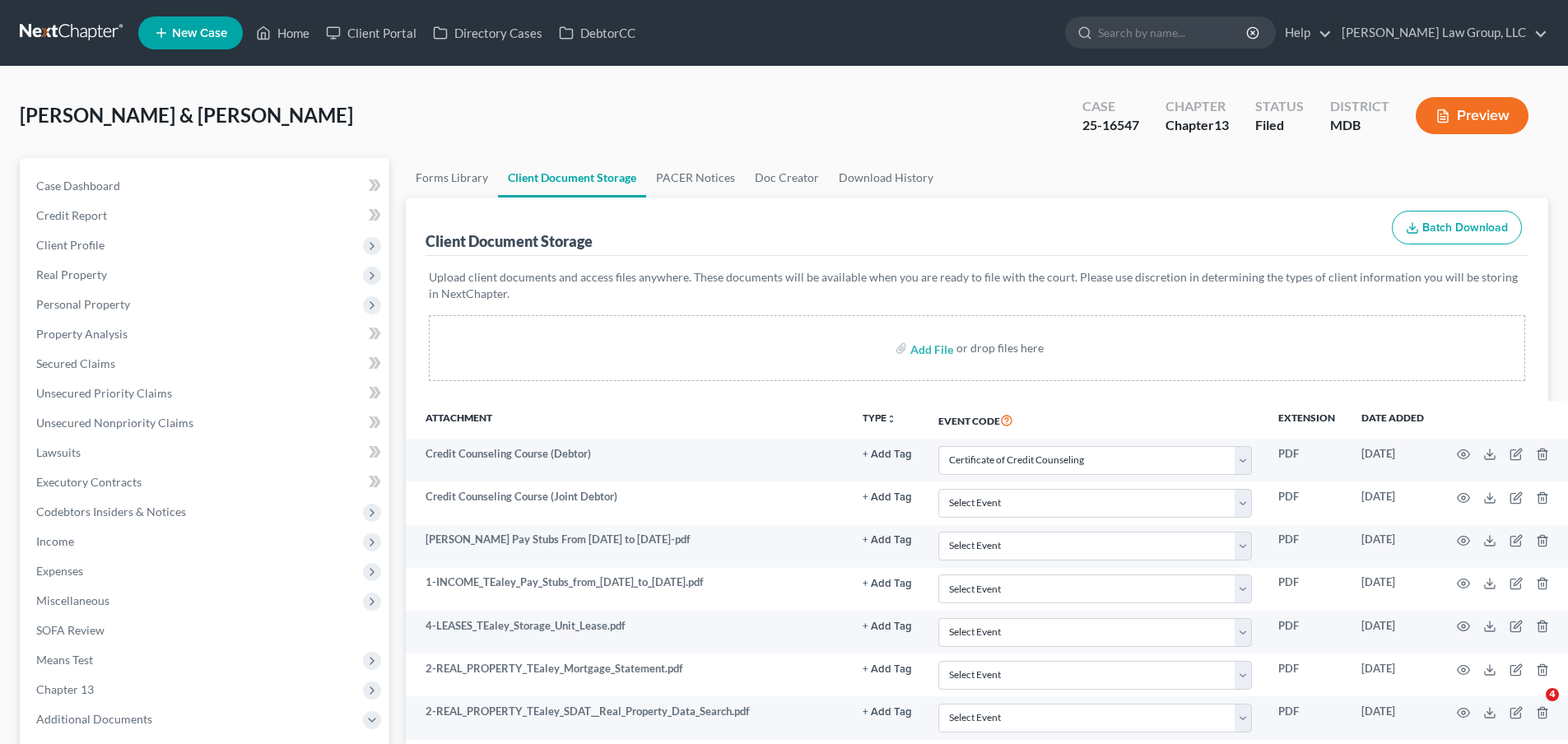
select select "14"
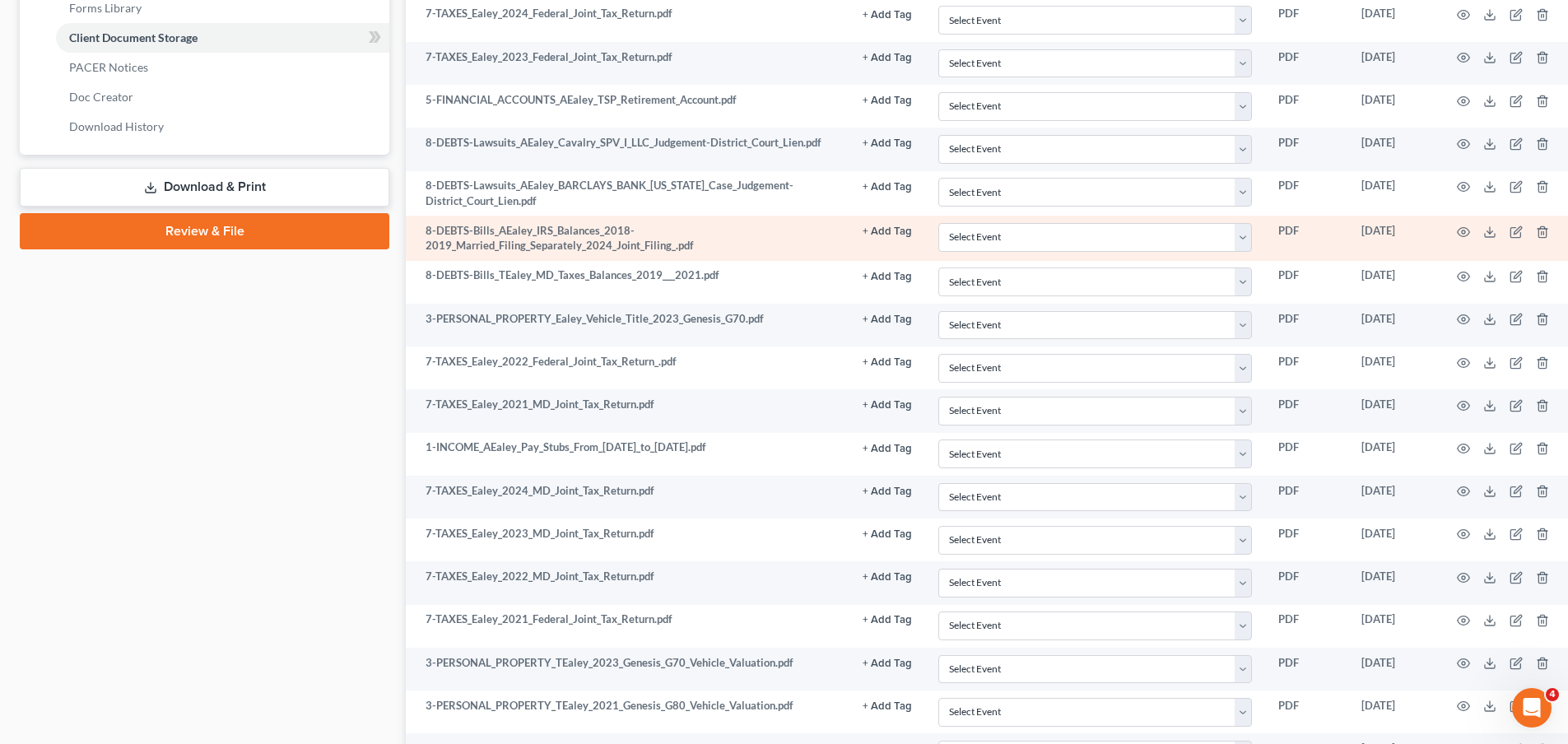
scroll to position [823, 0]
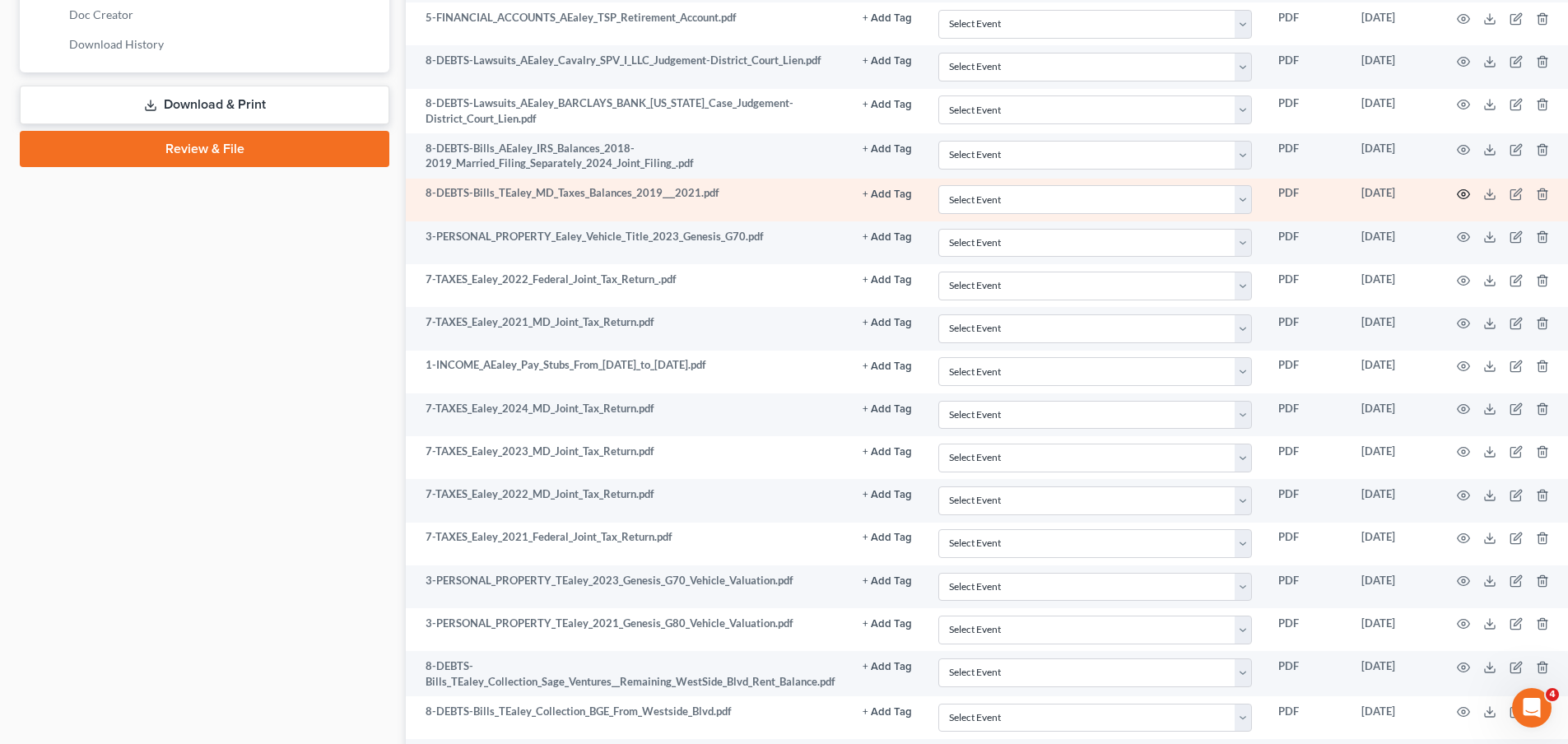
click at [1461, 192] on icon "button" at bounding box center [1463, 194] width 13 height 13
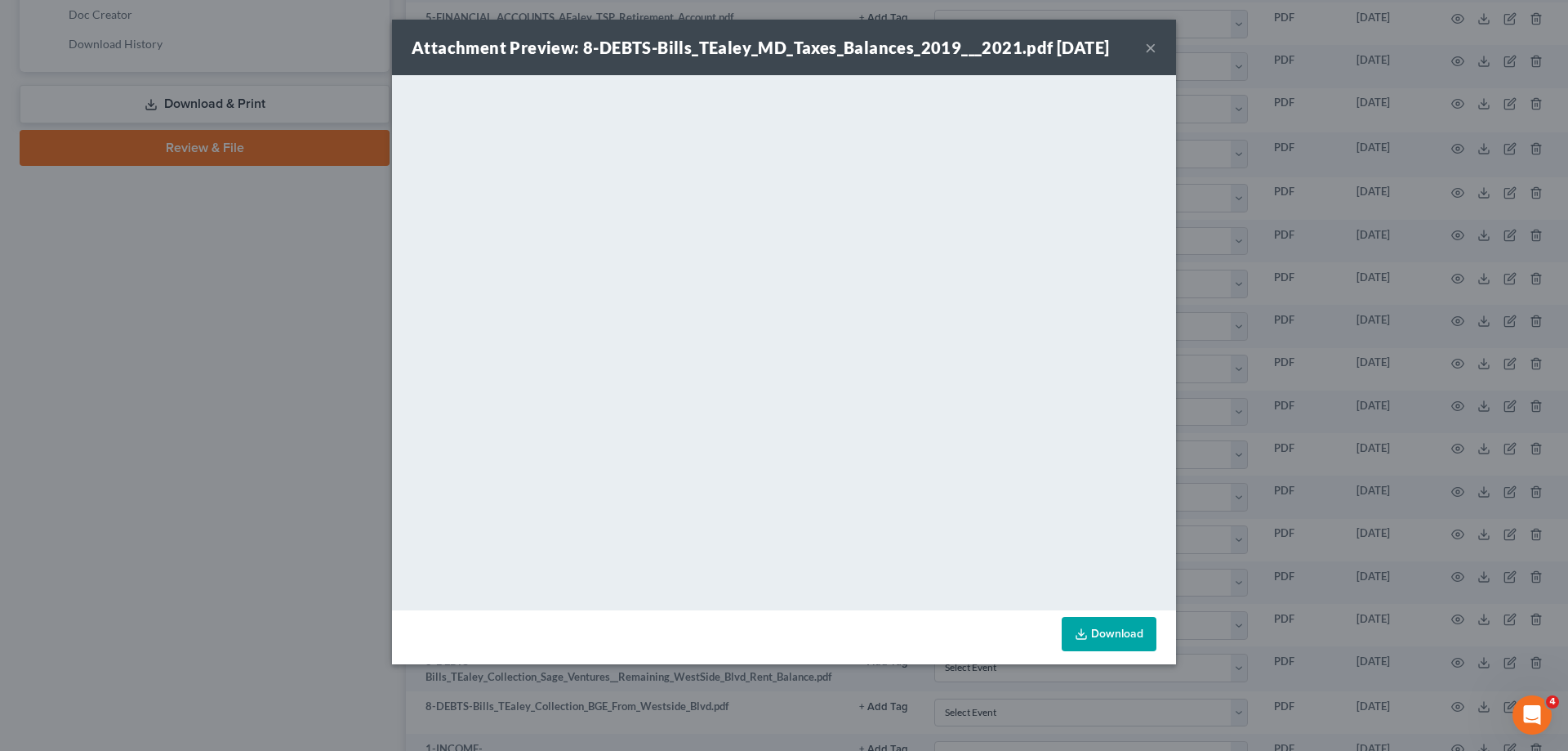
click at [1151, 41] on button "×" at bounding box center [1150, 47] width 11 height 19
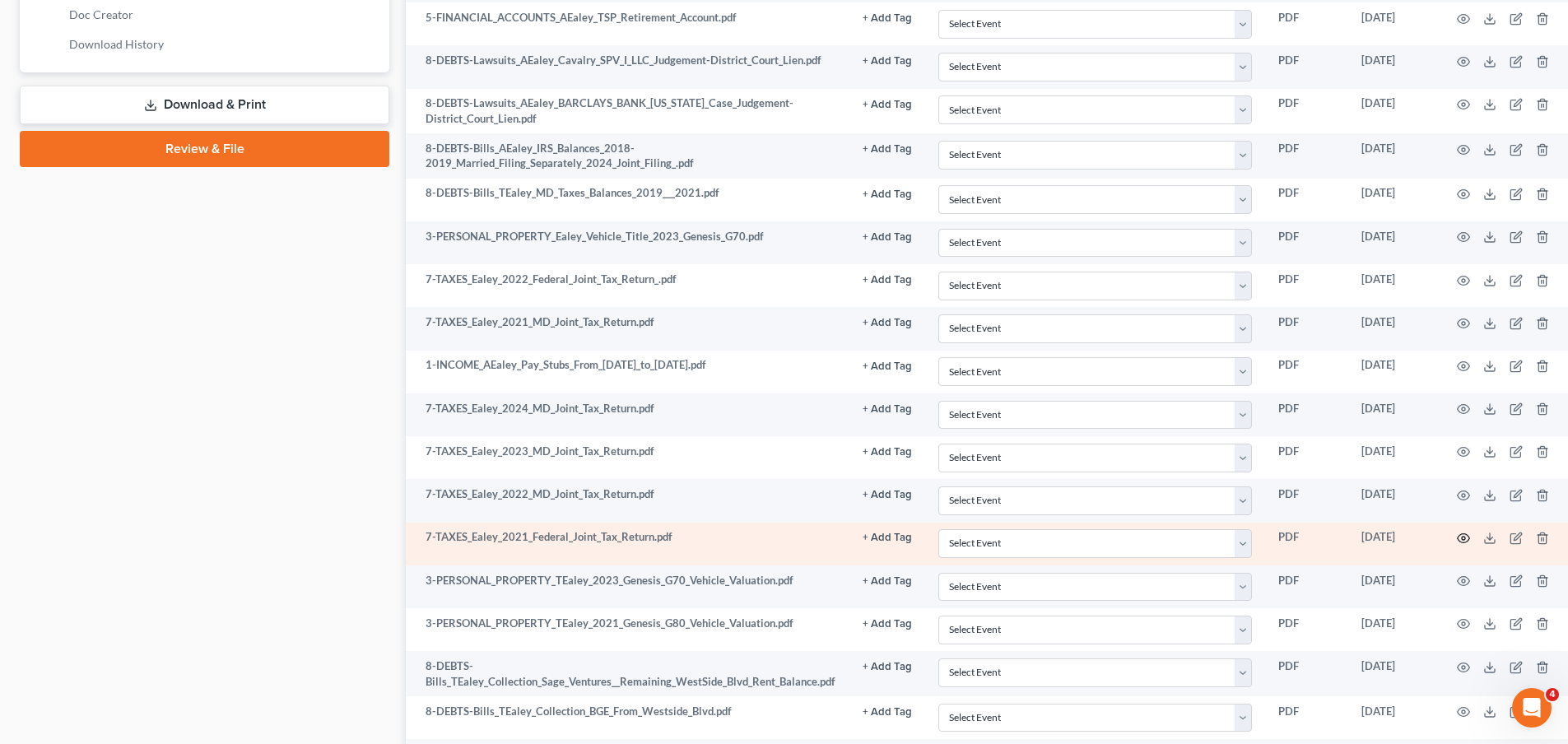
click at [1462, 536] on circle "button" at bounding box center [1464, 538] width 4 height 4
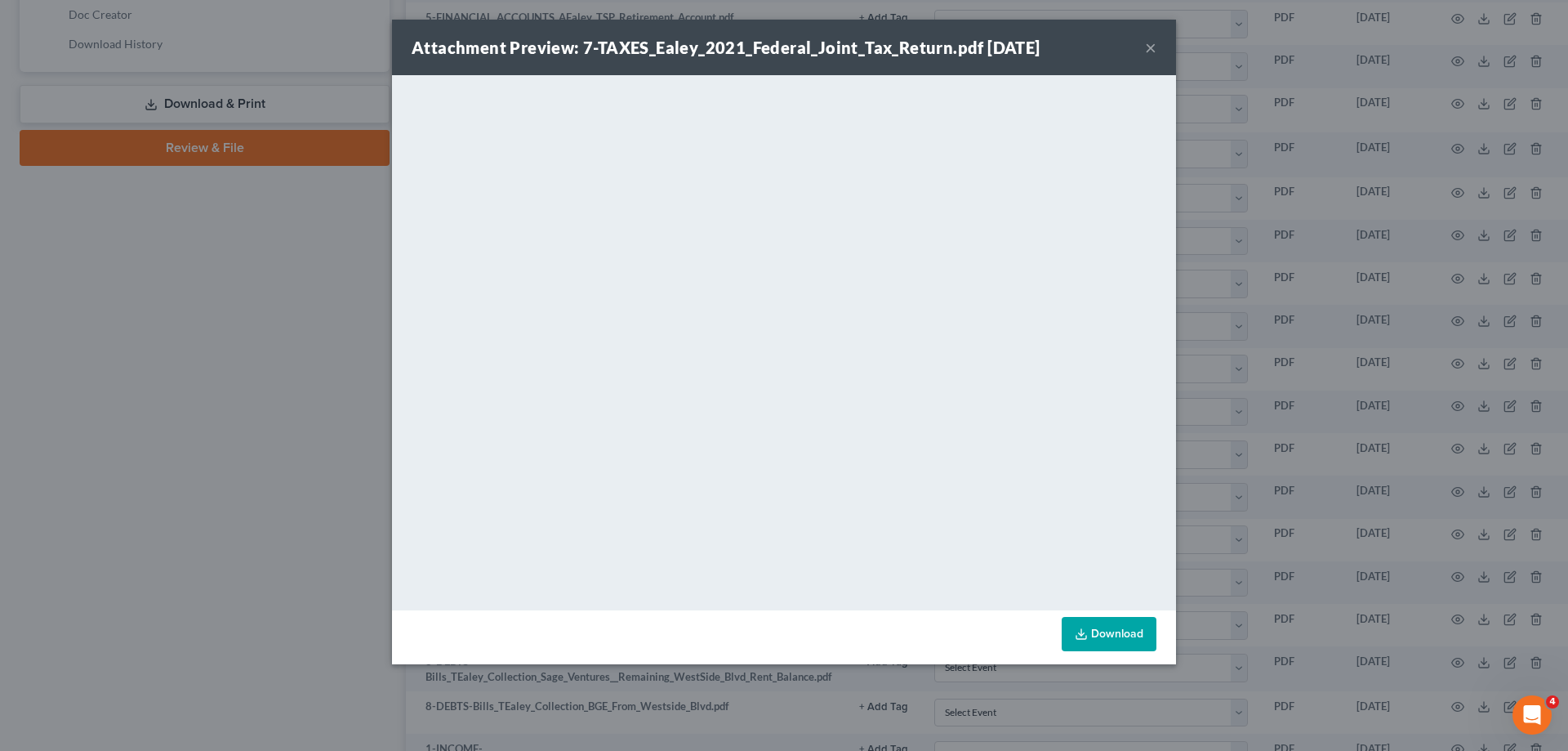
click at [1148, 50] on button "×" at bounding box center [1150, 47] width 11 height 19
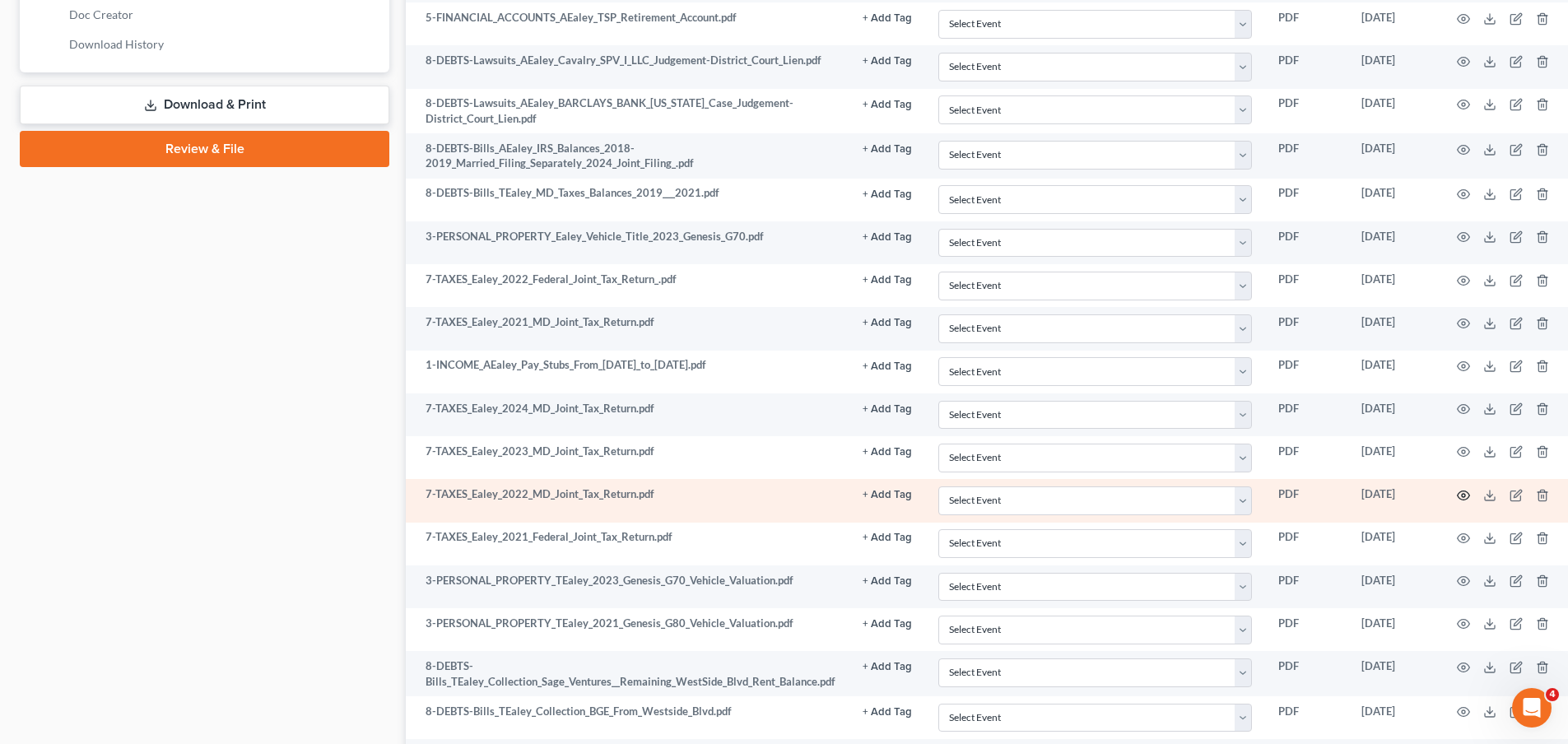
click at [1458, 495] on icon "button" at bounding box center [1464, 495] width 12 height 9
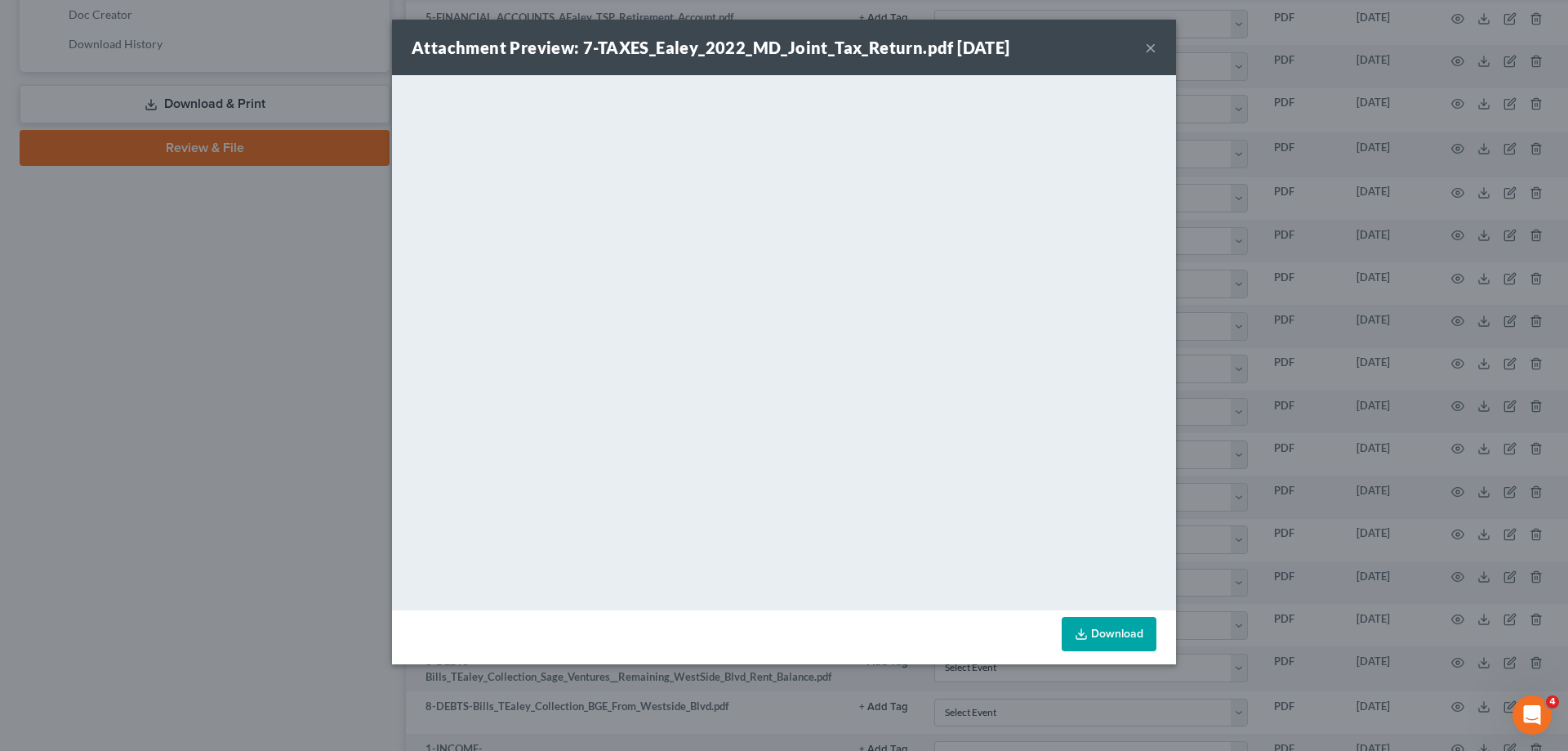
drag, startPoint x: 1148, startPoint y: 46, endPoint x: 1173, endPoint y: 212, distance: 167.9
click at [1148, 45] on button "×" at bounding box center [1150, 47] width 11 height 19
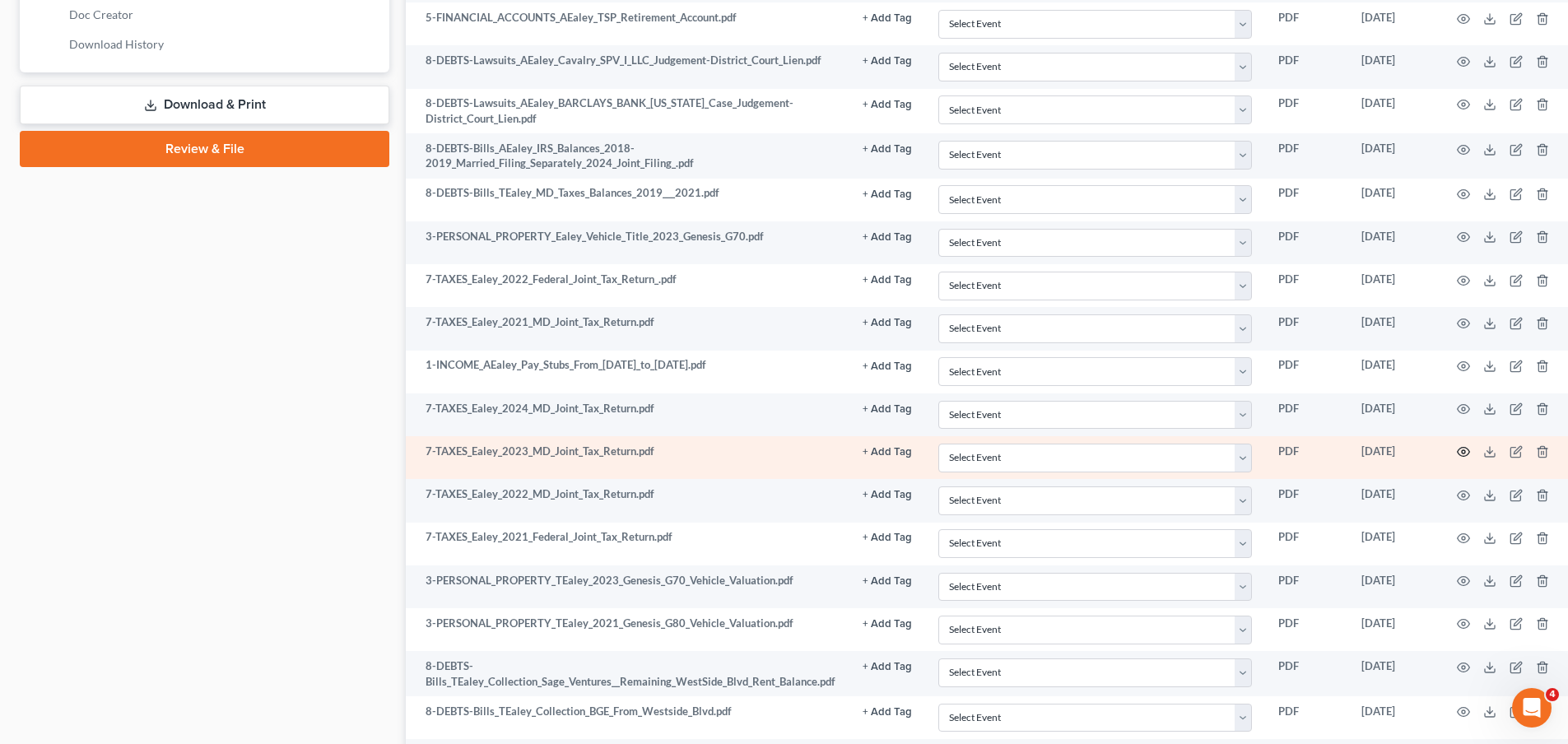
click at [1459, 448] on icon "button" at bounding box center [1464, 452] width 12 height 9
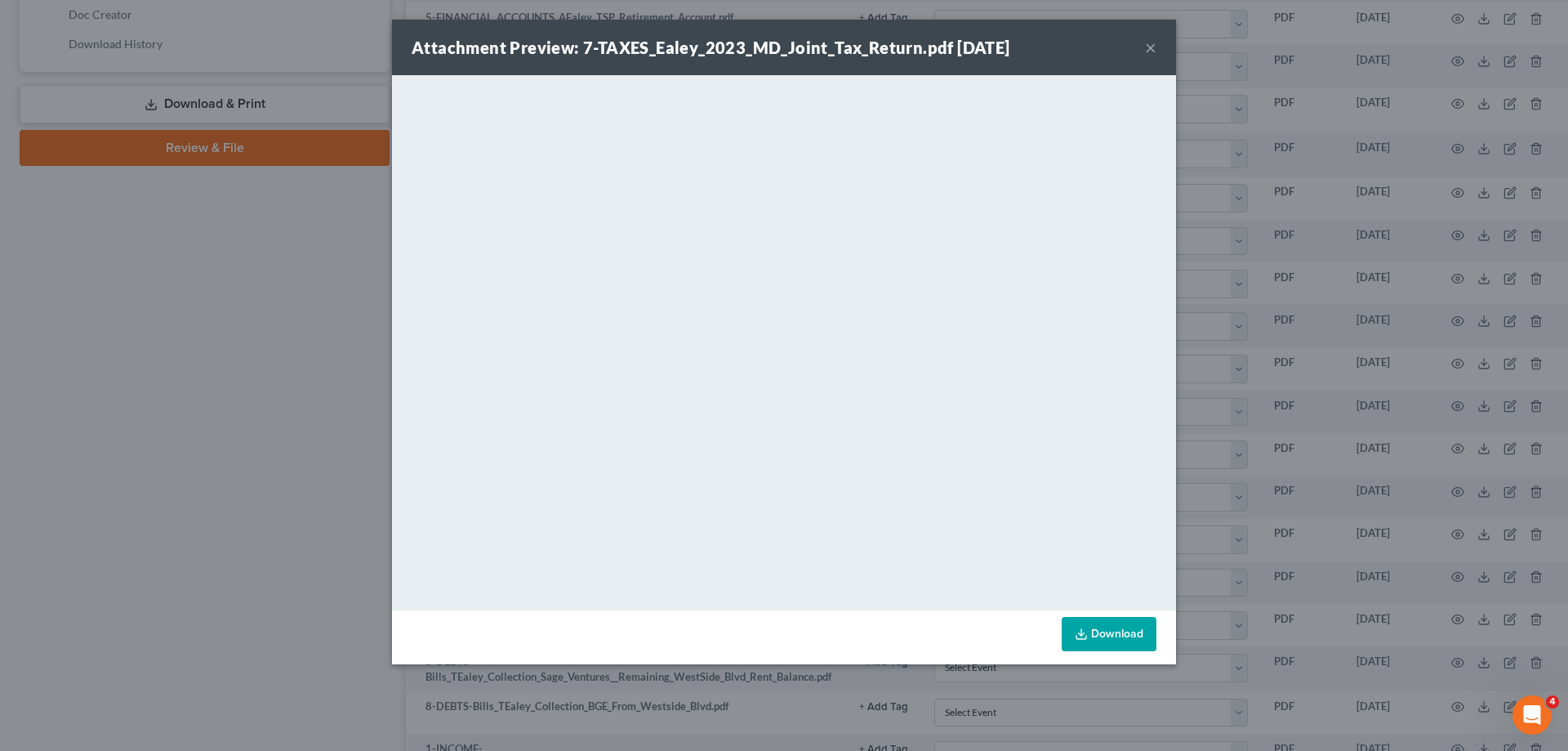
click at [1156, 46] on button "×" at bounding box center [1150, 47] width 11 height 19
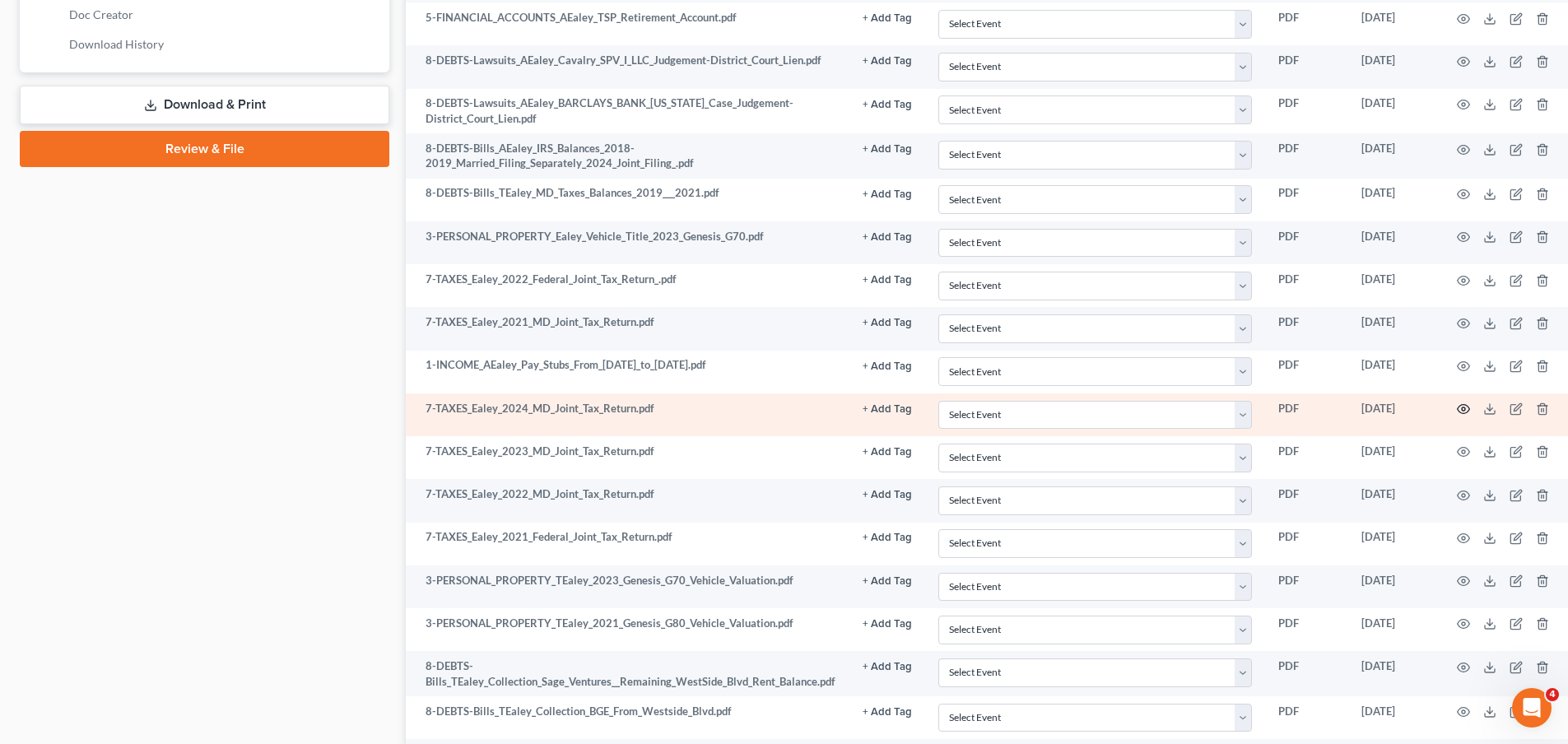
click at [1463, 404] on icon "button" at bounding box center [1463, 408] width 13 height 13
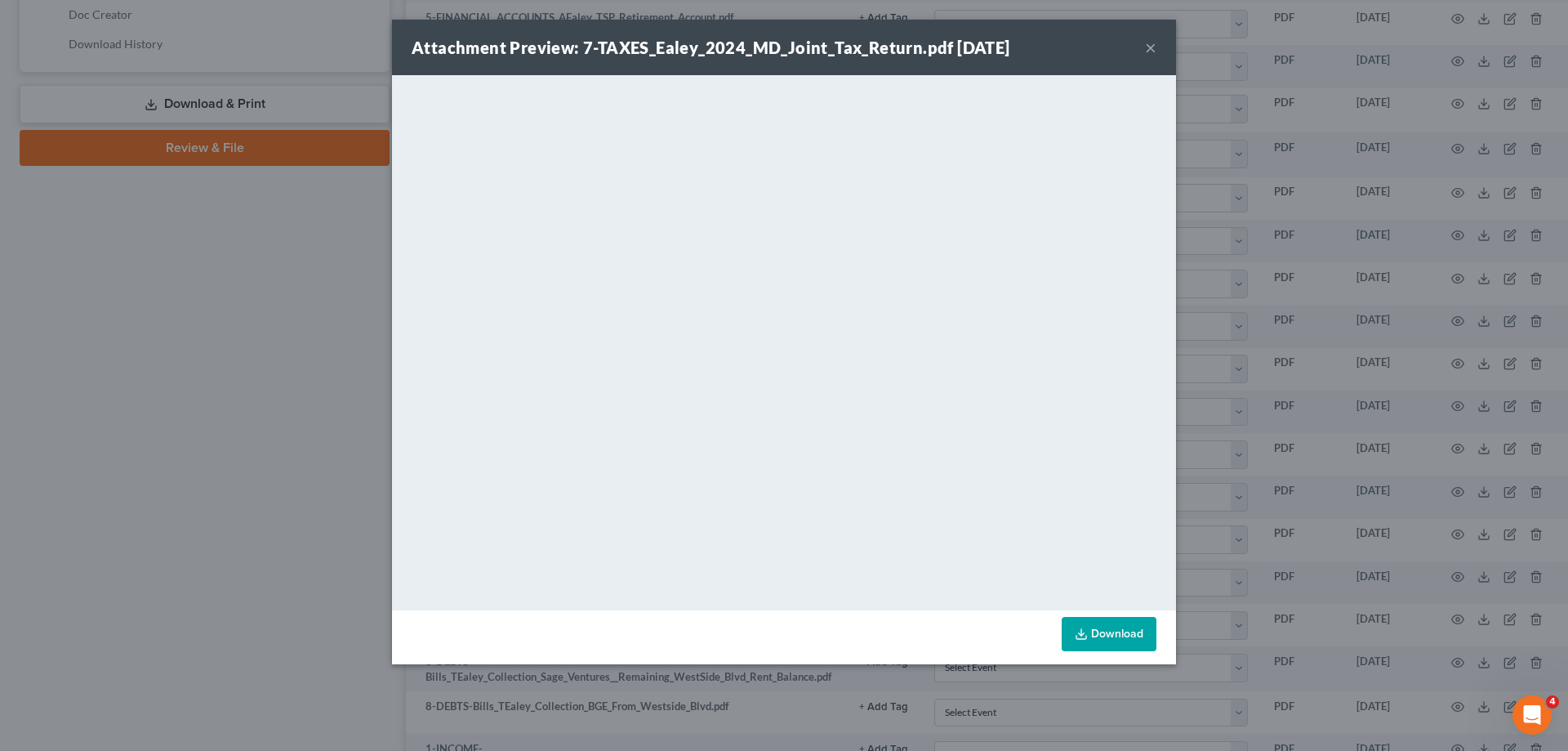
click at [1149, 46] on button "×" at bounding box center [1150, 47] width 11 height 19
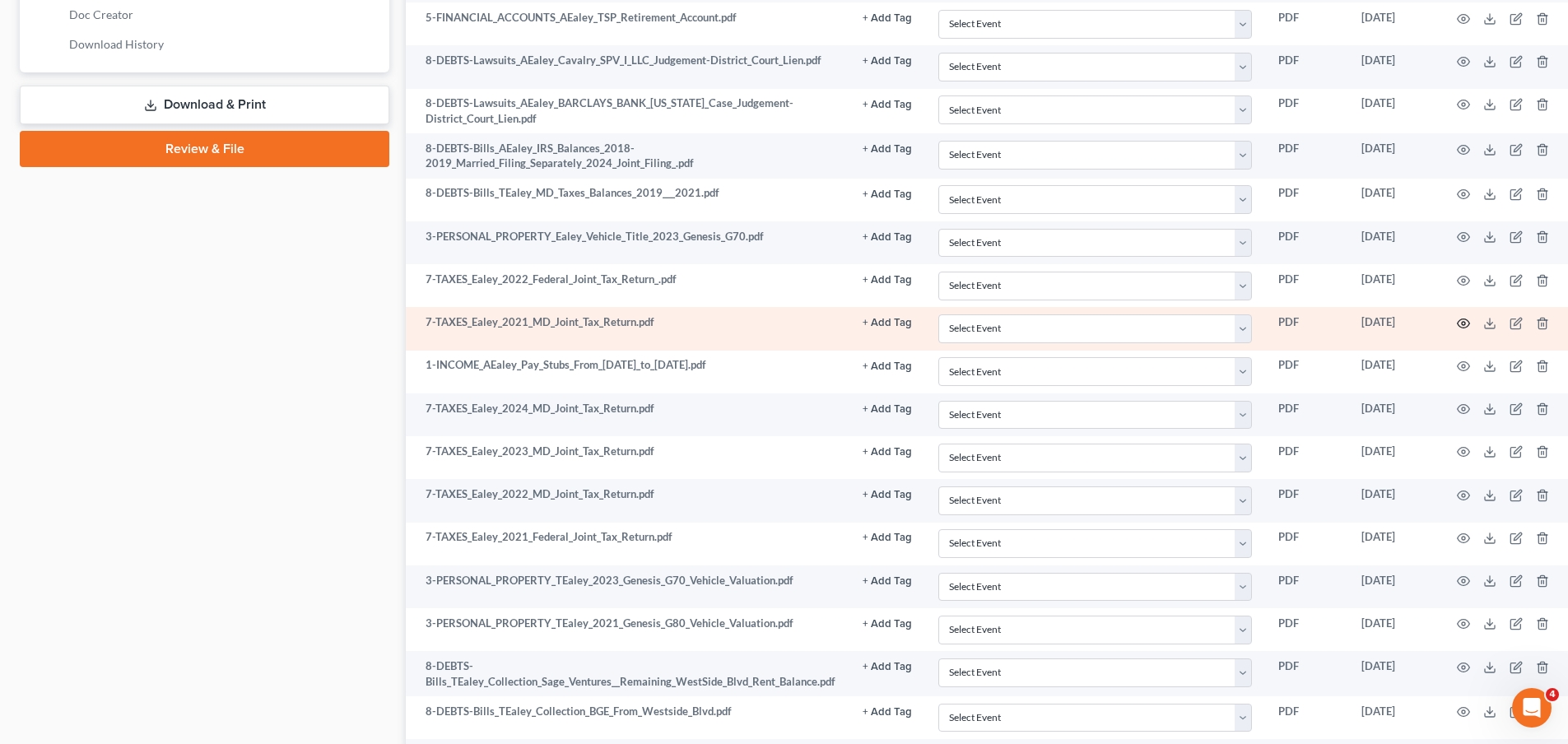
click at [1458, 323] on icon "button" at bounding box center [1464, 323] width 12 height 9
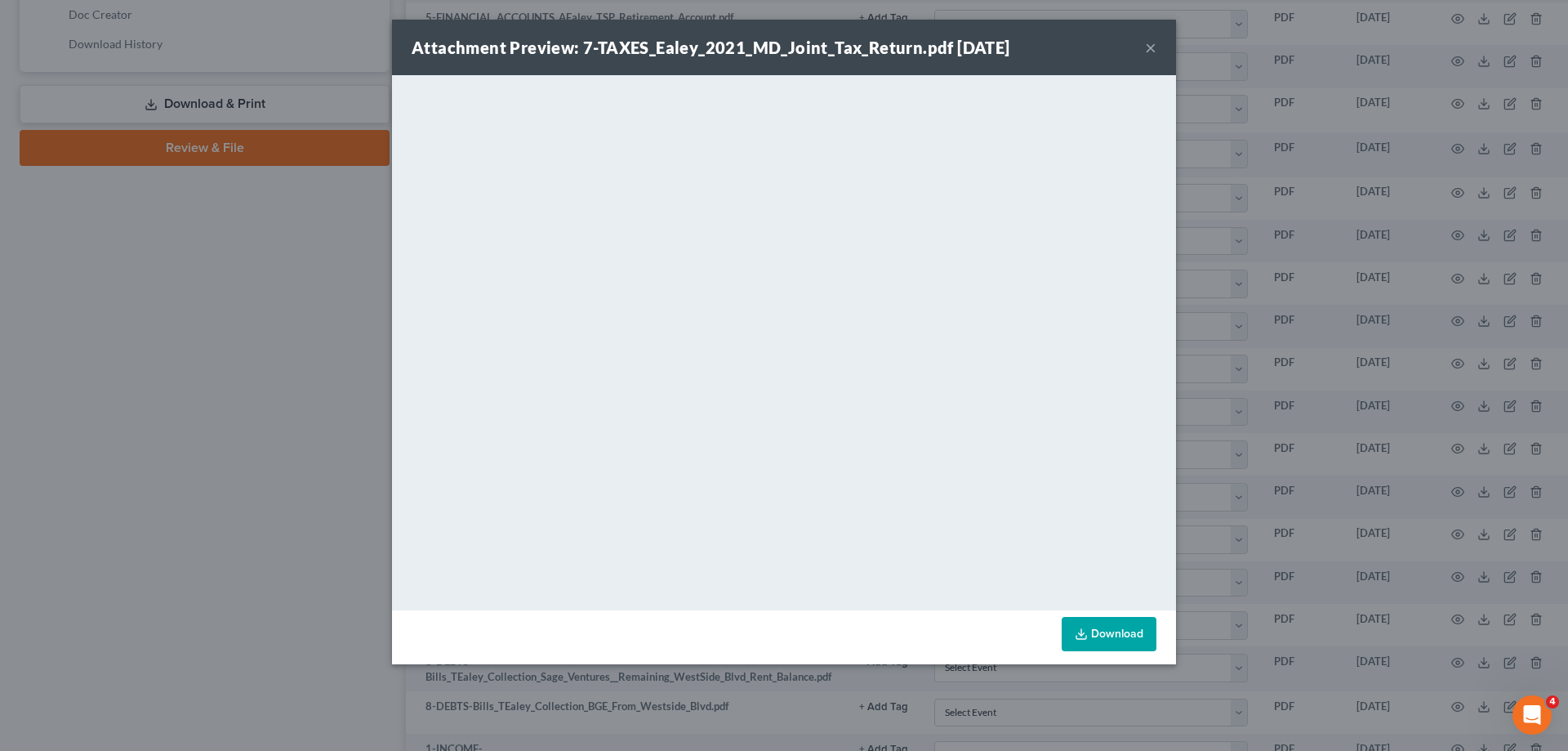
click at [1149, 44] on button "×" at bounding box center [1150, 47] width 11 height 19
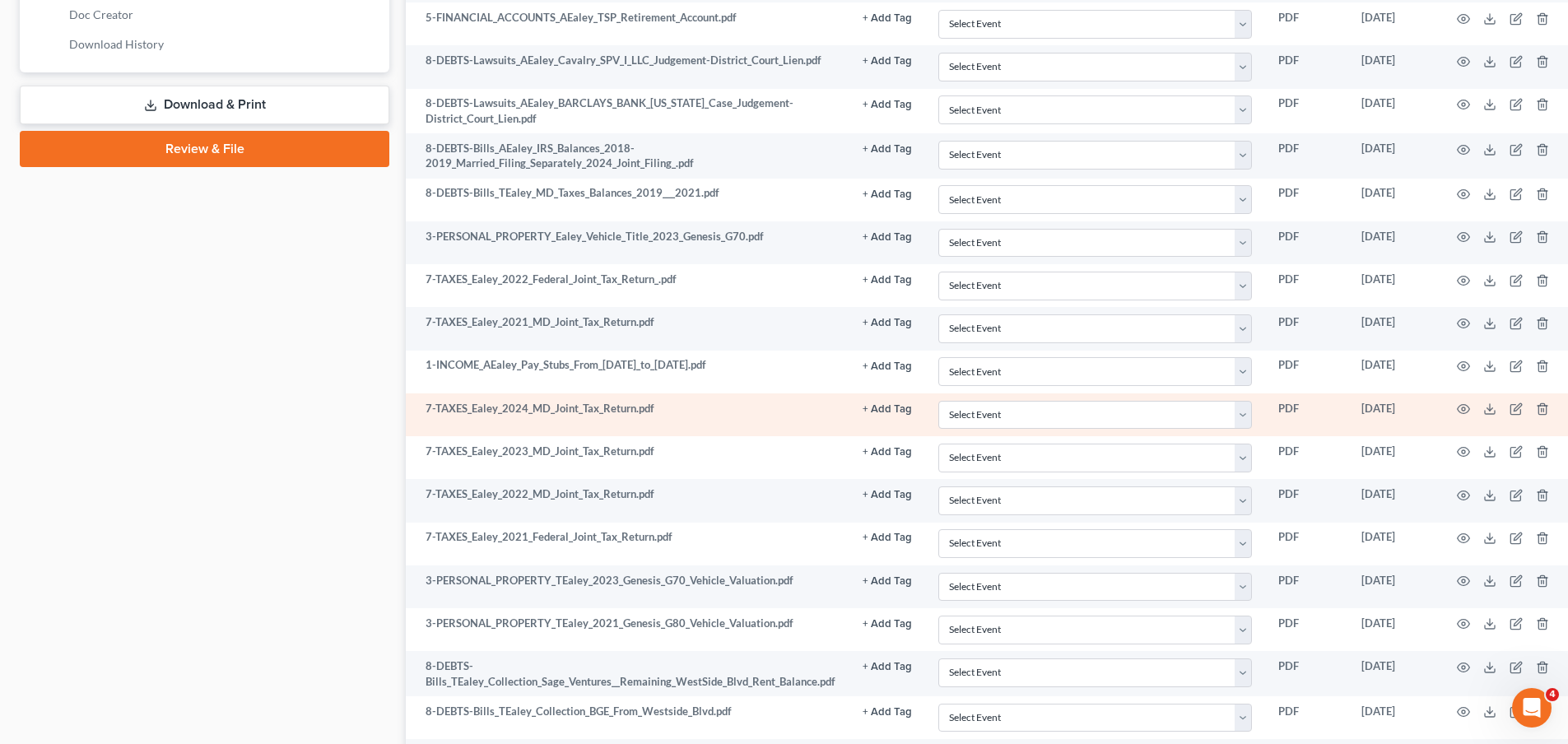
scroll to position [740, 0]
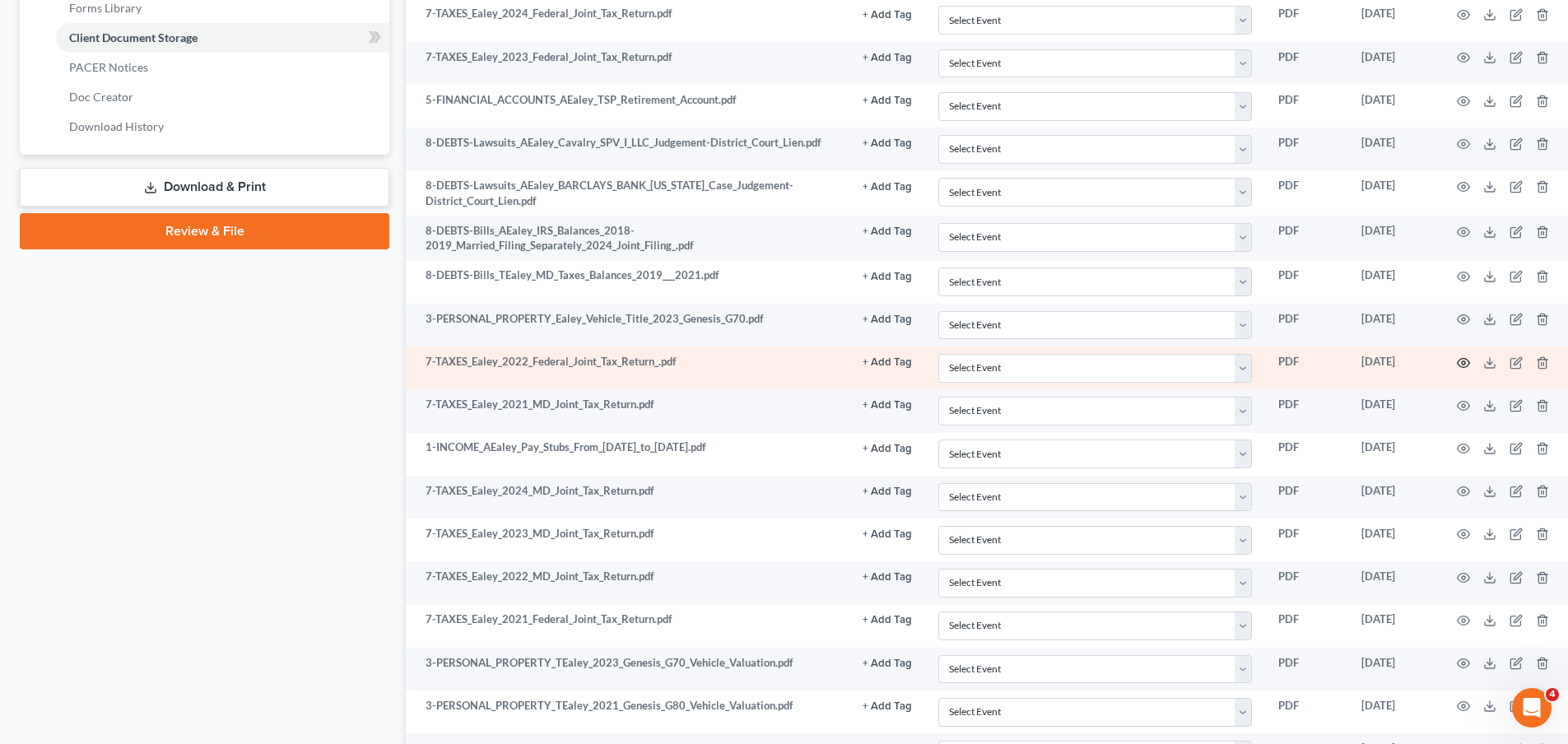
click at [1462, 361] on circle "button" at bounding box center [1464, 363] width 4 height 4
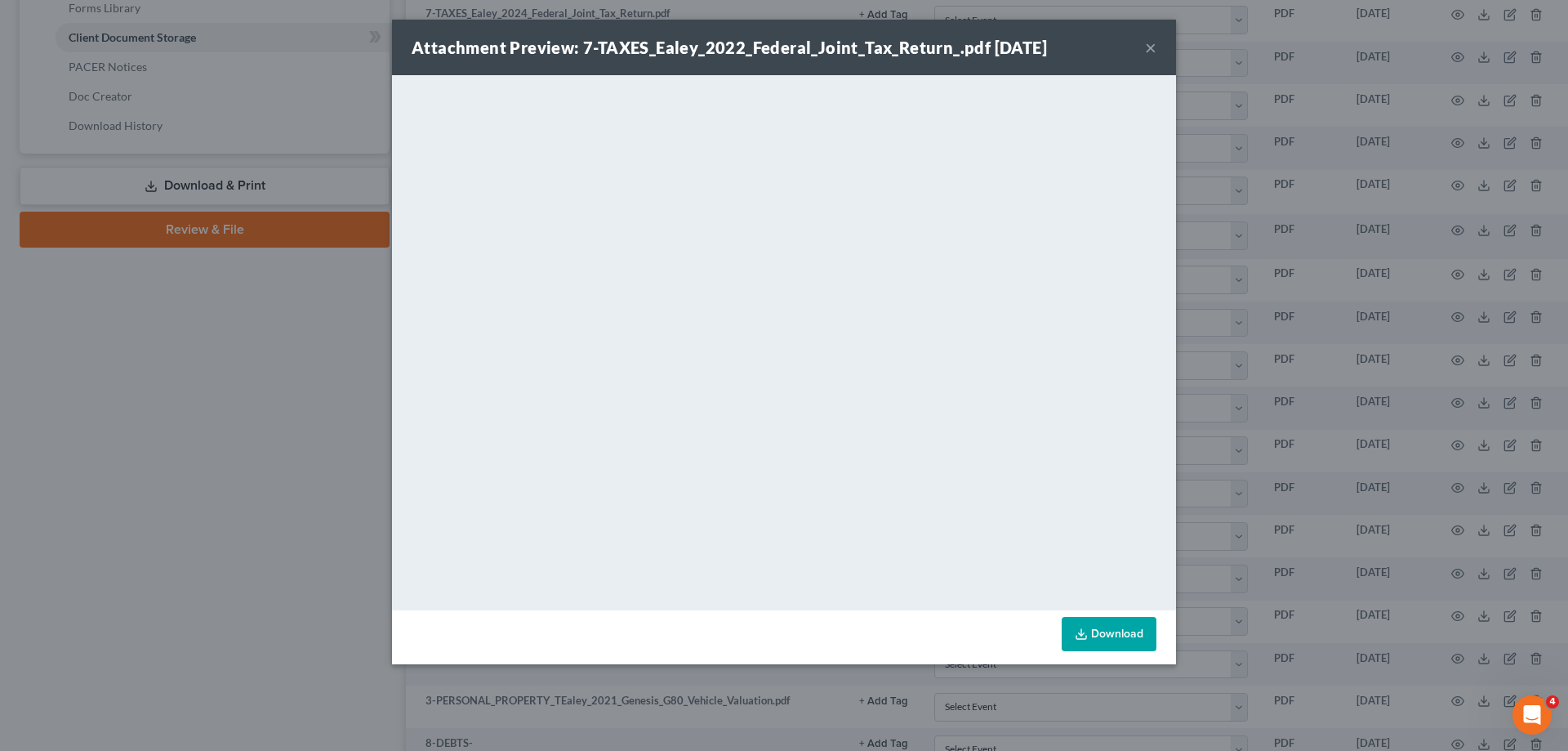
click at [1148, 45] on button "×" at bounding box center [1150, 47] width 11 height 19
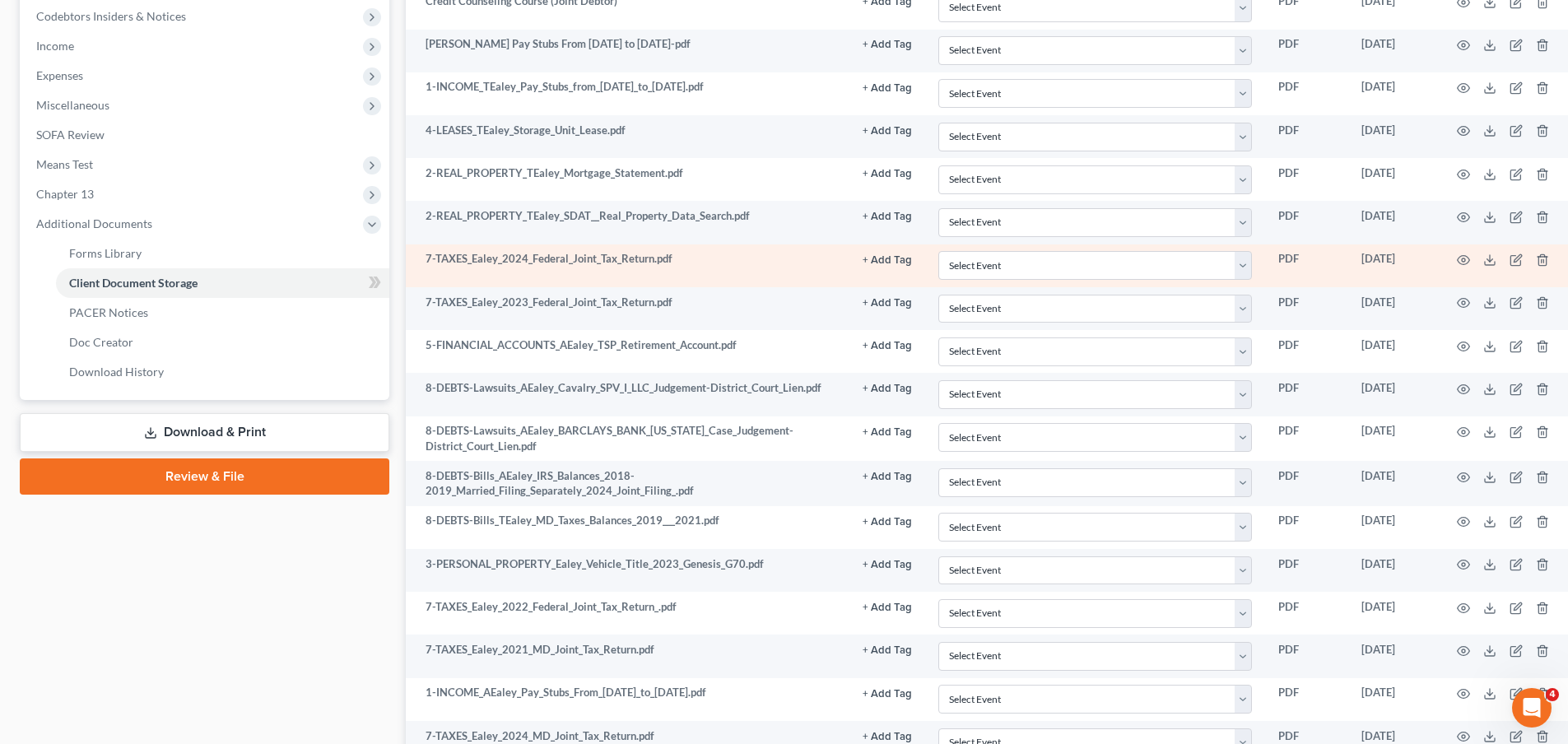
scroll to position [494, 0]
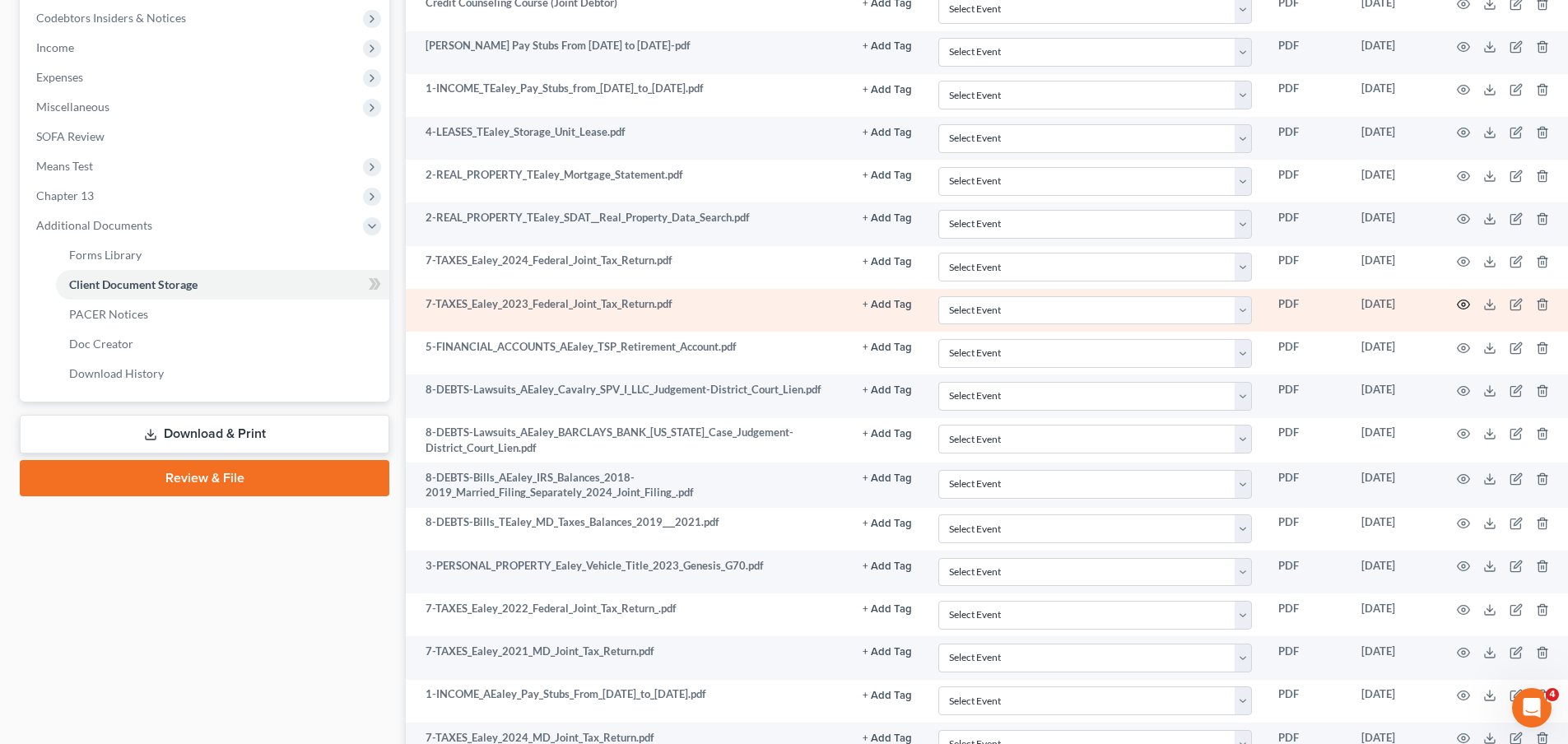
click at [1464, 302] on icon "button" at bounding box center [1463, 304] width 13 height 13
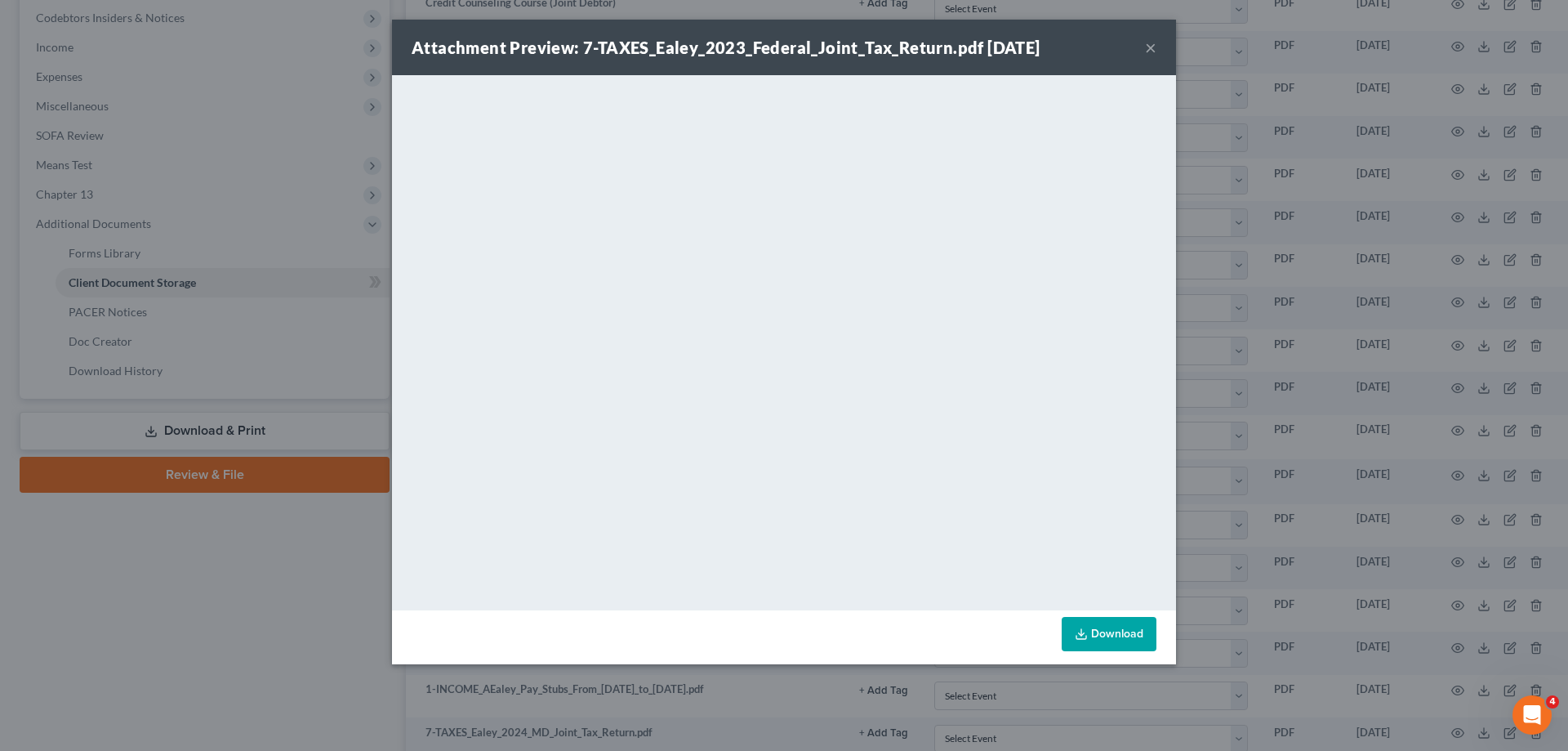
click at [1154, 46] on button "×" at bounding box center [1150, 47] width 11 height 19
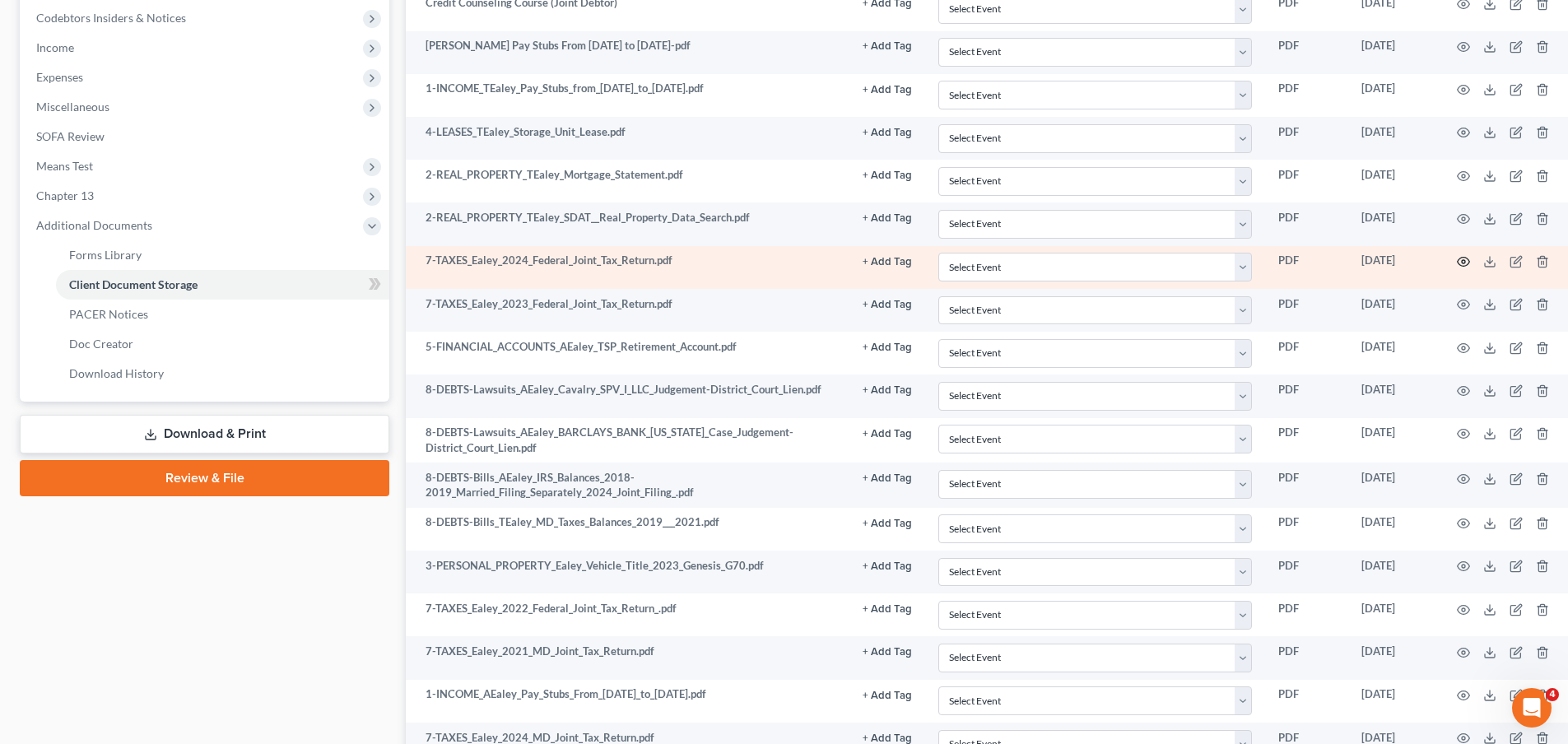
click at [1464, 259] on icon "button" at bounding box center [1463, 262] width 13 height 13
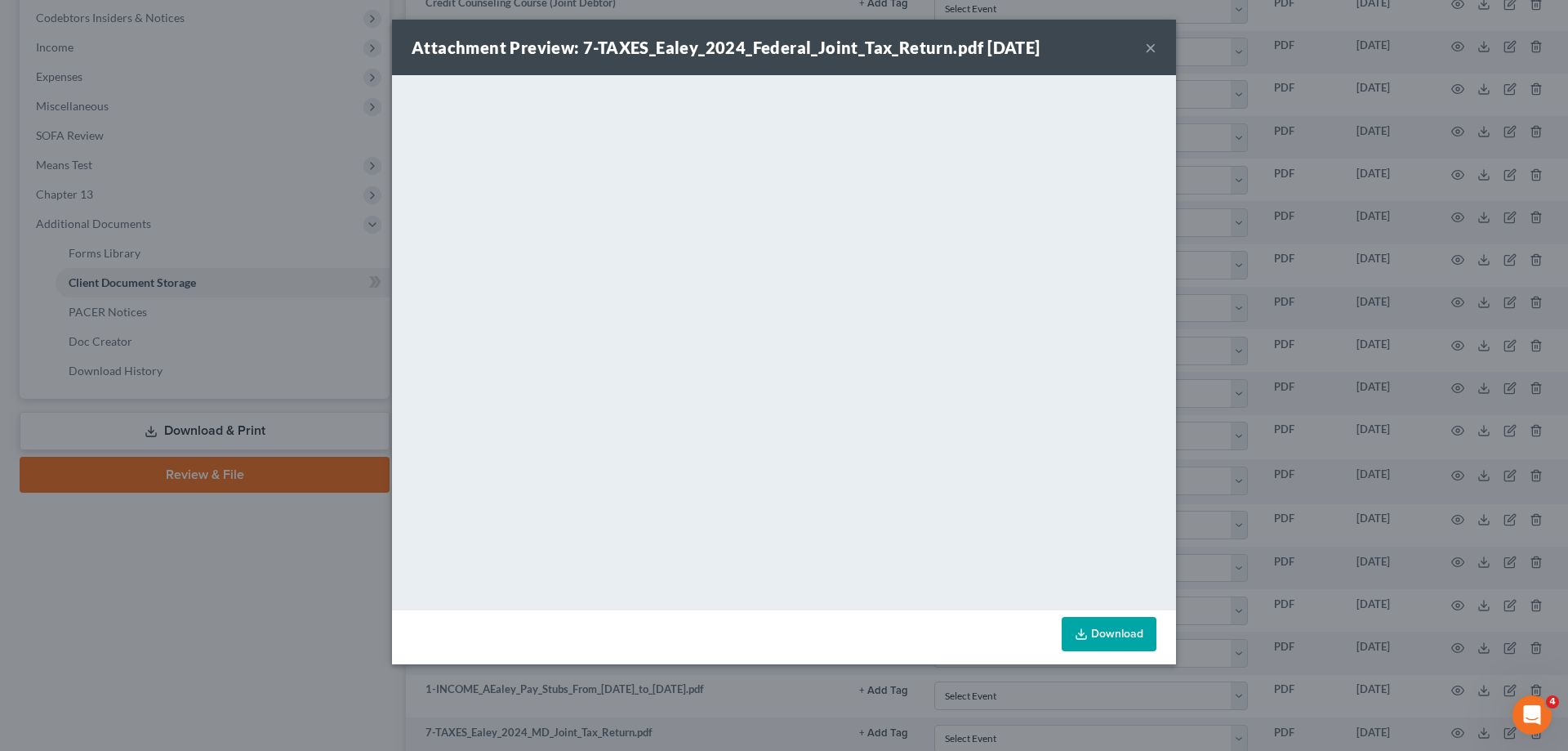
click at [1153, 50] on button "×" at bounding box center [1150, 47] width 11 height 19
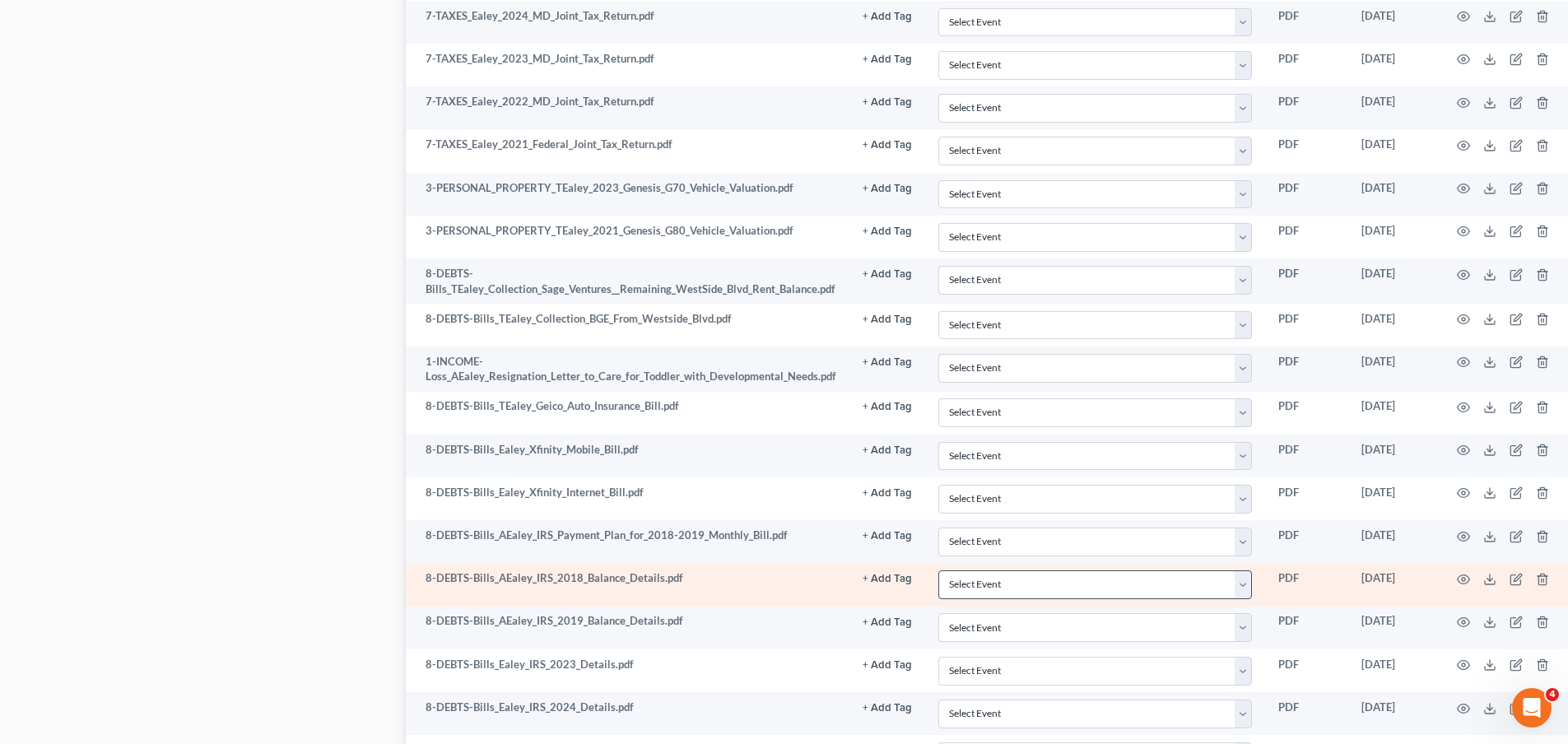
scroll to position [1317, 0]
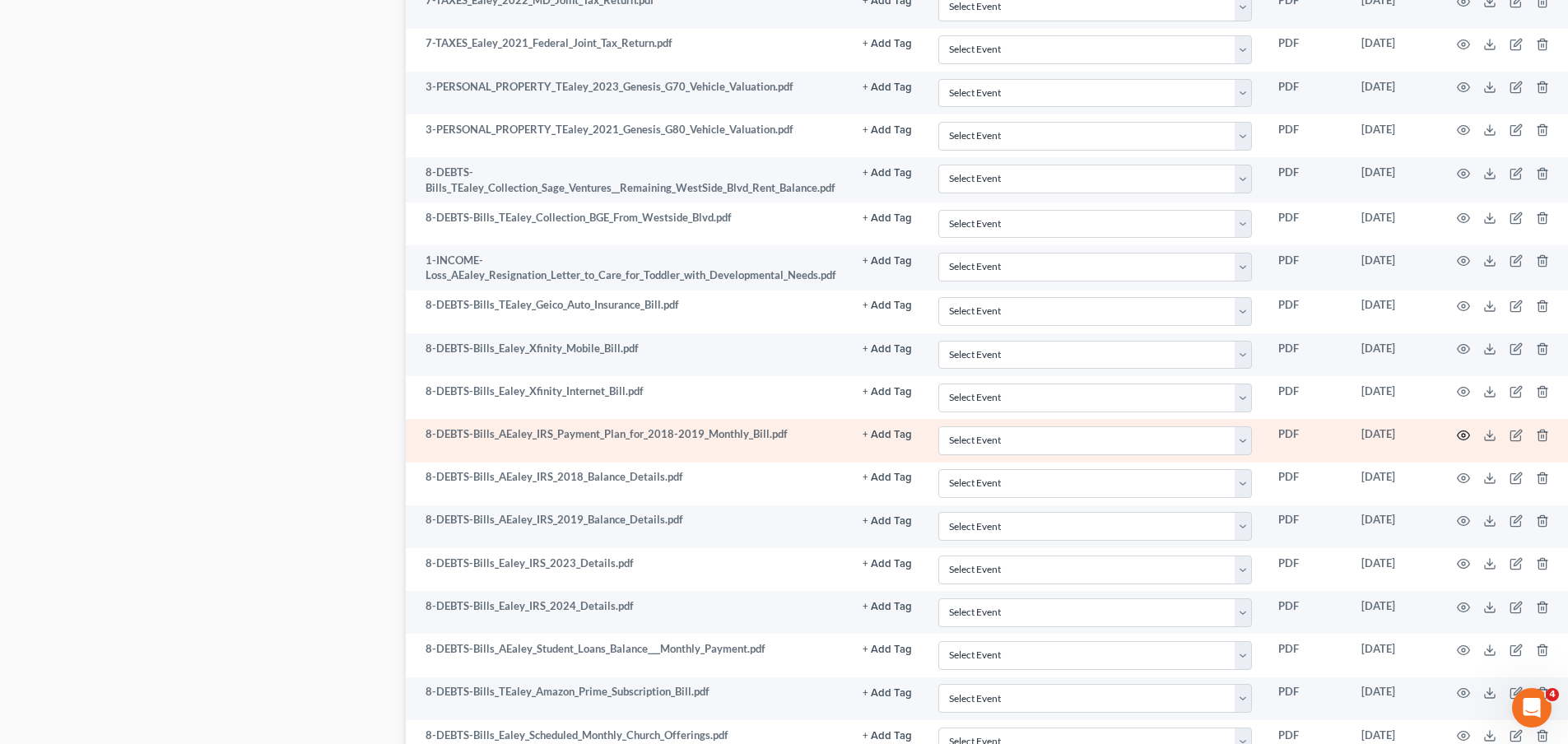
click at [1459, 435] on icon "button" at bounding box center [1463, 435] width 13 height 13
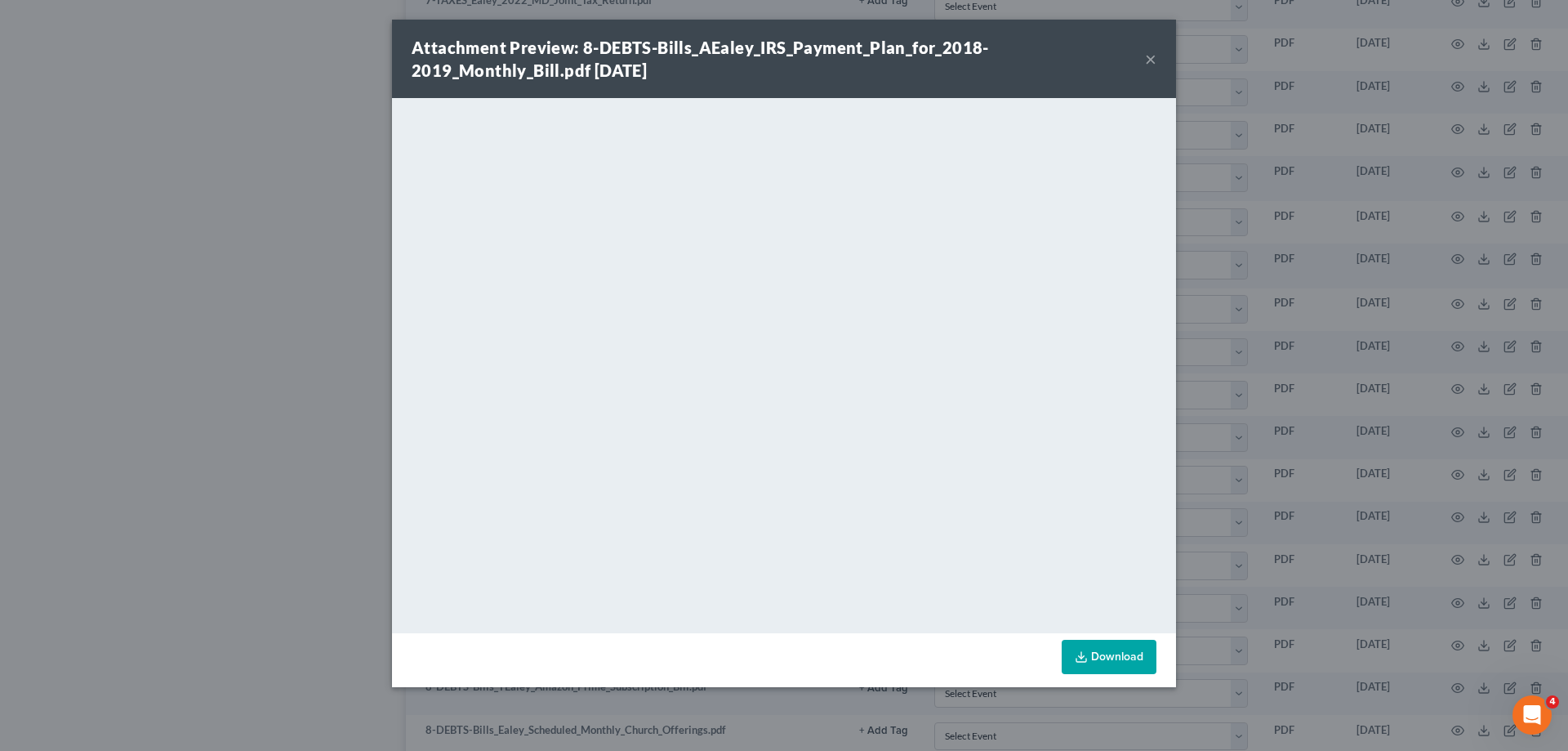
click at [1148, 56] on button "×" at bounding box center [1150, 59] width 11 height 19
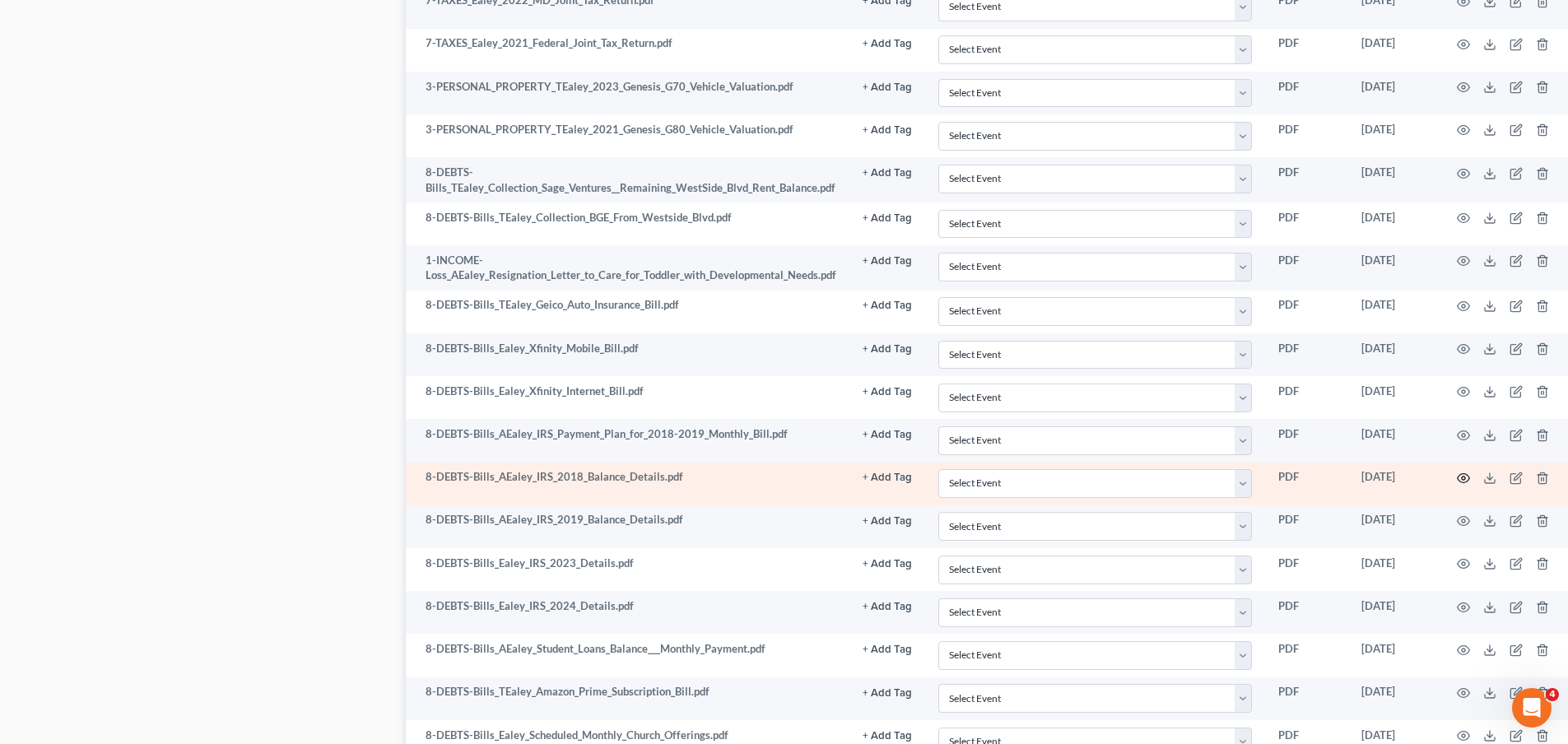
click at [1461, 477] on icon "button" at bounding box center [1463, 478] width 13 height 13
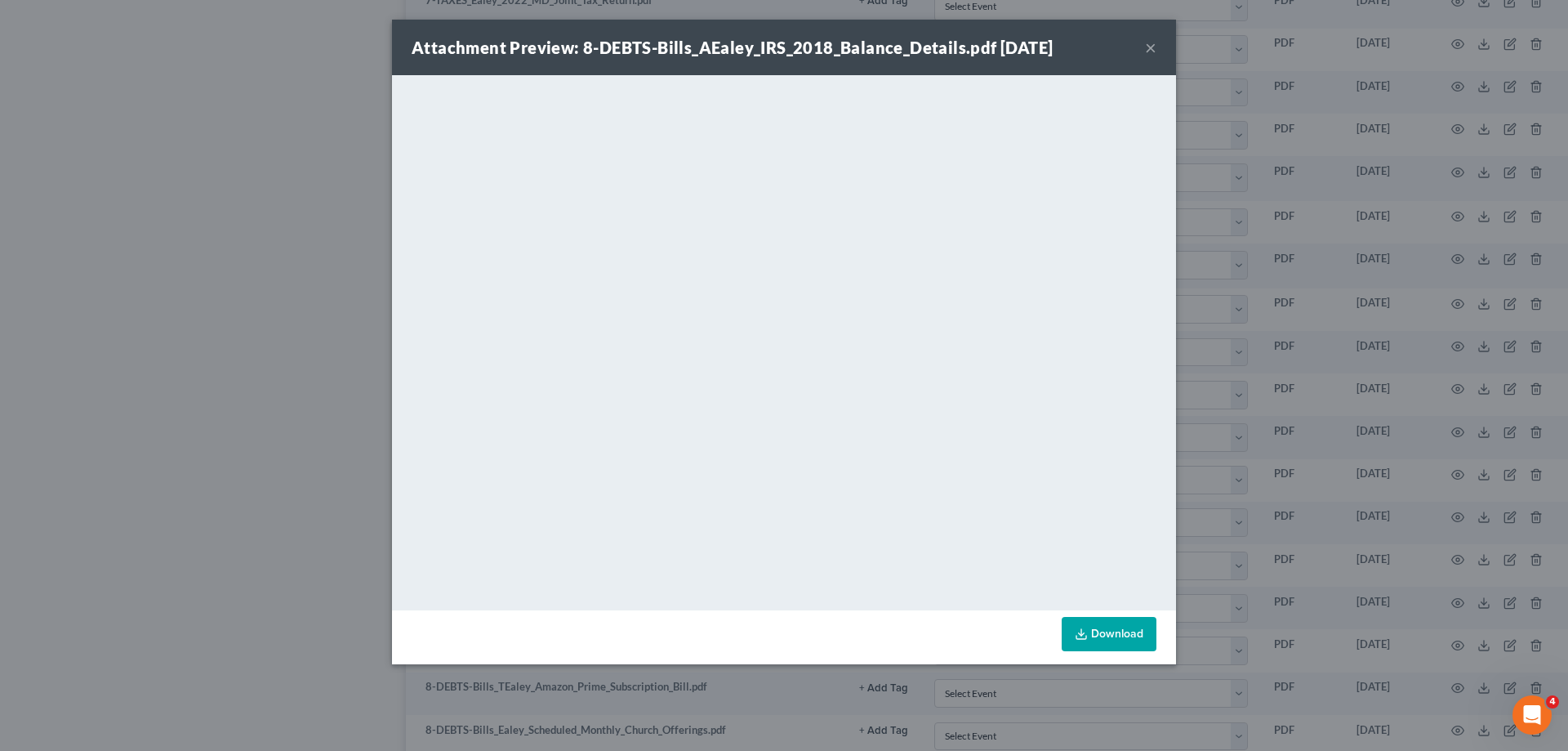
click at [1154, 50] on button "×" at bounding box center [1150, 47] width 11 height 19
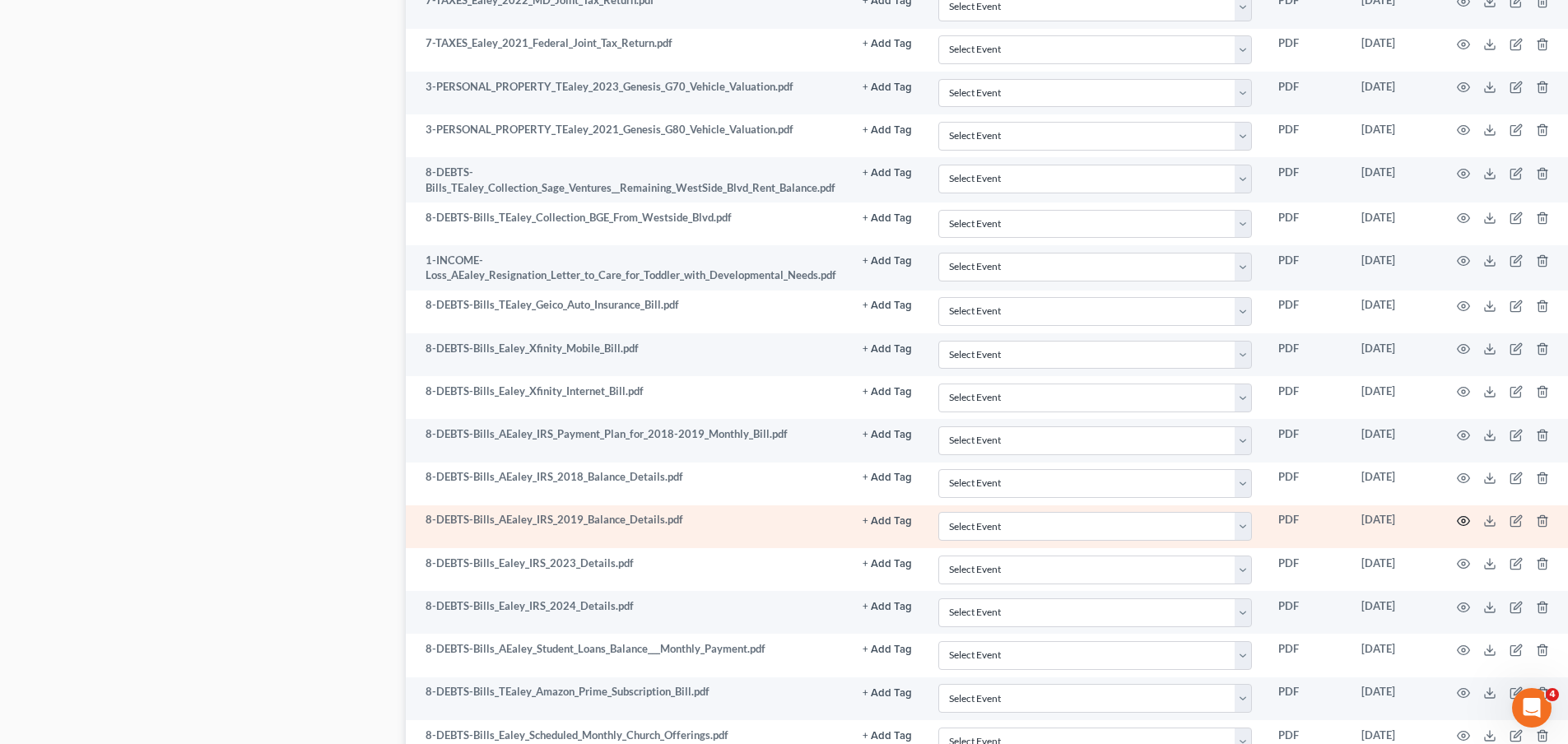
click at [1461, 517] on icon "button" at bounding box center [1464, 521] width 12 height 9
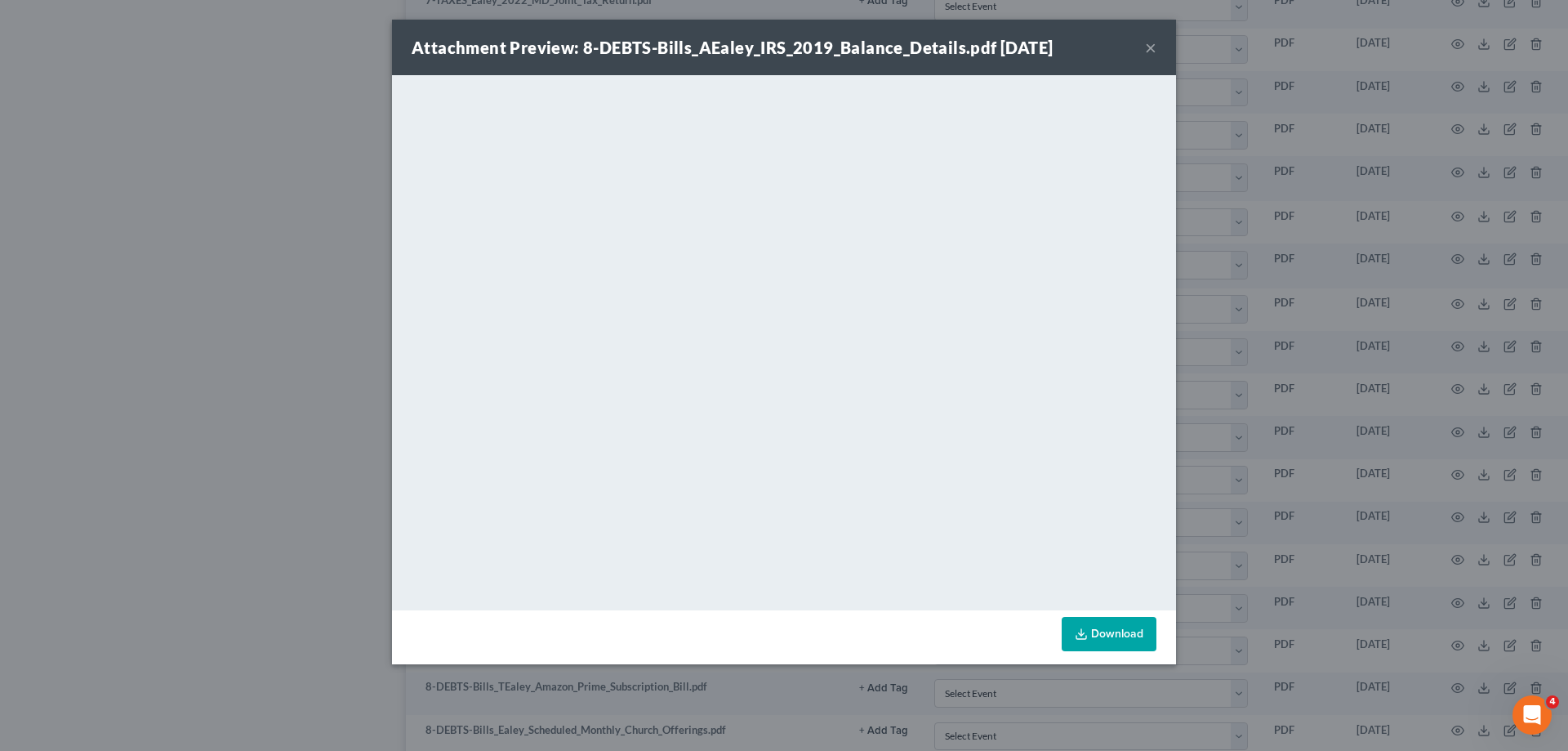
click at [1145, 45] on button "×" at bounding box center [1150, 47] width 11 height 19
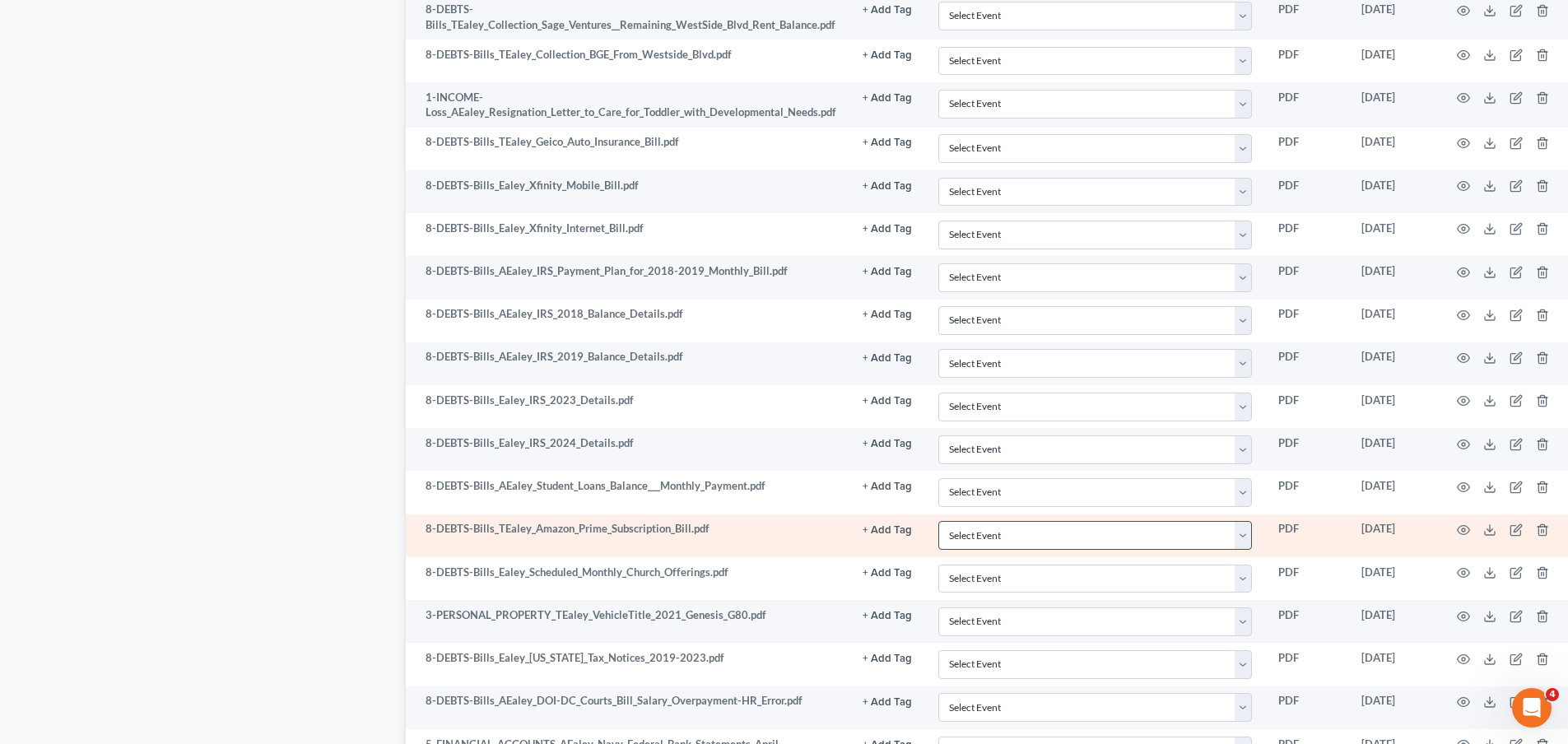
scroll to position [1481, 0]
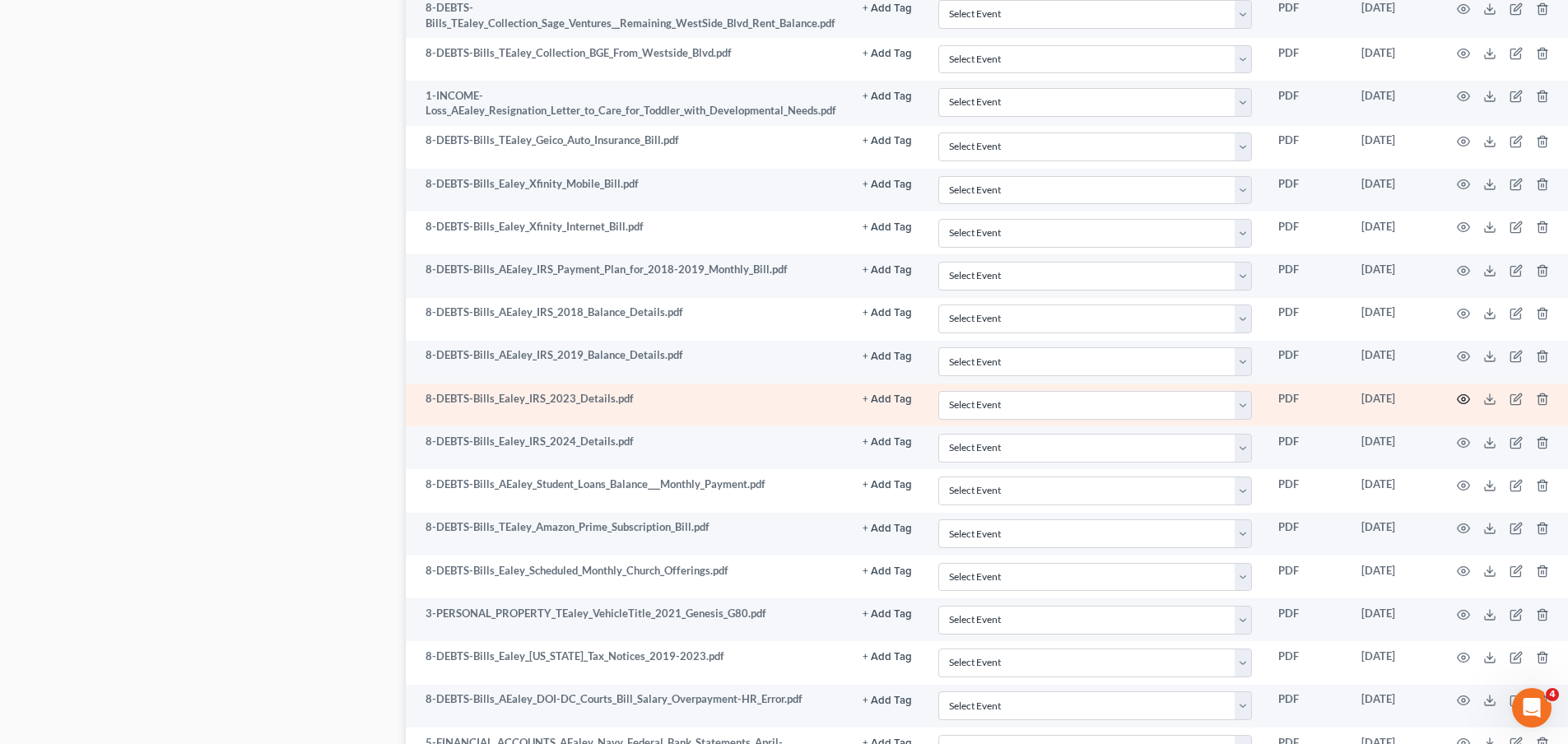
click at [1462, 395] on icon "button" at bounding box center [1463, 399] width 13 height 13
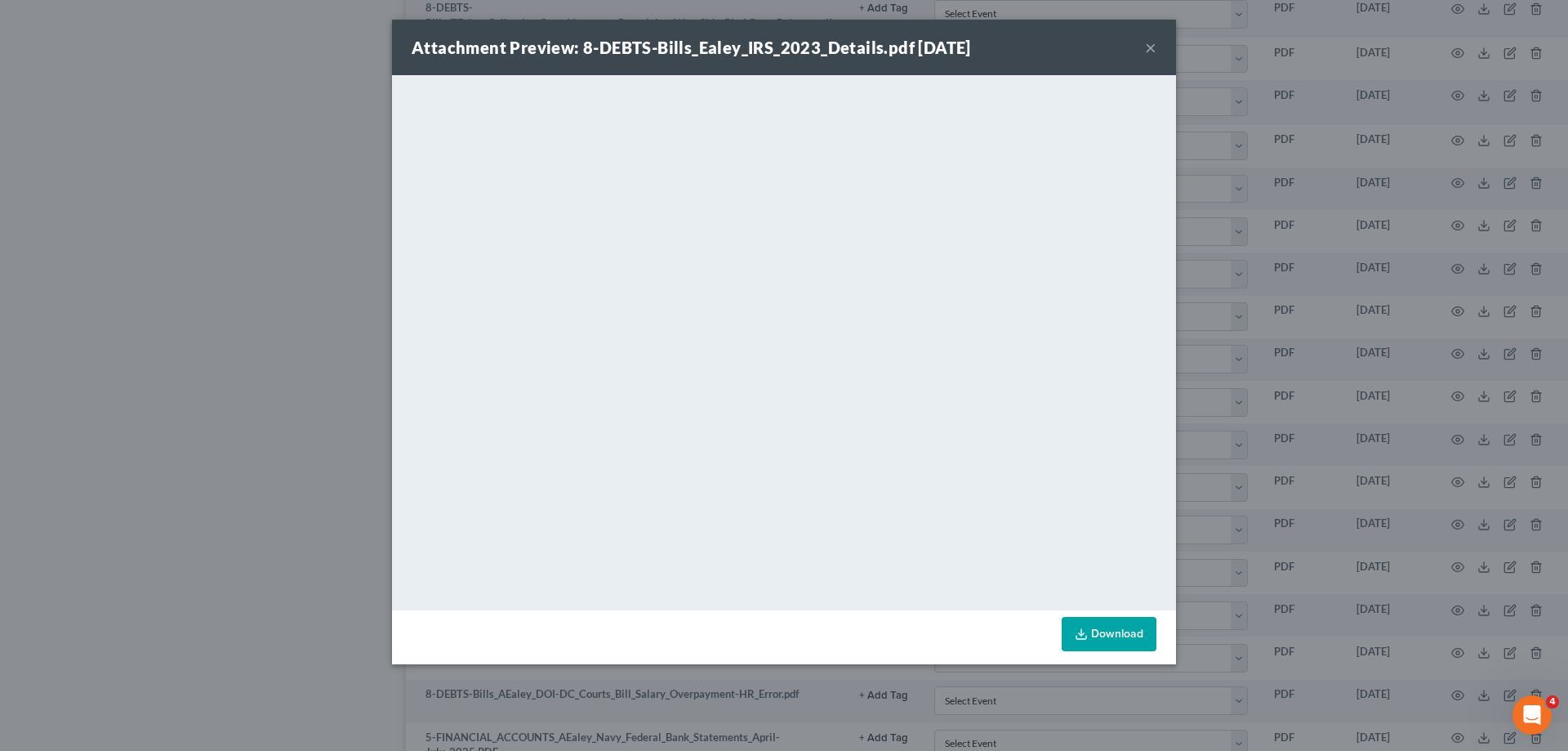
click at [1147, 46] on button "×" at bounding box center [1150, 47] width 11 height 19
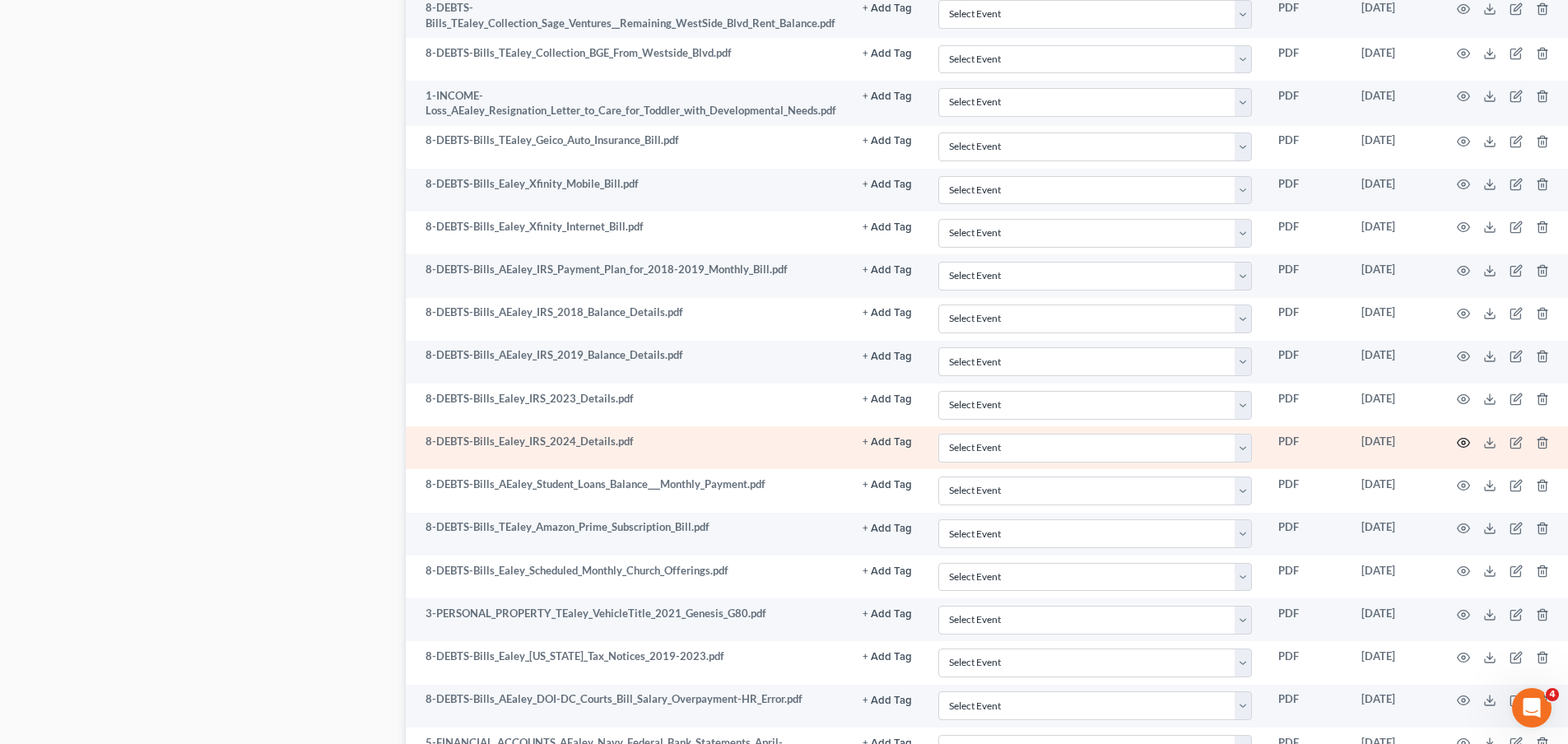
click at [1459, 440] on icon "button" at bounding box center [1463, 442] width 13 height 13
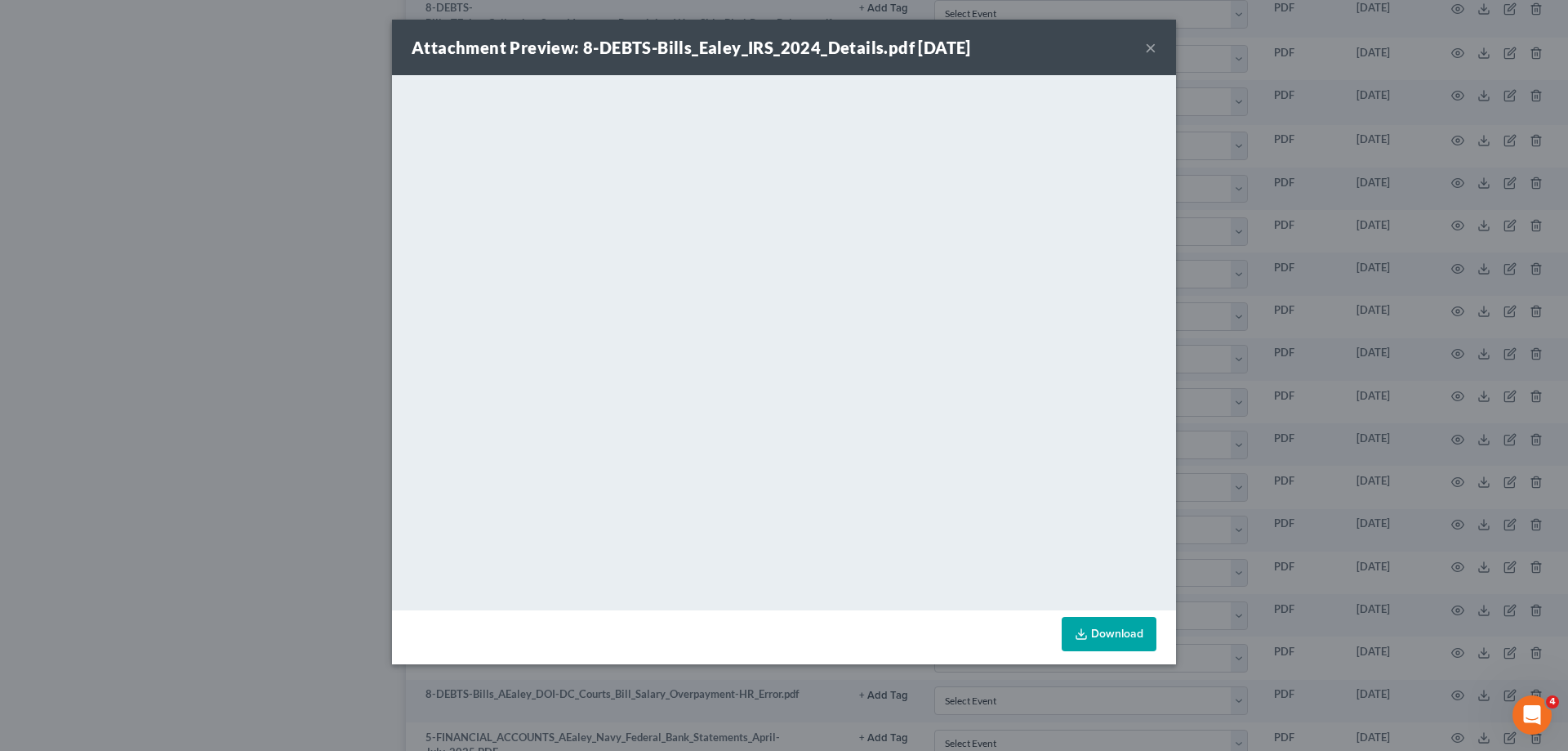
click at [1148, 46] on button "×" at bounding box center [1150, 47] width 11 height 19
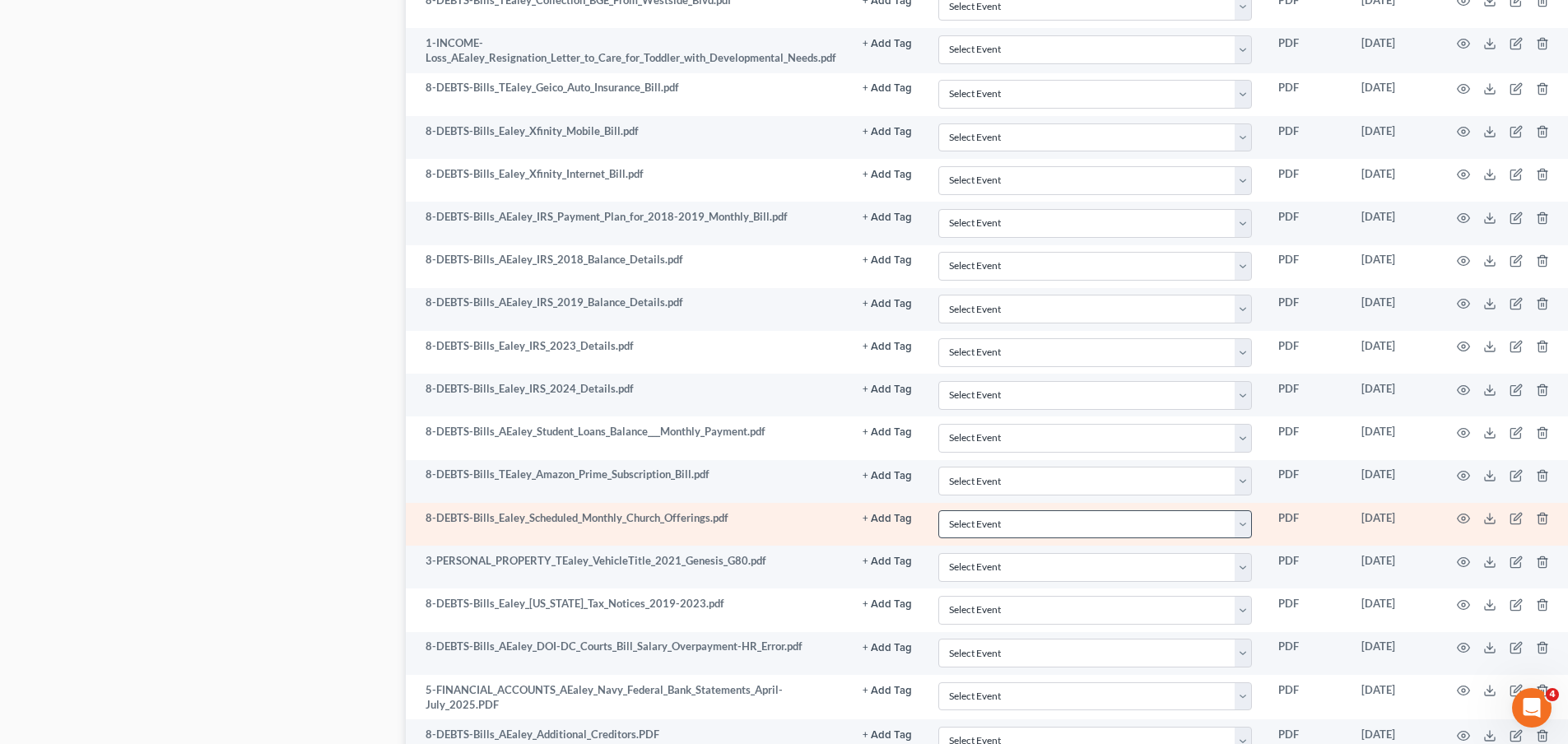
scroll to position [1563, 0]
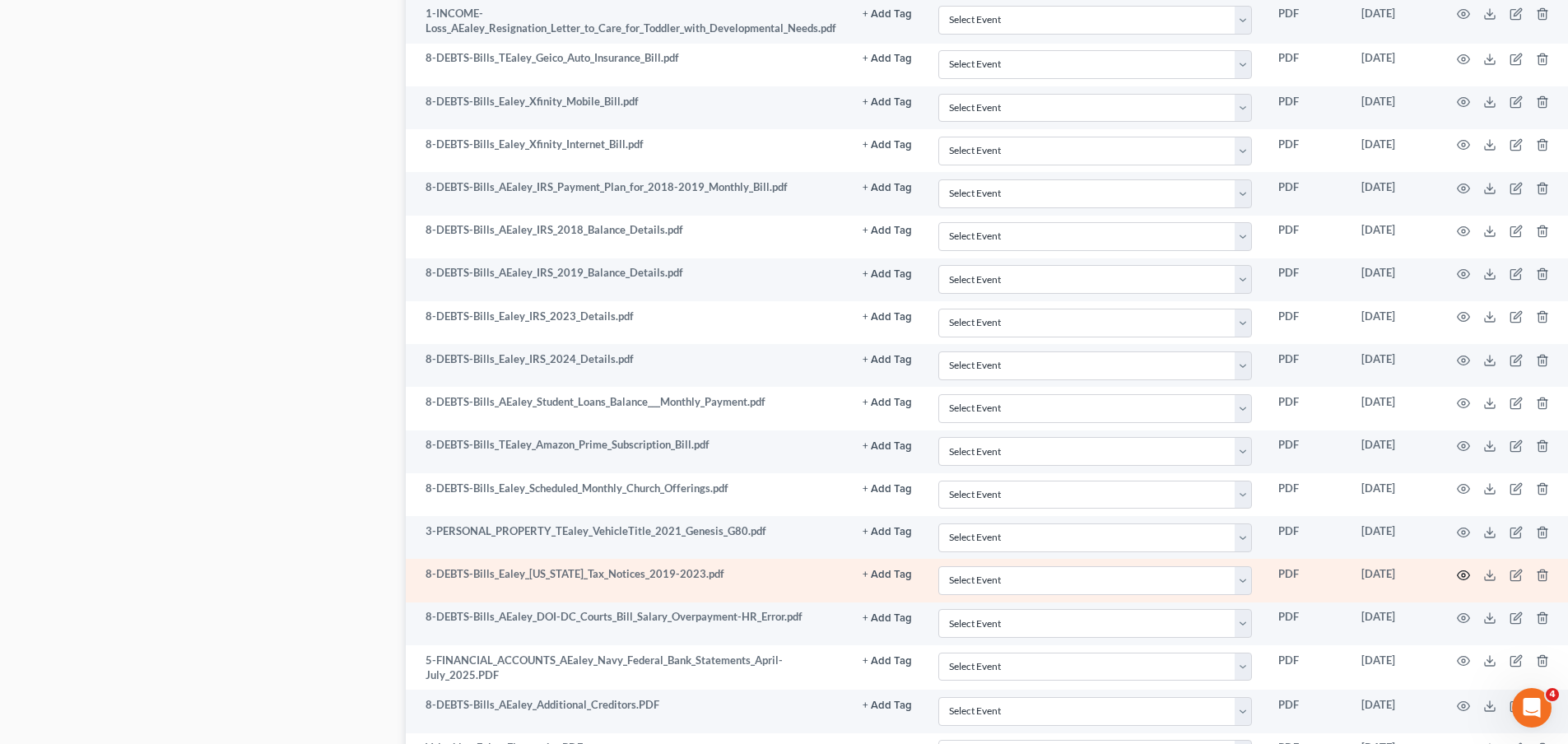
click at [1462, 574] on circle "button" at bounding box center [1464, 575] width 4 height 4
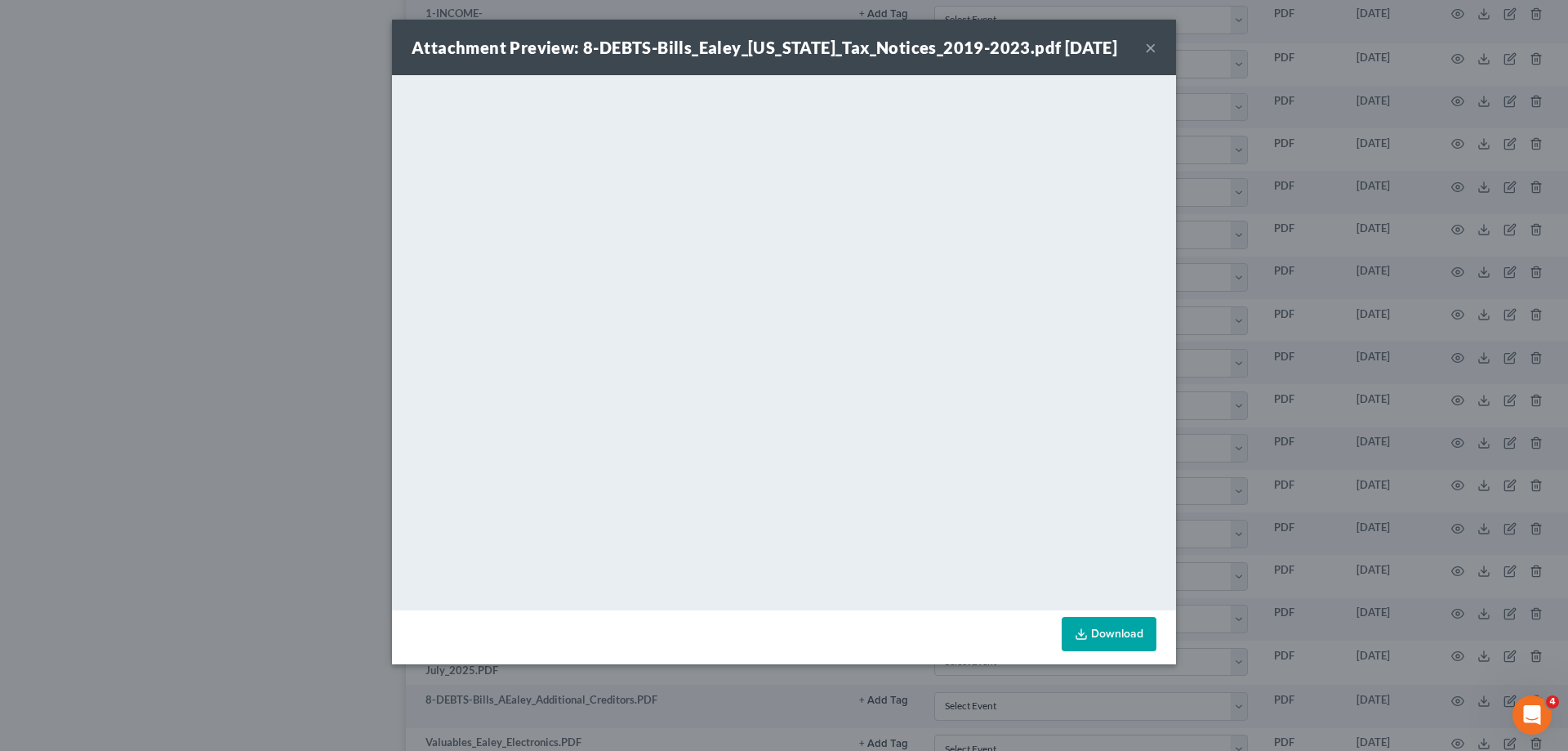
click at [1151, 46] on button "×" at bounding box center [1150, 47] width 11 height 19
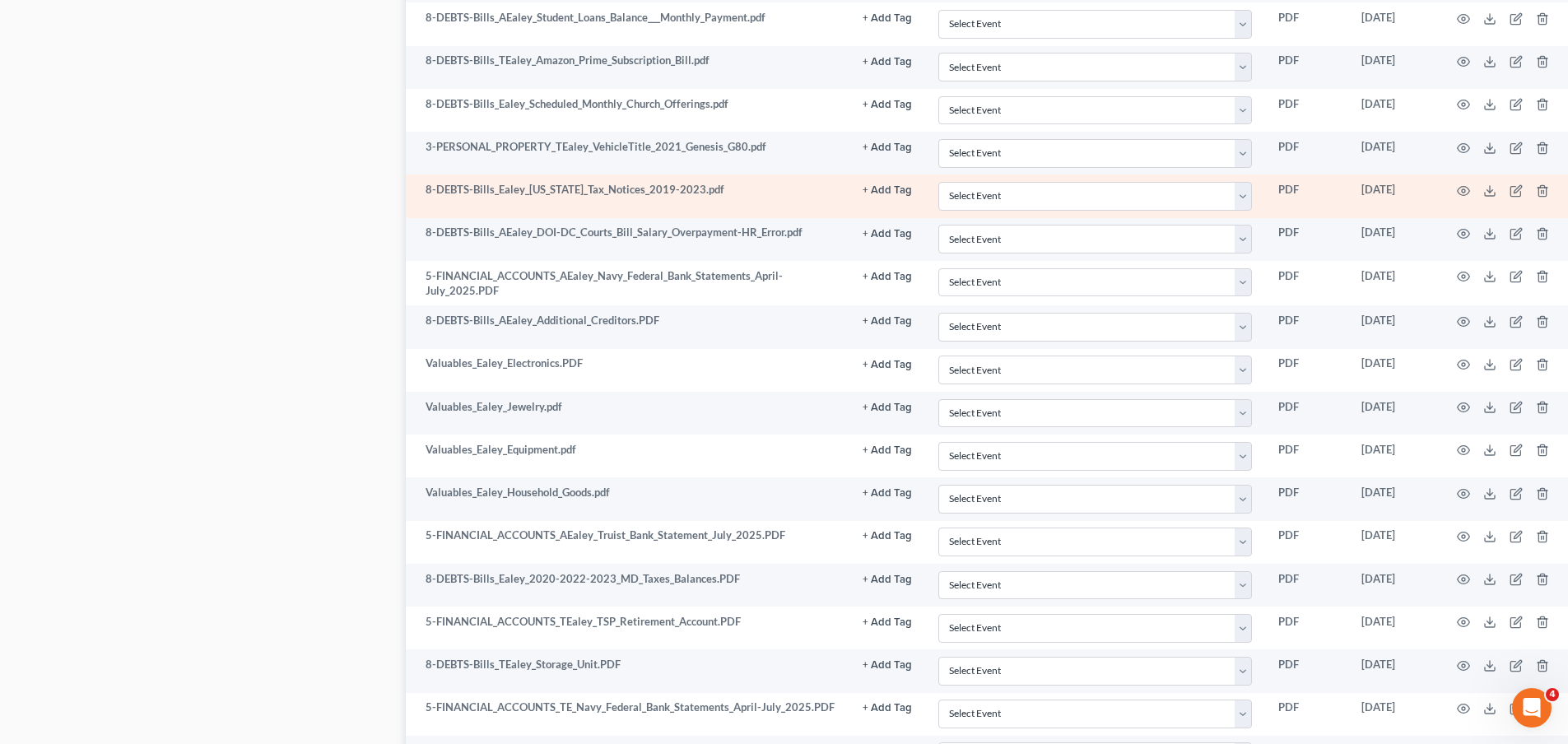
scroll to position [1975, 0]
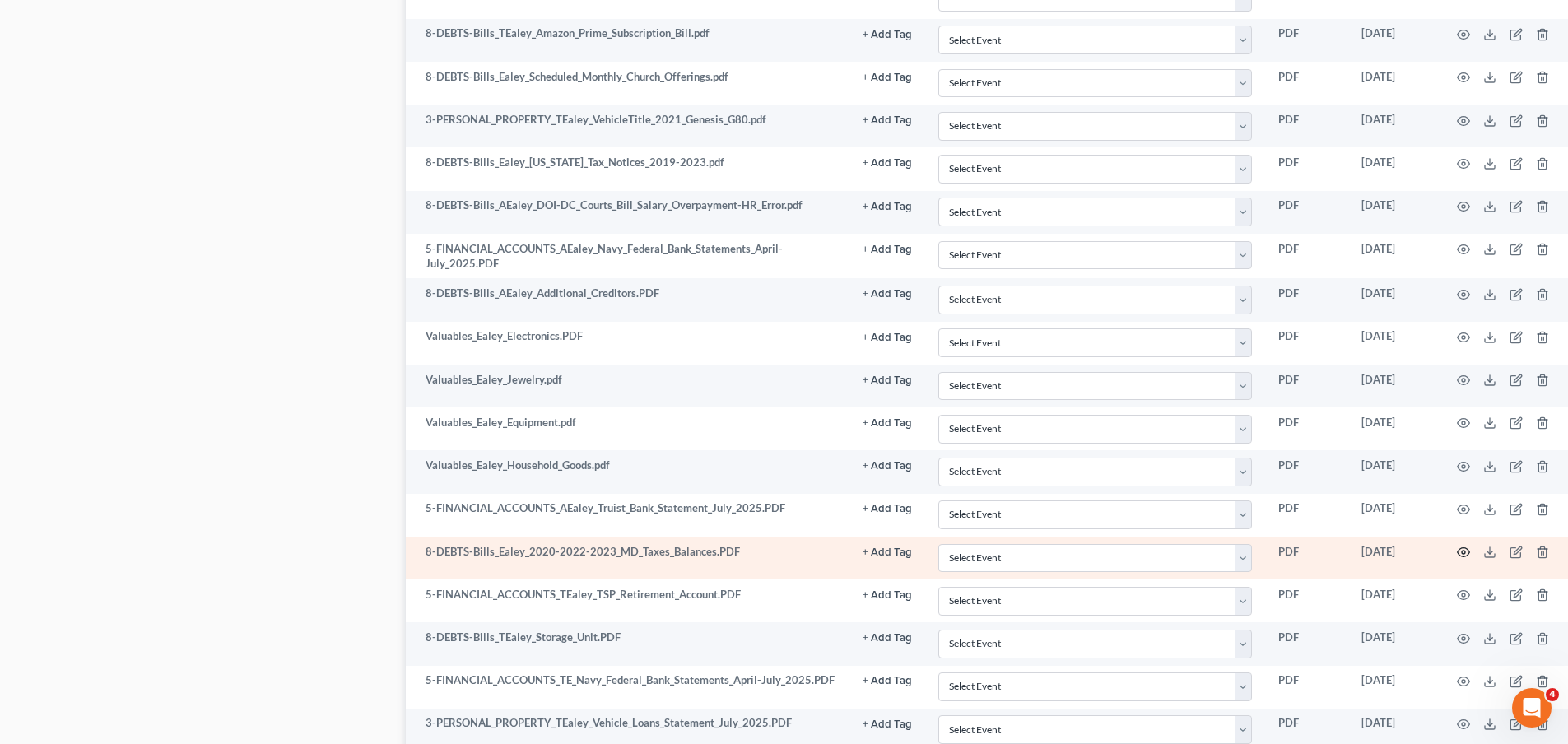
click at [1461, 552] on icon "button" at bounding box center [1463, 551] width 13 height 13
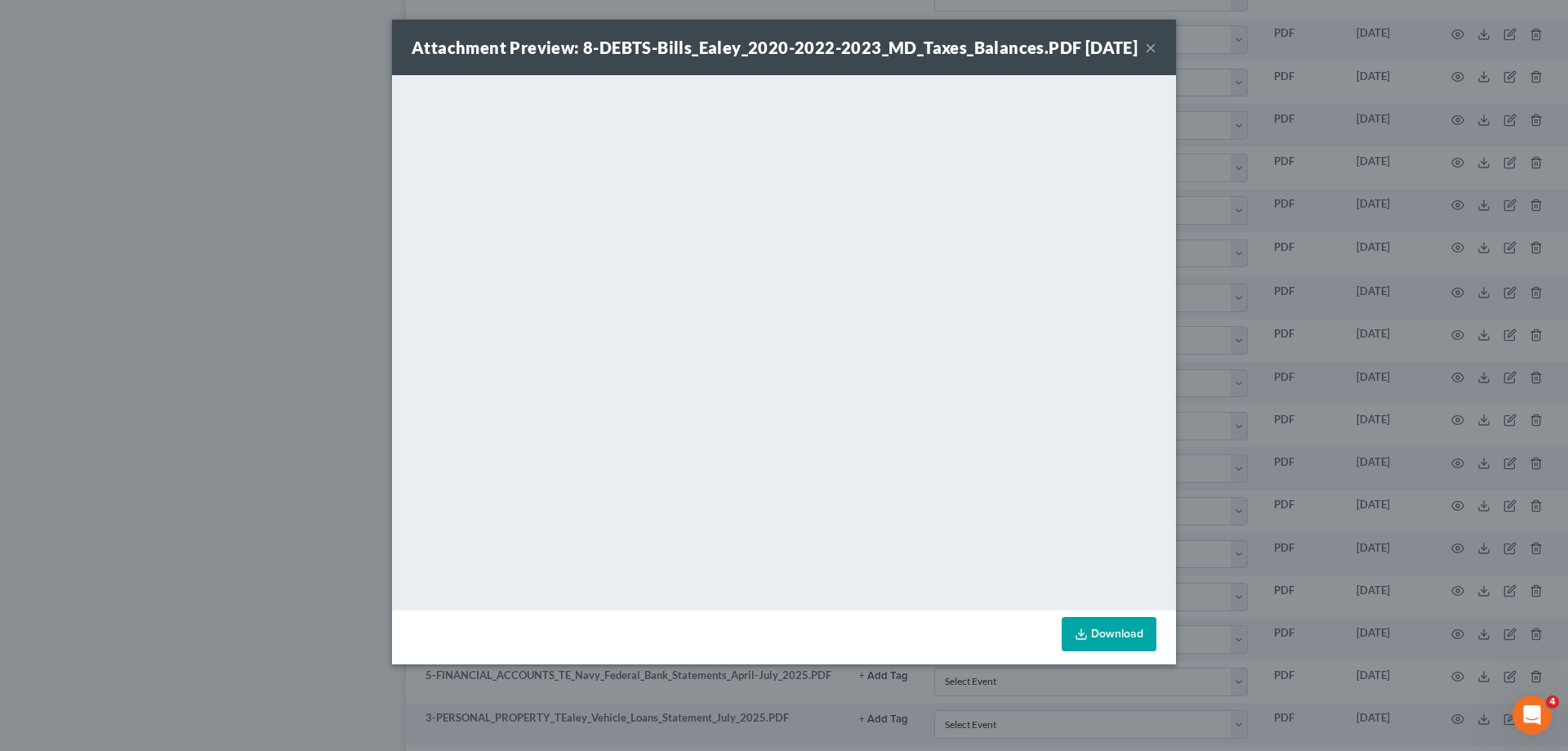
click at [1149, 57] on button "×" at bounding box center [1150, 47] width 11 height 19
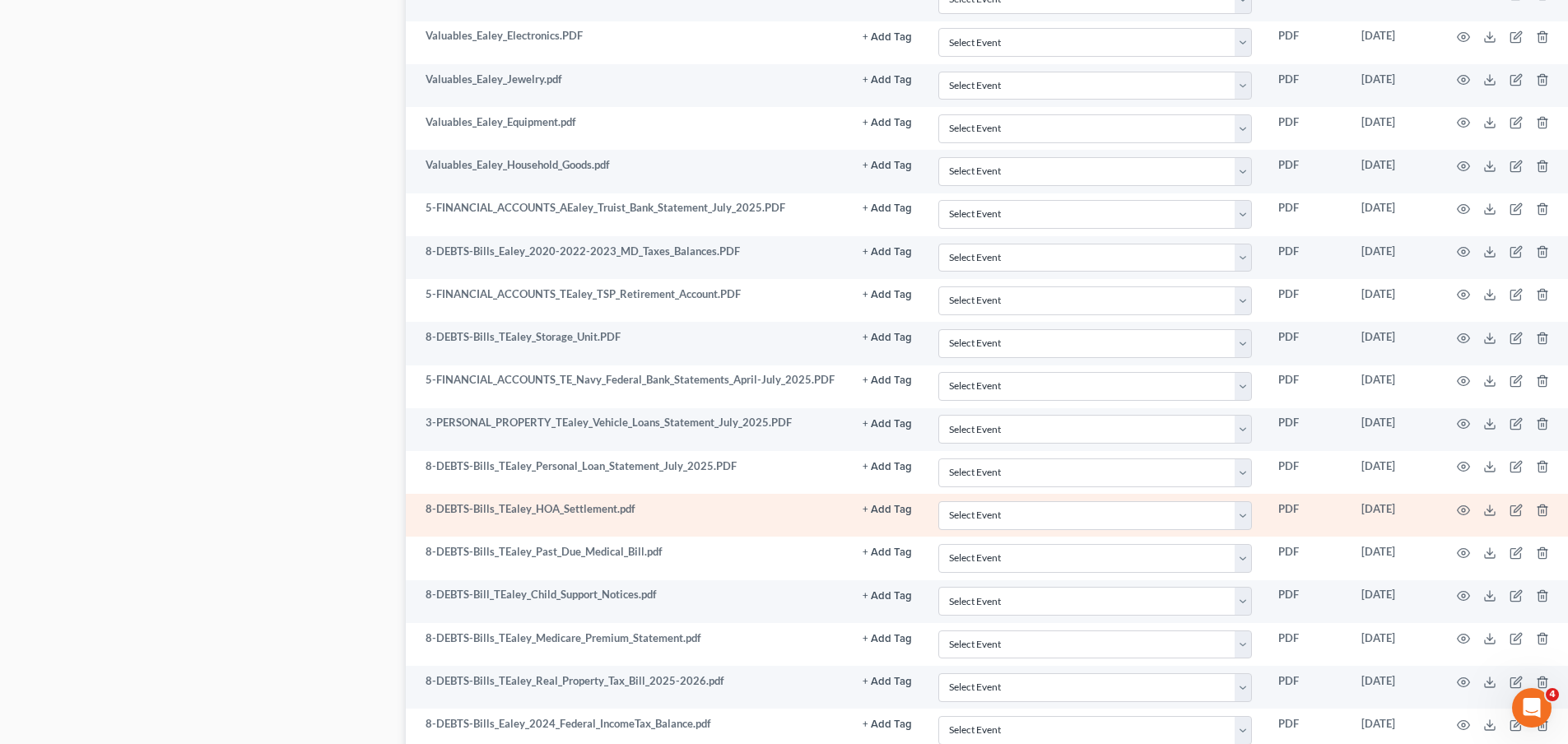
scroll to position [2304, 0]
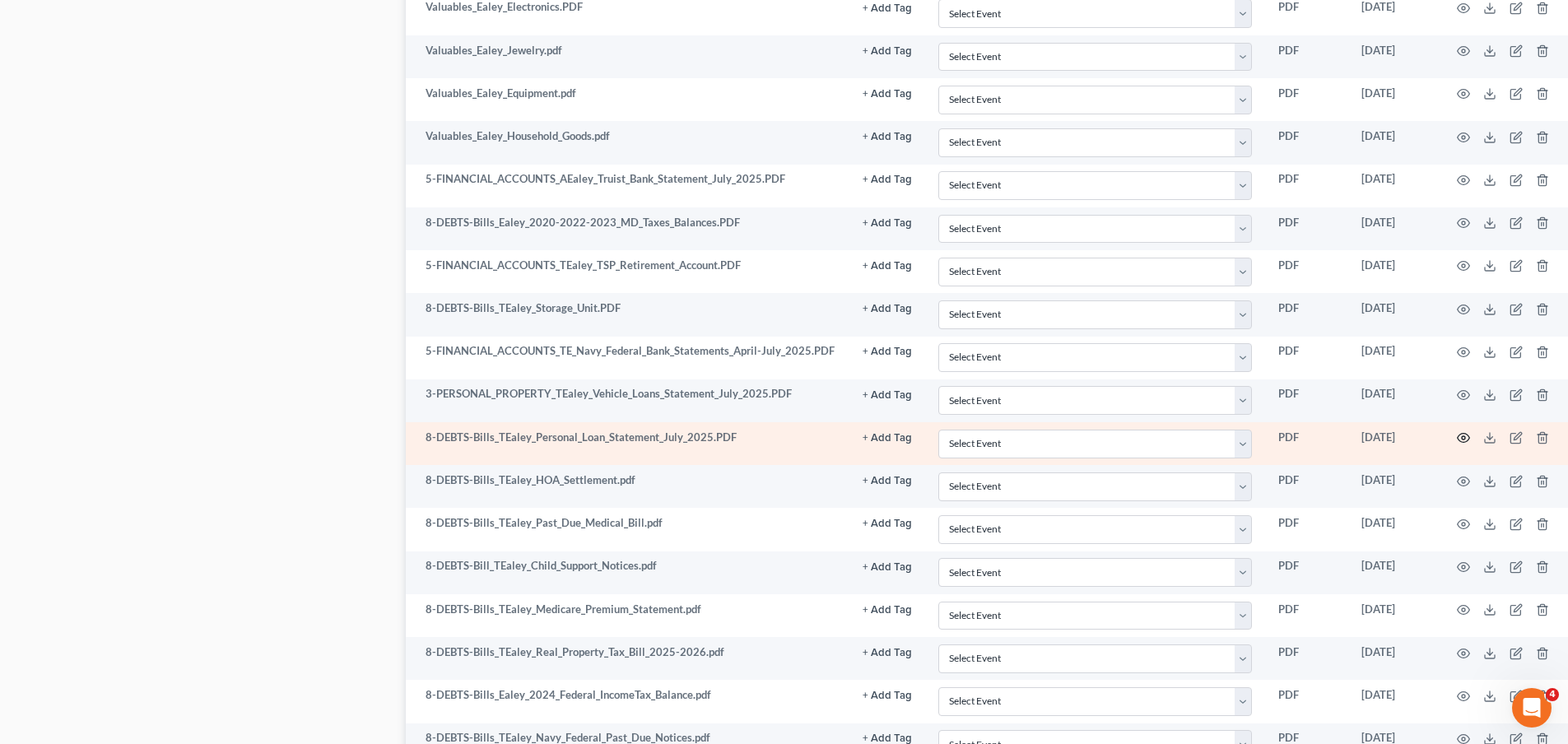
click at [1462, 436] on icon "button" at bounding box center [1463, 437] width 13 height 13
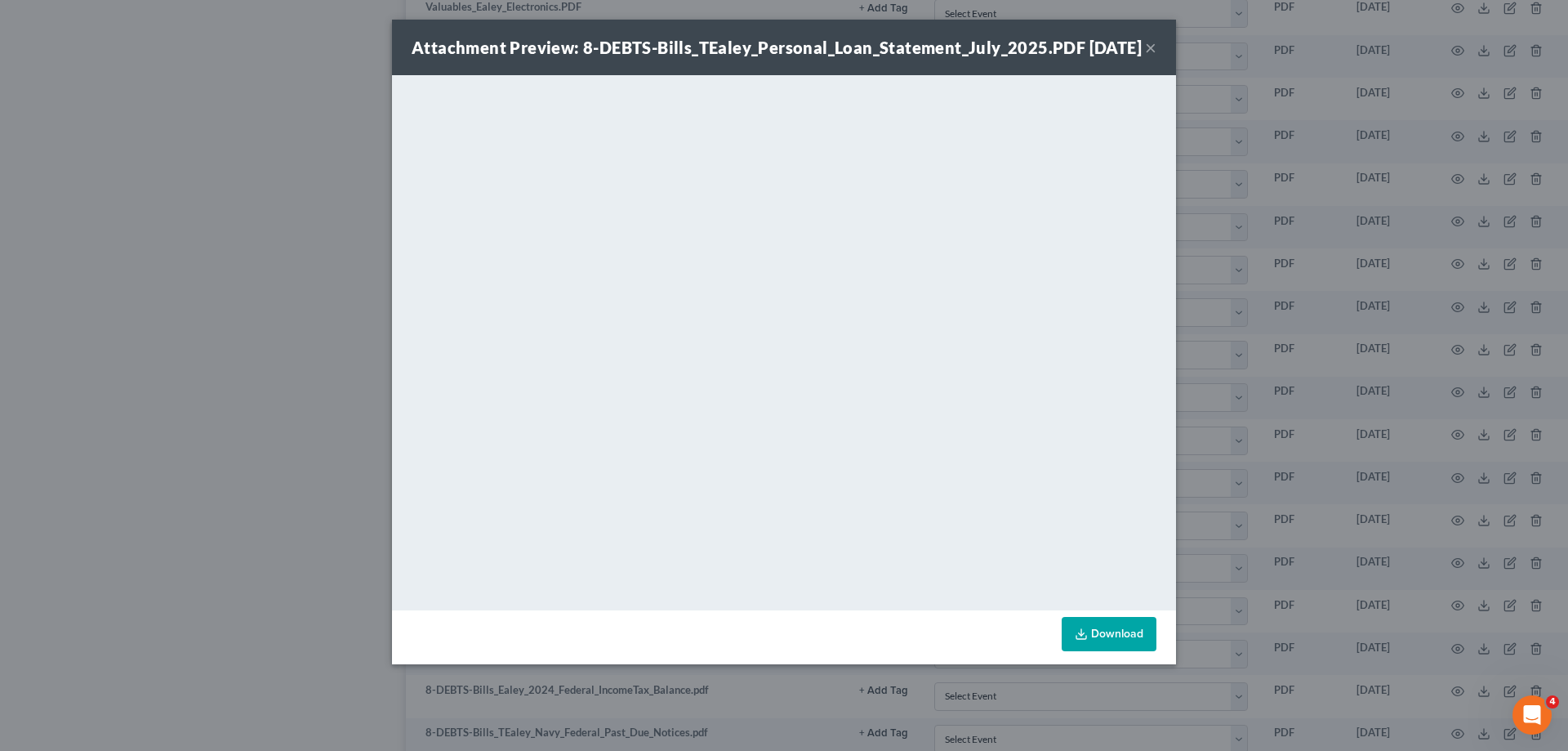
click at [1151, 57] on button "×" at bounding box center [1150, 47] width 11 height 19
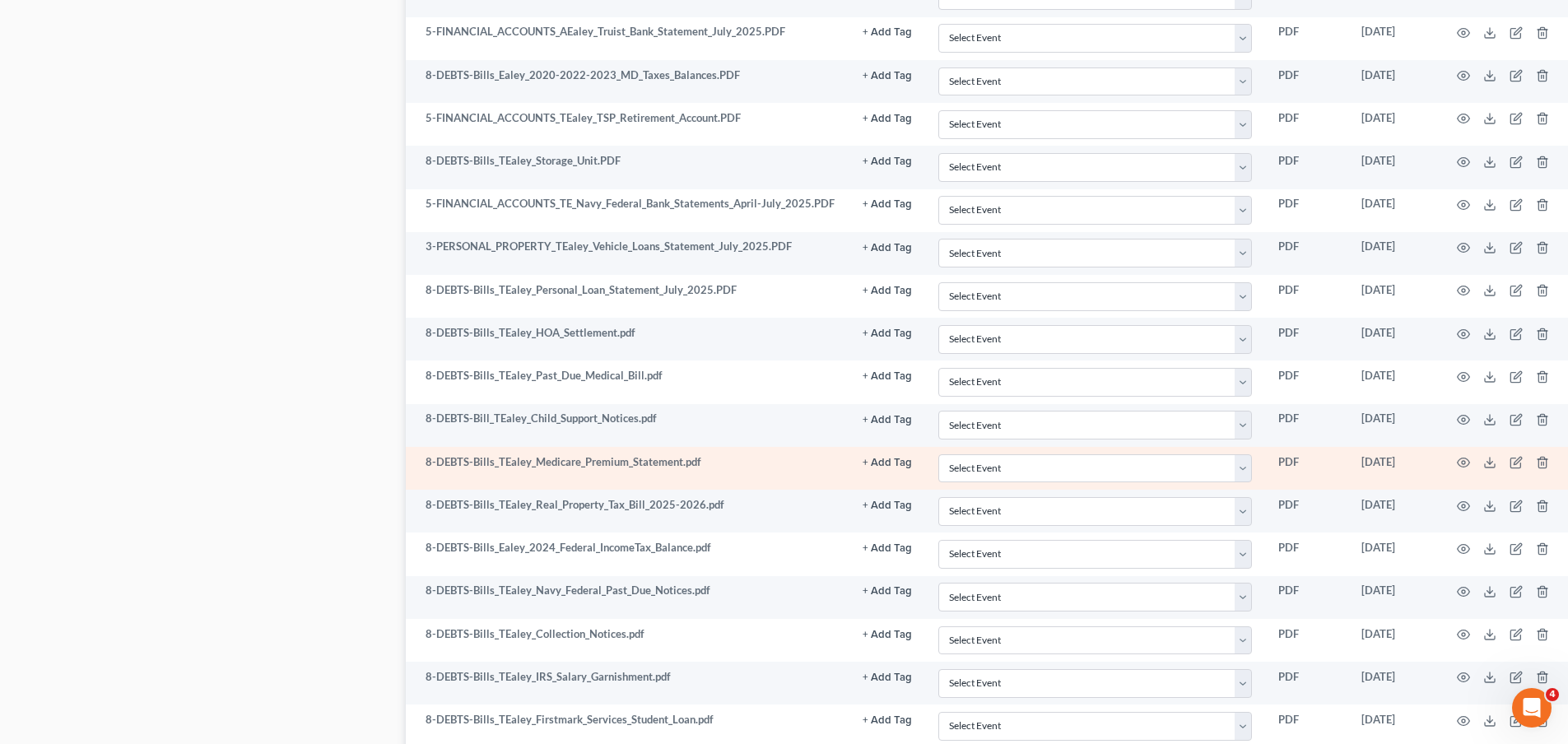
scroll to position [2468, 0]
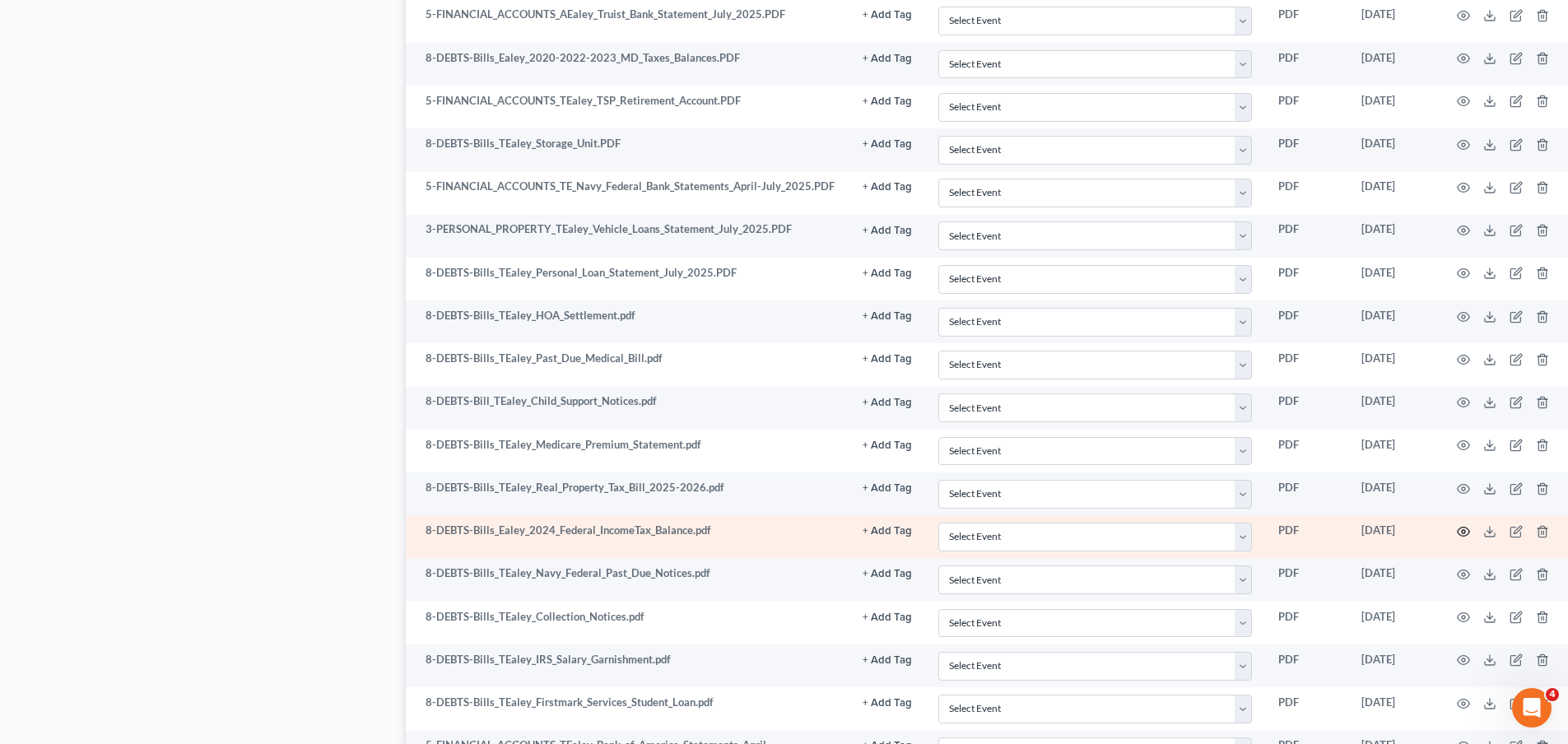
click at [1462, 531] on circle "button" at bounding box center [1464, 532] width 4 height 4
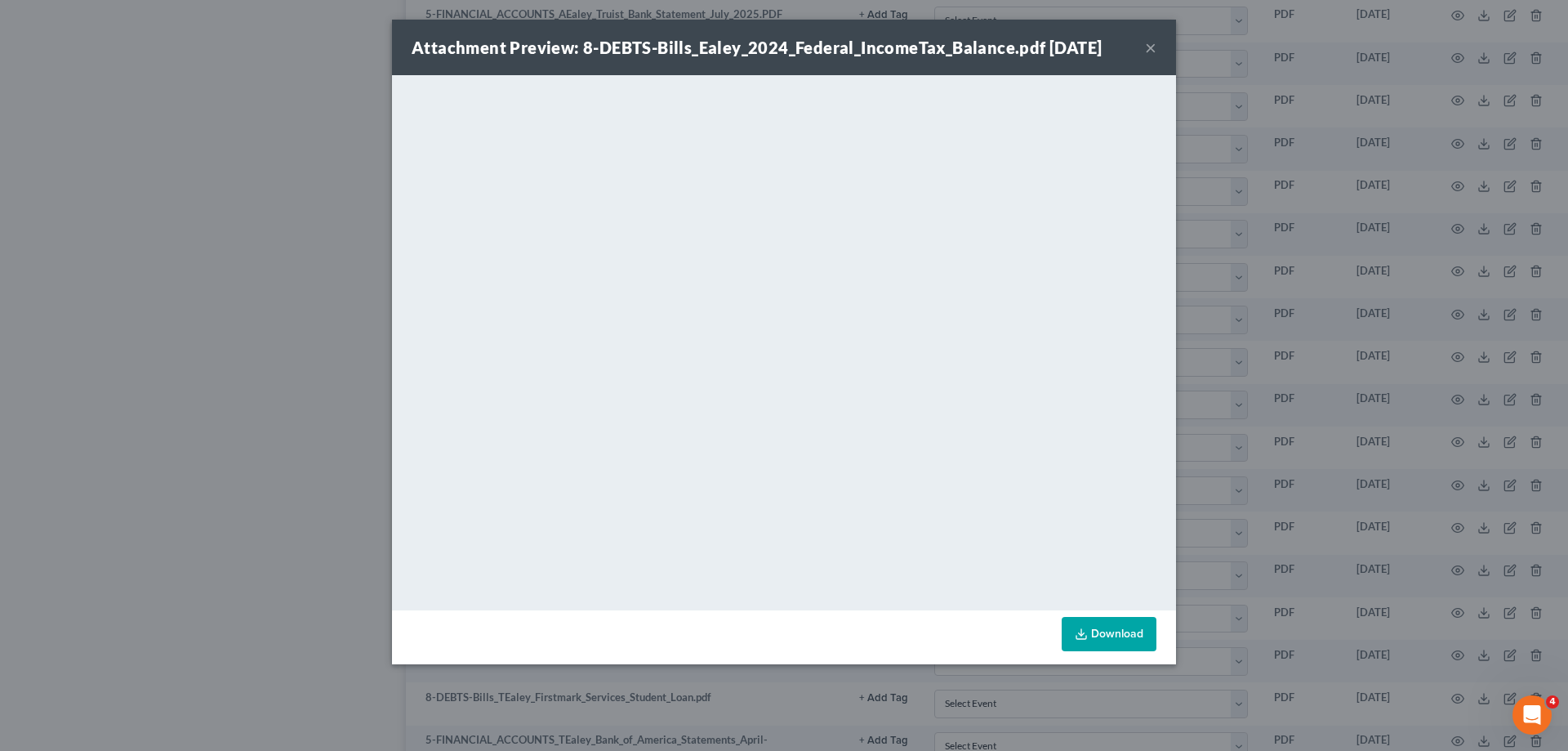
click at [1148, 42] on button "×" at bounding box center [1150, 47] width 11 height 19
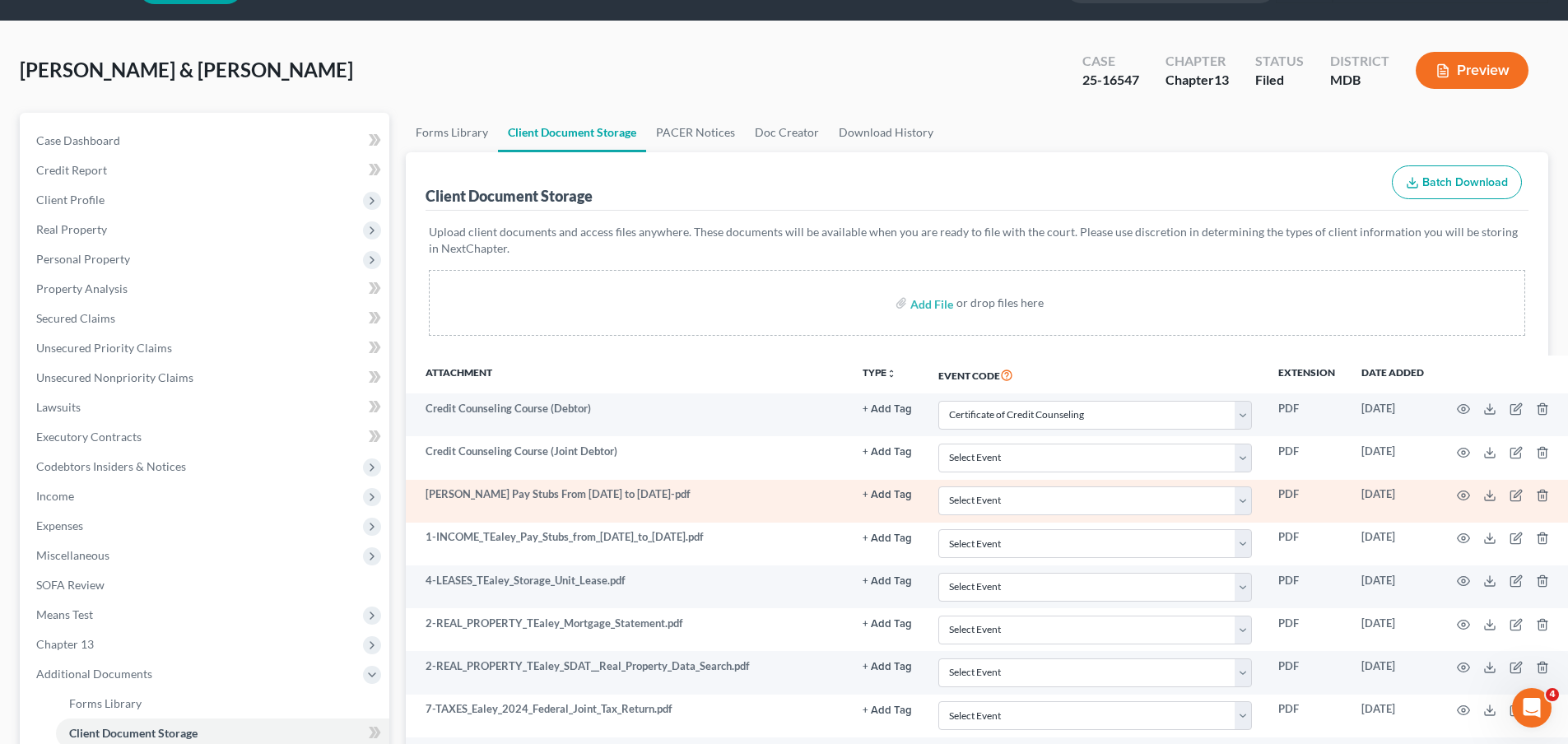
scroll to position [82, 0]
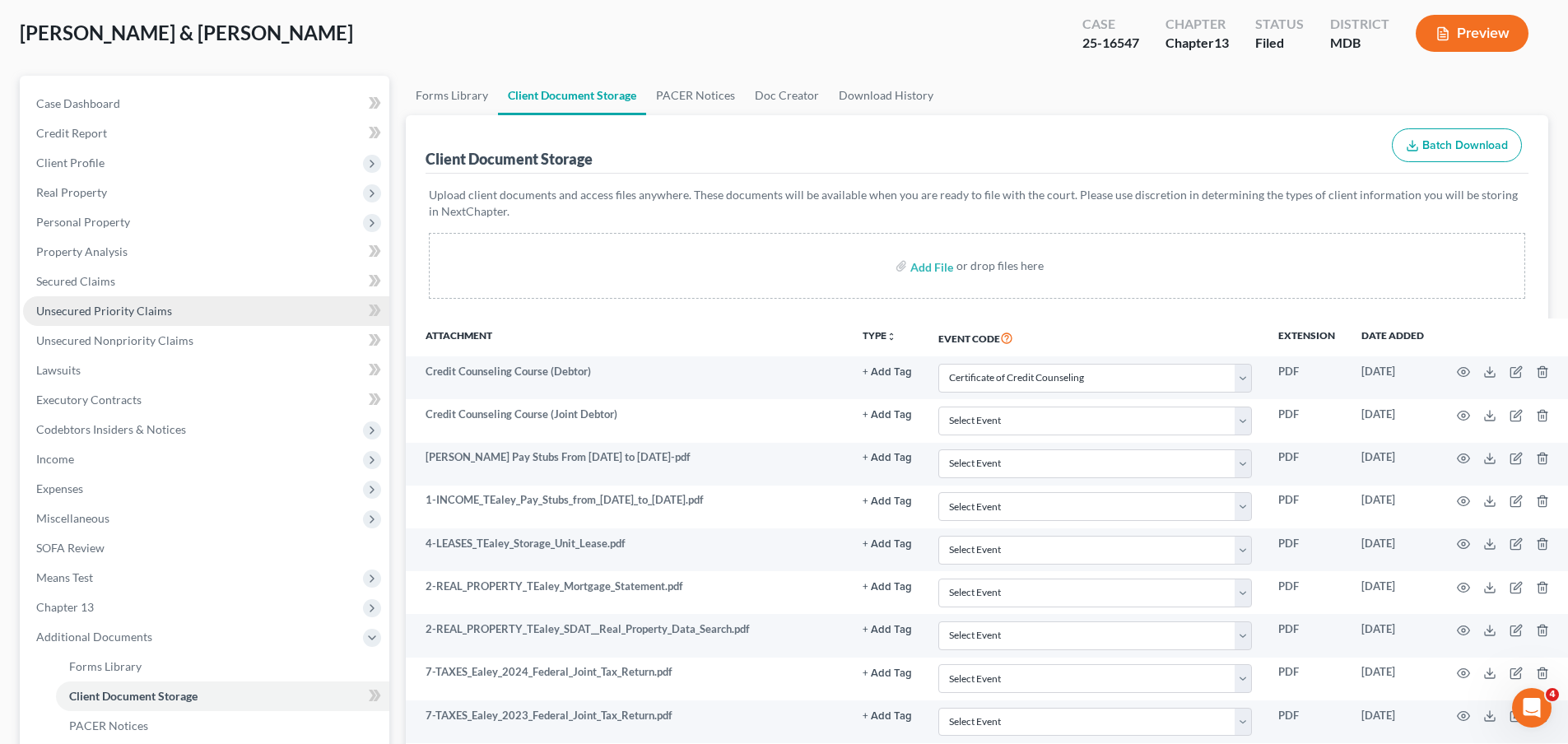
click at [96, 312] on span "Unsecured Priority Claims" at bounding box center [104, 311] width 136 height 14
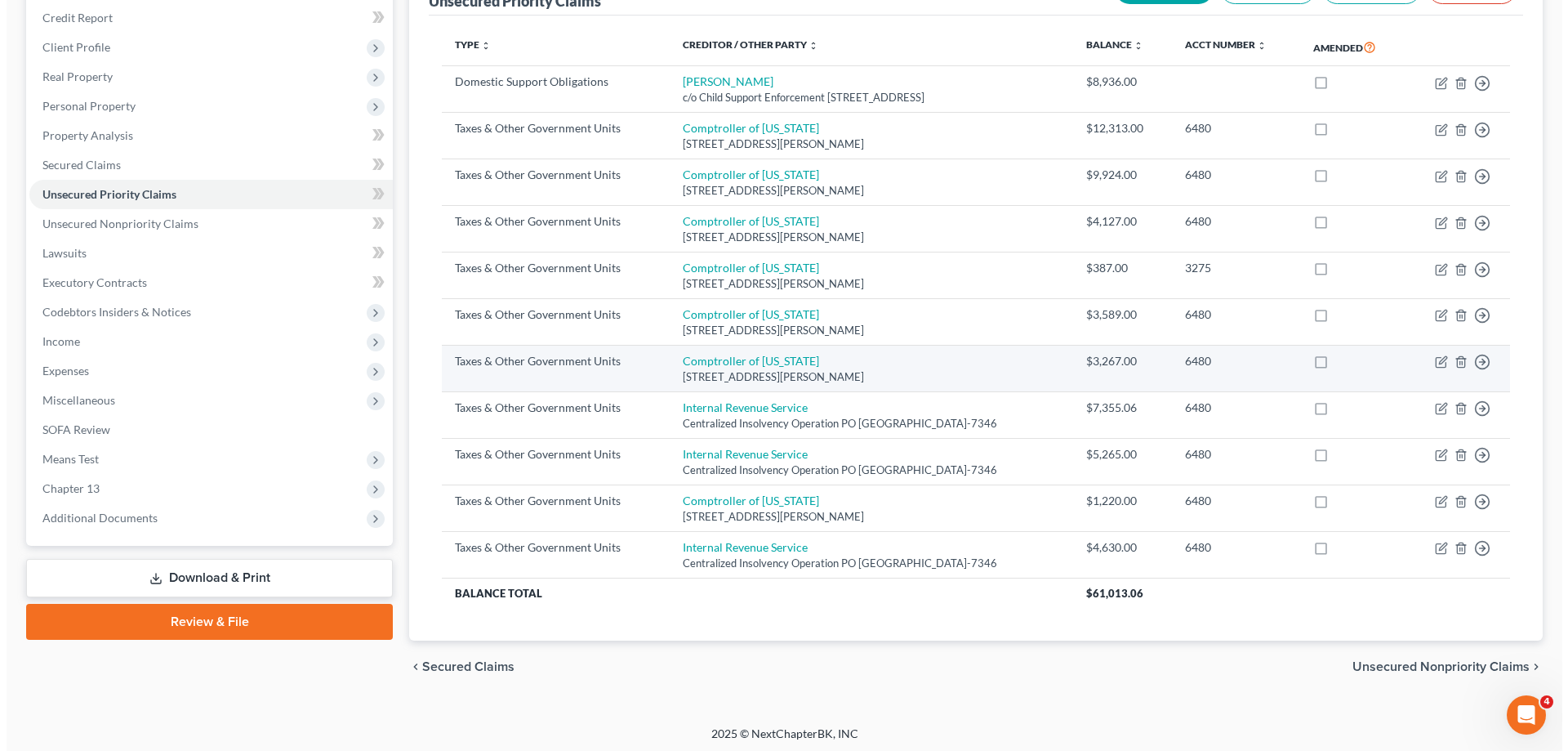
scroll to position [200, 0]
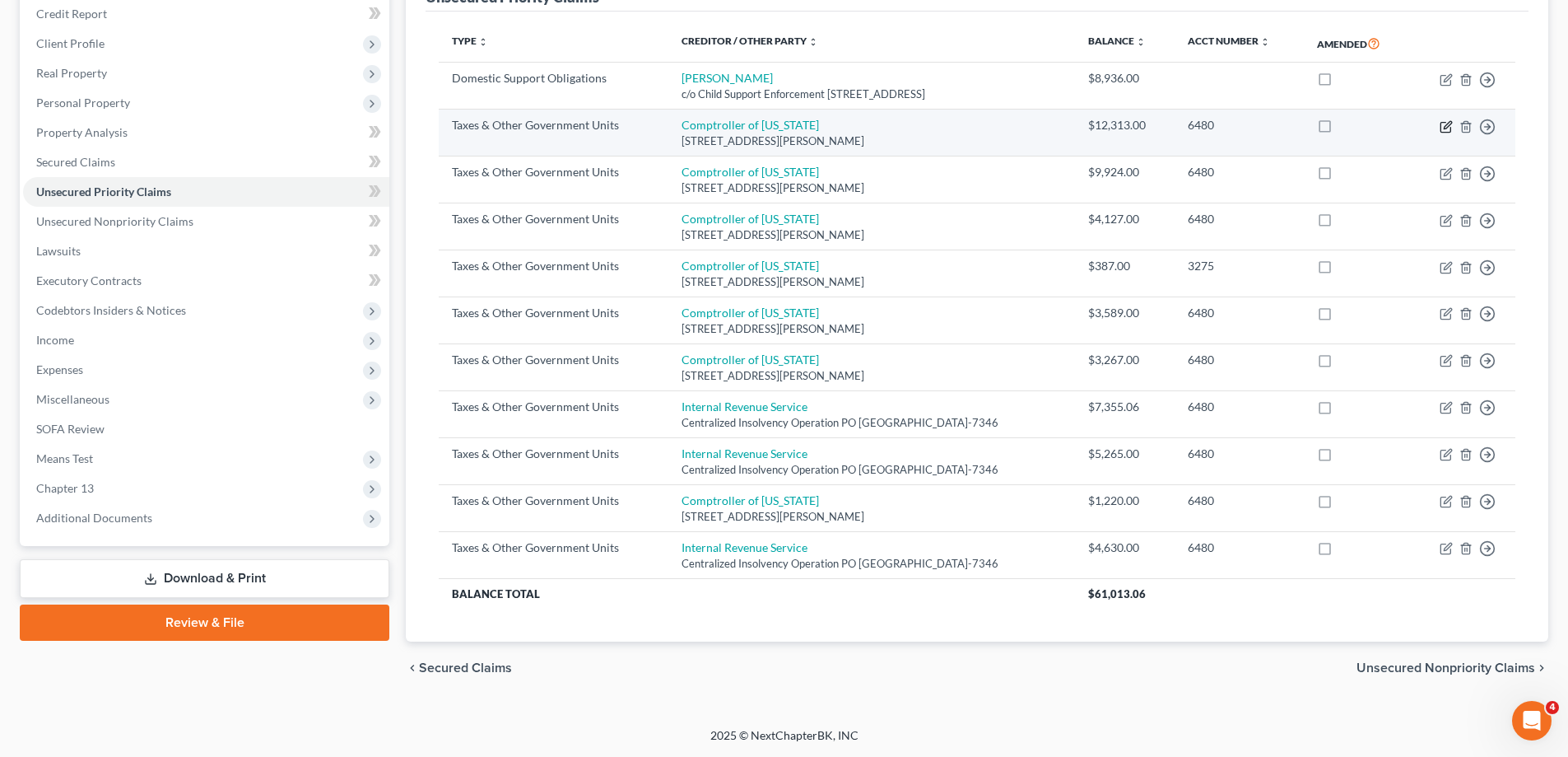
click at [1445, 129] on icon "button" at bounding box center [1445, 126] width 13 height 13
select select "2"
select select "21"
select select "2"
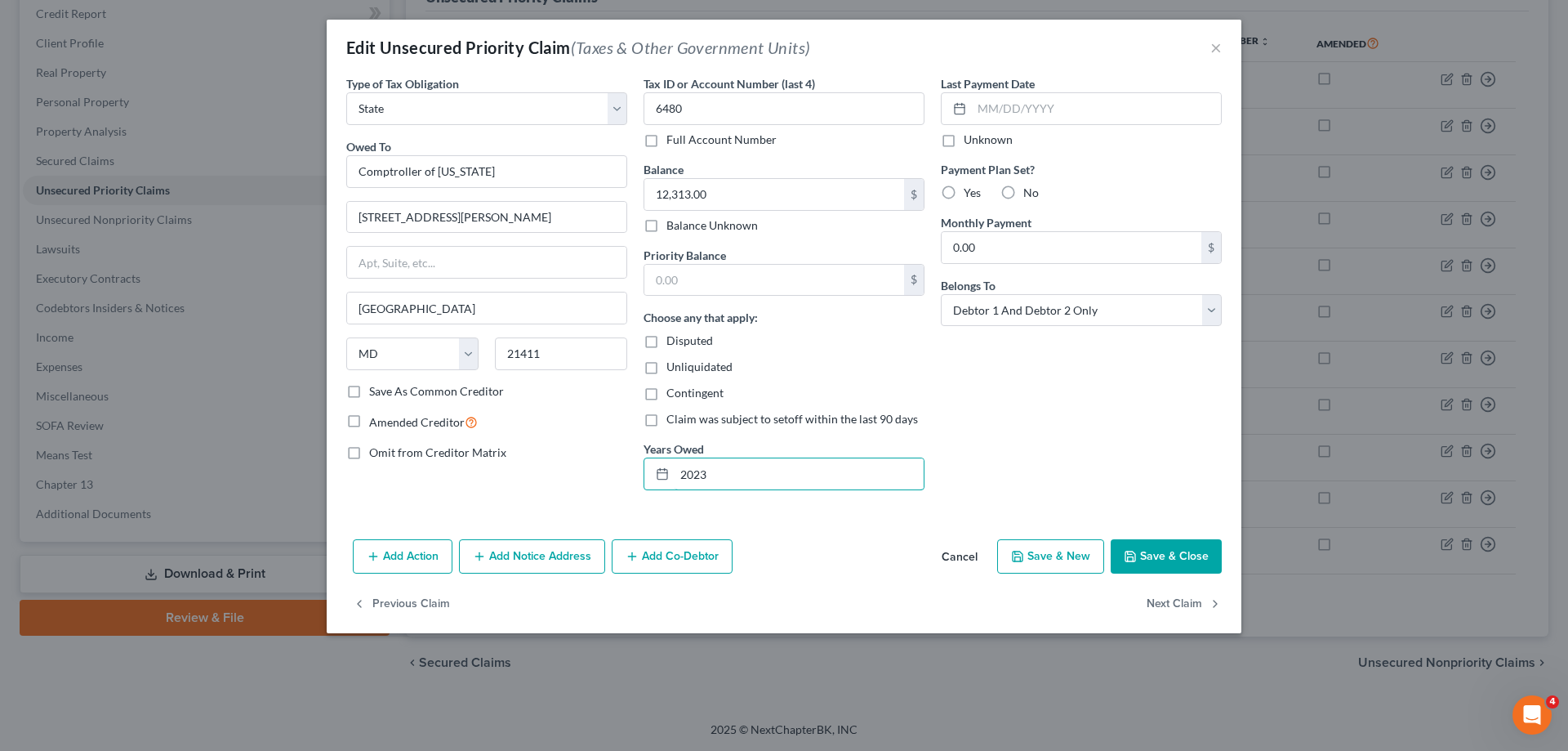
drag, startPoint x: 765, startPoint y: 467, endPoint x: 617, endPoint y: 474, distance: 148.2
click at [617, 474] on div "Type of Tax Obligation * Select Federal City State Franchise Tax Board Other Ow…" at bounding box center [783, 290] width 892 height 428
drag, startPoint x: 731, startPoint y: 474, endPoint x: 709, endPoint y: 478, distance: 22.4
click at [709, 478] on input "2021 and 2022" at bounding box center [799, 473] width 249 height 31
drag, startPoint x: 818, startPoint y: 473, endPoint x: 782, endPoint y: 477, distance: 36.2
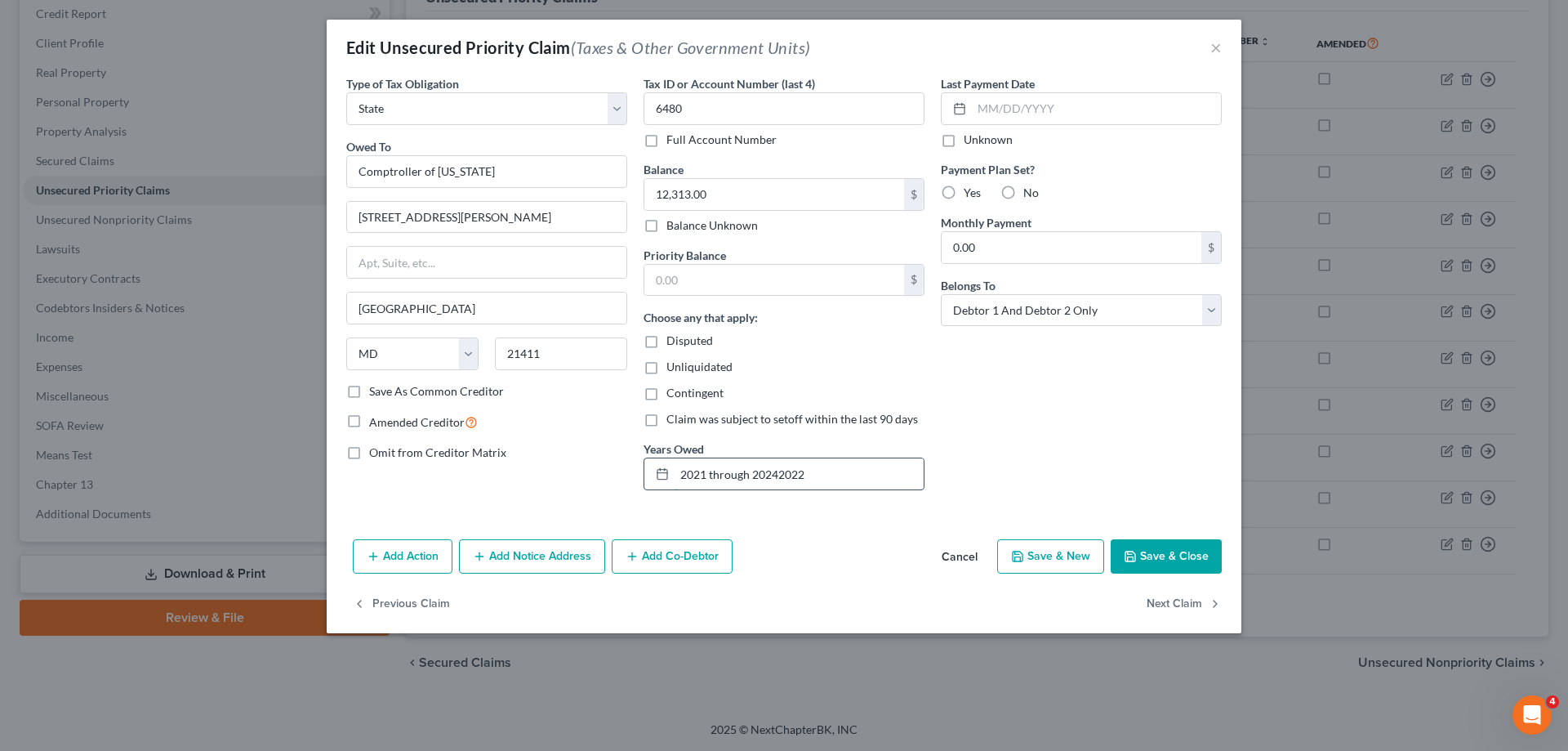
click at [780, 477] on input "2021 through 20242022" at bounding box center [799, 473] width 249 height 31
type input "2021 through 2024"
click at [745, 203] on input "12,313.00" at bounding box center [774, 194] width 260 height 31
type input "20,140.71"
drag, startPoint x: 760, startPoint y: 275, endPoint x: 756, endPoint y: 265, distance: 10.8
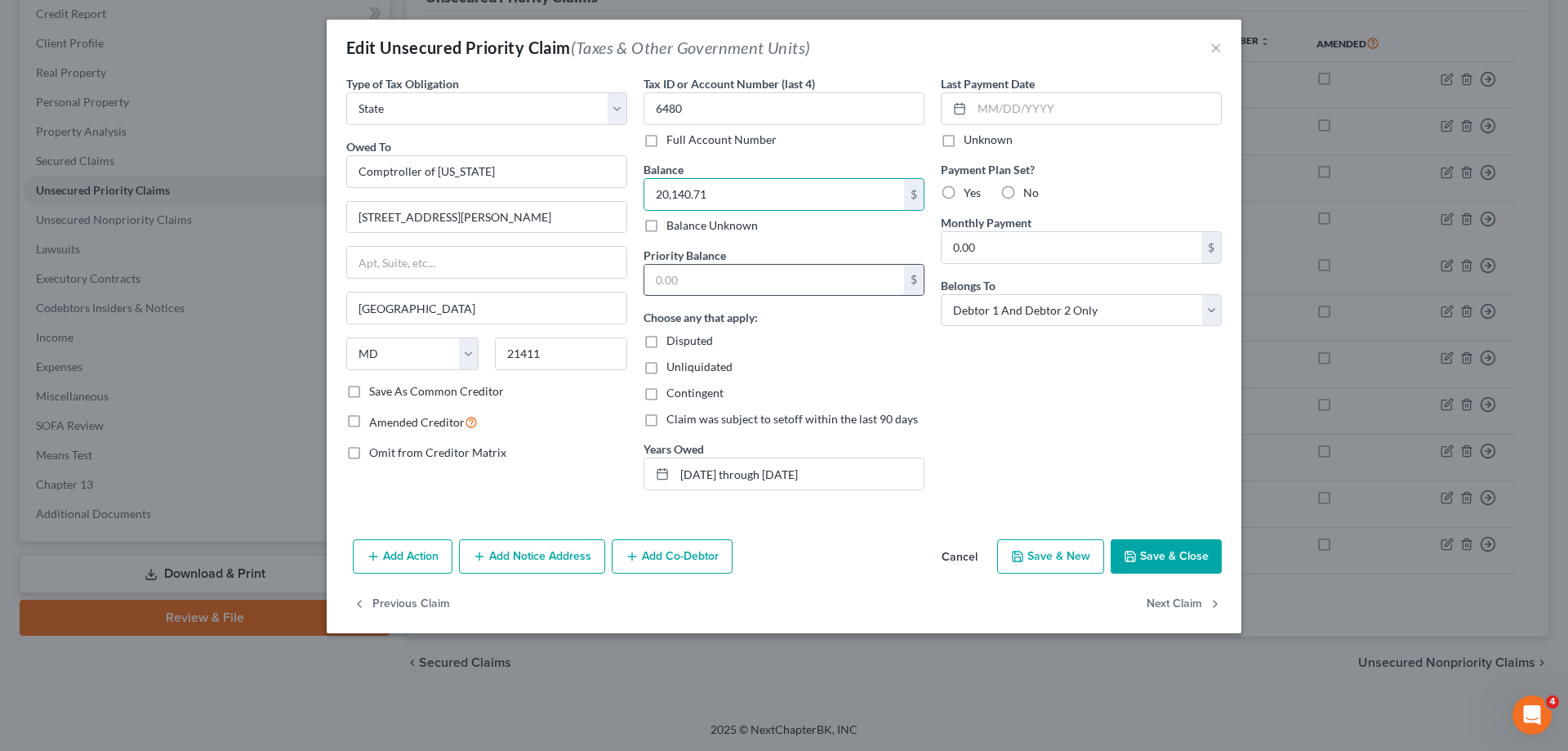
click at [762, 275] on input "text" at bounding box center [774, 280] width 260 height 31
type input "20,140.71"
click at [1006, 433] on div "Last Payment Date Unknown Payment Plan Set? Yes No Monthly Payment 0.00 $ Belon…" at bounding box center [1080, 290] width 297 height 428
click at [1197, 554] on button "Save & Close" at bounding box center [1165, 556] width 111 height 34
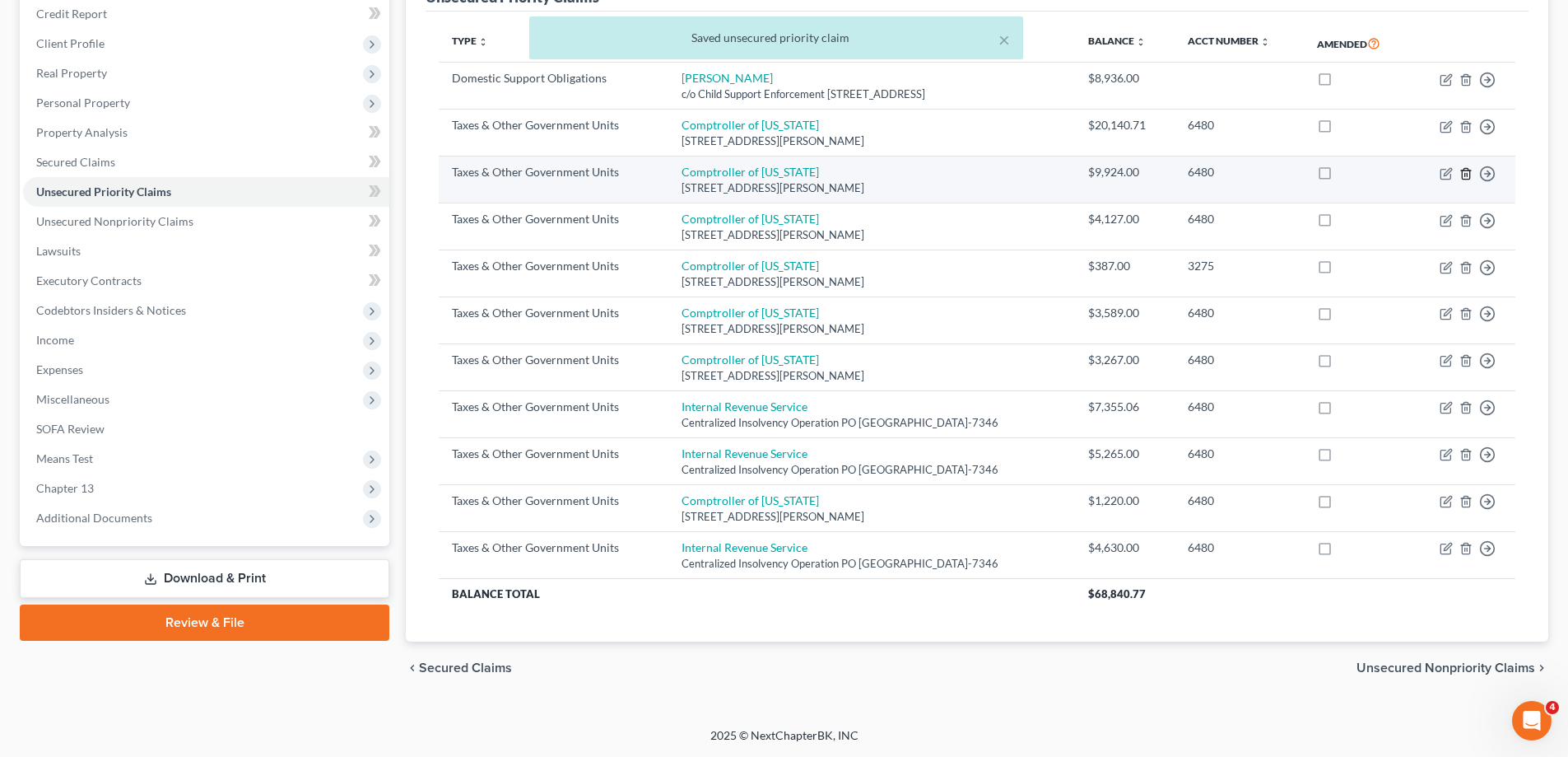
click at [1466, 169] on icon "button" at bounding box center [1465, 173] width 13 height 13
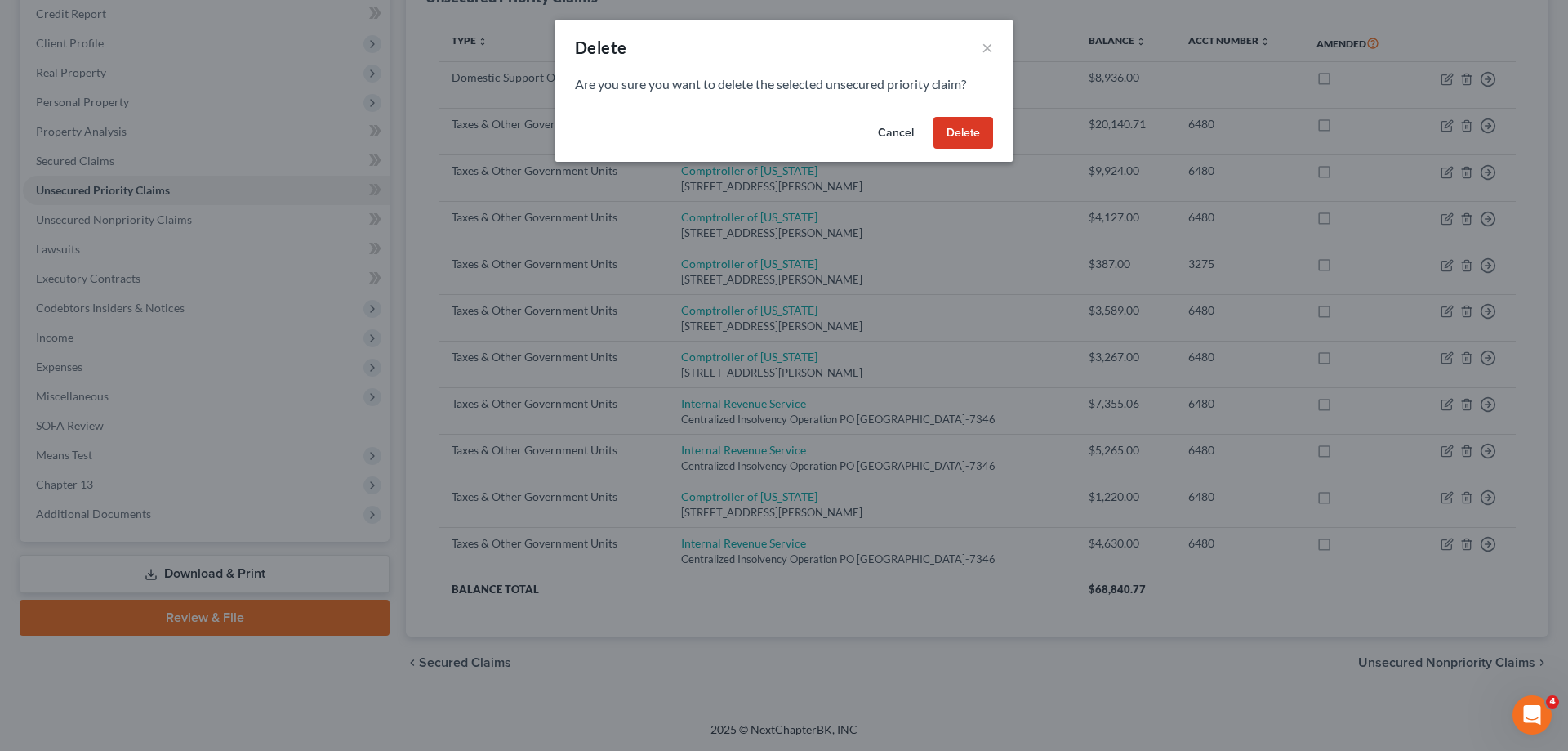
click at [966, 128] on button "Delete" at bounding box center [963, 132] width 60 height 32
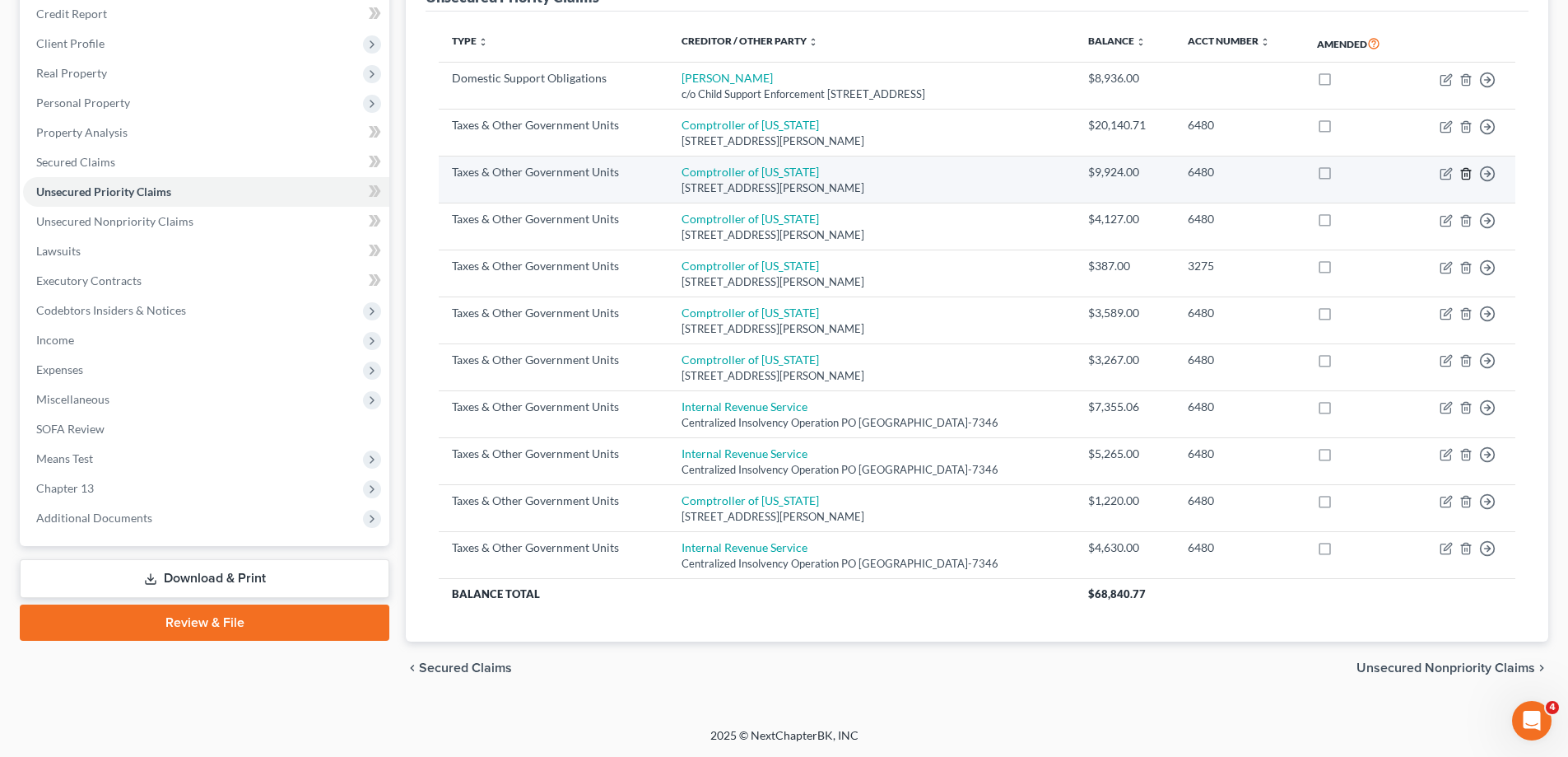
click at [1462, 174] on icon "button" at bounding box center [1465, 173] width 7 height 11
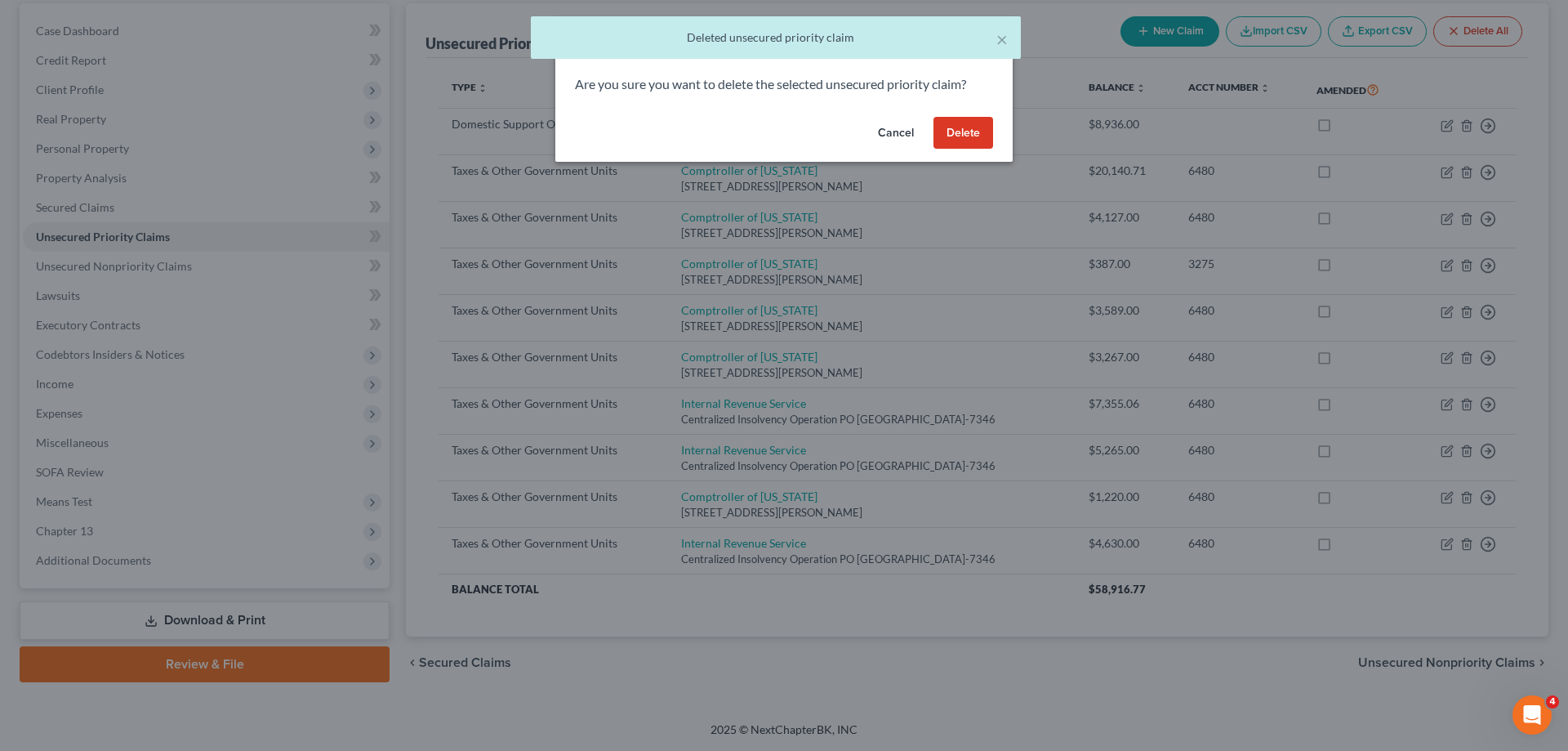
click at [954, 126] on button "Delete" at bounding box center [963, 132] width 60 height 32
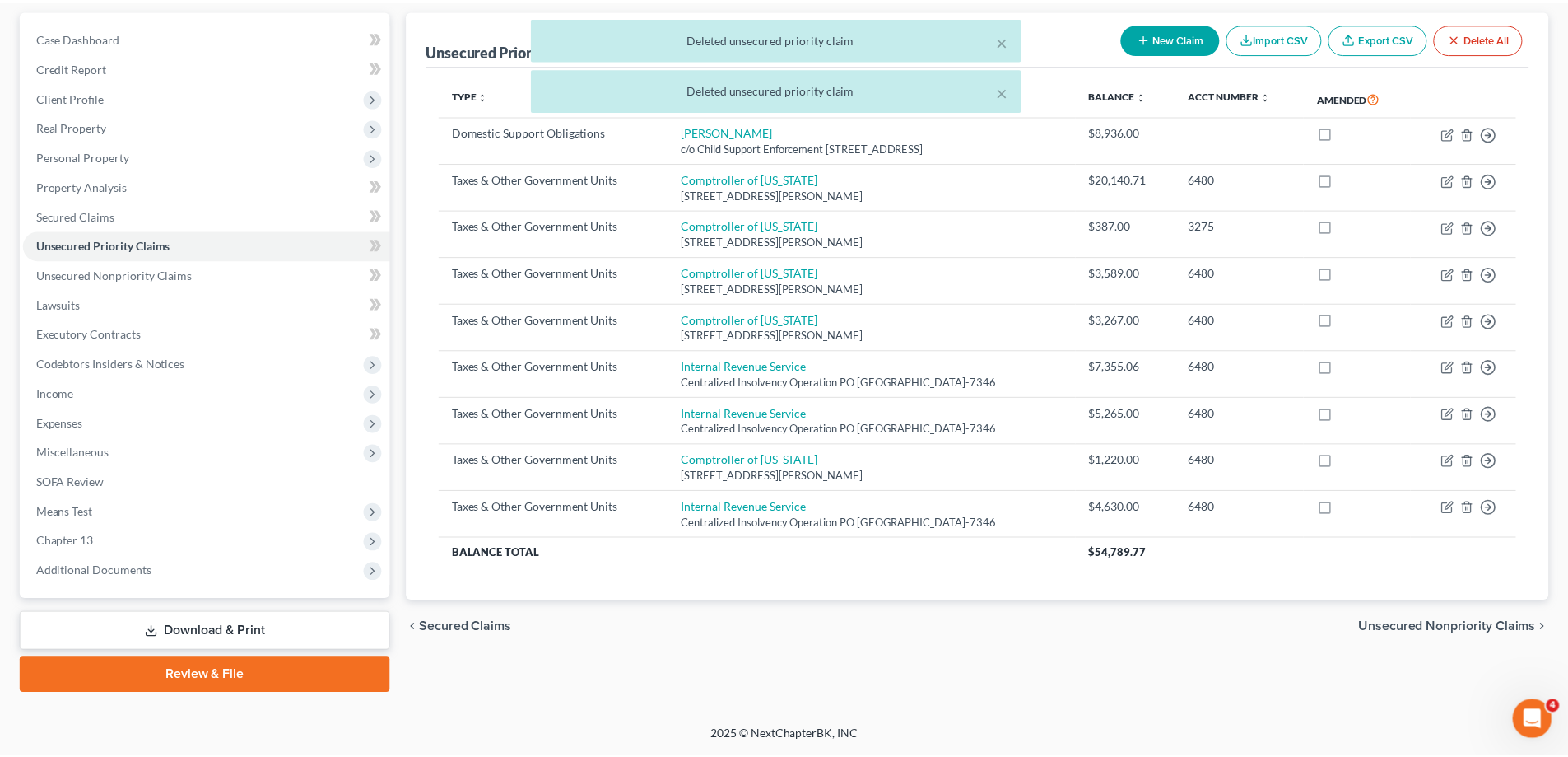
scroll to position [149, 0]
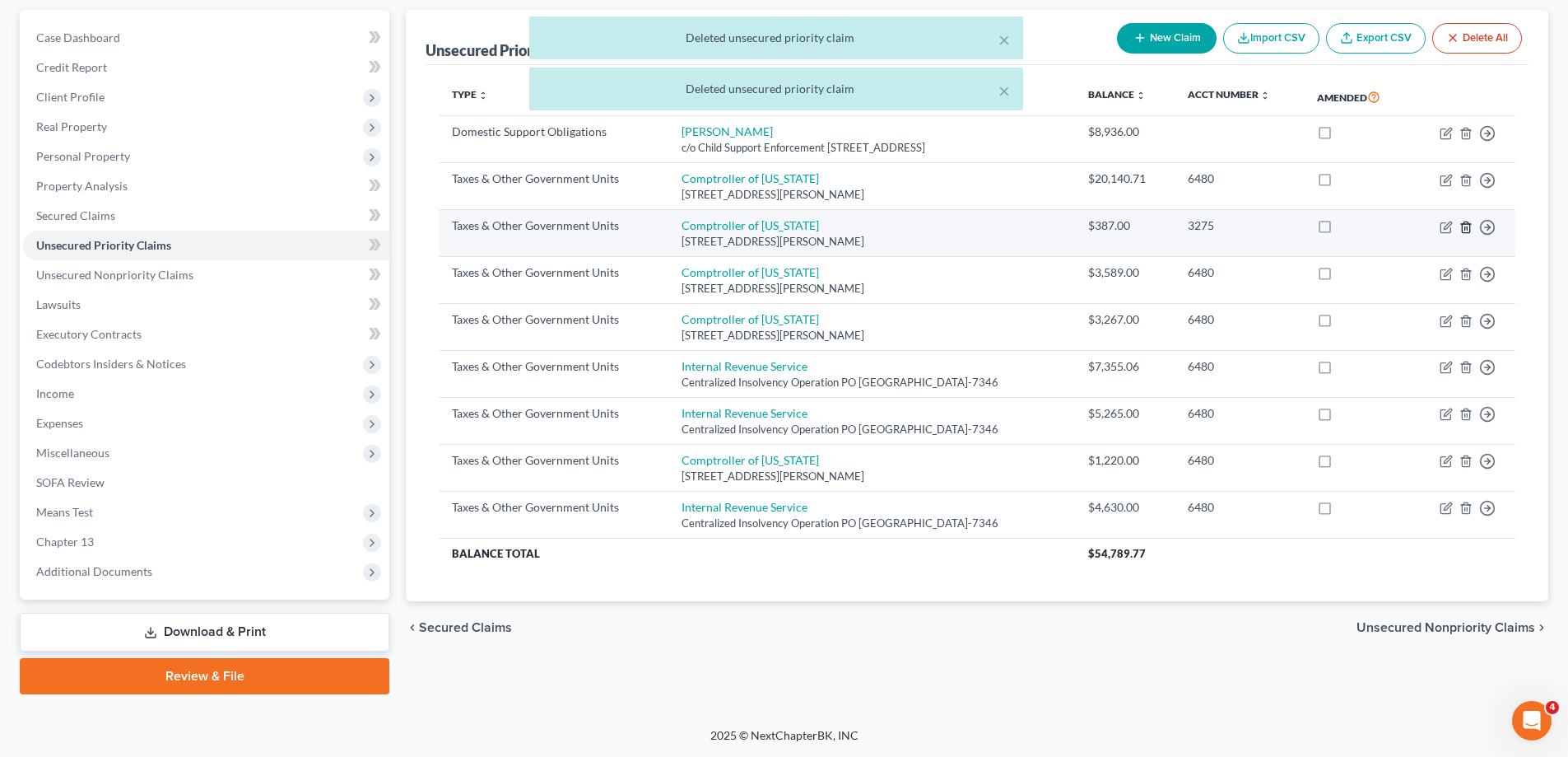
click at [1467, 223] on icon "button" at bounding box center [1465, 226] width 7 height 11
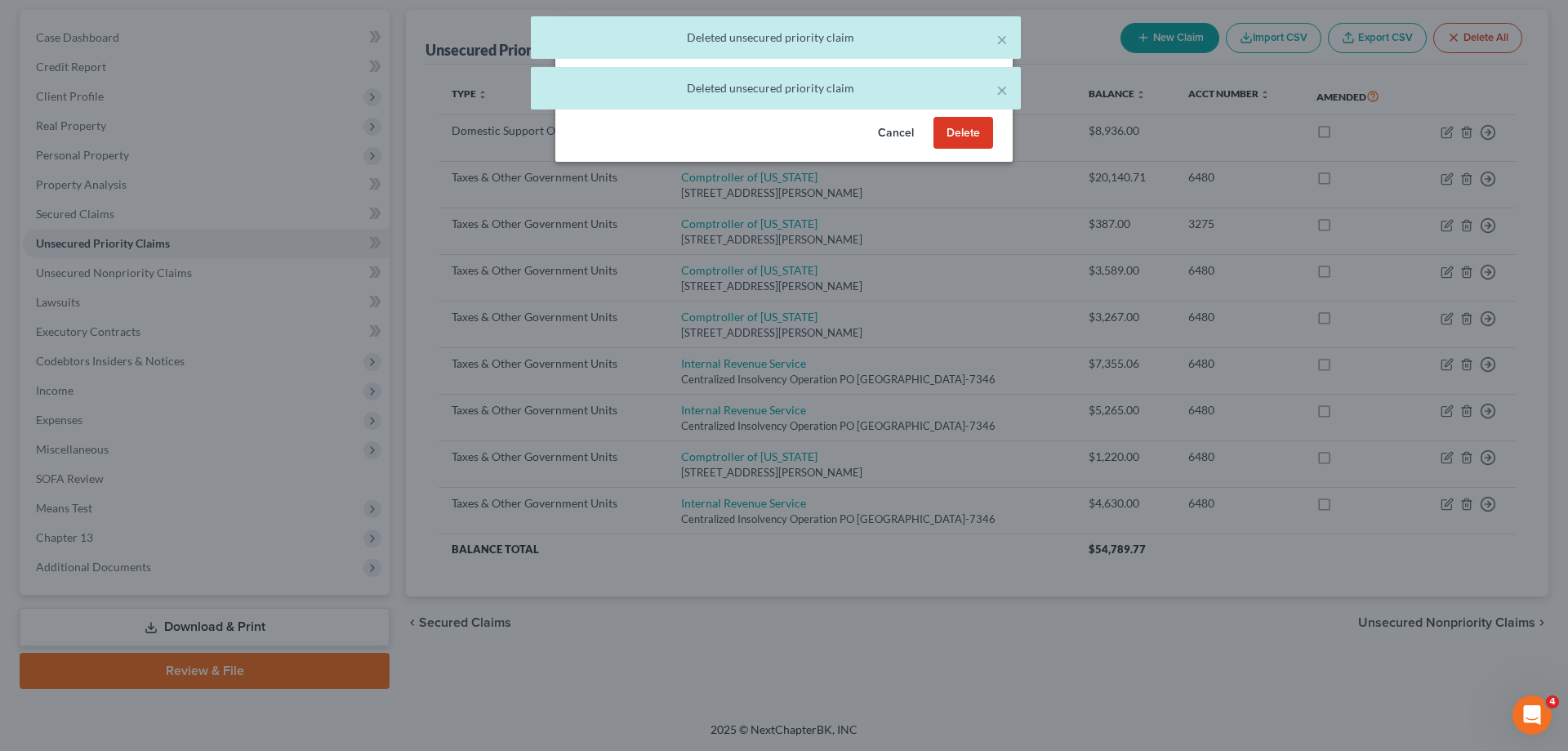
click at [958, 136] on button "Delete" at bounding box center [963, 132] width 60 height 32
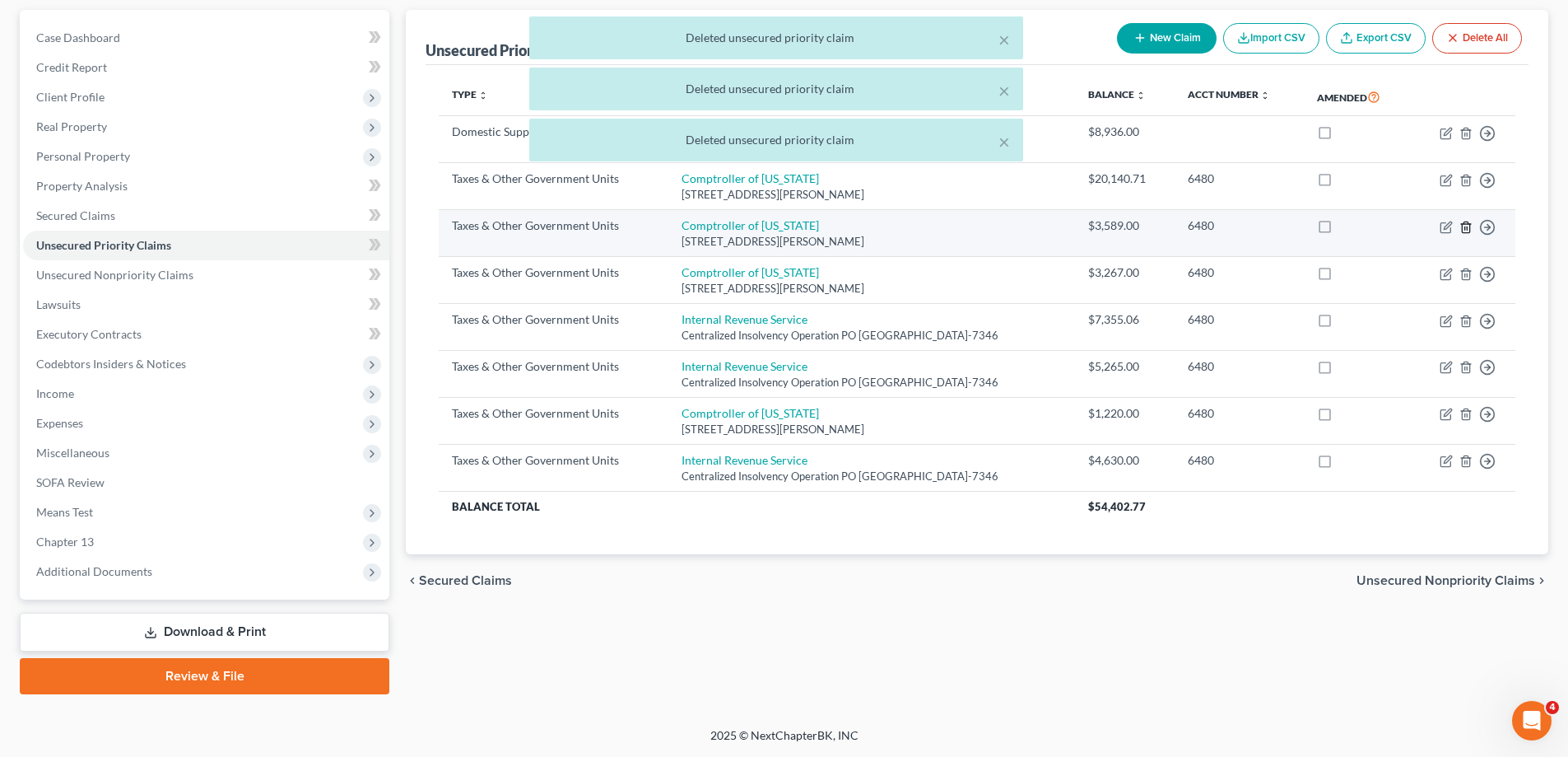
click at [1466, 229] on line "button" at bounding box center [1466, 228] width 0 height 4
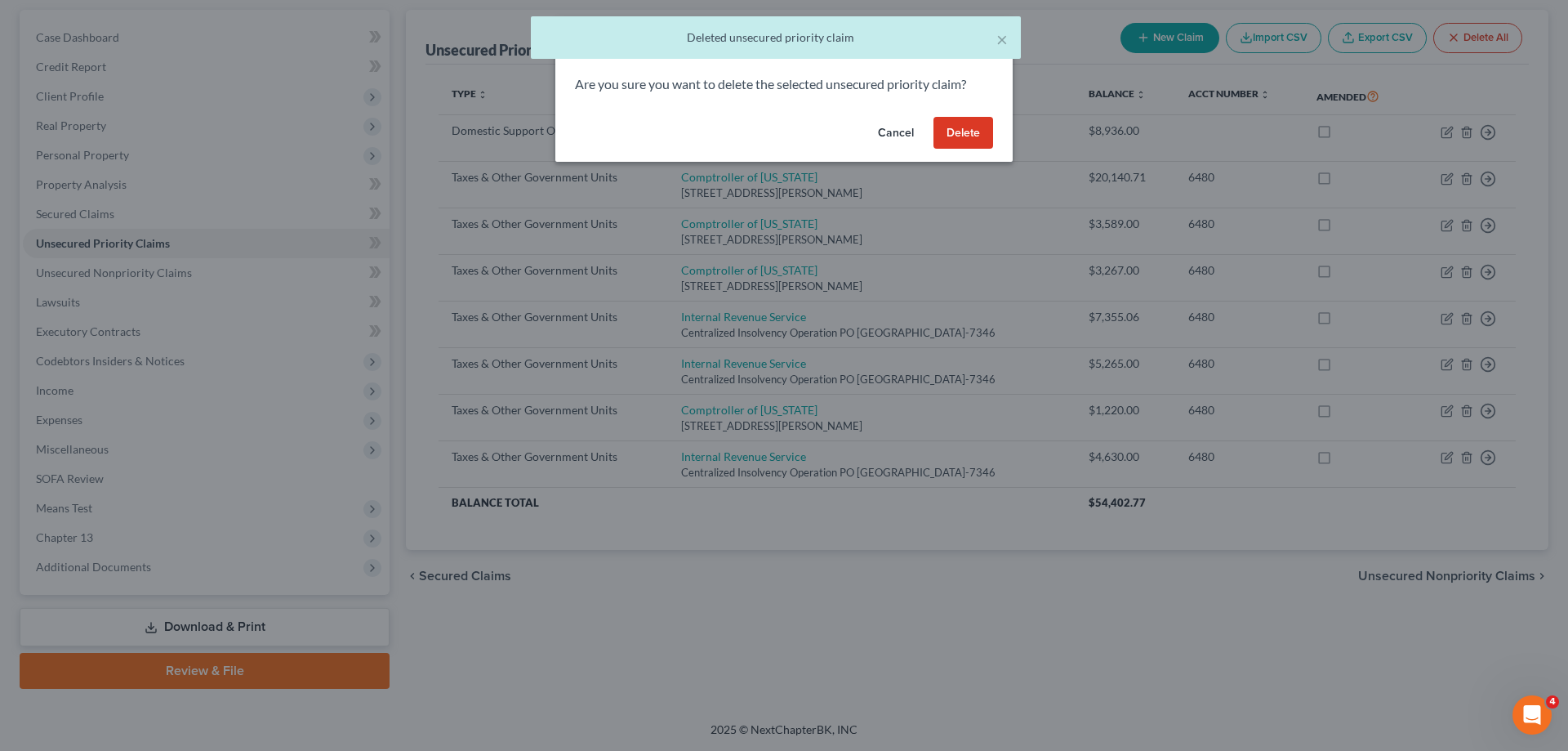
click at [957, 133] on button "Delete" at bounding box center [963, 132] width 60 height 32
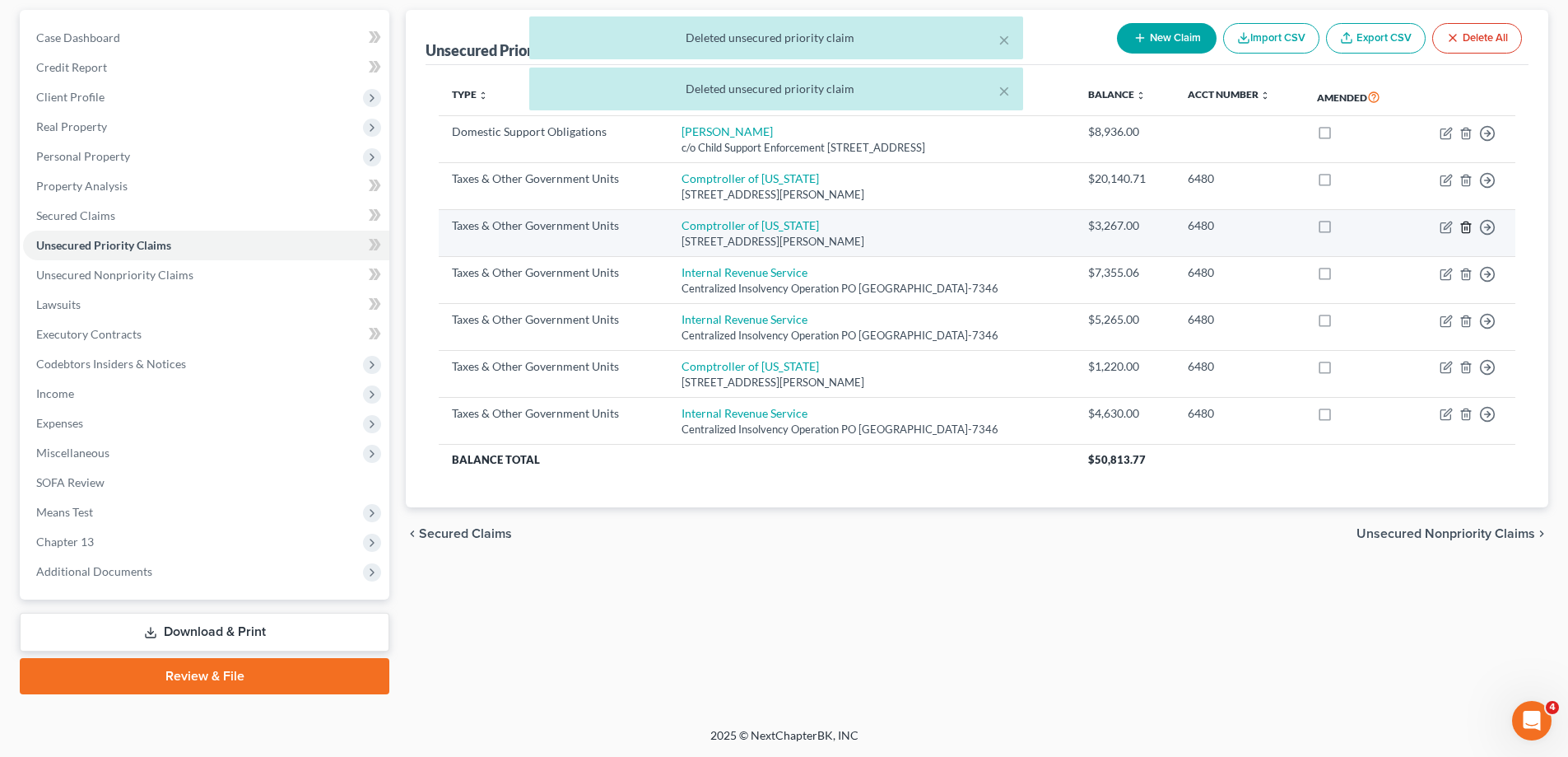
click at [1463, 229] on icon "button" at bounding box center [1465, 226] width 7 height 11
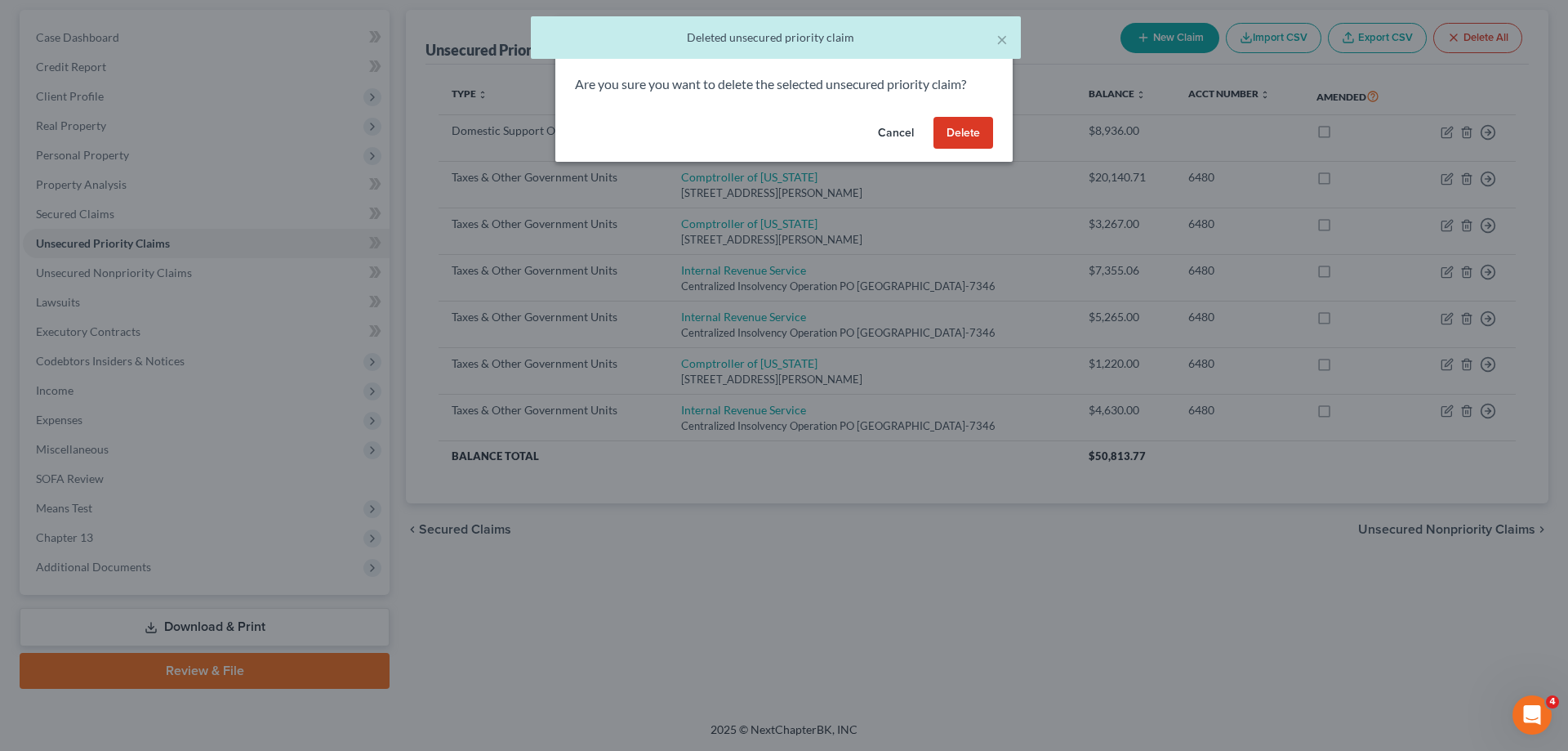
click at [952, 129] on button "Delete" at bounding box center [963, 132] width 60 height 32
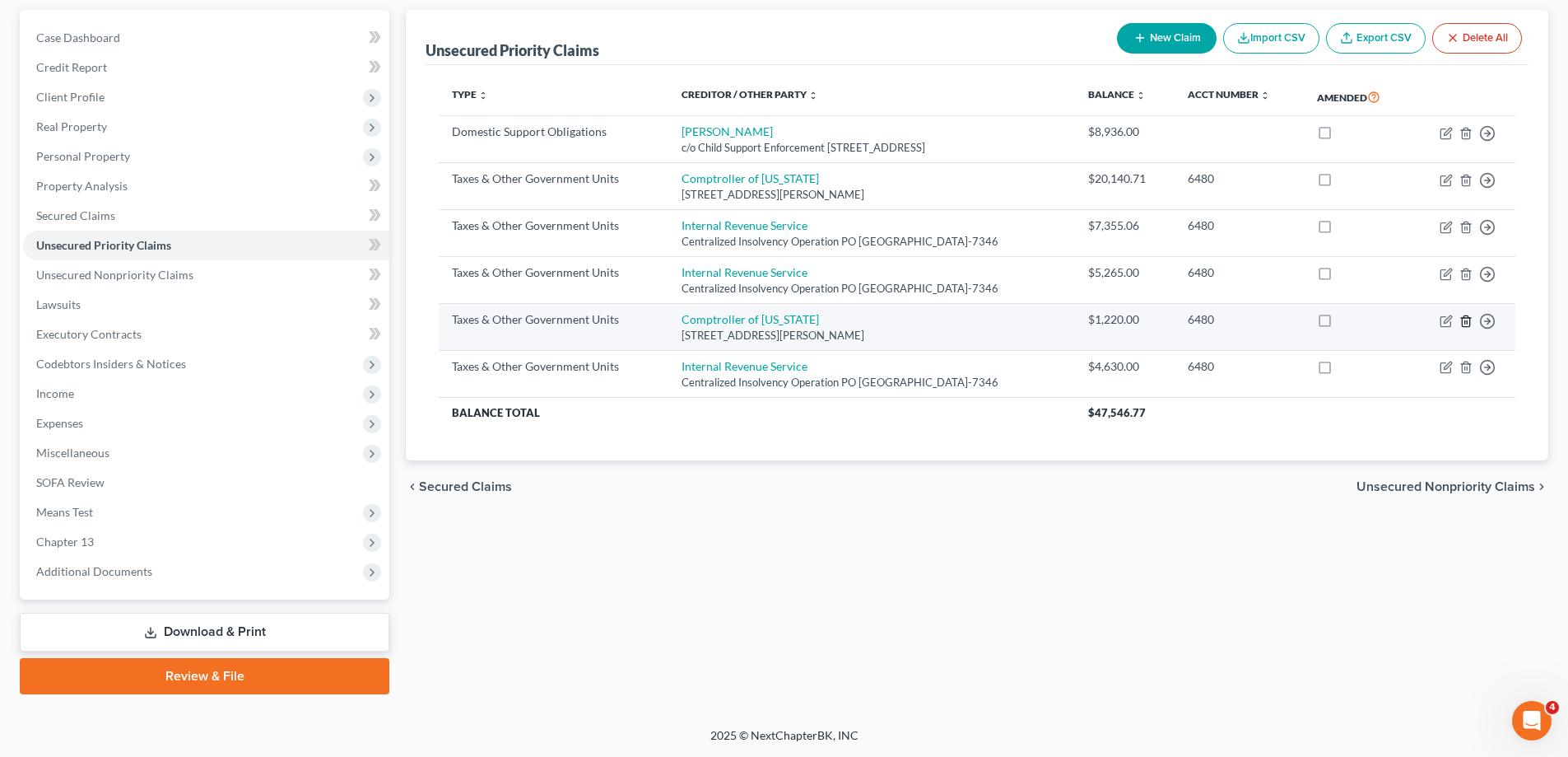
click at [1467, 316] on icon "button" at bounding box center [1465, 321] width 7 height 11
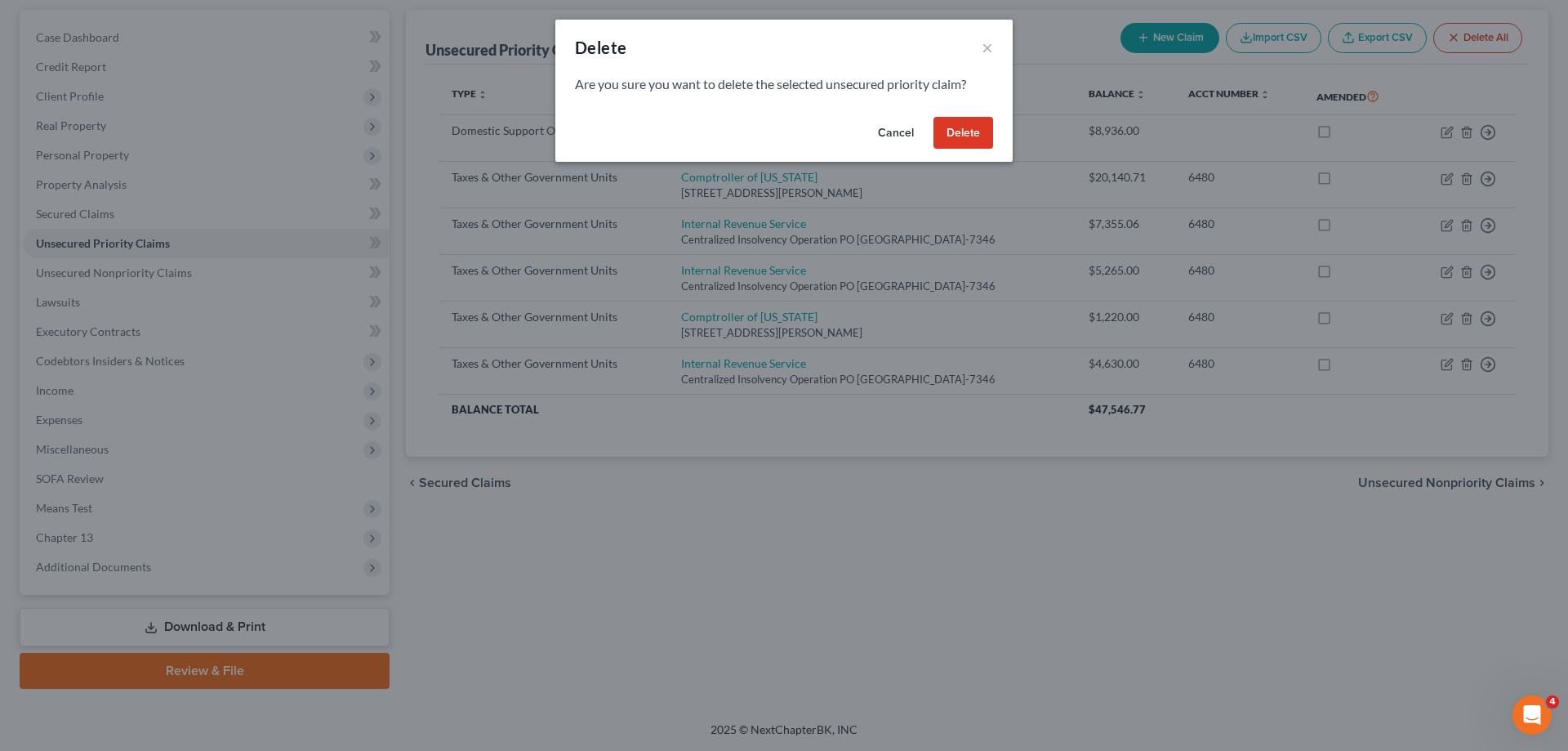
click at [980, 141] on button "Delete" at bounding box center [963, 132] width 60 height 32
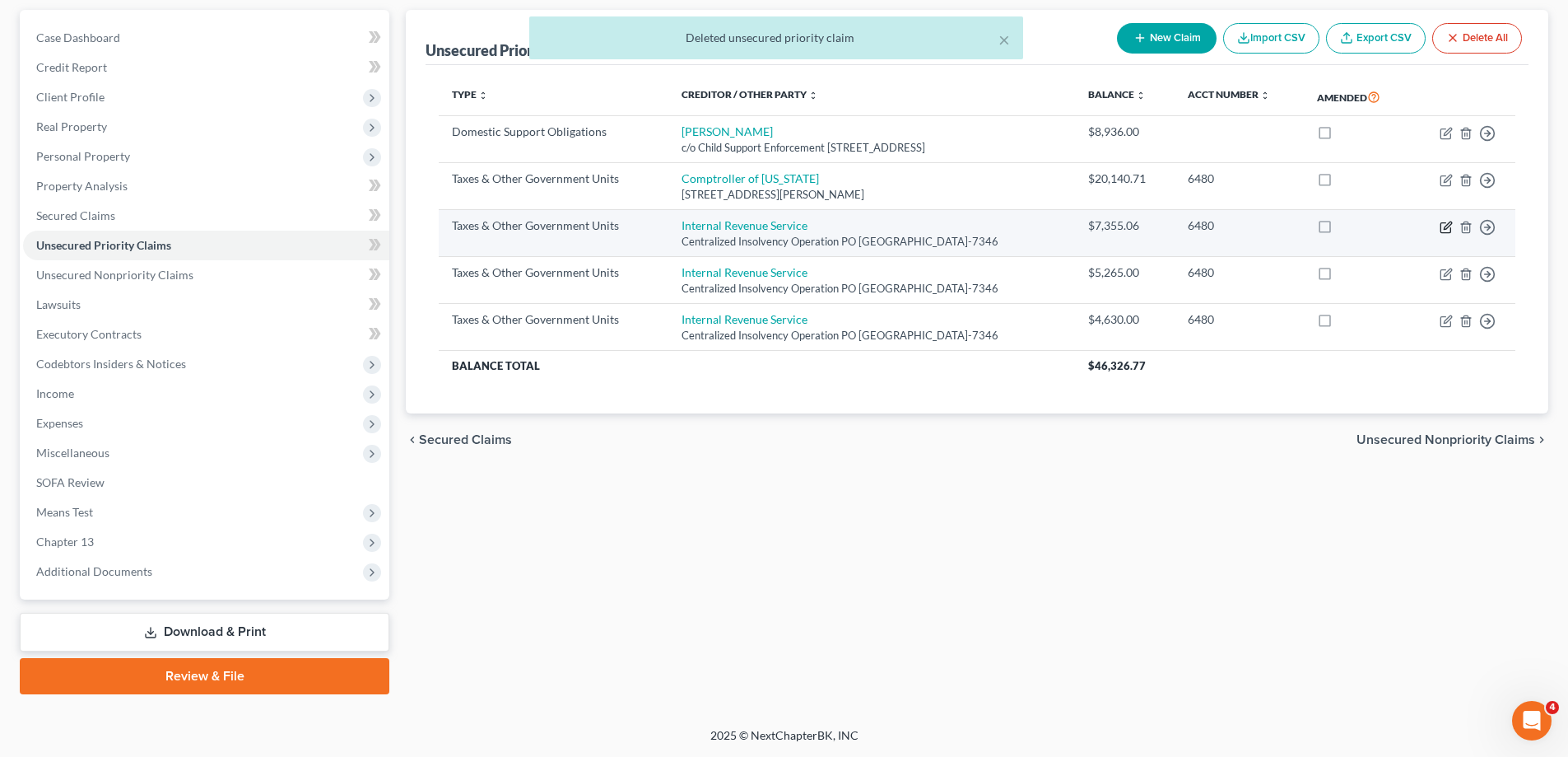
click at [1441, 231] on icon "button" at bounding box center [1444, 226] width 10 height 10
select select "0"
select select "39"
select select "2"
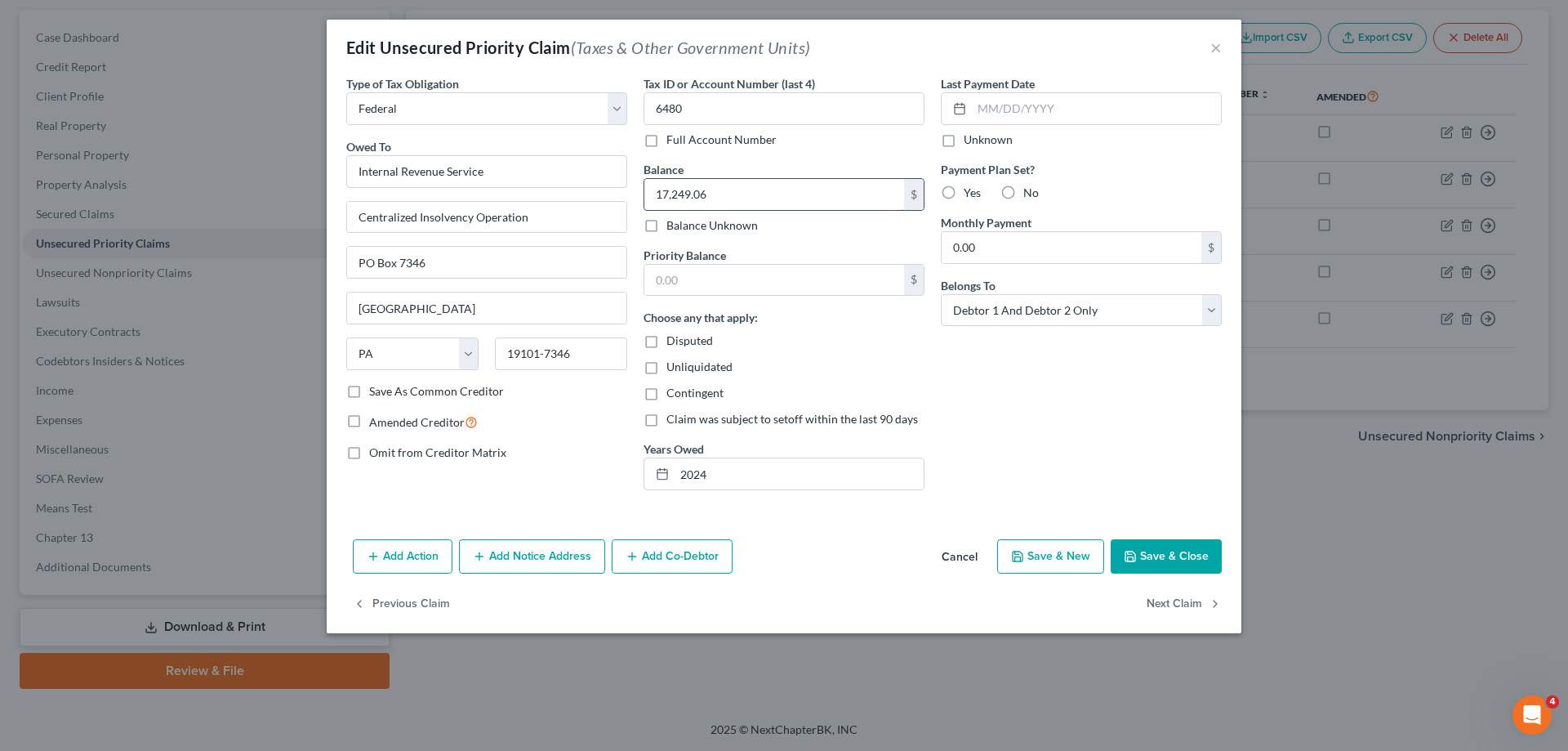
drag, startPoint x: 723, startPoint y: 202, endPoint x: 645, endPoint y: 204, distance: 78.0
click at [645, 204] on input "17,249.06" at bounding box center [774, 194] width 260 height 31
type input "17,249.06"
click at [708, 273] on input "text" at bounding box center [774, 280] width 260 height 31
paste input "17,249.06"
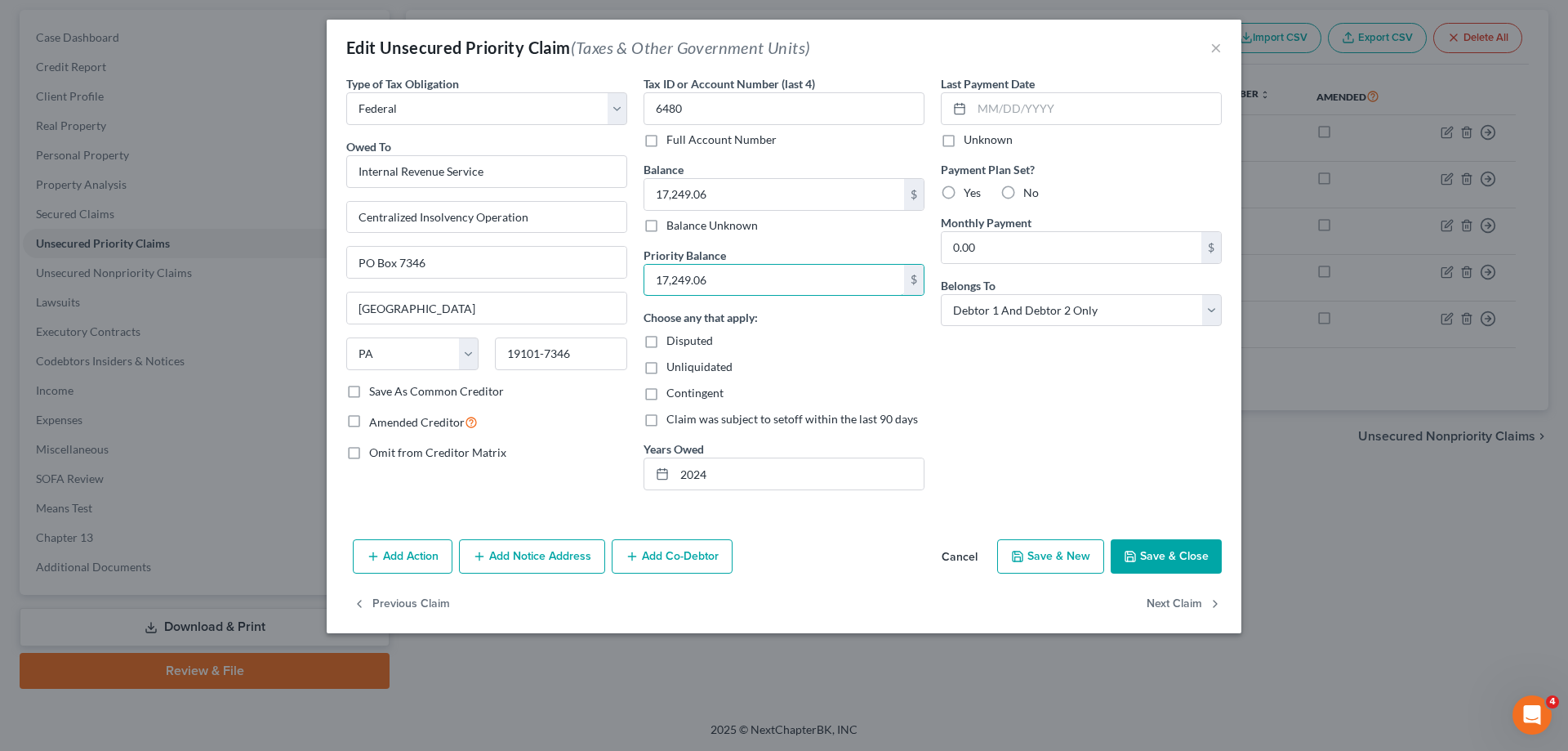
type input "17,249.06"
click at [963, 381] on div "Last Payment Date Unknown Payment Plan Set? Yes No Monthly Payment 0.00 $ Belon…" at bounding box center [1080, 290] width 297 height 428
drag, startPoint x: 683, startPoint y: 476, endPoint x: 747, endPoint y: 483, distance: 64.4
click at [683, 476] on input "2024" at bounding box center [799, 473] width 249 height 31
type input "2021 through 2024"
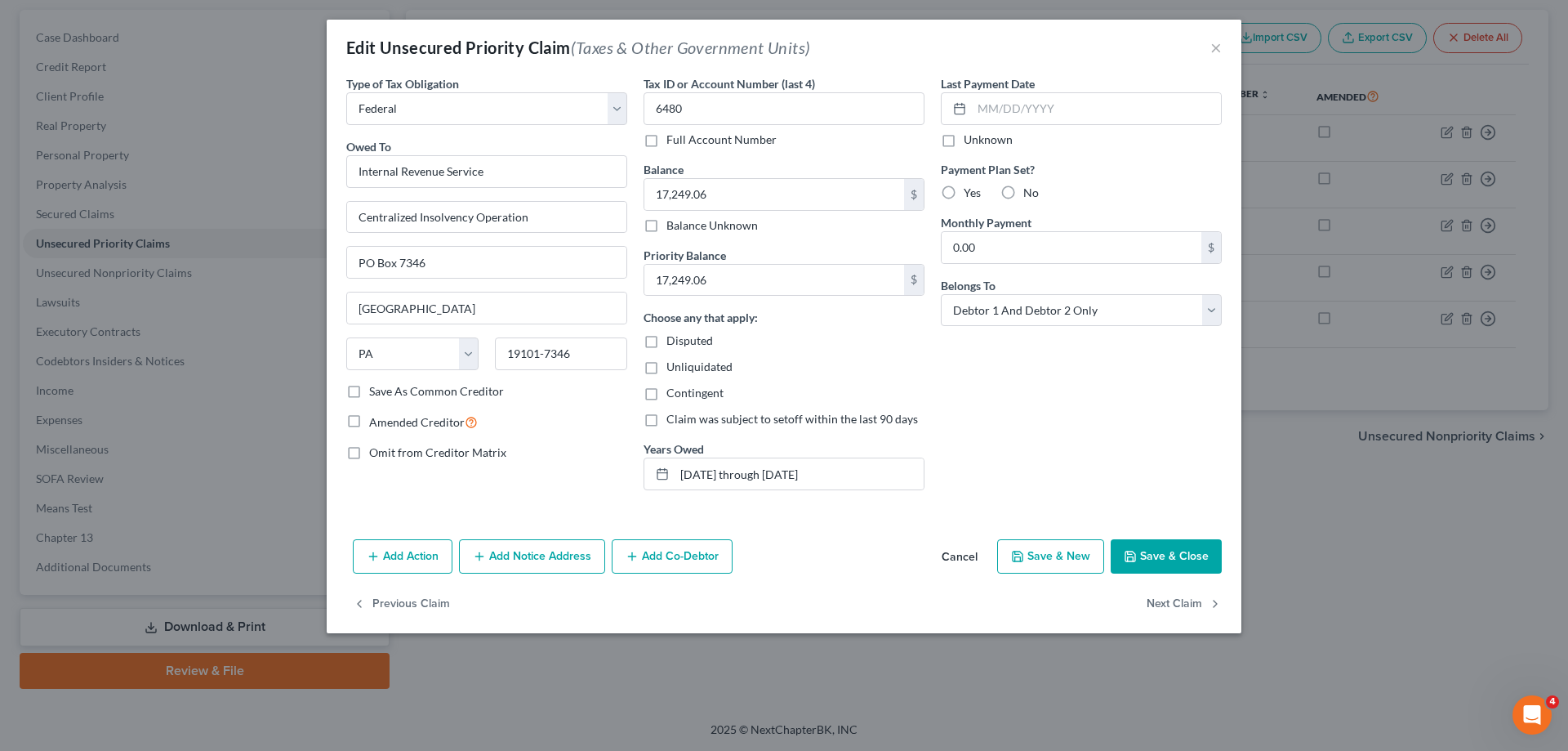
click at [1144, 547] on button "Save & Close" at bounding box center [1165, 556] width 111 height 34
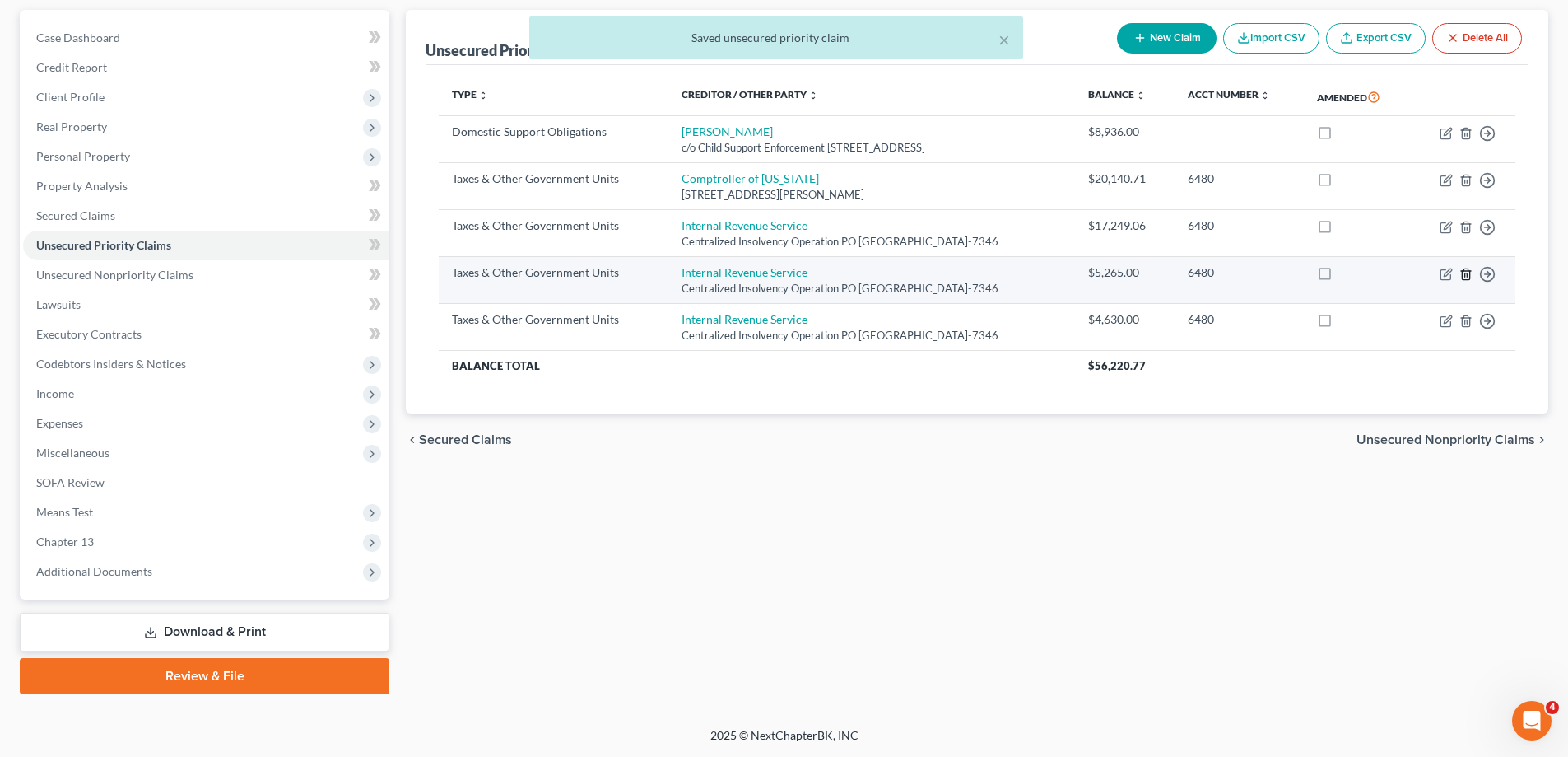
click at [1466, 273] on line "button" at bounding box center [1466, 275] width 0 height 4
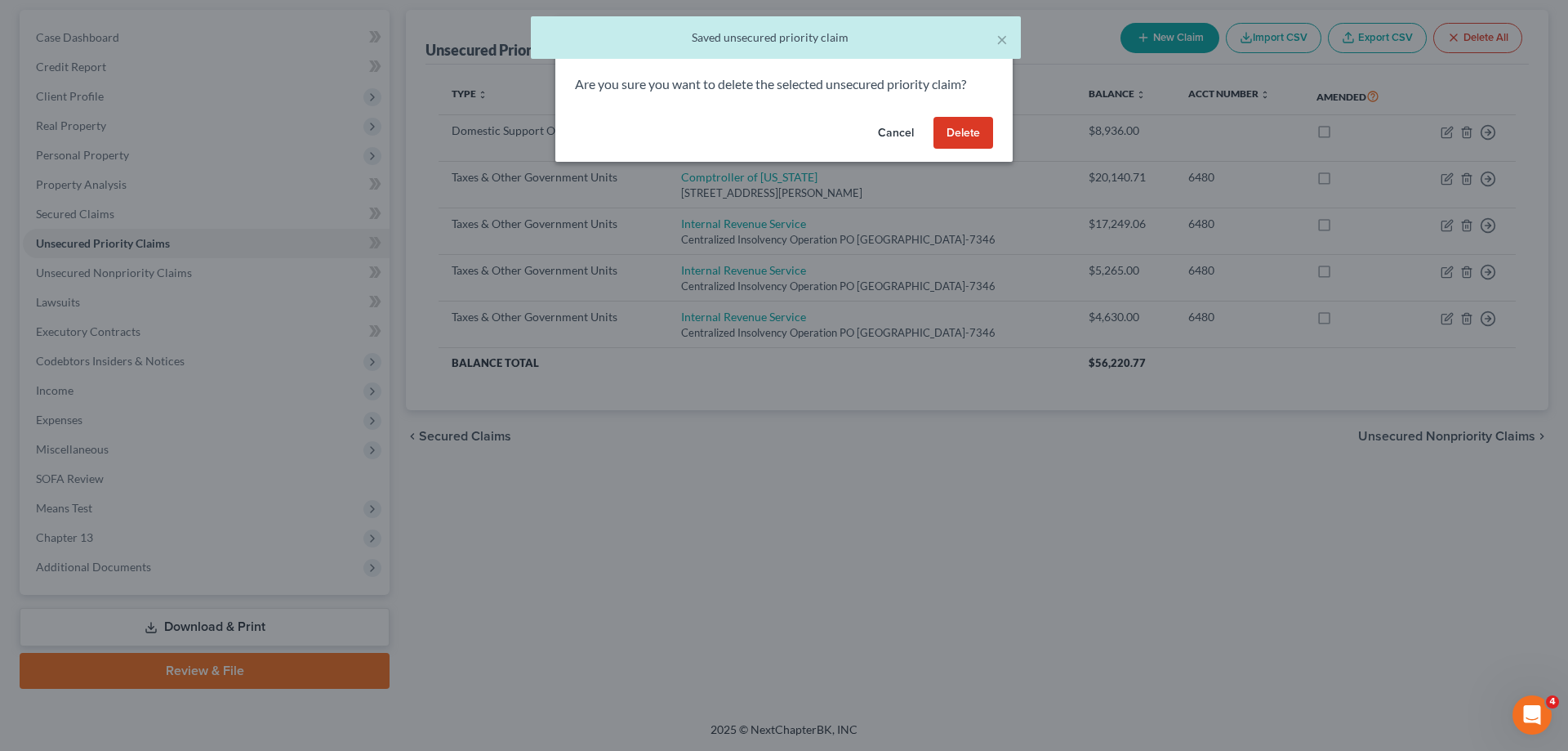
click at [978, 125] on button "Delete" at bounding box center [963, 132] width 60 height 32
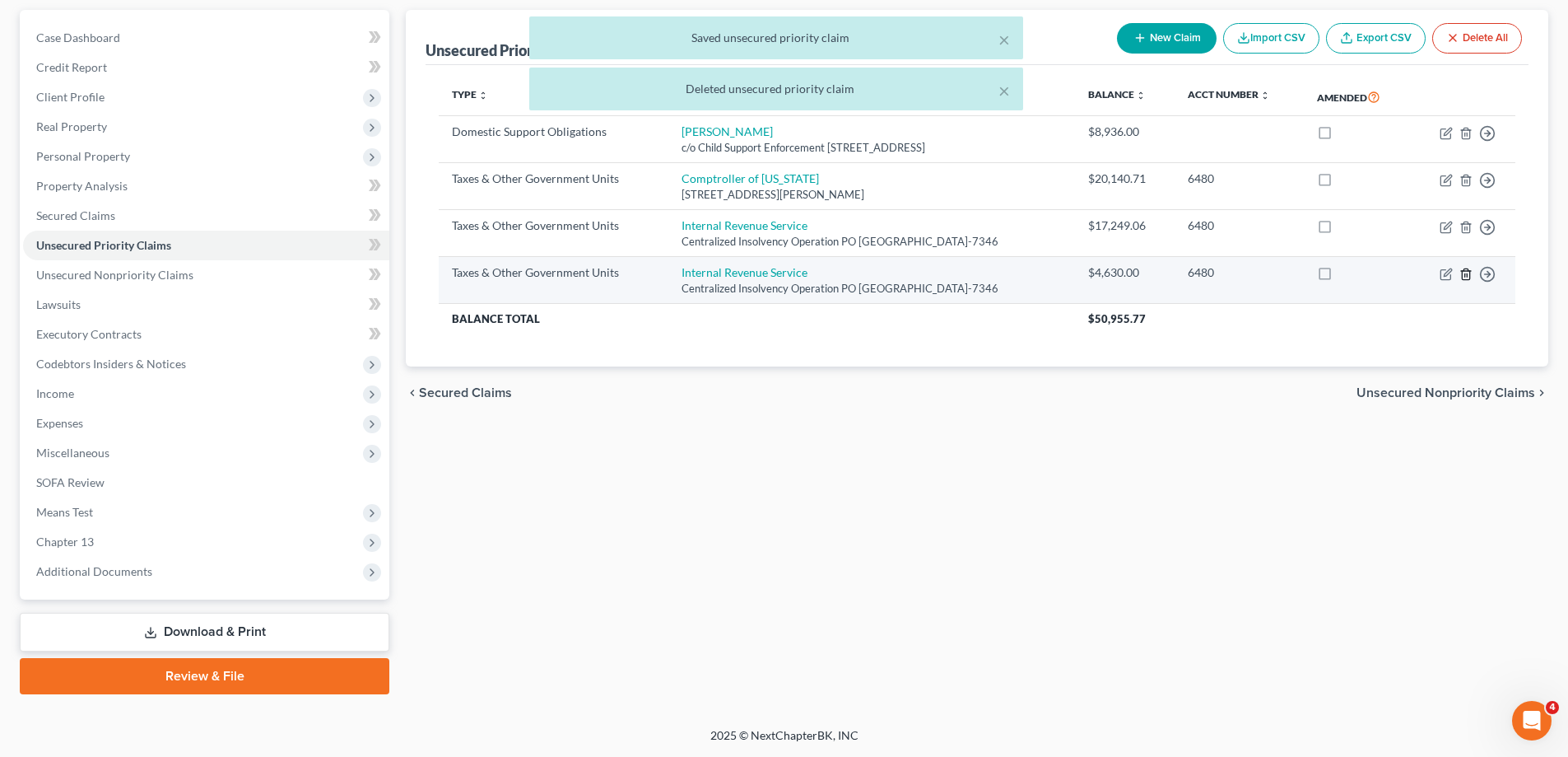
click at [1464, 277] on icon "button" at bounding box center [1465, 274] width 13 height 13
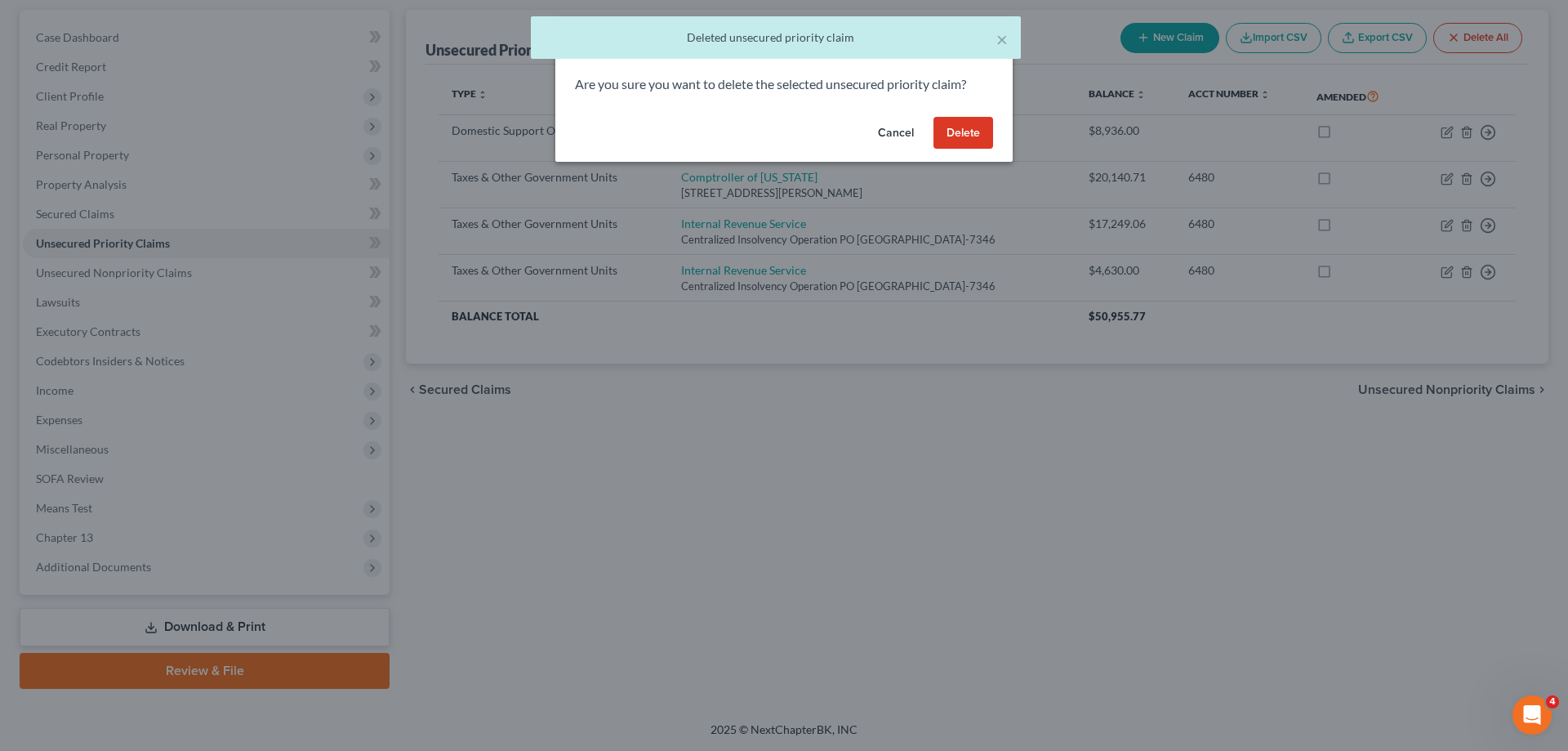
click at [946, 115] on div "Cancel Delete" at bounding box center [783, 137] width 457 height 53
click at [971, 135] on button "Delete" at bounding box center [963, 132] width 60 height 32
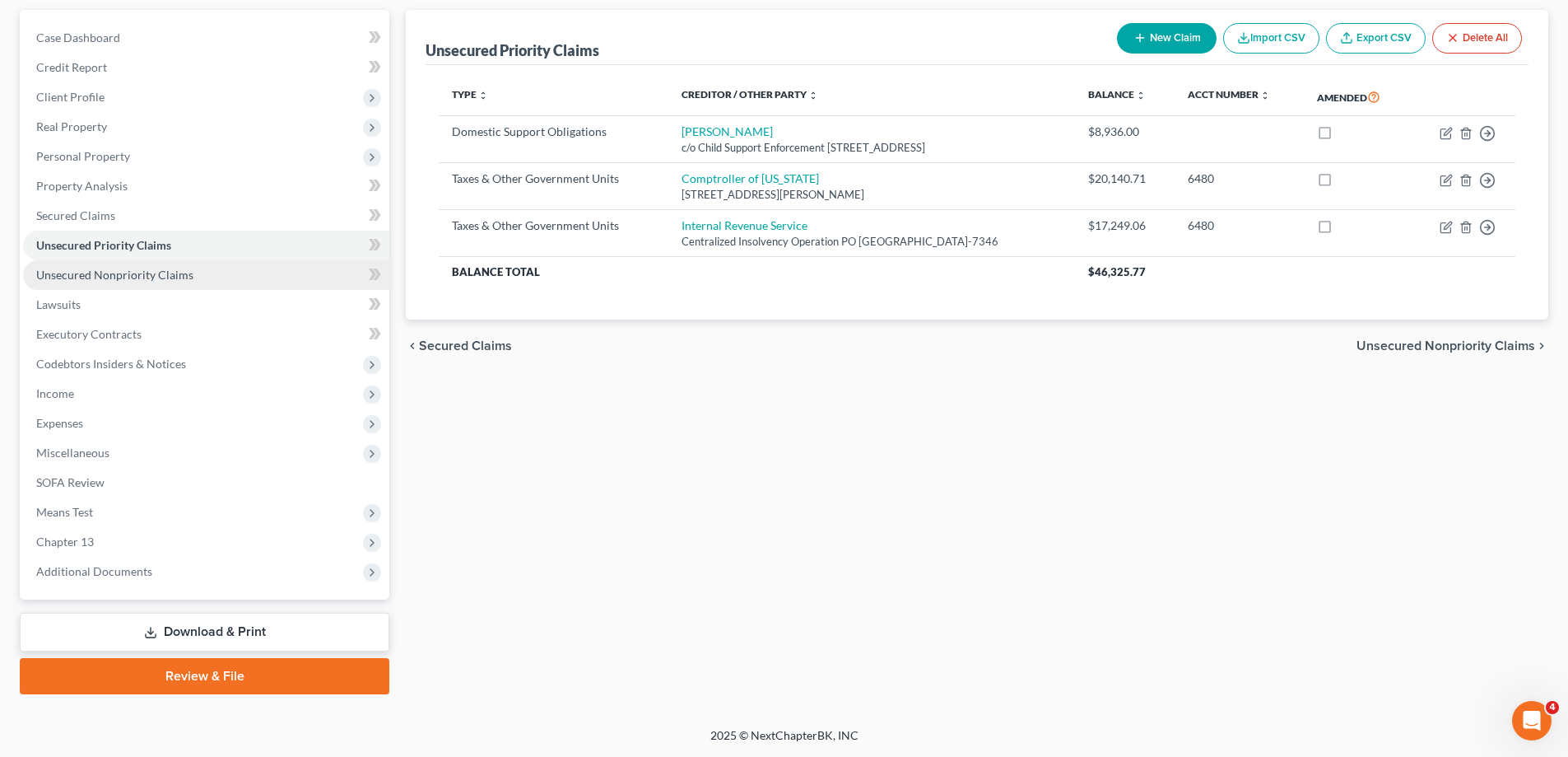
click at [180, 274] on span "Unsecured Nonpriority Claims" at bounding box center [115, 275] width 157 height 14
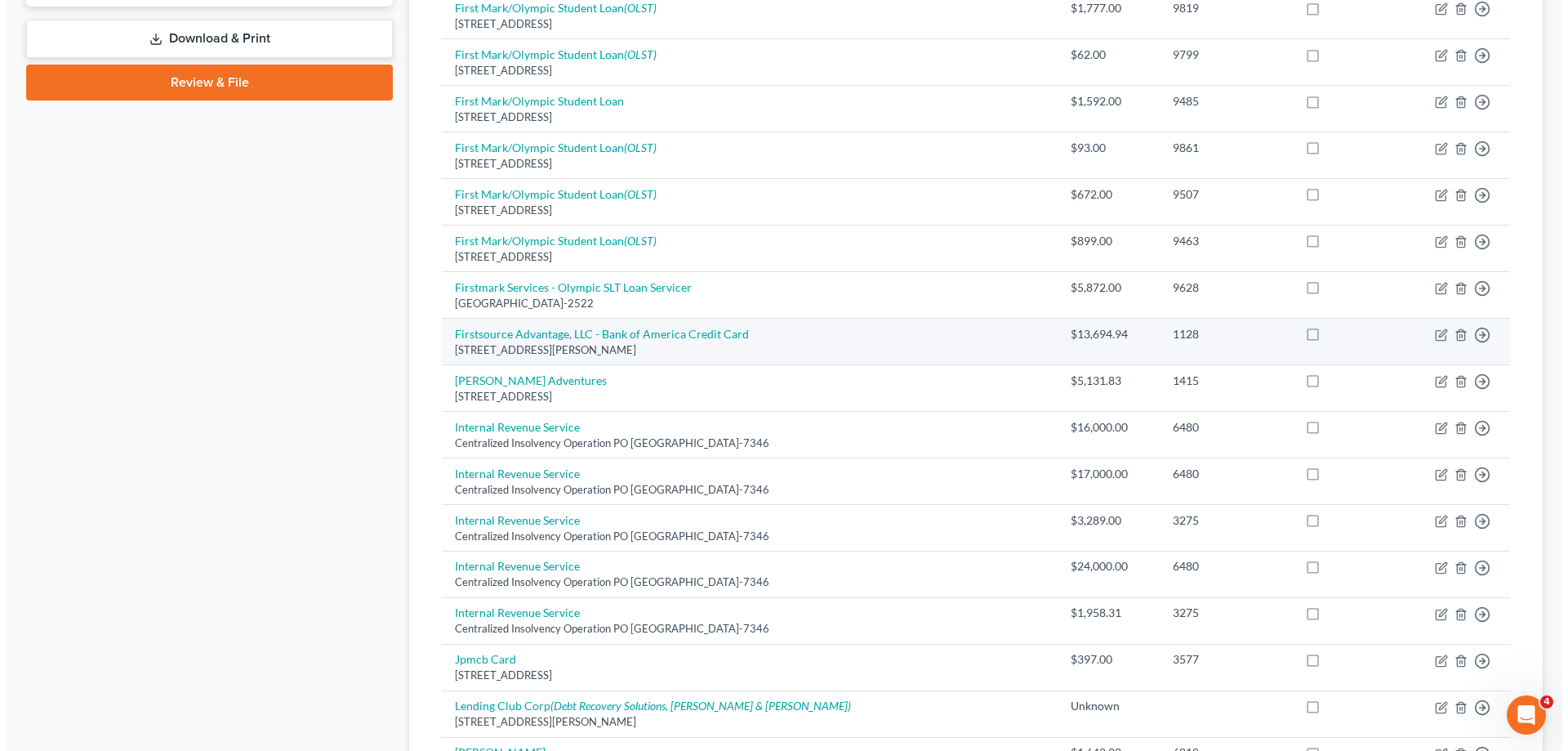
scroll to position [817, 0]
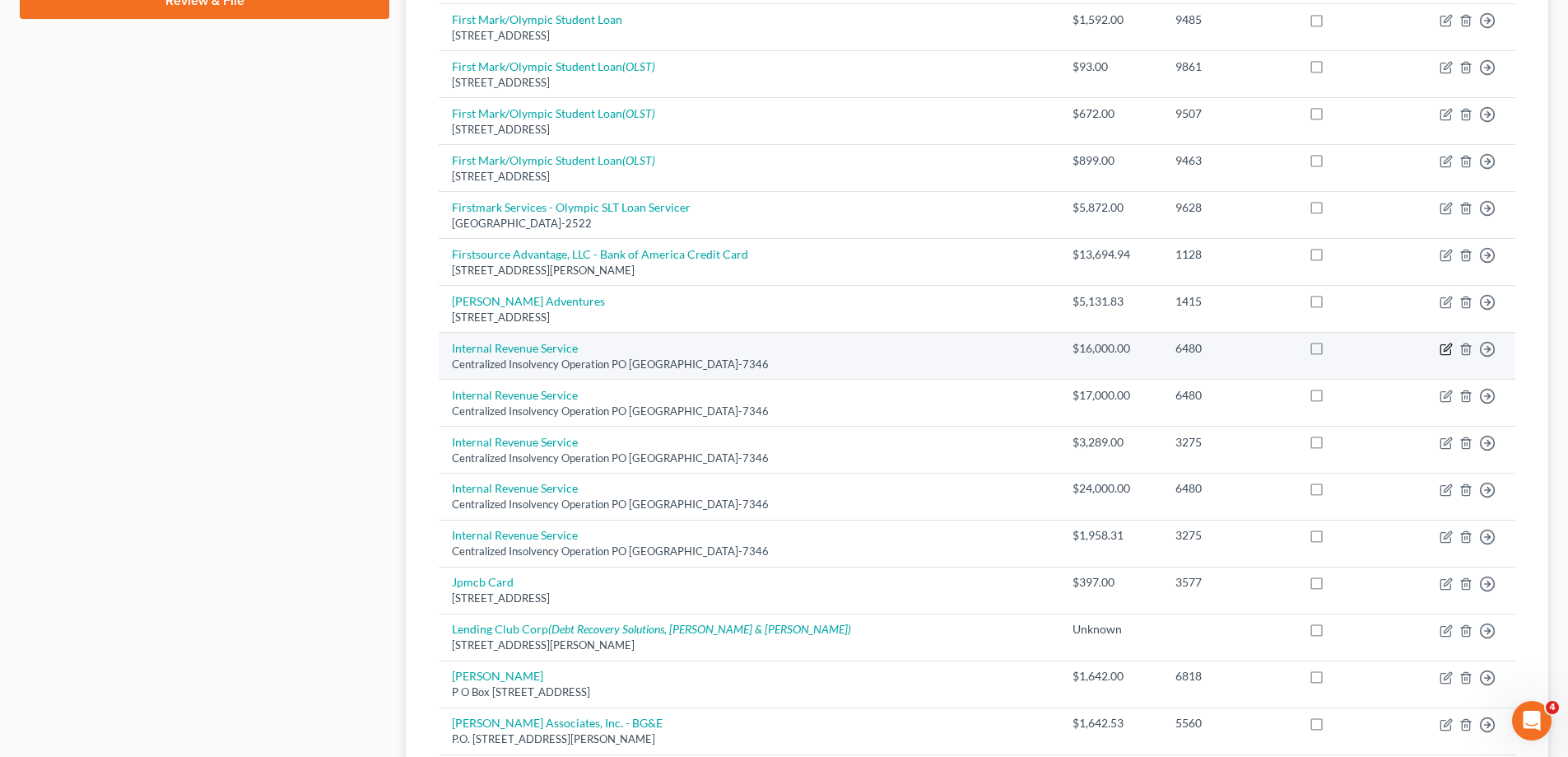
click at [1442, 349] on icon "button" at bounding box center [1445, 348] width 13 height 13
select select "39"
select select "7"
select select "0"
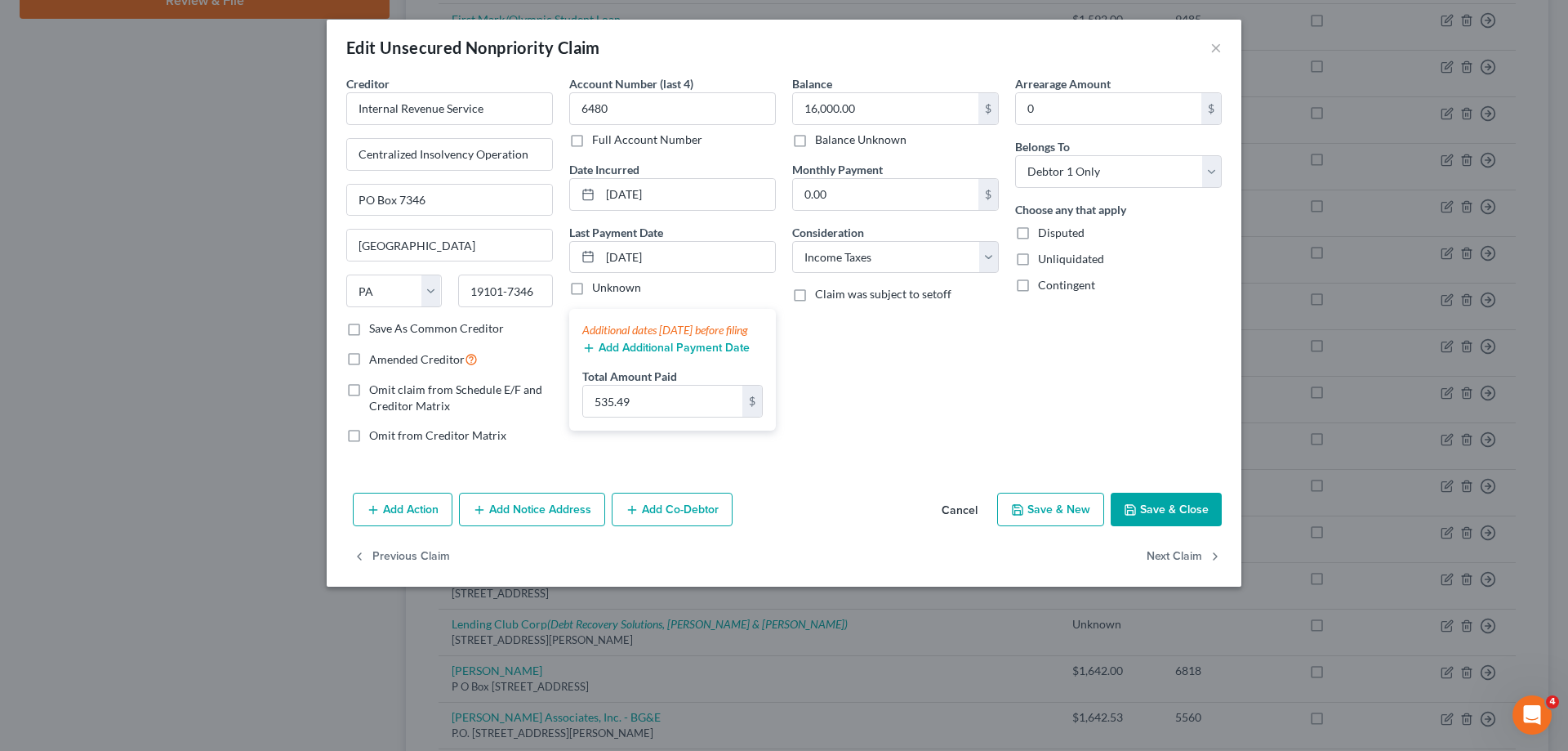
click at [954, 513] on button "Cancel" at bounding box center [959, 510] width 62 height 32
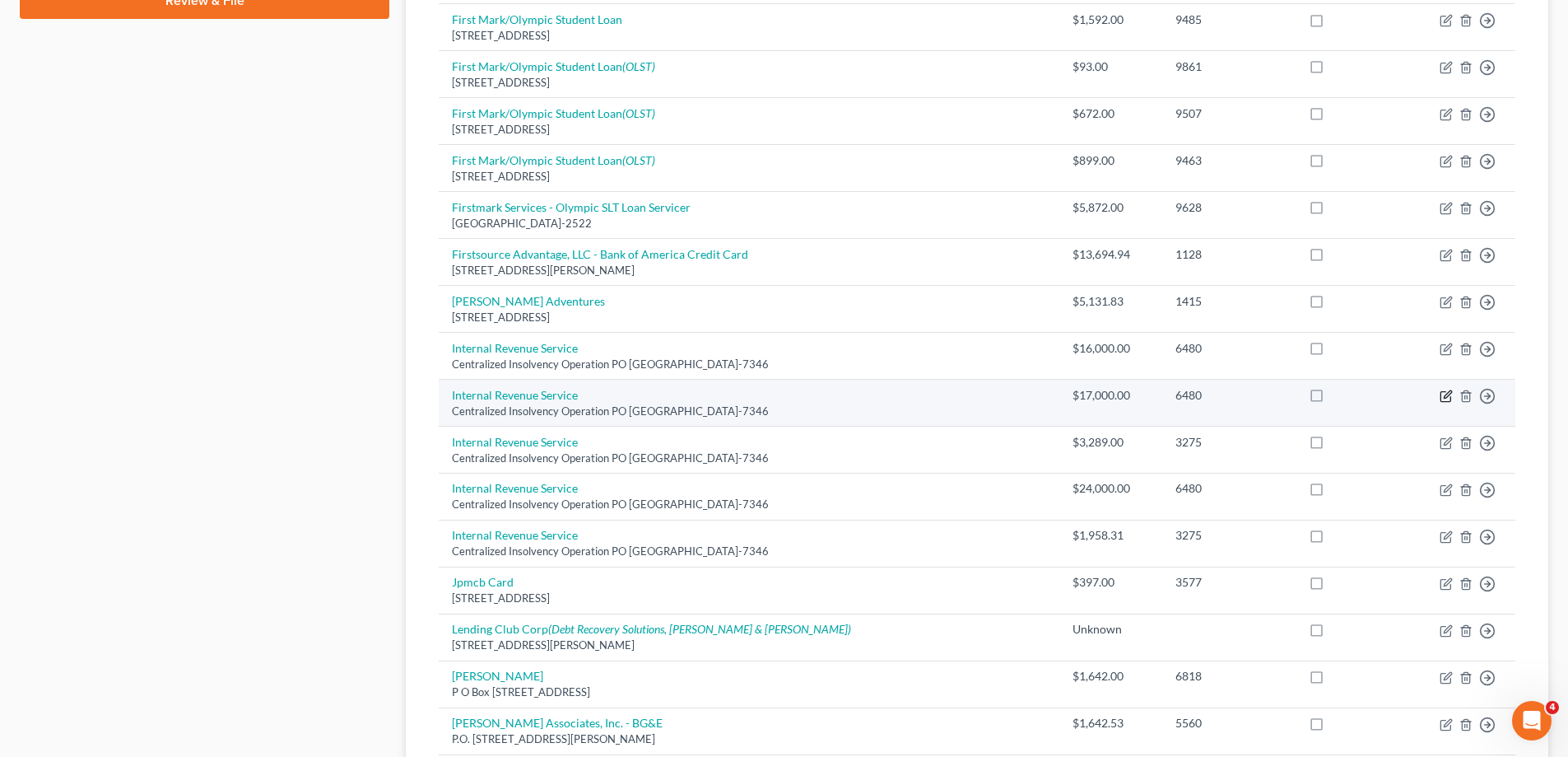
click at [1441, 394] on icon "button" at bounding box center [1444, 396] width 10 height 10
select select "39"
select select "7"
select select "0"
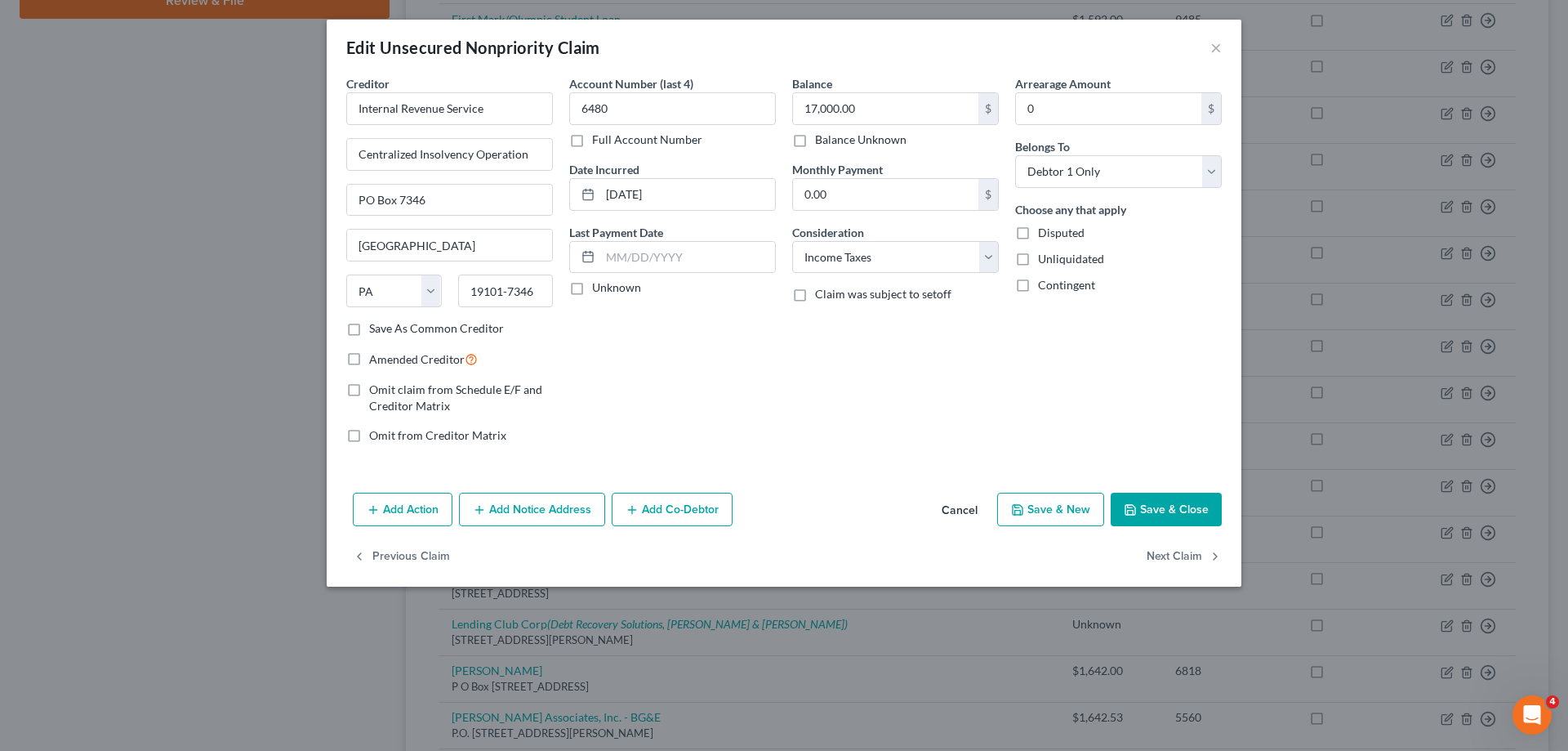
click at [944, 510] on button "Cancel" at bounding box center [959, 510] width 62 height 32
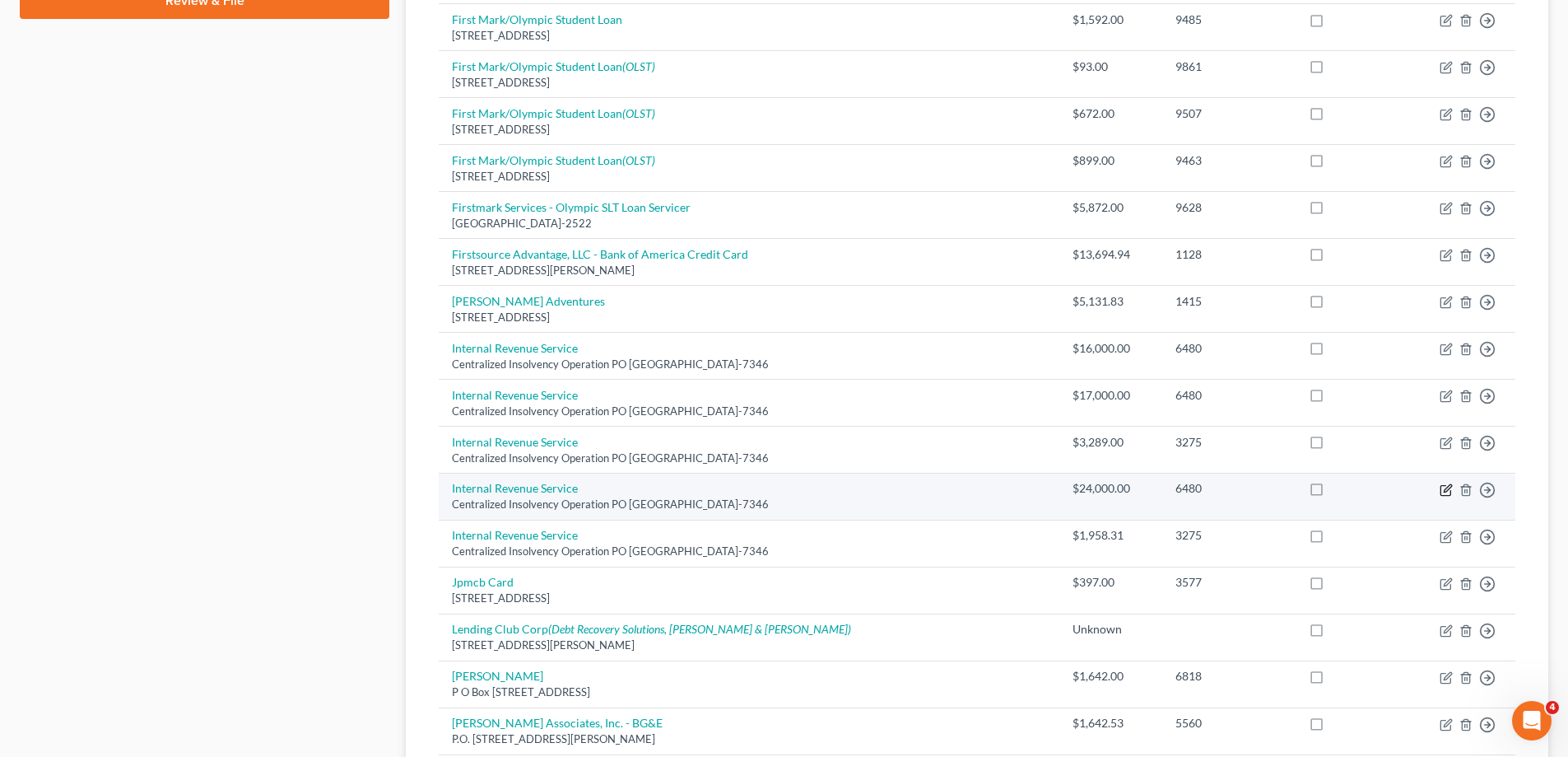
click at [1447, 487] on icon "button" at bounding box center [1447, 487] width 7 height 7
select select "39"
select select "7"
select select "0"
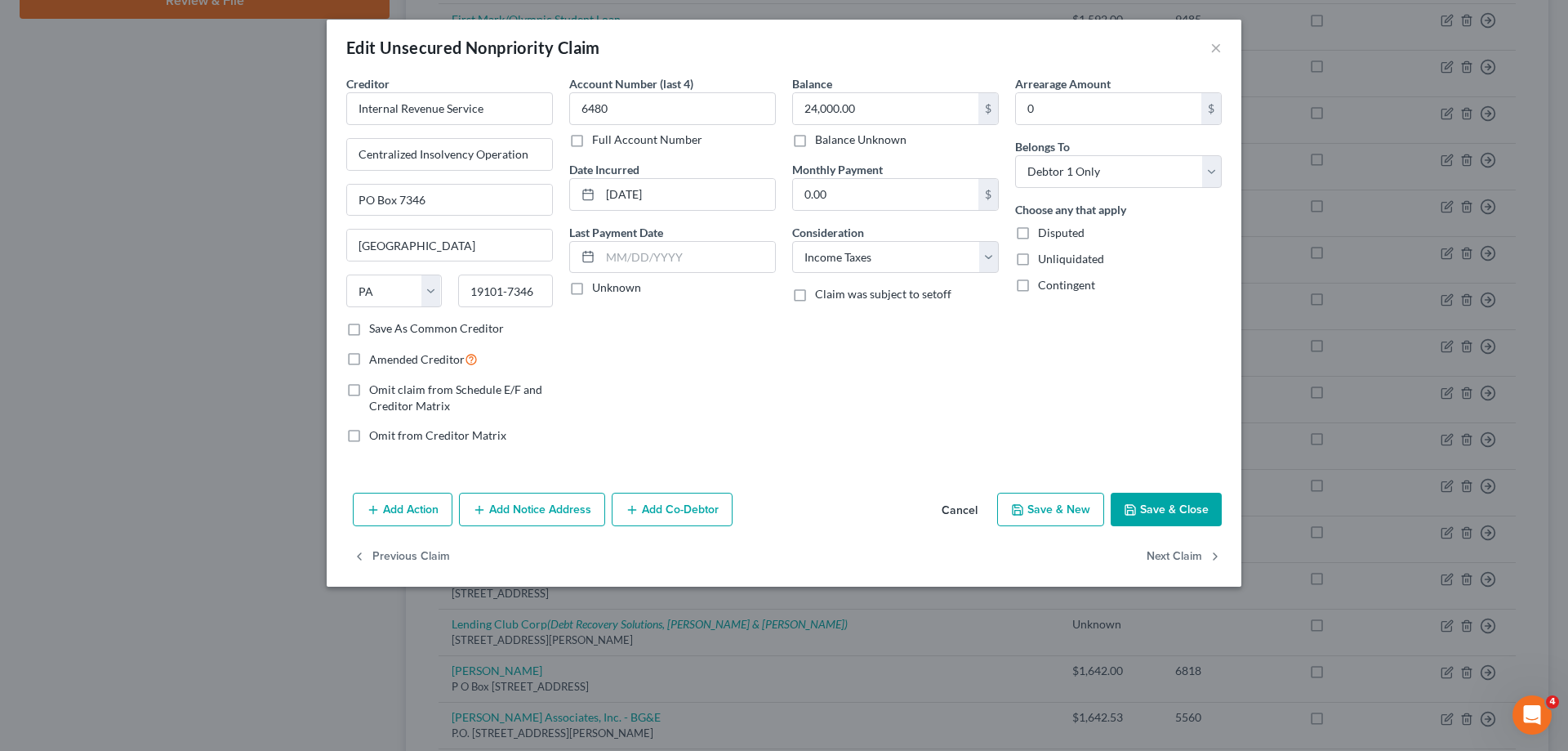
click at [964, 504] on button "Cancel" at bounding box center [959, 510] width 62 height 32
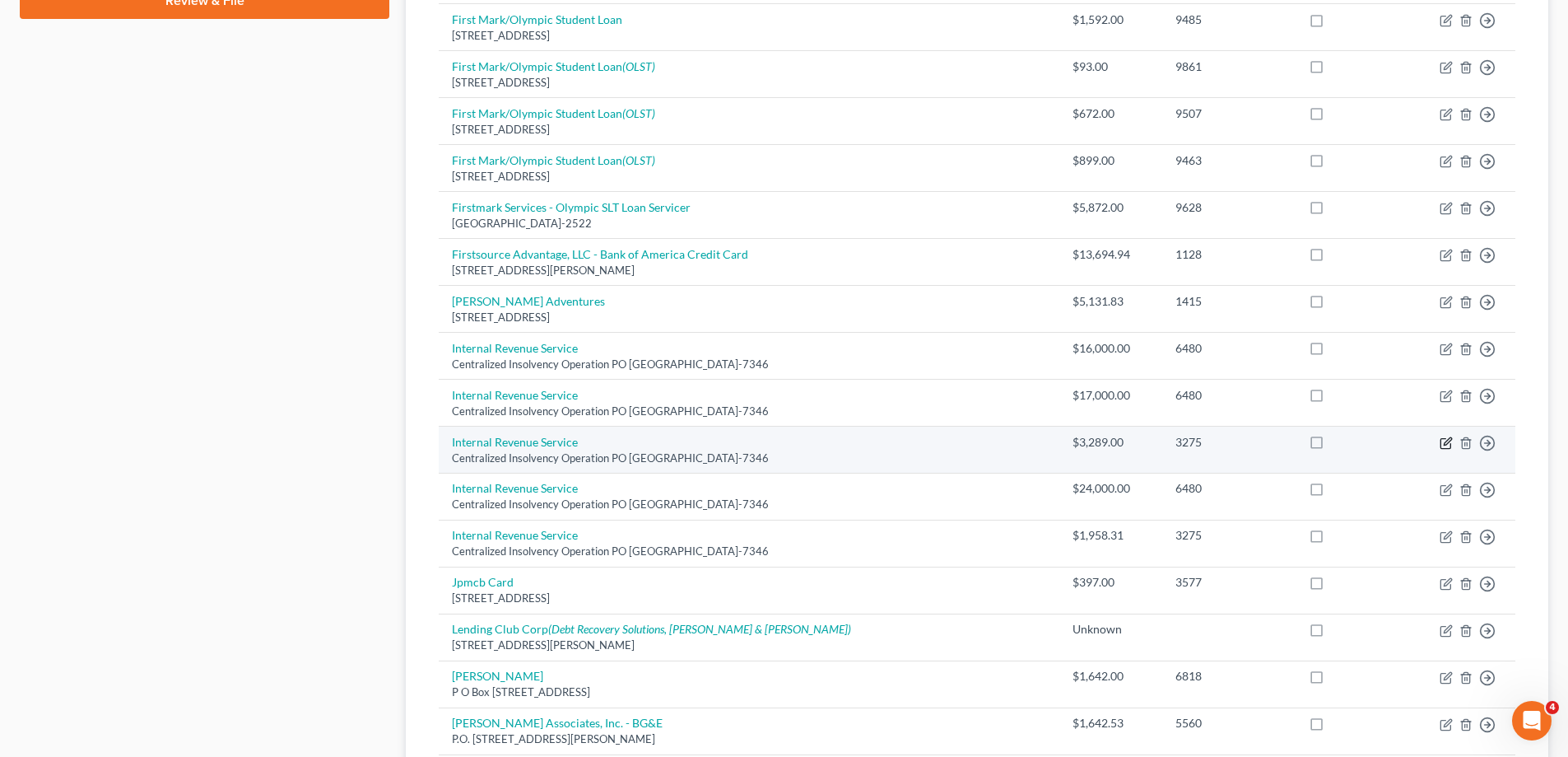
click at [1444, 440] on icon "button" at bounding box center [1445, 442] width 13 height 13
select select "39"
select select "7"
select select "1"
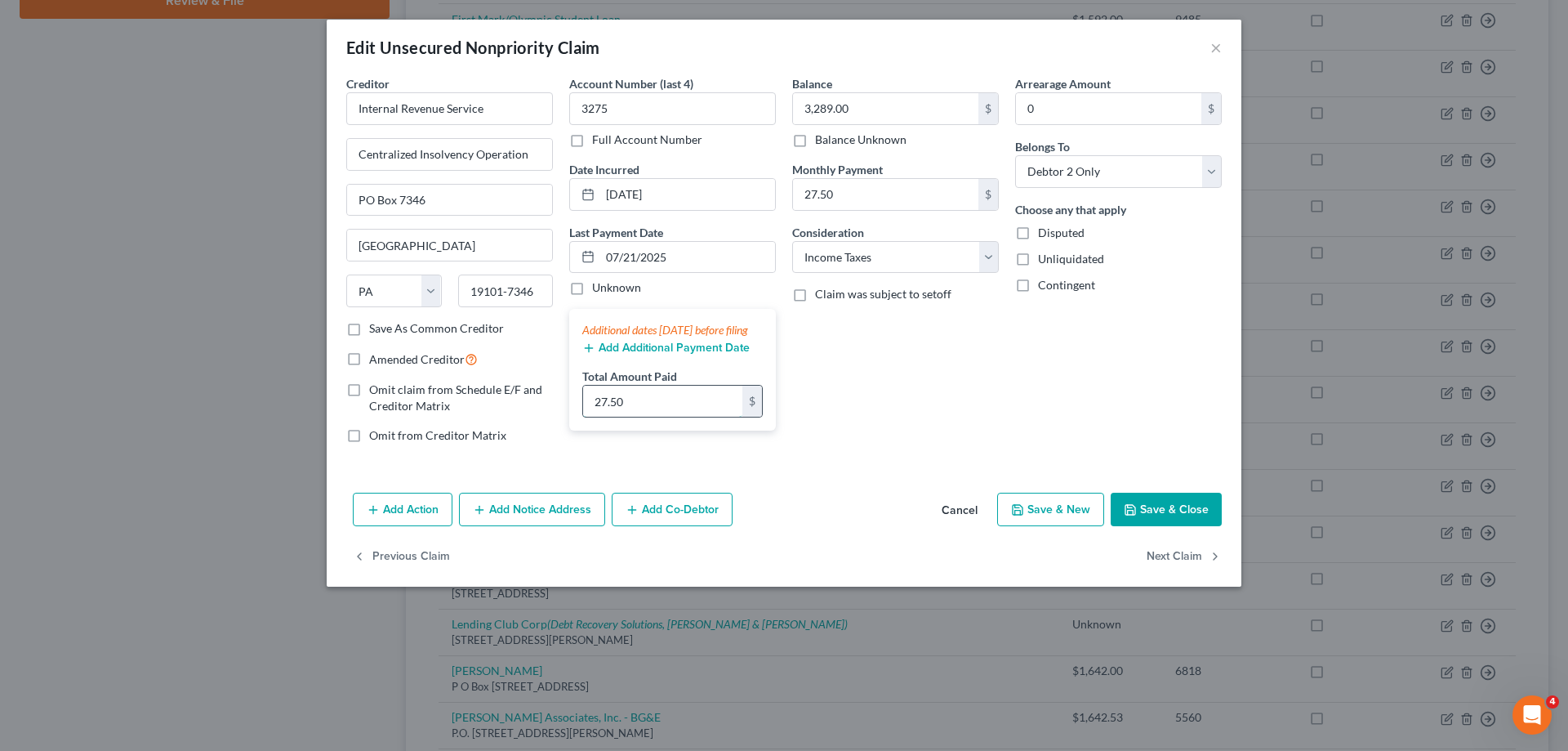
click at [699, 417] on input "27.50" at bounding box center [663, 400] width 160 height 31
drag, startPoint x: 705, startPoint y: 260, endPoint x: 1080, endPoint y: 421, distance: 408.1
click at [589, 259] on div "07/21/2025" at bounding box center [673, 257] width 207 height 32
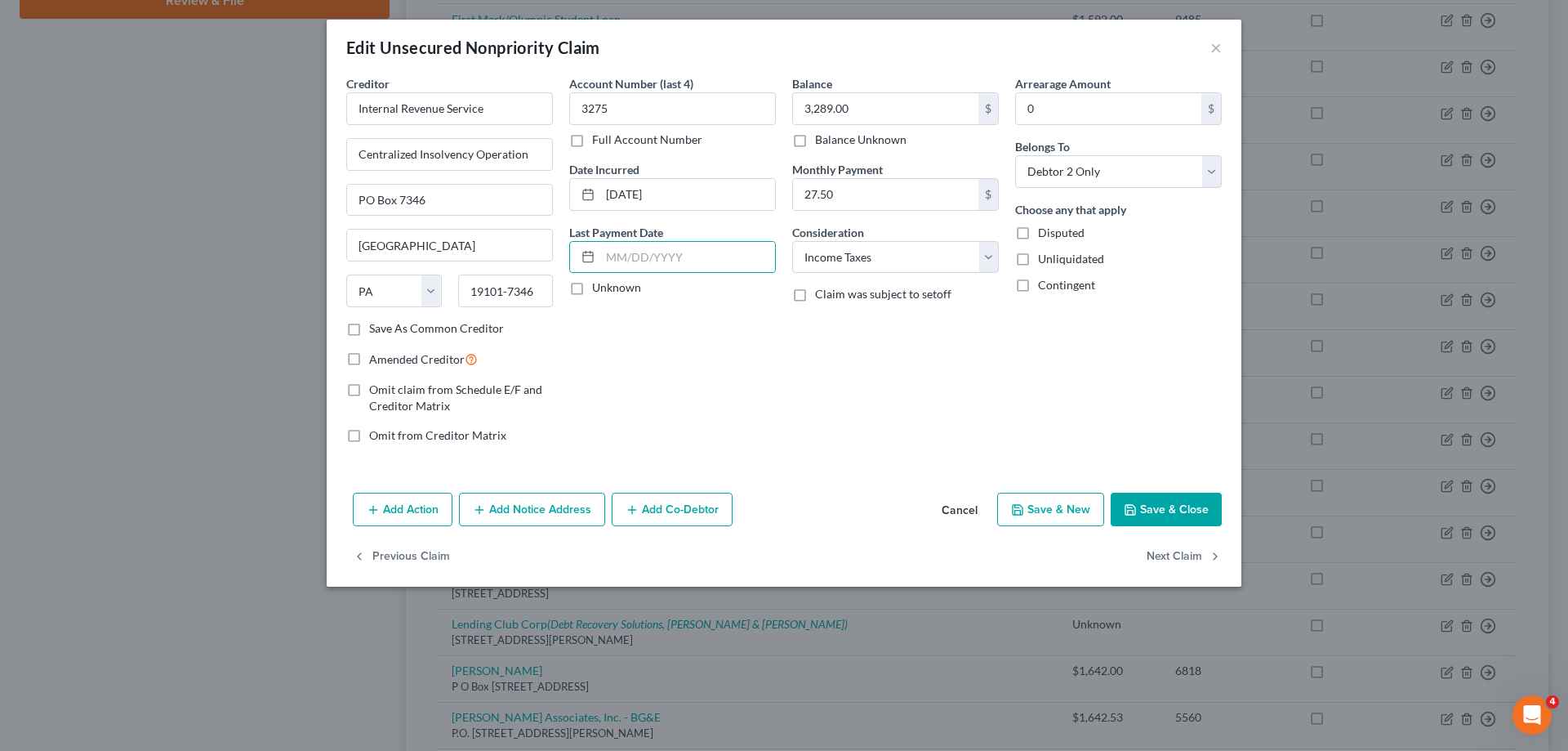
click at [1049, 392] on div "Arrearage Amount 0 $ Belongs To * Select Debtor 1 Only Debtor 2 Only Debtor 1 A…" at bounding box center [1118, 266] width 223 height 382
drag, startPoint x: 917, startPoint y: 265, endPoint x: 923, endPoint y: 272, distance: 9.2
click at [917, 265] on select "Select Cable / Satellite Services Collection Agency Credit Card Debt Debt Couns…" at bounding box center [895, 257] width 207 height 32
select select "14"
click at [792, 241] on select "Select Cable / Satellite Services Collection Agency Credit Card Debt Debt Couns…" at bounding box center [895, 257] width 207 height 32
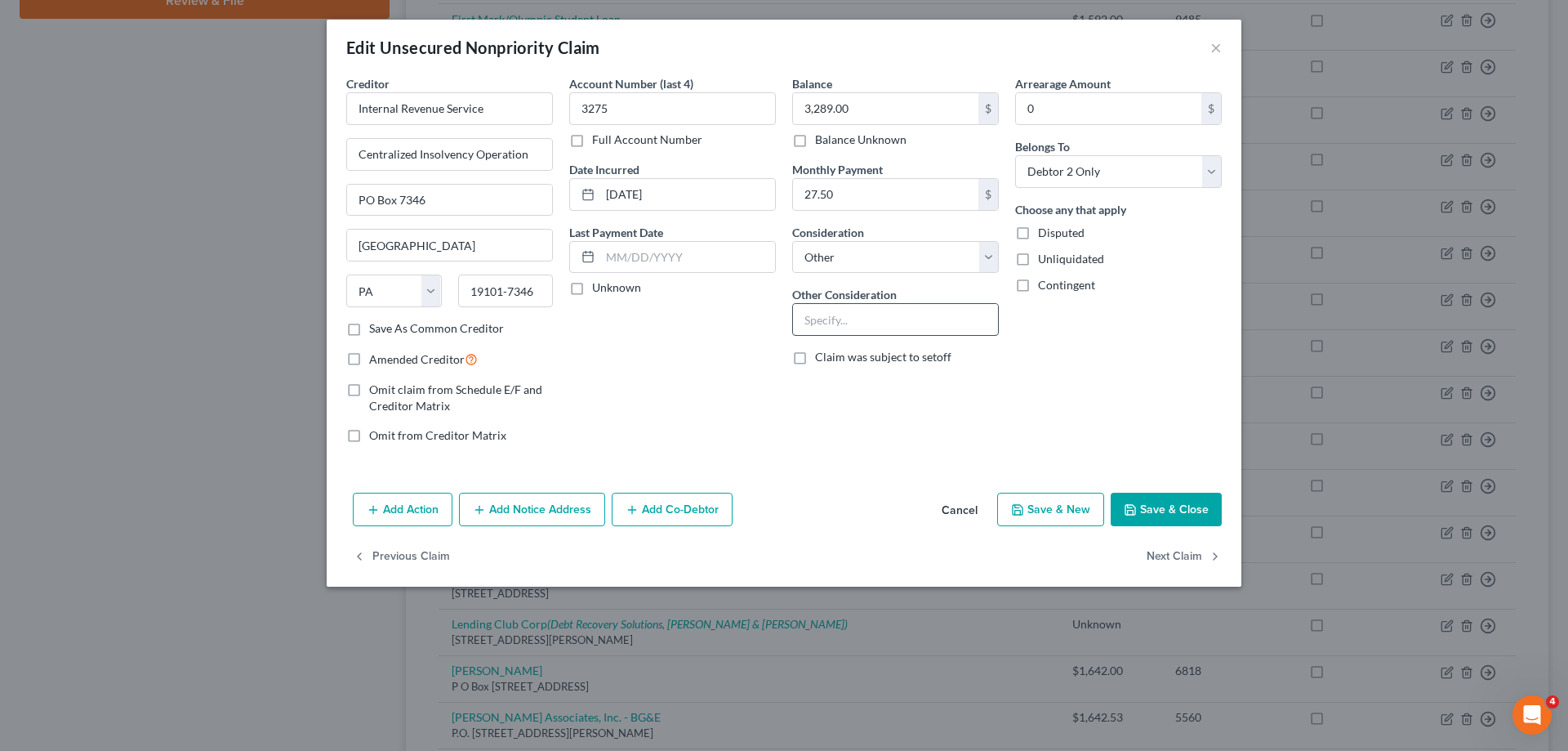
click at [864, 322] on input "text" at bounding box center [895, 318] width 205 height 31
type input "Income Taxes owed for 2018 and 2019"
click at [882, 109] on input "3,289.00" at bounding box center [885, 108] width 185 height 31
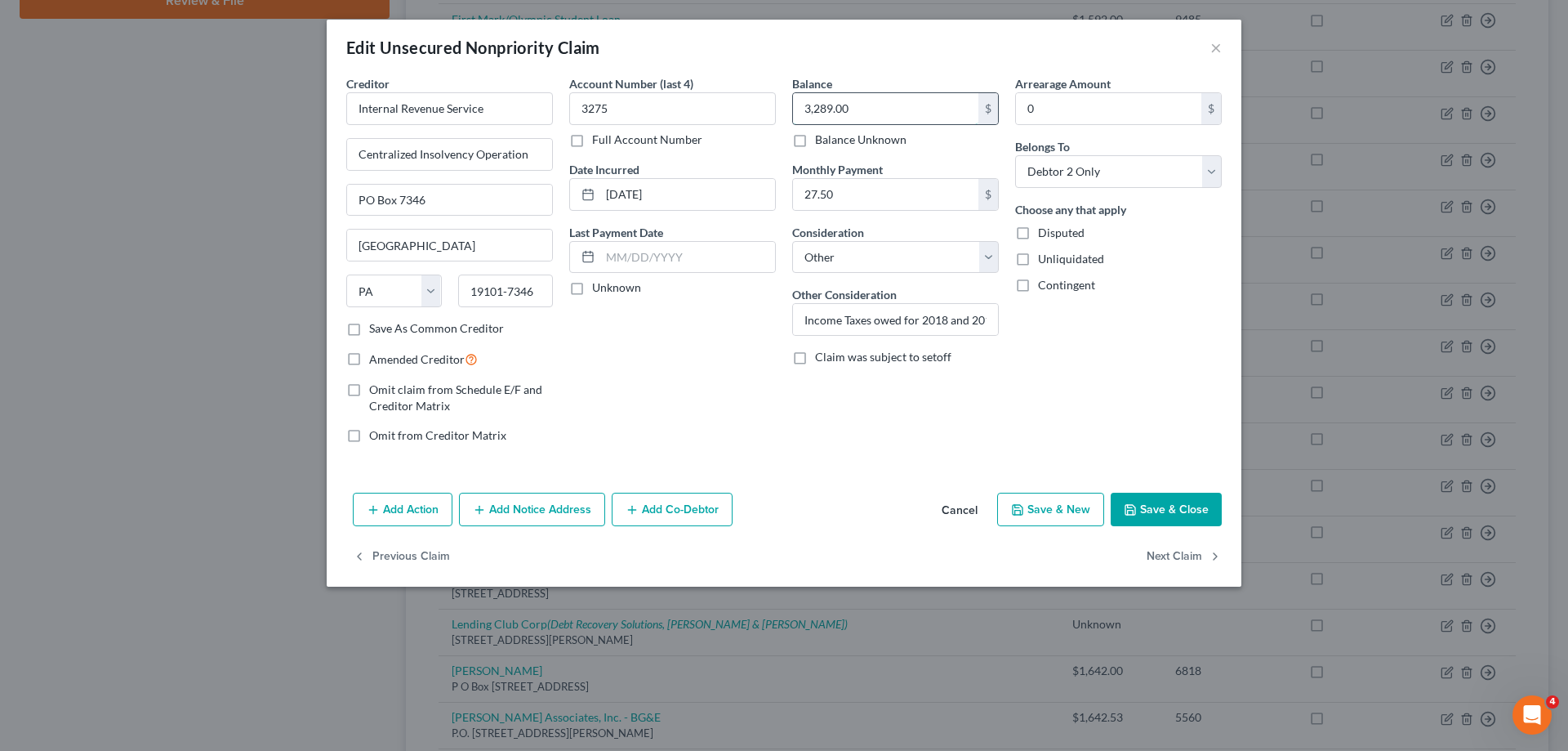
paste input "5,237.93"
type input "5,237.93"
click at [917, 264] on select "Select Cable / Satellite Services Collection Agency Credit Card Debt Debt Couns…" at bounding box center [895, 257] width 207 height 32
click at [1180, 365] on div "Arrearage Amount 0 $ Belongs To * Select Debtor 1 Only Debtor 2 Only Debtor 1 A…" at bounding box center [1118, 266] width 223 height 382
click at [871, 319] on input "Income Taxes owed for 2018 and 2019" at bounding box center [895, 318] width 205 height 31
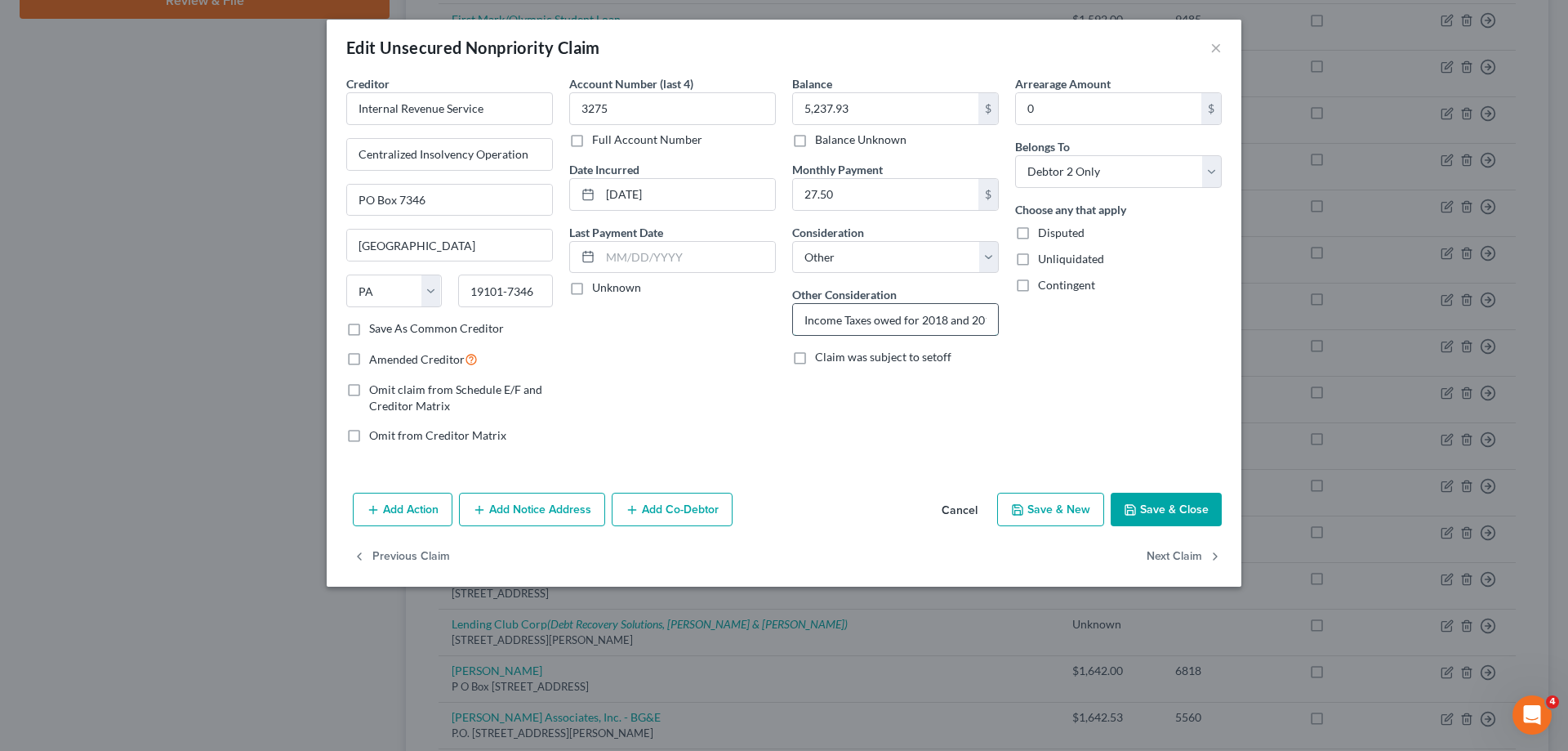
click at [903, 318] on input "Income Taxes owed for 2018 and 2019" at bounding box center [895, 318] width 205 height 31
drag, startPoint x: 993, startPoint y: 318, endPoint x: 450, endPoint y: 275, distance: 544.7
click at [453, 275] on div "Creditor * Internal Revenue Service Centralized Insolvency Operation PO Box 734…" at bounding box center [783, 266] width 892 height 382
type input "Income Taxes owed by Wife for 2018 and 2019 - returns not filed joint"
click at [1140, 514] on button "Save & Close" at bounding box center [1165, 509] width 111 height 34
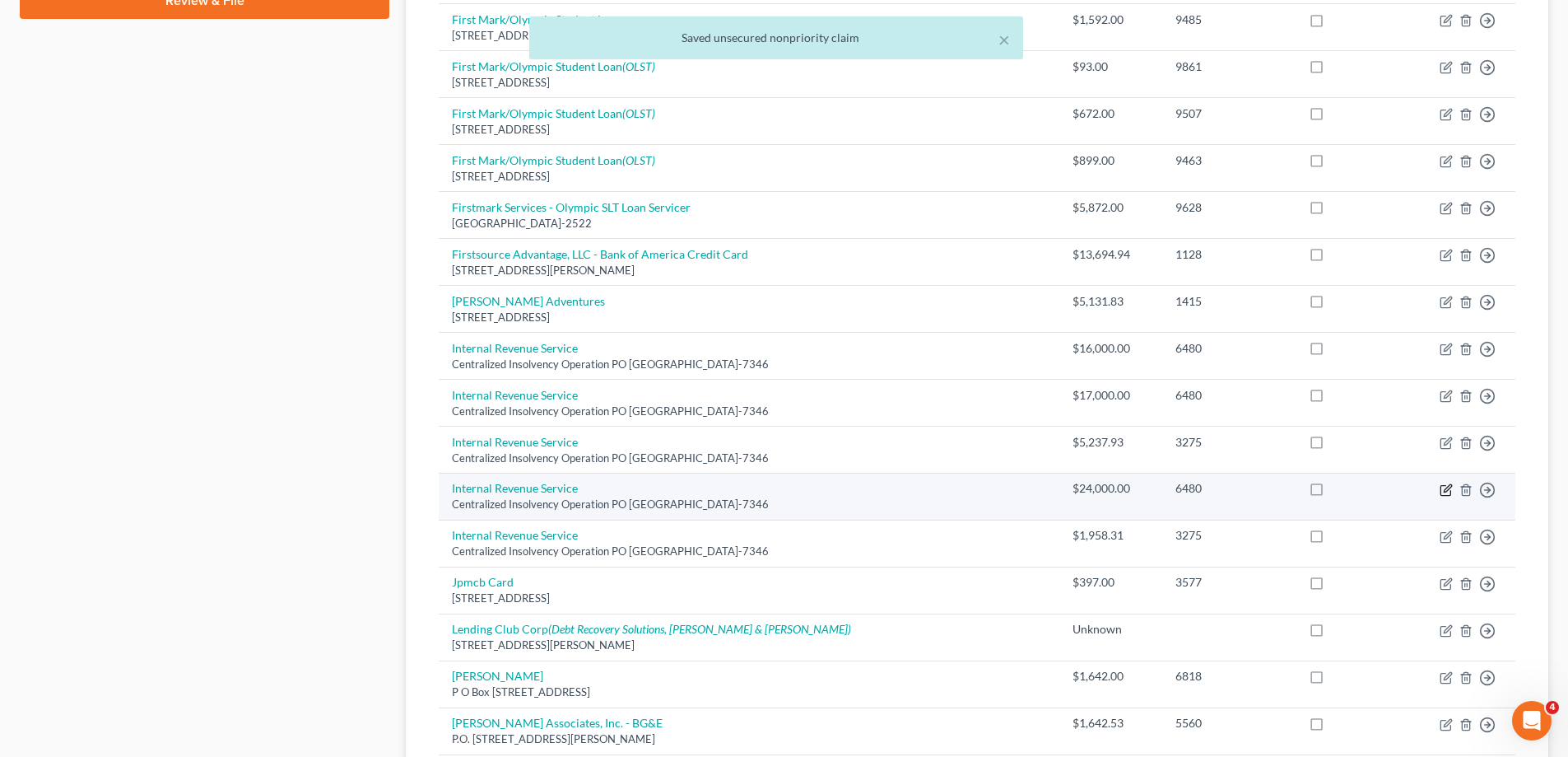
click at [1442, 489] on icon "button" at bounding box center [1445, 490] width 13 height 13
select select "39"
select select "7"
select select "0"
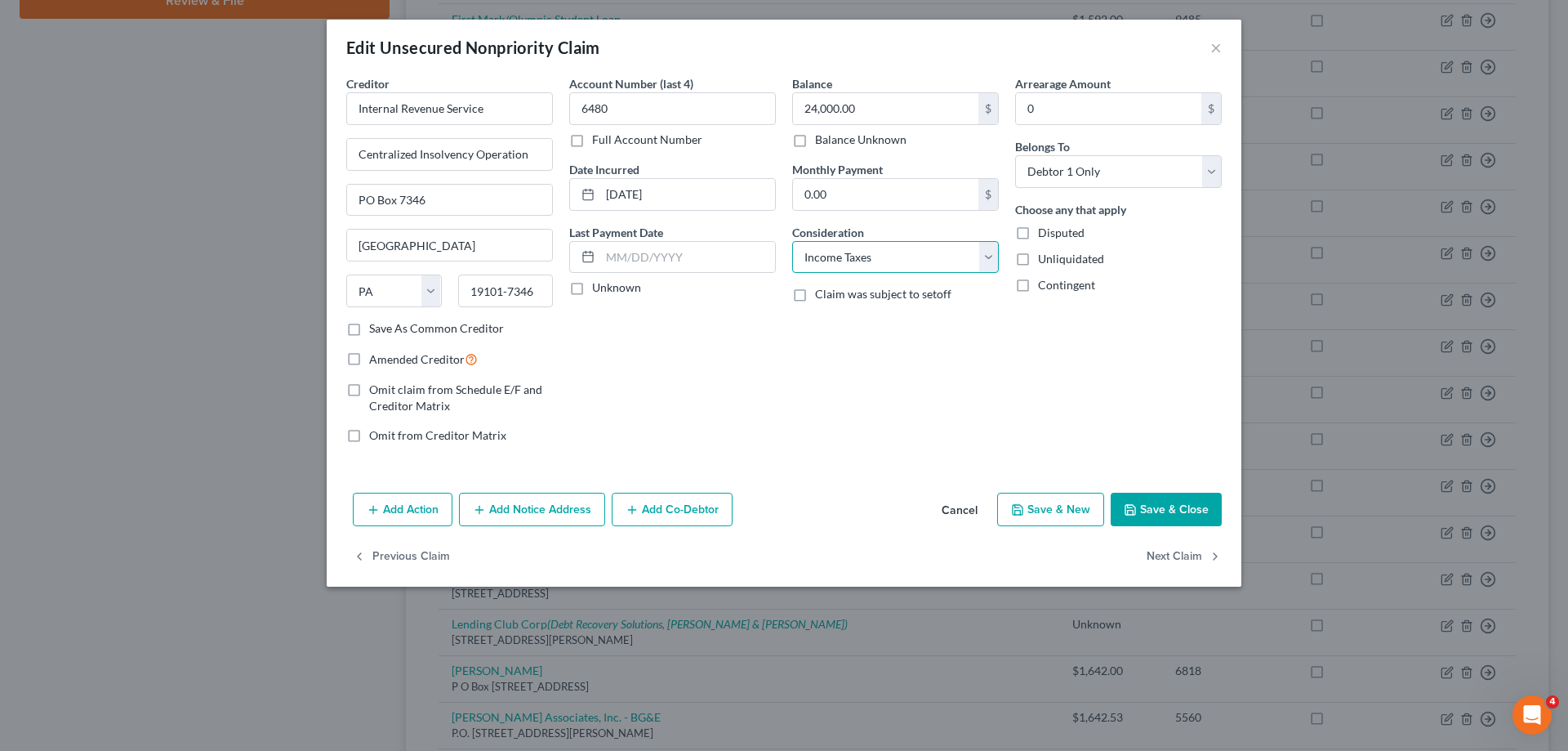
drag, startPoint x: 872, startPoint y: 255, endPoint x: 887, endPoint y: 268, distance: 19.8
click at [872, 255] on select "Select Cable / Satellite Services Collection Agency Credit Card Debt Debt Couns…" at bounding box center [895, 257] width 207 height 32
select select "14"
click at [792, 241] on select "Select Cable / Satellite Services Collection Agency Credit Card Debt Debt Couns…" at bounding box center [895, 257] width 207 height 32
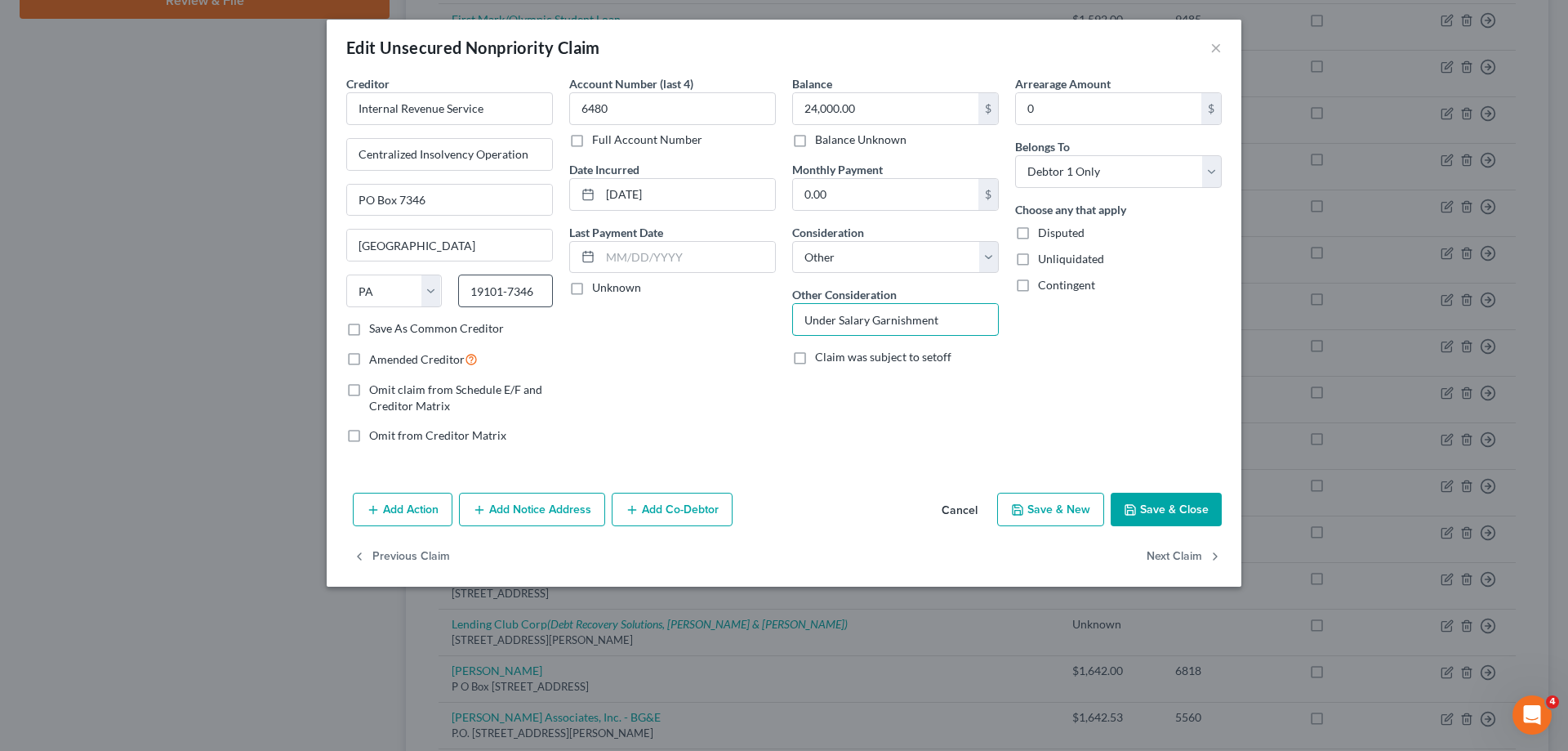
drag, startPoint x: 966, startPoint y: 325, endPoint x: 491, endPoint y: 279, distance: 477.2
click at [492, 279] on div "Creditor * Internal Revenue Service Centralized Insolvency Operation PO Box 734…" at bounding box center [783, 266] width 892 height 382
paste input "Income Taxes owed by Wife for 2018 and 2019 - returns not filed joi"
drag, startPoint x: 823, startPoint y: 321, endPoint x: 871, endPoint y: 326, distance: 48.3
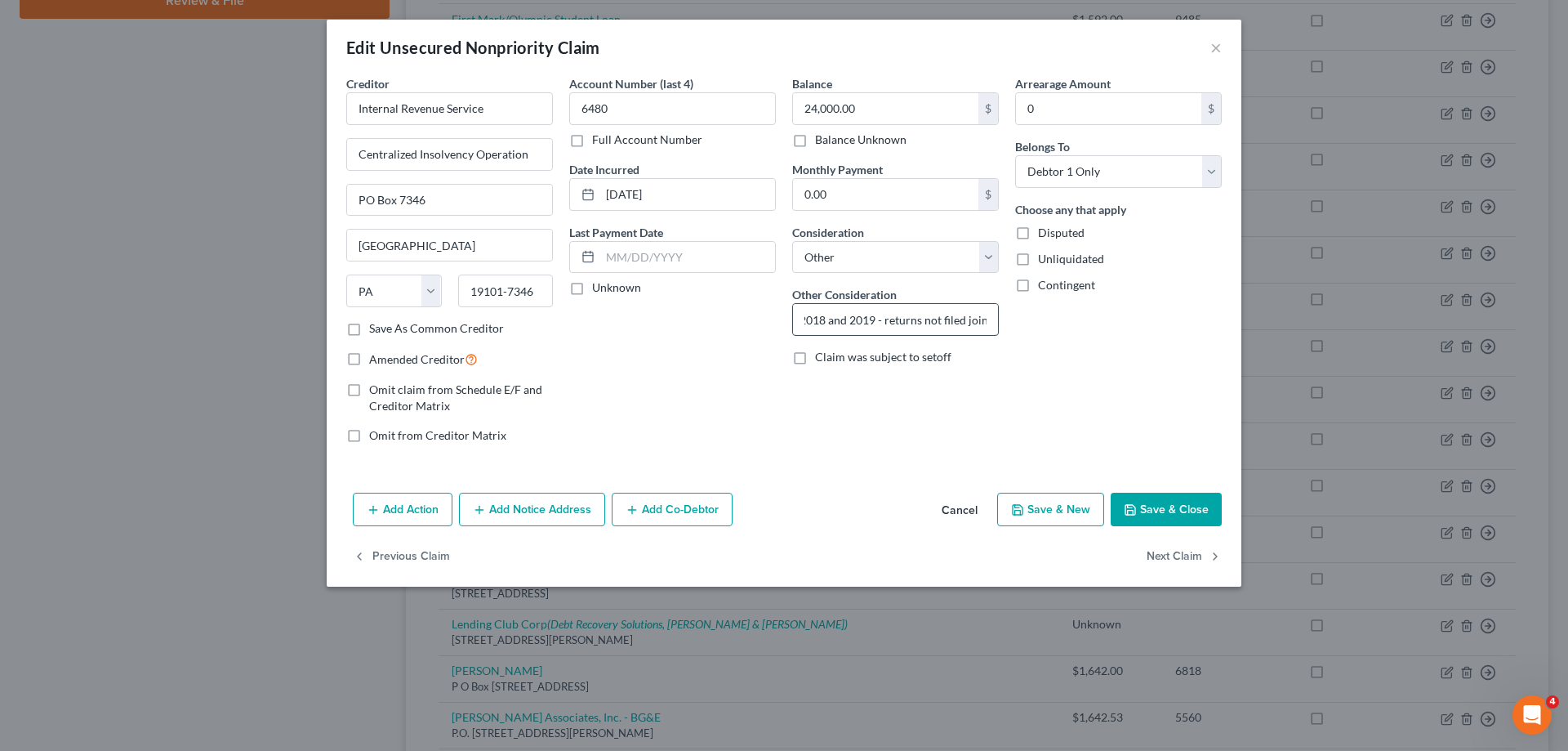
click at [872, 325] on input "Income Taxes owed by Wife for 2018 and 2019 - returns not filed joint" at bounding box center [895, 318] width 205 height 31
click at [842, 325] on input "Income Taxes owed by Wife for 2018 - returns not filed joint" at bounding box center [895, 318] width 205 height 31
drag, startPoint x: 827, startPoint y: 318, endPoint x: 919, endPoint y: 324, distance: 92.2
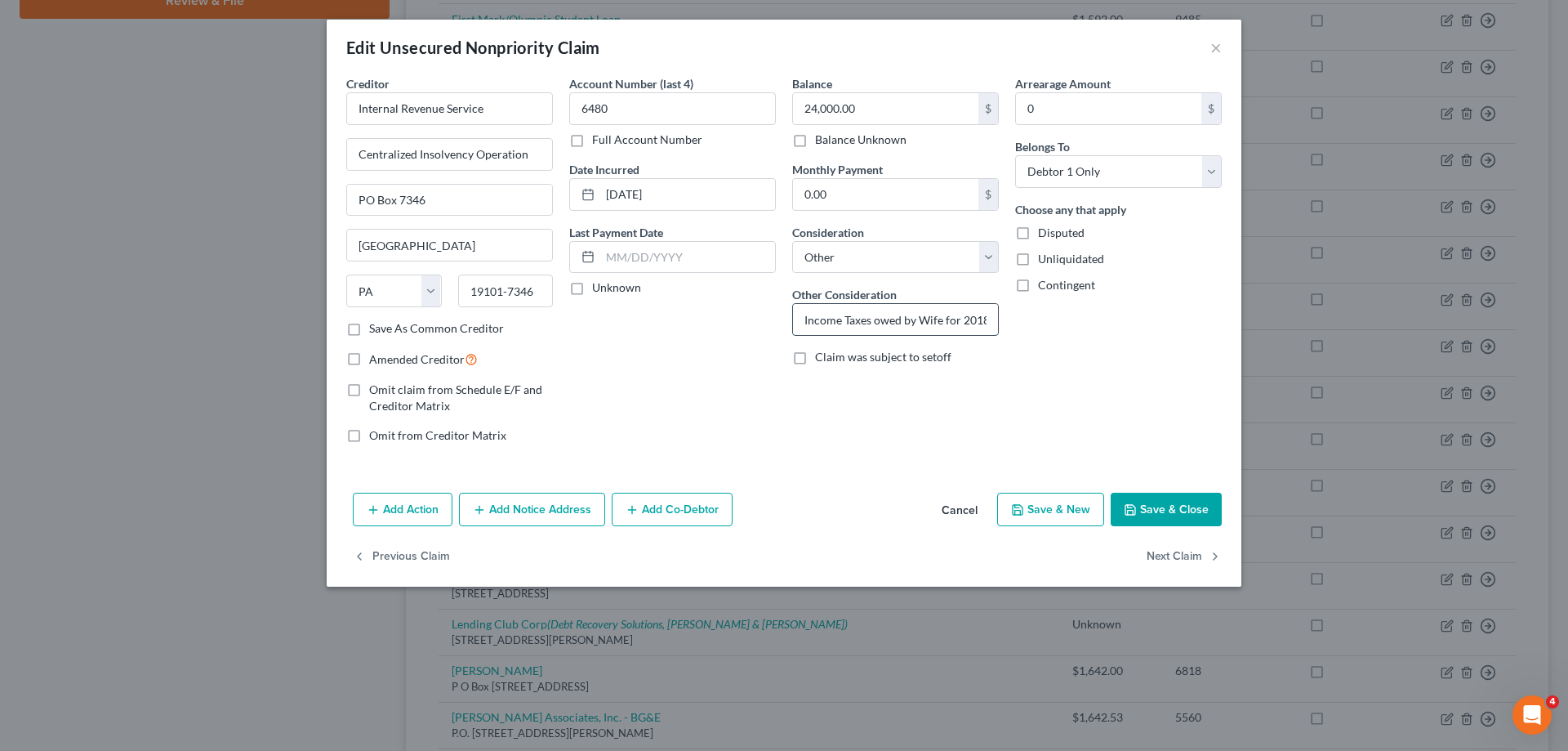
click at [919, 324] on input "Income Taxes owed by Wife for 2018 - returns not filed joint" at bounding box center [895, 318] width 205 height 31
type input "Income Taxes owed by Husband for 2018 - returns not filed joint"
drag, startPoint x: 1158, startPoint y: 515, endPoint x: 1186, endPoint y: 519, distance: 28.3
click at [1160, 514] on button "Save & Close" at bounding box center [1165, 509] width 111 height 34
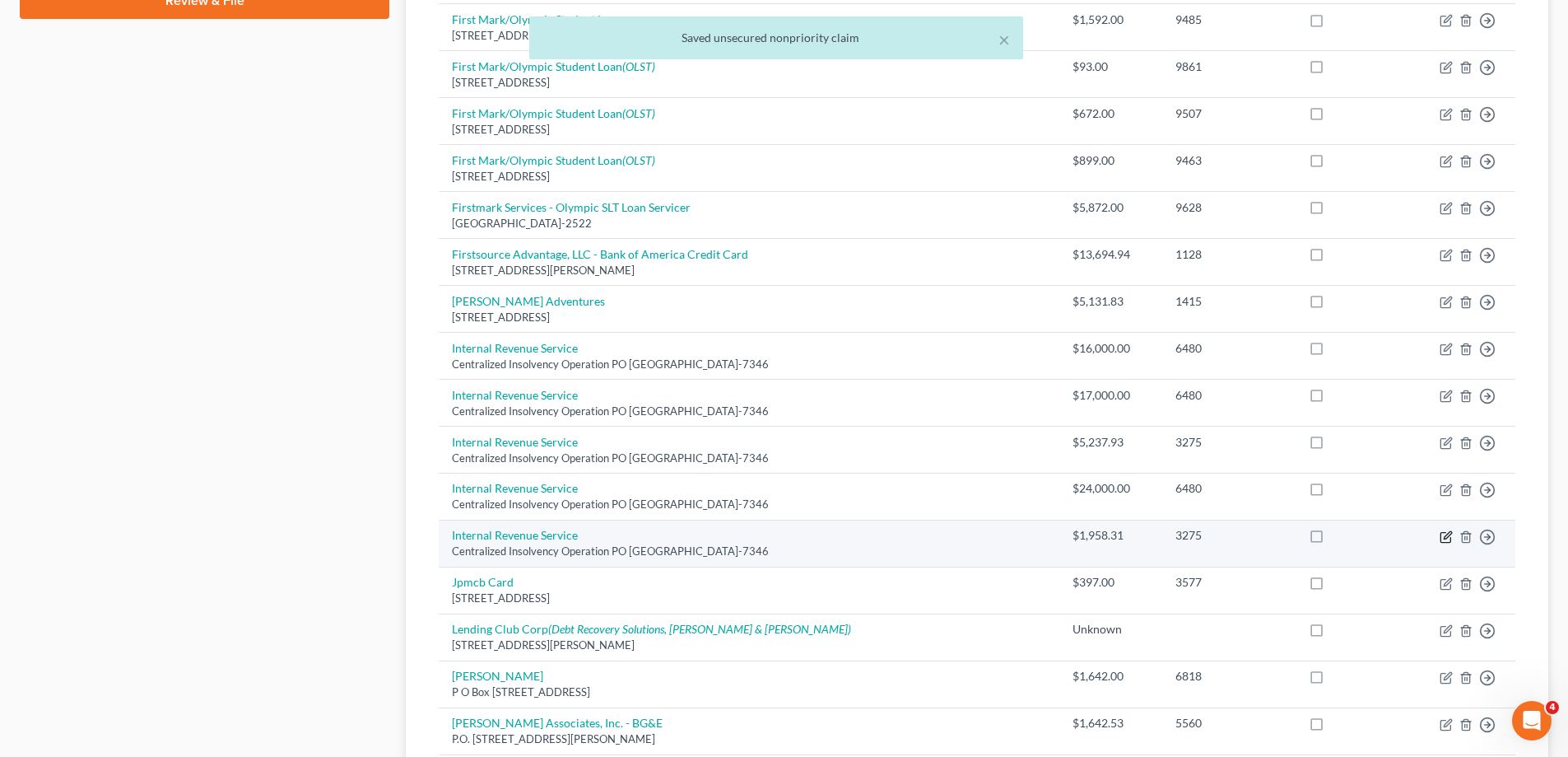
click at [1445, 539] on icon "button" at bounding box center [1445, 537] width 13 height 13
select select "39"
select select "7"
select select "1"
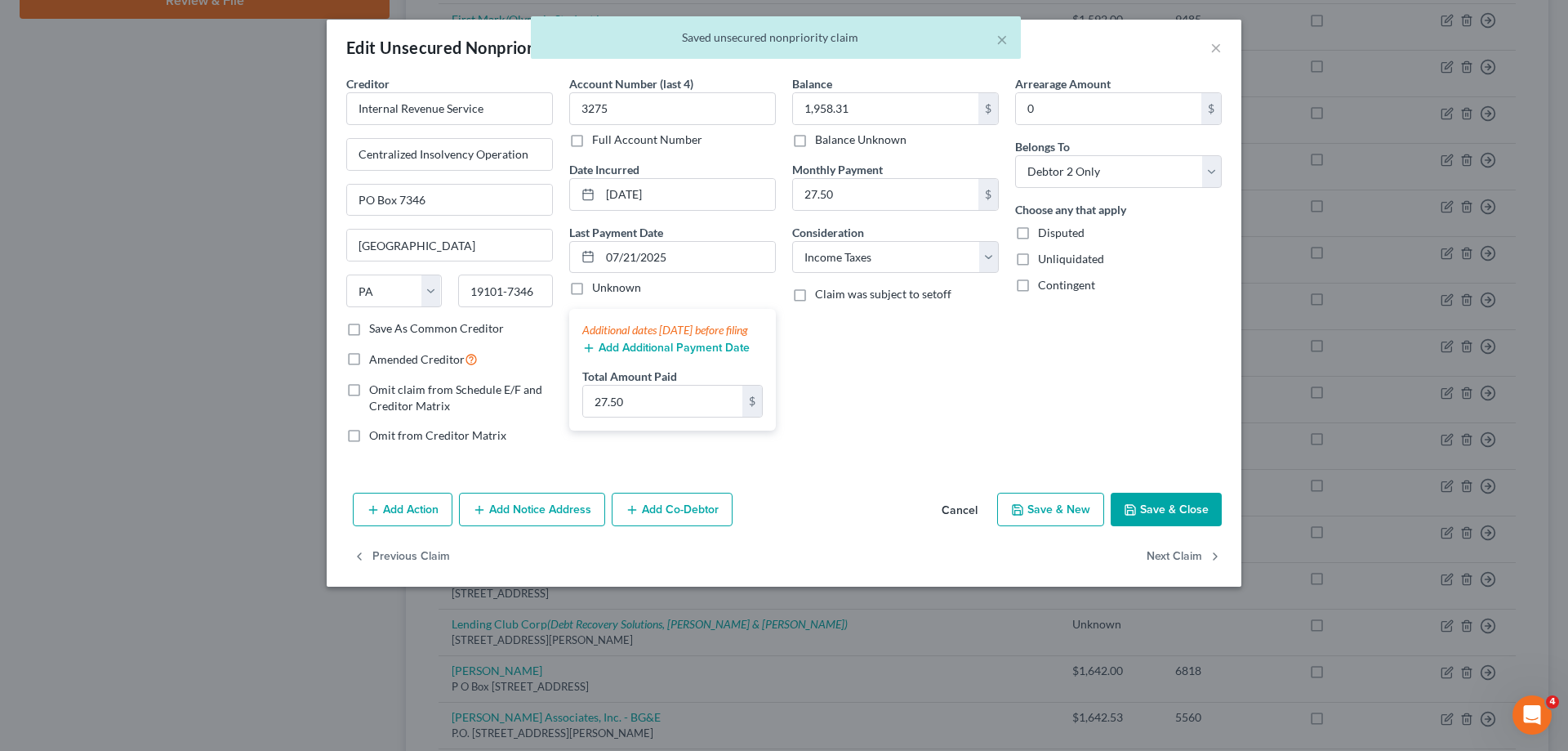
click at [959, 511] on button "Cancel" at bounding box center [959, 510] width 62 height 32
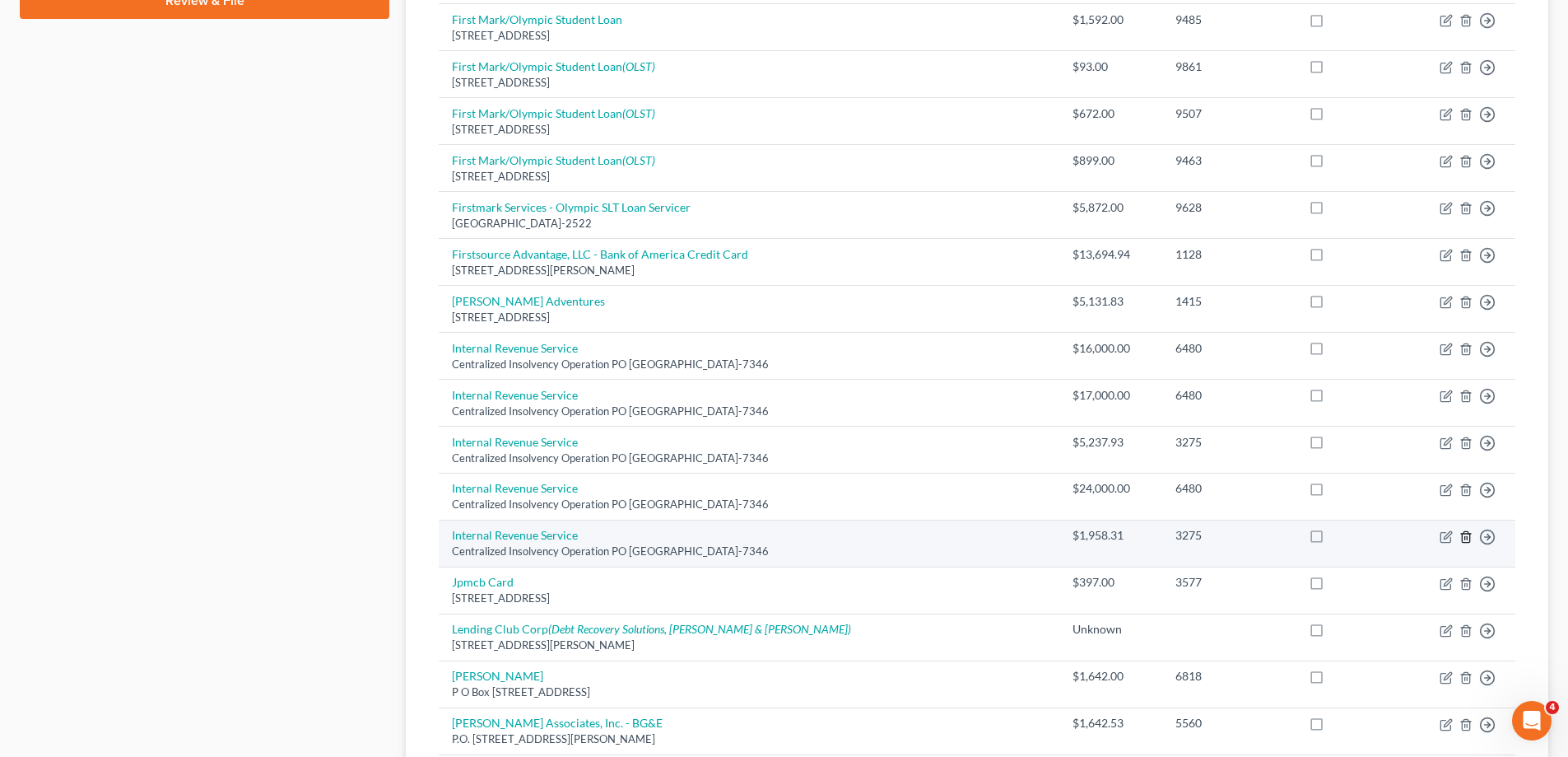
click at [1465, 538] on line "button" at bounding box center [1465, 538] width 0 height 4
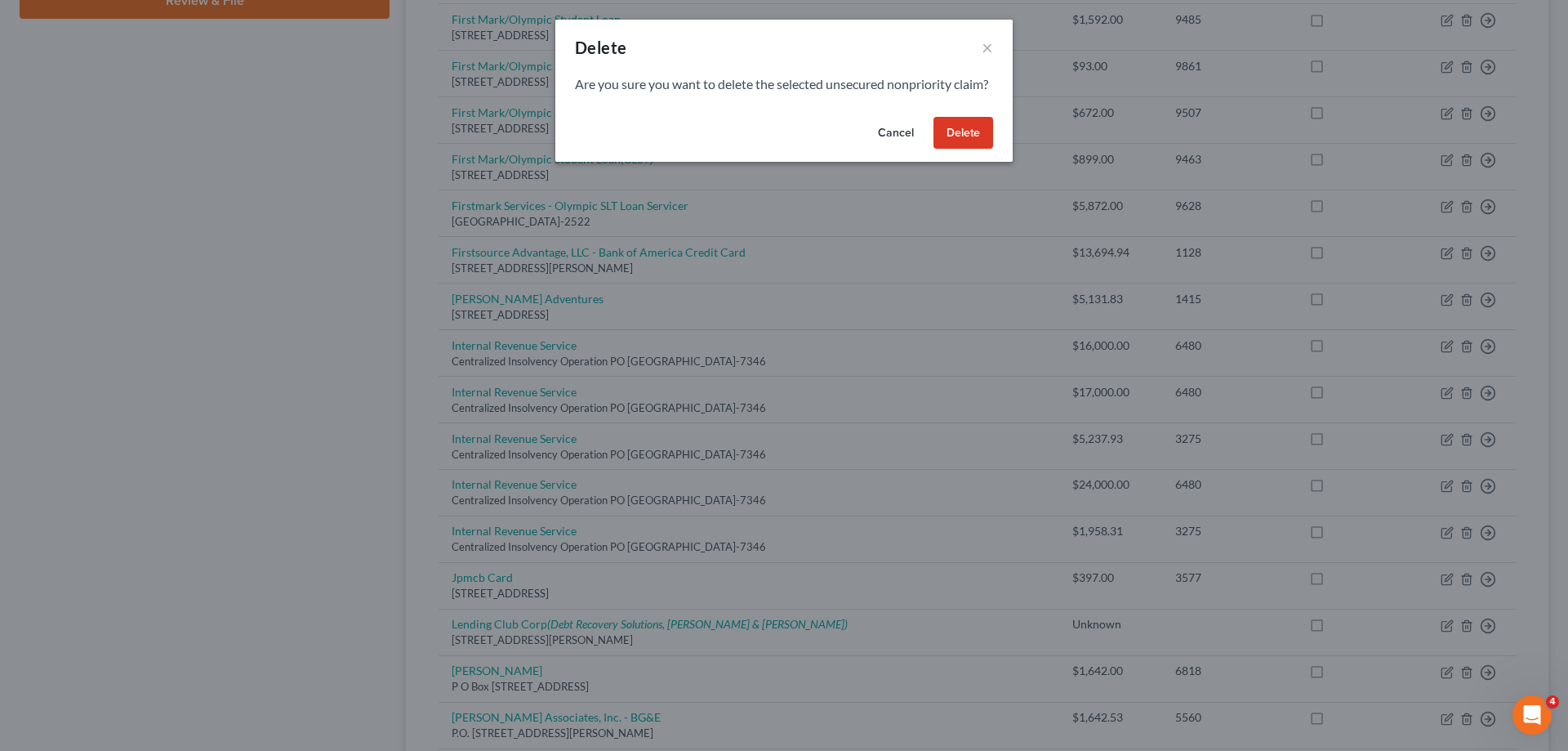
click at [966, 149] on button "Delete" at bounding box center [963, 132] width 60 height 32
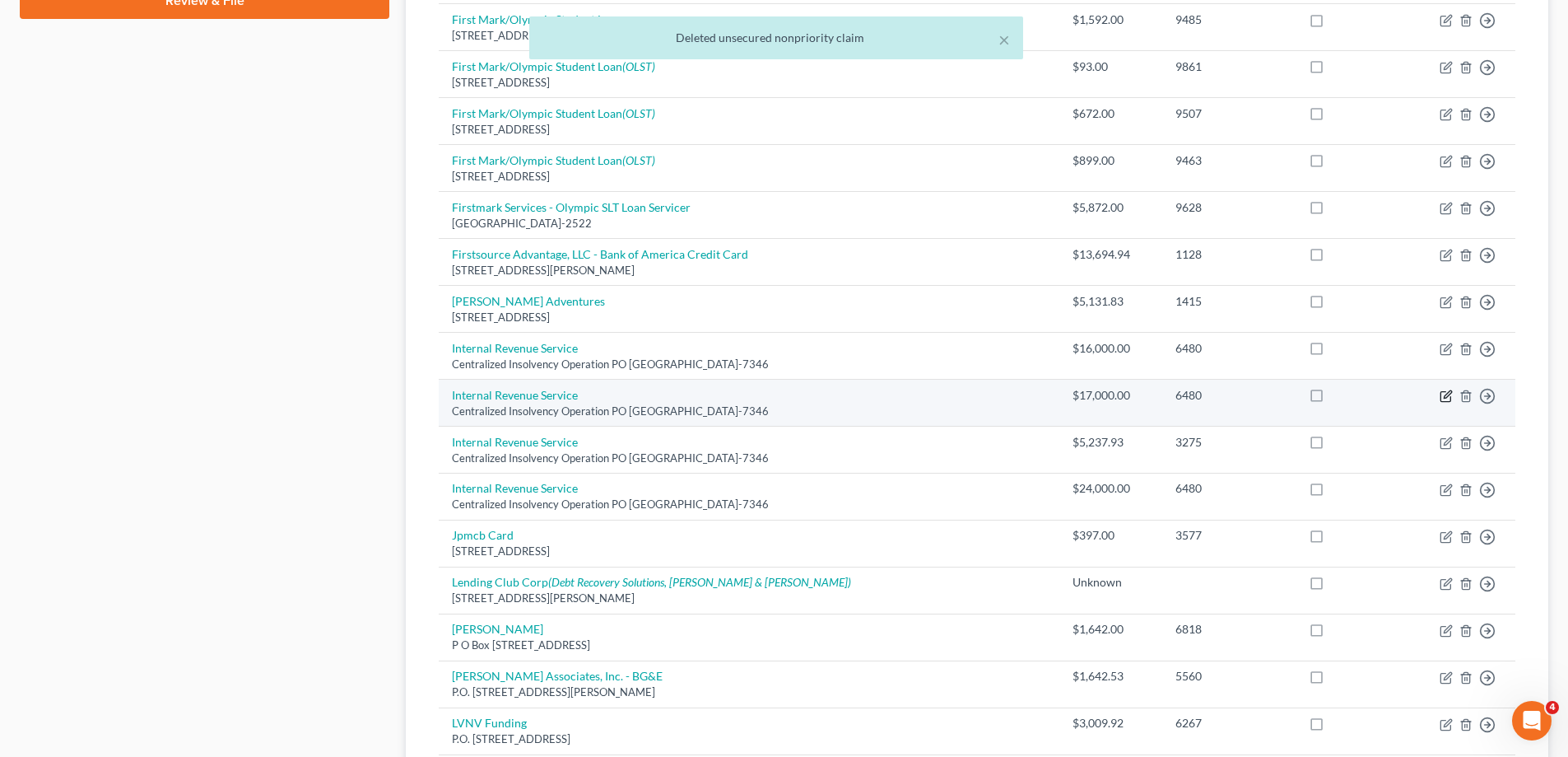
click at [1442, 395] on icon "button" at bounding box center [1445, 395] width 13 height 13
select select "39"
select select "7"
select select "0"
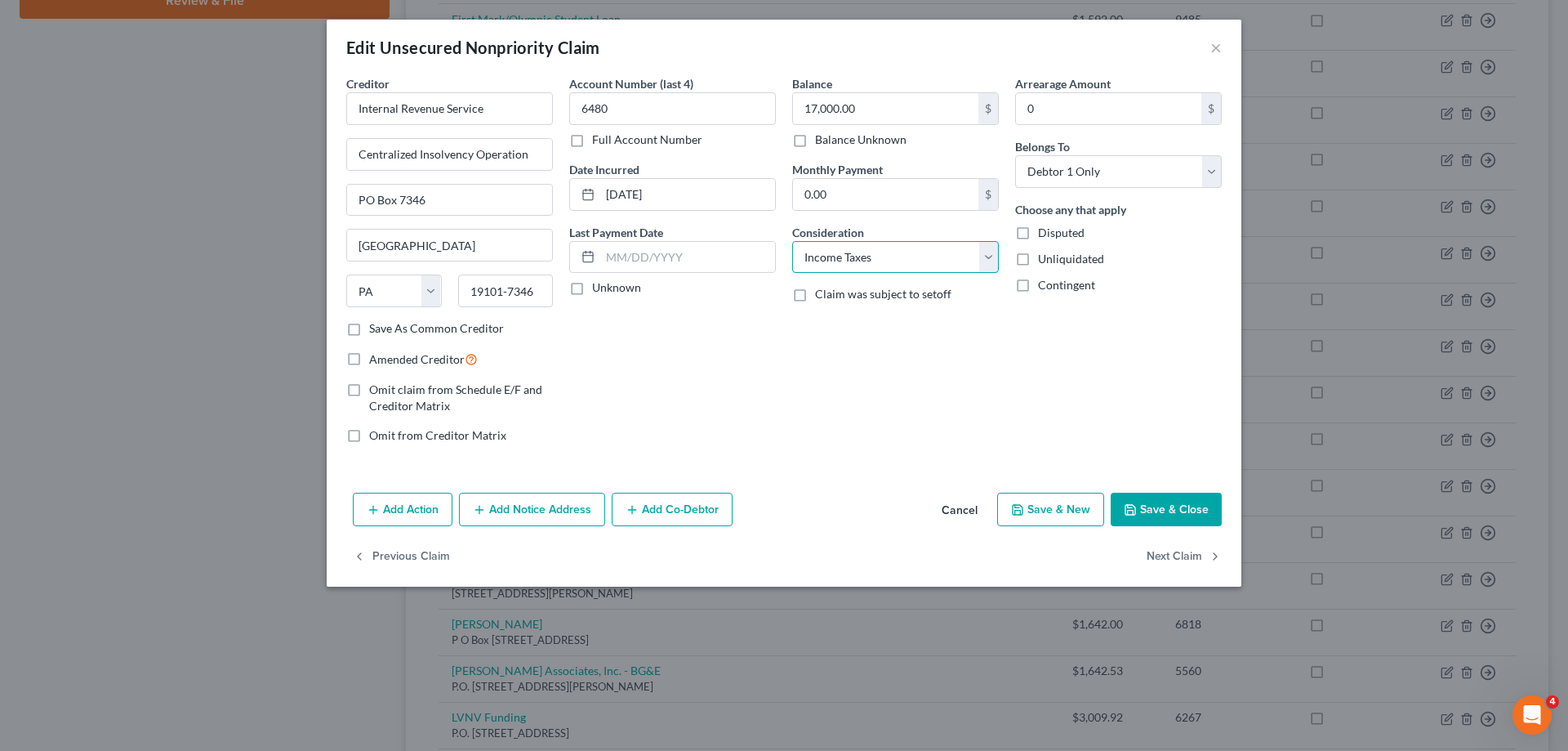
drag, startPoint x: 917, startPoint y: 266, endPoint x: 911, endPoint y: 272, distance: 8.5
click at [917, 266] on select "Select Cable / Satellite Services Collection Agency Credit Card Debt Debt Couns…" at bounding box center [895, 257] width 207 height 32
select select "14"
click at [792, 241] on select "Select Cable / Satellite Services Collection Agency Credit Card Debt Debt Couns…" at bounding box center [895, 257] width 207 height 32
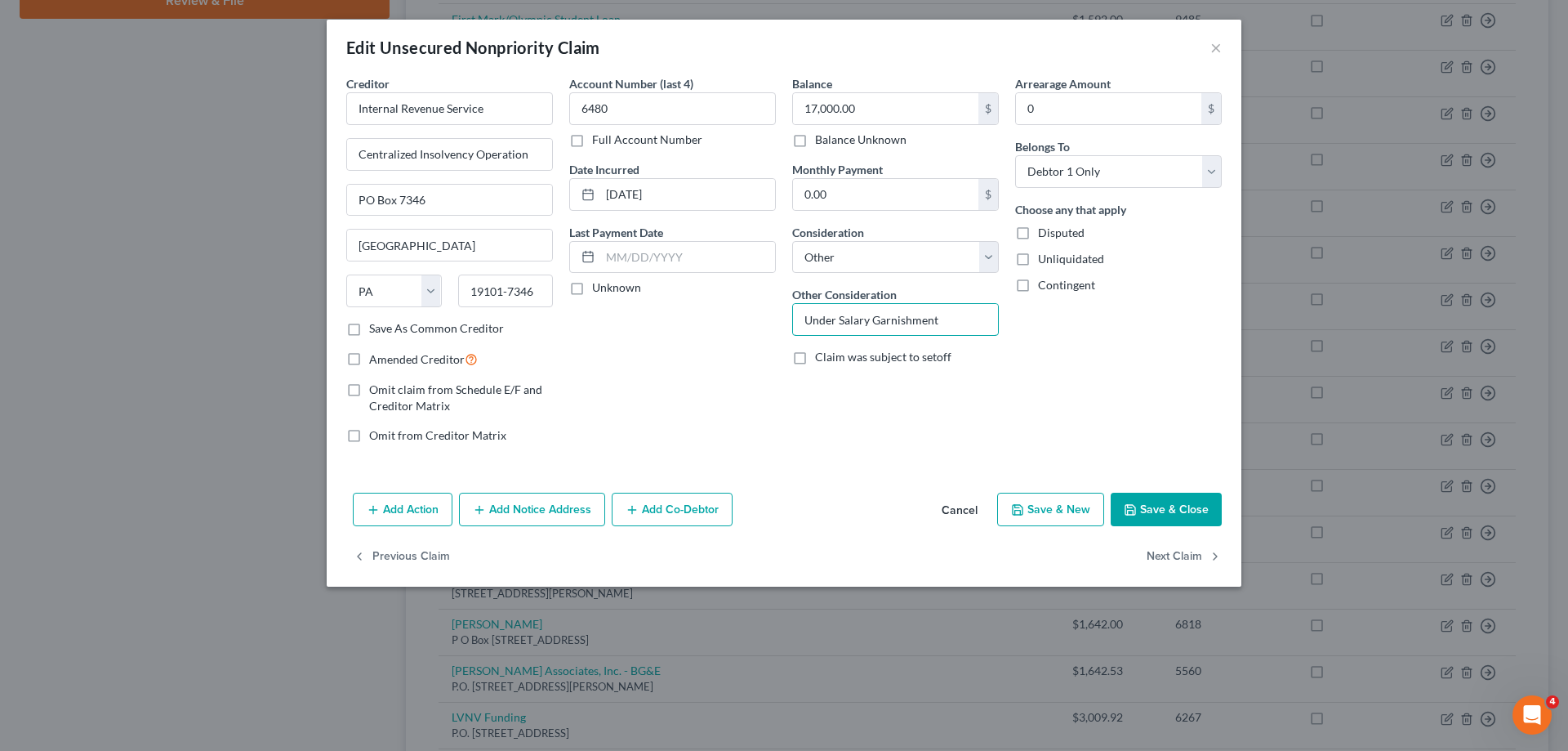
drag, startPoint x: 942, startPoint y: 322, endPoint x: 813, endPoint y: 385, distance: 143.6
click at [639, 294] on div "Creditor * Internal Revenue Service Centralized Insolvency Operation PO Box 734…" at bounding box center [783, 266] width 892 height 382
paste input "Income Taxes owed by Wife for 2018 and 2019 - returns not filed joi"
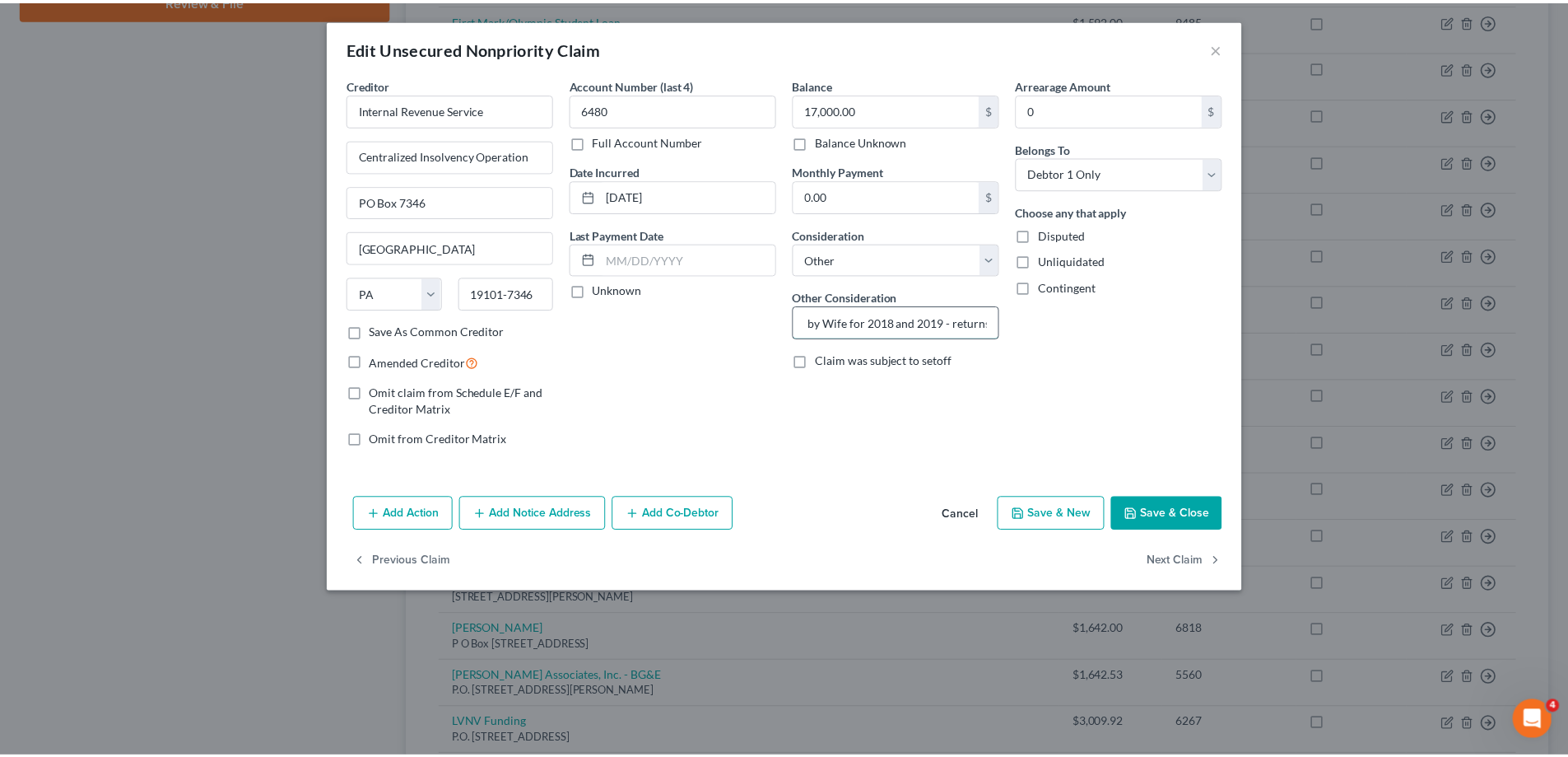
scroll to position [0, 43]
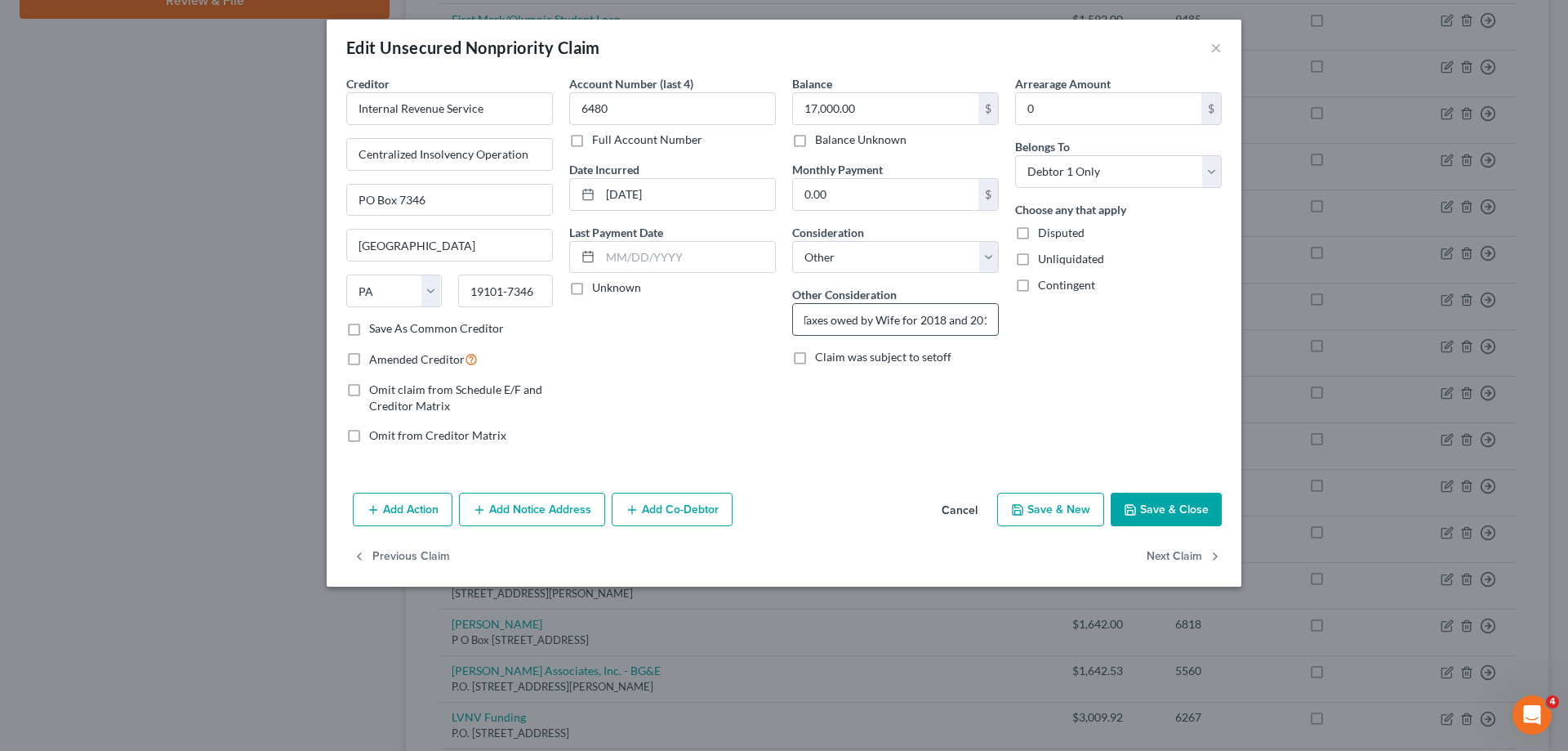
drag, startPoint x: 846, startPoint y: 321, endPoint x: 920, endPoint y: 326, distance: 74.2
click at [920, 326] on input "Income Taxes owed by Wife for 2018 and 2019 - returns not filed joint" at bounding box center [895, 318] width 205 height 31
drag, startPoint x: 896, startPoint y: 318, endPoint x: 879, endPoint y: 318, distance: 17.0
click at [879, 318] on input "Income Taxes owed by Wife for 2019 - returns not filed joint" at bounding box center [895, 318] width 205 height 31
type input "Income Taxes owed by Husband for 2019 - returns not filed joint"
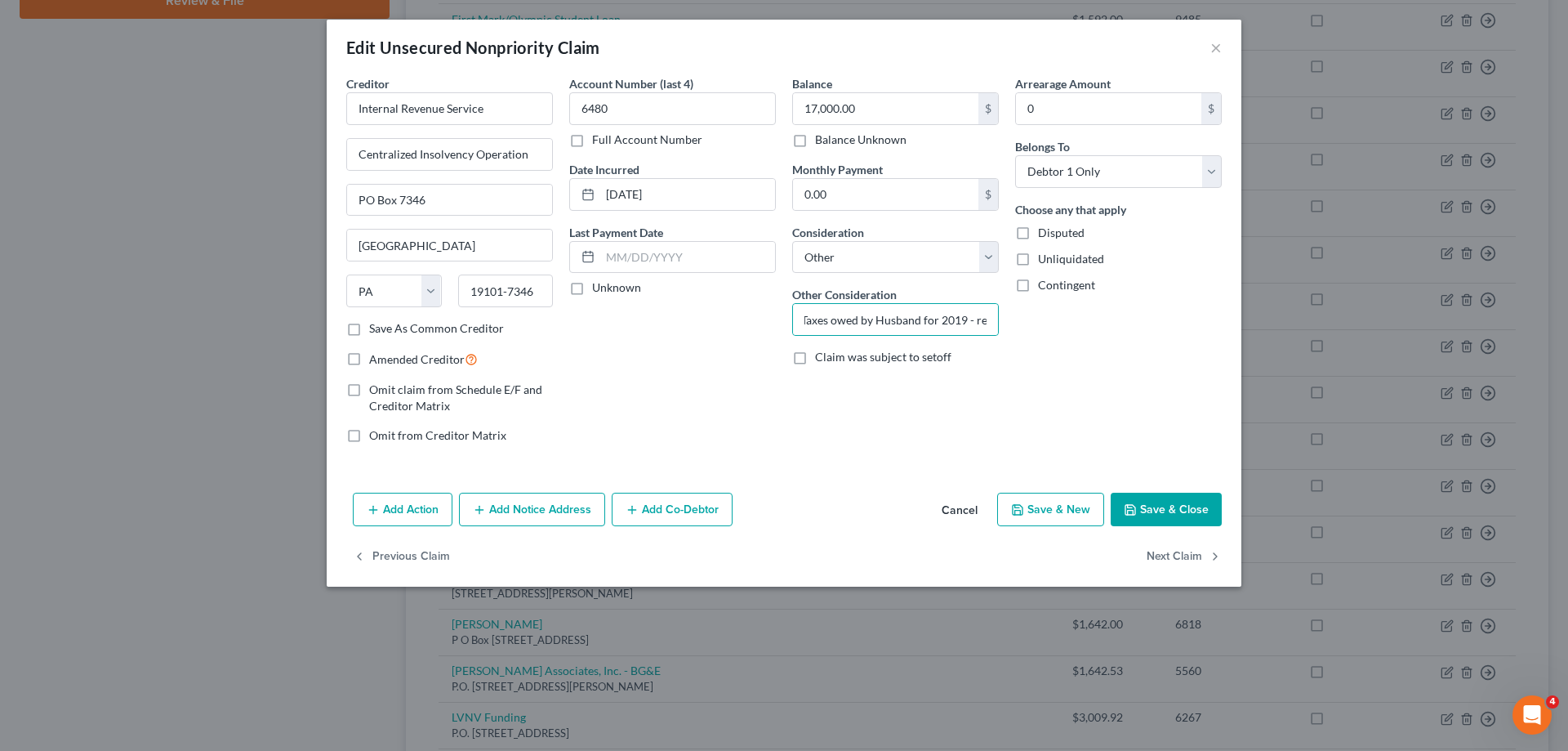
click at [1166, 512] on button "Save & Close" at bounding box center [1165, 509] width 111 height 34
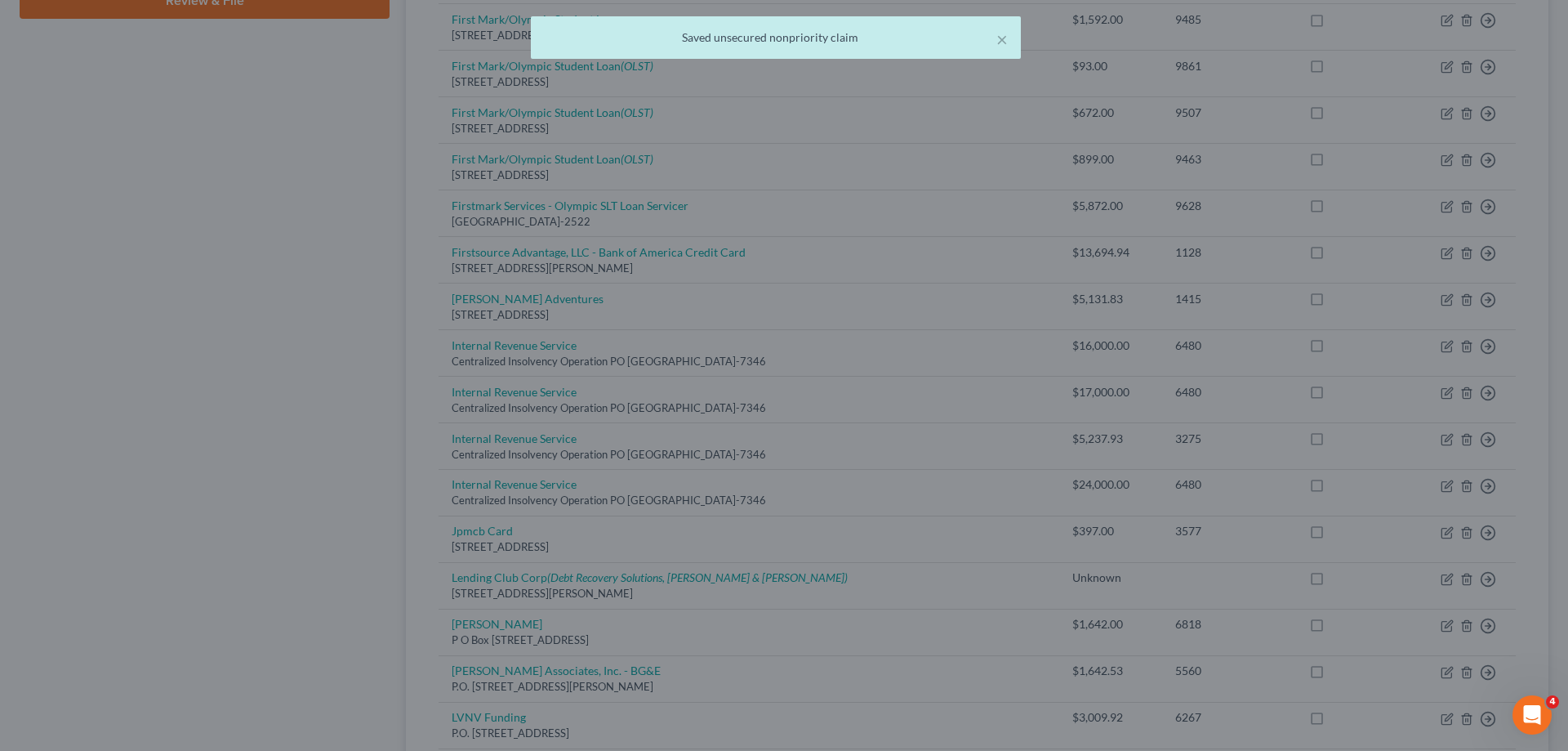
scroll to position [0, 0]
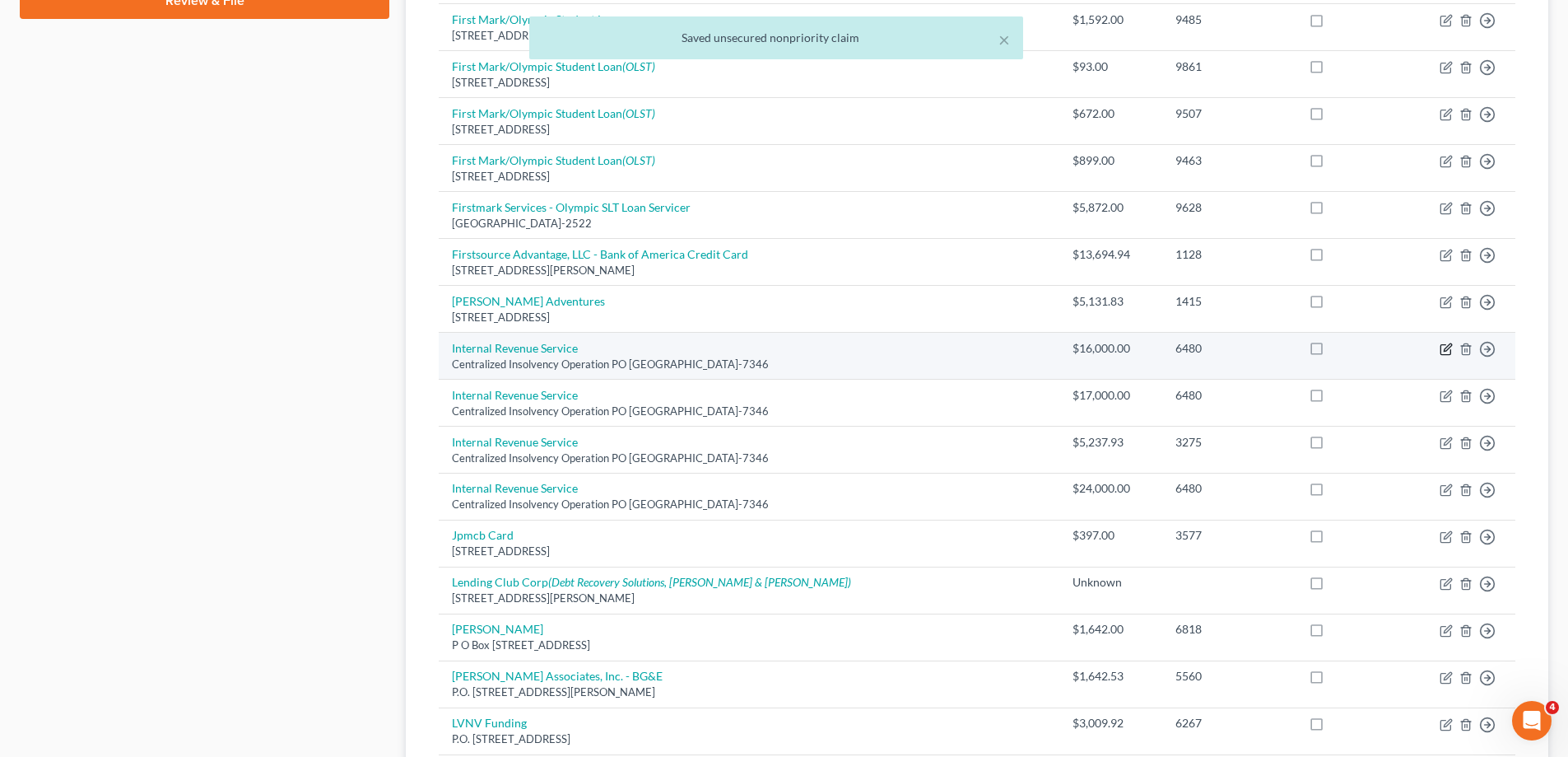
click at [1439, 350] on icon "button" at bounding box center [1445, 348] width 13 height 13
select select "39"
select select "7"
select select "0"
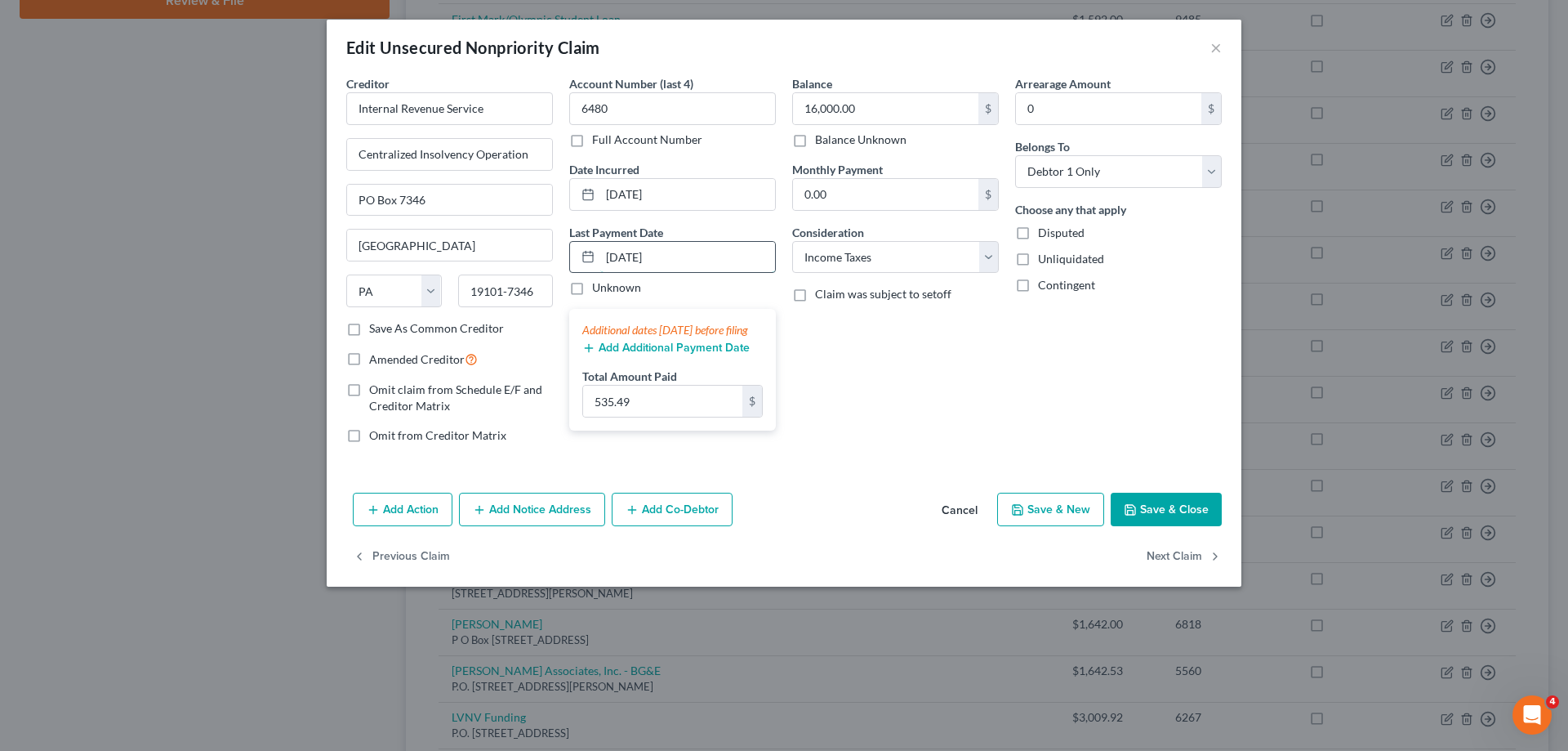
drag, startPoint x: 666, startPoint y: 259, endPoint x: 571, endPoint y: 255, distance: 95.1
click at [571, 255] on div "07/04/2025" at bounding box center [673, 257] width 207 height 32
type input "\"
click at [917, 247] on select "Select Cable / Satellite Services Collection Agency Credit Card Debt Debt Couns…" at bounding box center [895, 257] width 207 height 32
select select "14"
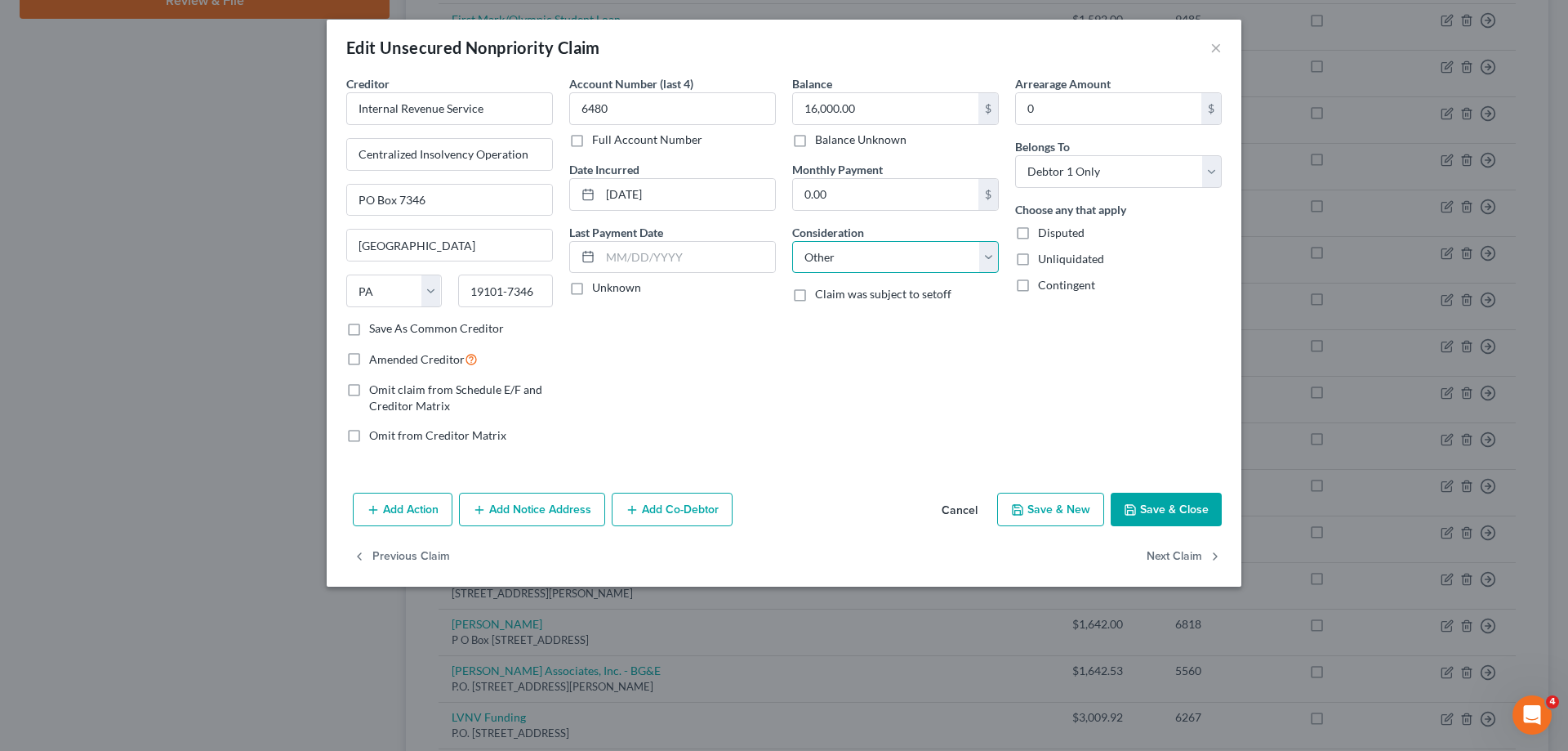
click at [792, 241] on select "Select Cable / Satellite Services Collection Agency Credit Card Debt Debt Couns…" at bounding box center [895, 257] width 207 height 32
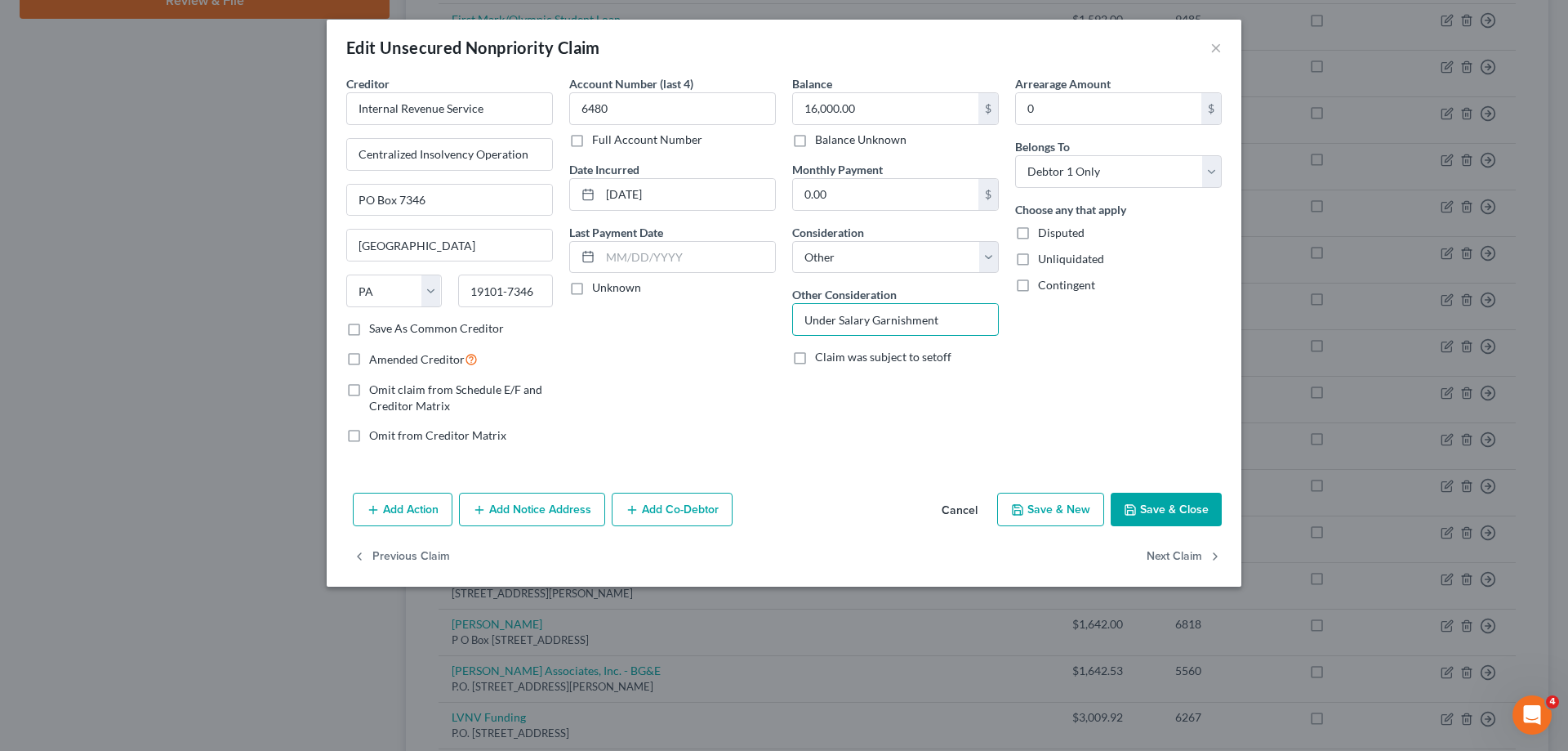
drag, startPoint x: 957, startPoint y: 322, endPoint x: 716, endPoint y: 317, distance: 241.1
click at [708, 317] on div "Creditor * Internal Revenue Service Centralized Insolvency Operation PO Box 734…" at bounding box center [783, 266] width 892 height 382
paste input "Income Taxes owed by Wife for 2018 and 2019 - returns not filed joi"
drag, startPoint x: 871, startPoint y: 325, endPoint x: 849, endPoint y: 314, distance: 24.6
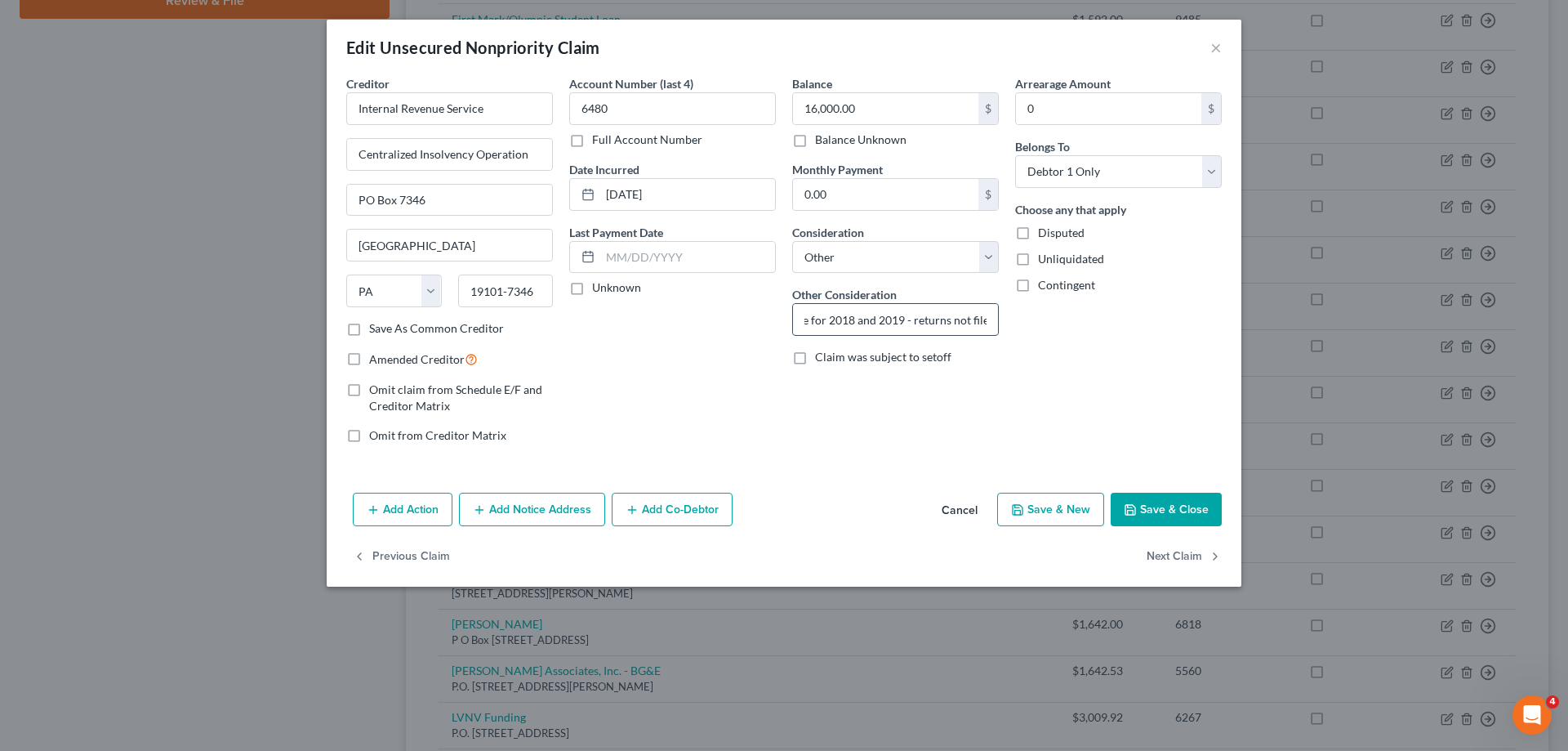
click at [817, 318] on input "Income Taxes owed by Wife for 2018 and 2019 - returns not filed joint" at bounding box center [895, 318] width 205 height 31
click at [916, 326] on input "Income Taxes owed by Wife for 2018 and 2019 - returns not filed joint" at bounding box center [895, 318] width 205 height 31
drag, startPoint x: 918, startPoint y: 318, endPoint x: 860, endPoint y: 315, distance: 58.1
click at [860, 315] on input "Income Taxes owed by Wife for 2018 and 2019 - returns not filed joint" at bounding box center [895, 318] width 205 height 31
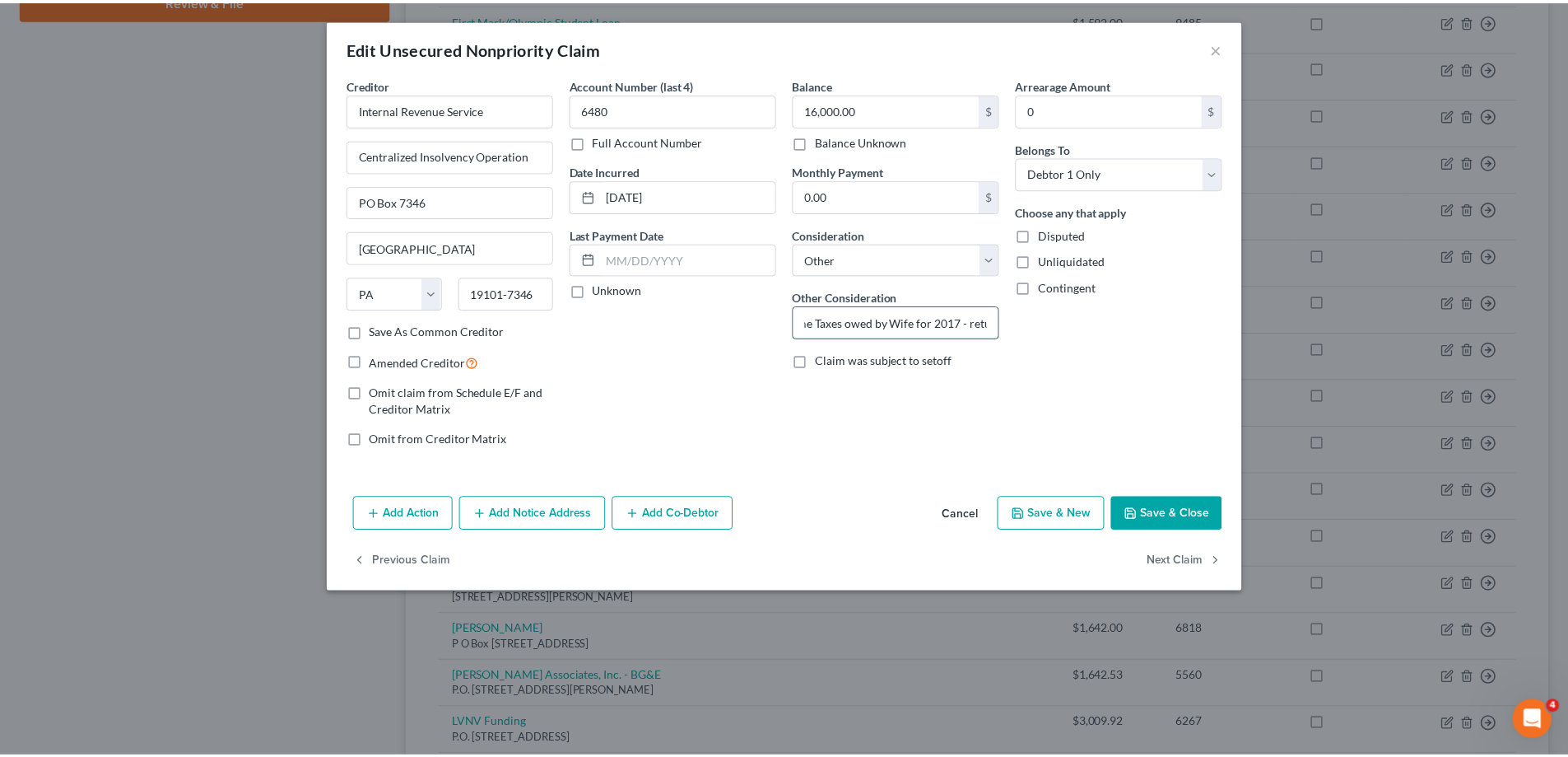
scroll to position [0, 11]
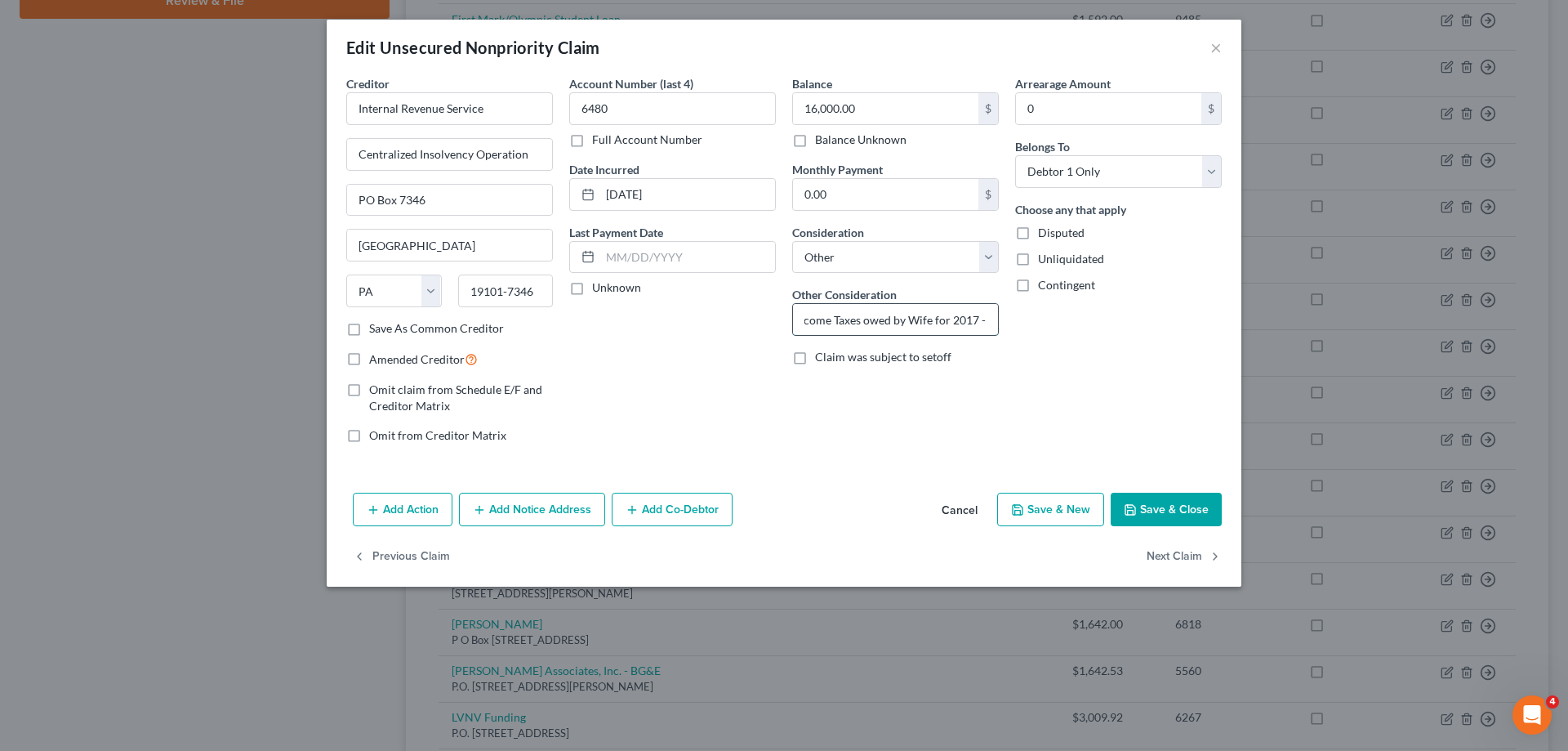
drag, startPoint x: 828, startPoint y: 325, endPoint x: 909, endPoint y: 325, distance: 81.0
click at [909, 325] on input "Income Taxes owed by Wife for 2017 - returns not filed joint" at bounding box center [895, 318] width 205 height 31
type input "Income Taxes owed by Husband for 2017 - returns not filed joint"
click at [1200, 511] on button "Save & Close" at bounding box center [1165, 509] width 111 height 34
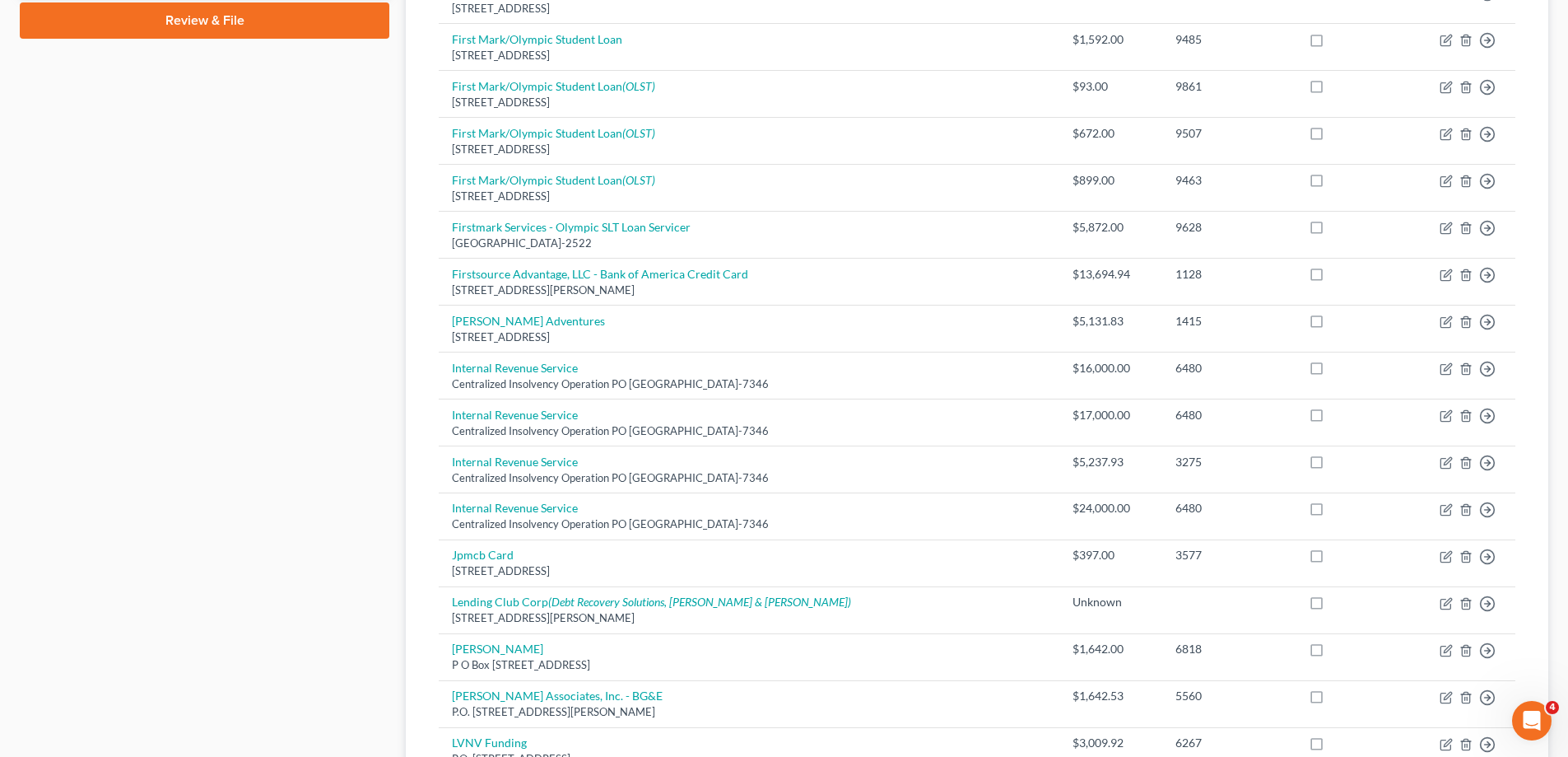
scroll to position [1070, 0]
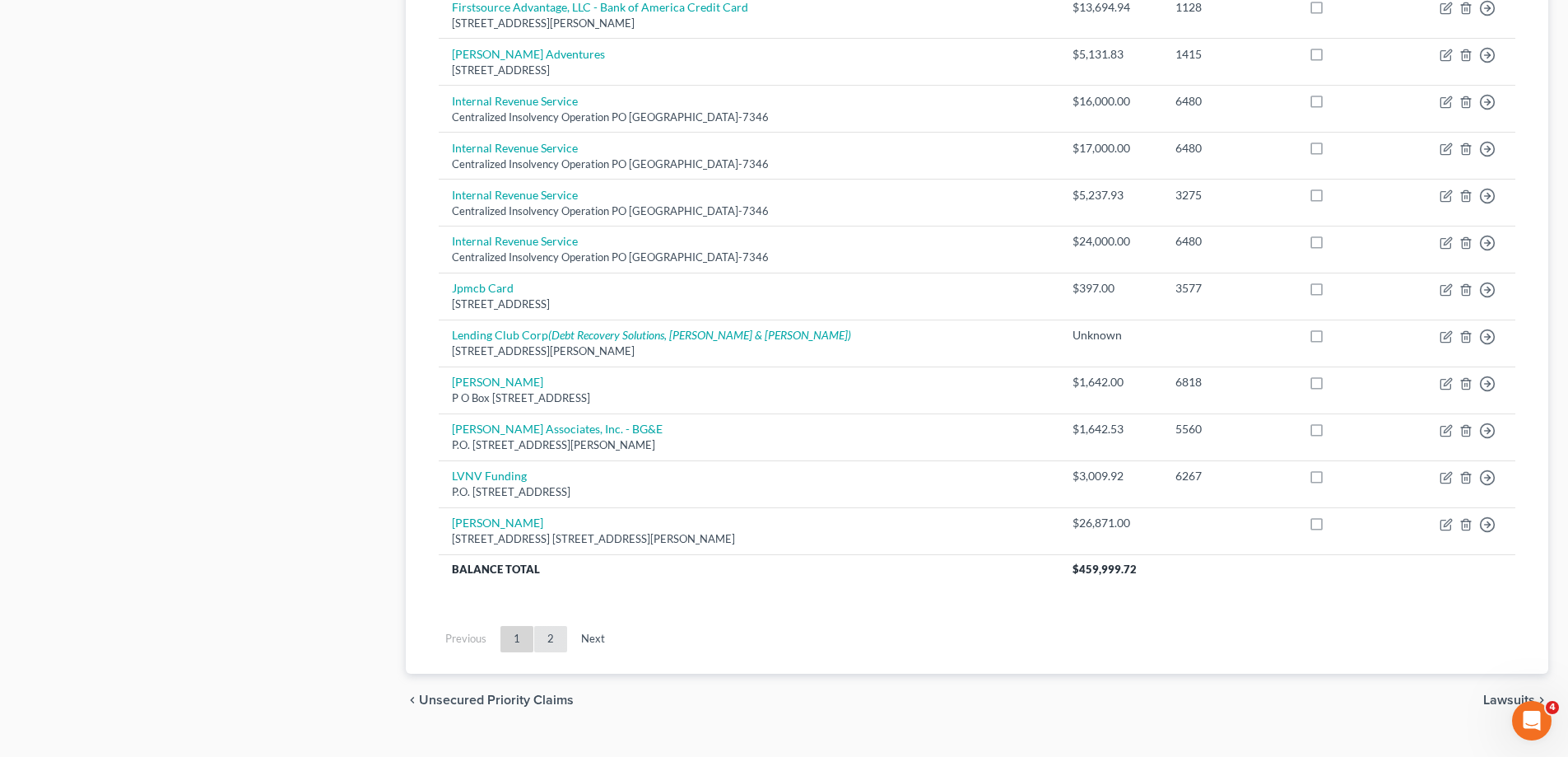
click at [545, 640] on link "2" at bounding box center [550, 639] width 33 height 27
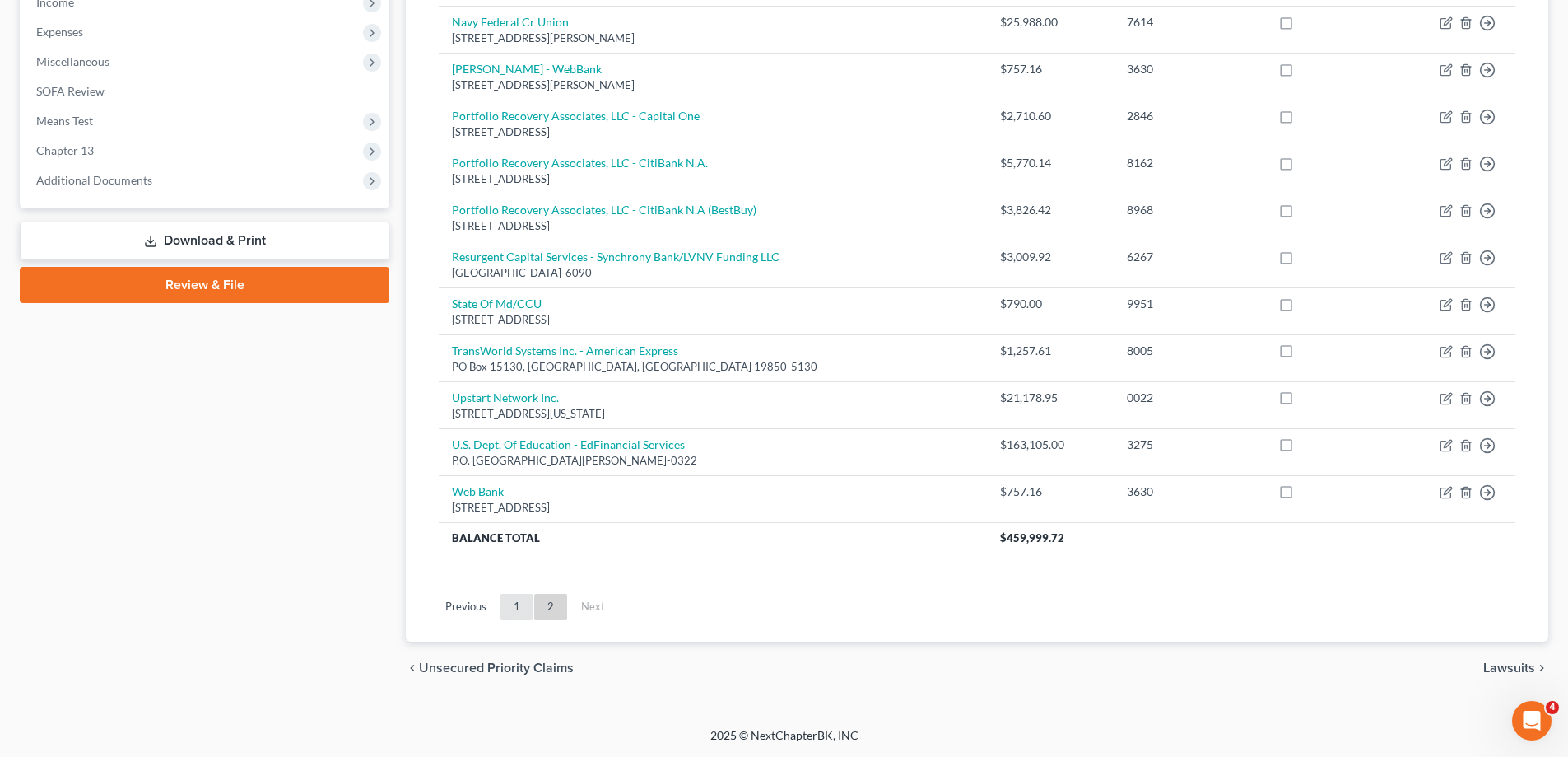
click at [507, 599] on link "1" at bounding box center [516, 607] width 33 height 27
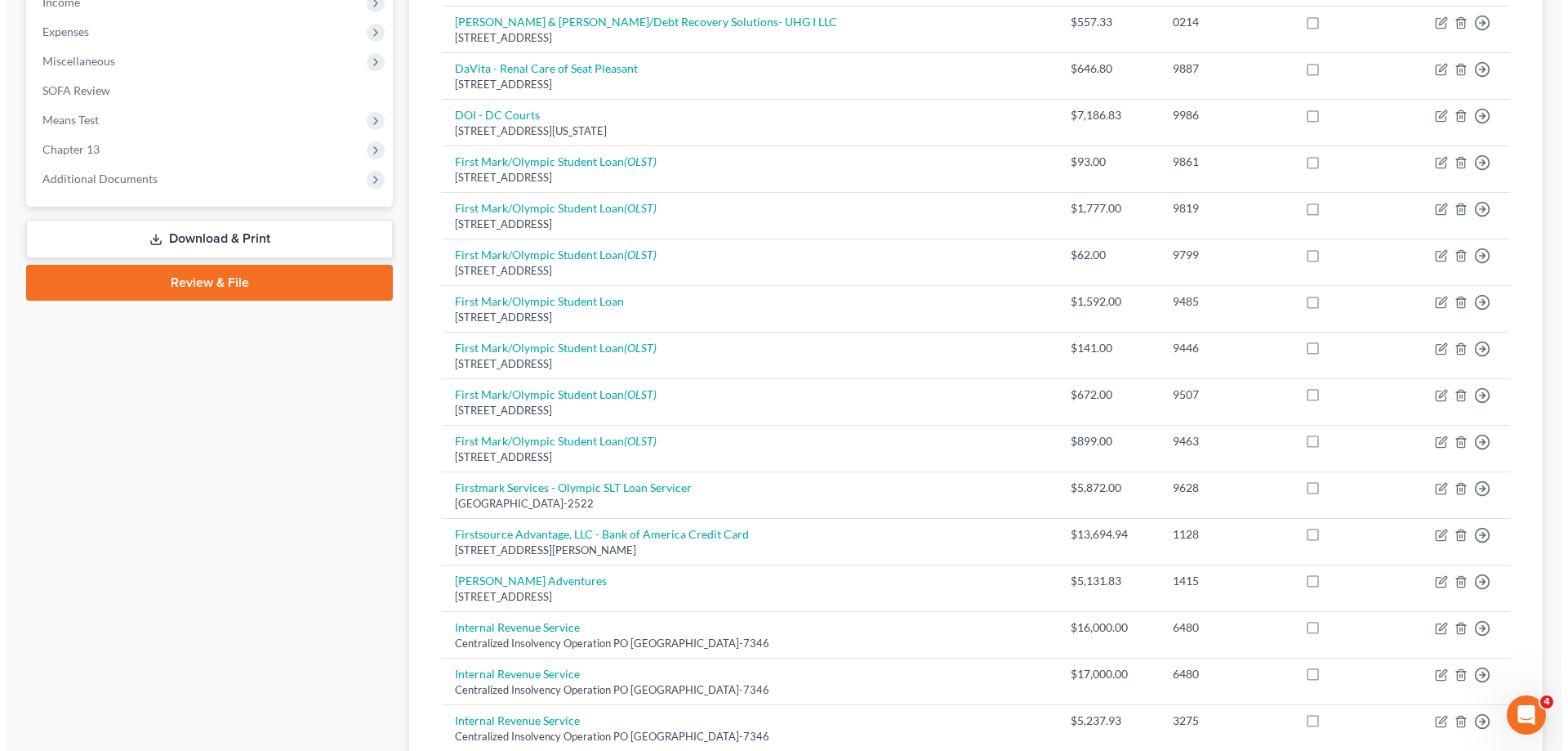
scroll to position [0, 0]
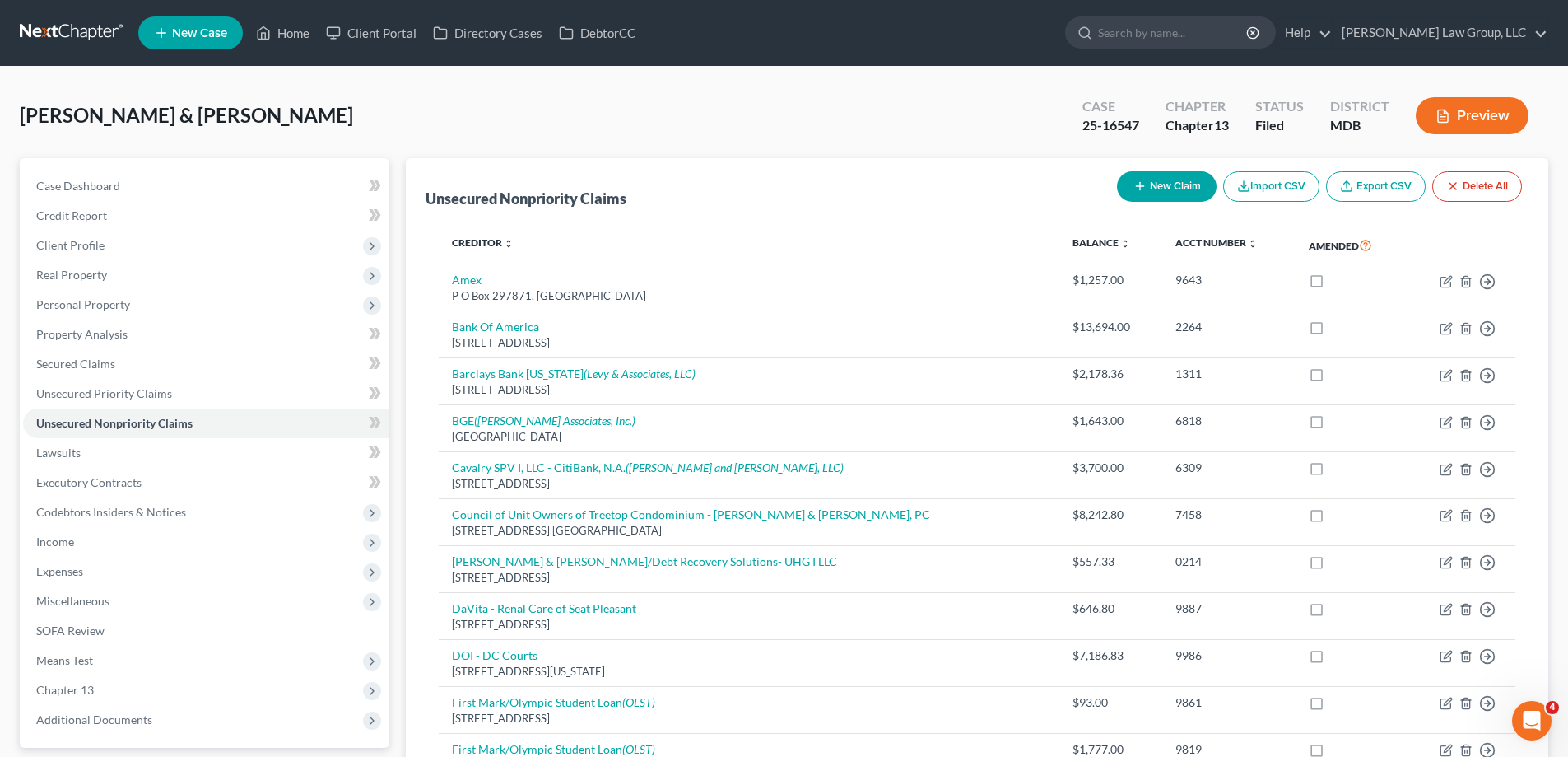
click at [1127, 179] on button "New Claim" at bounding box center [1167, 187] width 100 height 30
select select "2"
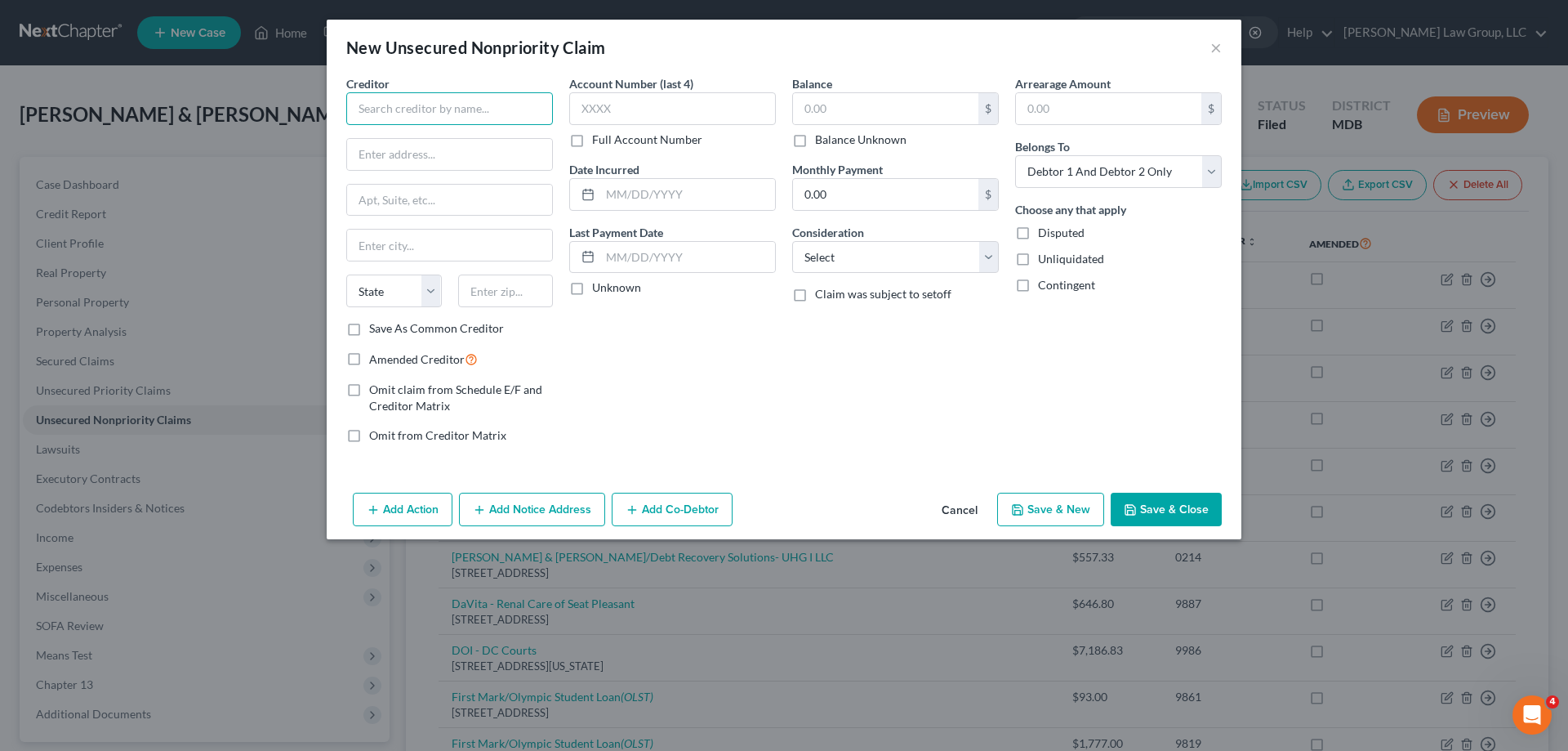
click at [405, 108] on input "text" at bounding box center [450, 108] width 207 height 32
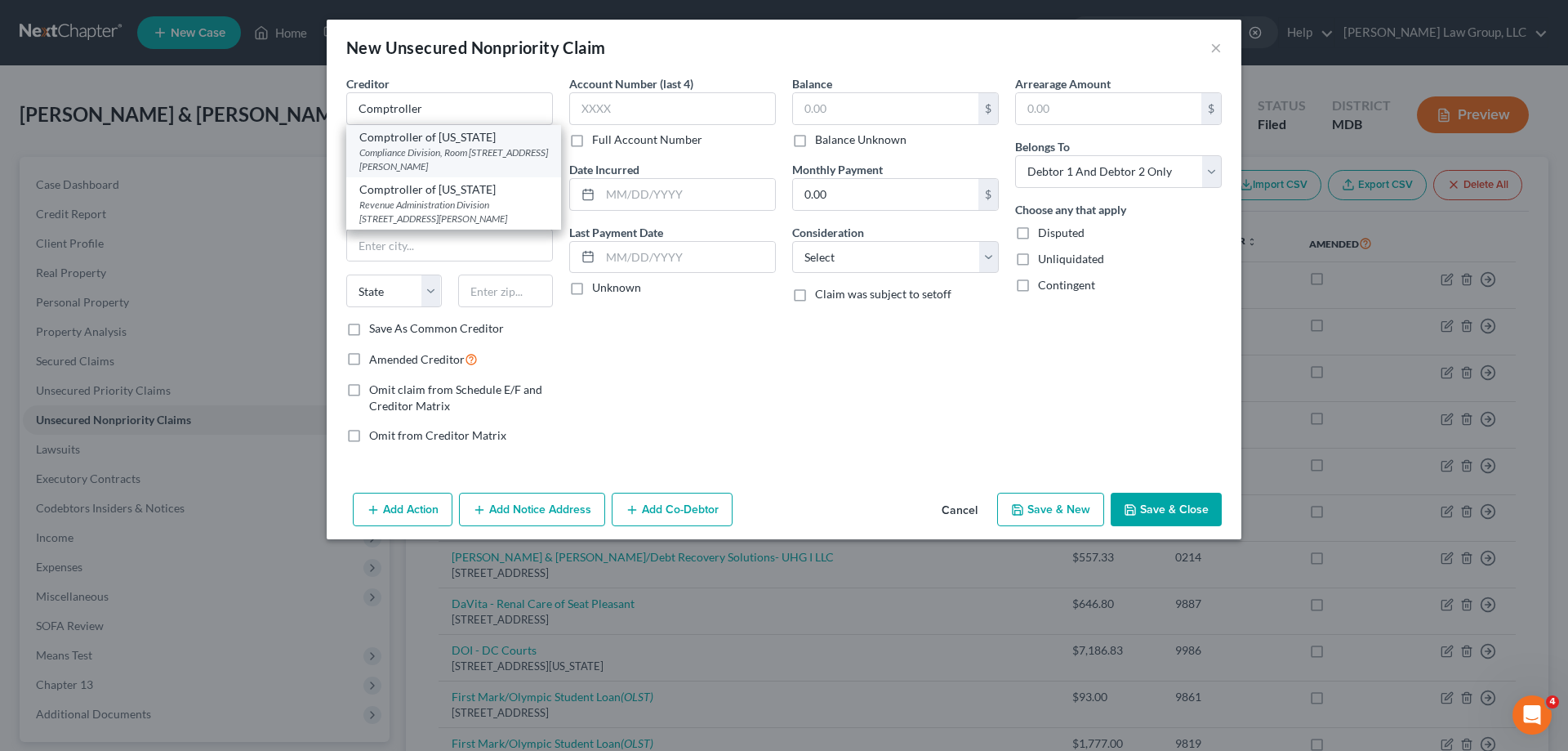
click at [445, 152] on div "Compliance Division, Room 409 301 W. Preston St., Baltimore, MD 21201" at bounding box center [453, 160] width 189 height 28
type input "Comptroller of [US_STATE]"
type input "Compliance Division, Room 409"
type input "301 W. Preston St."
type input "[GEOGRAPHIC_DATA]"
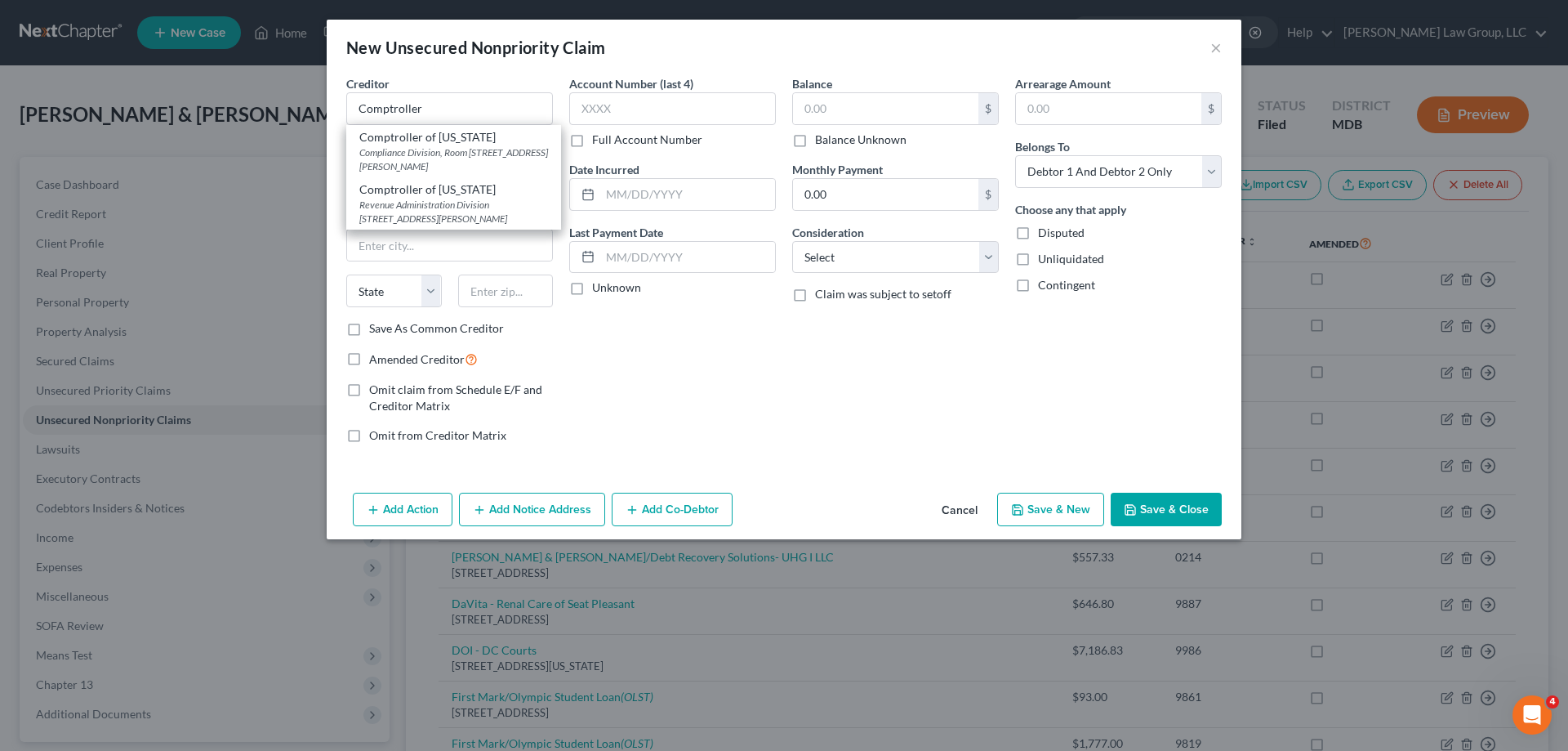
select select "21"
type input "21201"
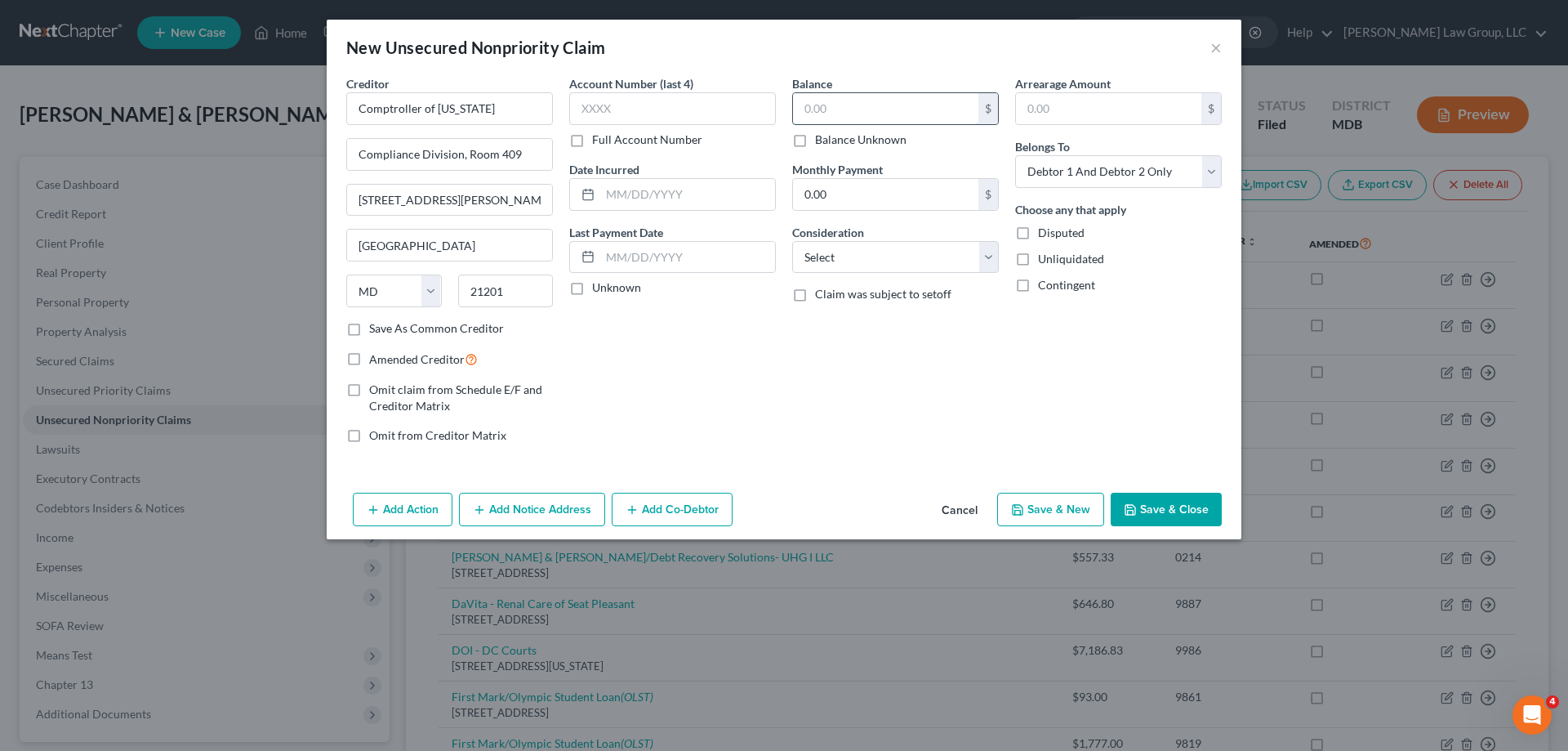
click at [824, 110] on input "text" at bounding box center [885, 108] width 185 height 31
type input "1,602.77"
drag, startPoint x: 1164, startPoint y: 172, endPoint x: 1145, endPoint y: 187, distance: 24.2
click at [1164, 171] on select "Select Debtor 1 Only Debtor 2 Only Debtor 1 And Debtor 2 Only At Least One Of T…" at bounding box center [1118, 171] width 207 height 32
select select "0"
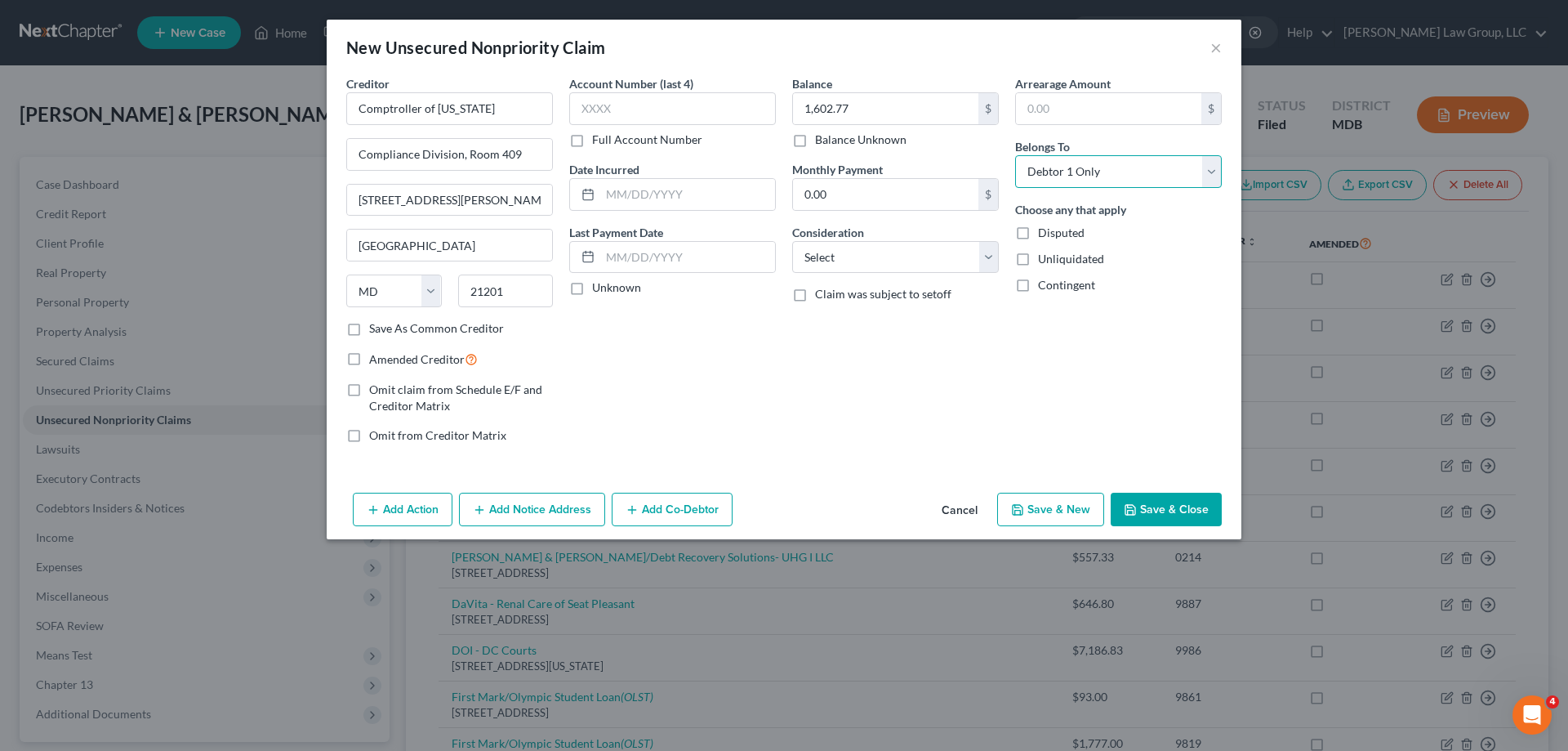
click at [1015, 155] on select "Select Debtor 1 Only Debtor 2 Only Debtor 1 And Debtor 2 Only At Least One Of T…" at bounding box center [1118, 171] width 207 height 32
drag, startPoint x: 827, startPoint y: 247, endPoint x: 830, endPoint y: 267, distance: 20.2
click at [828, 247] on select "Select Cable / Satellite Services Collection Agency Credit Card Debt Debt Couns…" at bounding box center [895, 257] width 207 height 32
select select "14"
click at [792, 241] on select "Select Cable / Satellite Services Collection Agency Credit Card Debt Debt Couns…" at bounding box center [895, 257] width 207 height 32
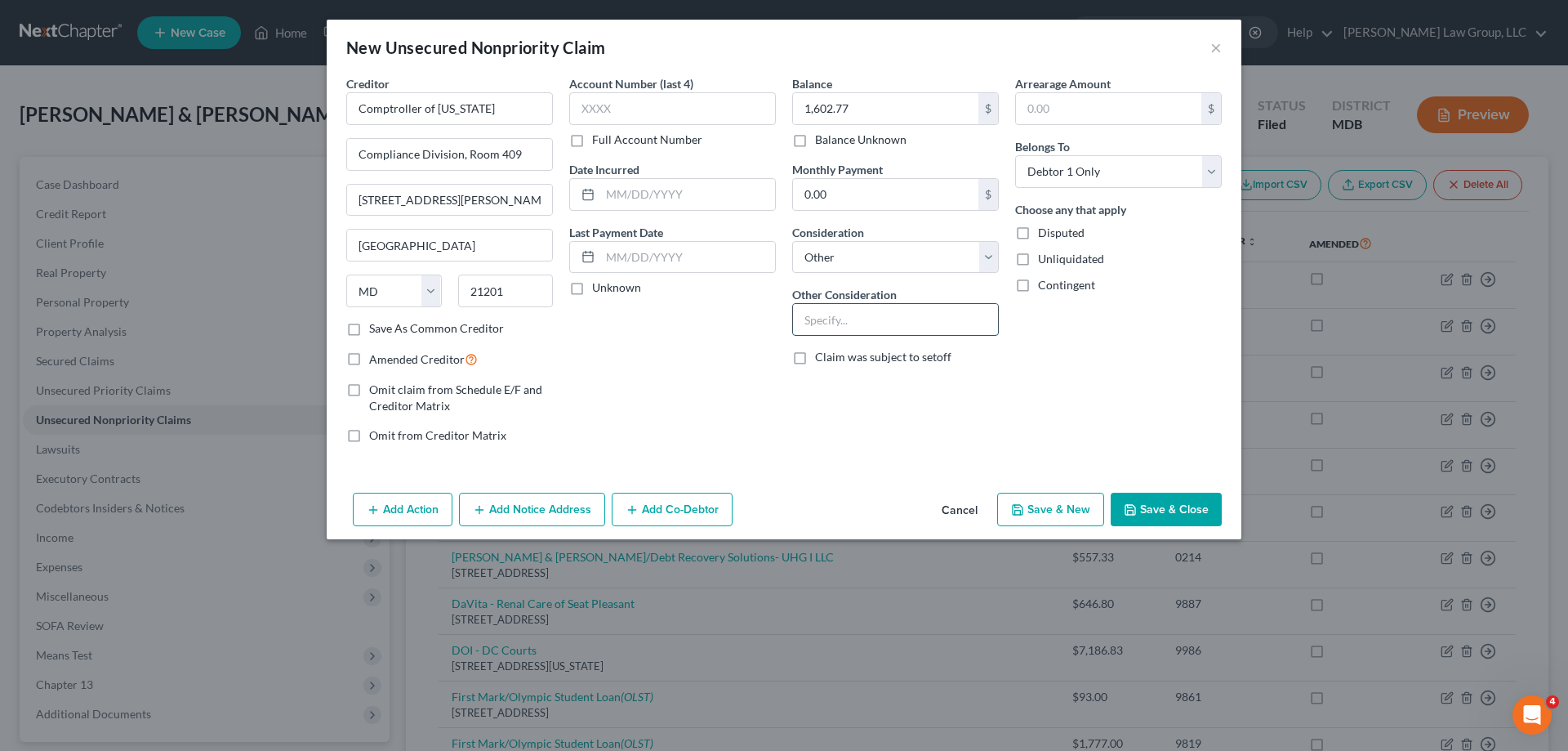
click at [826, 314] on input "text" at bounding box center [895, 318] width 205 height 31
type input "State Taxes - Husband Only 2019 - tax return not filed joint"
click at [1158, 513] on button "Save & Close" at bounding box center [1165, 509] width 111 height 34
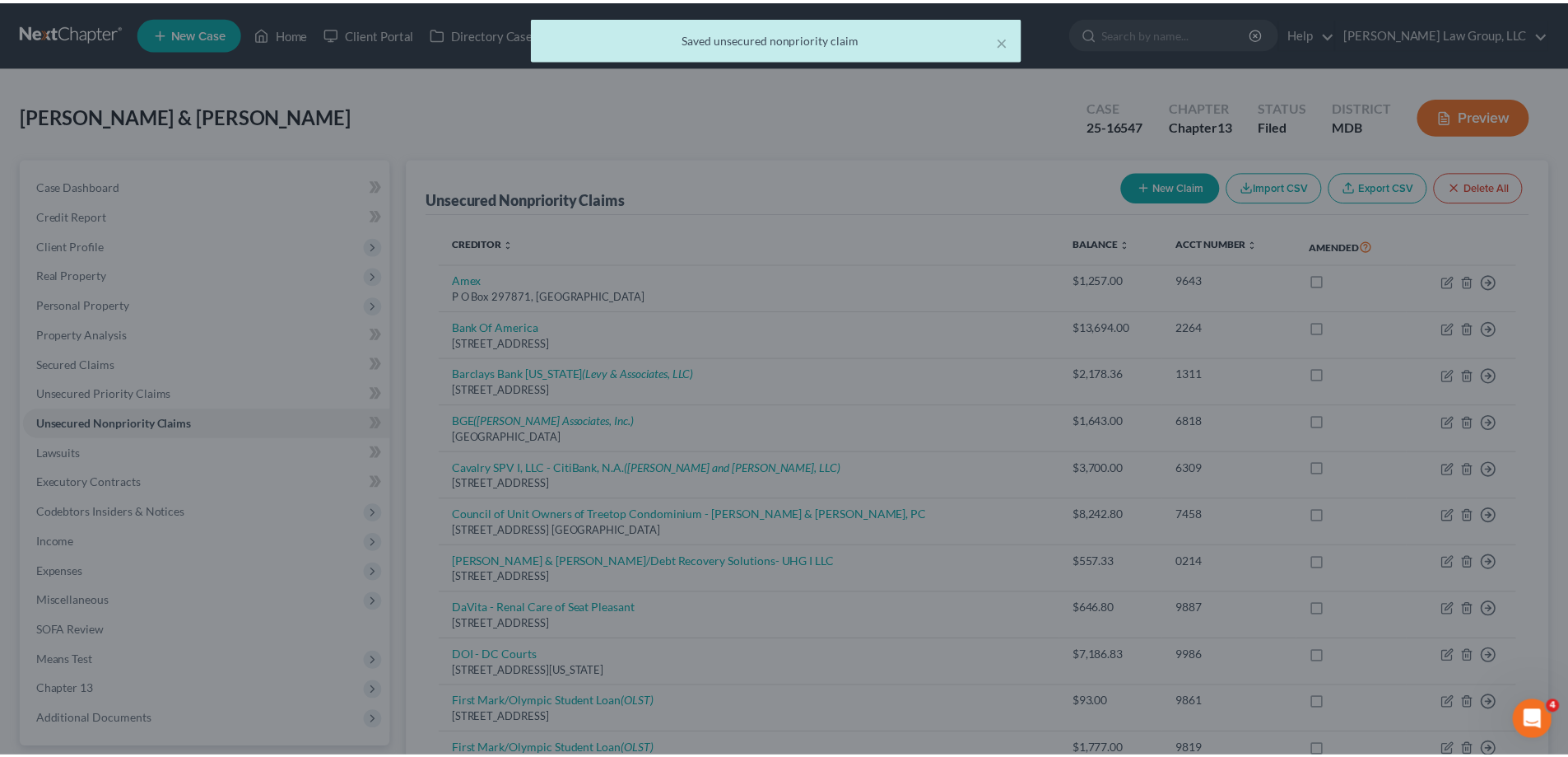
scroll to position [0, 0]
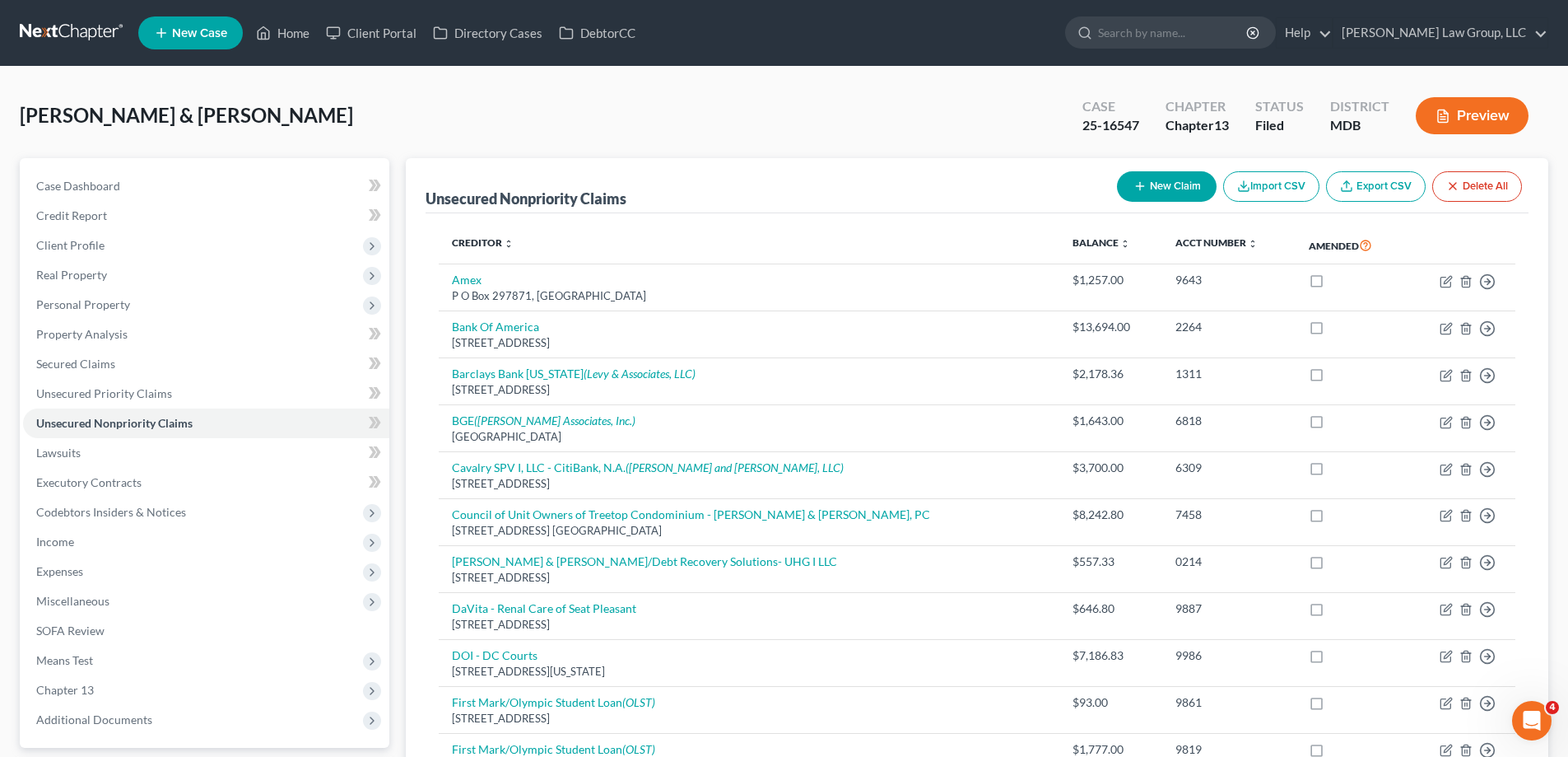
click at [1136, 187] on icon "button" at bounding box center [1139, 186] width 13 height 13
select select "2"
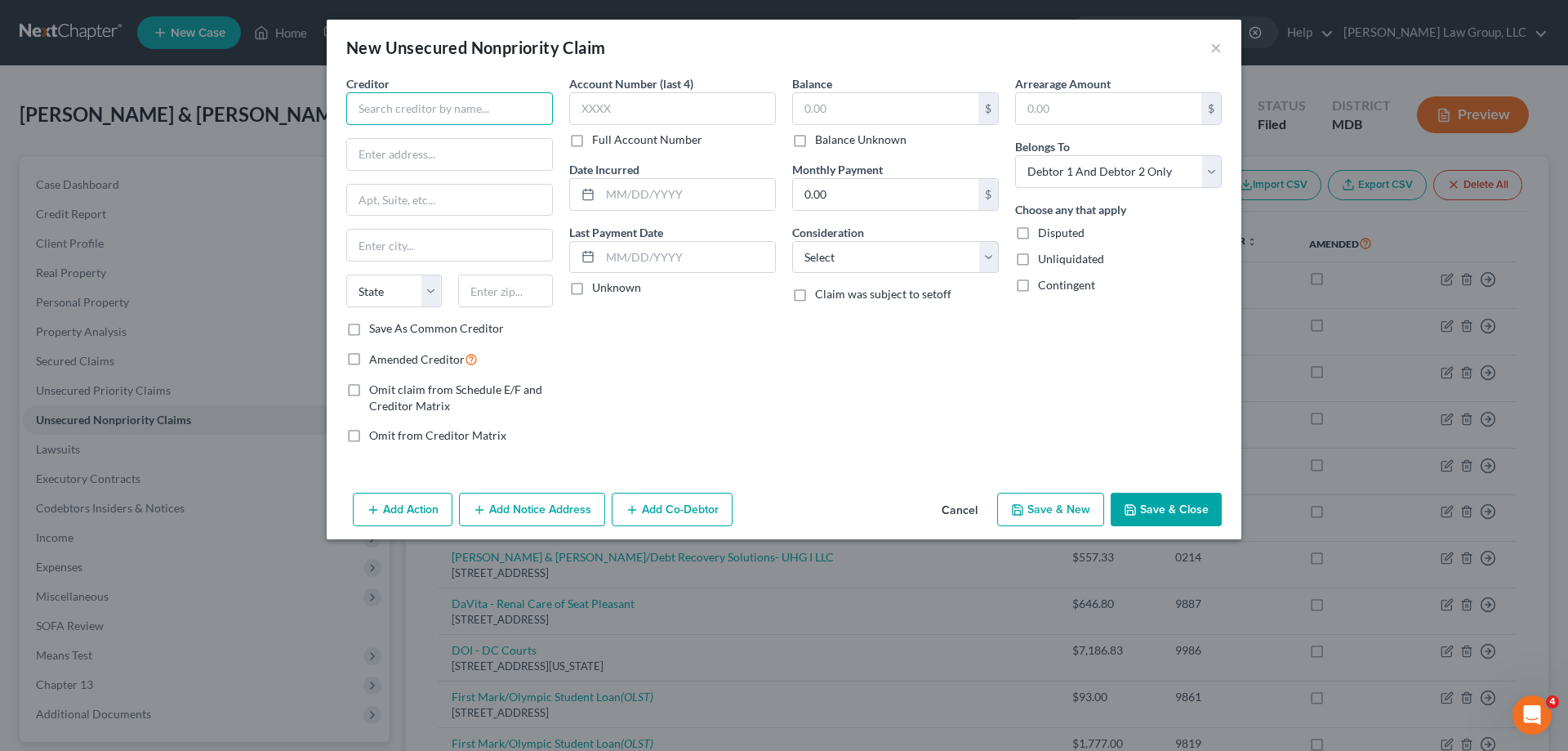
click at [474, 112] on input "text" at bounding box center [450, 108] width 207 height 32
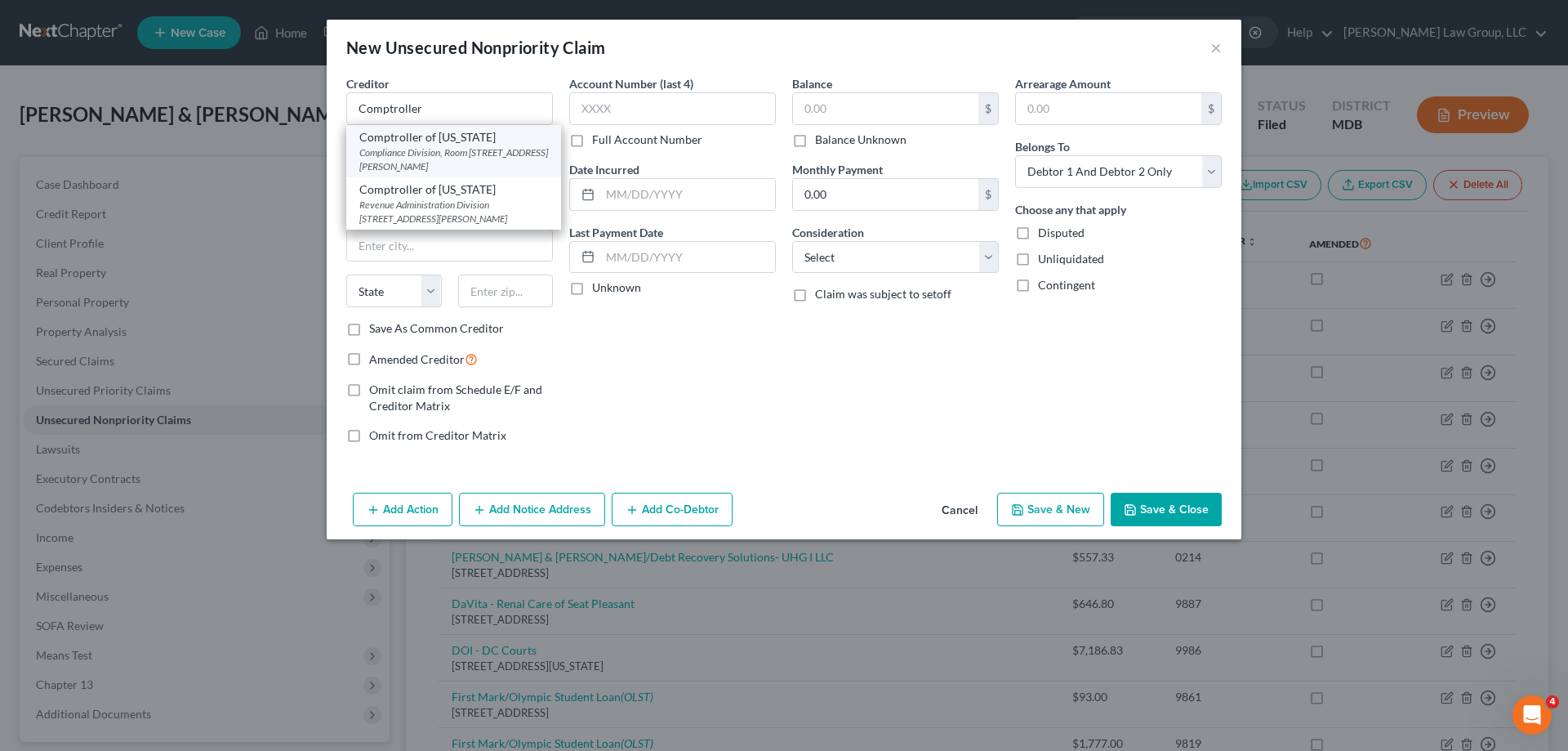
click at [434, 155] on div "Compliance Division, Room 409 301 W. Preston St., Baltimore, MD 21201" at bounding box center [453, 160] width 189 height 28
type input "Comptroller of [US_STATE]"
type input "Compliance Division, Room 409"
type input "301 W. Preston St."
type input "[GEOGRAPHIC_DATA]"
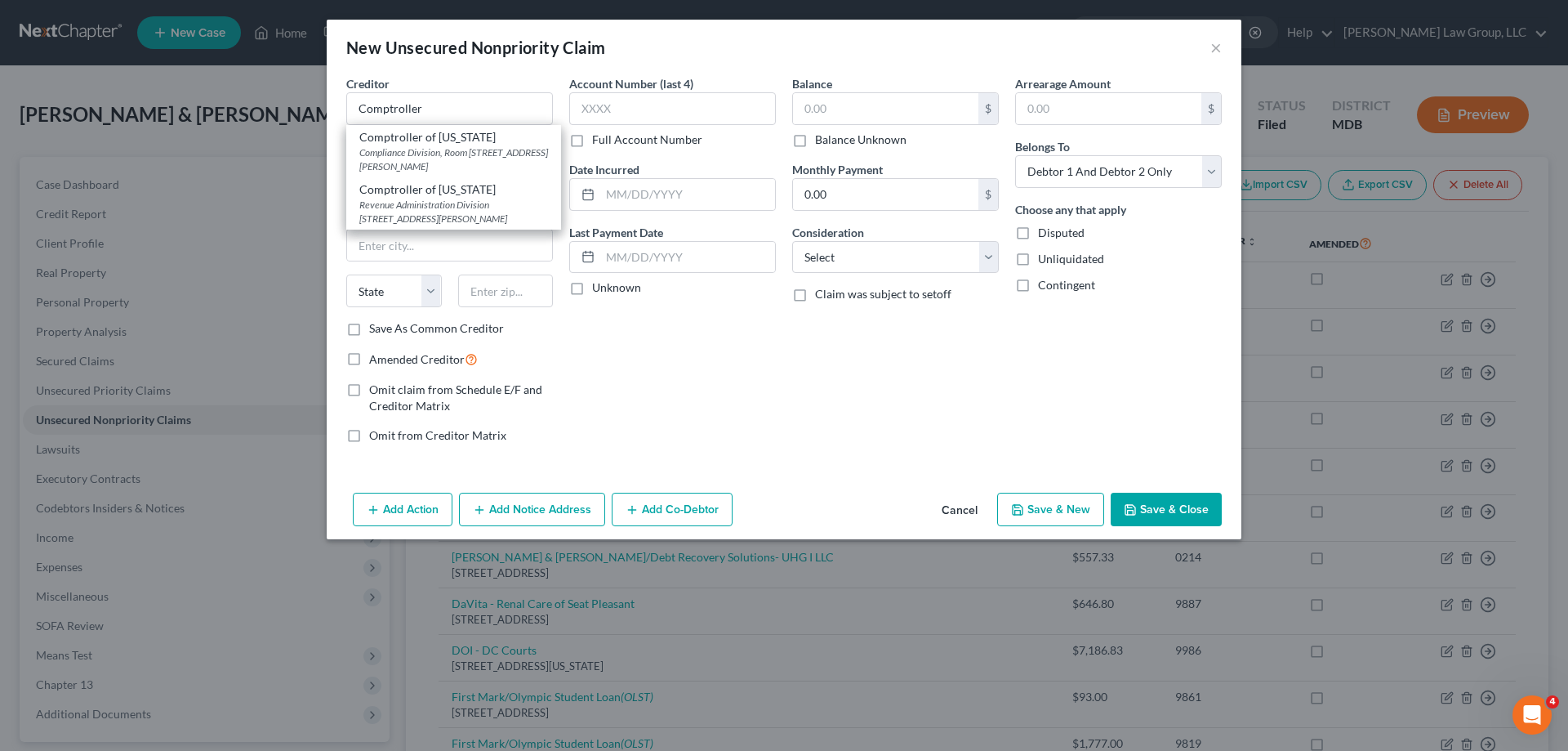
select select "21"
type input "21201"
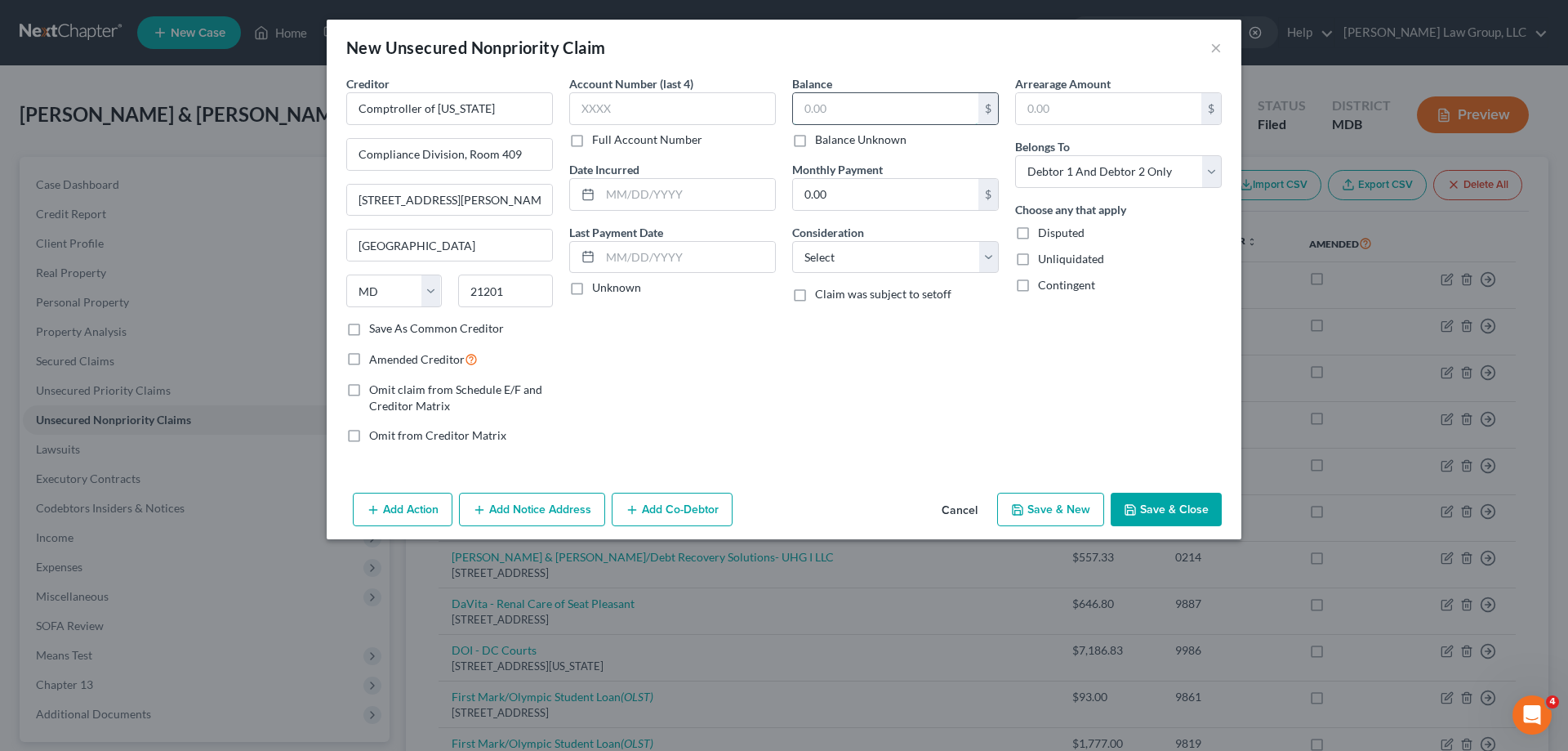
click at [869, 115] on input "text" at bounding box center [885, 108] width 185 height 31
type input "3,235.97"
click at [880, 266] on select "Select Cable / Satellite Services Collection Agency Credit Card Debt Debt Couns…" at bounding box center [895, 257] width 207 height 32
select select "14"
click at [792, 241] on select "Select Cable / Satellite Services Collection Agency Credit Card Debt Debt Couns…" at bounding box center [895, 257] width 207 height 32
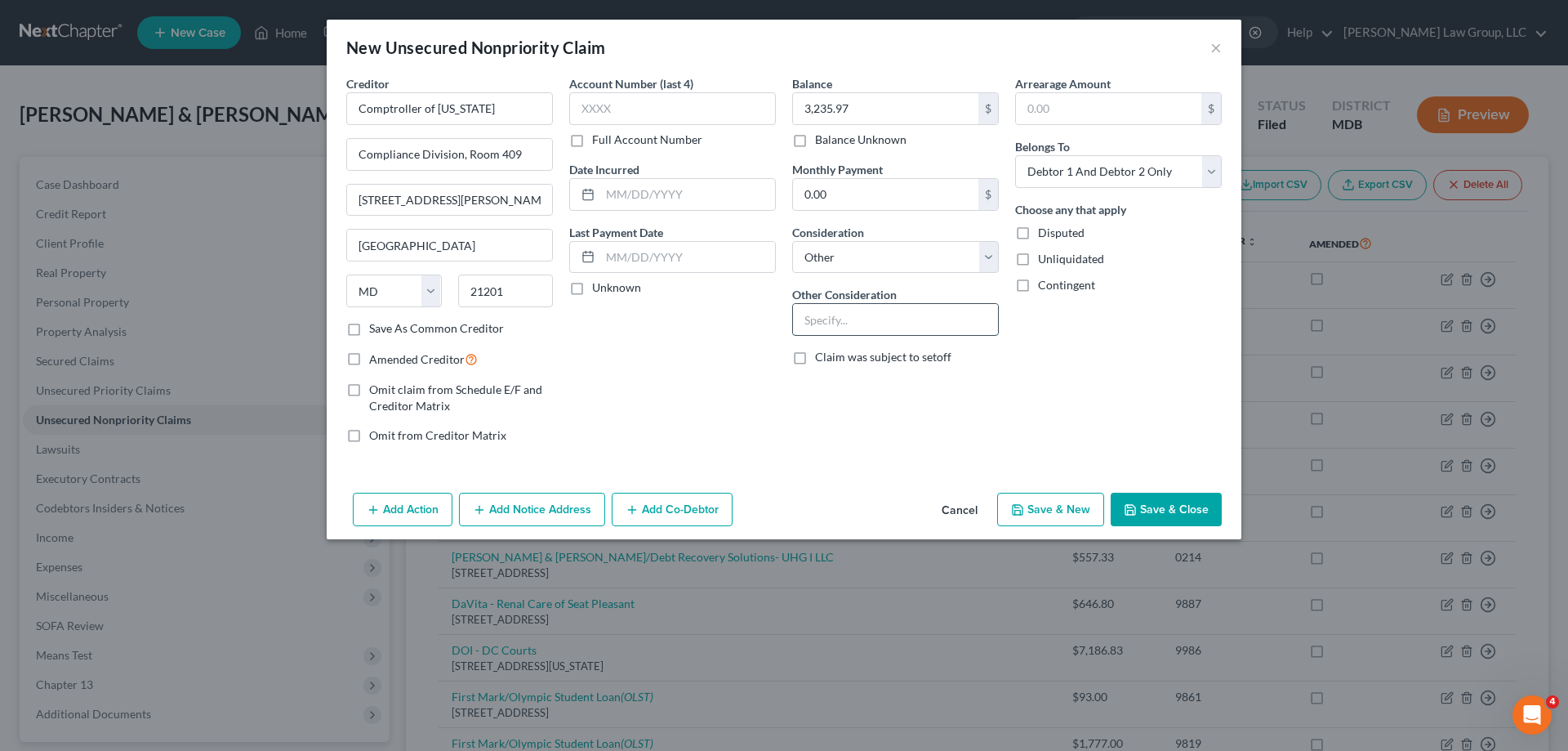
click at [873, 327] on input "text" at bounding box center [895, 318] width 205 height 31
type input "Joint State Taxes from 2020"
click at [1161, 507] on button "Save & Close" at bounding box center [1165, 509] width 111 height 34
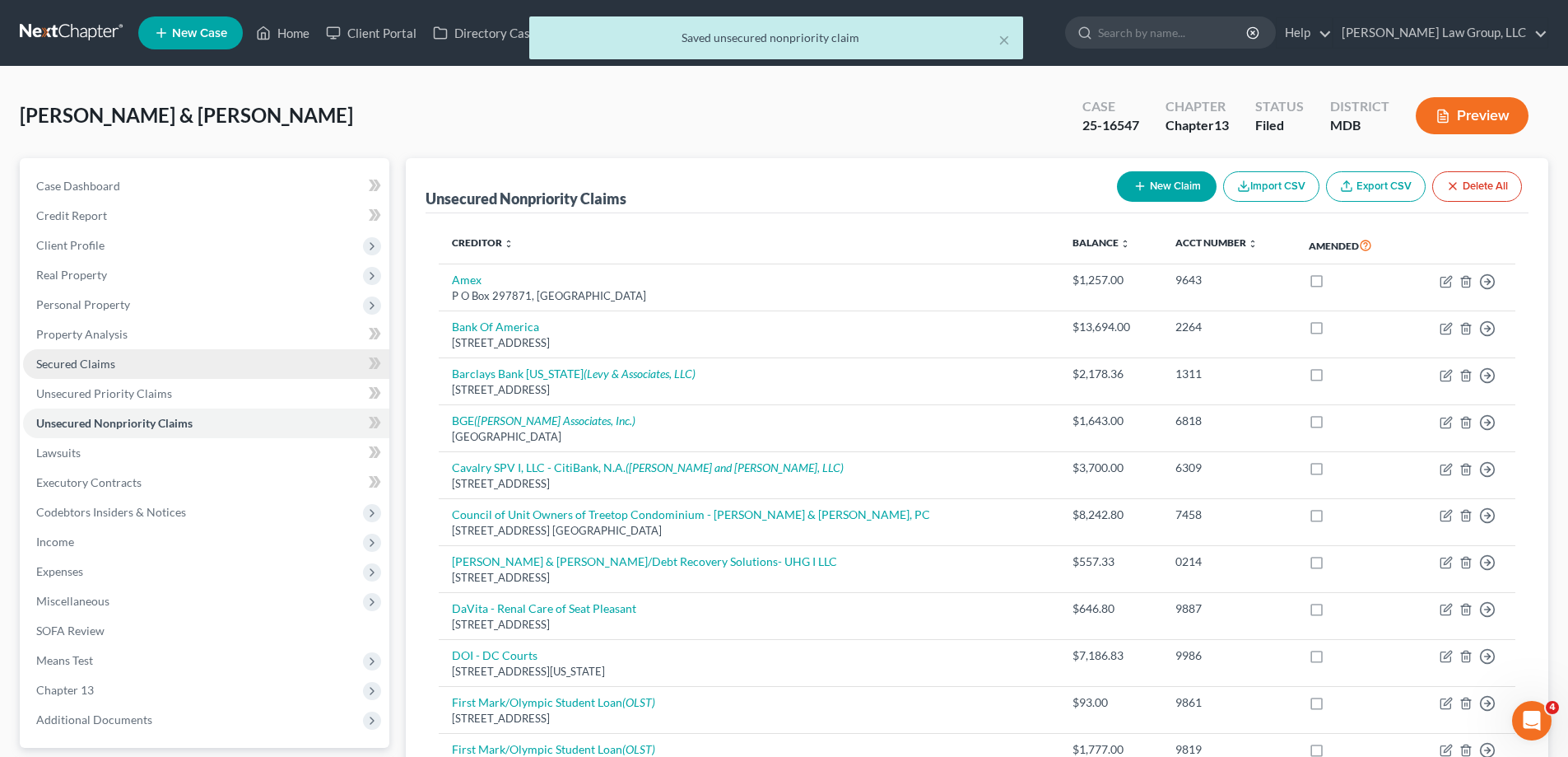
click at [118, 360] on link "Secured Claims" at bounding box center [206, 364] width 366 height 30
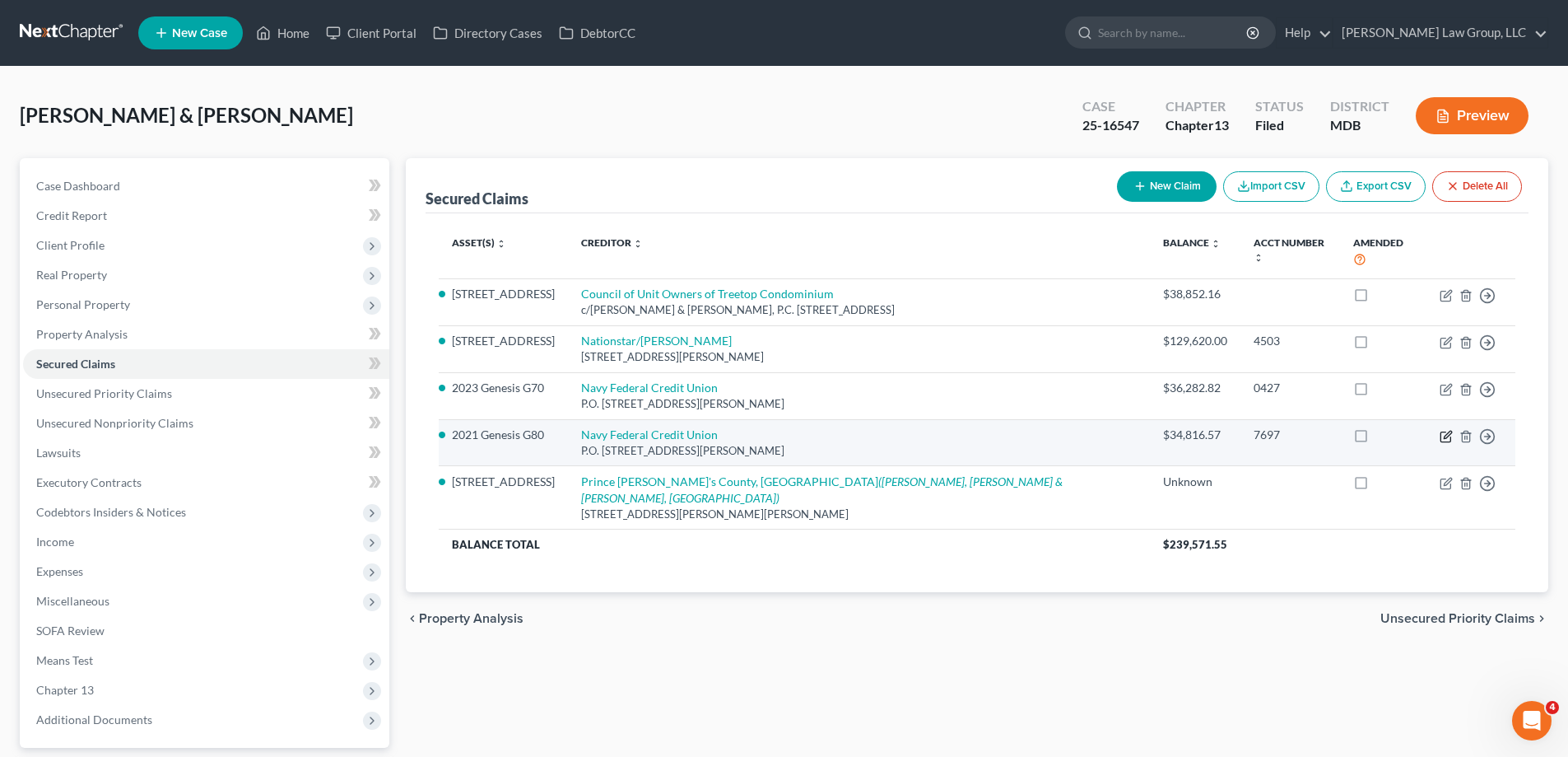
click at [1444, 430] on icon "button" at bounding box center [1445, 436] width 13 height 13
select select "48"
select select "18"
select select "4"
select select "0"
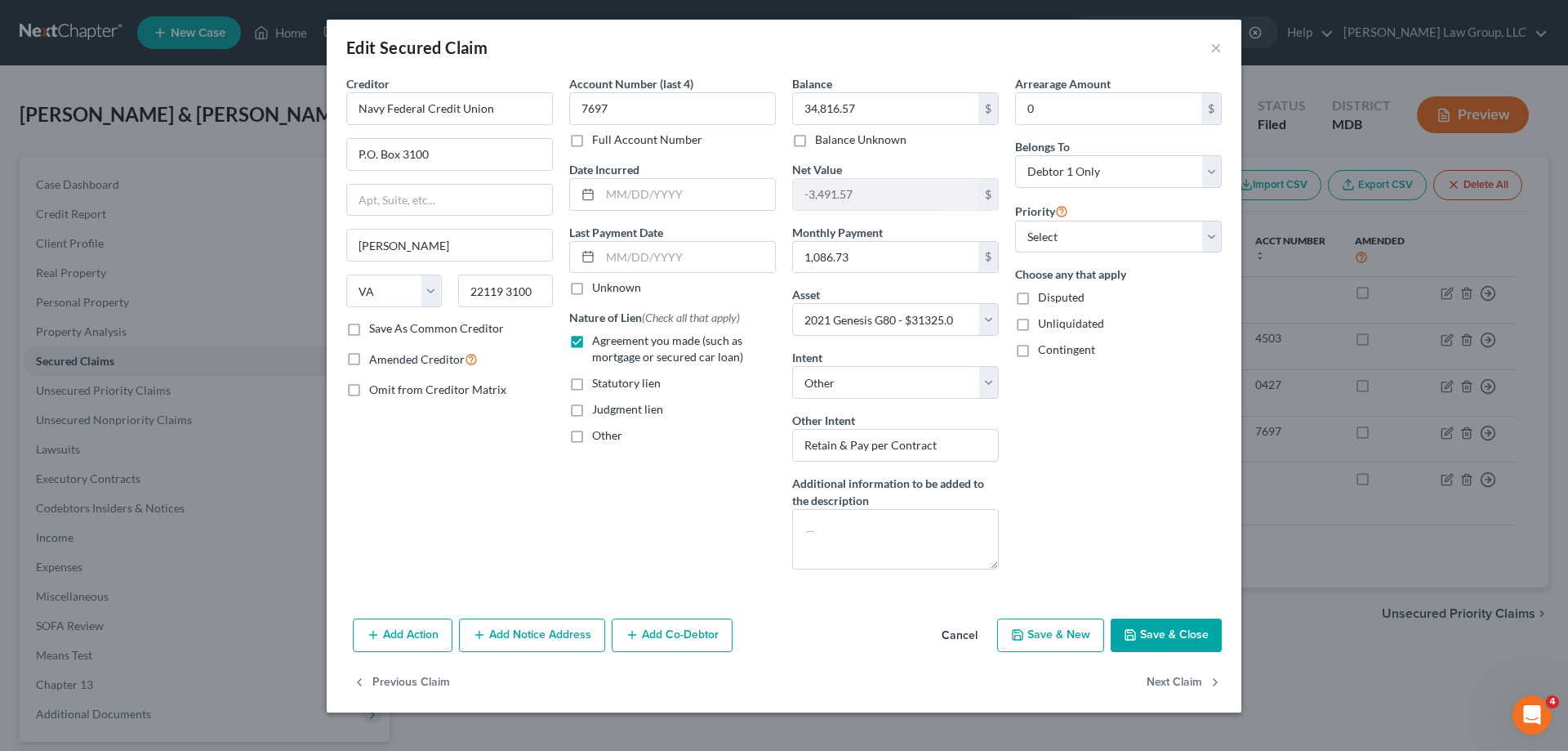
click at [1186, 633] on button "Save & Close" at bounding box center [1165, 635] width 111 height 34
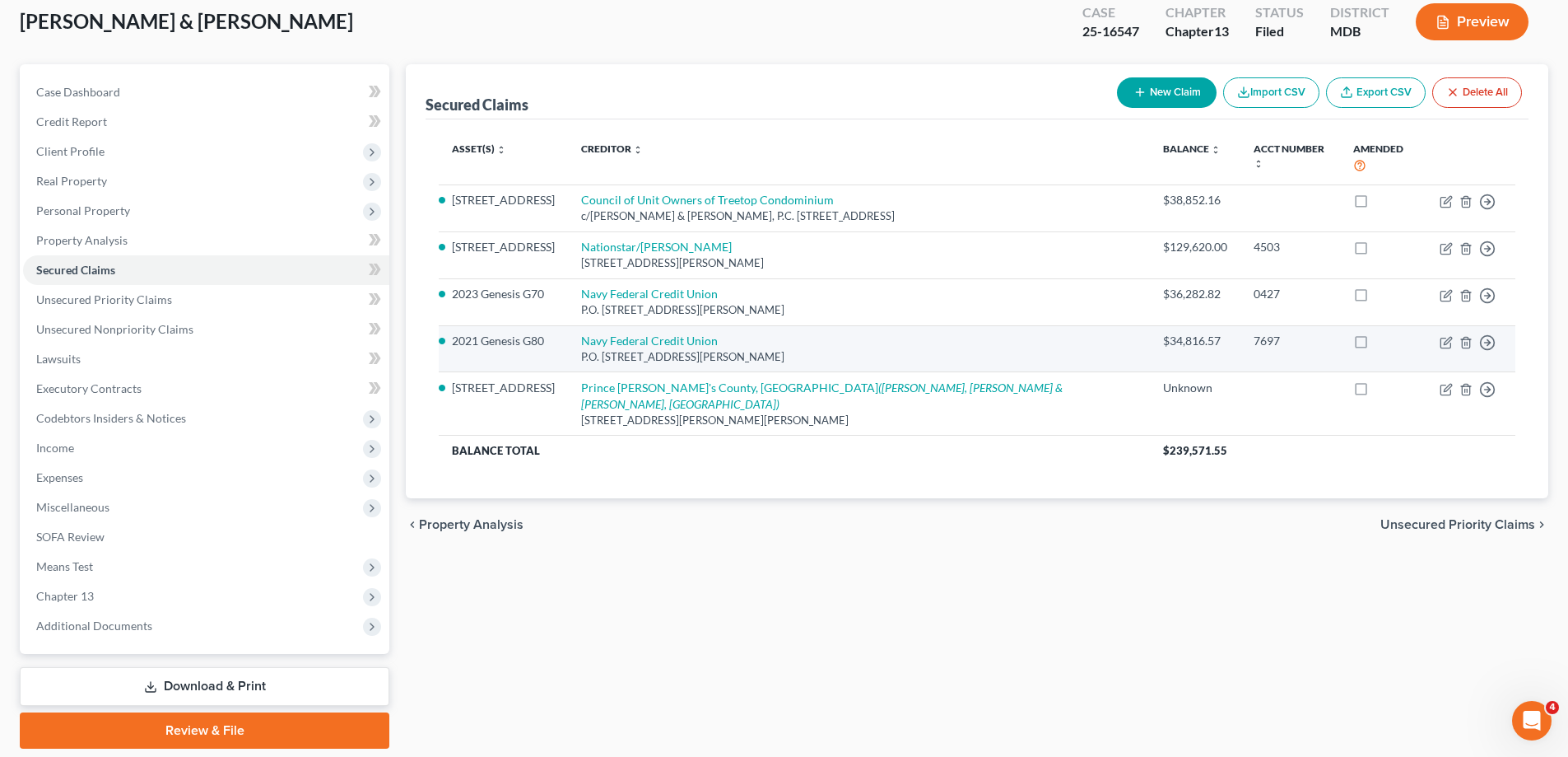
scroll to position [65, 0]
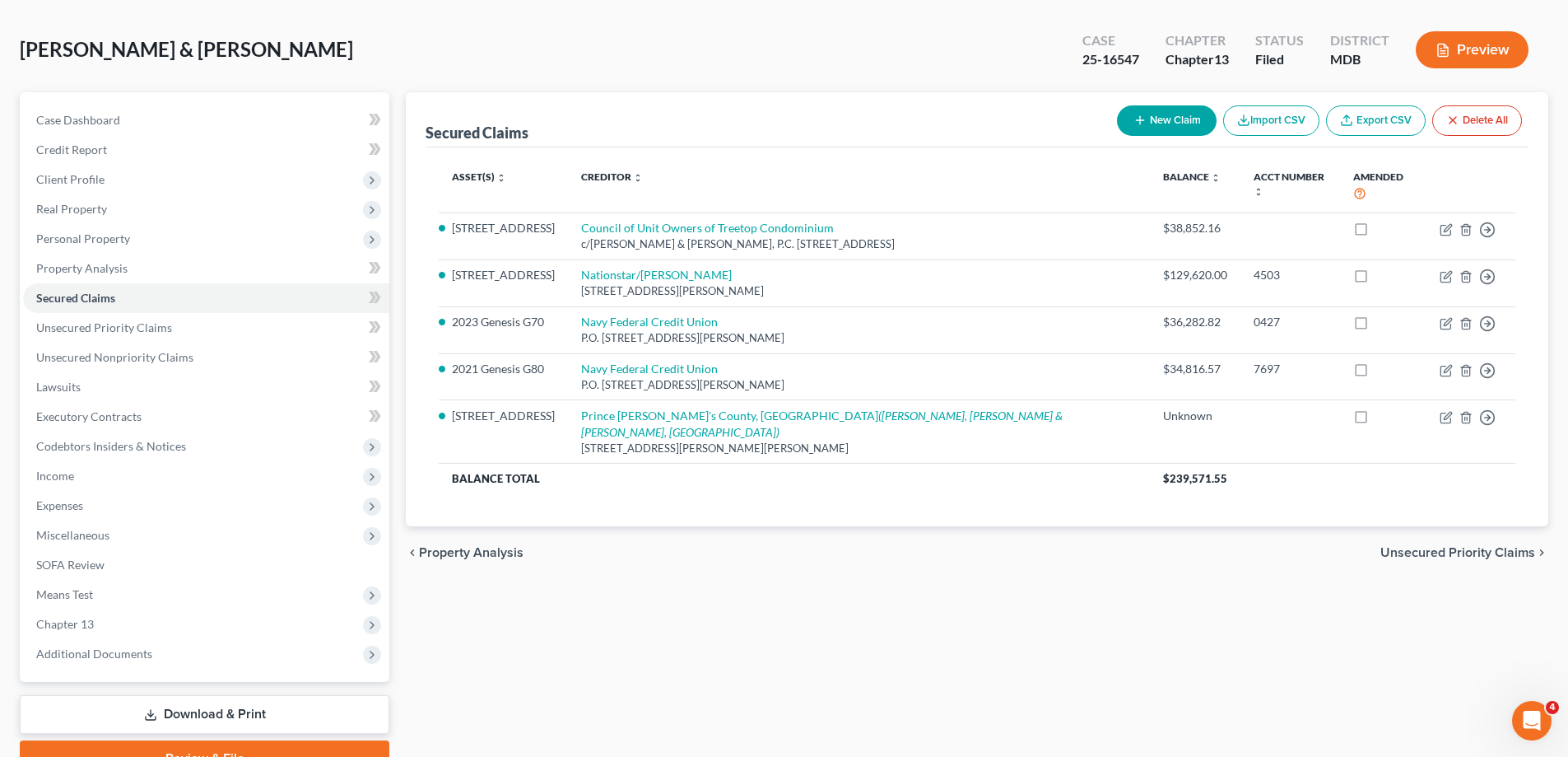
click at [289, 37] on div "Ealey, Terrance & Alejandra Upgraded Case 25-16547 Chapter Chapter 13 Status Fi…" at bounding box center [783, 56] width 1528 height 72
click at [120, 331] on span "Unsecured Priority Claims" at bounding box center [104, 327] width 136 height 14
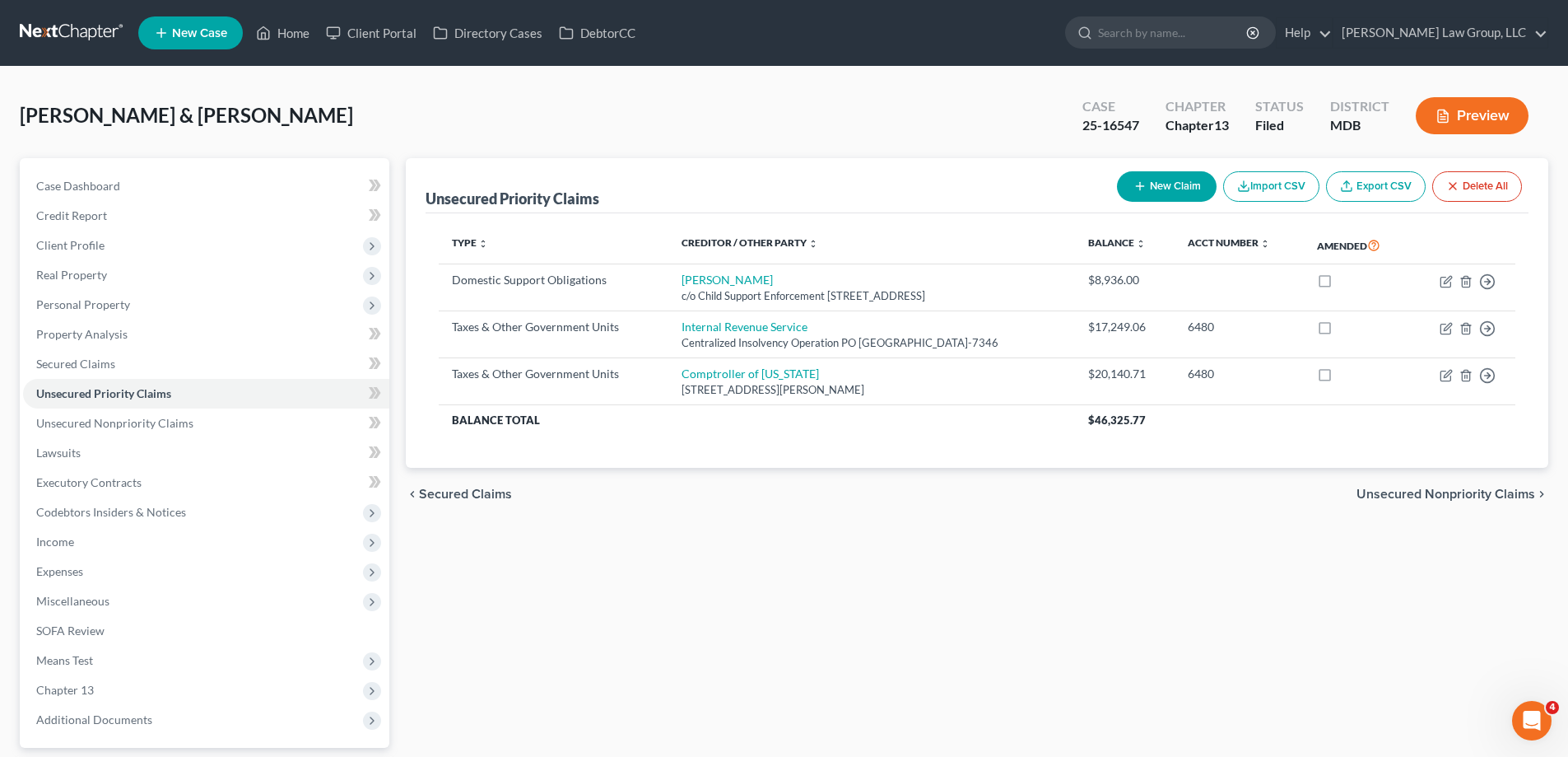
drag, startPoint x: 887, startPoint y: 592, endPoint x: 765, endPoint y: 605, distance: 122.7
click at [887, 592] on div "Unsecured Priority Claims New Claim Import CSV Export CSV Delete All Type expan…" at bounding box center [977, 501] width 1159 height 684
click at [220, 426] on link "Unsecured Nonpriority Claims" at bounding box center [206, 424] width 366 height 30
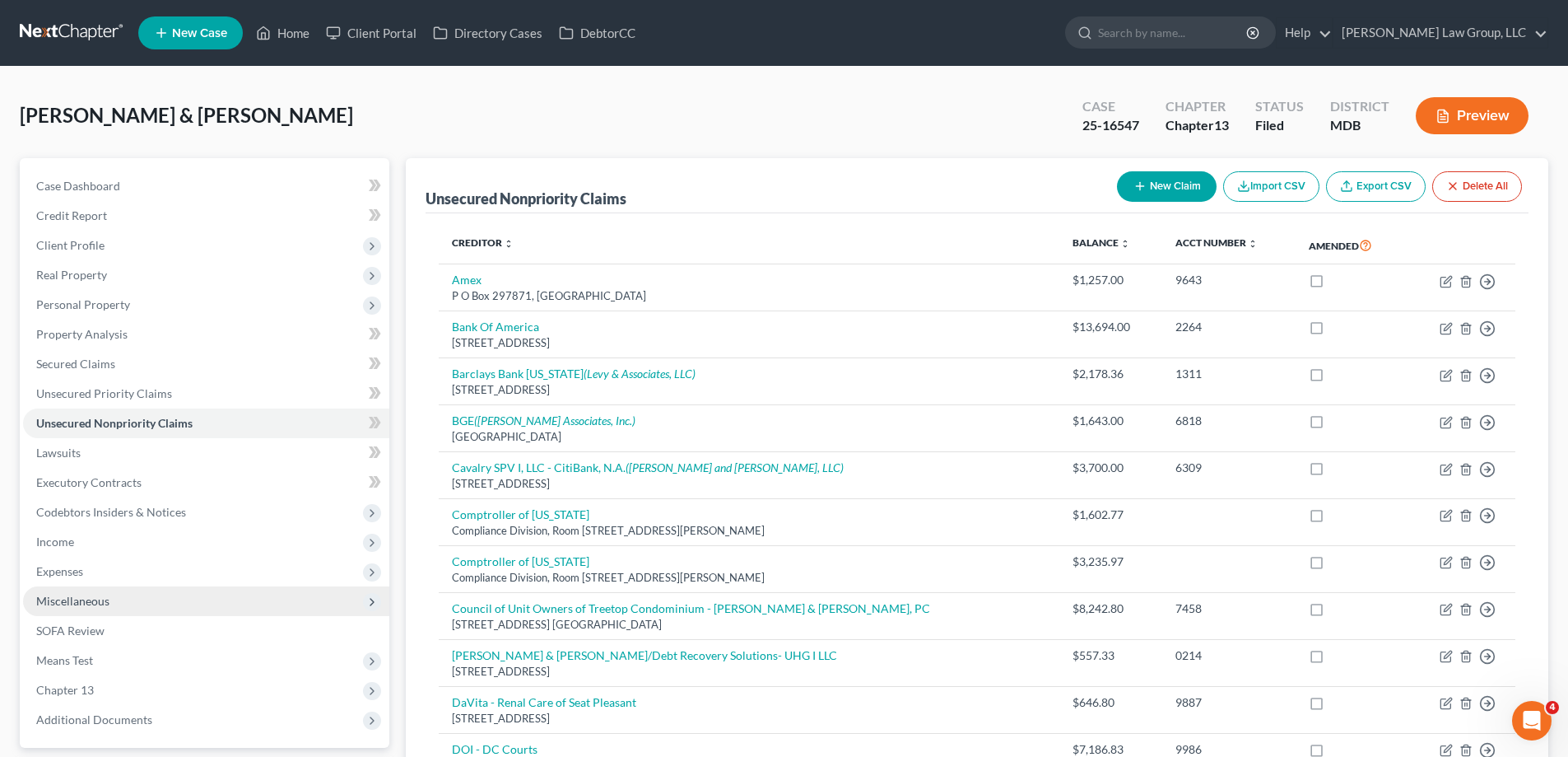
scroll to position [247, 0]
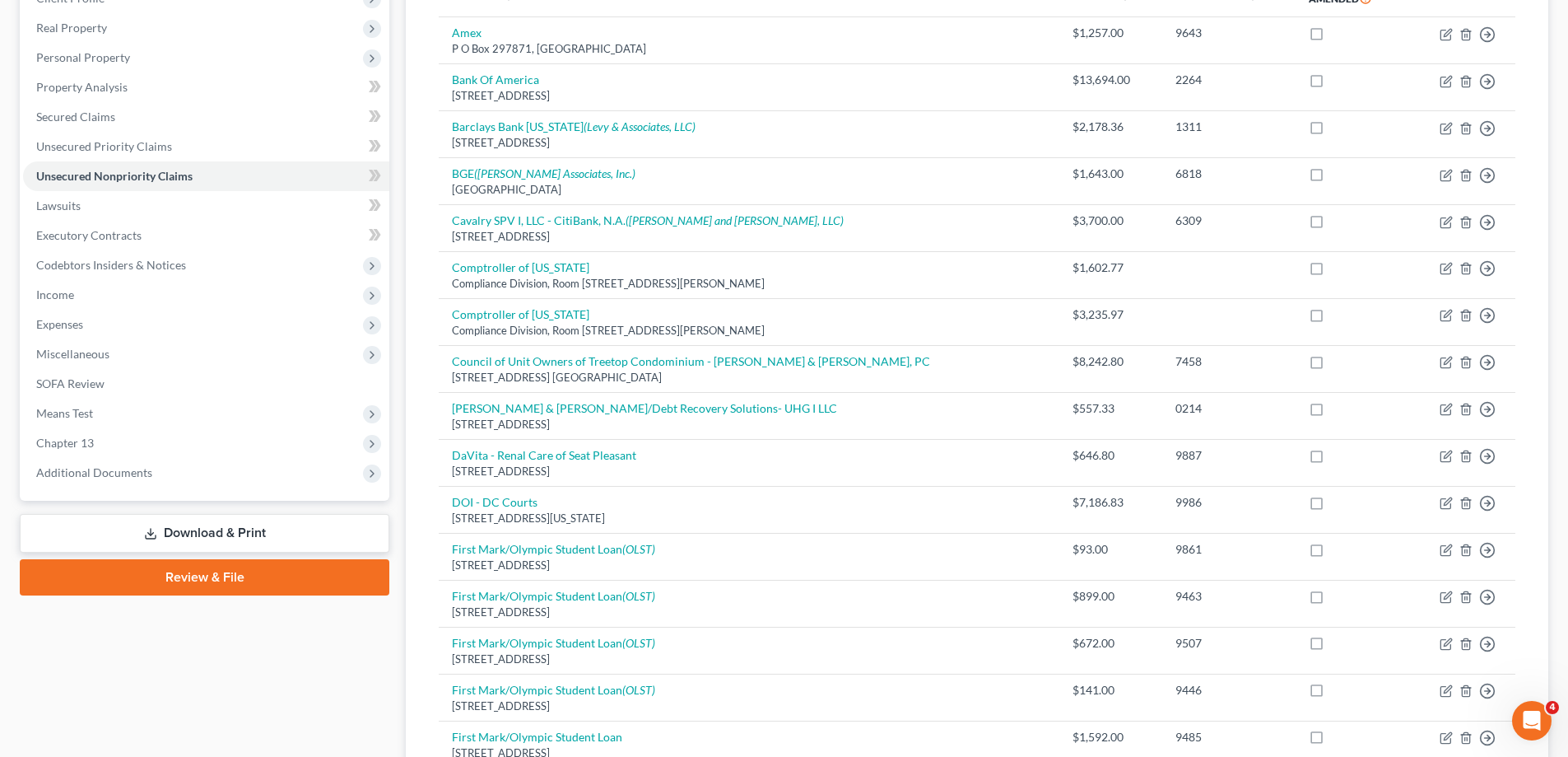
click at [179, 474] on span "Additional Documents" at bounding box center [206, 473] width 366 height 30
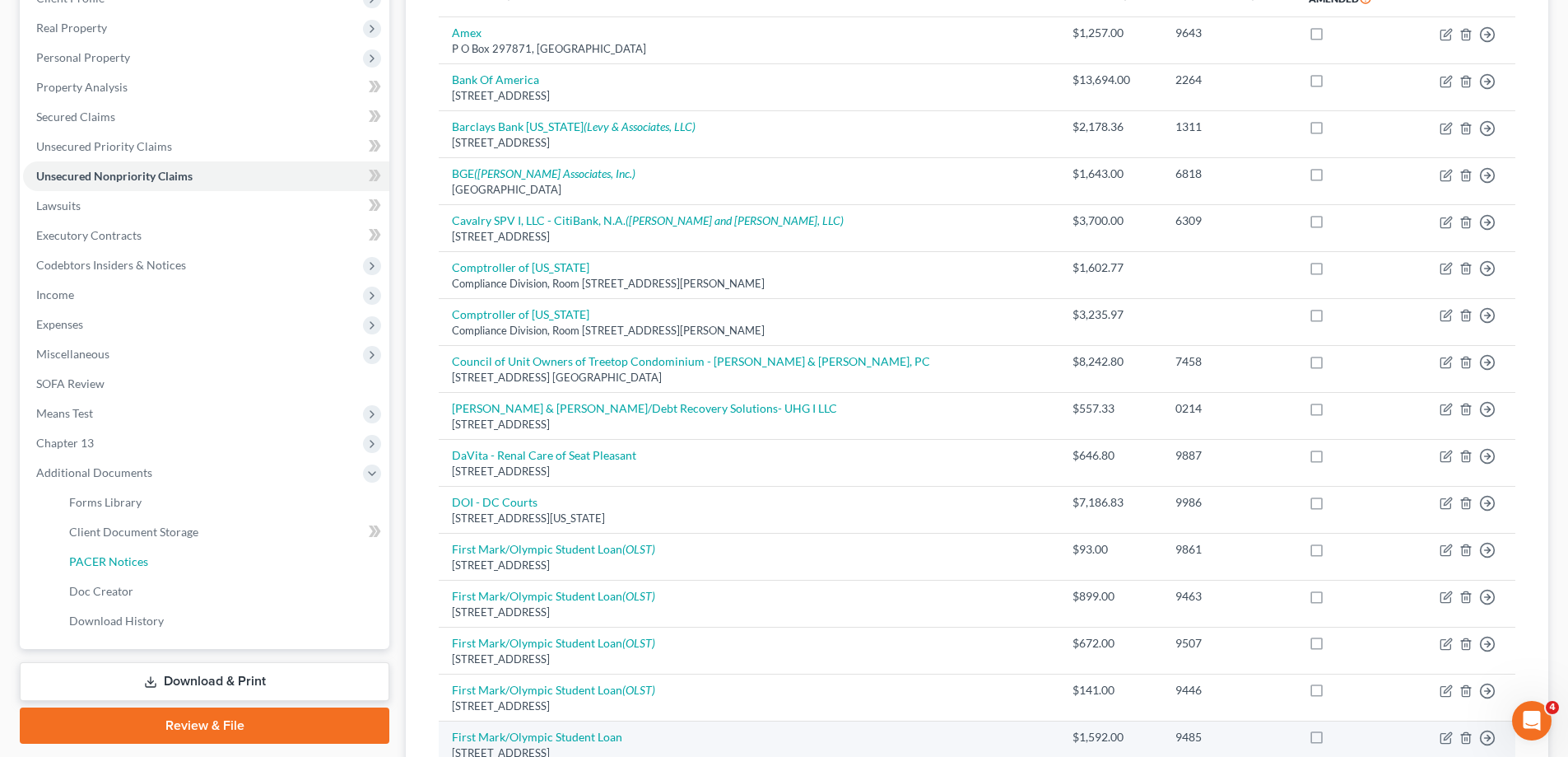
click at [139, 570] on link "PACER Notices" at bounding box center [222, 562] width 333 height 30
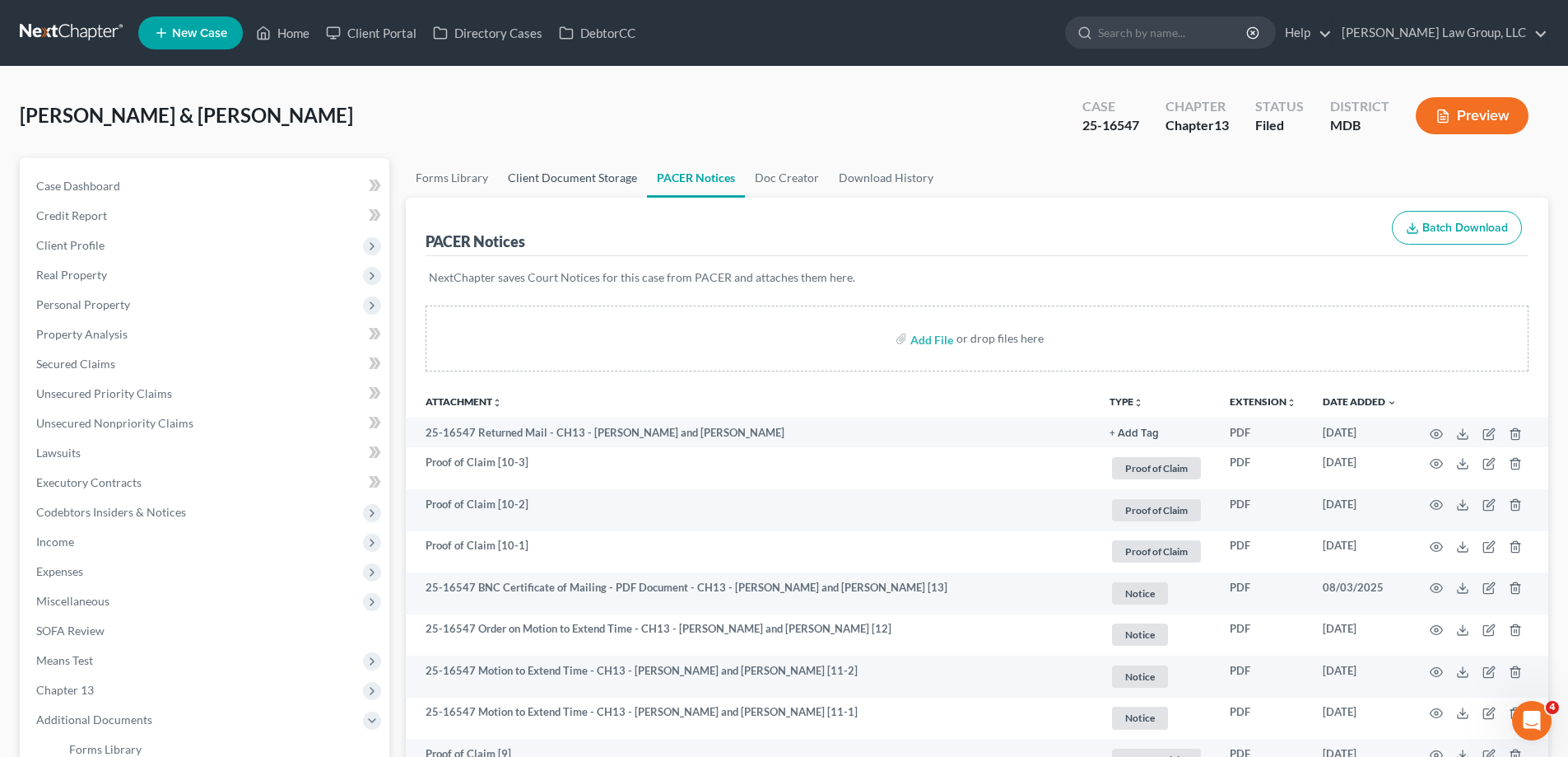
click at [608, 185] on link "Client Document Storage" at bounding box center [572, 178] width 149 height 40
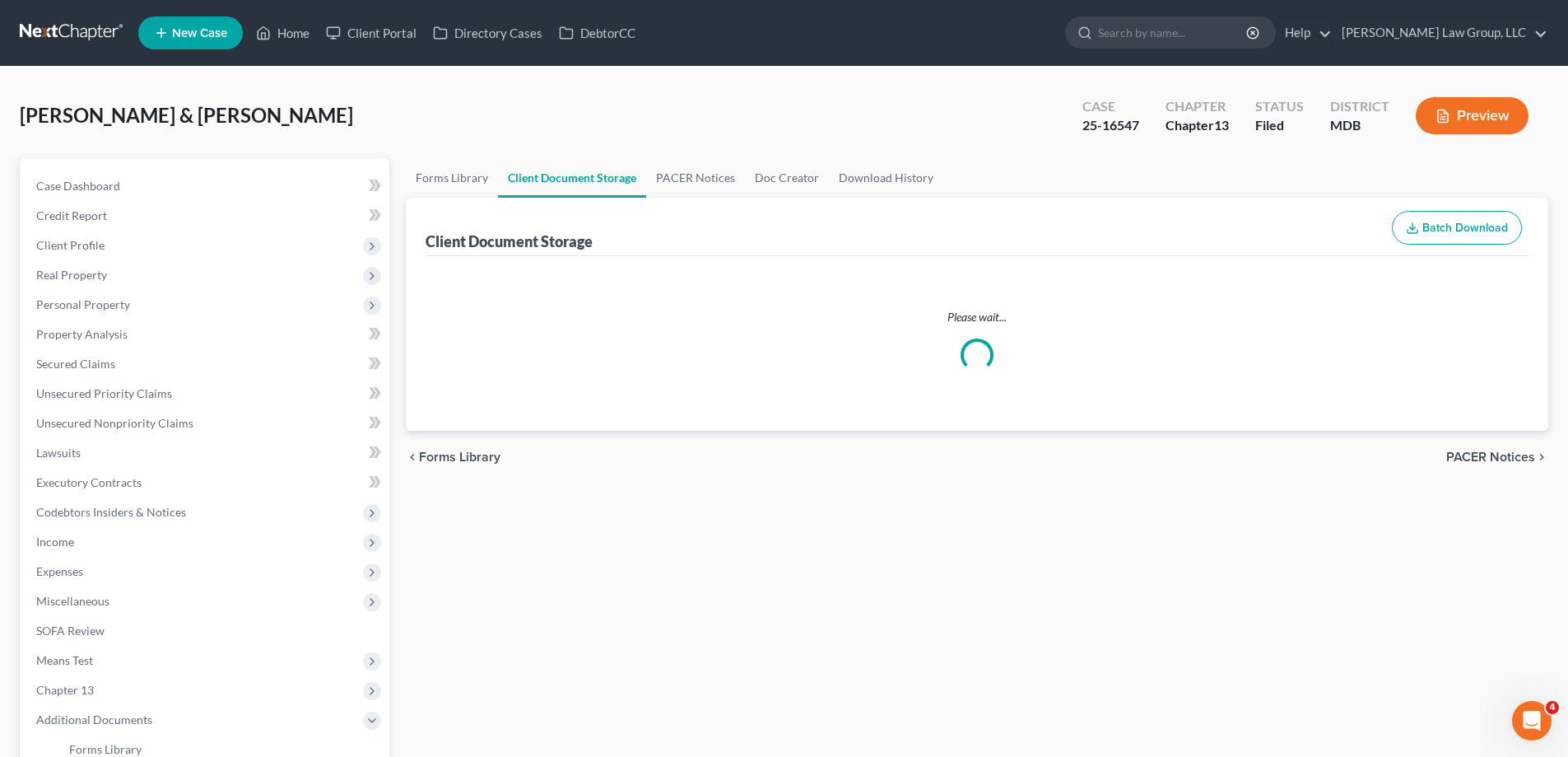
select select "14"
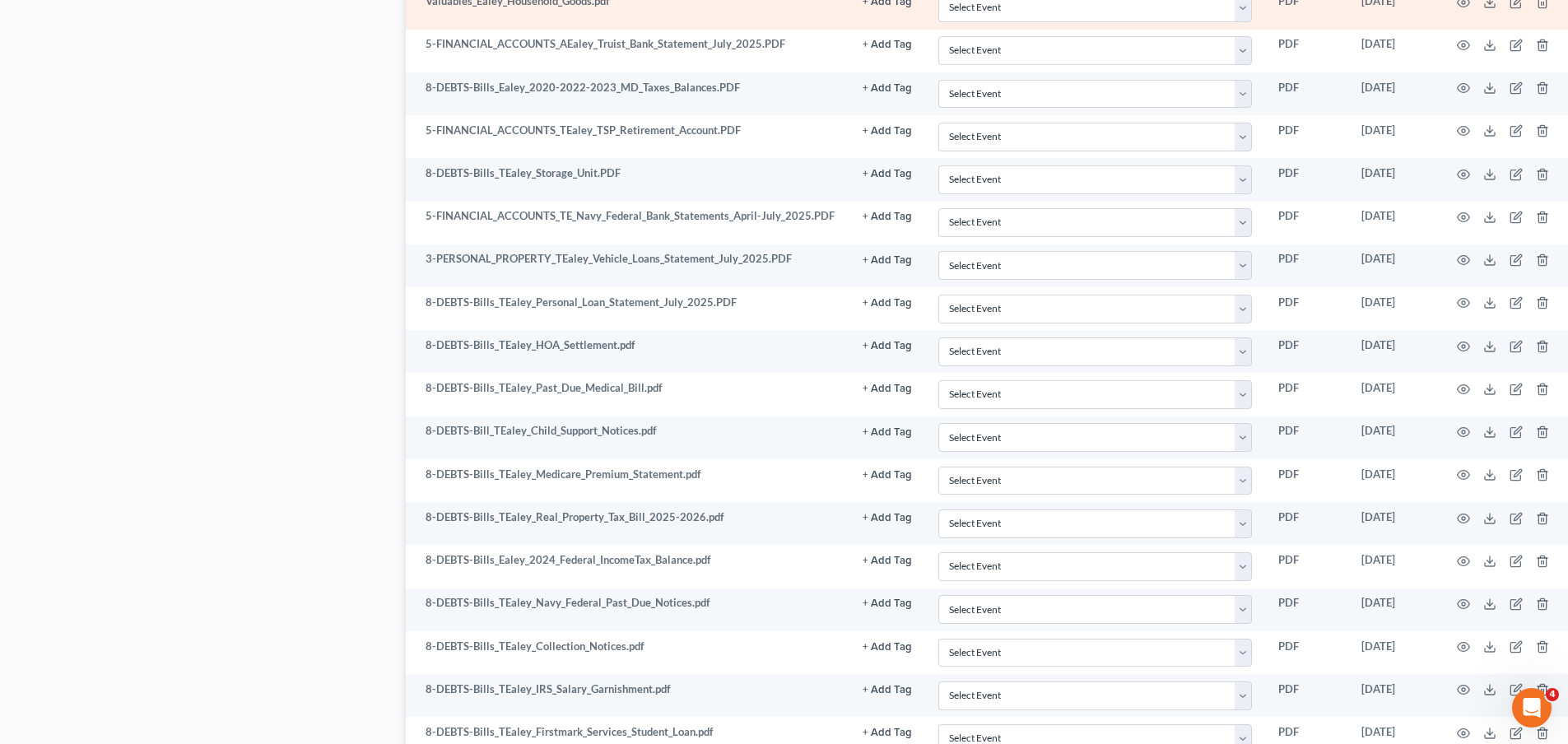
scroll to position [2468, 0]
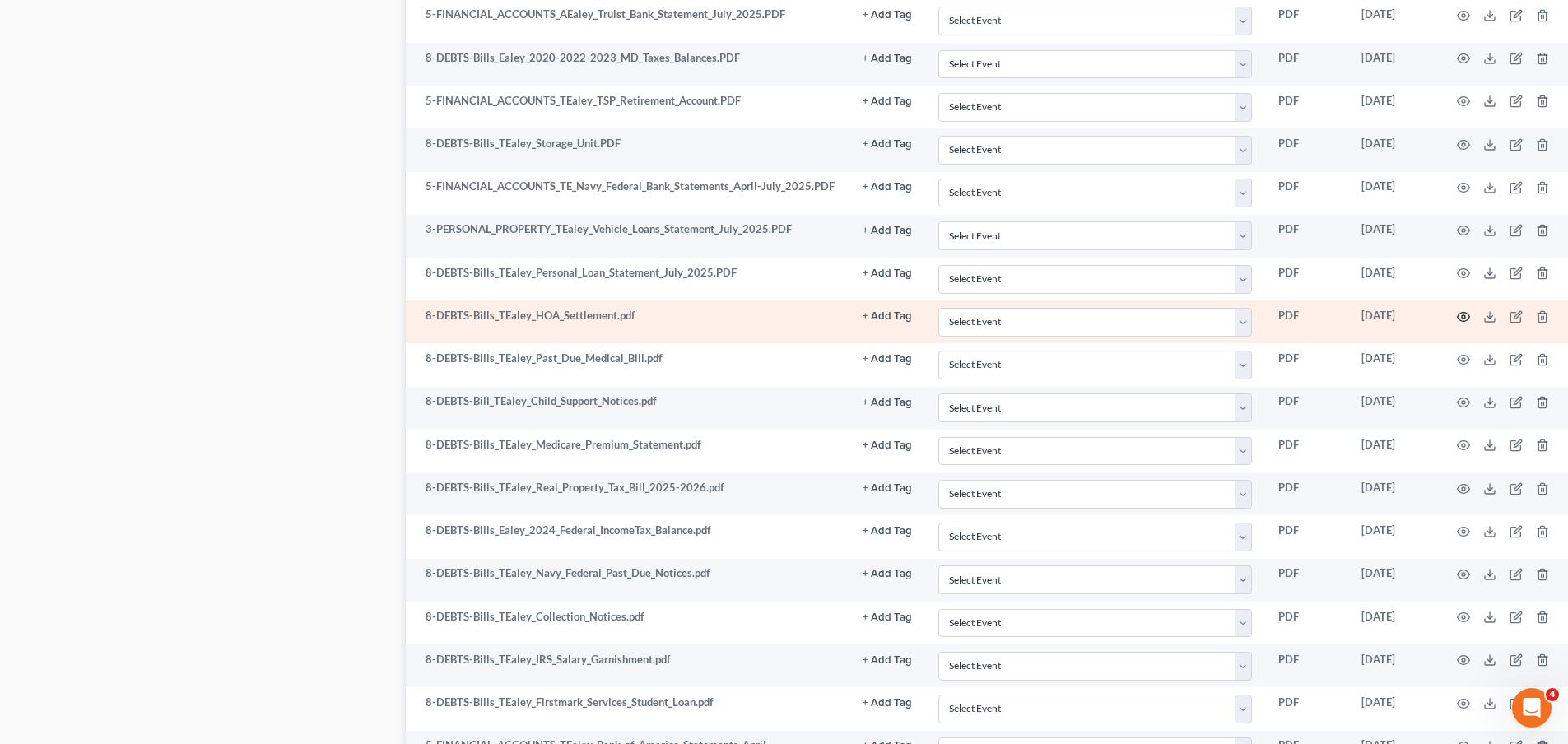
click at [1458, 318] on icon "button" at bounding box center [1463, 316] width 13 height 13
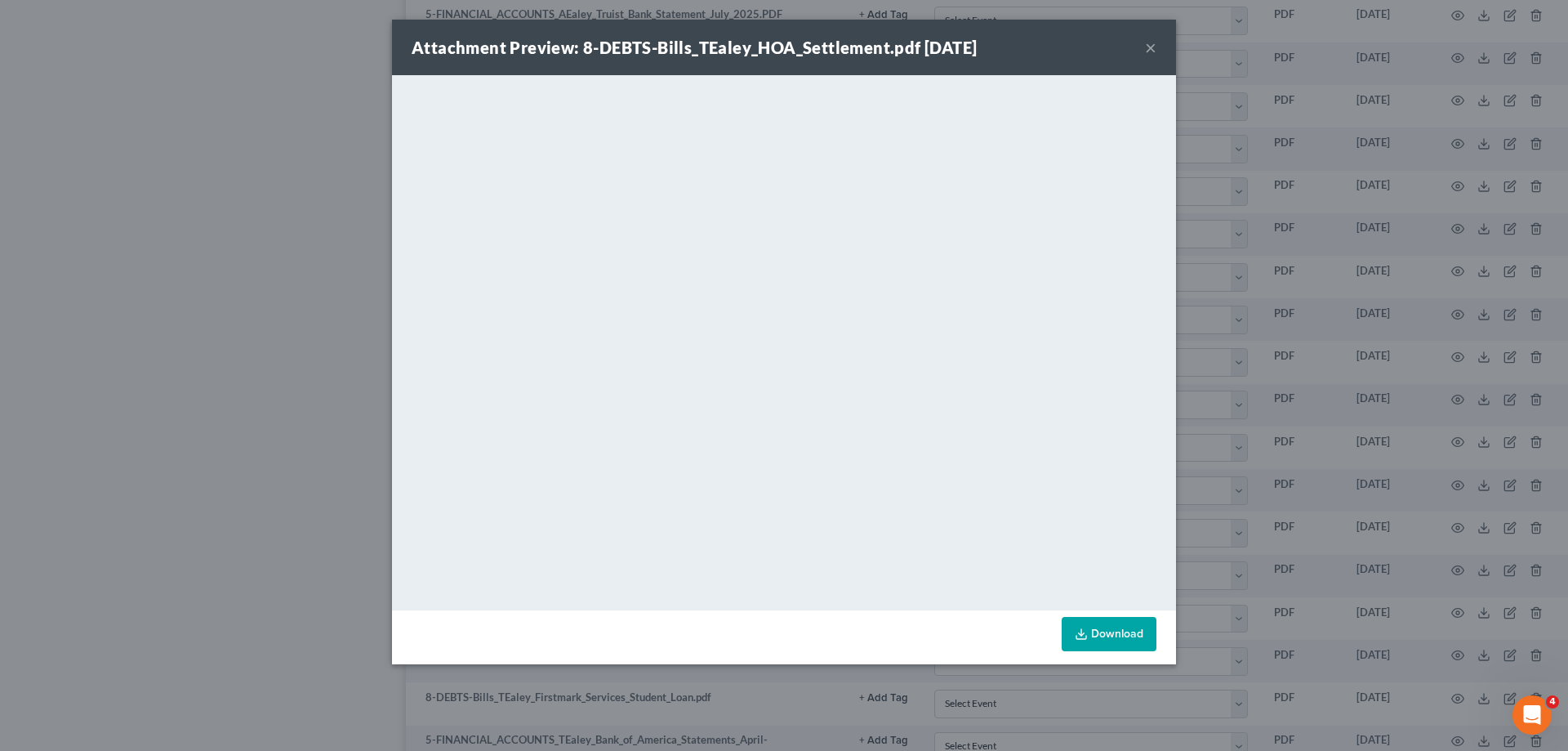
click at [1149, 49] on button "×" at bounding box center [1150, 47] width 11 height 19
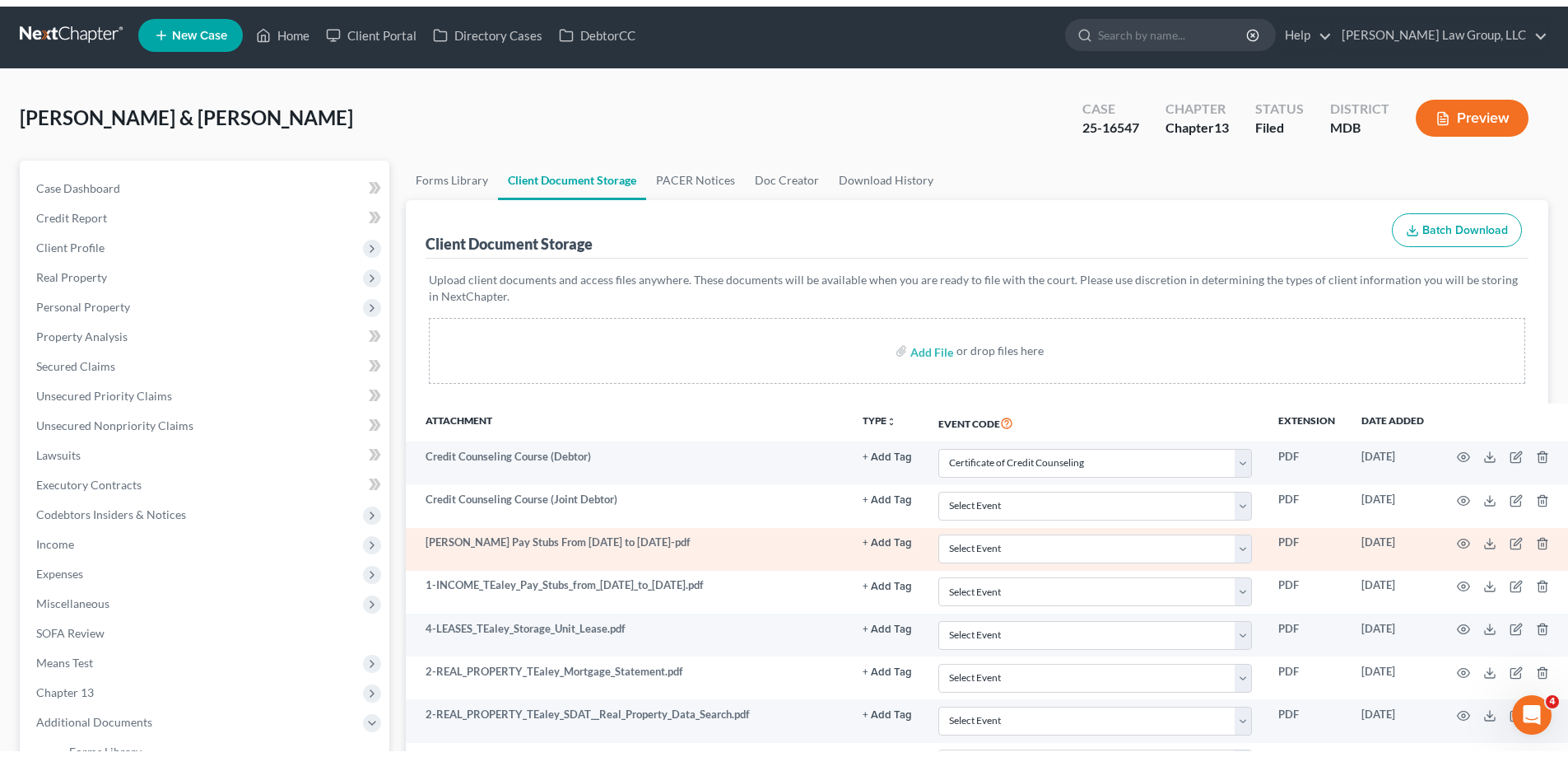
scroll to position [0, 0]
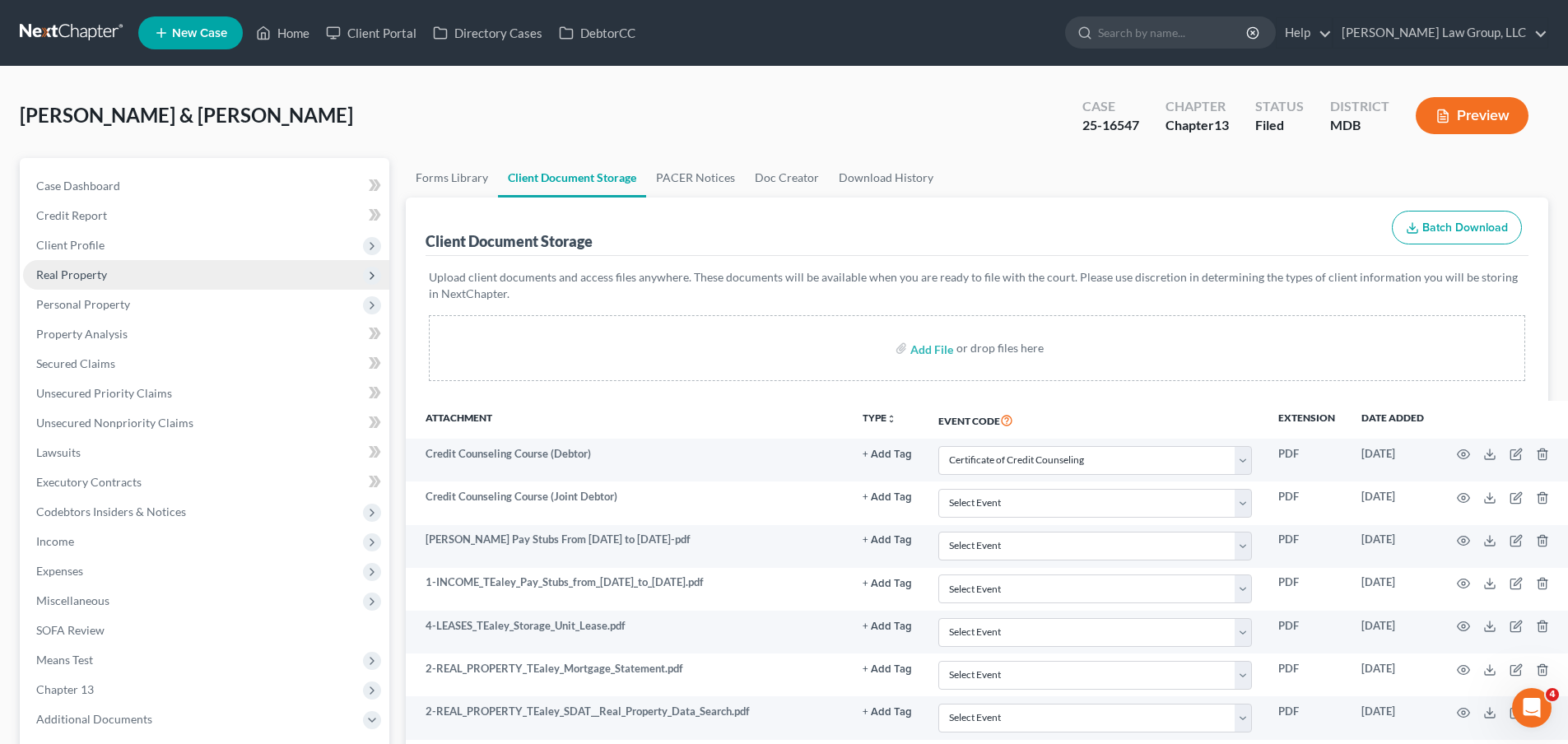
click at [161, 270] on span "Real Property" at bounding box center [206, 275] width 366 height 30
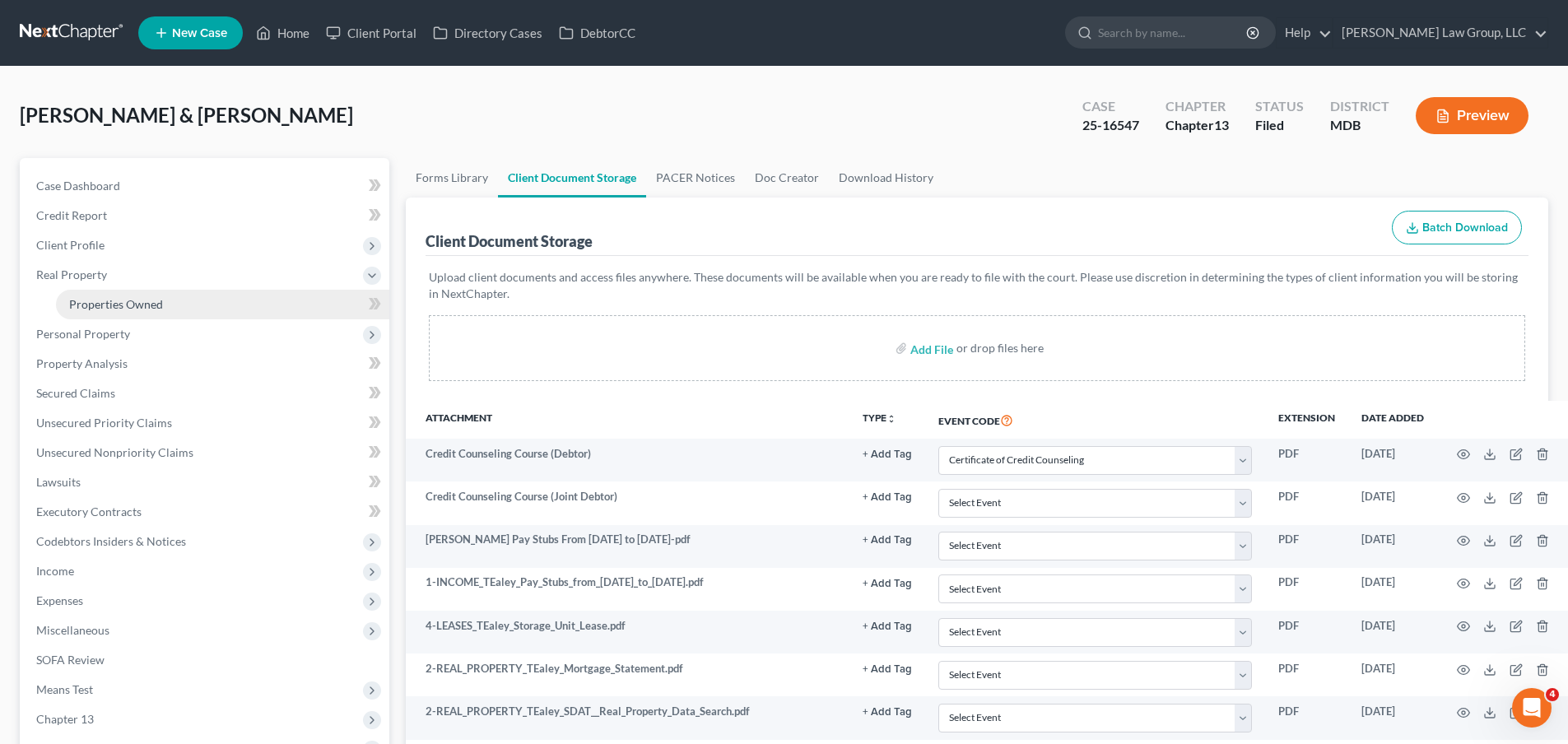
click at [132, 310] on span "Properties Owned" at bounding box center [116, 304] width 94 height 14
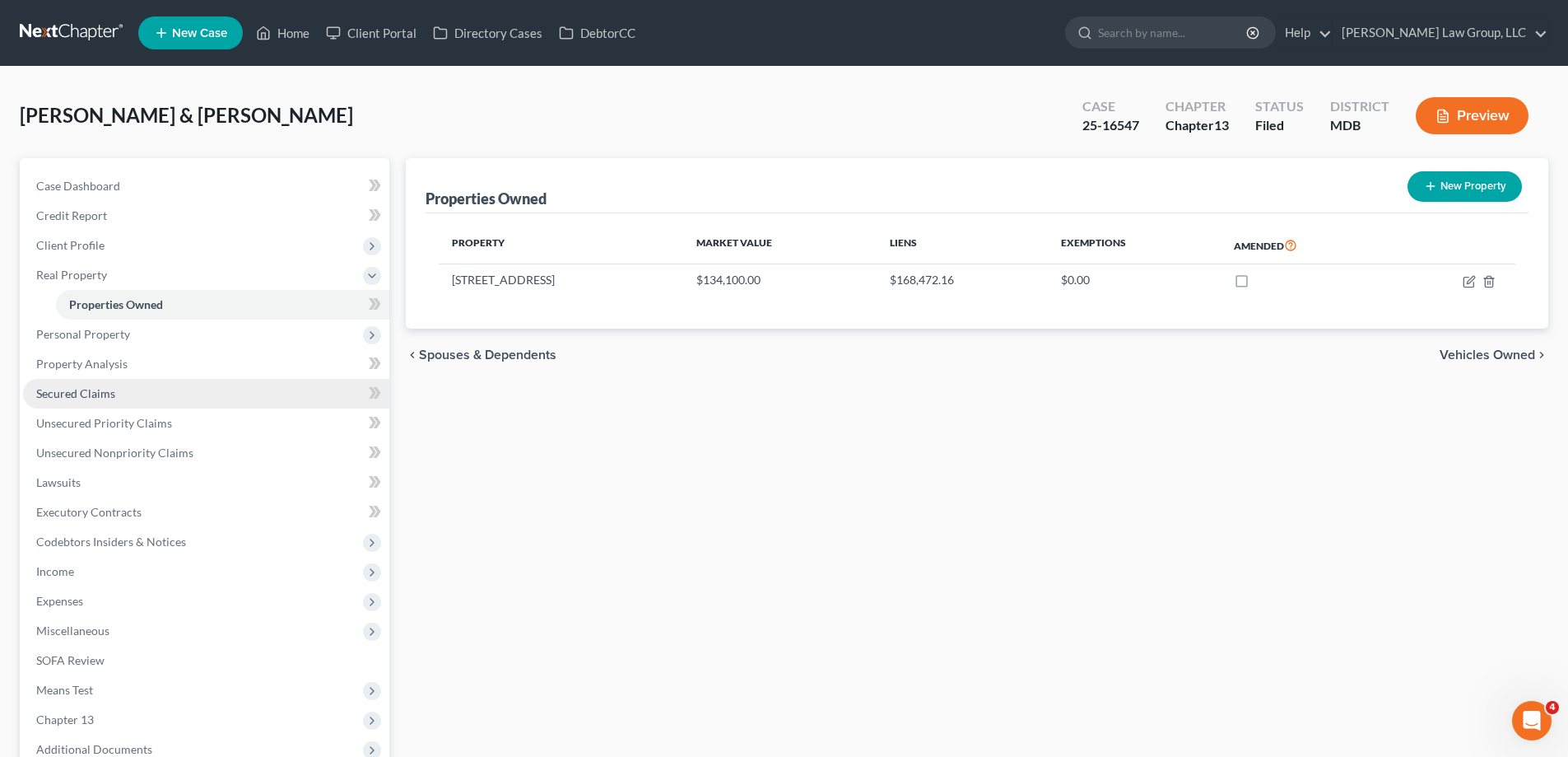
click at [141, 394] on link "Secured Claims" at bounding box center [206, 394] width 366 height 30
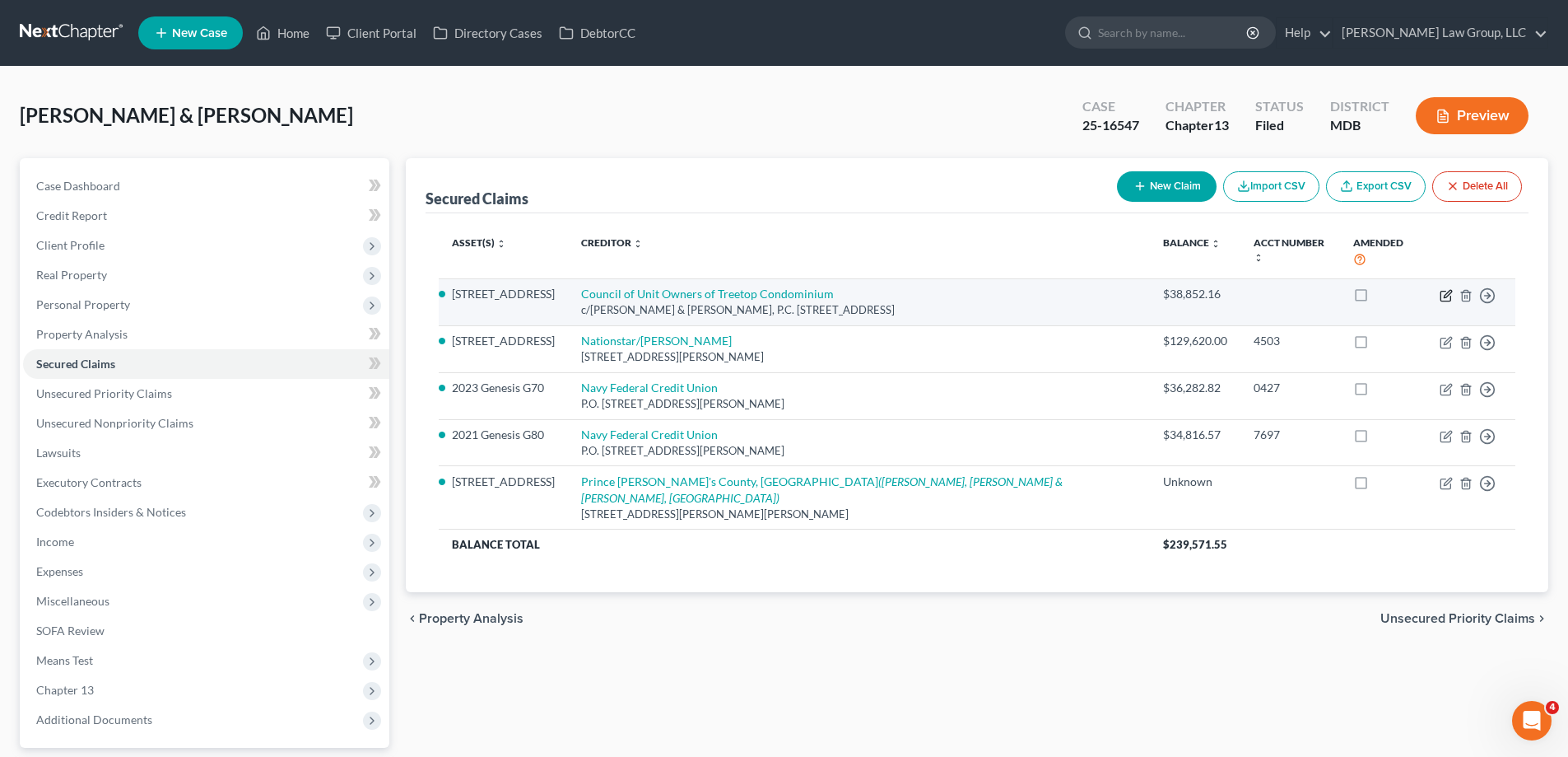
click at [1443, 289] on icon "button" at bounding box center [1445, 295] width 13 height 13
select select "21"
select select "2"
select select "0"
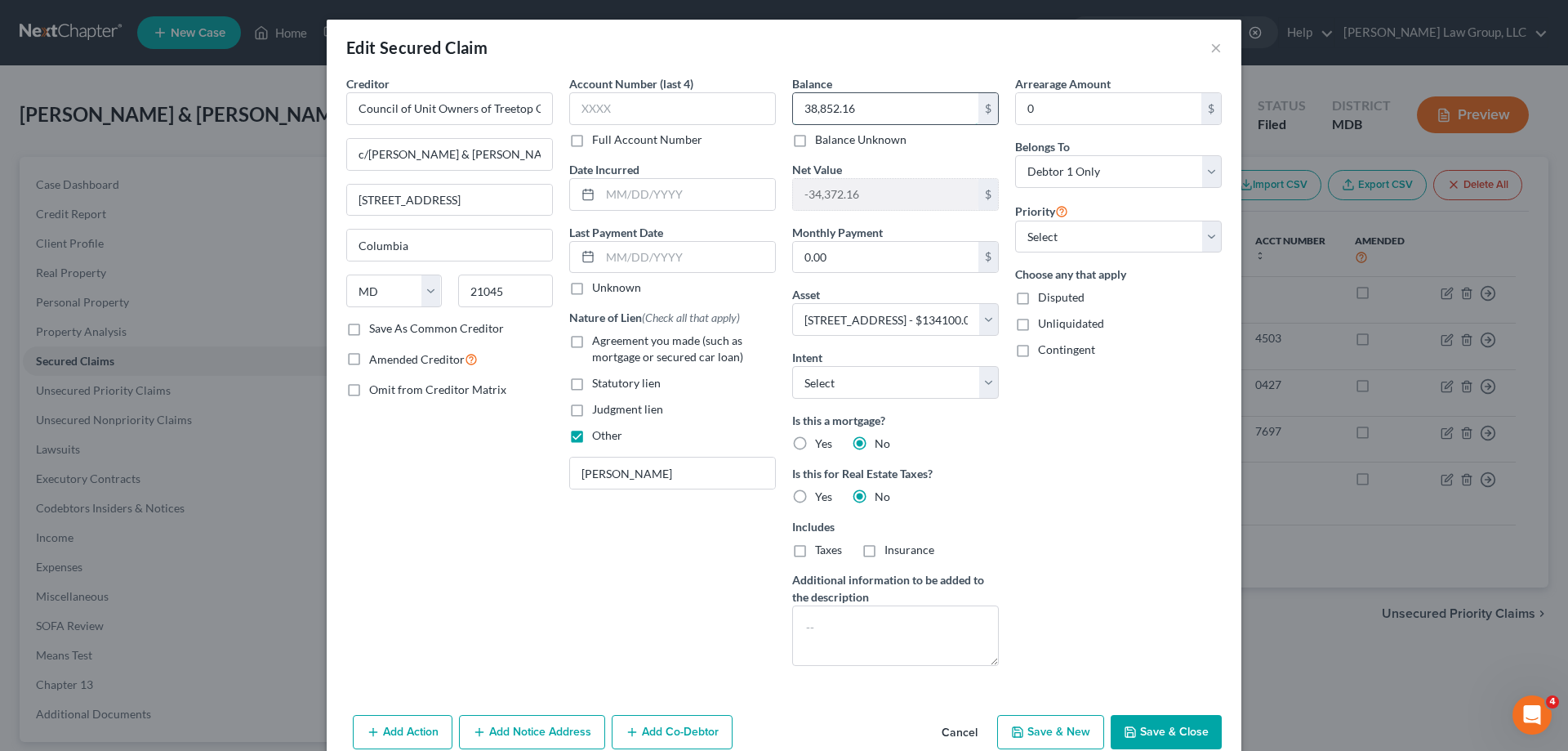
click at [880, 105] on input "38,852.16" at bounding box center [885, 108] width 185 height 31
type input "10,504.08"
click at [1151, 536] on div "Arrearage Amount 0 $ Belongs To * Select Debtor 1 Only Debtor 2 Only Debtor 1 A…" at bounding box center [1118, 377] width 223 height 604
click at [1135, 718] on button "Save & Close" at bounding box center [1165, 732] width 111 height 34
select select
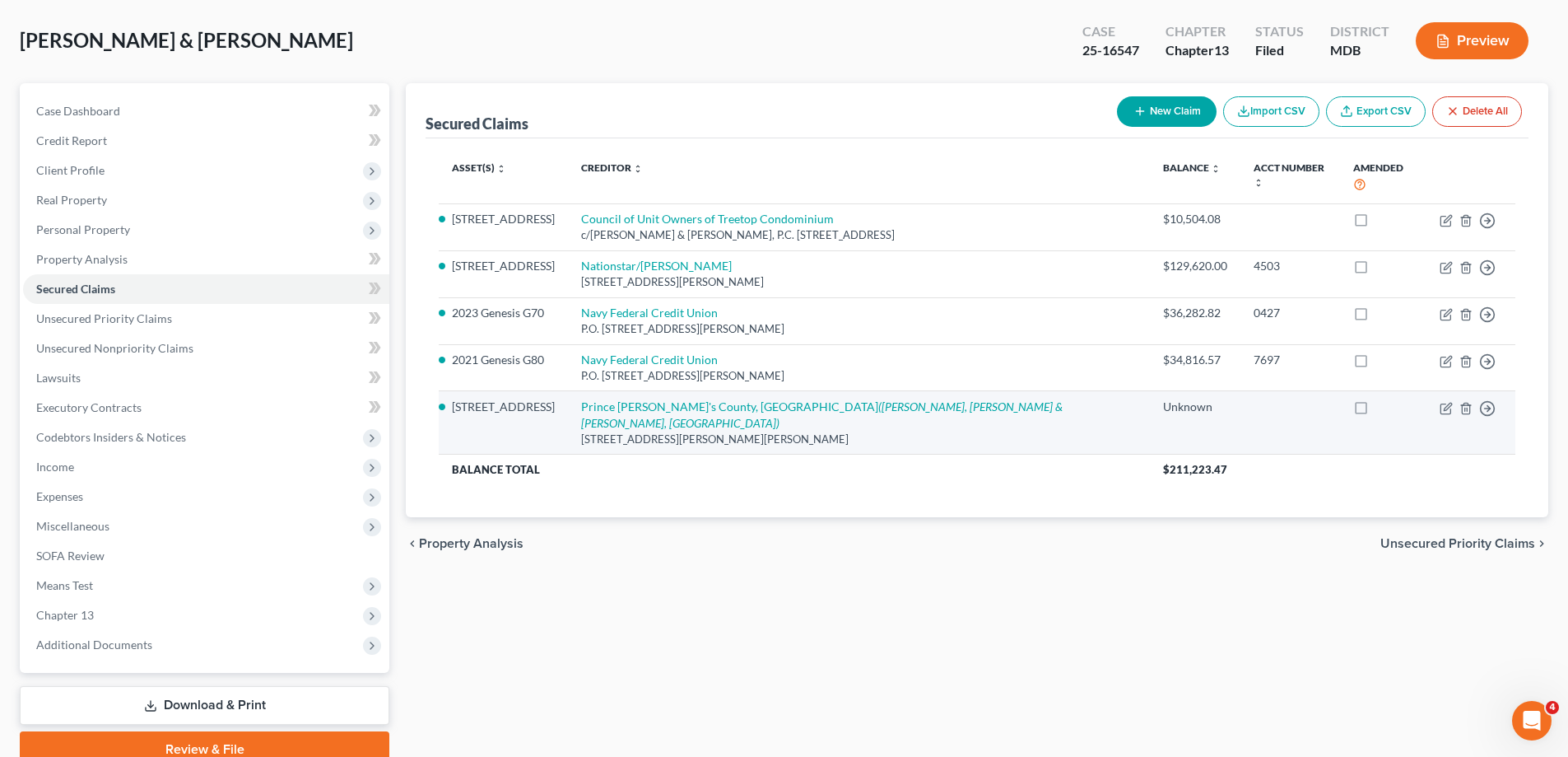
scroll to position [149, 0]
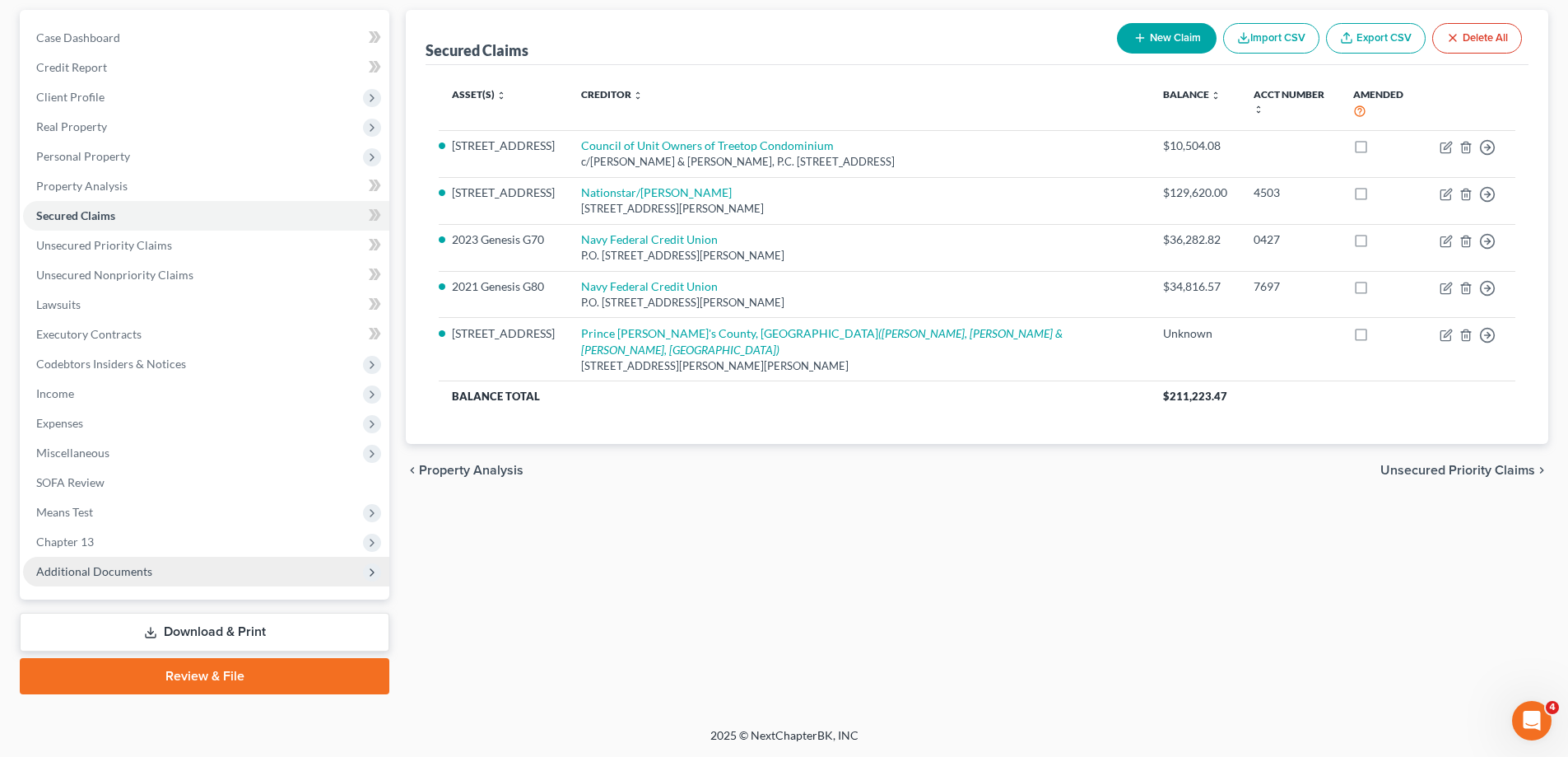
click at [224, 582] on span "Additional Documents" at bounding box center [206, 571] width 366 height 30
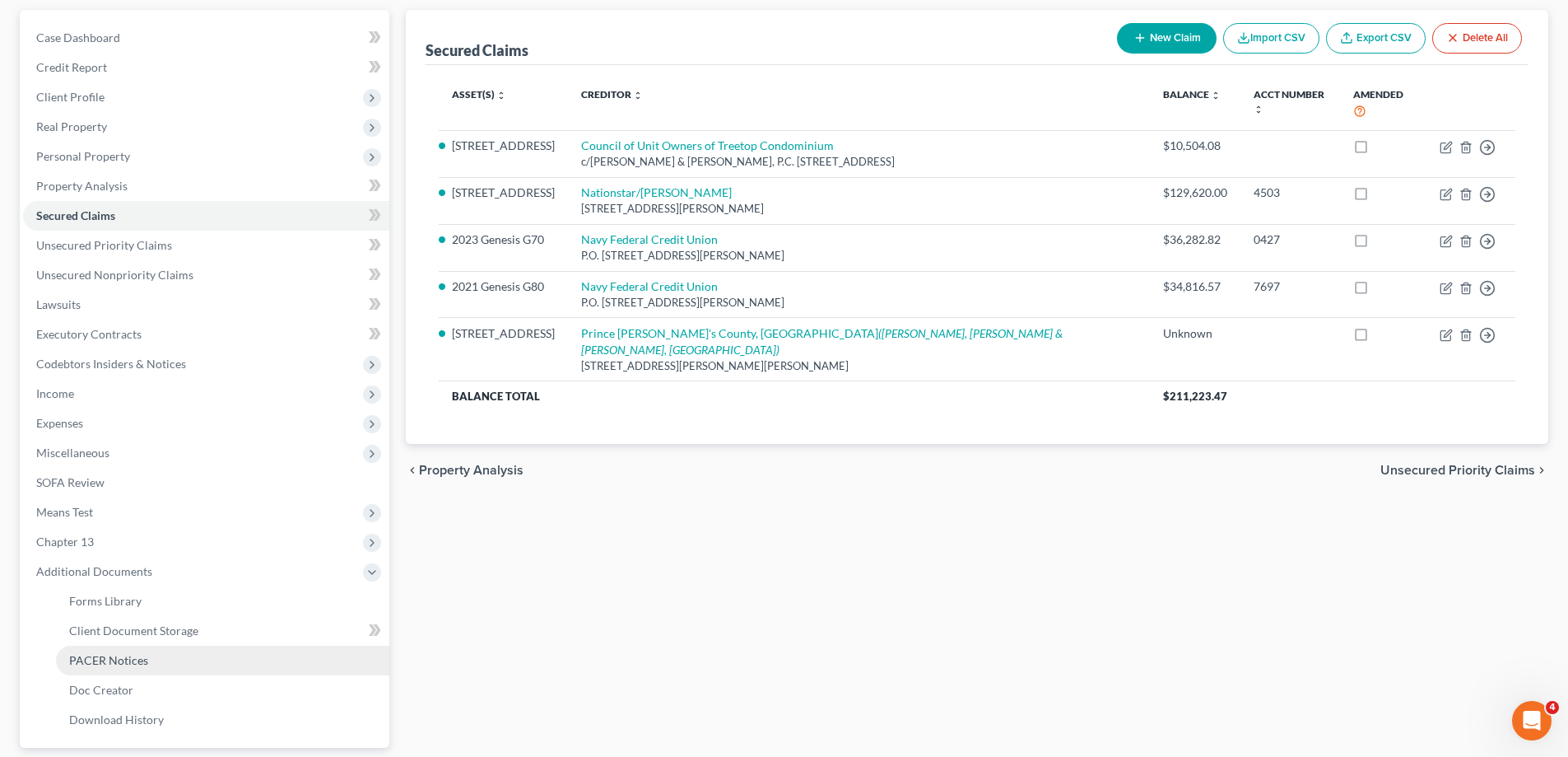
click at [194, 656] on link "PACER Notices" at bounding box center [222, 661] width 333 height 30
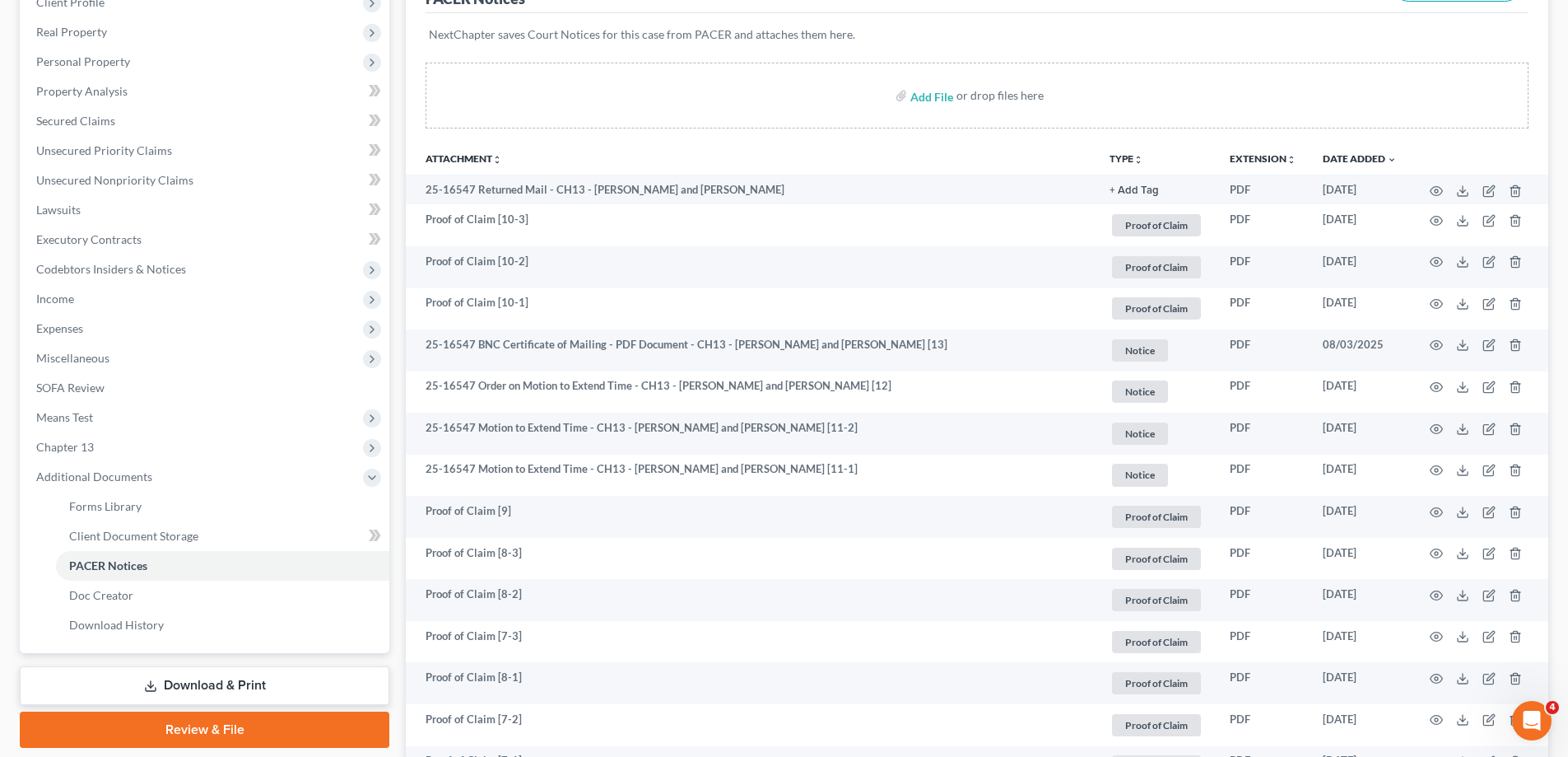
scroll to position [247, 0]
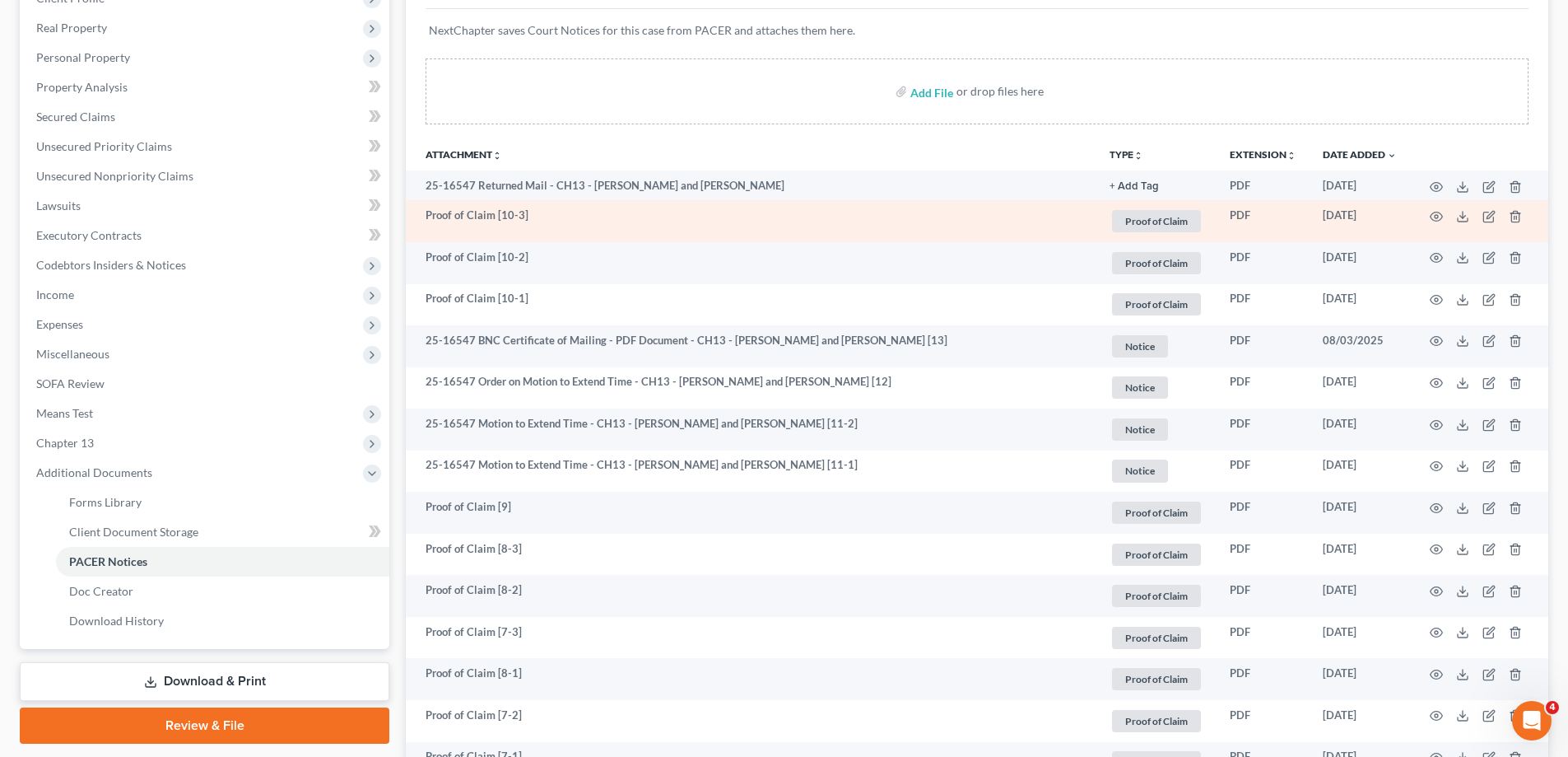
drag, startPoint x: 556, startPoint y: 145, endPoint x: 694, endPoint y: 219, distance: 156.6
click at [556, 145] on th "Attachment unfold_more expand_more expand_less" at bounding box center [750, 153] width 690 height 33
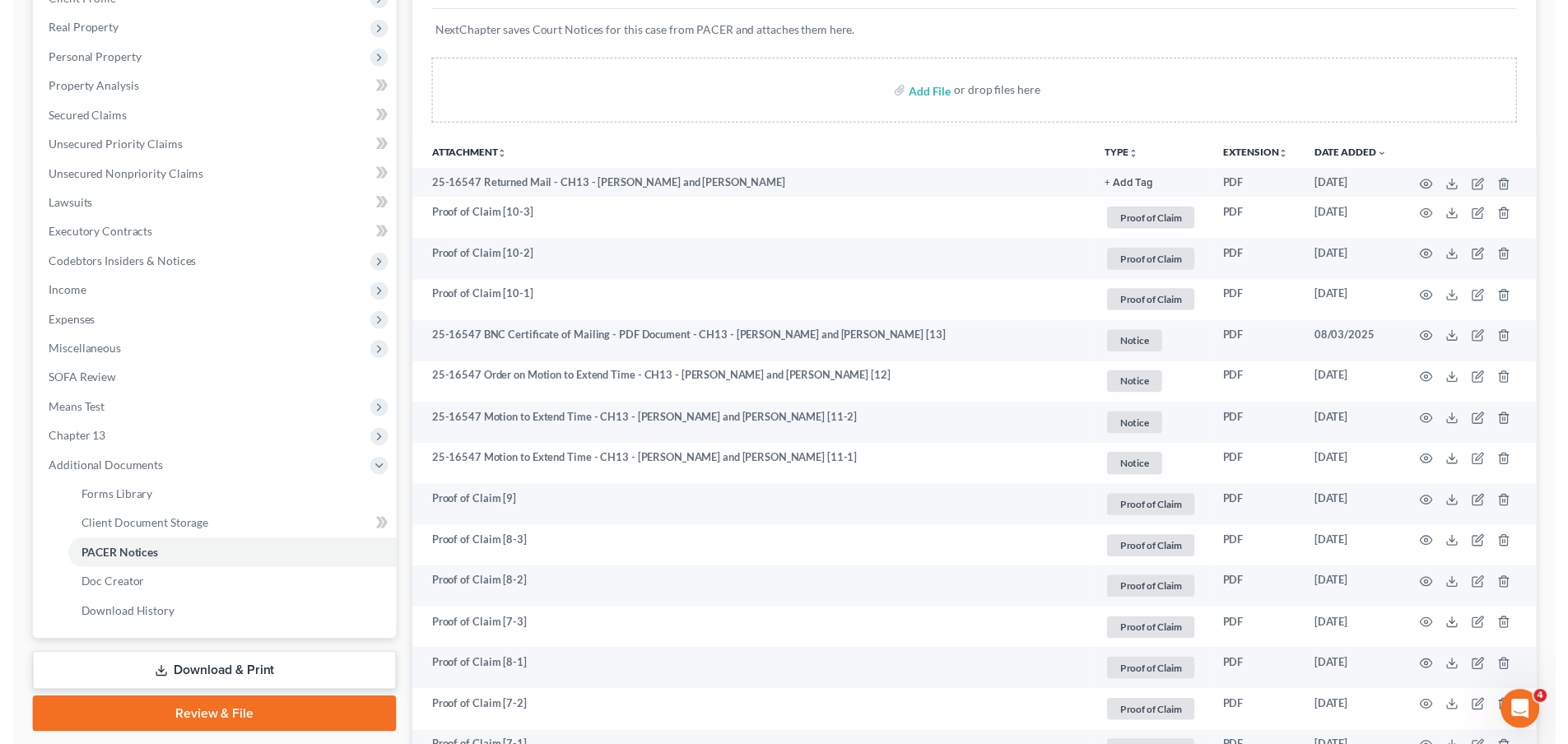
scroll to position [0, 0]
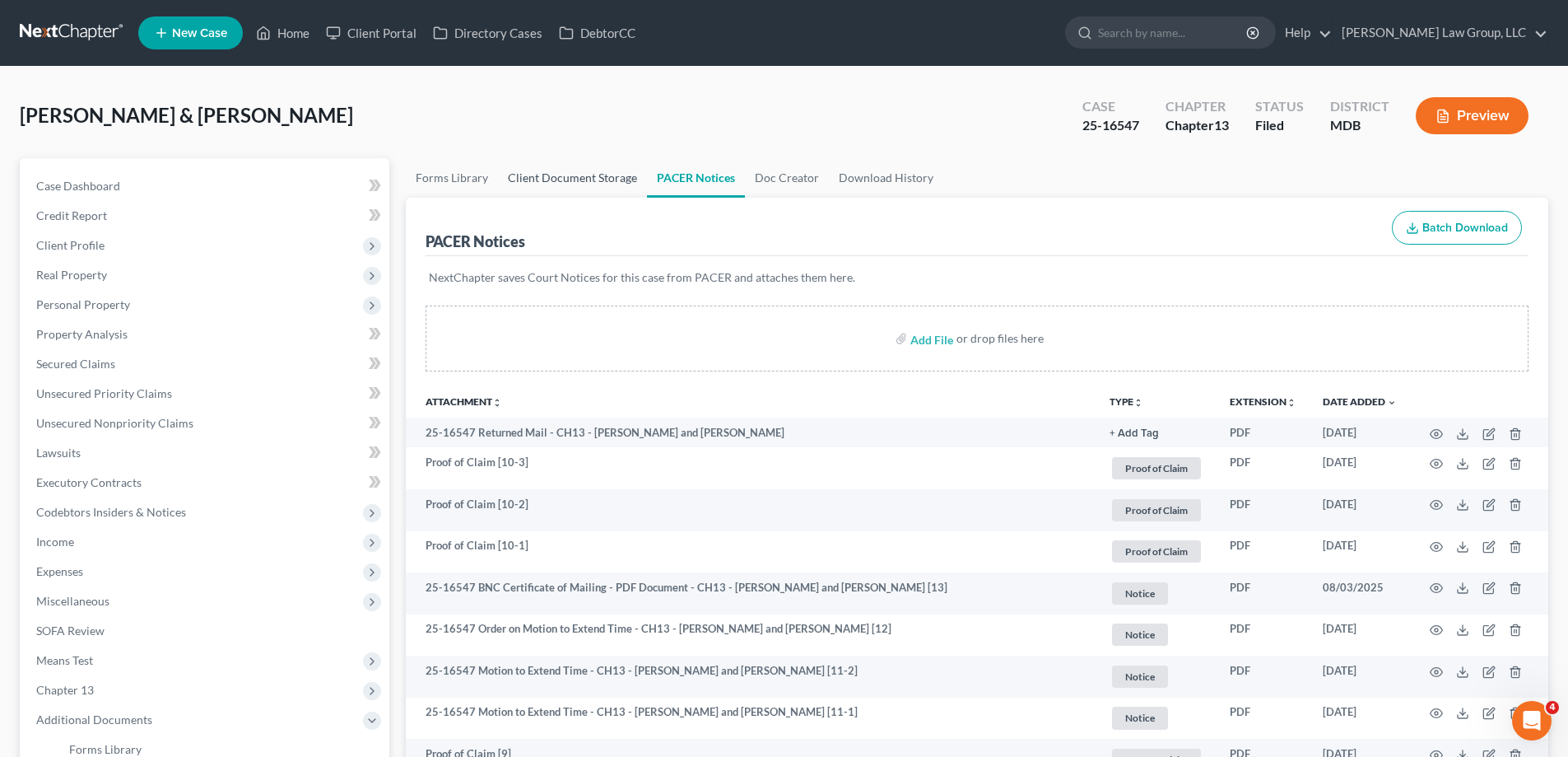
click at [613, 189] on link "Client Document Storage" at bounding box center [572, 178] width 149 height 40
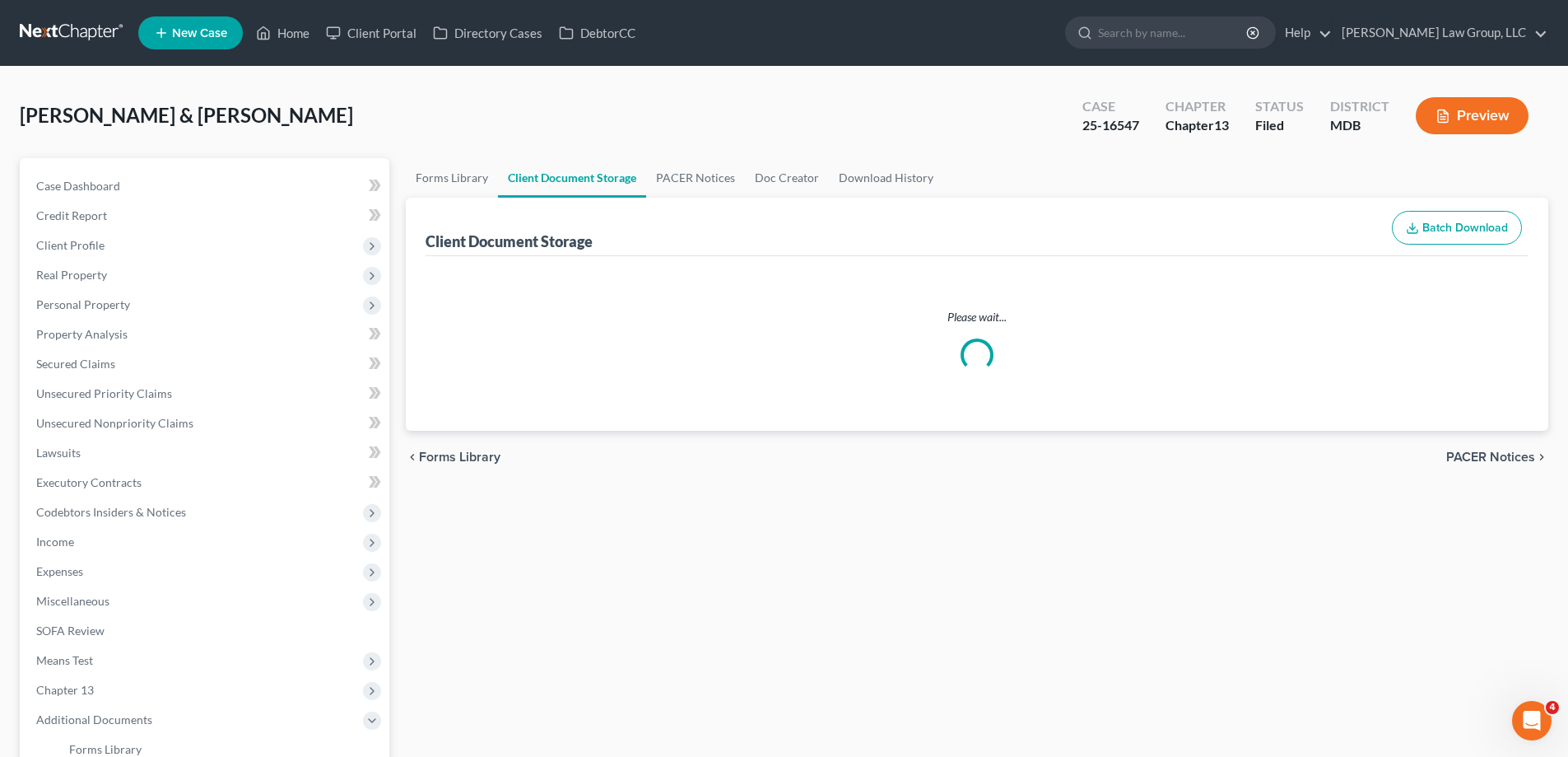
select select "14"
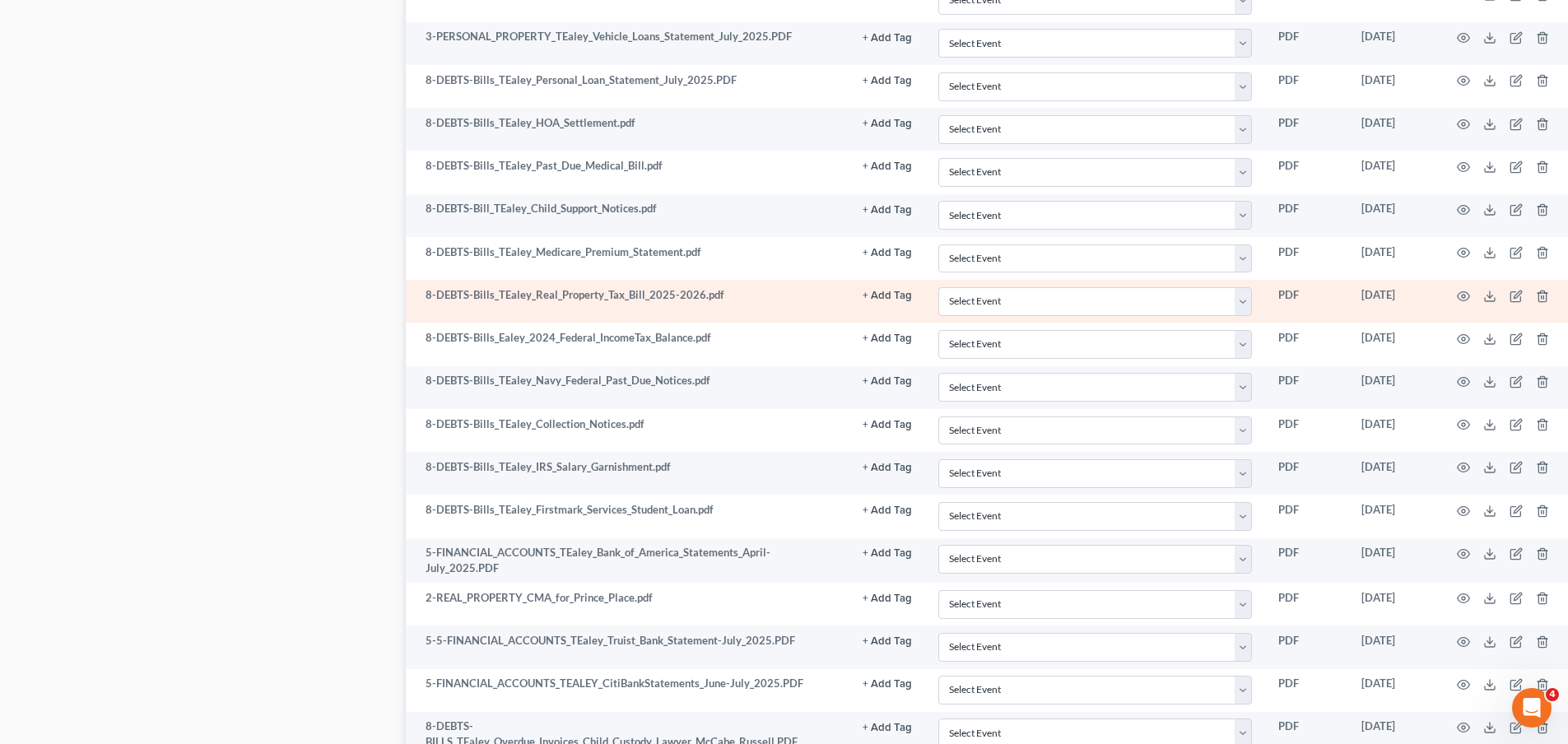
scroll to position [2633, 0]
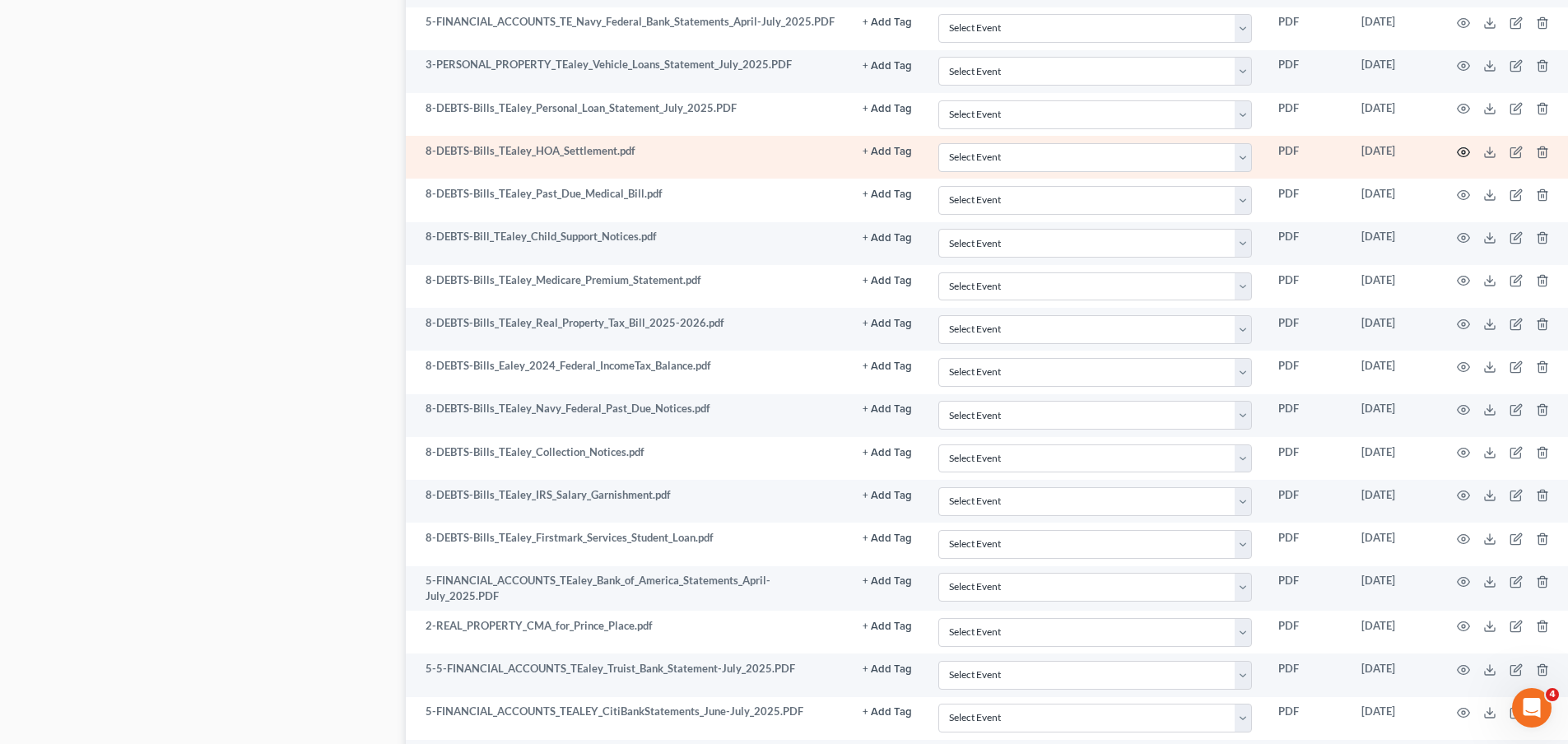
click at [1460, 146] on icon "button" at bounding box center [1463, 152] width 13 height 13
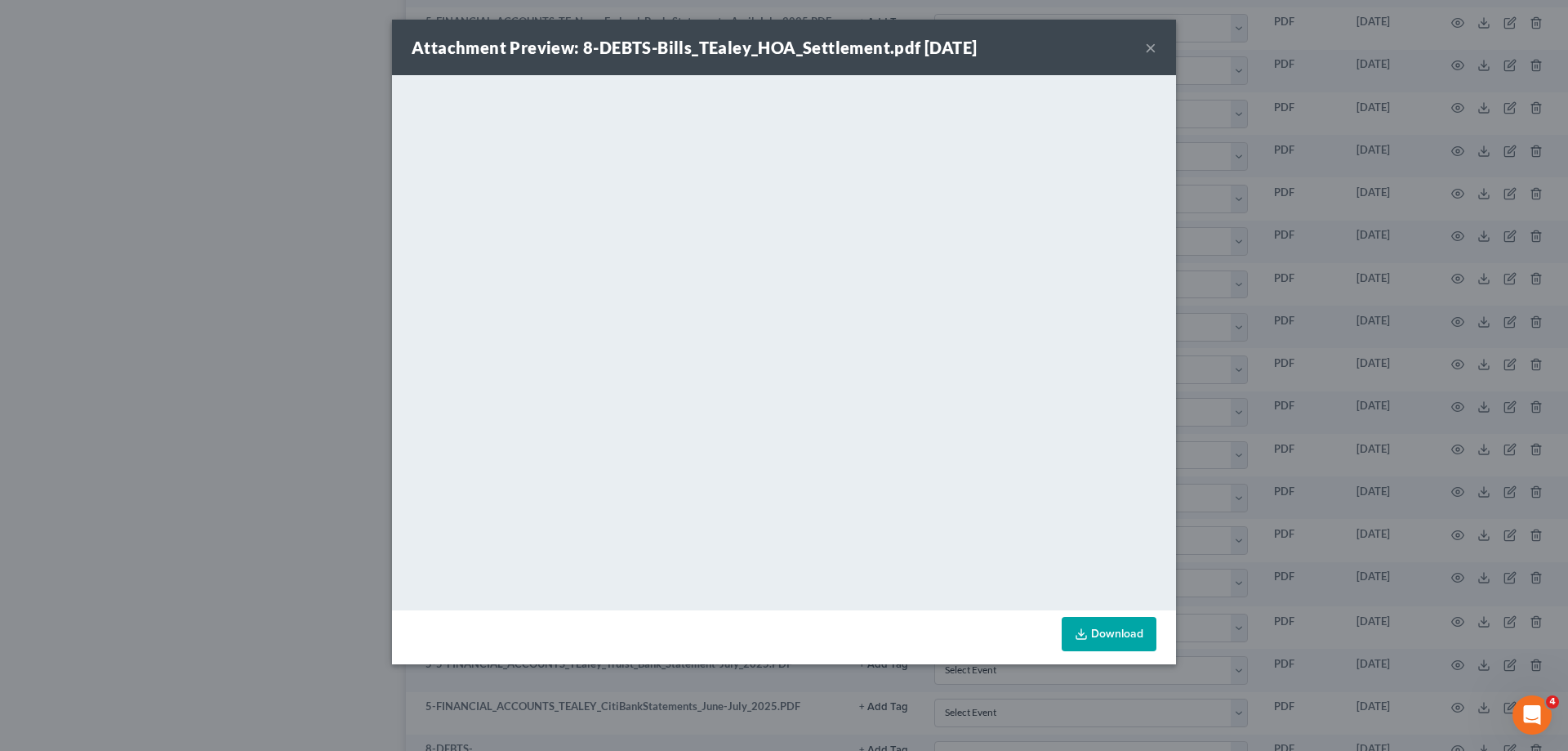
click at [1151, 41] on button "×" at bounding box center [1150, 47] width 11 height 19
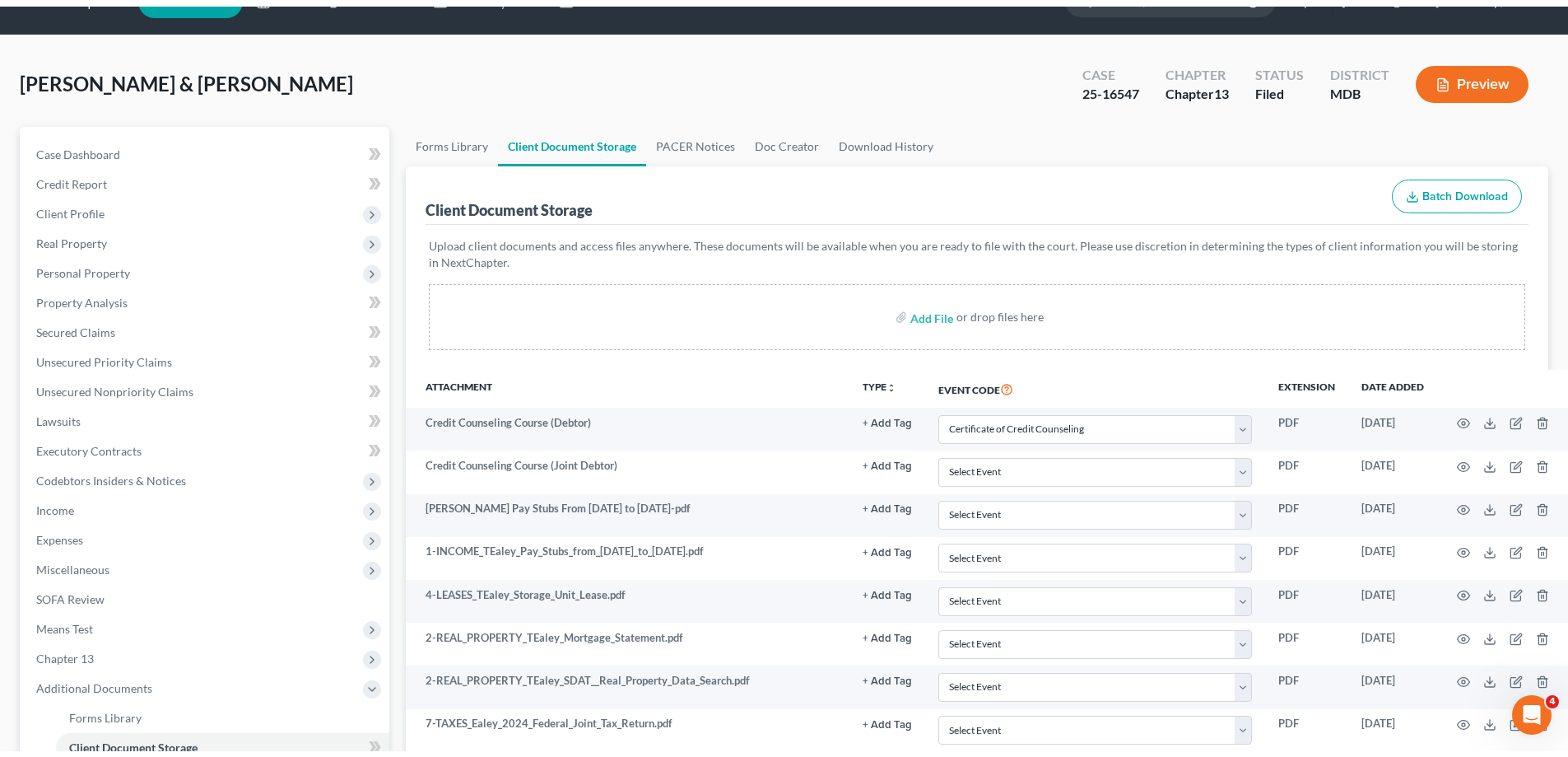
scroll to position [0, 0]
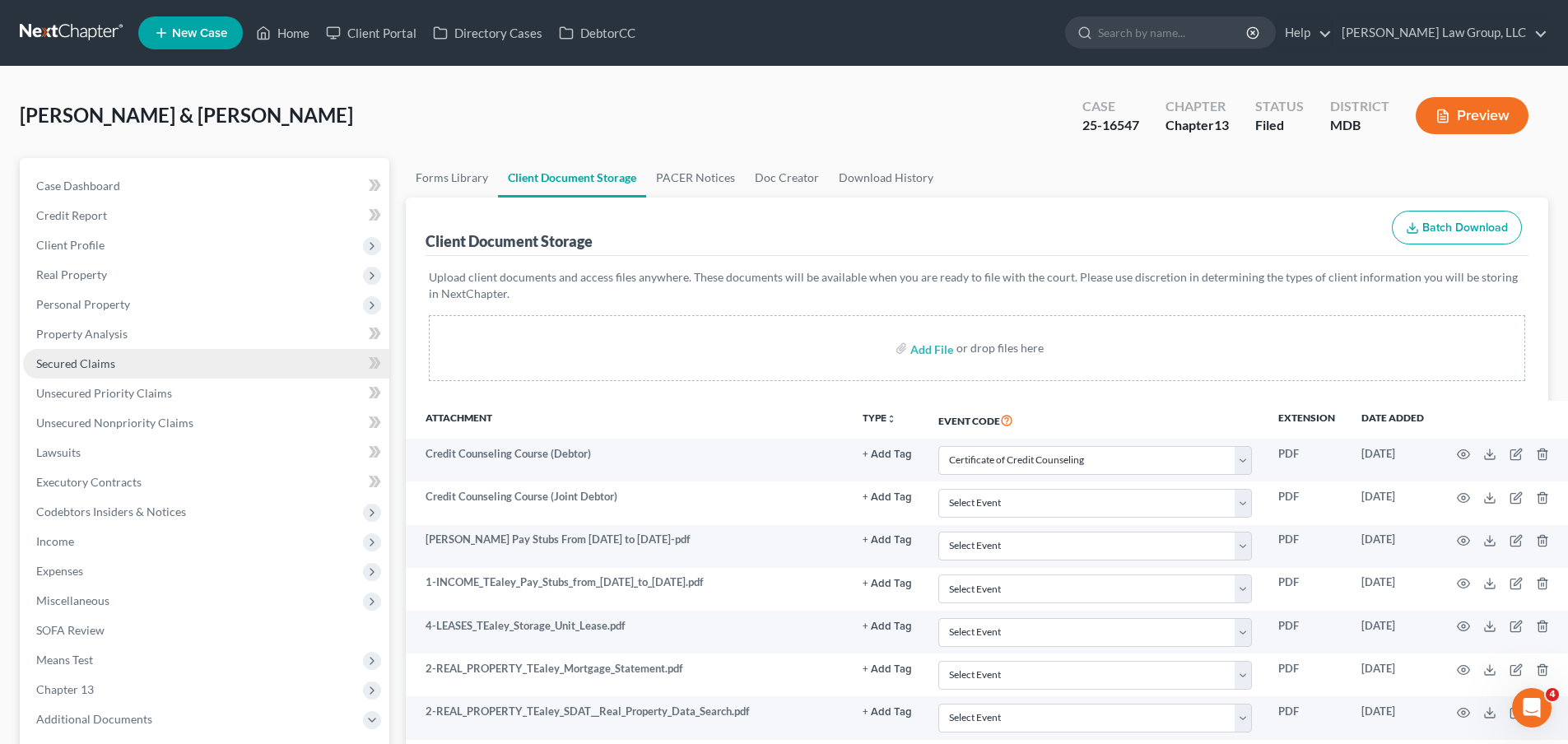
click at [129, 277] on span "Real Property" at bounding box center [206, 275] width 366 height 30
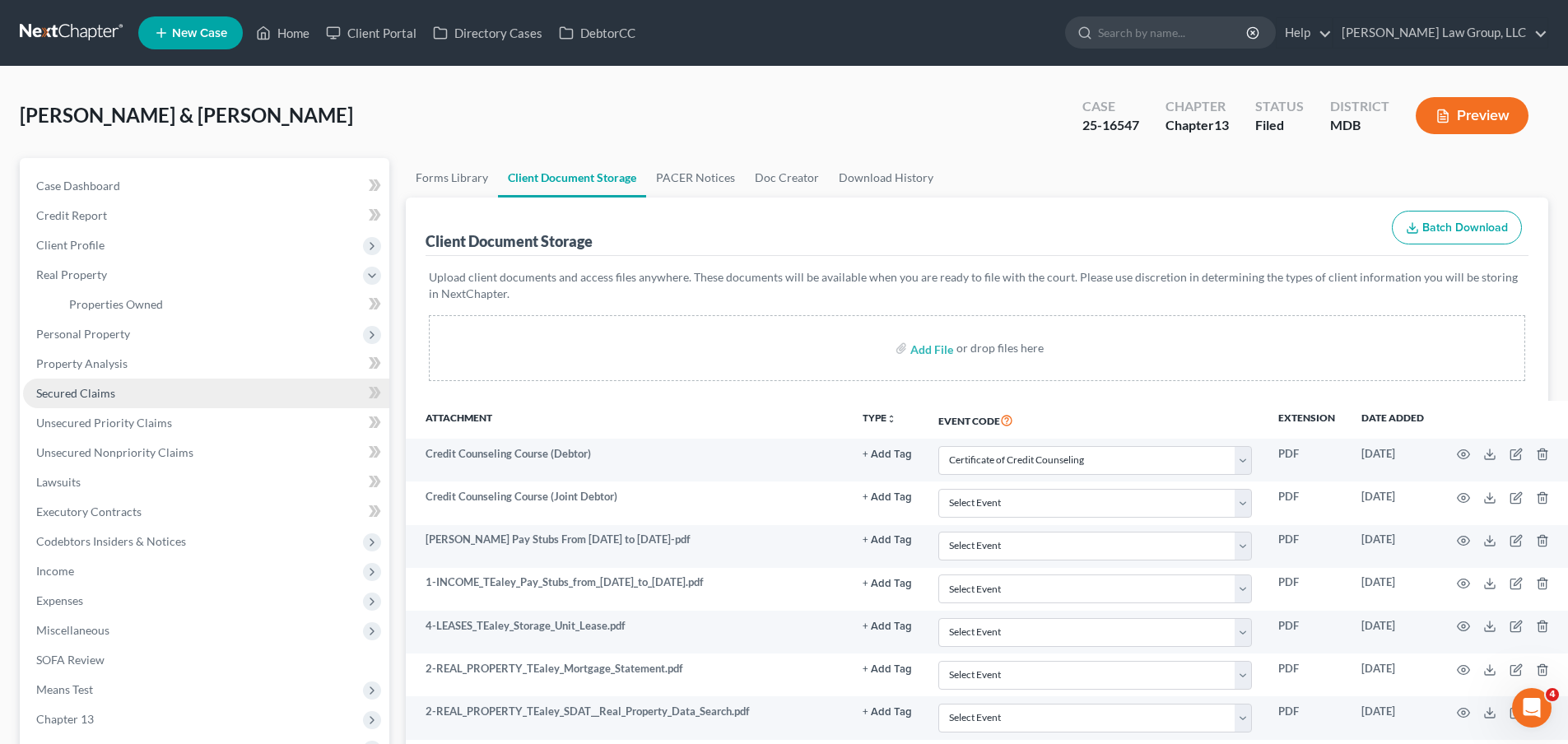
click at [118, 393] on link "Secured Claims" at bounding box center [206, 393] width 366 height 30
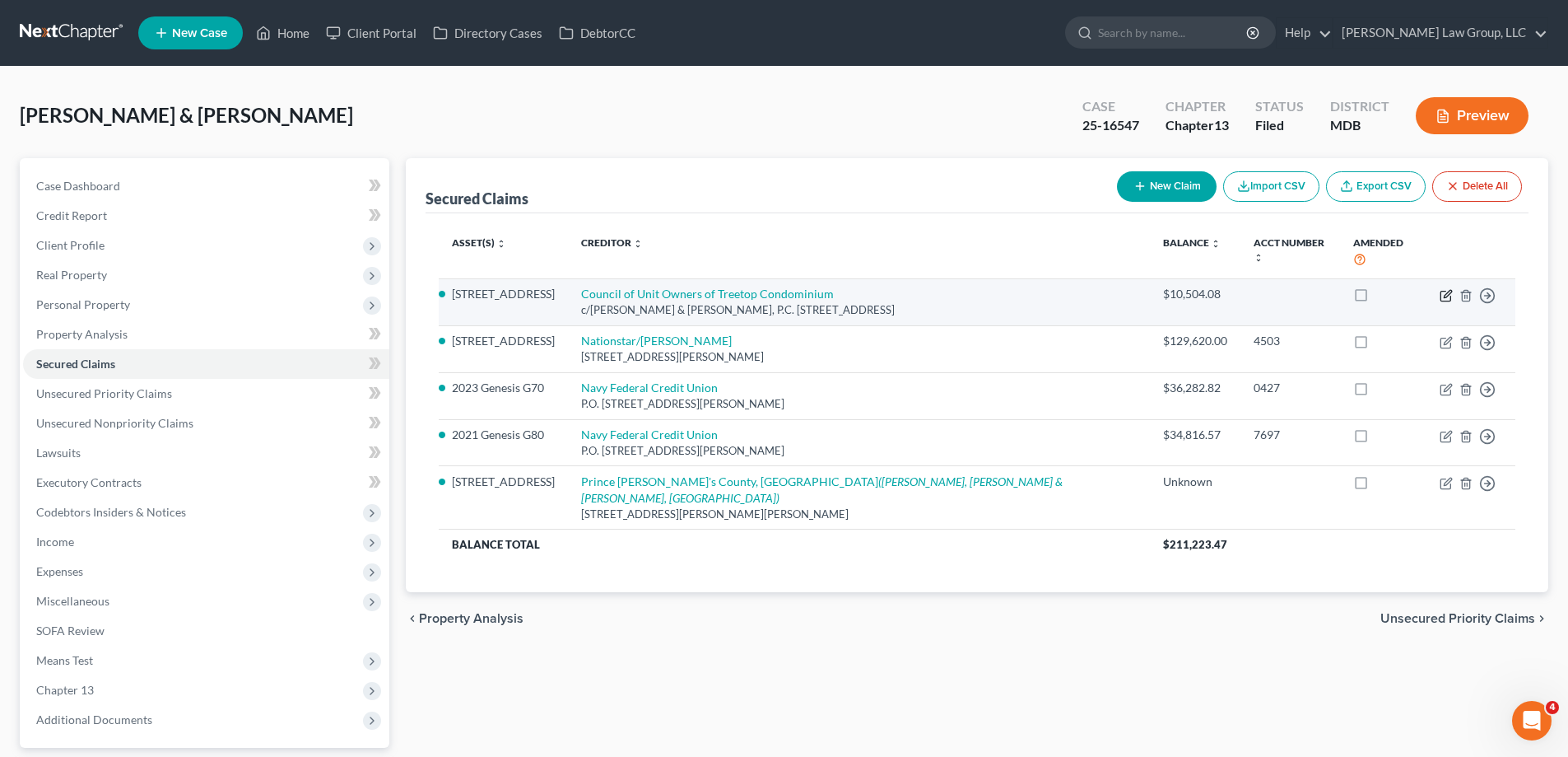
click at [1445, 289] on icon "button" at bounding box center [1445, 295] width 13 height 13
select select "21"
select select "2"
select select "0"
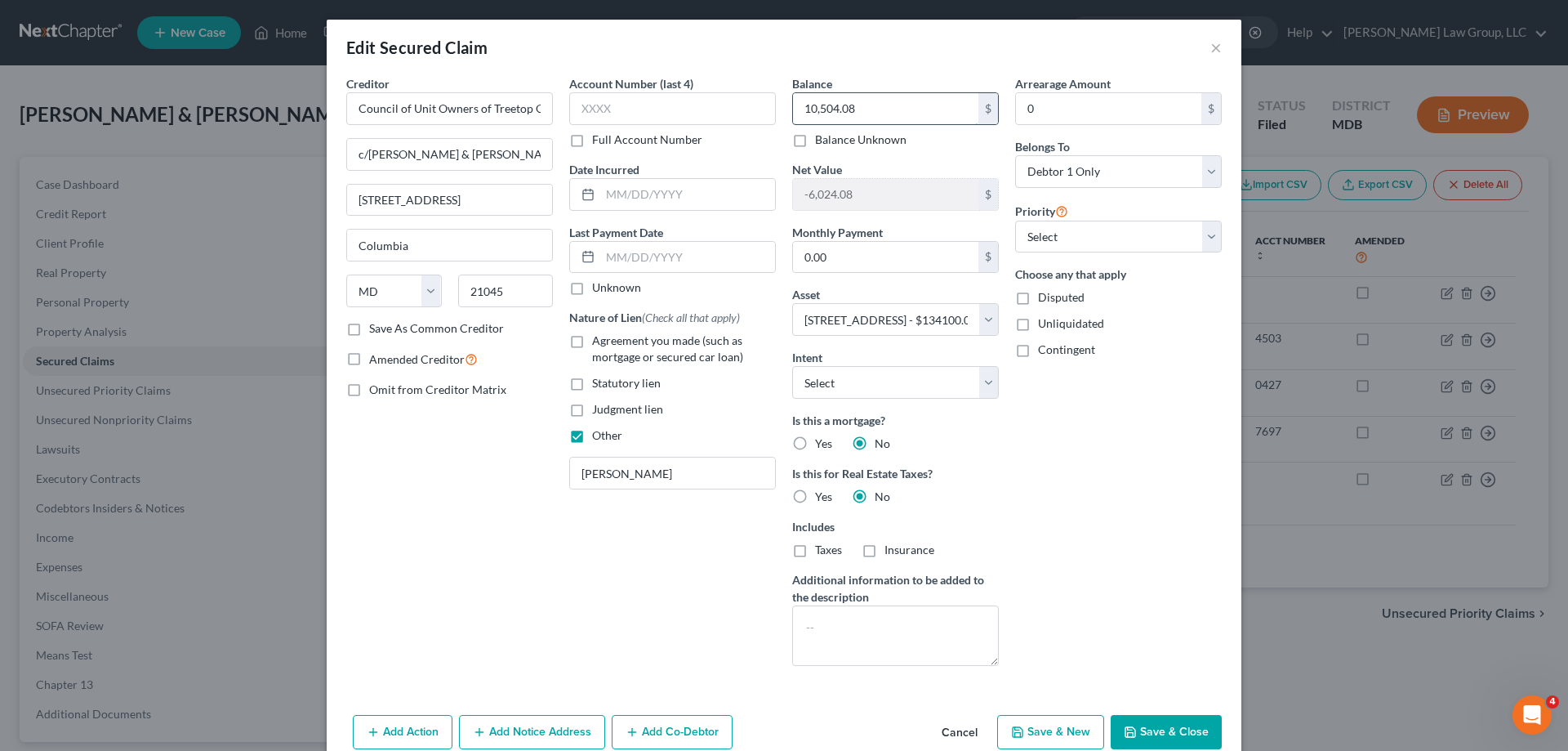
click at [894, 99] on input "10,504.08" at bounding box center [885, 108] width 185 height 31
paste input "8,242."
click at [1130, 524] on div "Arrearage Amount 0 $ Belongs To * Select Debtor 1 Only Debtor 2 Only Debtor 1 A…" at bounding box center [1118, 377] width 223 height 604
click at [901, 108] on input "8,242.8" at bounding box center [885, 108] width 185 height 31
type input "8,242.80"
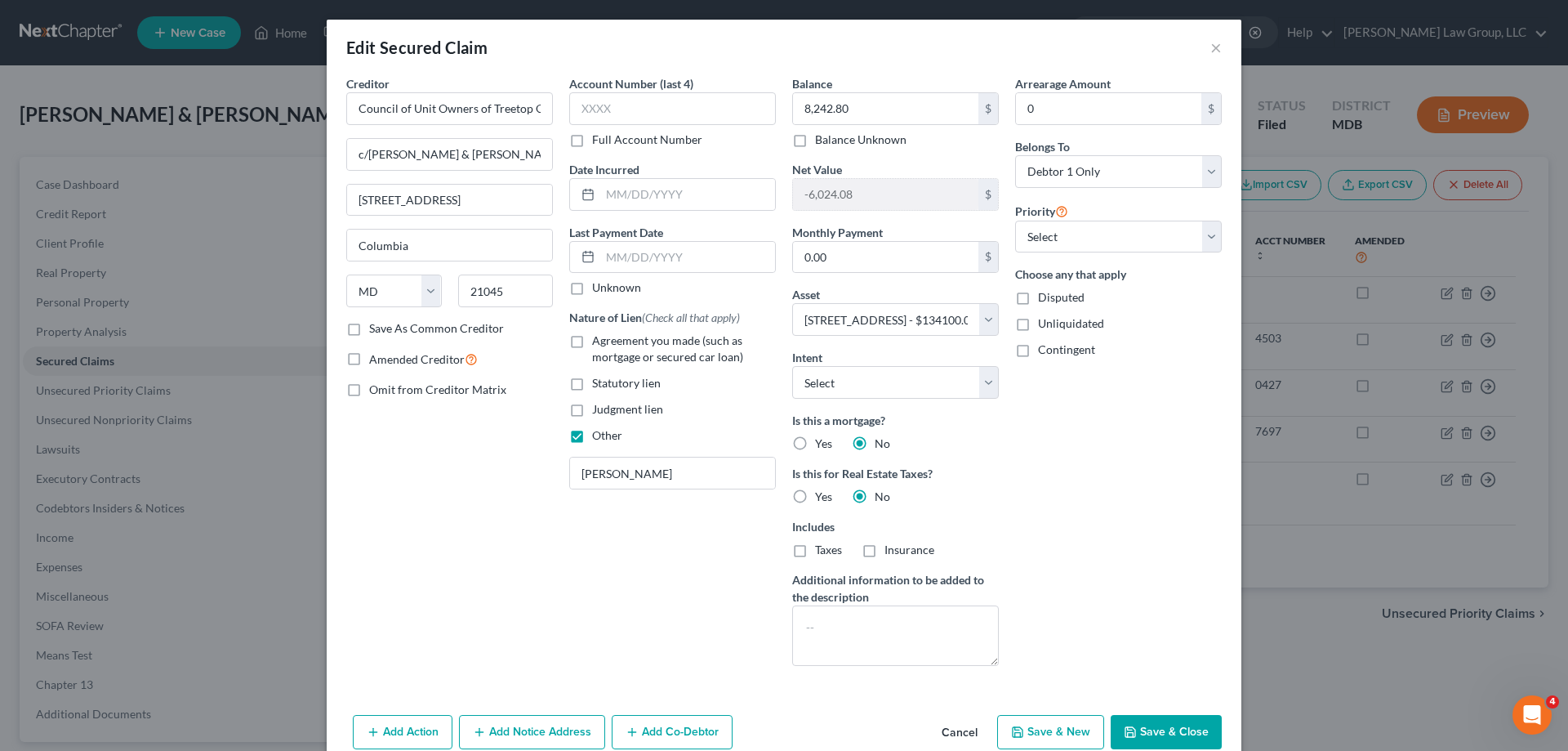
click at [1191, 720] on button "Save & Close" at bounding box center [1165, 732] width 111 height 34
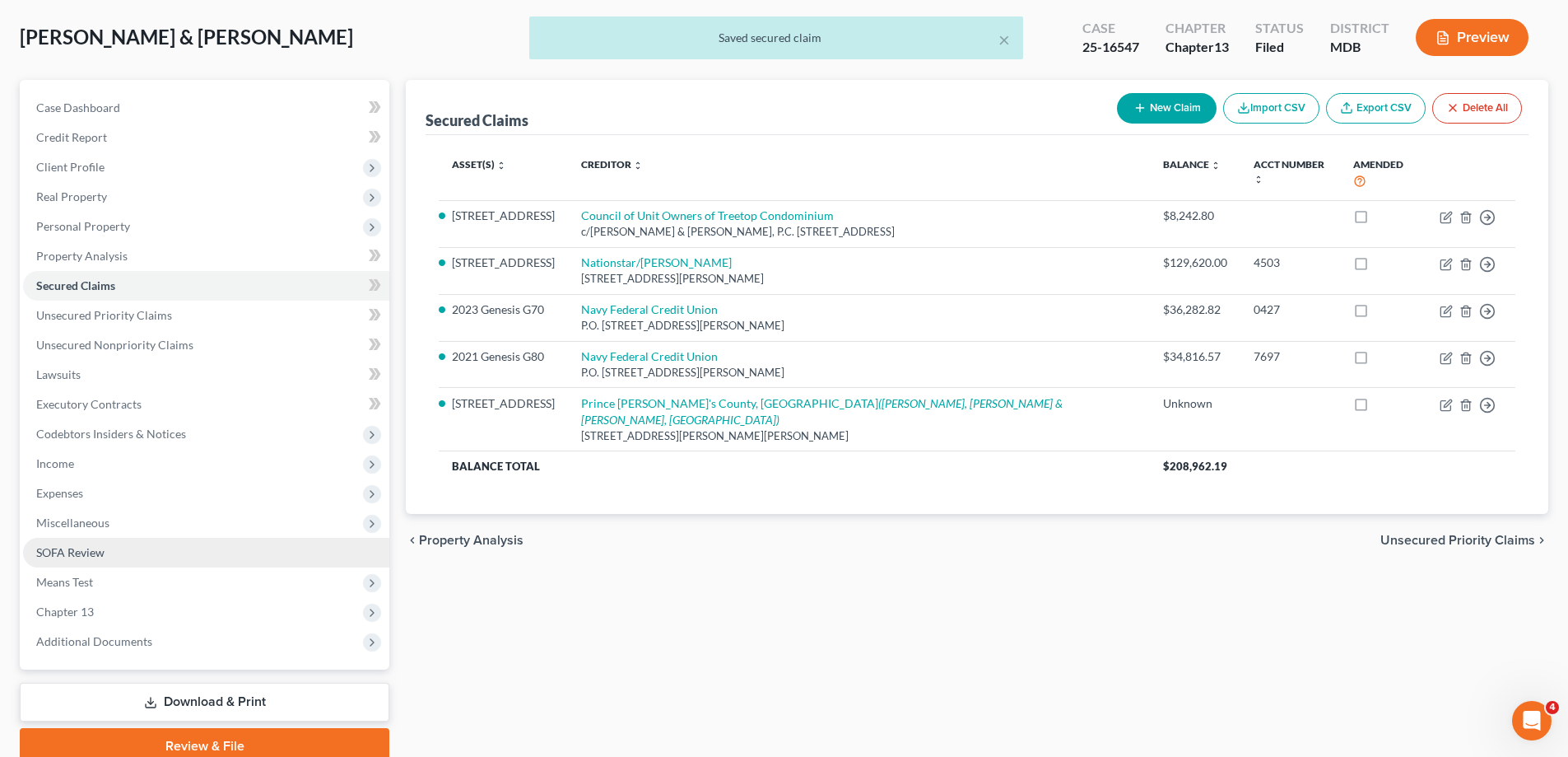
scroll to position [82, 0]
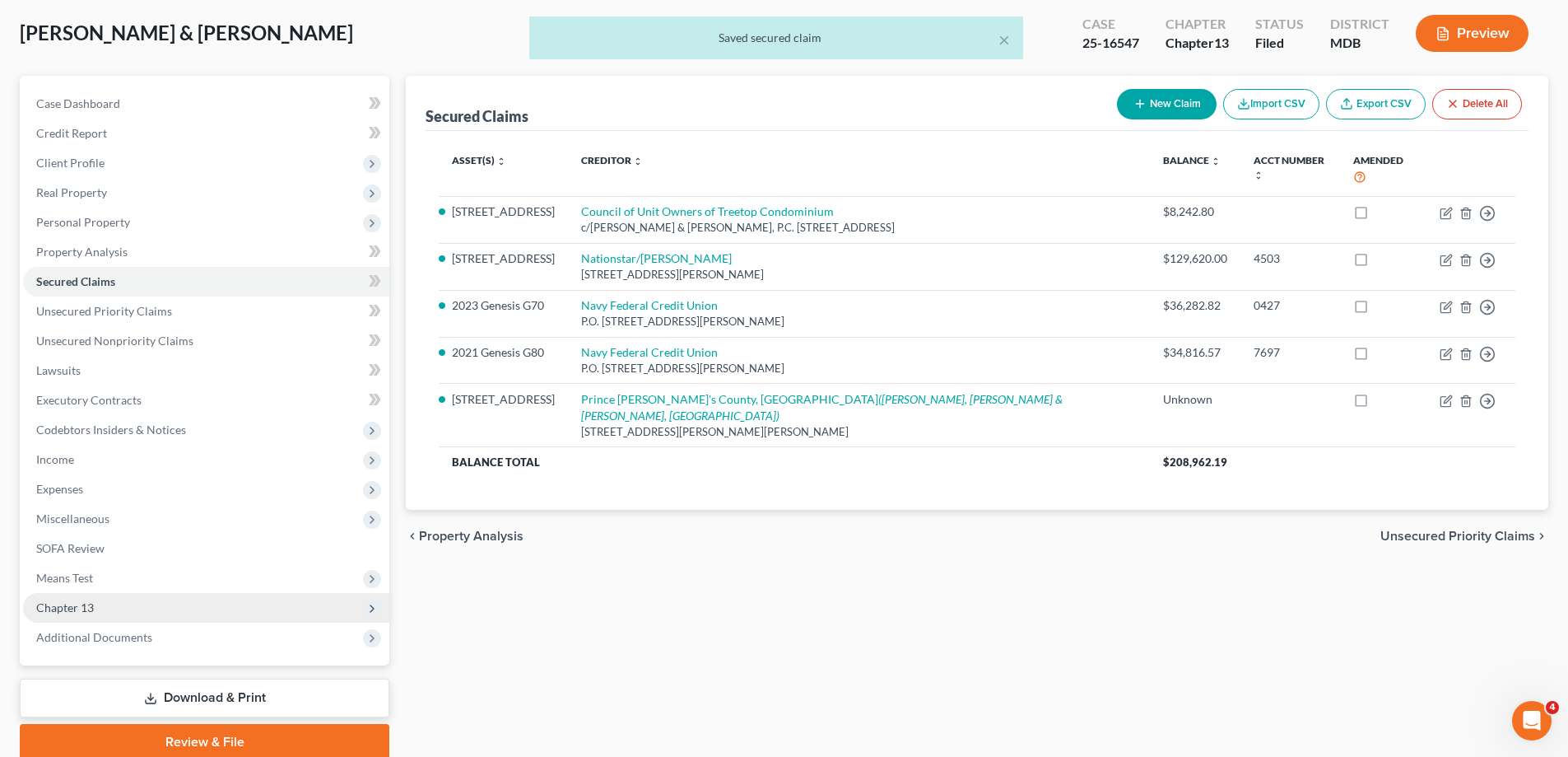
drag, startPoint x: 163, startPoint y: 602, endPoint x: 172, endPoint y: 606, distance: 9.8
click at [164, 602] on span "Chapter 13" at bounding box center [206, 608] width 366 height 30
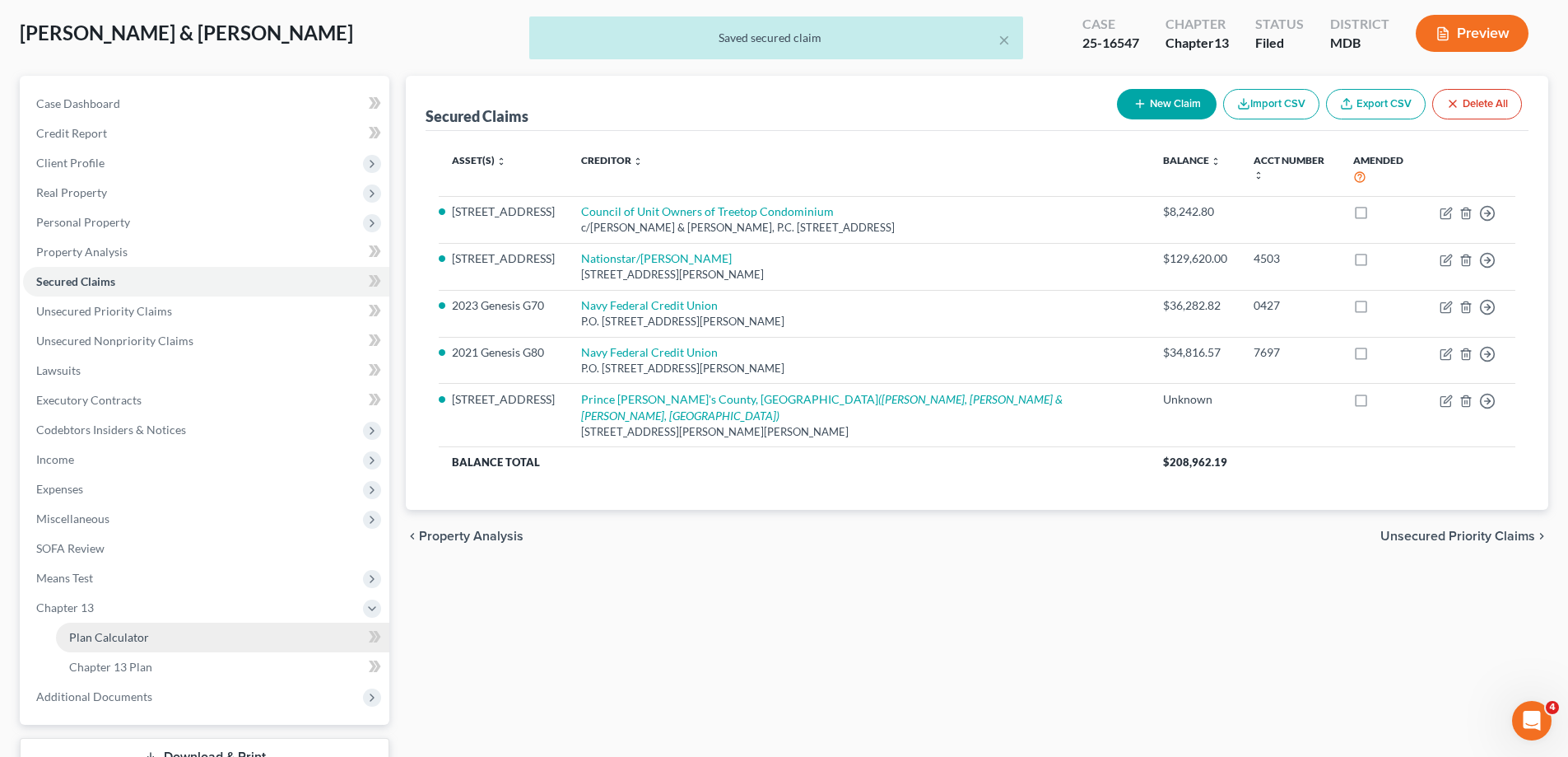
click at [194, 641] on link "Plan Calculator" at bounding box center [222, 638] width 333 height 30
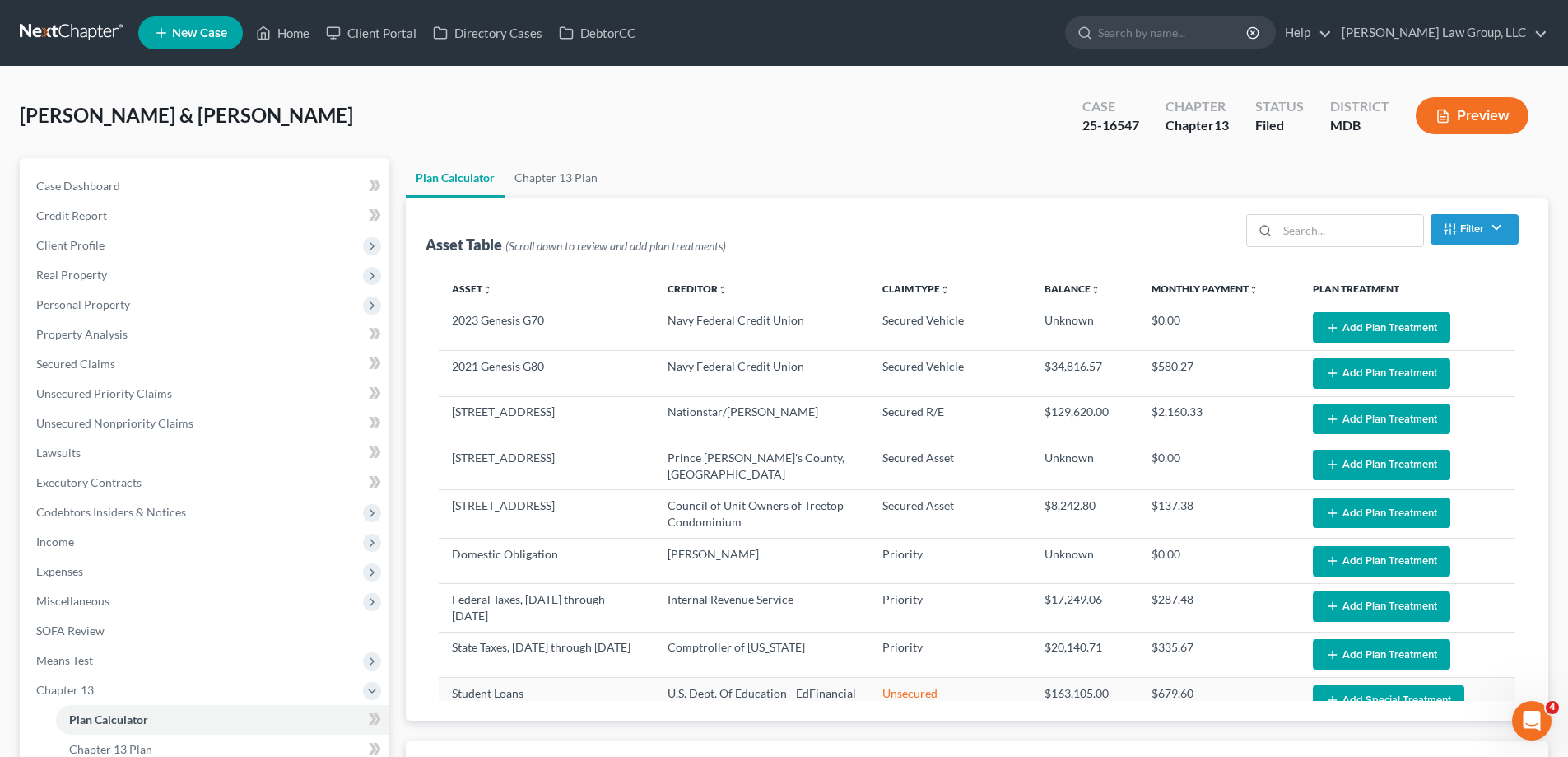
select select "59"
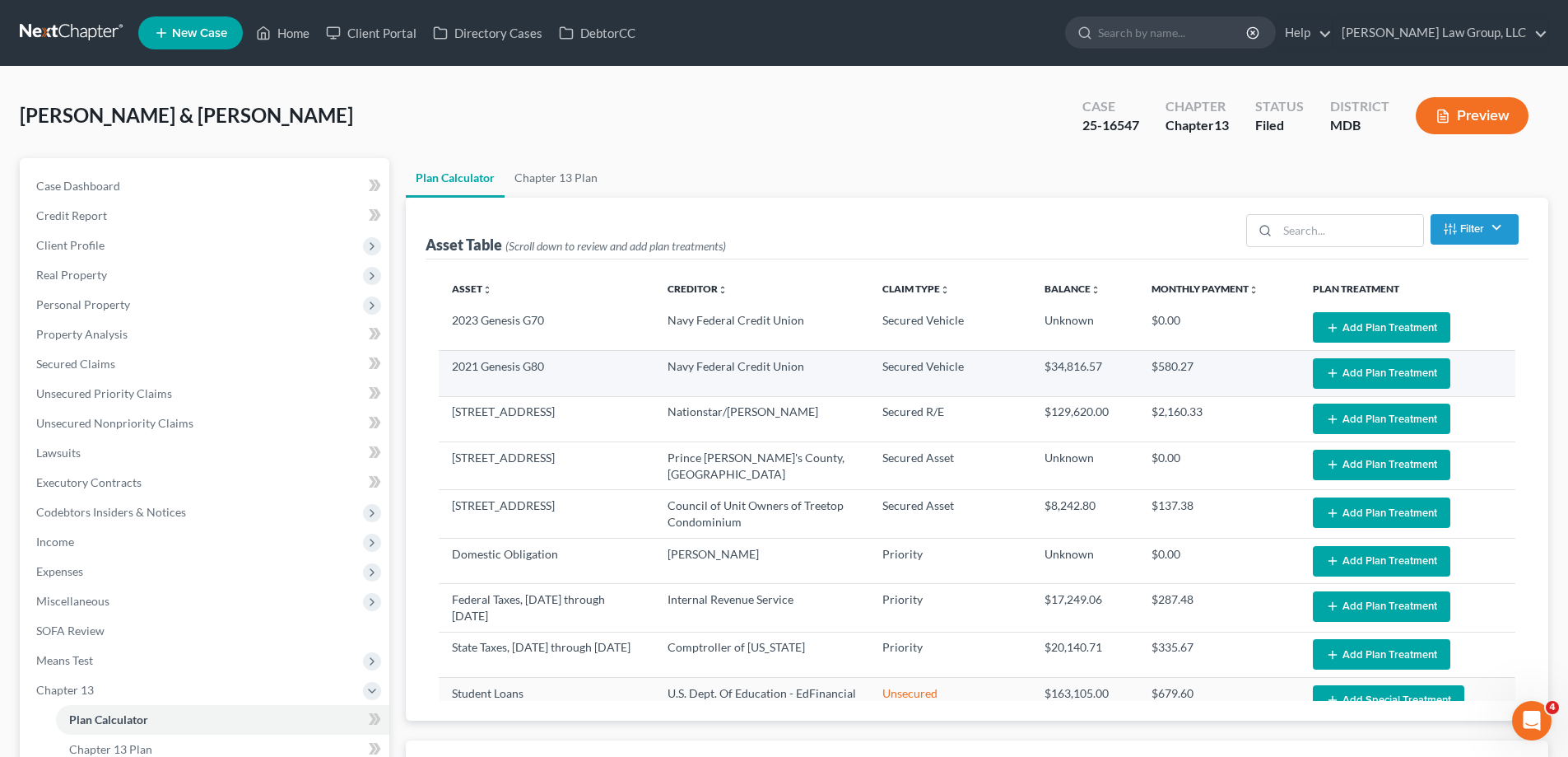
click at [1378, 371] on button "Add Plan Treatment" at bounding box center [1381, 373] width 137 height 30
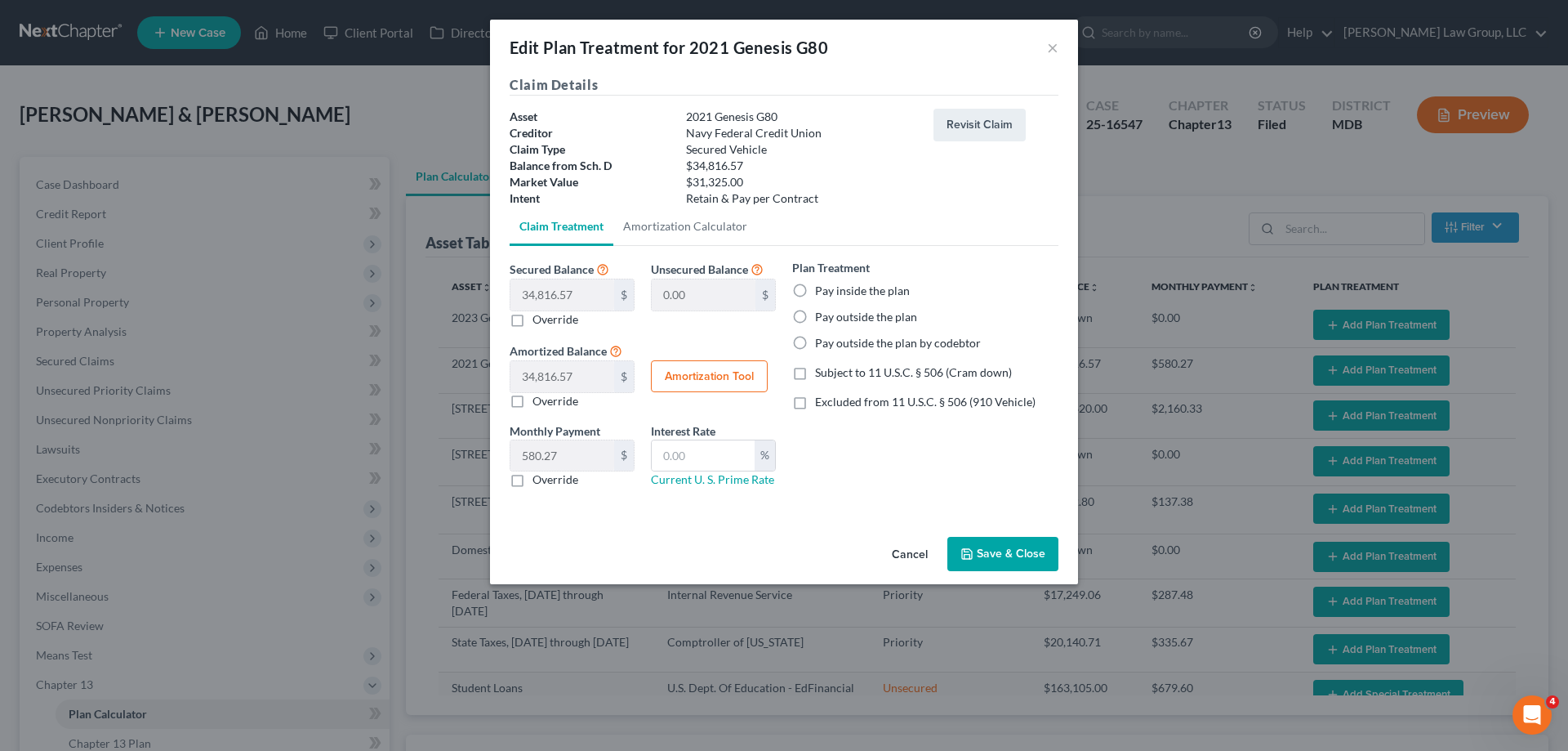
click at [853, 320] on label "Pay outside the plan" at bounding box center [866, 317] width 102 height 17
click at [832, 319] on input "Pay outside the plan" at bounding box center [827, 314] width 11 height 11
radio input "true"
click at [1005, 554] on button "Save & Close" at bounding box center [1002, 554] width 111 height 34
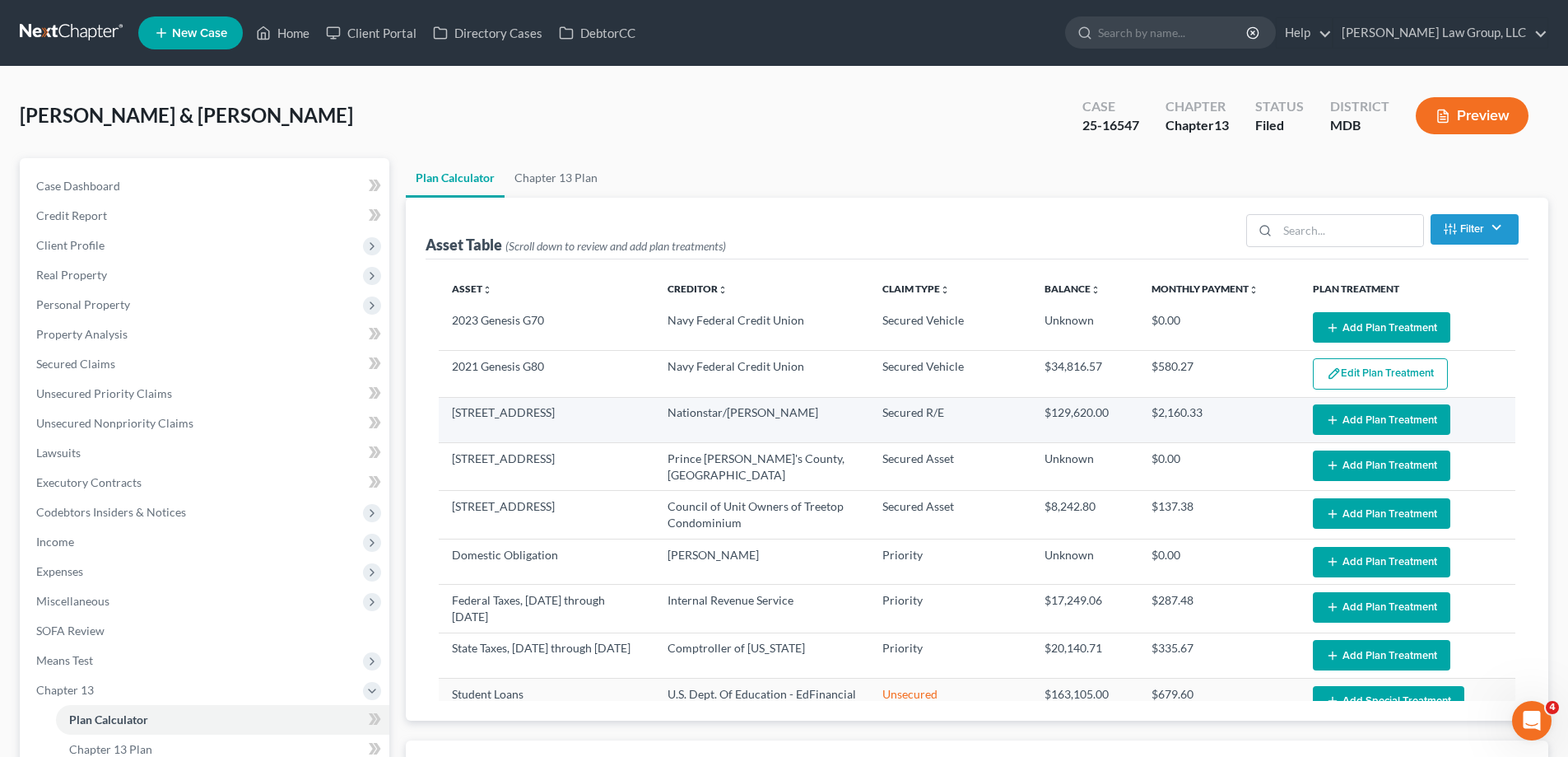
select select "59"
click at [1338, 418] on button "Add Plan Treatment" at bounding box center [1381, 419] width 137 height 30
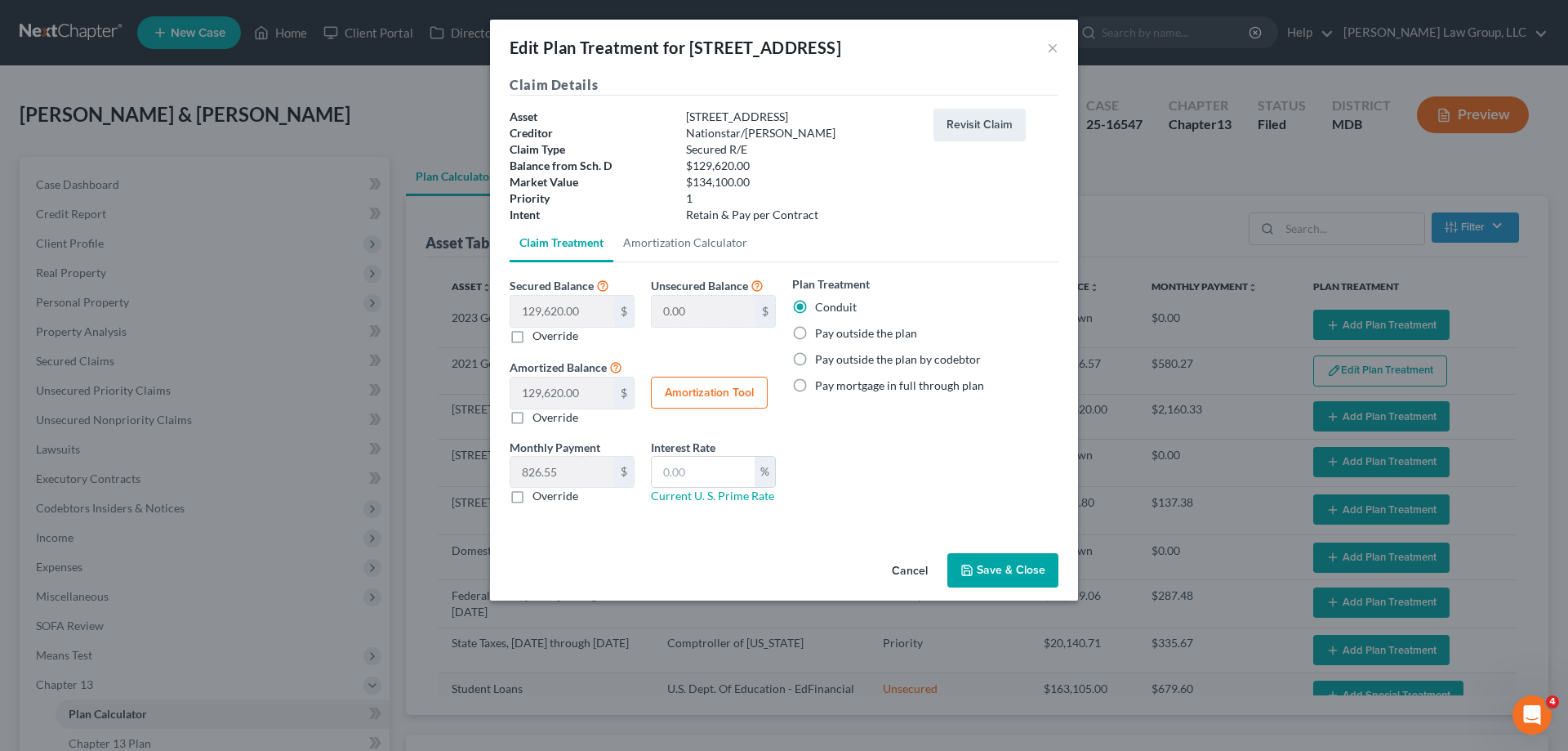
click at [871, 334] on label "Pay outside the plan" at bounding box center [866, 333] width 102 height 17
click at [832, 334] on input "Pay outside the plan" at bounding box center [827, 331] width 11 height 11
radio input "true"
drag, startPoint x: 988, startPoint y: 565, endPoint x: 1472, endPoint y: 677, distance: 496.8
click at [989, 565] on button "Save & Close" at bounding box center [1002, 569] width 111 height 34
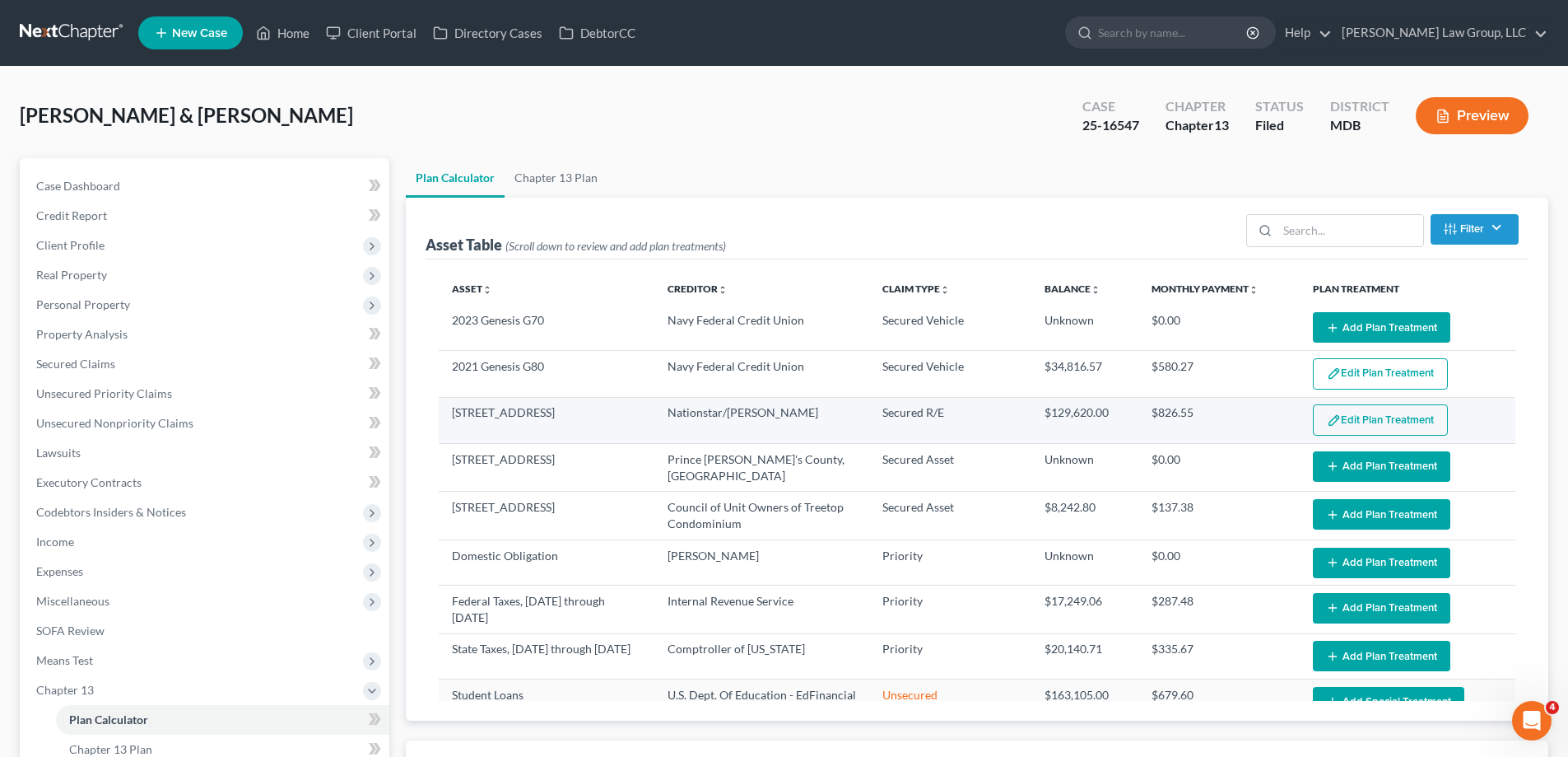
select select "59"
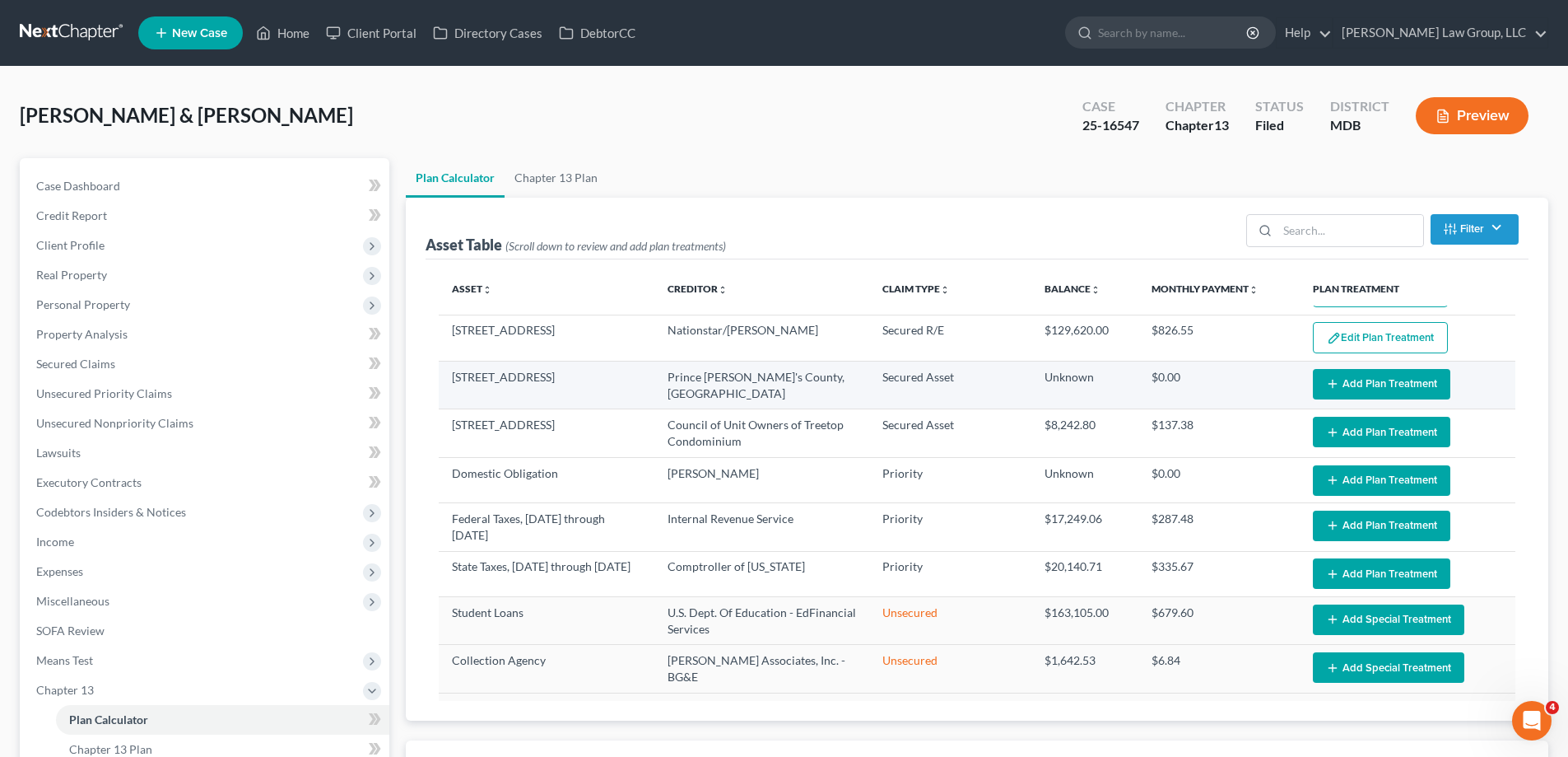
click at [1356, 366] on td "Edit Plan Treatment Add Plan Treatment" at bounding box center [1407, 386] width 216 height 48
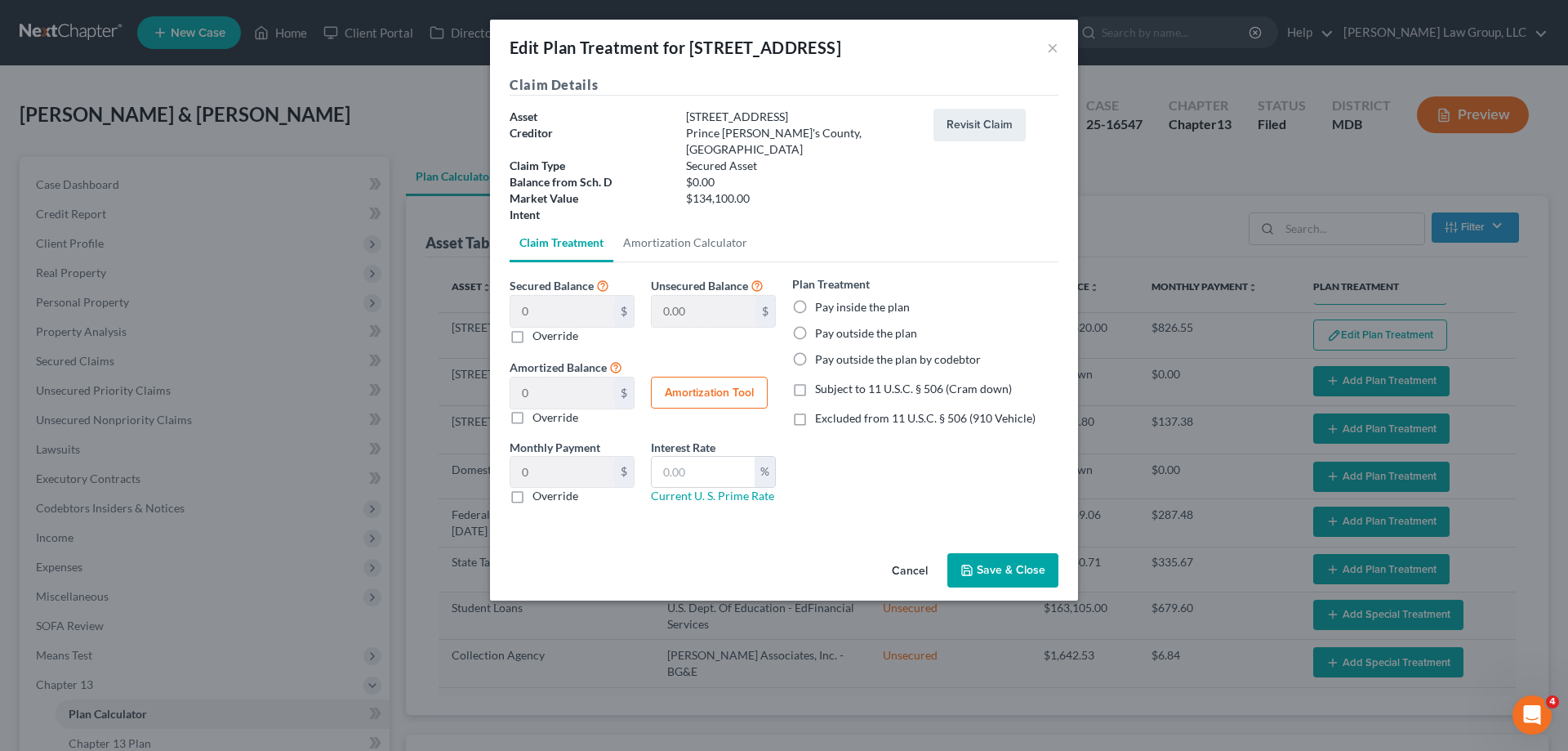
click at [862, 325] on label "Pay outside the plan" at bounding box center [866, 333] width 102 height 17
click at [832, 325] on input "Pay outside the plan" at bounding box center [827, 331] width 11 height 11
radio input "true"
click at [984, 553] on button "Save & Close" at bounding box center [1002, 569] width 111 height 34
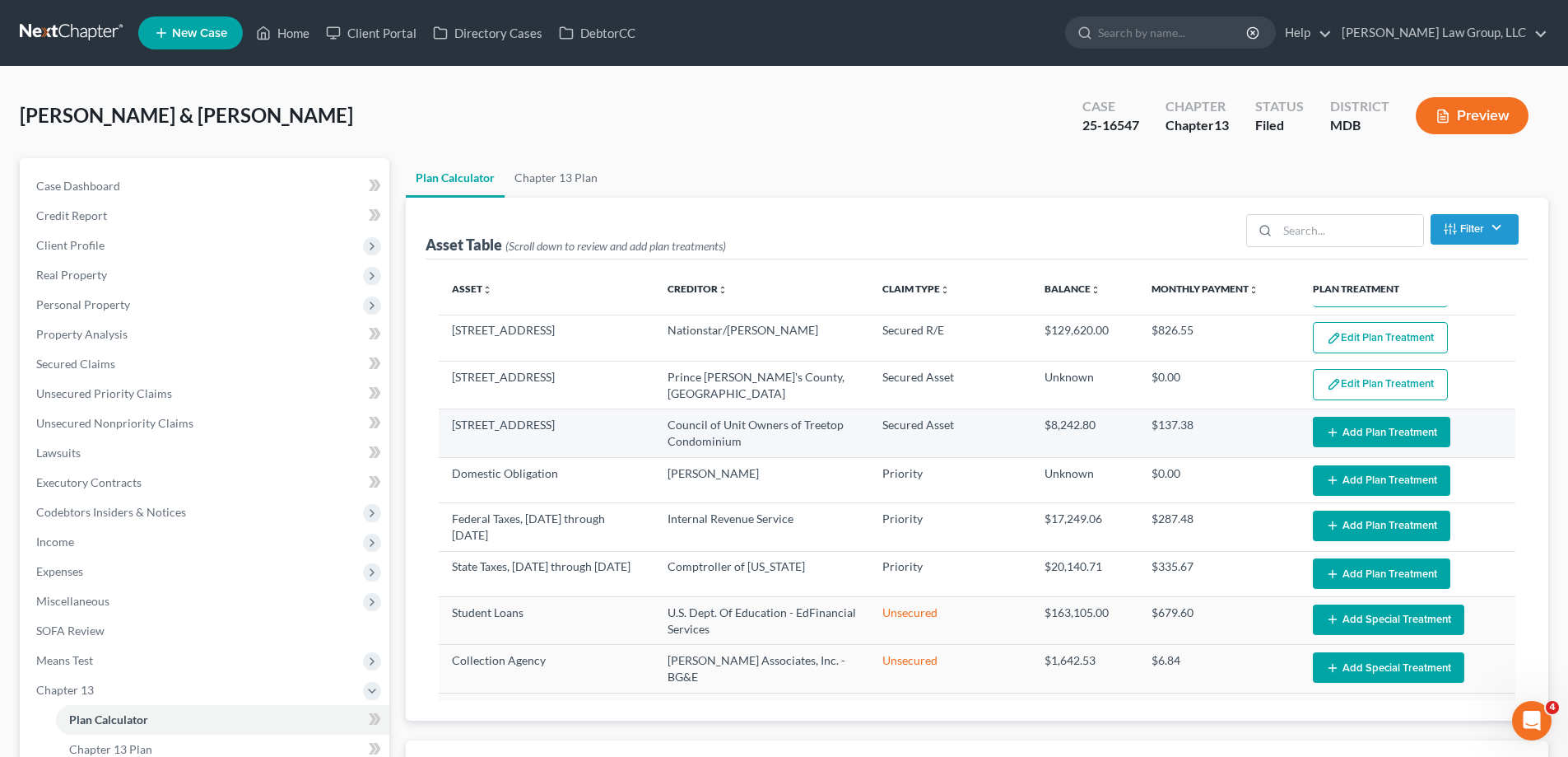
select select "59"
click at [1365, 425] on button "Add Plan Treatment" at bounding box center [1381, 432] width 137 height 30
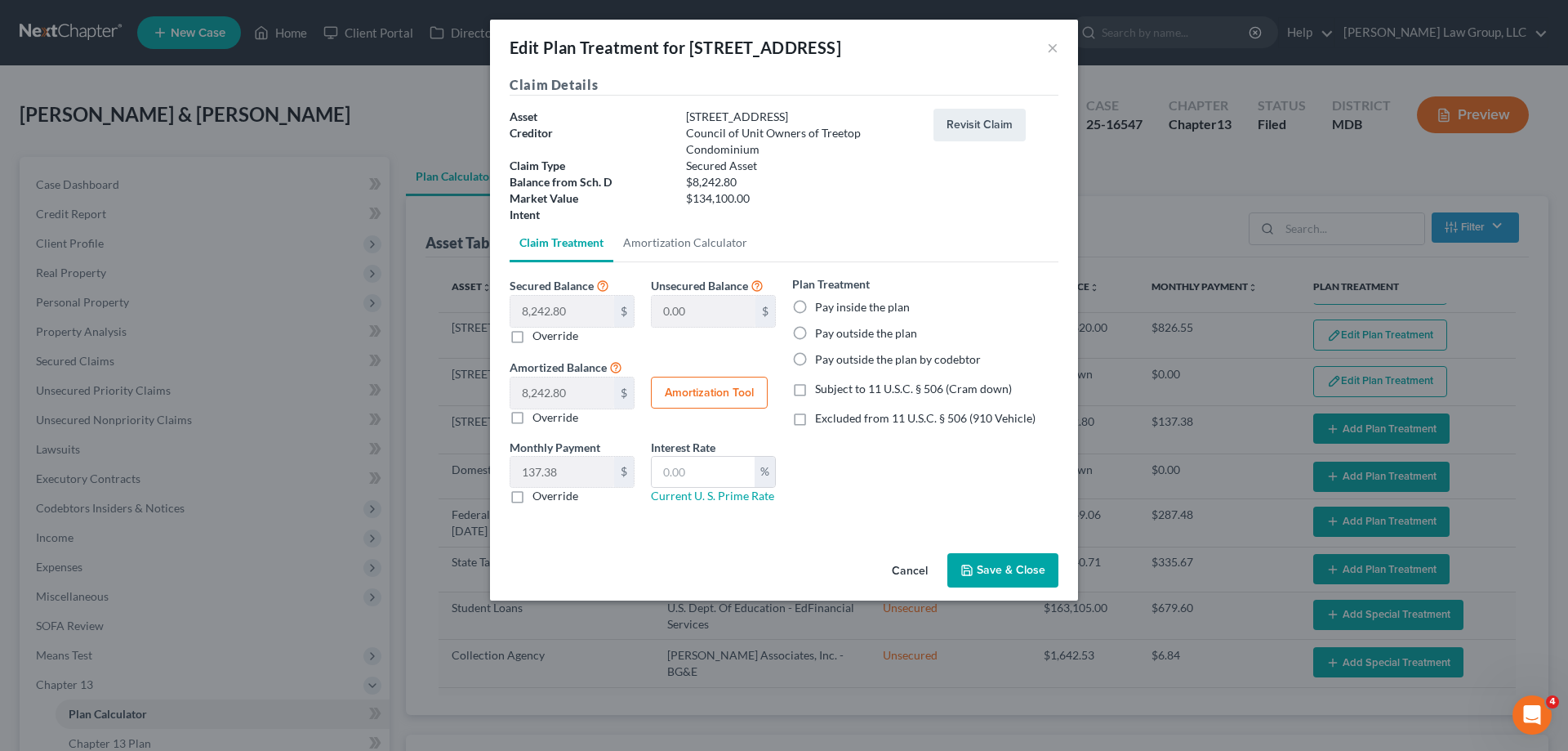
click at [902, 564] on button "Cancel" at bounding box center [909, 570] width 62 height 32
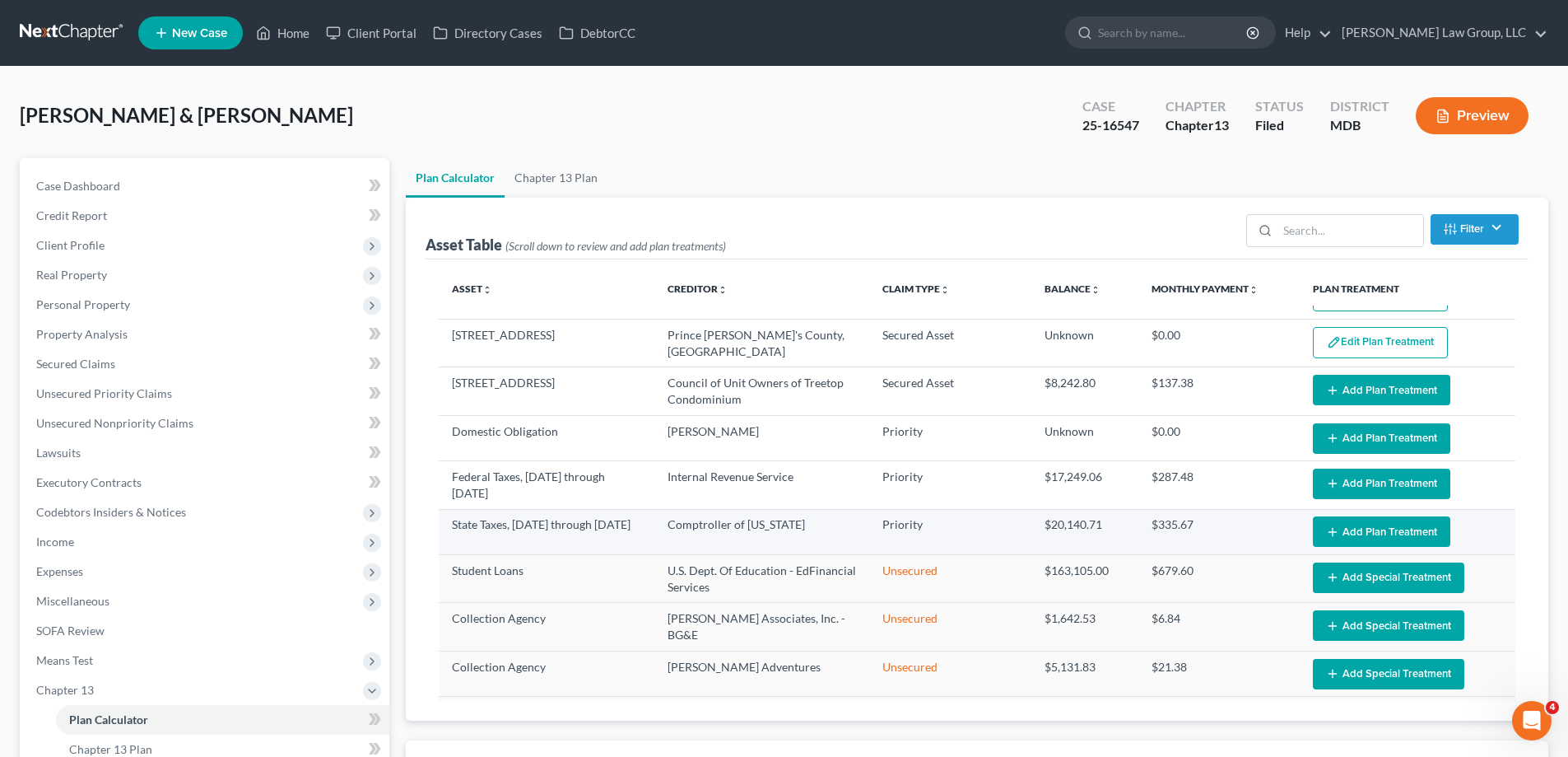
scroll to position [164, 0]
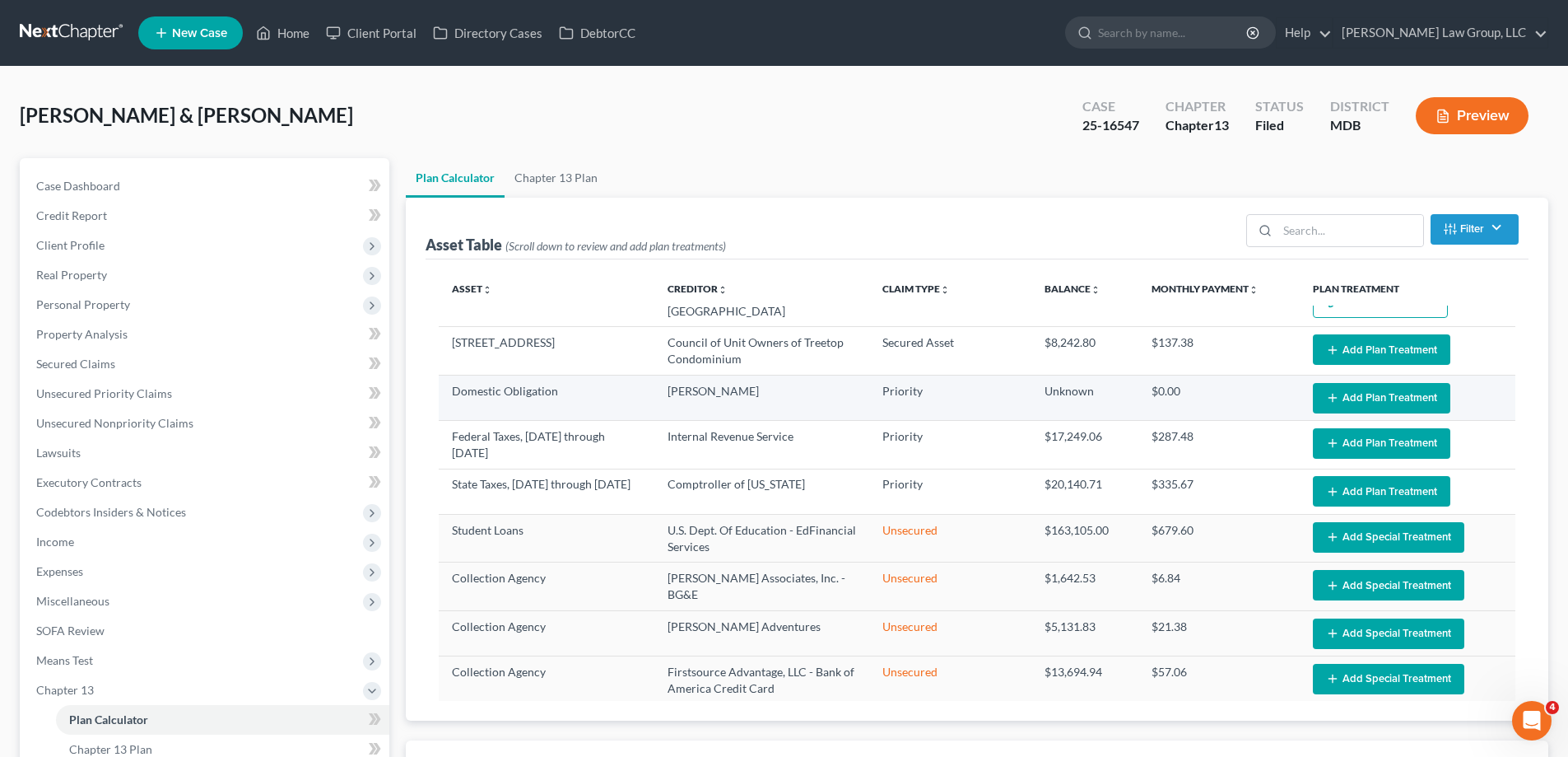
click at [1359, 397] on button "Add Plan Treatment" at bounding box center [1381, 398] width 137 height 30
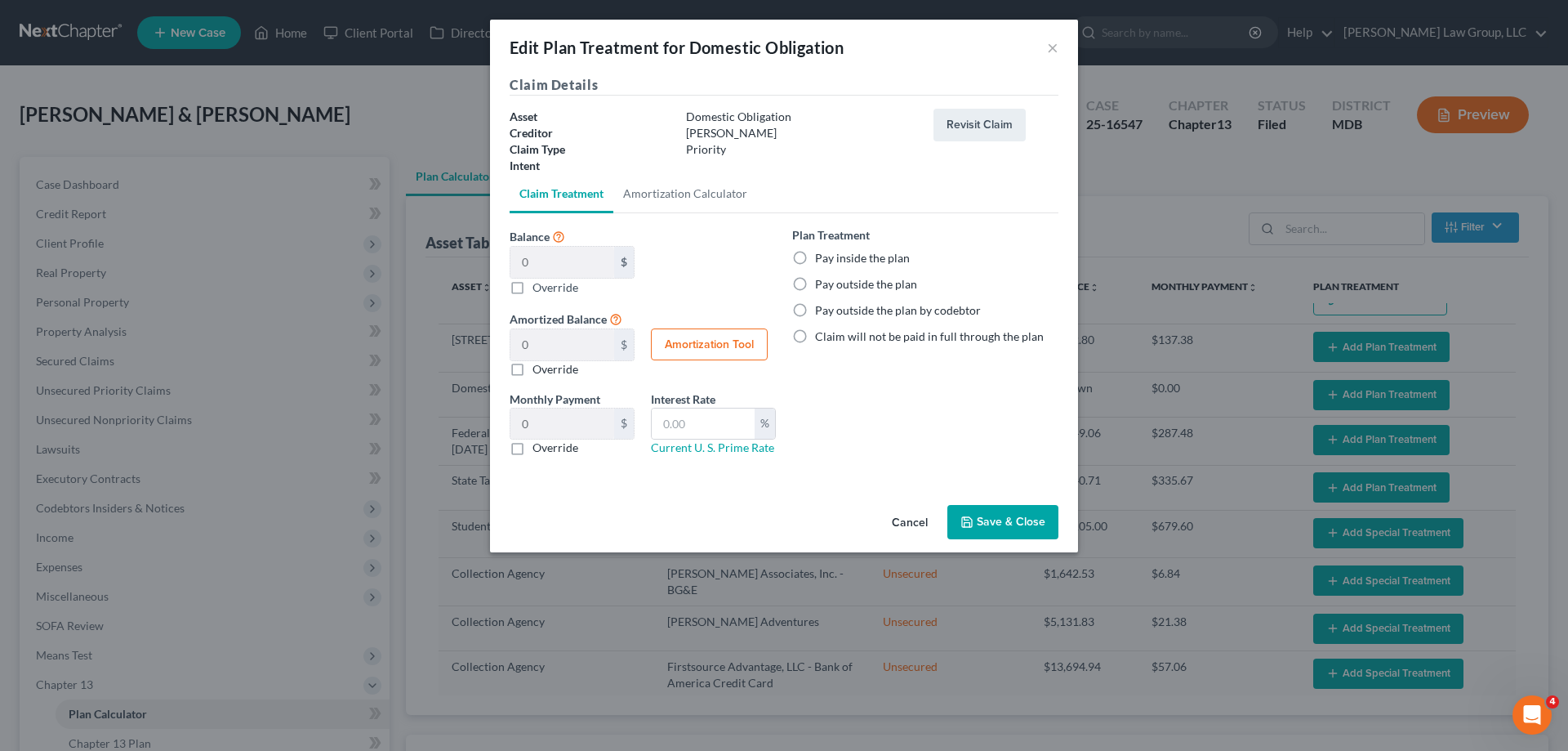
click at [877, 281] on label "Pay outside the plan" at bounding box center [866, 284] width 102 height 17
click at [832, 281] on input "Pay outside the plan" at bounding box center [827, 282] width 11 height 11
radio input "true"
click at [1002, 514] on button "Save & Close" at bounding box center [1002, 521] width 111 height 34
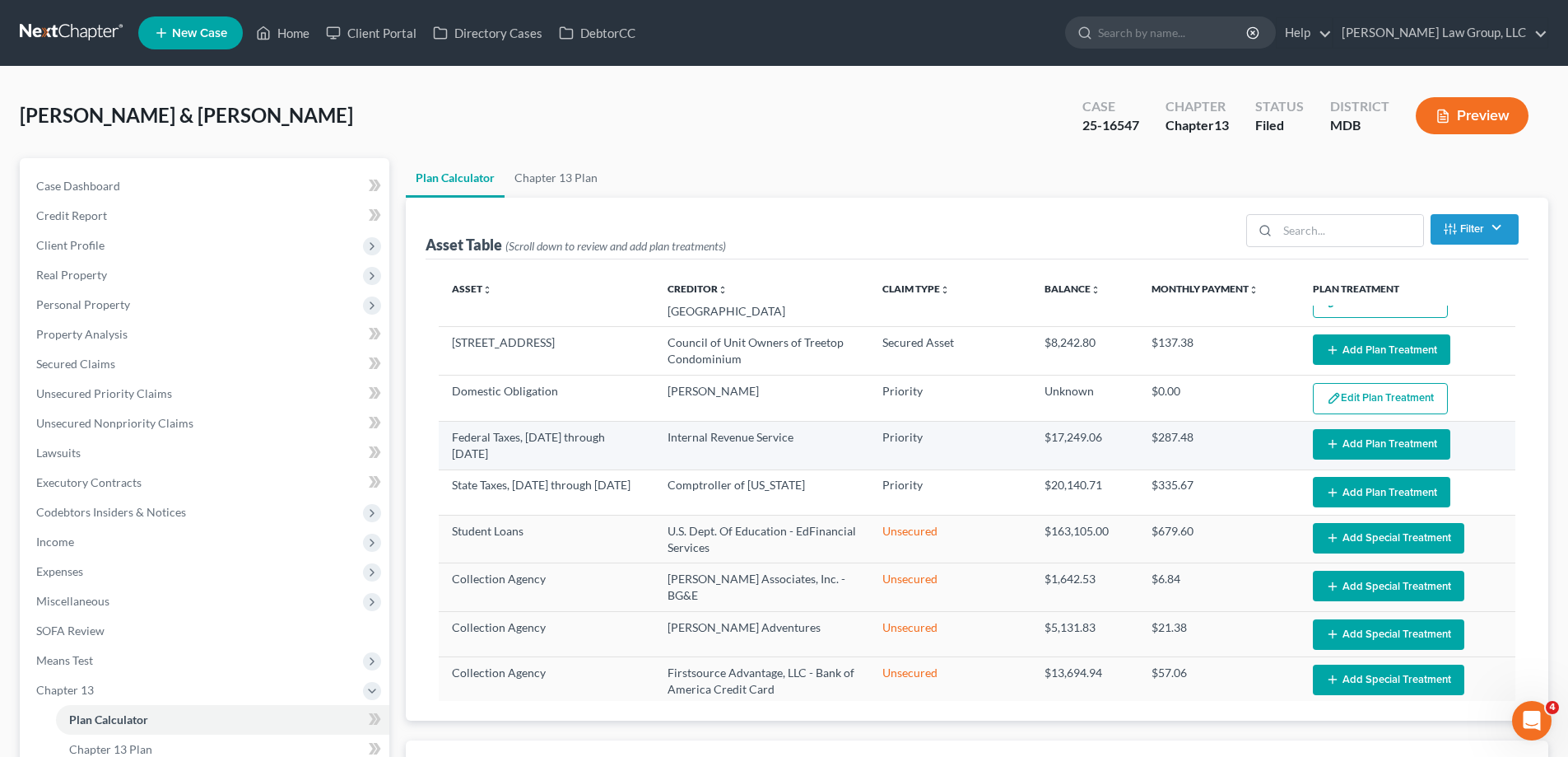
select select "59"
click at [1361, 448] on button "Add Plan Treatment" at bounding box center [1381, 444] width 137 height 30
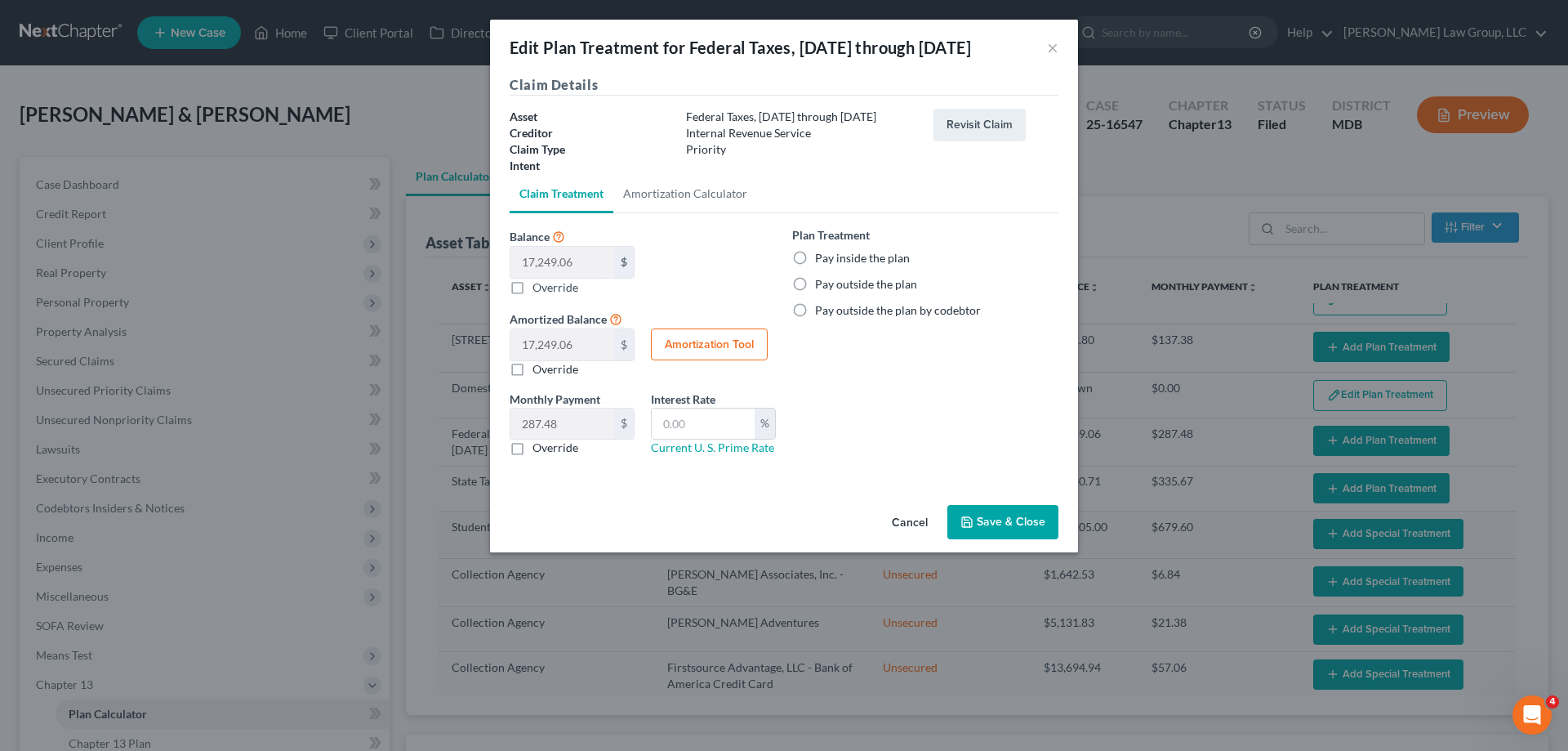
click at [859, 260] on label "Pay inside the plan" at bounding box center [862, 258] width 95 height 17
click at [832, 260] on input "Pay inside the plan" at bounding box center [827, 255] width 11 height 11
radio input "true"
click at [996, 525] on button "Save & Close" at bounding box center [1002, 521] width 111 height 34
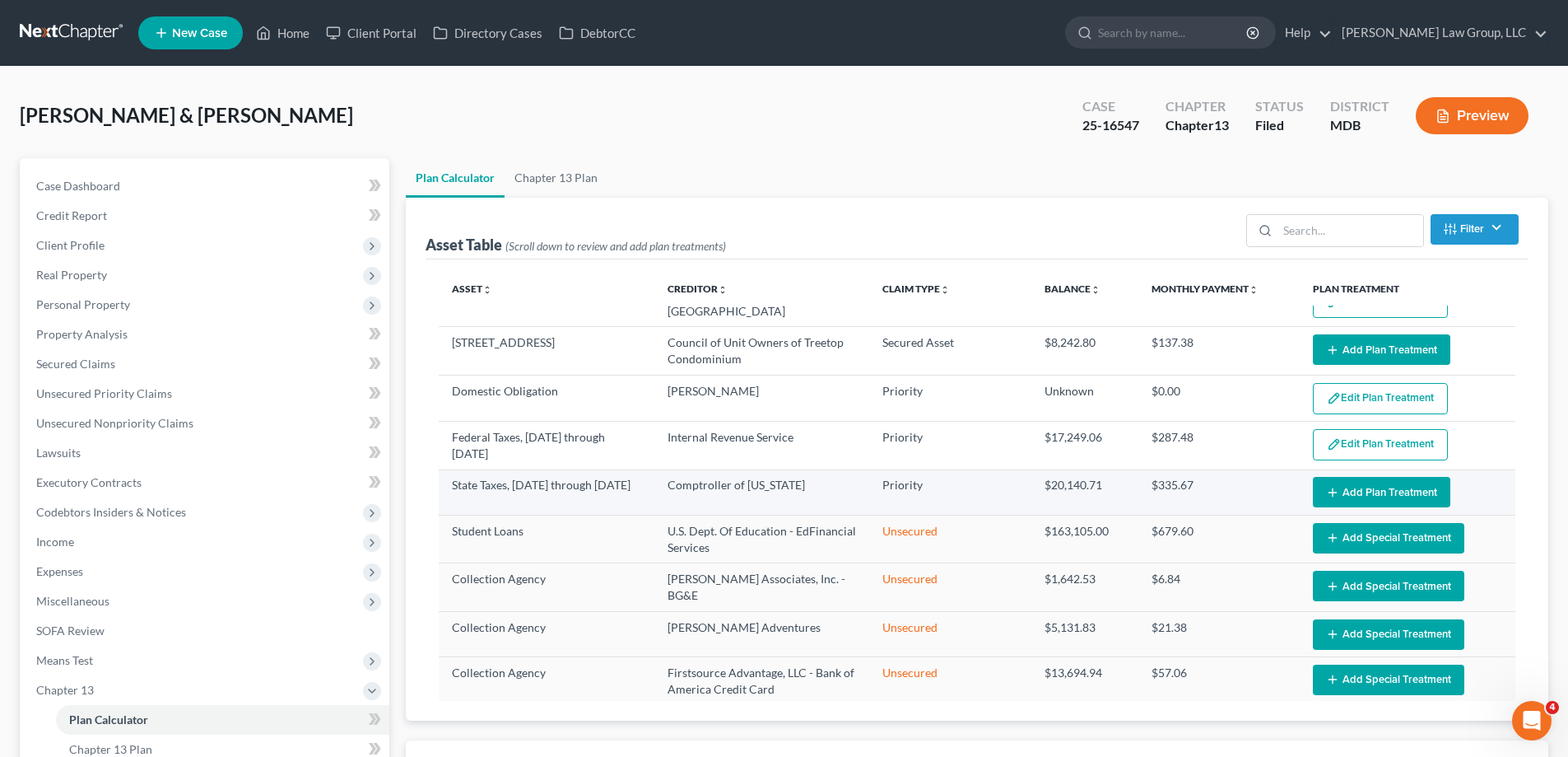
click at [1338, 488] on button "Add Plan Treatment" at bounding box center [1381, 492] width 137 height 30
select select "59"
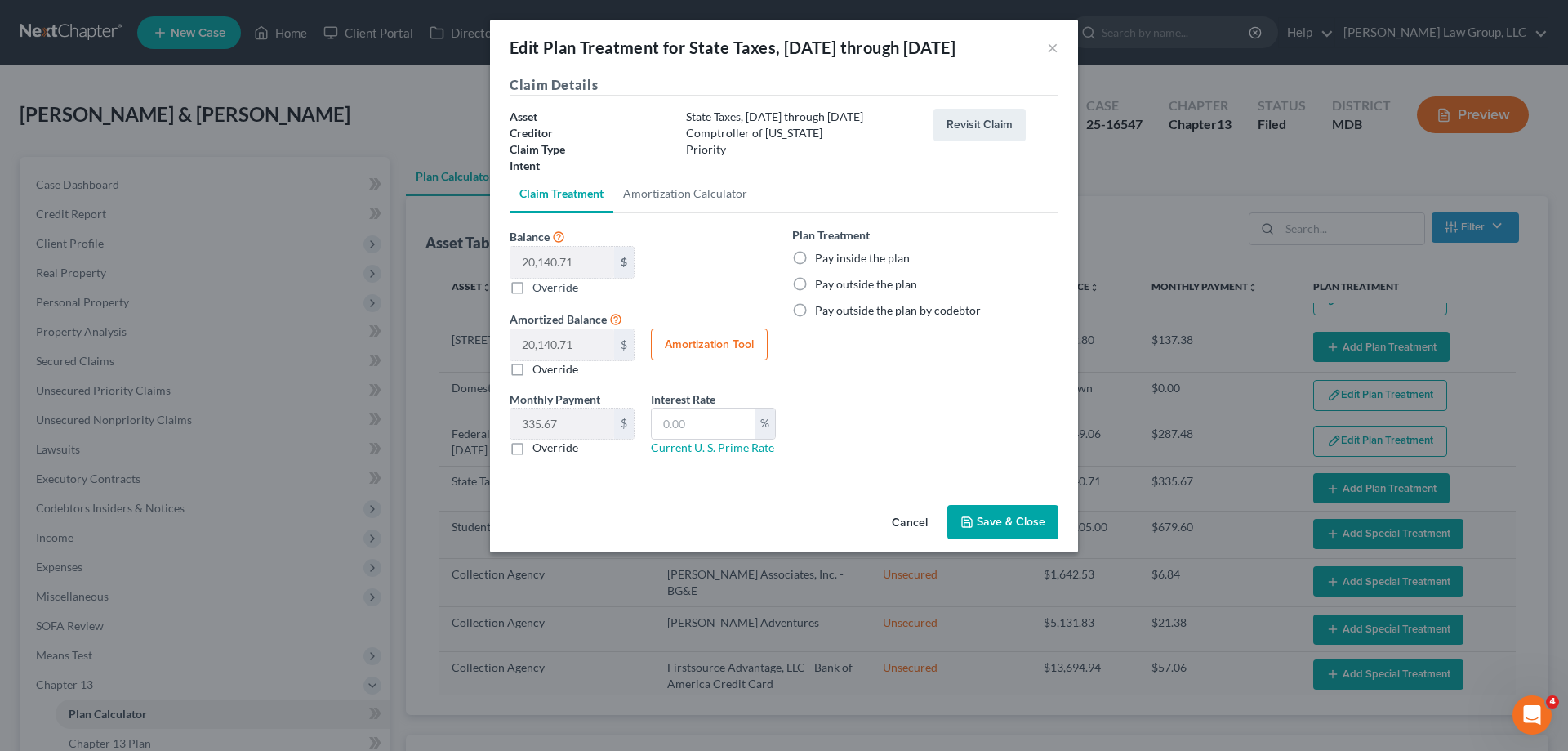
click at [873, 264] on label "Pay inside the plan" at bounding box center [862, 258] width 95 height 17
click at [832, 261] on input "Pay inside the plan" at bounding box center [827, 255] width 11 height 11
radio input "true"
drag, startPoint x: 1012, startPoint y: 522, endPoint x: 1347, endPoint y: 612, distance: 346.9
click at [1013, 522] on button "Save & Close" at bounding box center [1002, 521] width 111 height 34
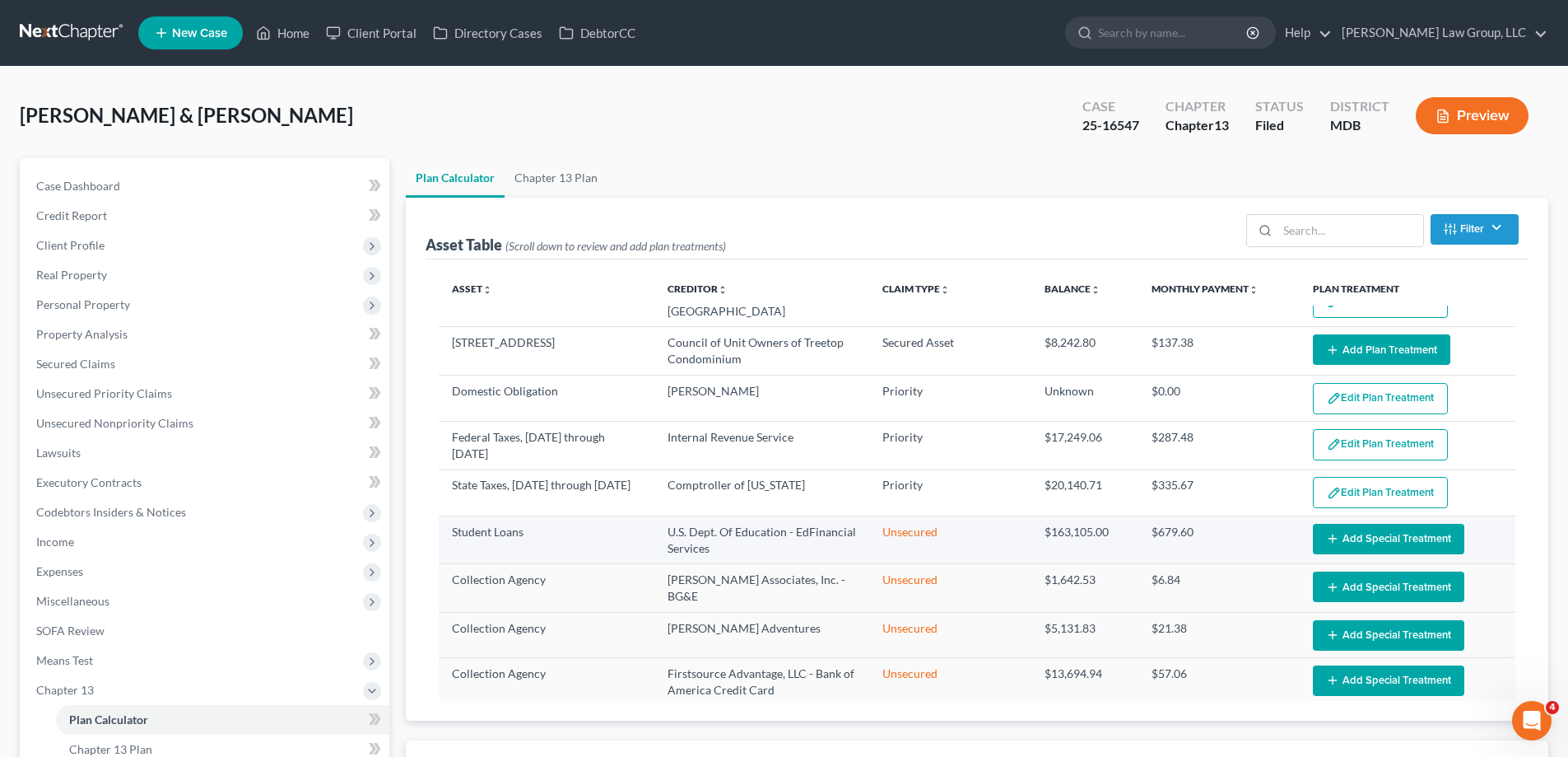
scroll to position [247, 0]
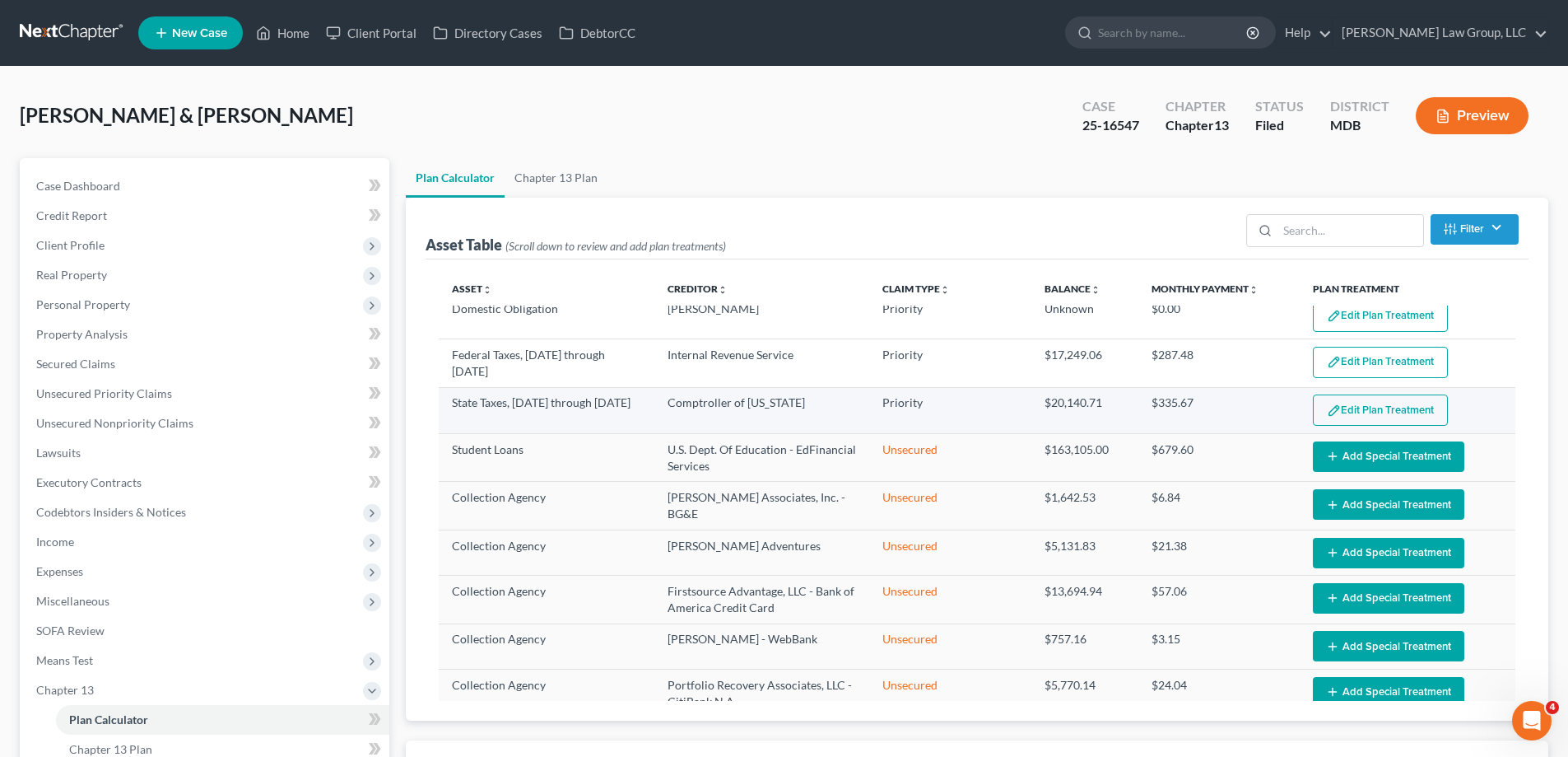
select select "59"
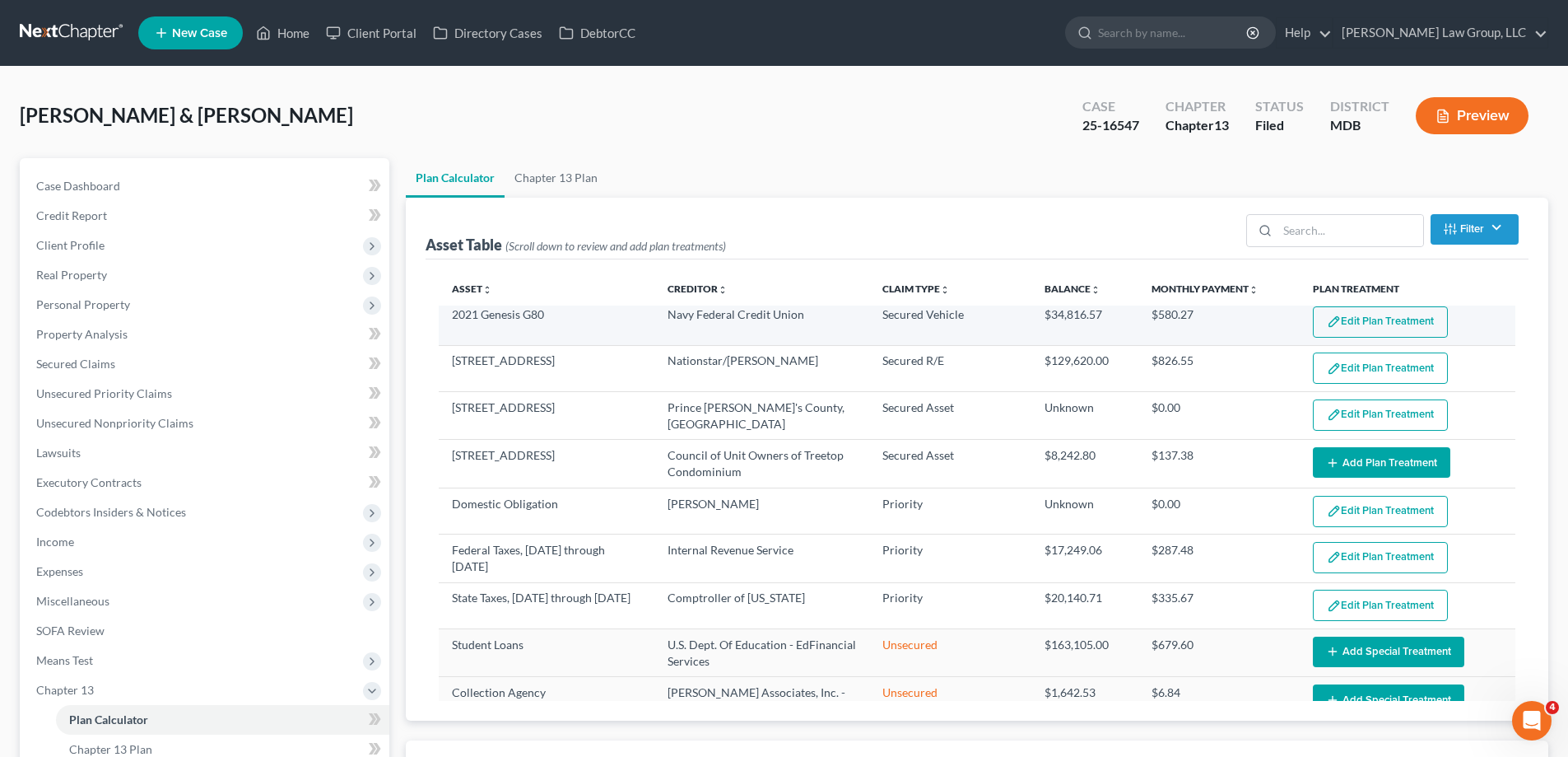
scroll to position [0, 0]
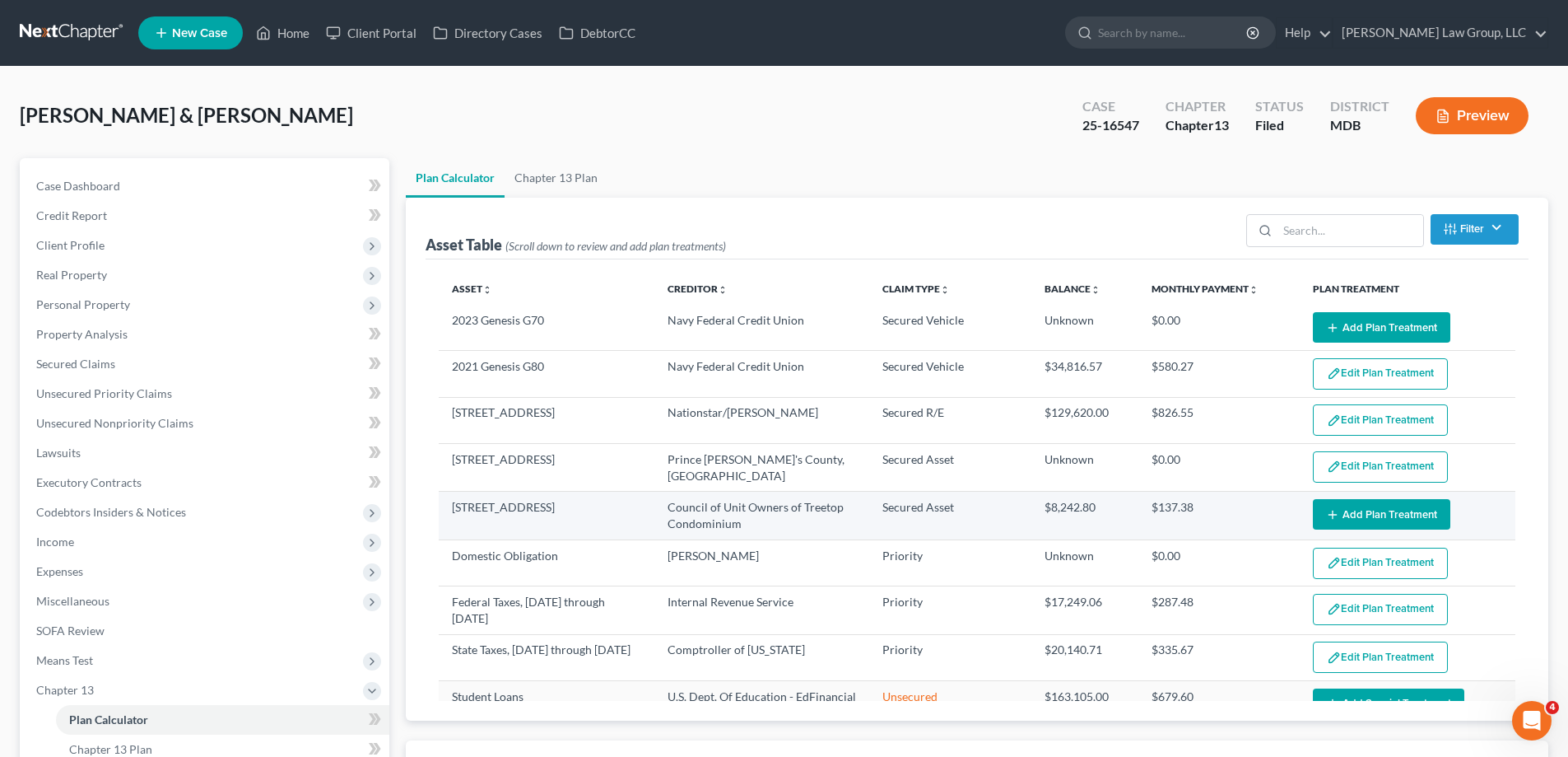
click at [1367, 511] on button "Add Plan Treatment" at bounding box center [1381, 514] width 137 height 30
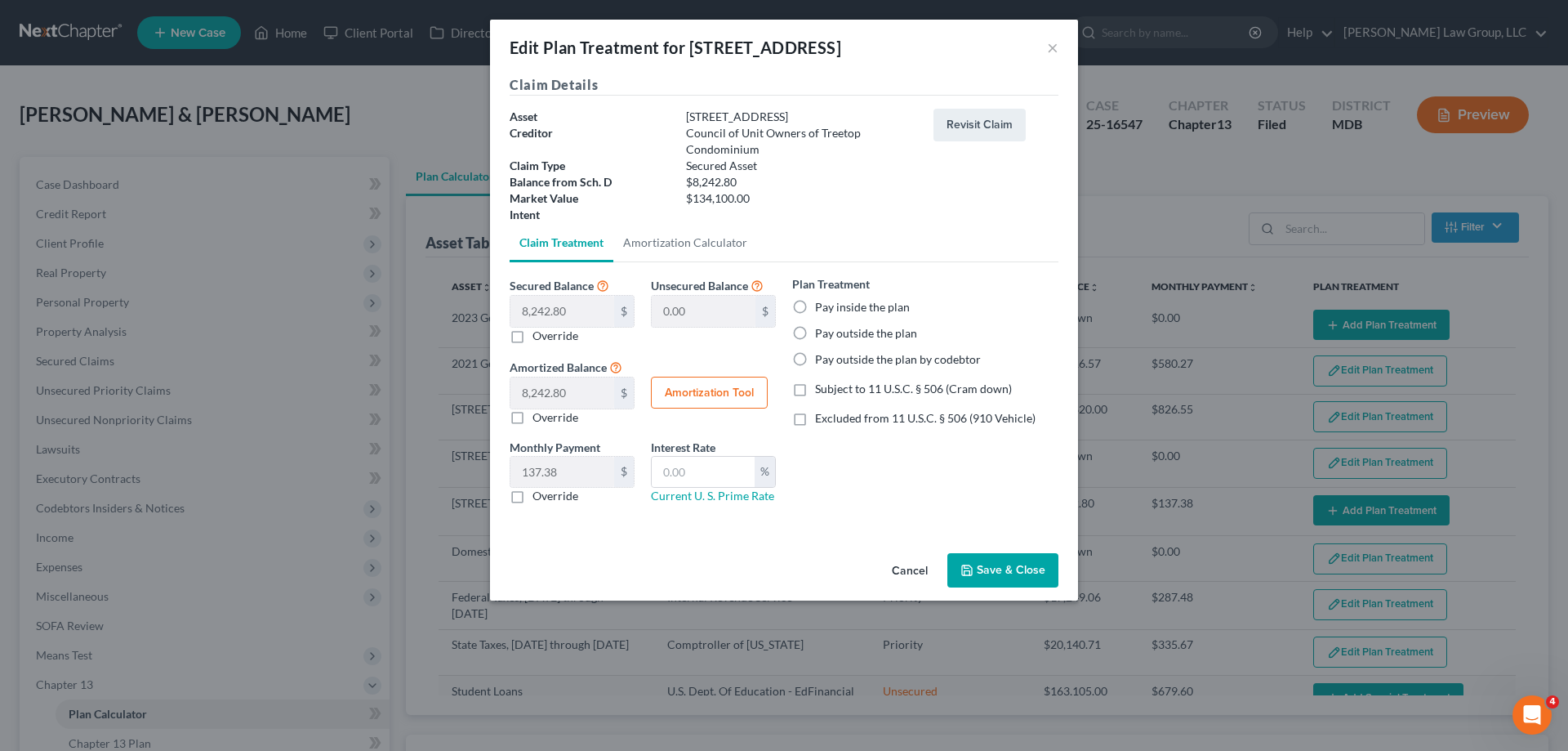
click at [850, 311] on label "Pay inside the plan" at bounding box center [862, 307] width 95 height 17
click at [832, 310] on input "Pay inside the plan" at bounding box center [827, 304] width 11 height 11
radio input "true"
click at [995, 573] on button "Save & Close" at bounding box center [1002, 569] width 111 height 34
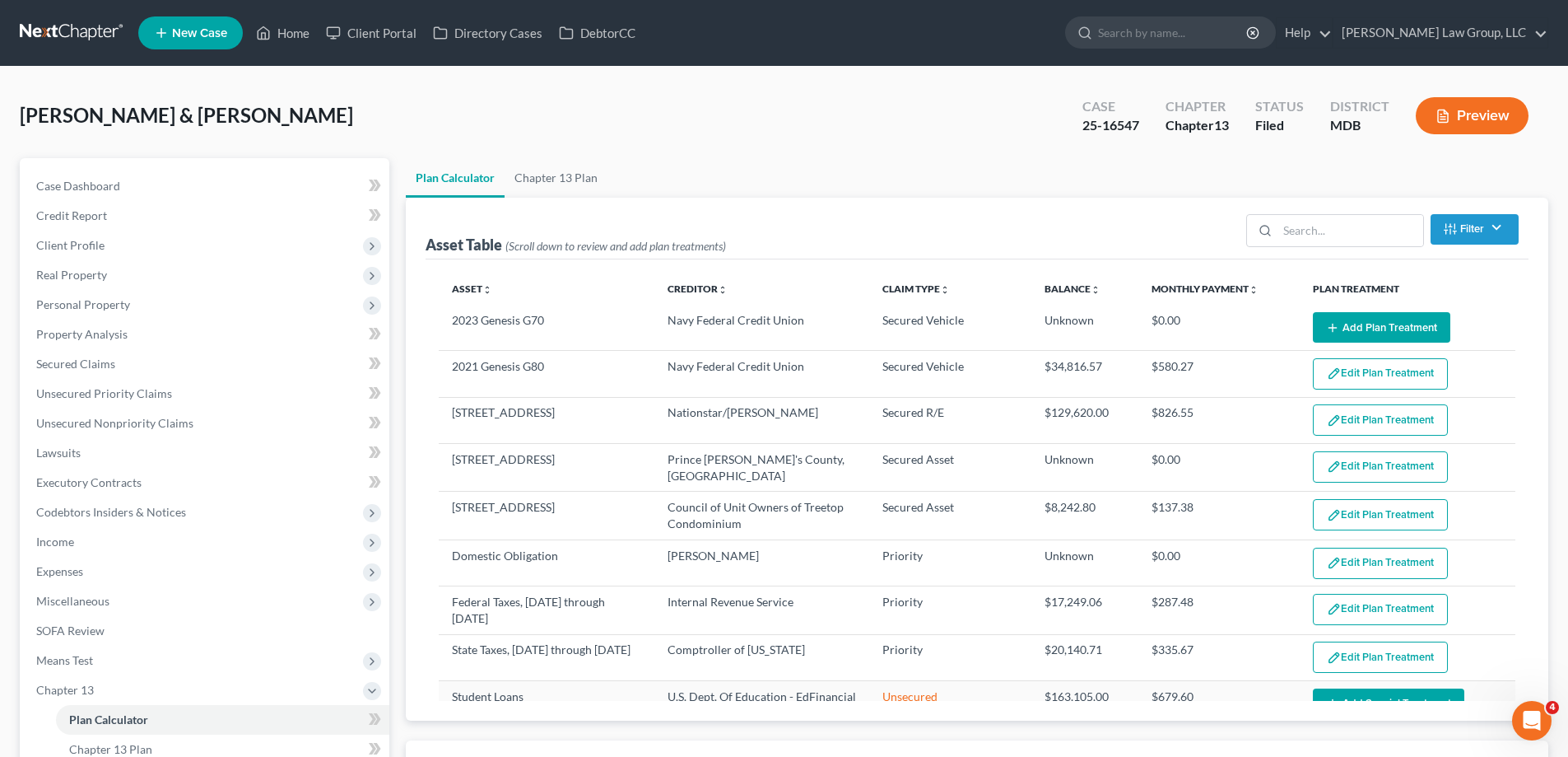
select select "59"
drag, startPoint x: 487, startPoint y: 108, endPoint x: 43, endPoint y: 333, distance: 497.8
click at [487, 108] on div "Ealey, Terrance & Alejandra Upgraded Case 25-16547 Chapter Chapter 13 Status Fi…" at bounding box center [783, 122] width 1528 height 72
click at [79, 370] on span "Secured Claims" at bounding box center [75, 363] width 79 height 14
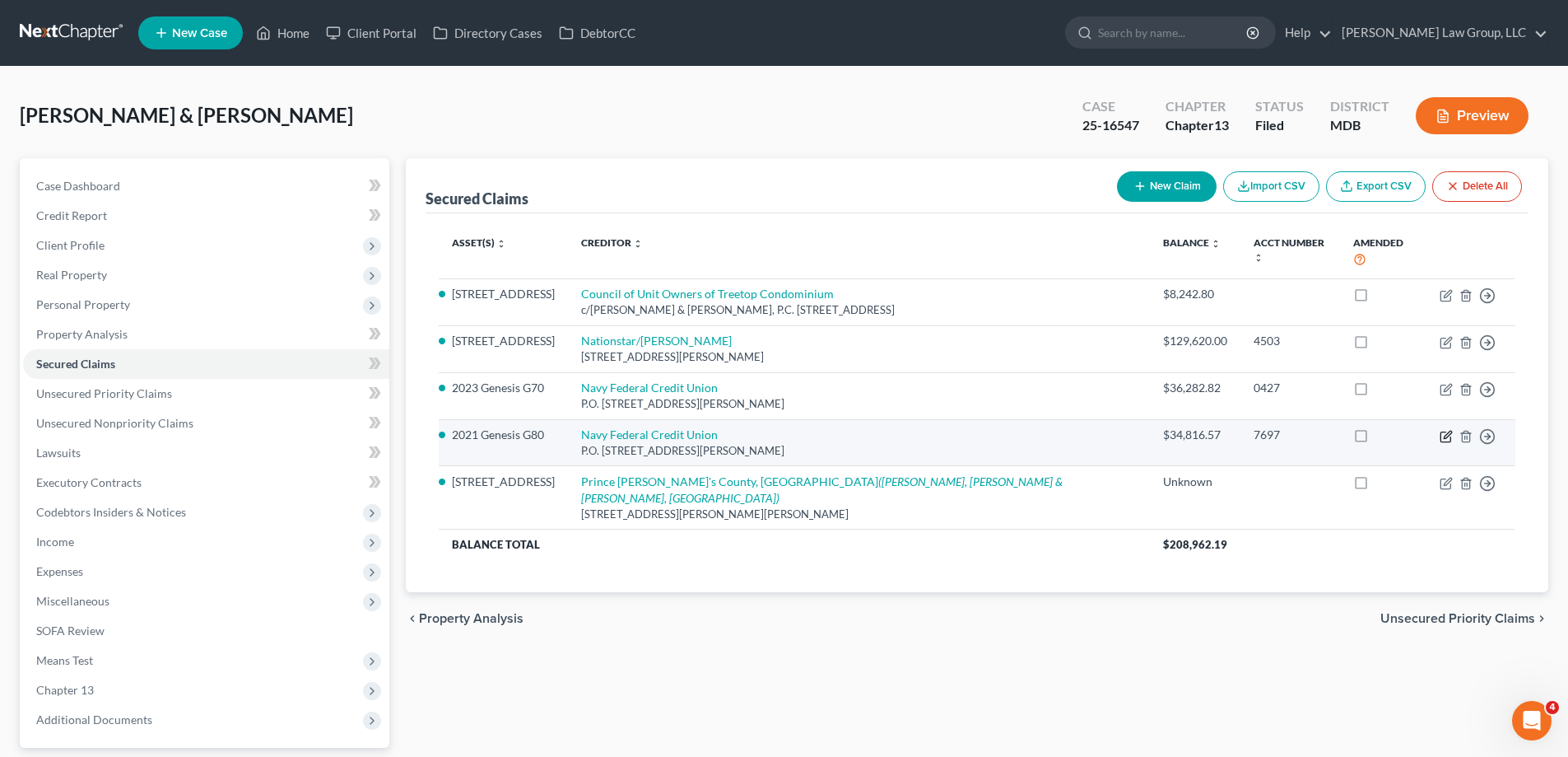
click at [1446, 430] on icon "button" at bounding box center [1445, 436] width 13 height 13
select select "48"
select select "18"
select select "4"
select select "0"
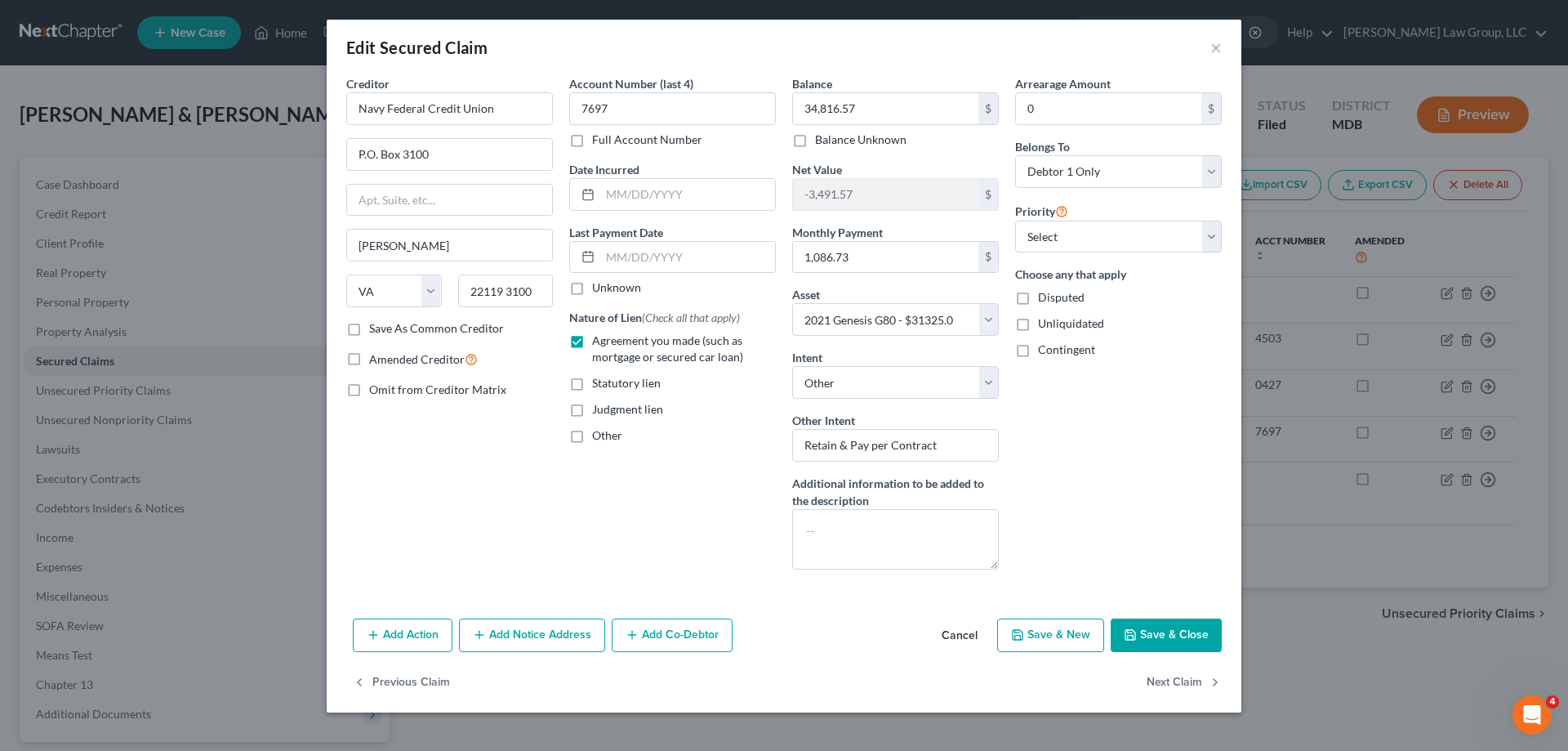
drag, startPoint x: 1137, startPoint y: 631, endPoint x: 1066, endPoint y: 666, distance: 79.2
click at [1138, 631] on button "Save & Close" at bounding box center [1165, 635] width 111 height 34
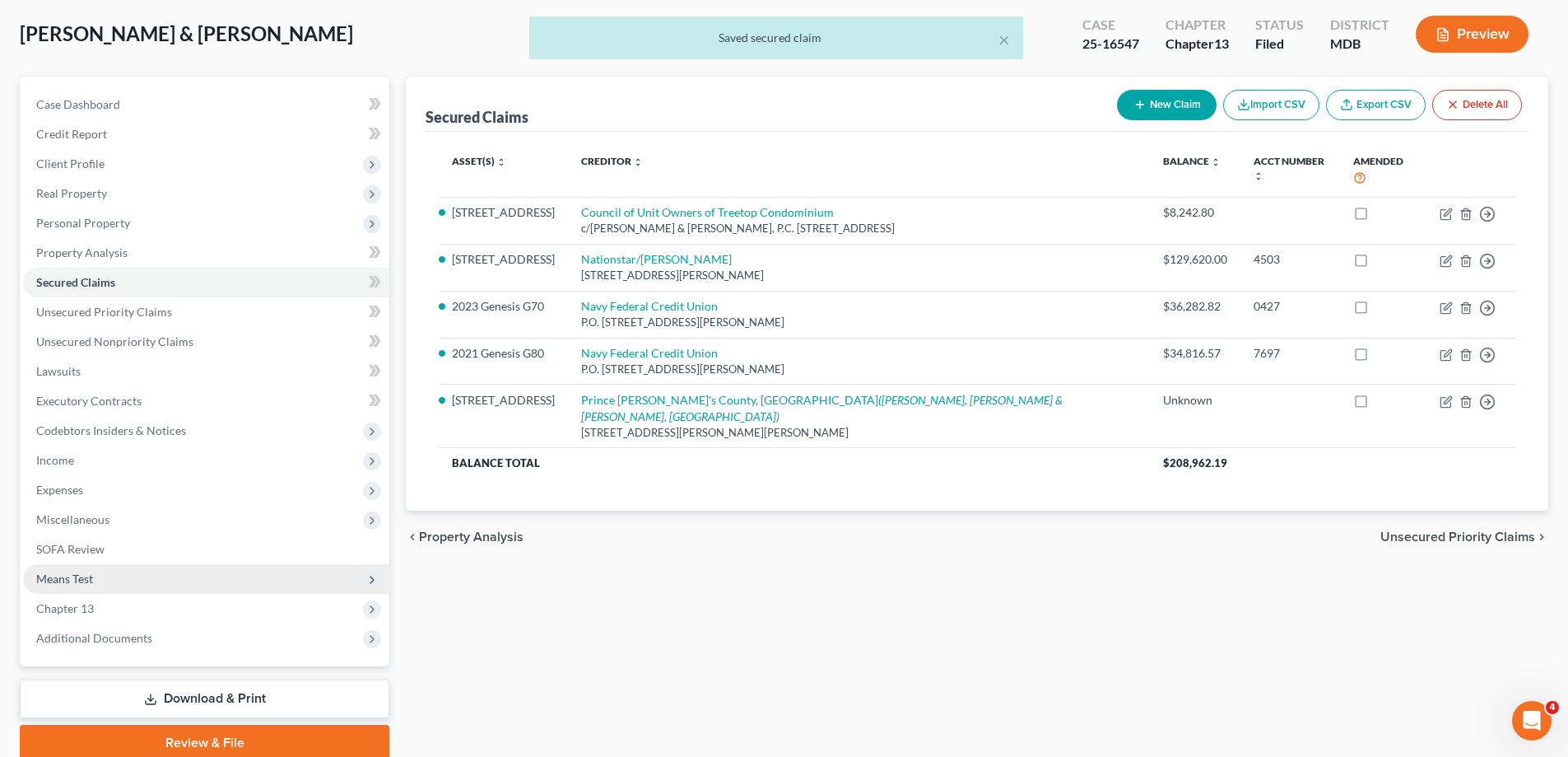
scroll to position [149, 0]
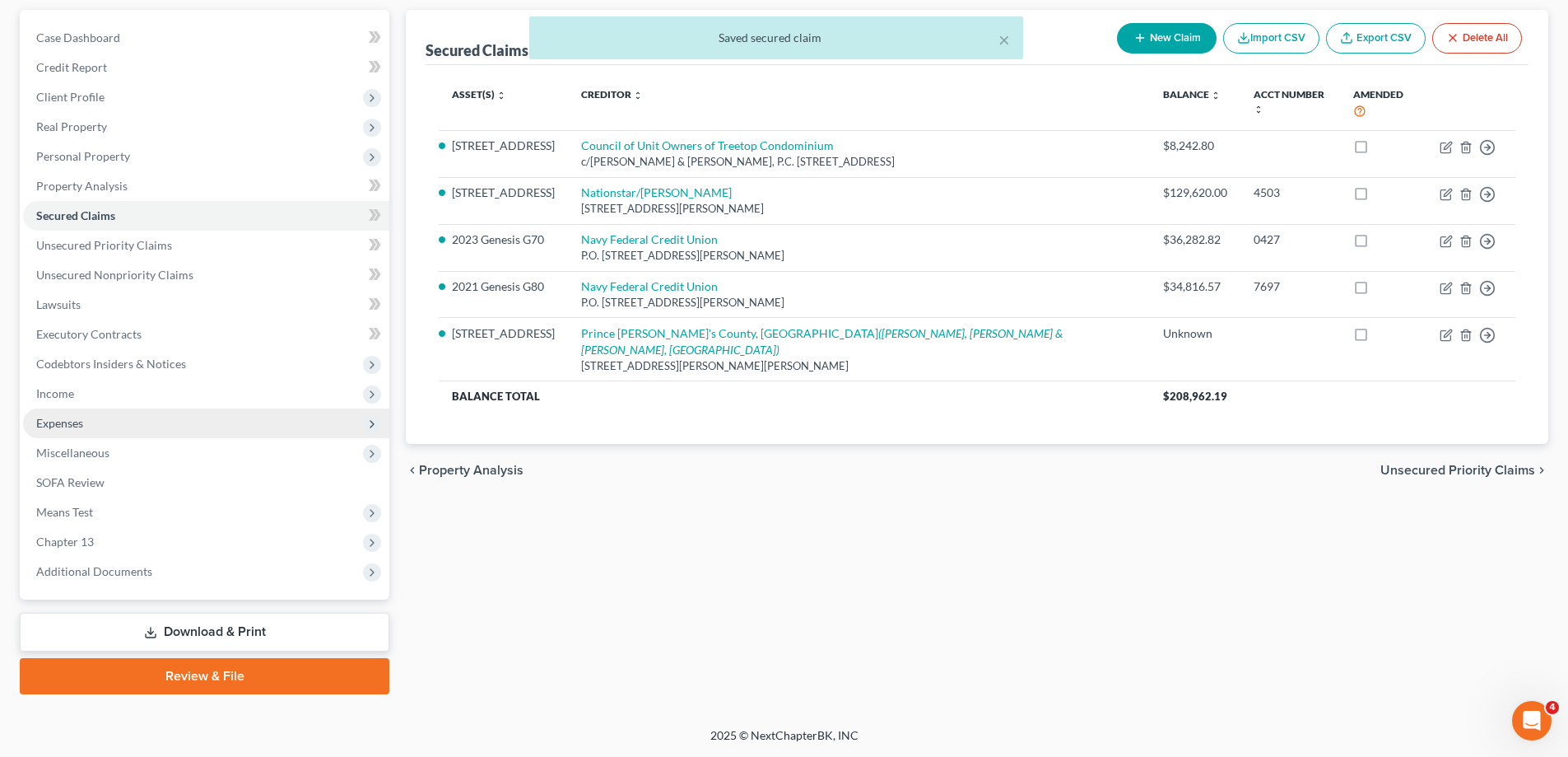
click at [143, 424] on span "Expenses" at bounding box center [206, 424] width 366 height 30
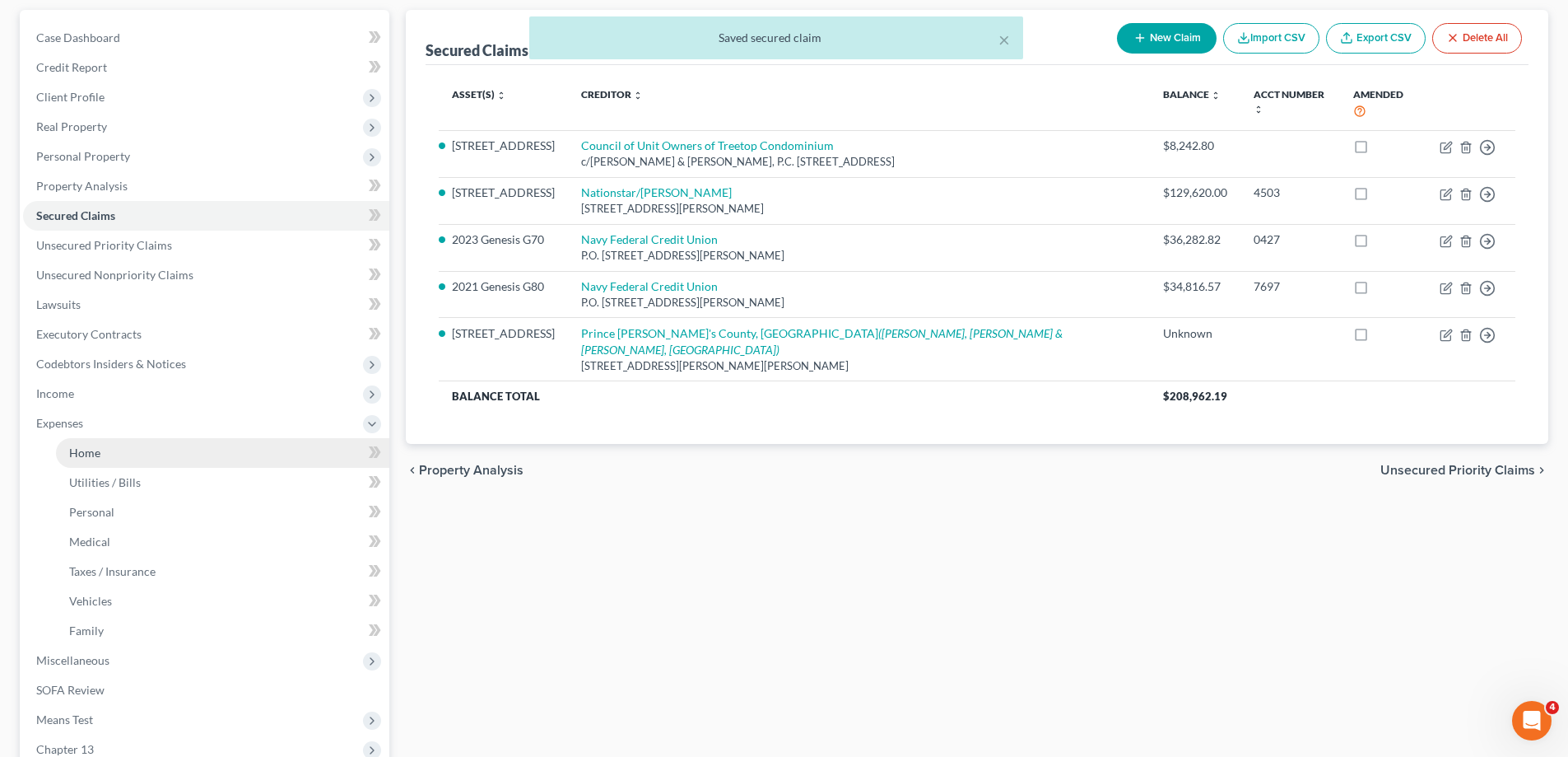
click at [133, 445] on link "Home" at bounding box center [222, 453] width 333 height 30
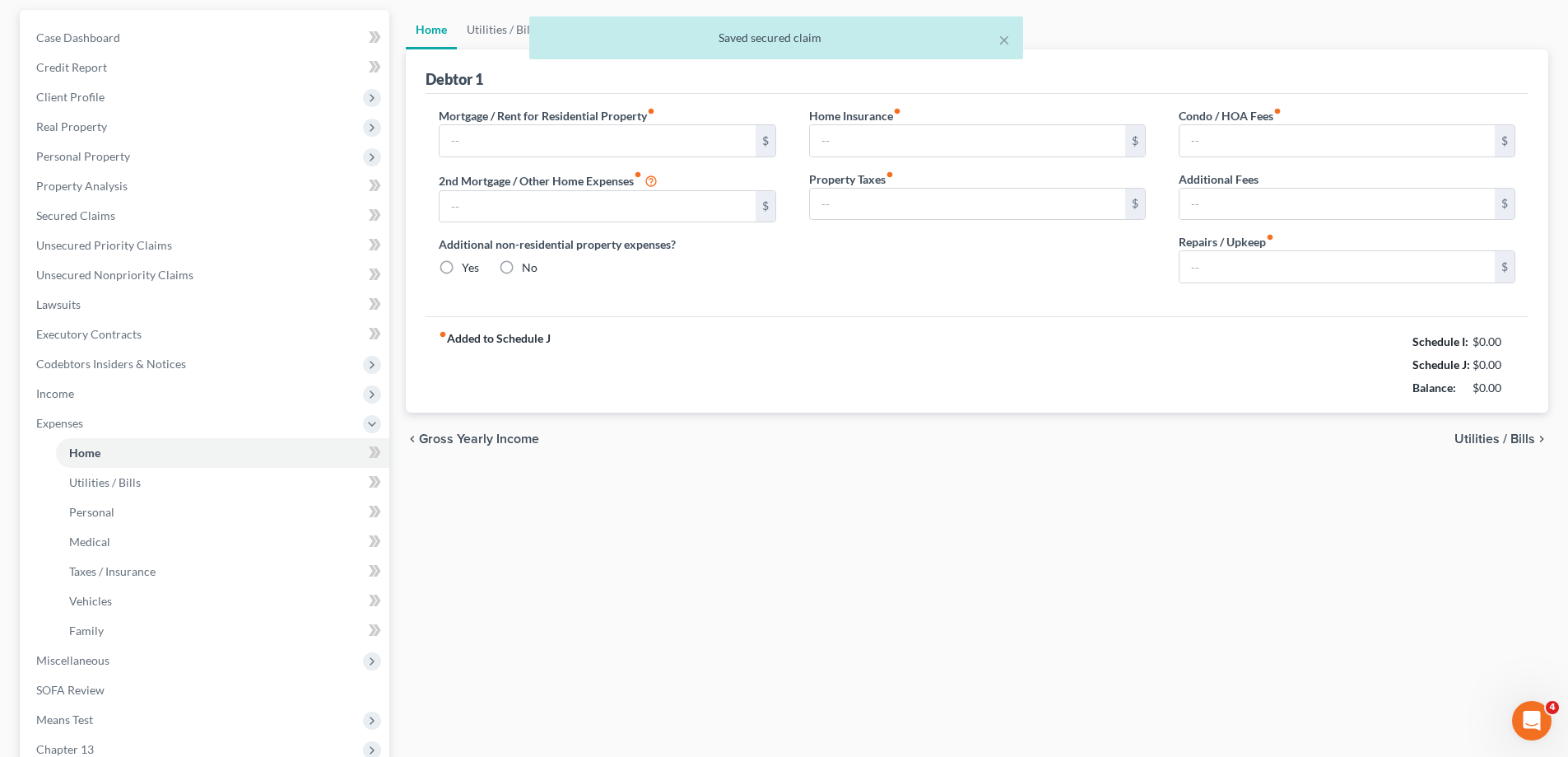
scroll to position [141, 0]
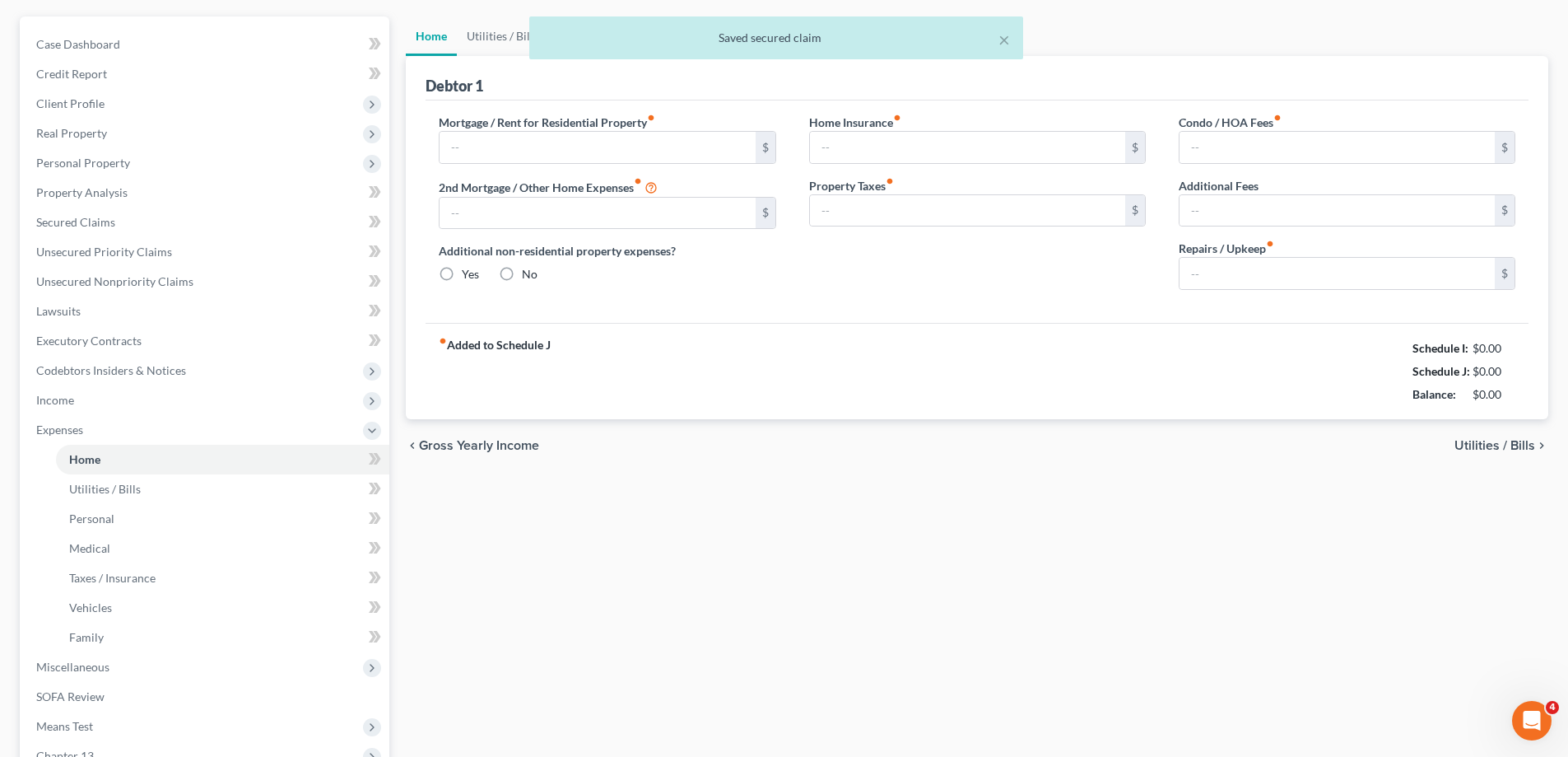
type input "826.55"
type input "0.00"
radio input "true"
type input "0.00"
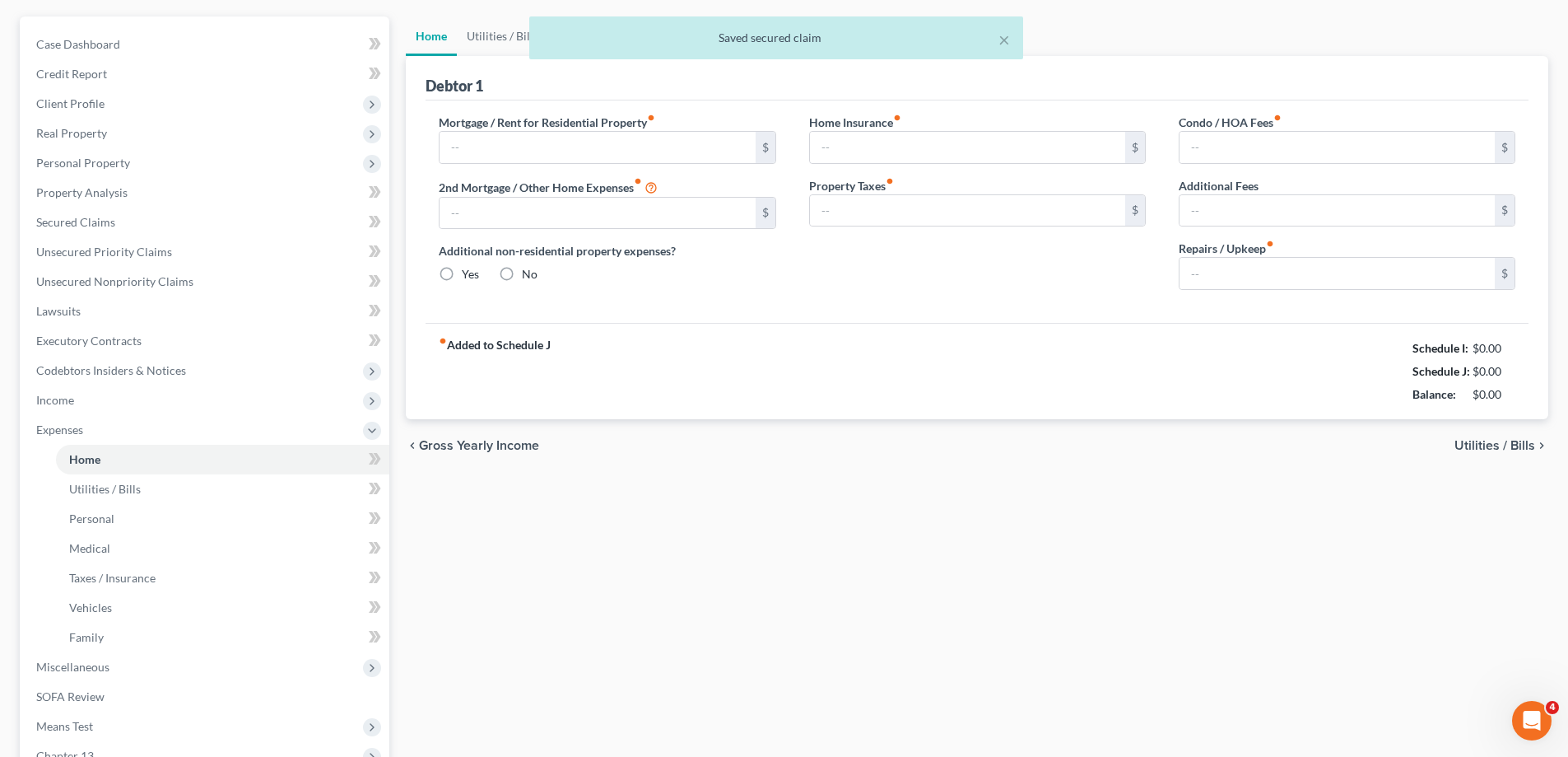
type input "538.00"
type input "0.00"
type input "50.00"
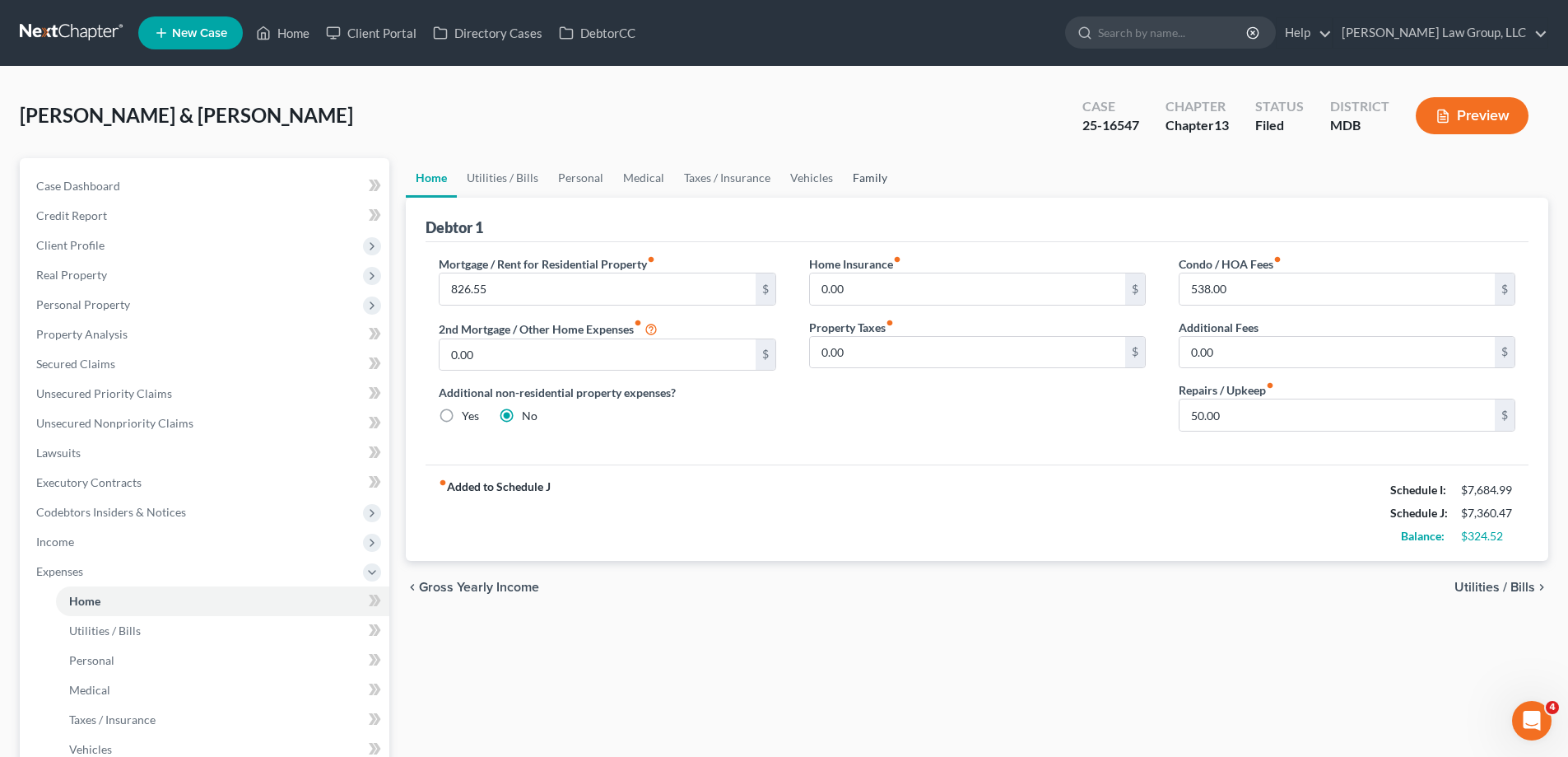
click at [847, 173] on link "Family" at bounding box center [869, 178] width 54 height 40
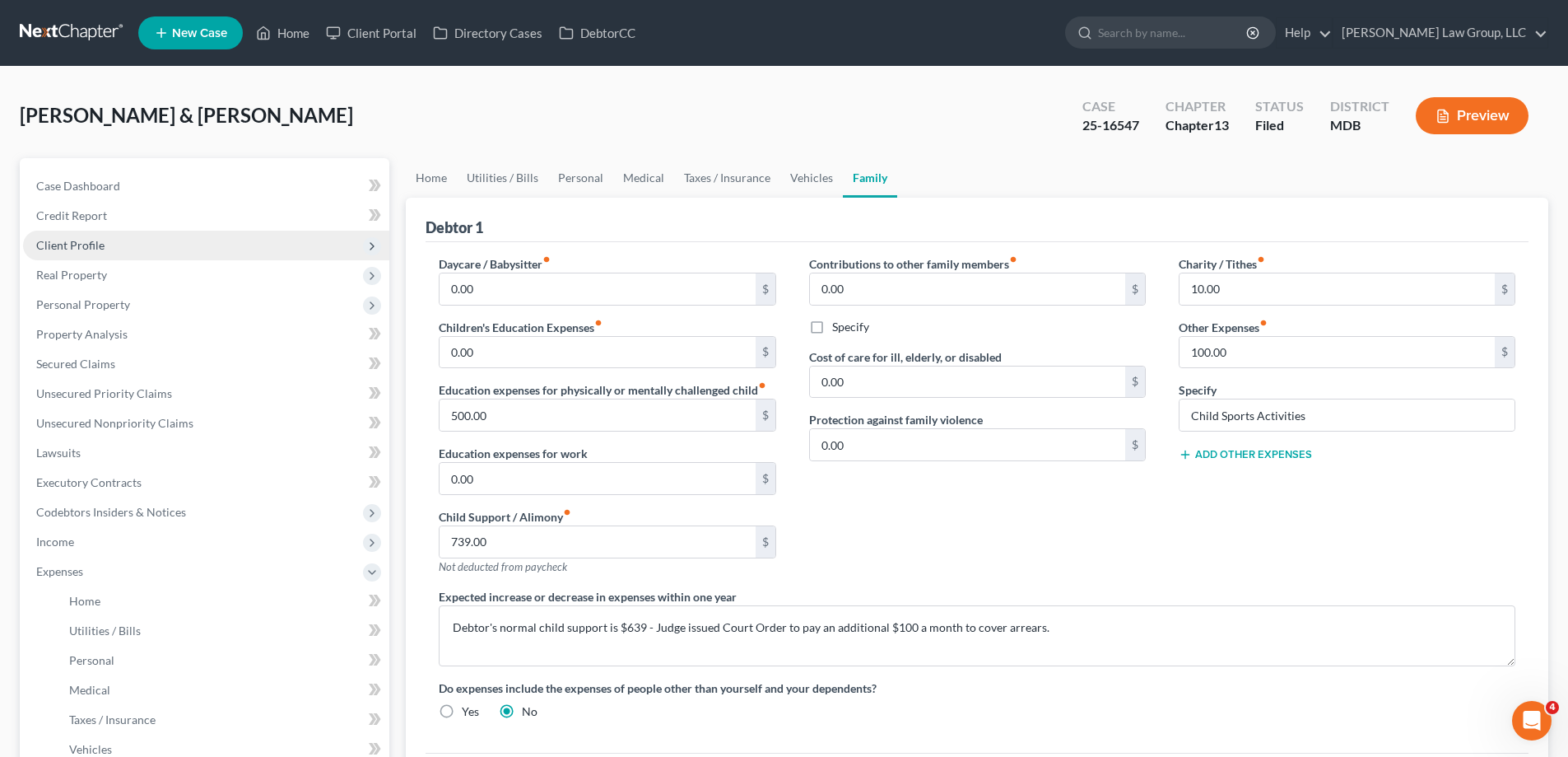
click at [96, 245] on span "Client Profile" at bounding box center [70, 245] width 68 height 14
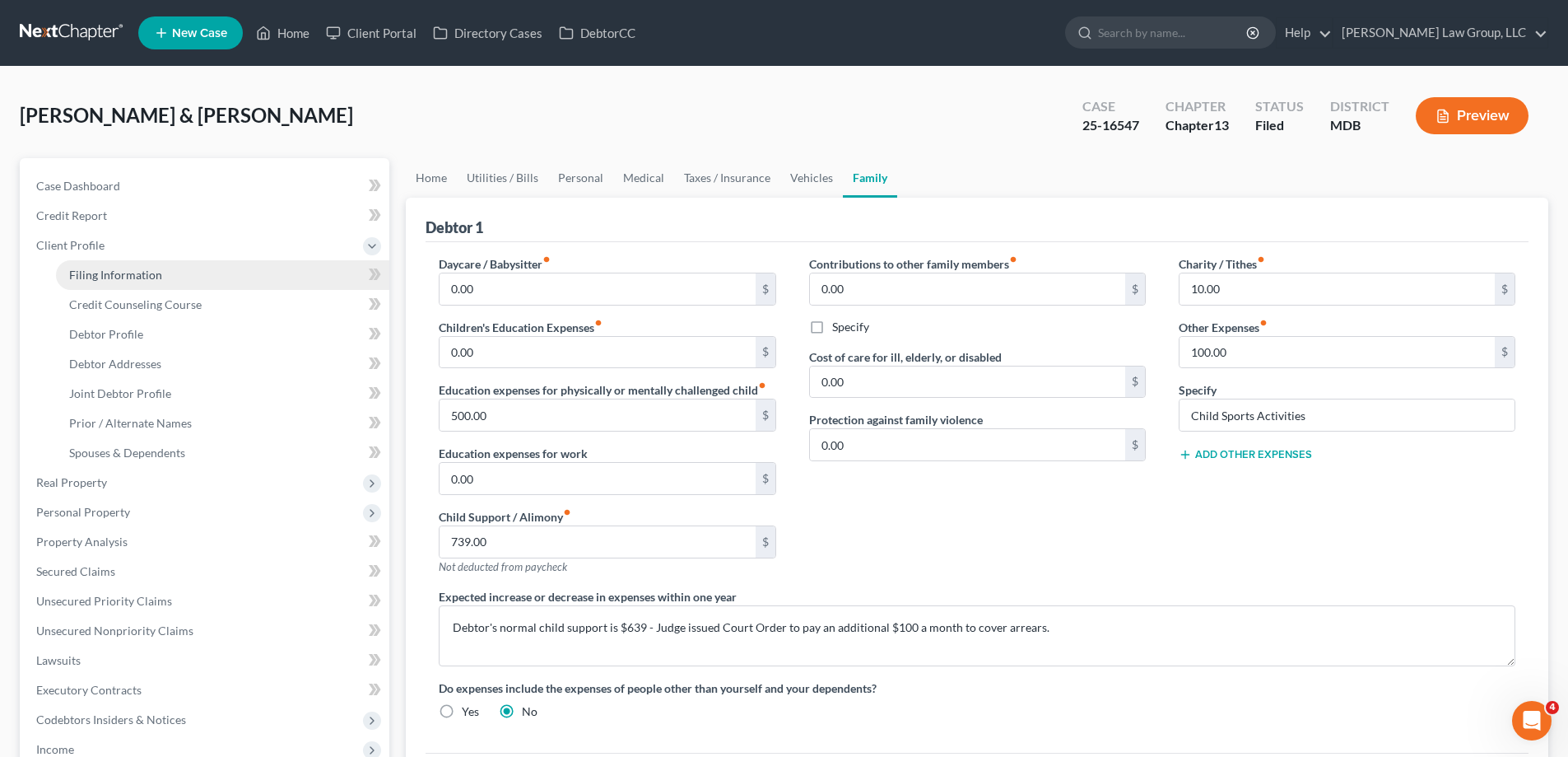
click at [143, 268] on span "Filing Information" at bounding box center [115, 275] width 93 height 14
select select "1"
select select "3"
select select "38"
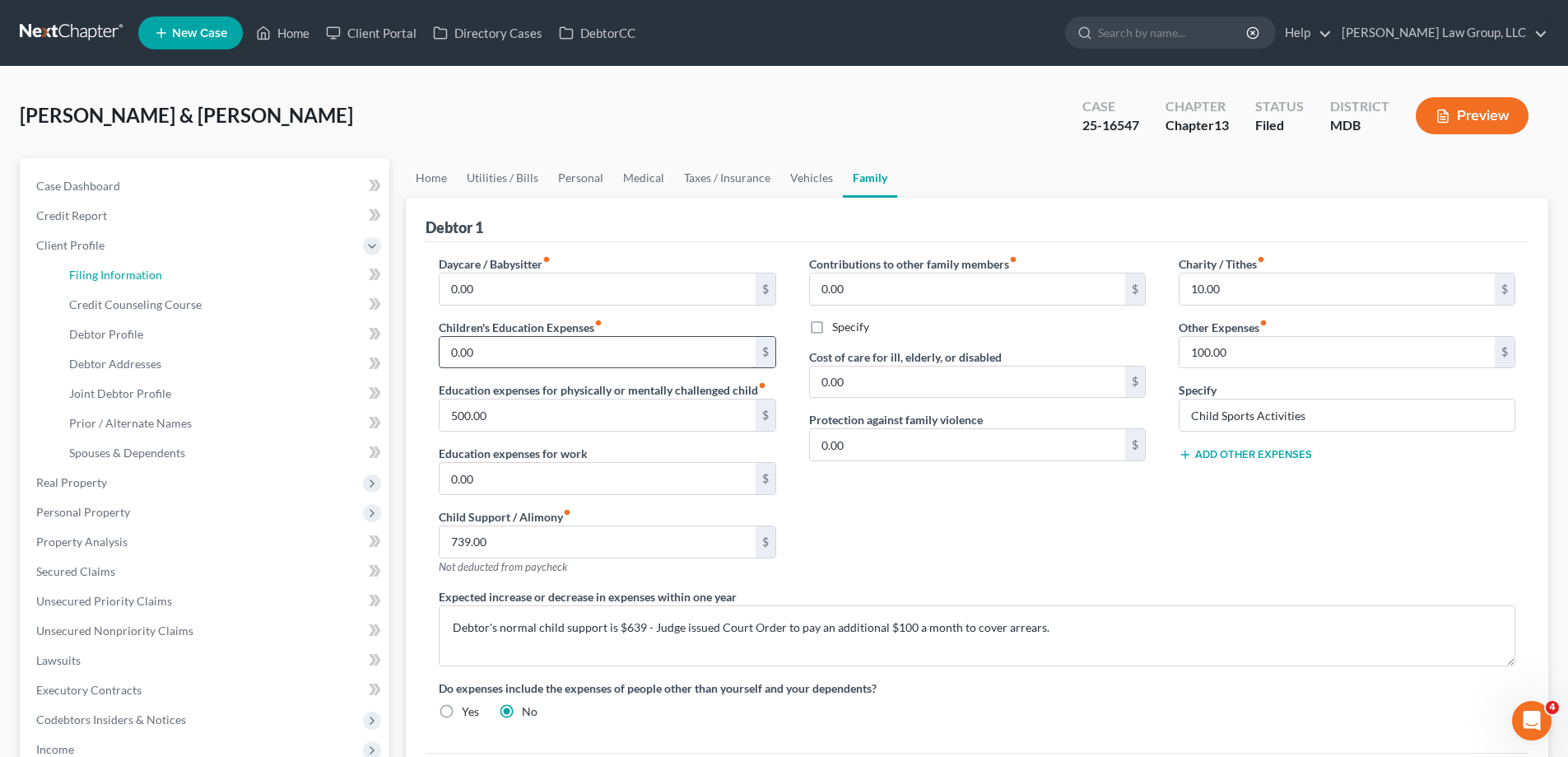
select select "0"
select select "21"
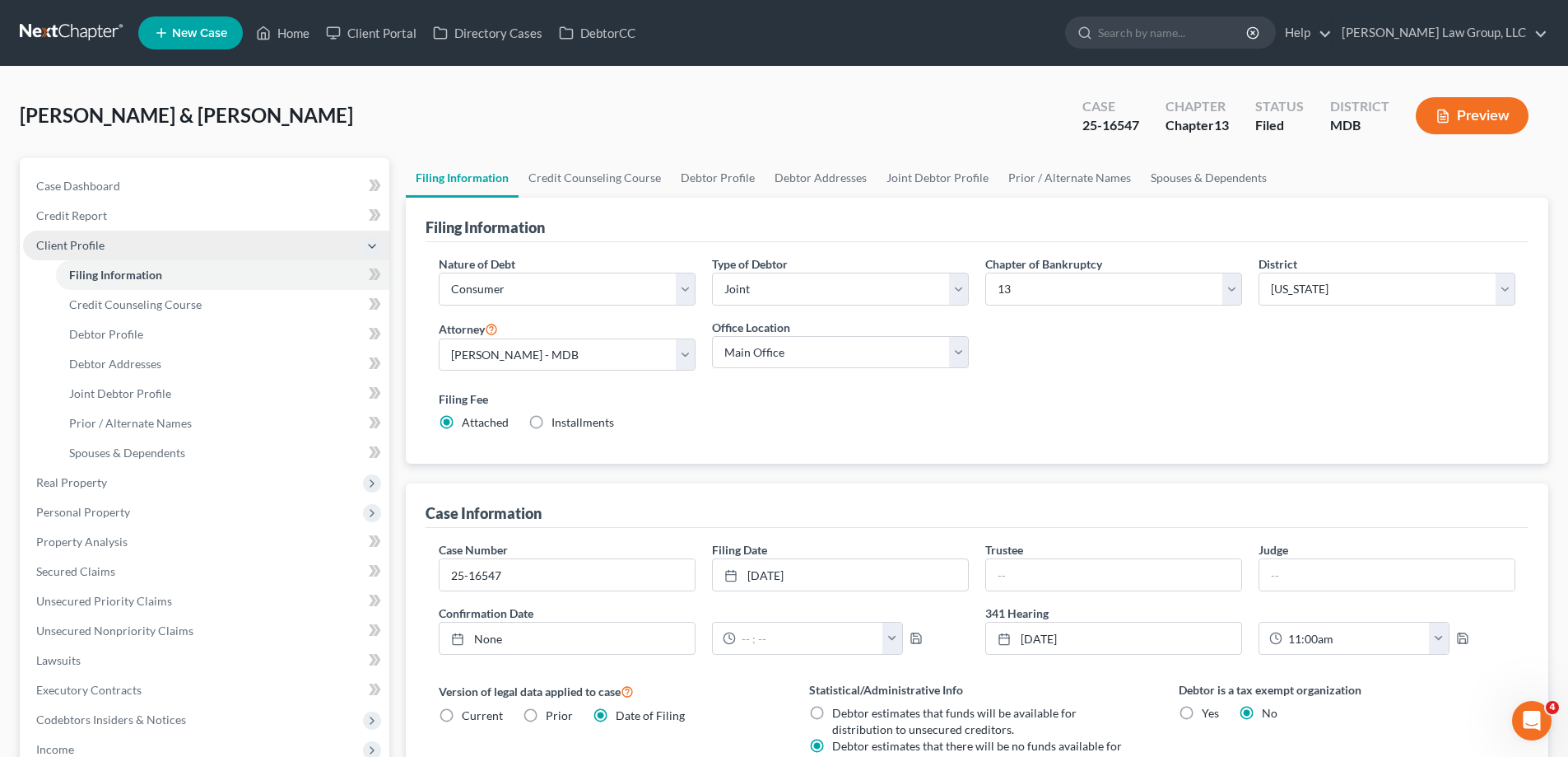
click at [129, 244] on span "Client Profile" at bounding box center [206, 246] width 366 height 30
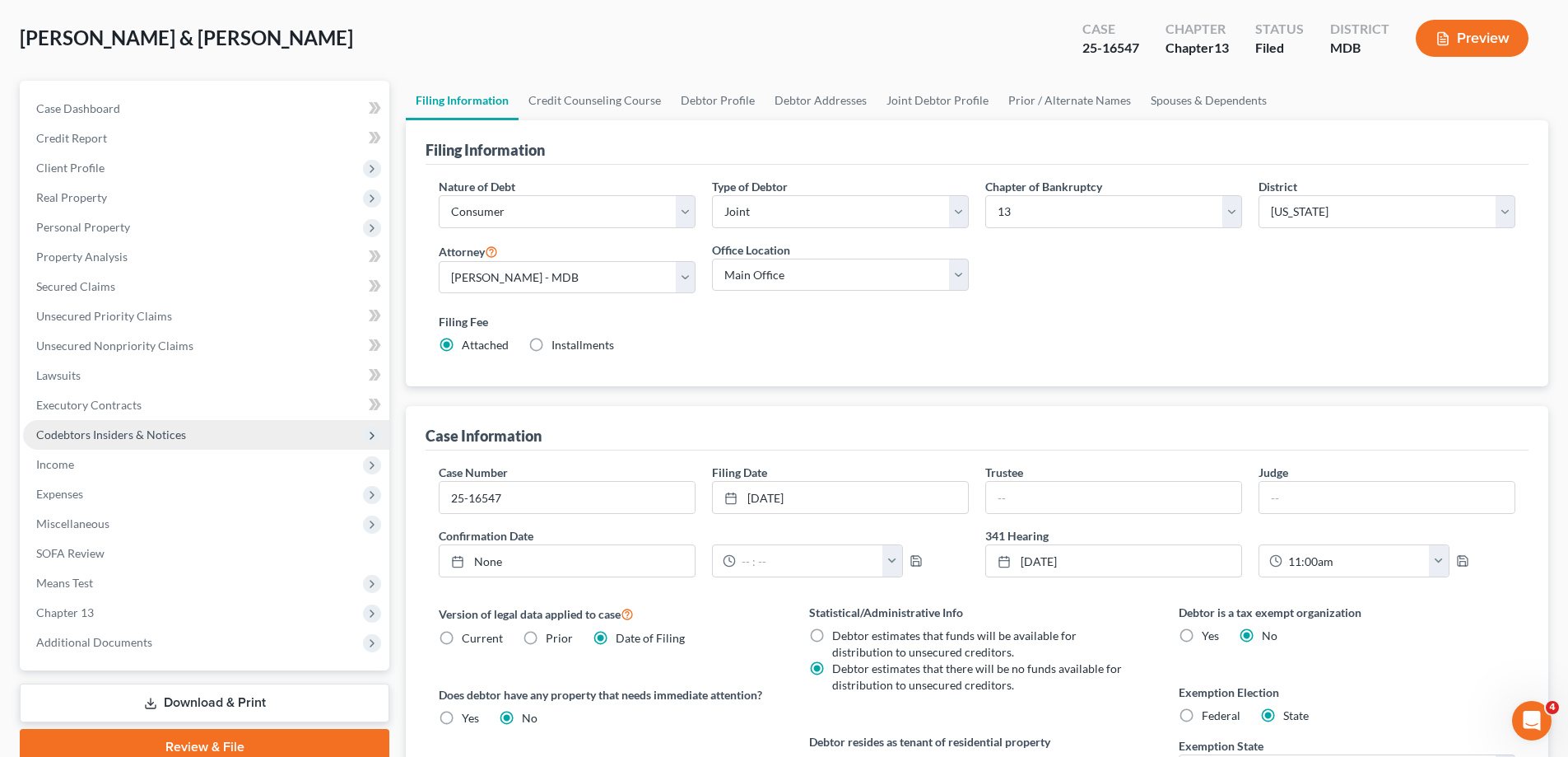
scroll to position [164, 0]
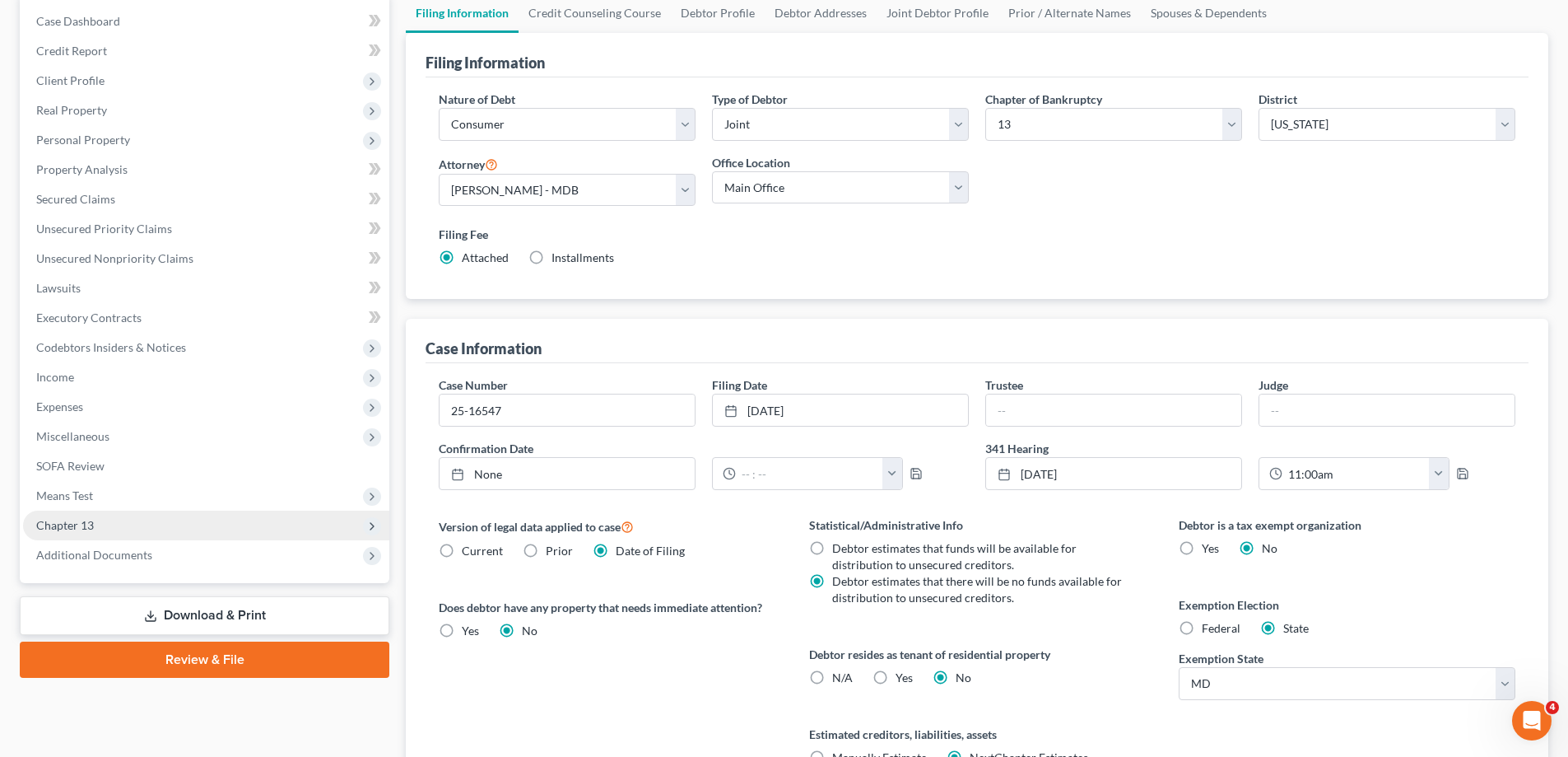
click at [175, 521] on span "Chapter 13" at bounding box center [206, 525] width 366 height 30
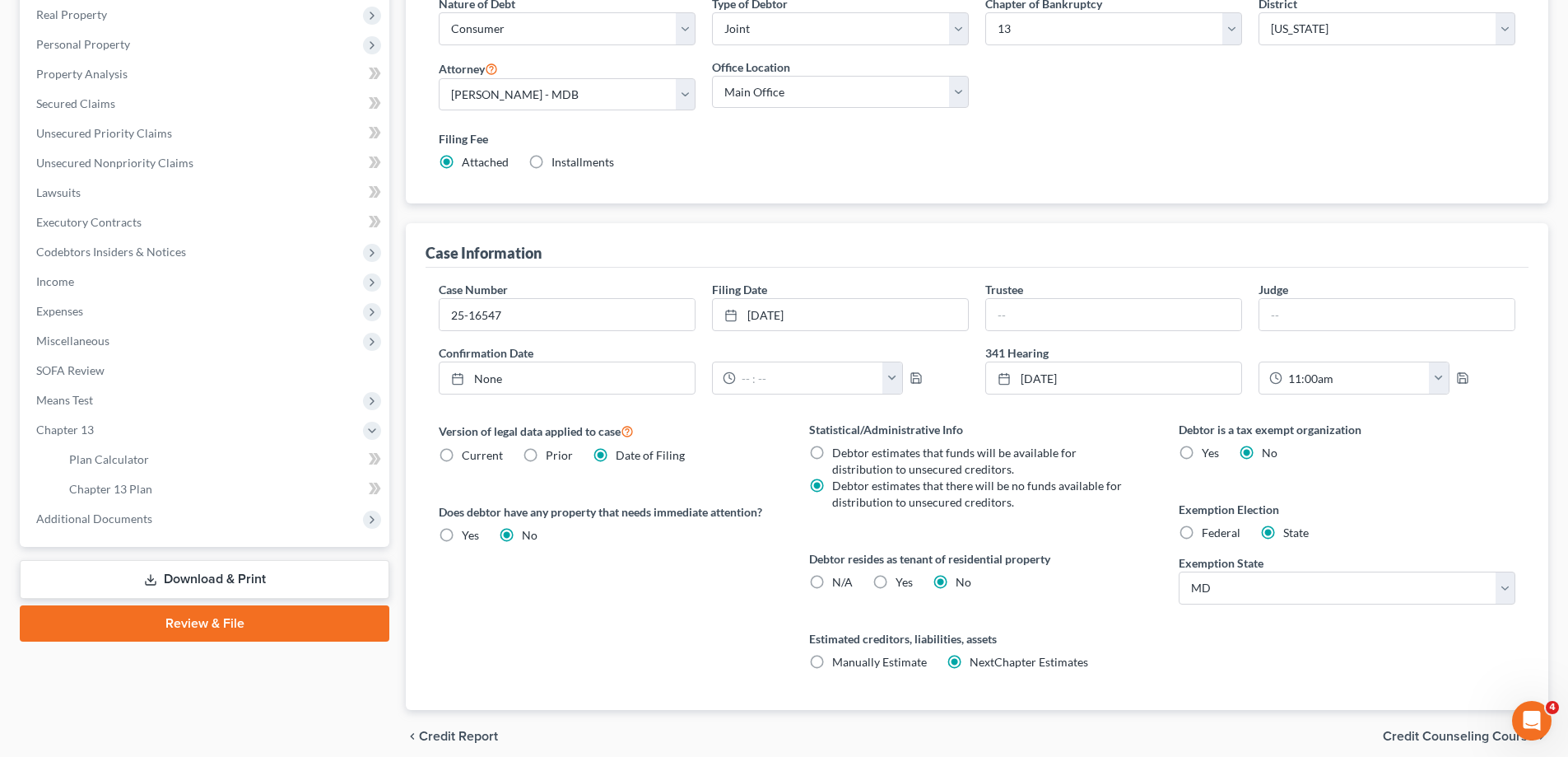
scroll to position [329, 0]
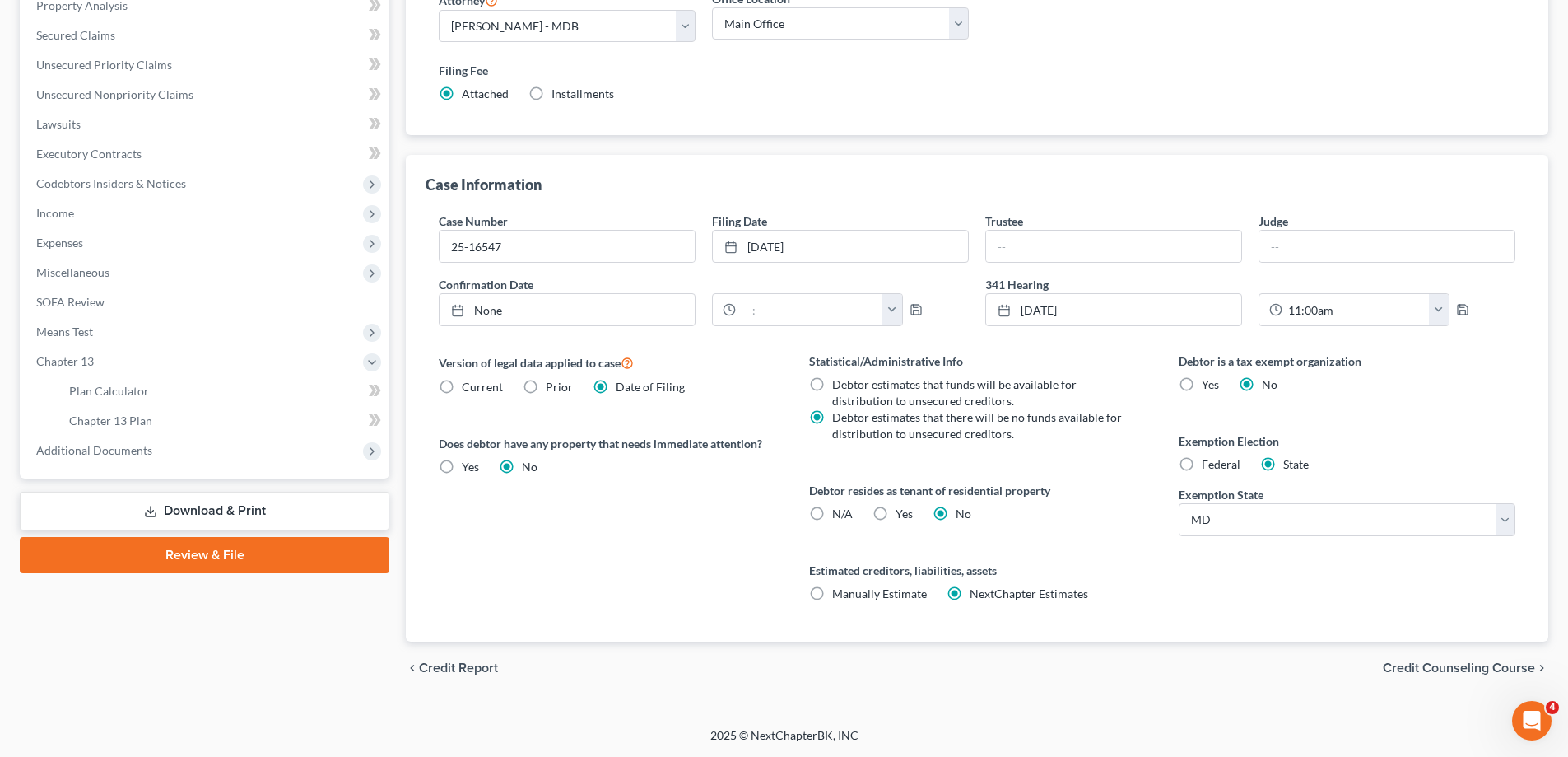
drag, startPoint x: 634, startPoint y: 553, endPoint x: 1578, endPoint y: 95, distance: 1049.2
click at [637, 551] on div "Version of legal data applied to case Current Prior Date of Filing Legal data v…" at bounding box center [607, 497] width 369 height 289
click at [156, 98] on span "Unsecured Nonpriority Claims" at bounding box center [115, 95] width 157 height 14
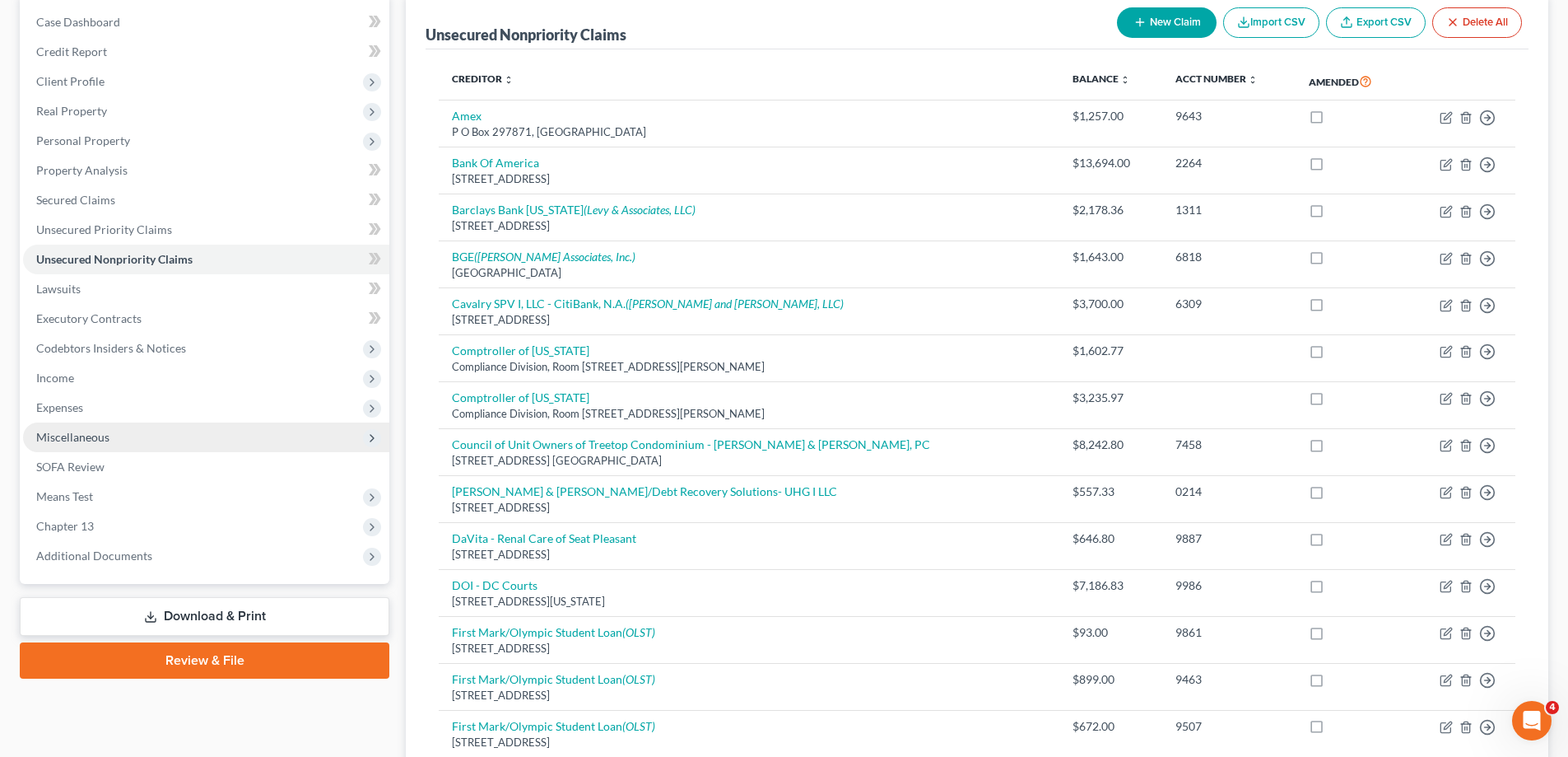
scroll to position [164, 0]
click at [127, 403] on span "Expenses" at bounding box center [206, 407] width 366 height 30
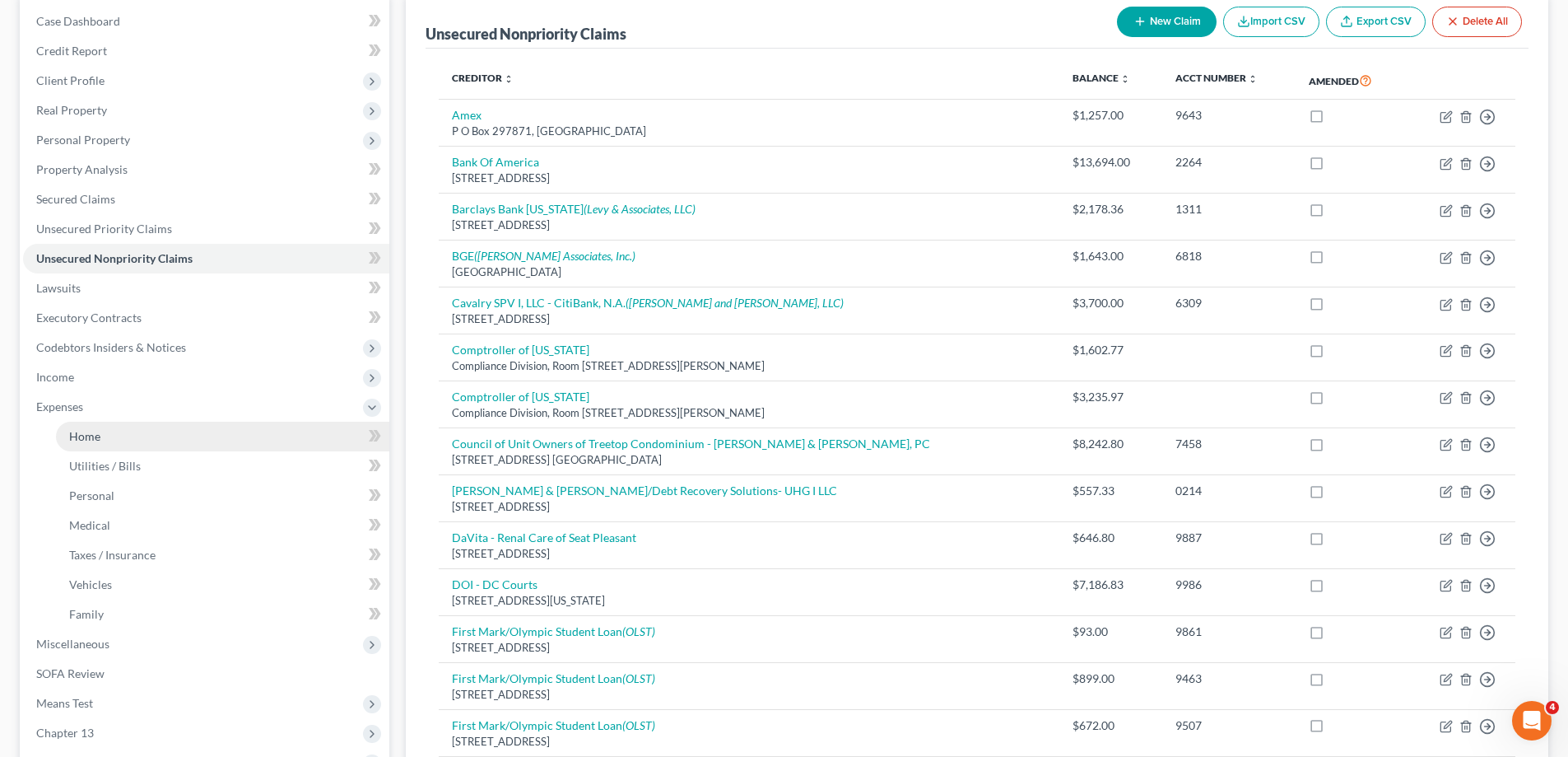
click at [165, 438] on link "Home" at bounding box center [222, 437] width 333 height 30
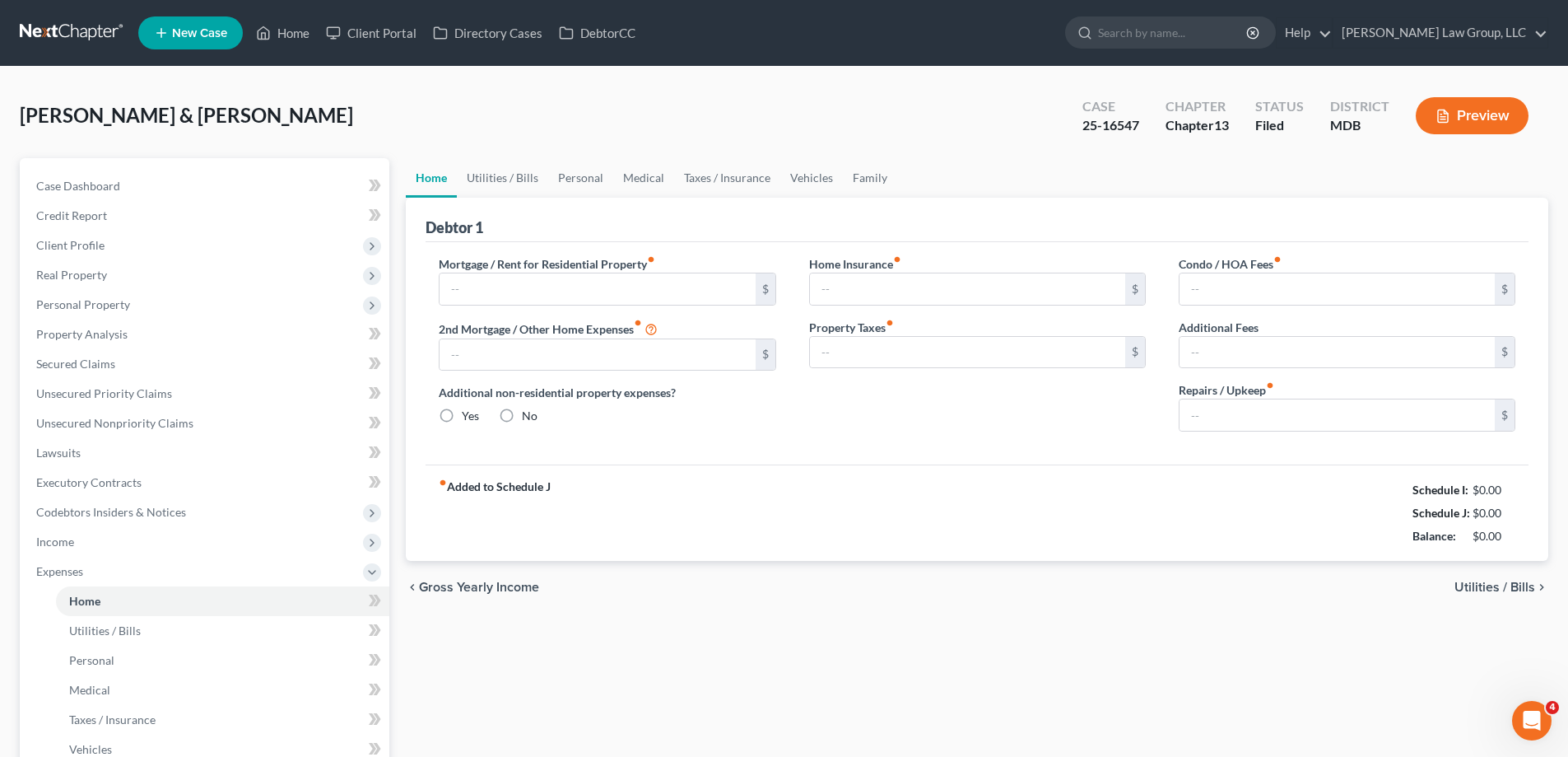
type input "826.55"
type input "0.00"
radio input "true"
type input "0.00"
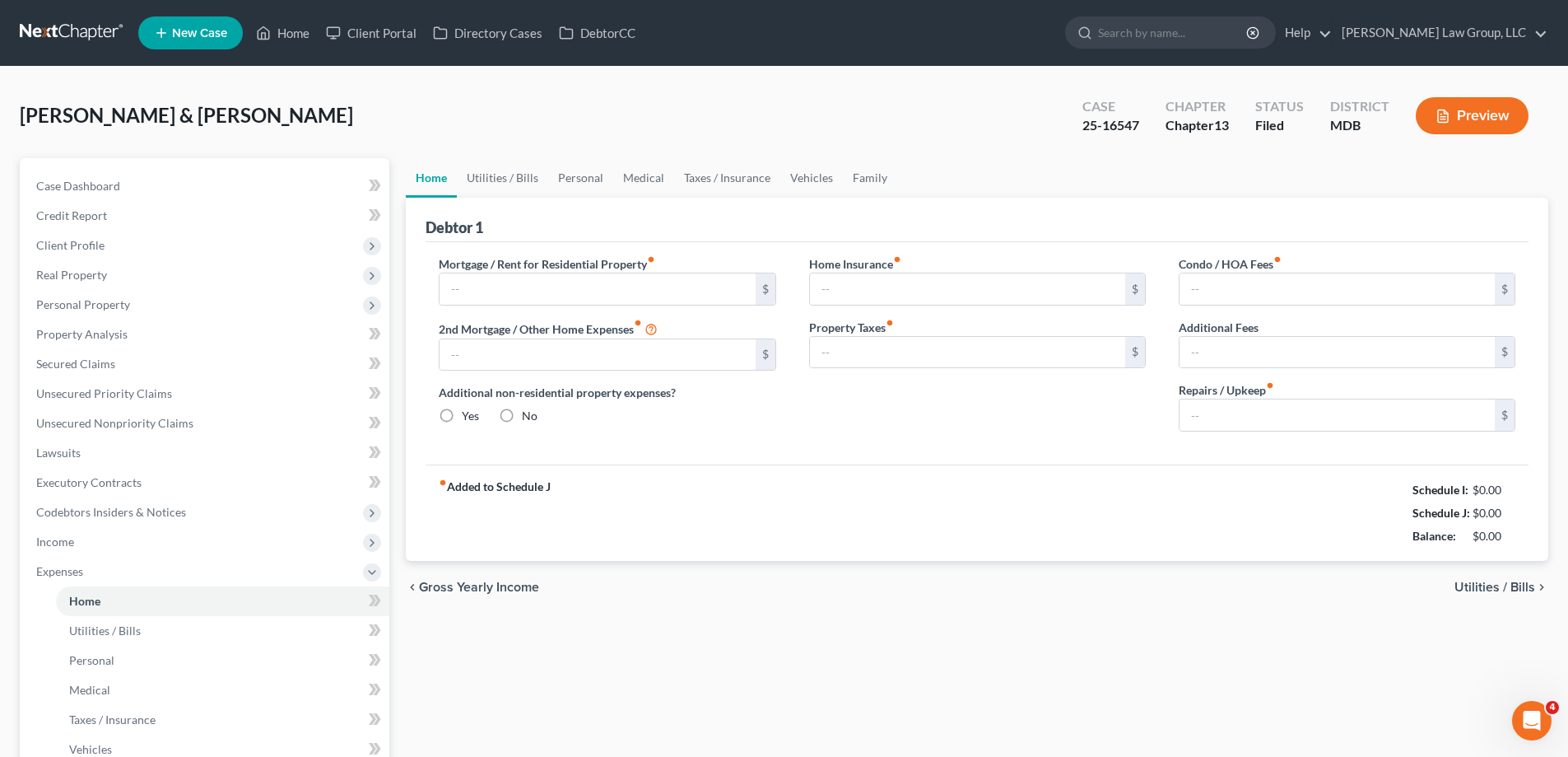
type input "538.00"
type input "0.00"
type input "50.00"
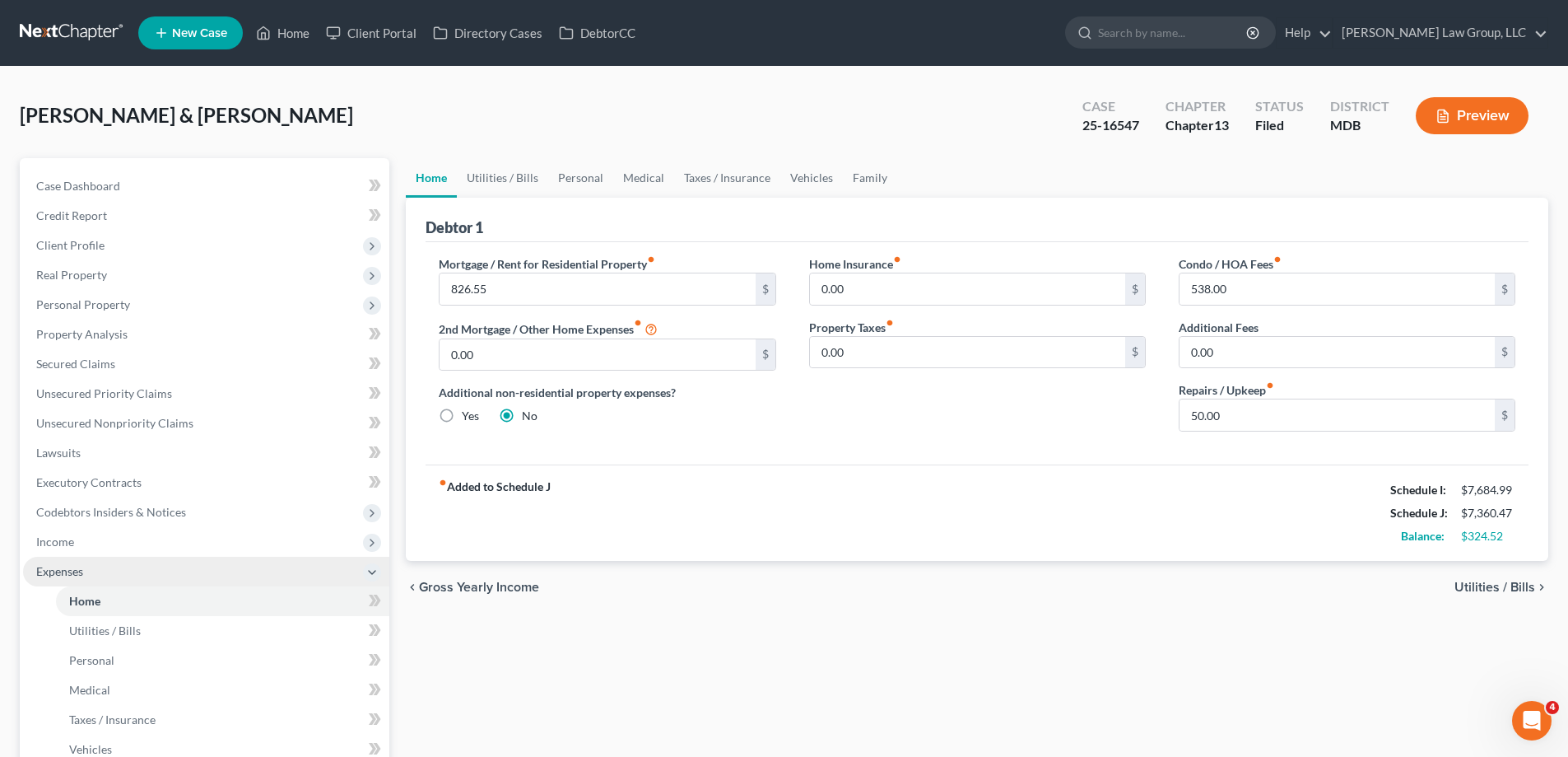
click at [108, 568] on span "Expenses" at bounding box center [206, 571] width 366 height 30
